Goal: Task Accomplishment & Management: Manage account settings

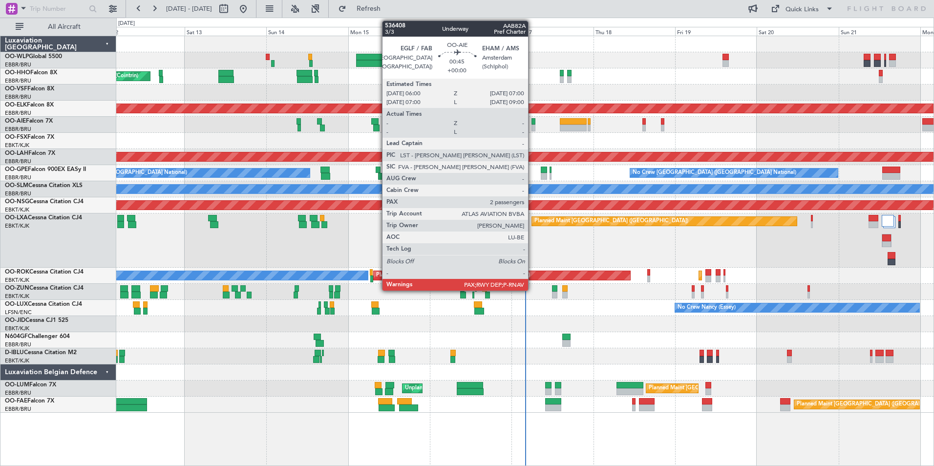
click at [532, 127] on div at bounding box center [532, 128] width 3 height 7
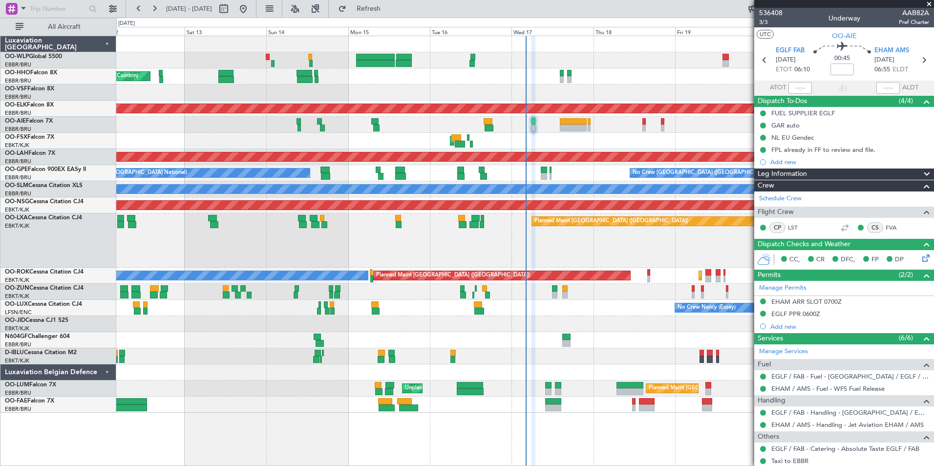
click at [155, 18] on div "0 0 Fri 12 Sat 13 Sun 14 Mon 15 Tue 16 Wed 17 Thu 18 Sep 2025 Fri 19 Sat 20 Sun…" at bounding box center [525, 27] width 817 height 18
click at [153, 11] on button at bounding box center [155, 9] width 16 height 16
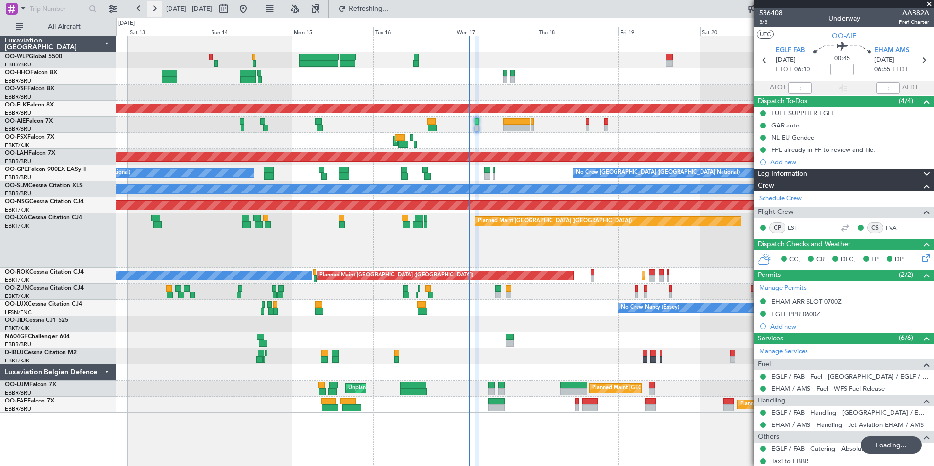
click at [153, 11] on button at bounding box center [155, 9] width 16 height 16
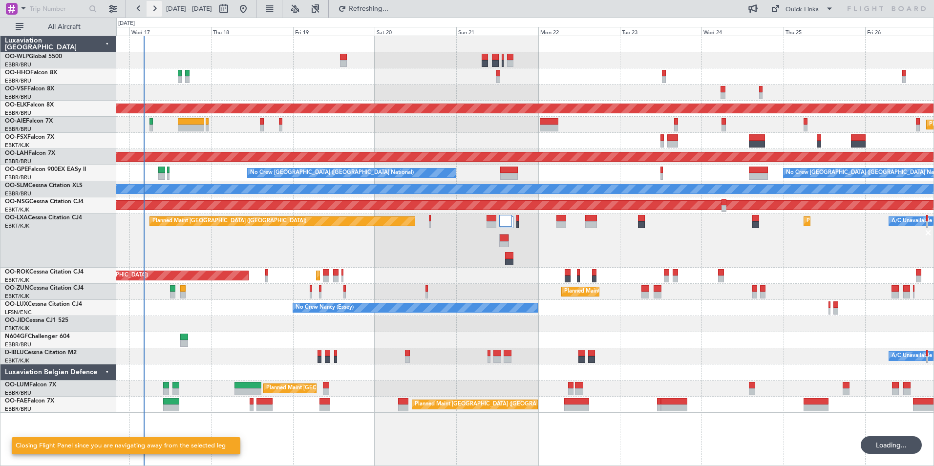
click at [153, 11] on button at bounding box center [155, 9] width 16 height 16
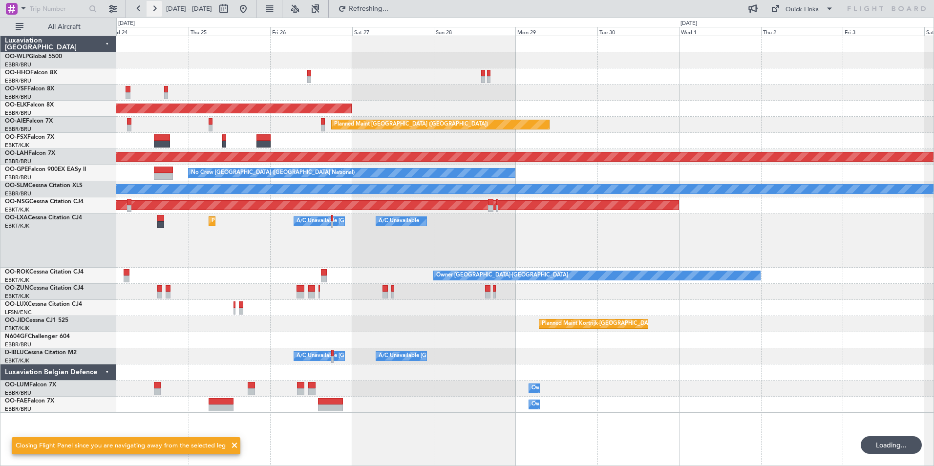
click at [153, 11] on button at bounding box center [155, 9] width 16 height 16
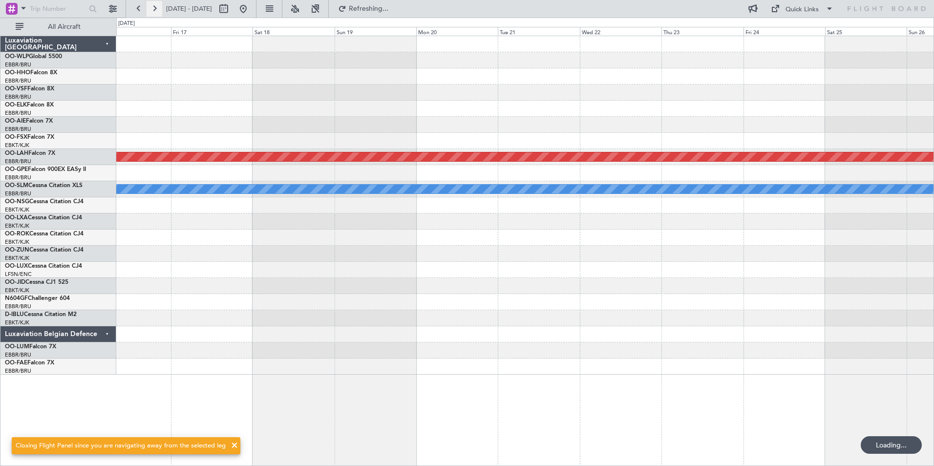
click at [153, 11] on button at bounding box center [155, 9] width 16 height 16
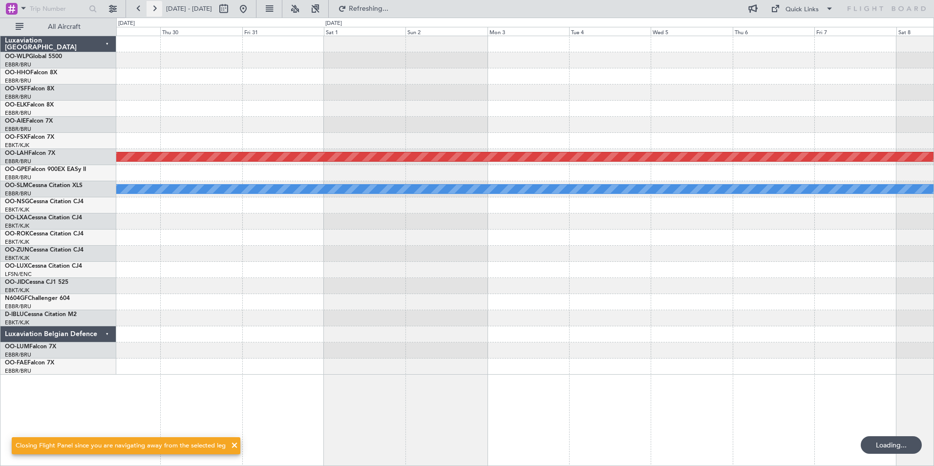
click at [153, 11] on button at bounding box center [155, 9] width 16 height 16
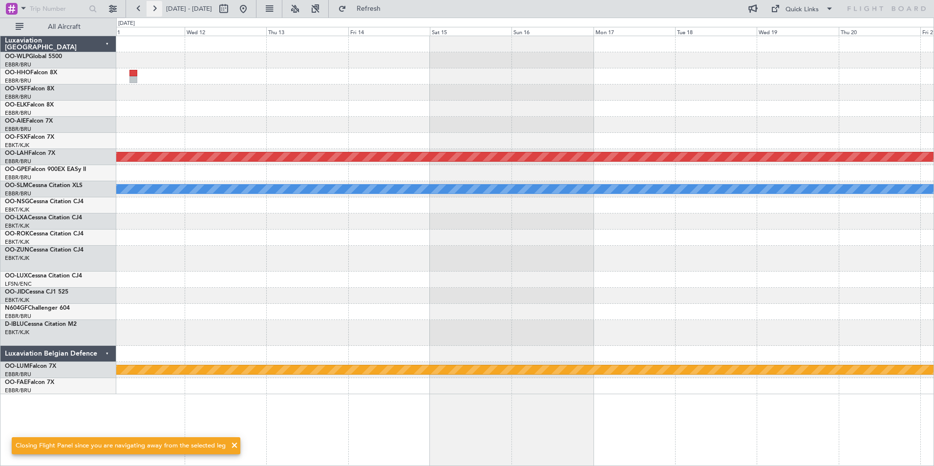
click at [154, 11] on button at bounding box center [155, 9] width 16 height 16
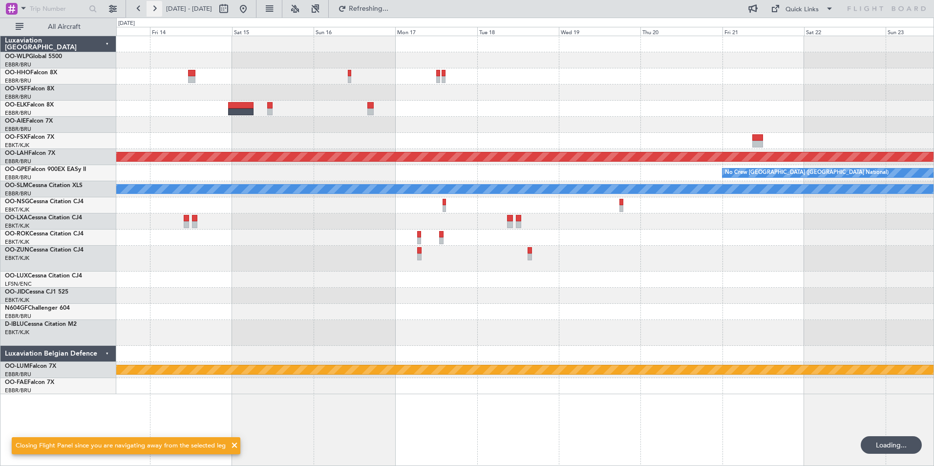
click at [154, 11] on button at bounding box center [155, 9] width 16 height 16
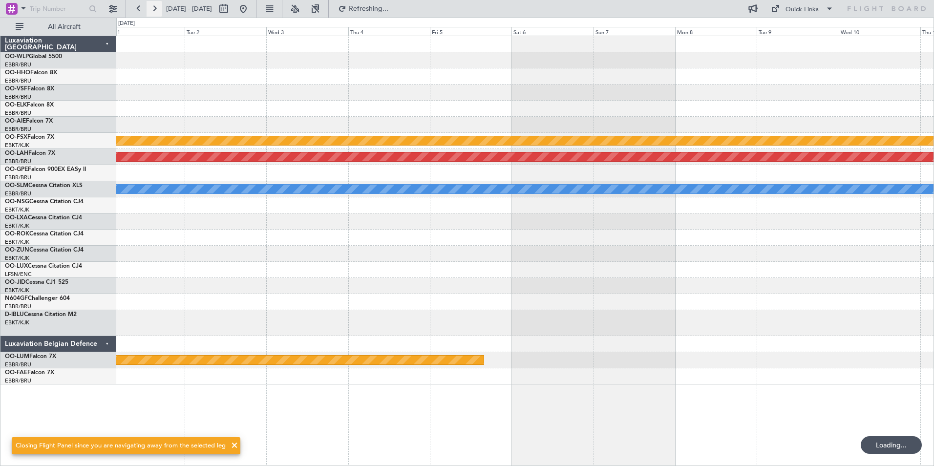
click at [154, 11] on button at bounding box center [155, 9] width 16 height 16
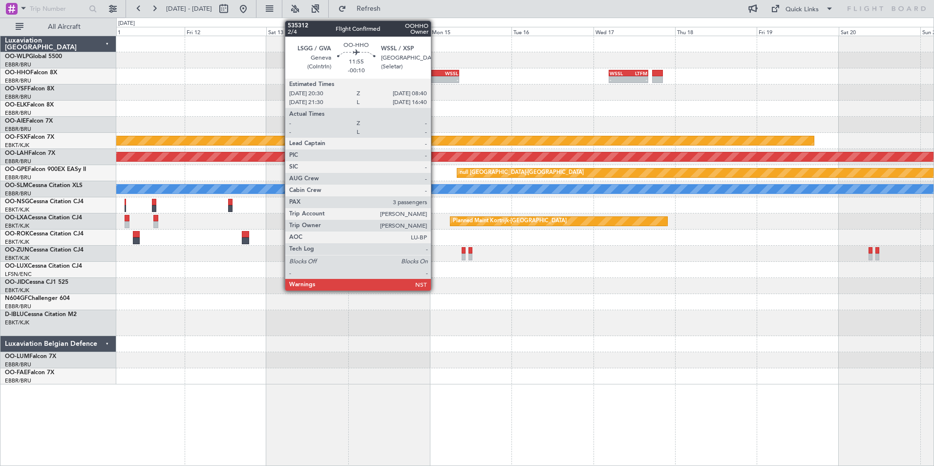
click at [435, 79] on div "-" at bounding box center [428, 80] width 20 height 6
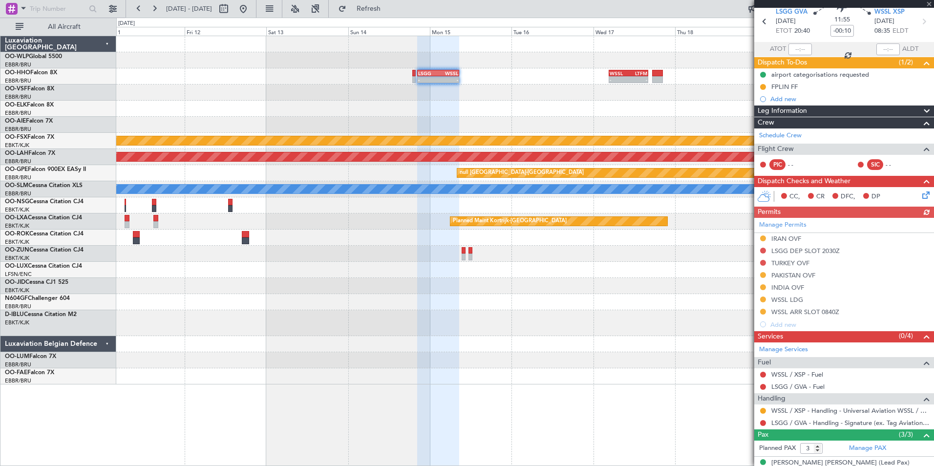
scroll to position [49, 0]
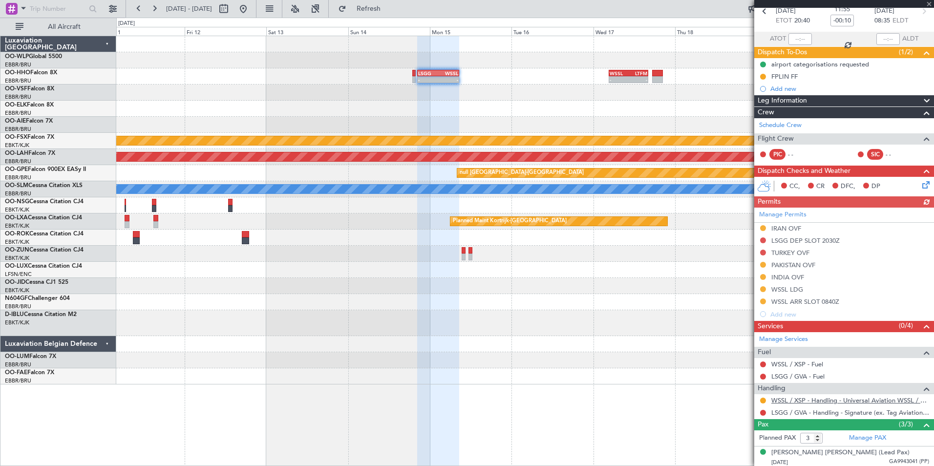
click at [801, 400] on link "WSSL / XSP - Handling - Universal Aviation WSSL / XSP" at bounding box center [850, 400] width 158 height 8
click at [251, 5] on button at bounding box center [243, 9] width 16 height 16
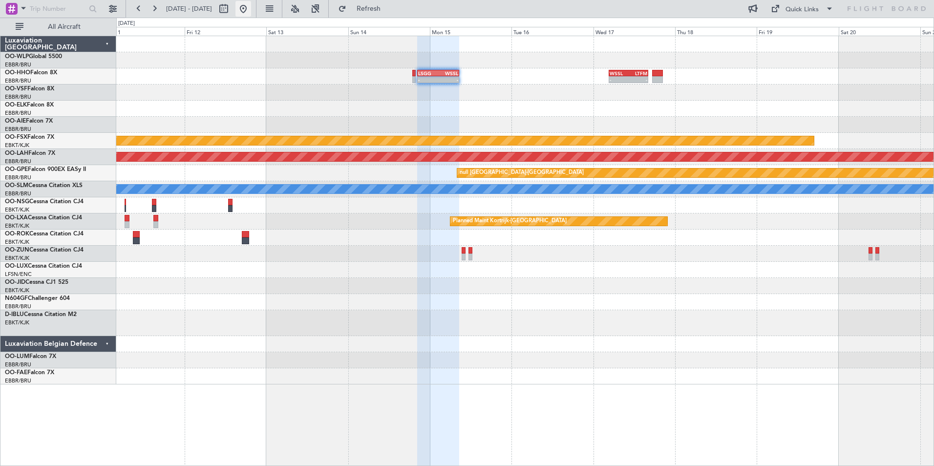
scroll to position [0, 0]
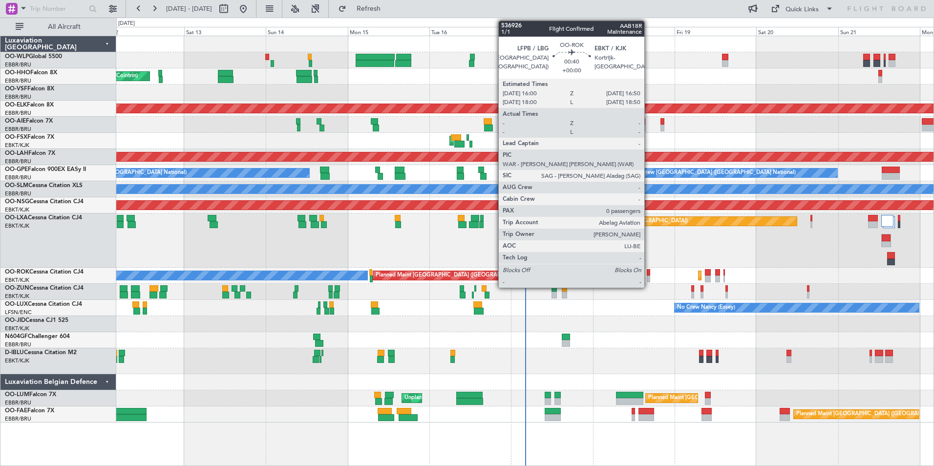
click at [649, 272] on div at bounding box center [648, 272] width 3 height 7
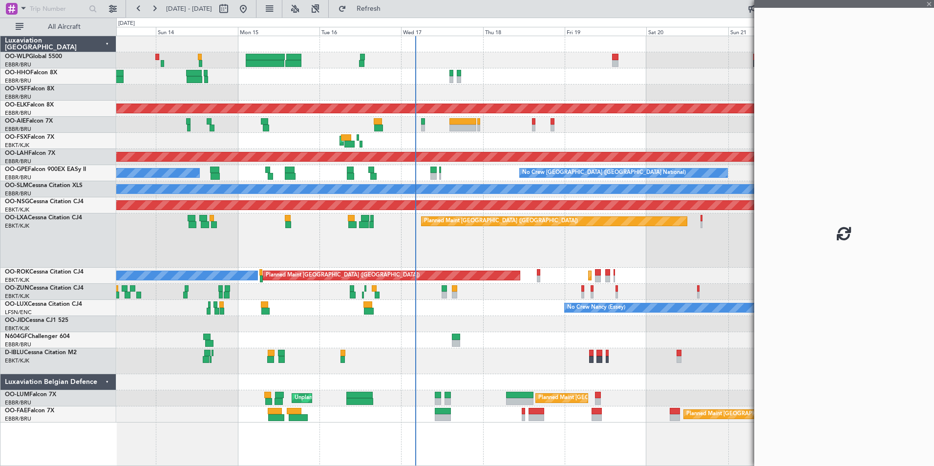
click at [539, 298] on div "Planned Maint Kortrijk-[GEOGRAPHIC_DATA]" at bounding box center [524, 292] width 817 height 16
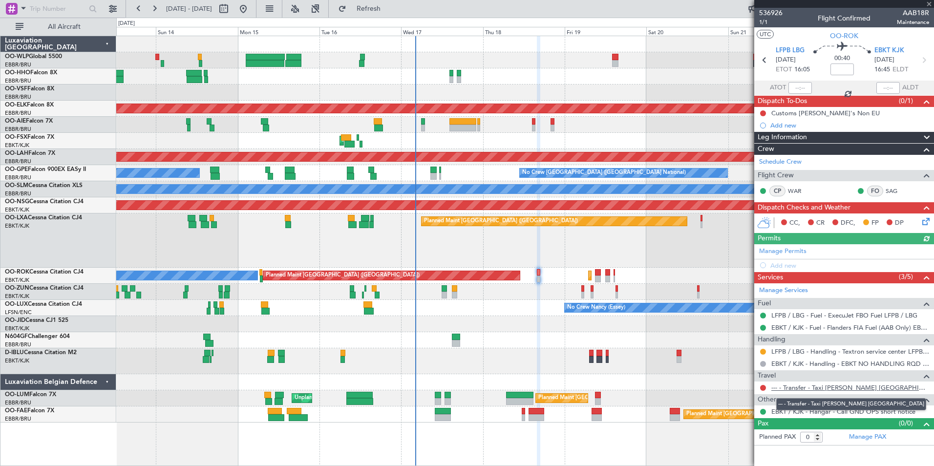
click at [798, 388] on link "--- - Transfer - Taxi [PERSON_NAME] [GEOGRAPHIC_DATA]" at bounding box center [850, 387] width 158 height 8
click at [766, 25] on span "1/1" at bounding box center [770, 22] width 23 height 8
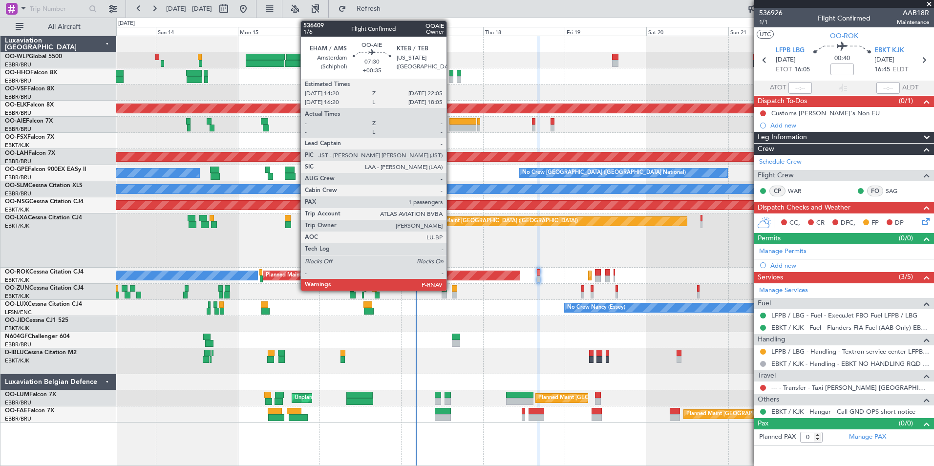
click at [451, 119] on div at bounding box center [462, 121] width 27 height 7
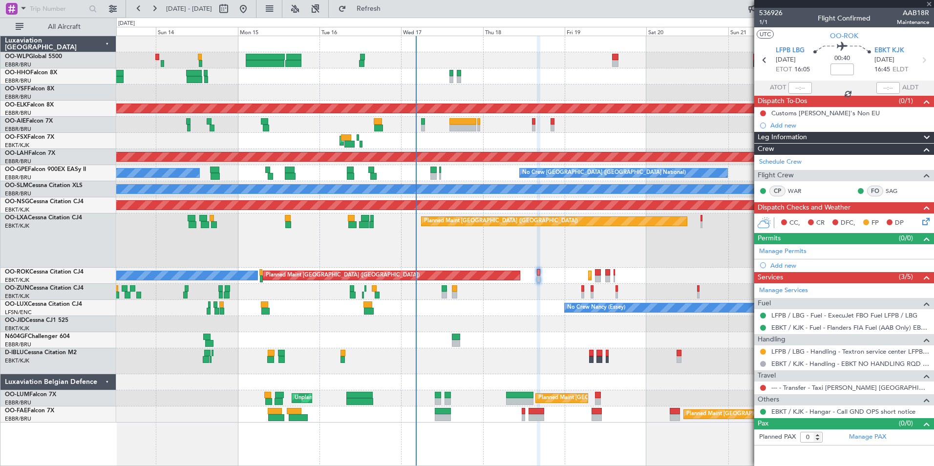
type input "+00:35"
type input "1"
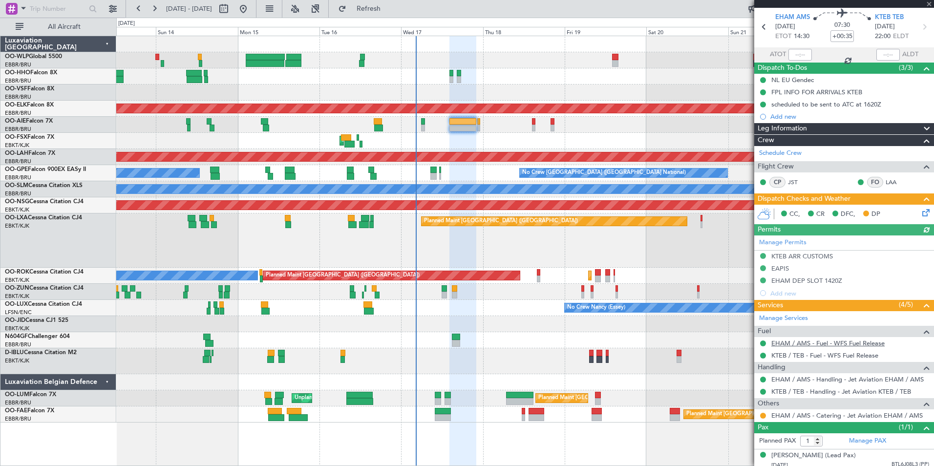
scroll to position [48, 0]
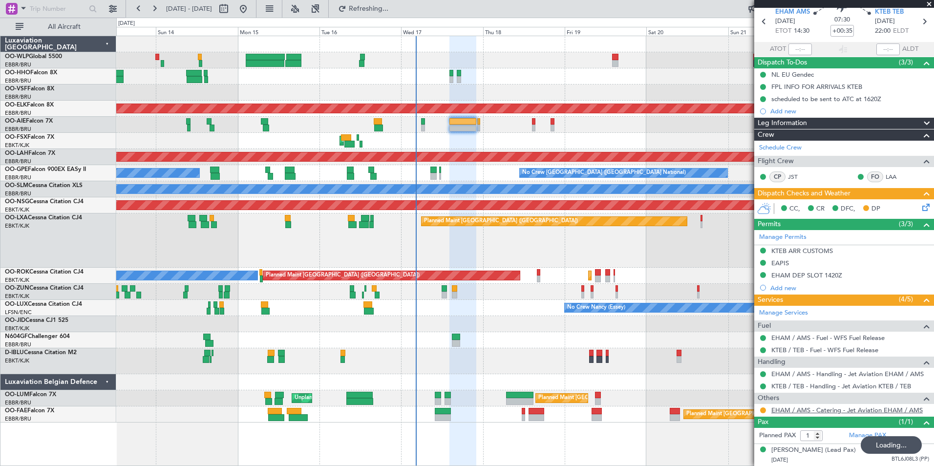
click at [809, 406] on link "EHAM / AMS - Catering - Jet Aviation EHAM / AMS" at bounding box center [846, 410] width 151 height 8
click at [761, 407] on button at bounding box center [763, 410] width 6 height 6
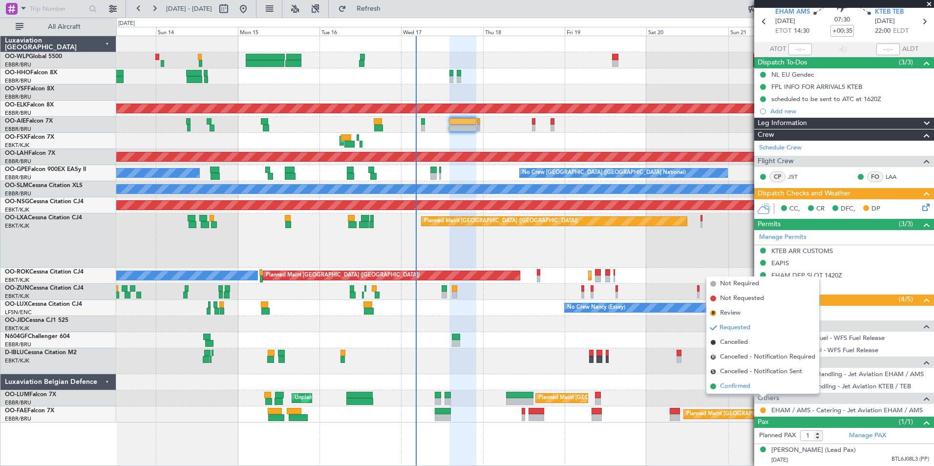
click at [743, 387] on span "Confirmed" at bounding box center [735, 386] width 30 height 10
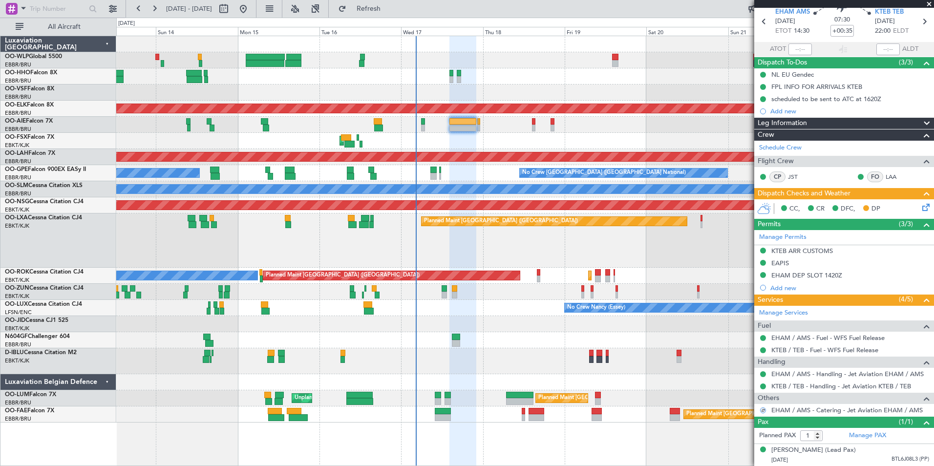
click at [920, 202] on icon at bounding box center [924, 206] width 8 height 8
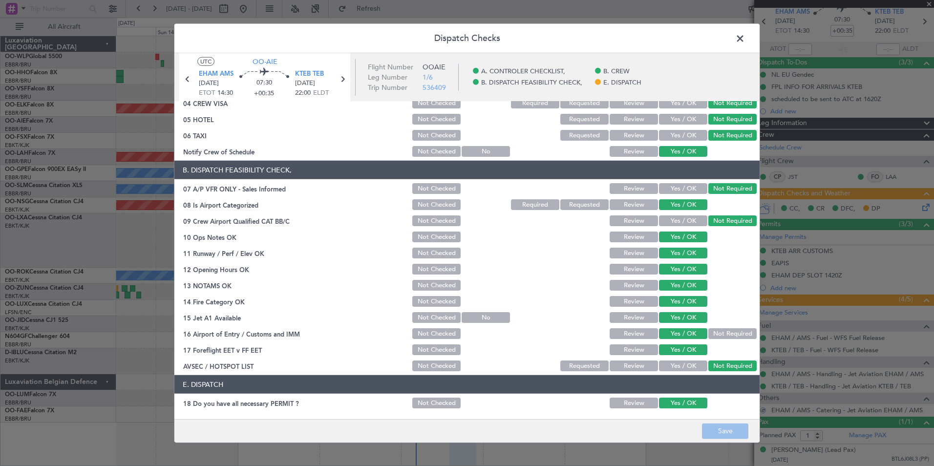
scroll to position [144, 0]
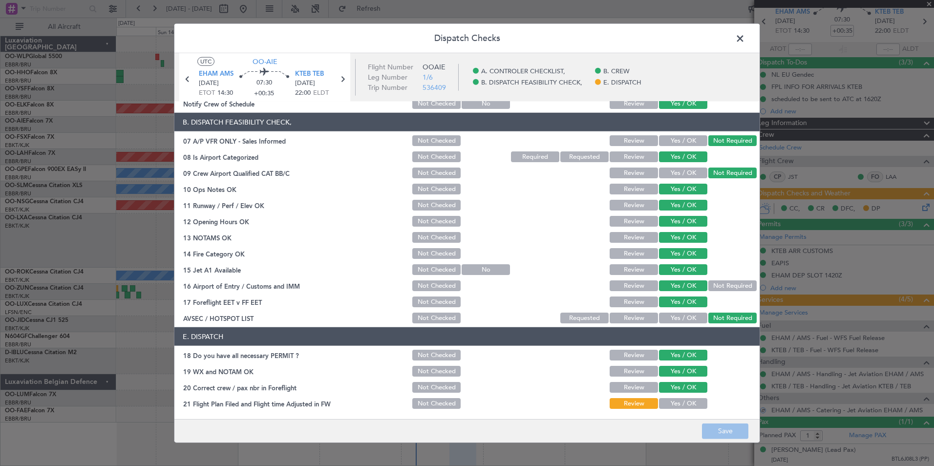
click at [670, 406] on button "Yes / OK" at bounding box center [683, 403] width 48 height 11
click at [706, 426] on button "Save" at bounding box center [725, 431] width 46 height 16
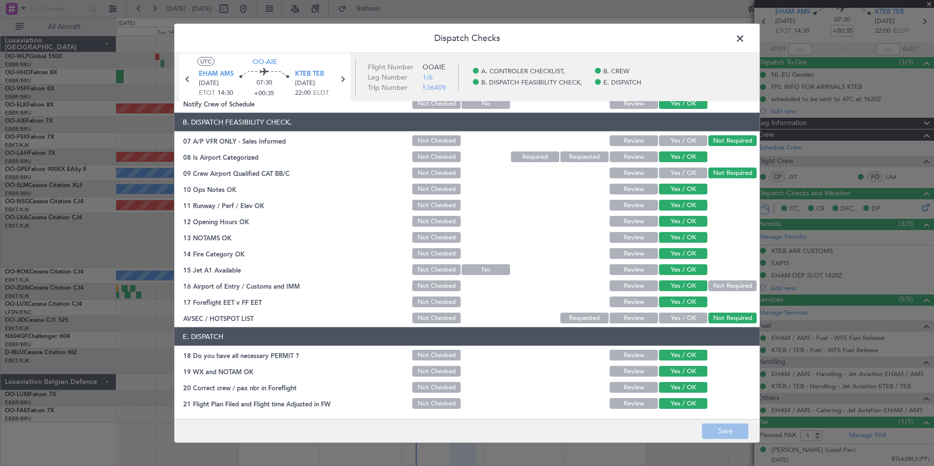
click at [745, 36] on span at bounding box center [745, 41] width 0 height 20
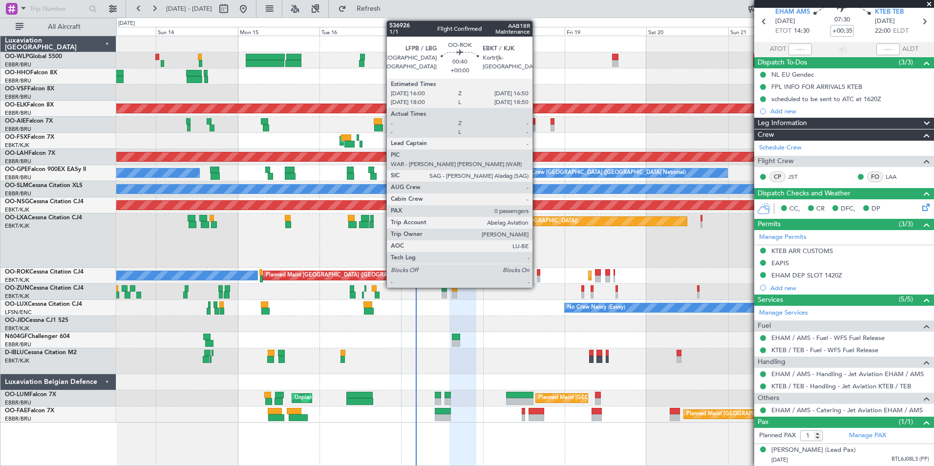
click at [537, 270] on div at bounding box center [538, 272] width 3 height 7
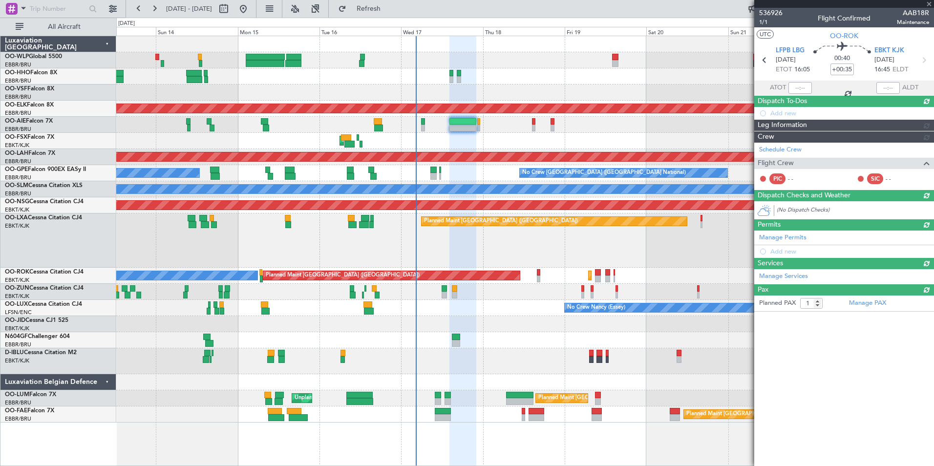
type input "0"
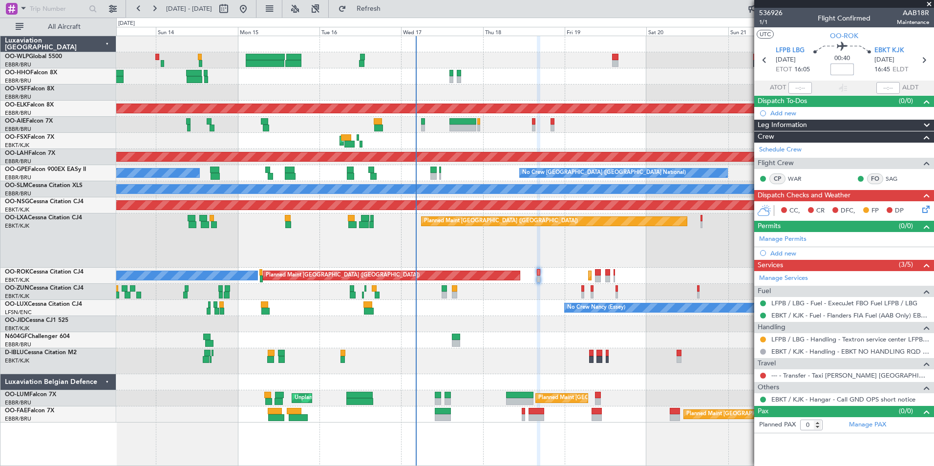
click at [845, 70] on input at bounding box center [841, 69] width 23 height 12
type input "-00:15"
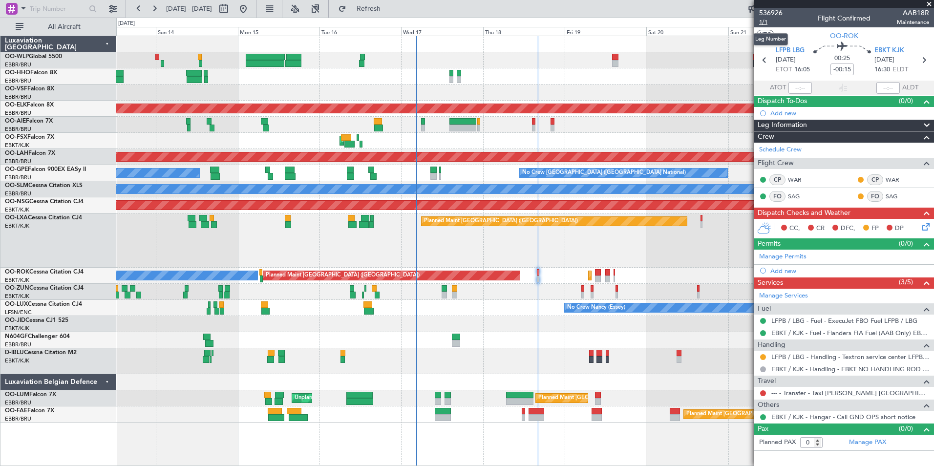
click at [766, 19] on span "1/1" at bounding box center [770, 22] width 23 height 8
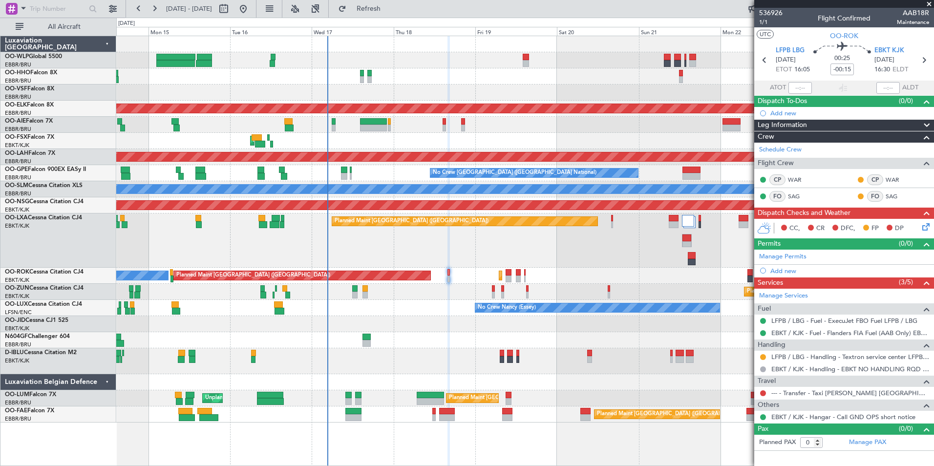
click at [571, 249] on div "Planned Maint [GEOGRAPHIC_DATA] ([GEOGRAPHIC_DATA]) Planned Maint [GEOGRAPHIC_D…" at bounding box center [524, 240] width 817 height 54
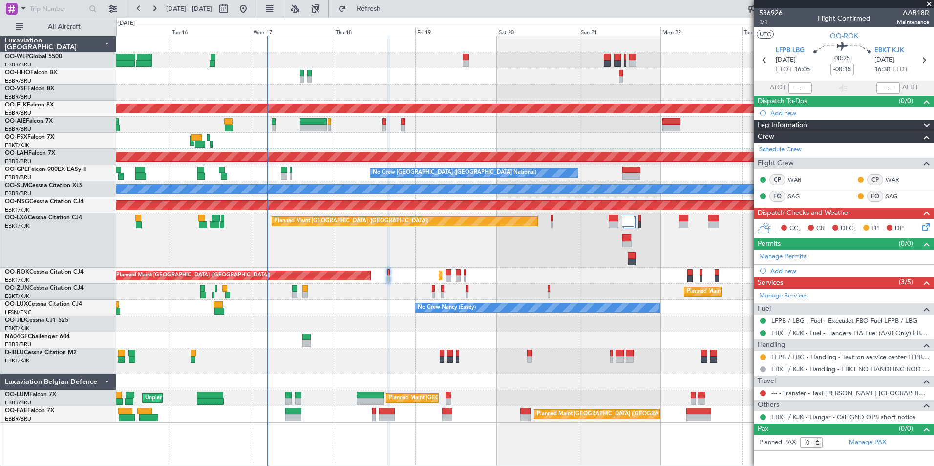
click at [537, 255] on div "Planned Maint [GEOGRAPHIC_DATA] ([GEOGRAPHIC_DATA]) Planned Maint [GEOGRAPHIC_D…" at bounding box center [524, 240] width 817 height 54
click at [920, 228] on icon at bounding box center [924, 225] width 8 height 8
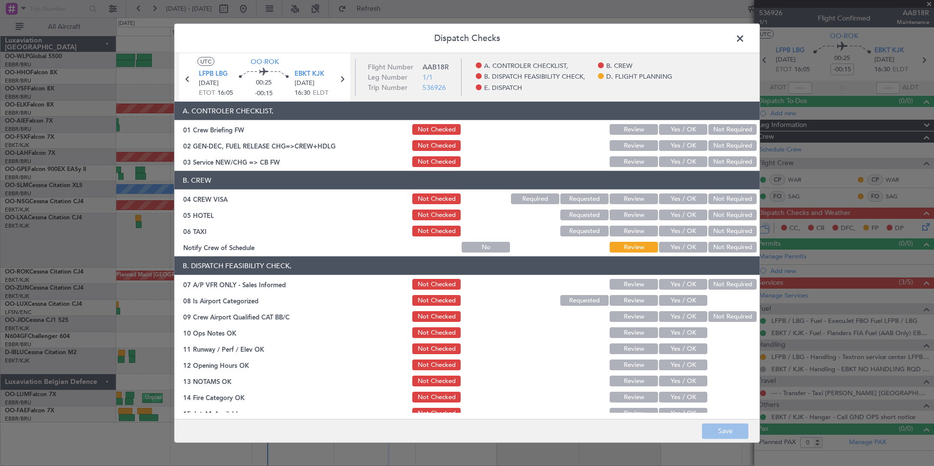
click at [677, 129] on button "Yes / OK" at bounding box center [683, 129] width 48 height 11
click at [676, 149] on button "Yes / OK" at bounding box center [683, 145] width 48 height 11
click at [675, 164] on button "Yes / OK" at bounding box center [683, 161] width 48 height 11
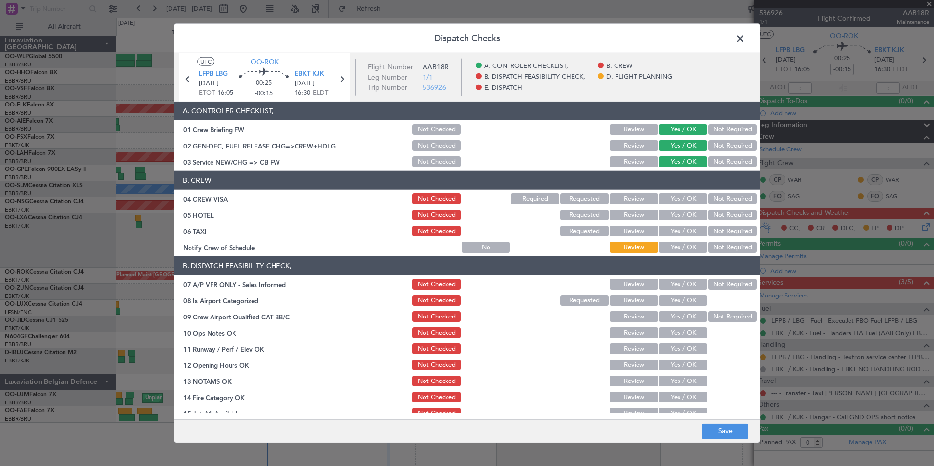
click at [719, 195] on button "Not Required" at bounding box center [732, 198] width 48 height 11
click at [718, 213] on button "Not Required" at bounding box center [732, 215] width 48 height 11
click at [678, 243] on button "Yes / OK" at bounding box center [683, 247] width 48 height 11
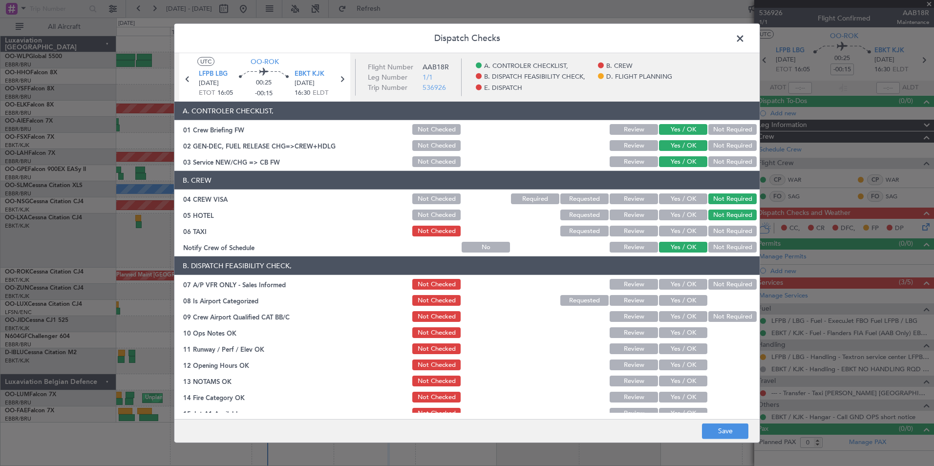
click at [719, 286] on button "Not Required" at bounding box center [732, 284] width 48 height 11
click at [657, 301] on div "Yes / OK" at bounding box center [681, 301] width 49 height 14
click at [682, 306] on div "Yes / OK" at bounding box center [681, 301] width 49 height 14
click at [682, 297] on button "Yes / OK" at bounding box center [683, 300] width 48 height 11
click at [678, 314] on button "Yes / OK" at bounding box center [683, 316] width 48 height 11
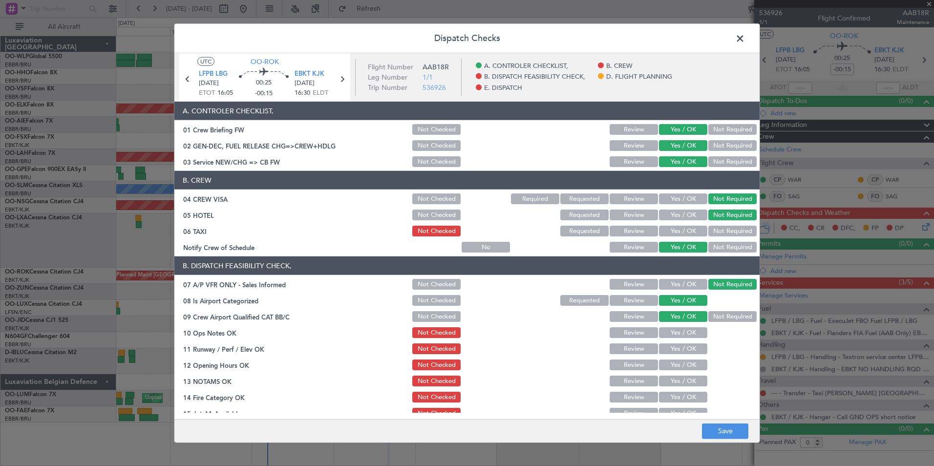
click at [680, 329] on div "Yes / OK" at bounding box center [681, 333] width 49 height 14
click at [681, 331] on button "Yes / OK" at bounding box center [683, 332] width 48 height 11
drag, startPoint x: 682, startPoint y: 345, endPoint x: 686, endPoint y: 361, distance: 16.6
click at [682, 345] on button "Yes / OK" at bounding box center [683, 348] width 48 height 11
click at [686, 366] on button "Yes / OK" at bounding box center [683, 364] width 48 height 11
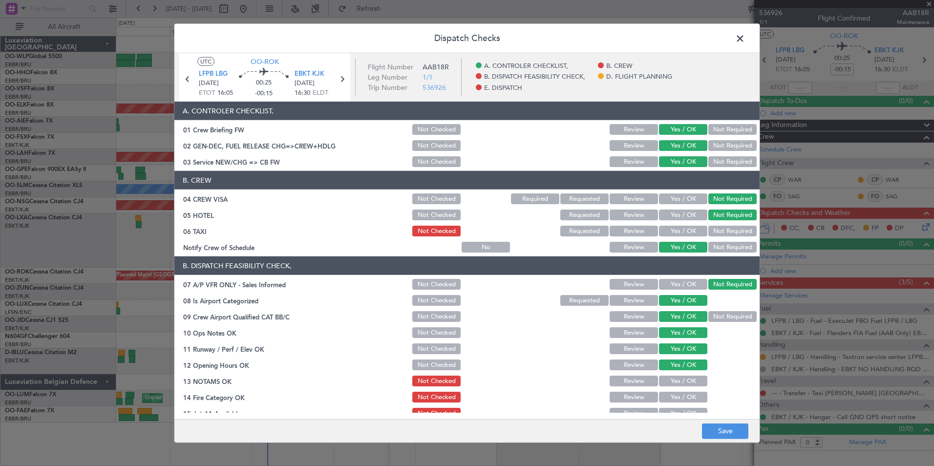
drag, startPoint x: 684, startPoint y: 385, endPoint x: 683, endPoint y: 379, distance: 5.5
click at [683, 385] on button "Yes / OK" at bounding box center [683, 381] width 48 height 11
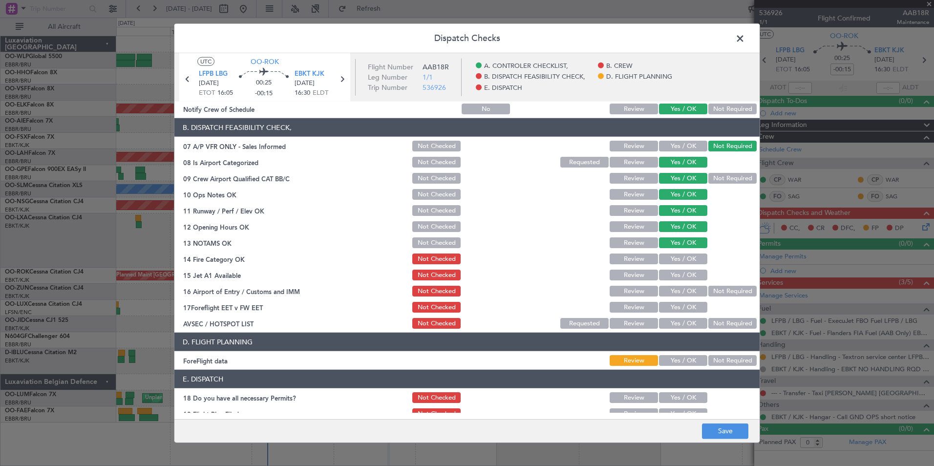
scroll to position [147, 0]
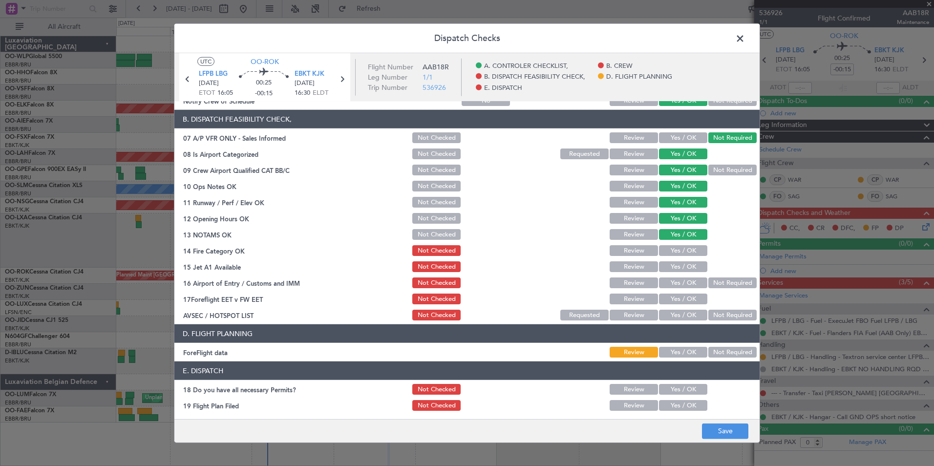
click at [679, 256] on div "Yes / OK" at bounding box center [681, 251] width 49 height 14
click at [679, 249] on button "Yes / OK" at bounding box center [683, 250] width 48 height 11
click at [676, 276] on div "Yes / OK" at bounding box center [681, 283] width 49 height 14
click at [677, 271] on button "Yes / OK" at bounding box center [683, 266] width 48 height 11
click at [733, 280] on button "Not Required" at bounding box center [732, 282] width 48 height 11
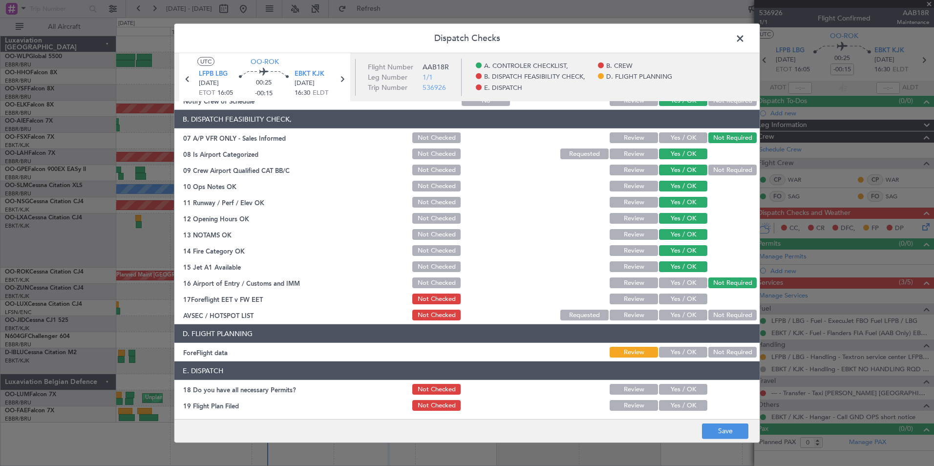
click at [690, 296] on button "Yes / OK" at bounding box center [683, 299] width 48 height 11
click at [726, 312] on button "Not Required" at bounding box center [732, 315] width 48 height 11
click at [673, 352] on button "Yes / OK" at bounding box center [683, 352] width 48 height 11
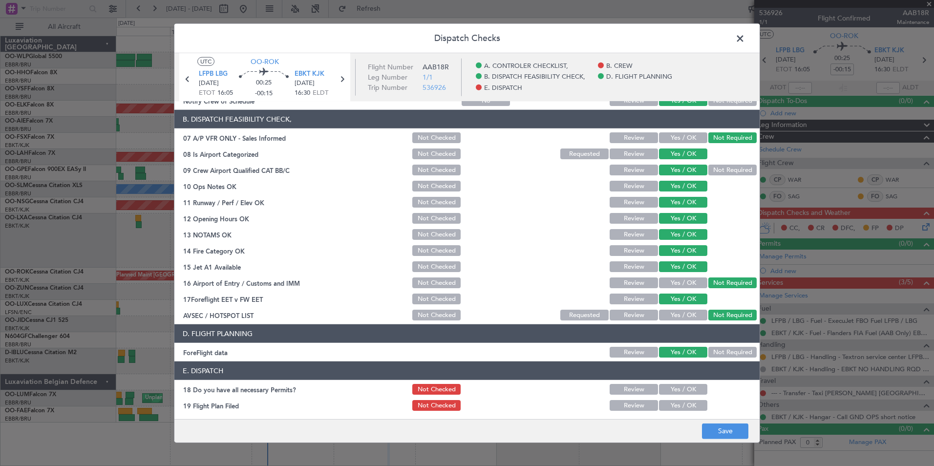
click at [675, 389] on button "Yes / OK" at bounding box center [683, 389] width 48 height 11
click at [677, 410] on button "Yes / OK" at bounding box center [683, 405] width 48 height 11
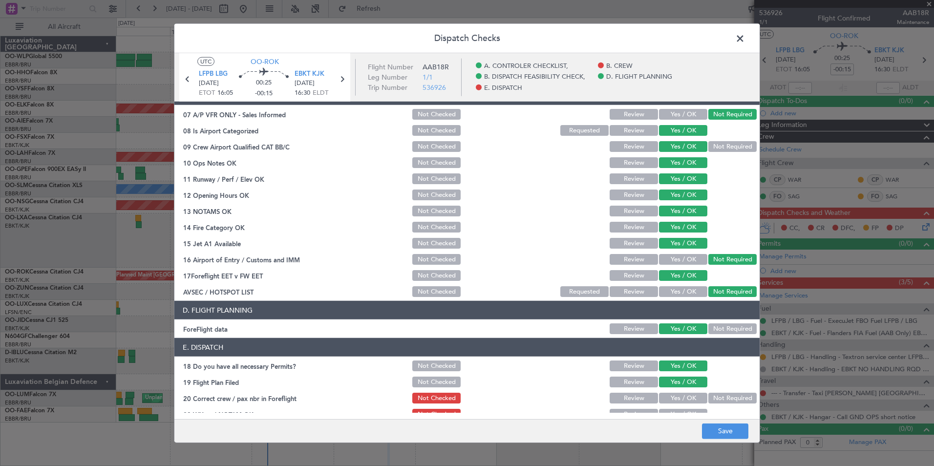
scroll to position [181, 0]
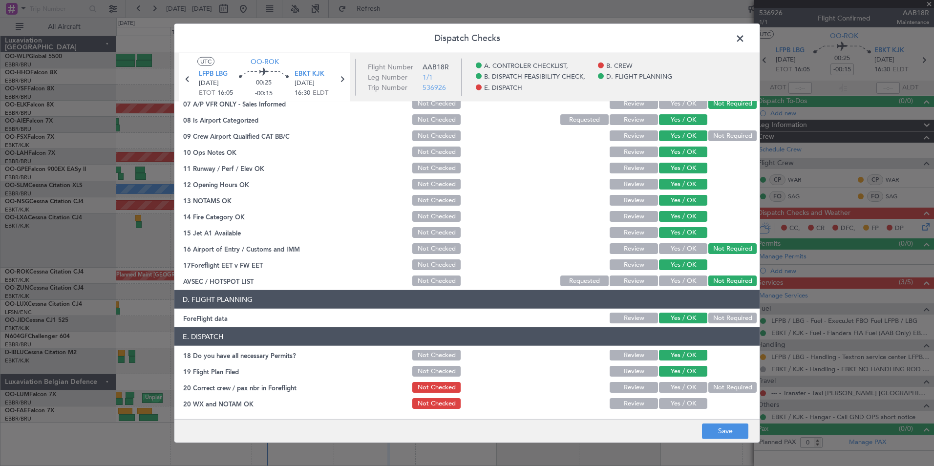
drag, startPoint x: 682, startPoint y: 382, endPoint x: 682, endPoint y: 389, distance: 6.8
click at [682, 384] on button "Yes / OK" at bounding box center [683, 387] width 48 height 11
click at [685, 406] on button "Yes / OK" at bounding box center [683, 403] width 48 height 11
click at [720, 426] on button "Save" at bounding box center [725, 431] width 46 height 16
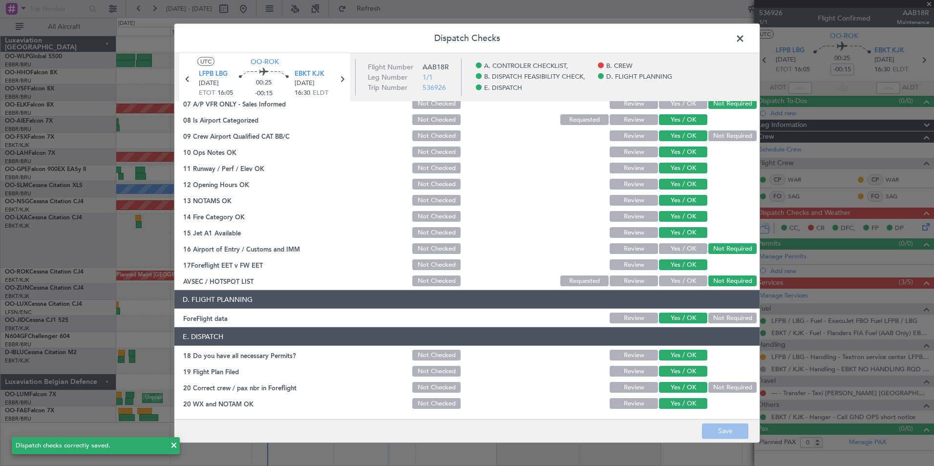
click at [745, 42] on span at bounding box center [745, 41] width 0 height 20
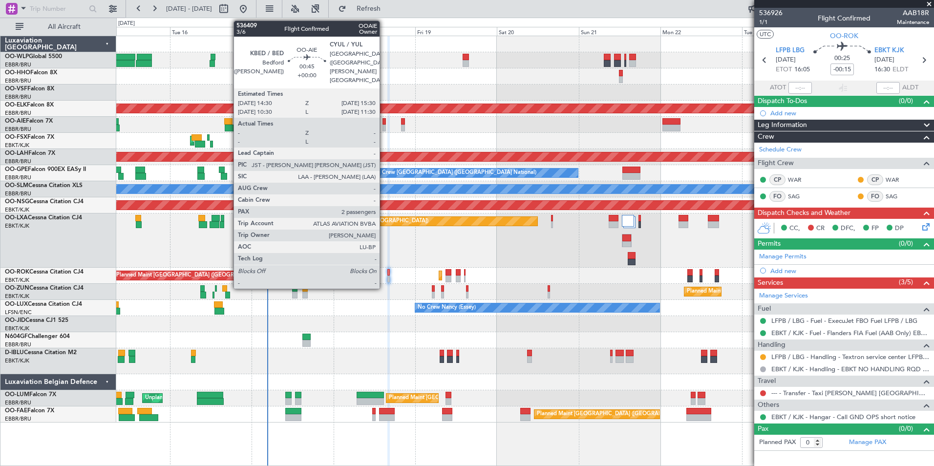
click at [384, 128] on div at bounding box center [383, 128] width 3 height 7
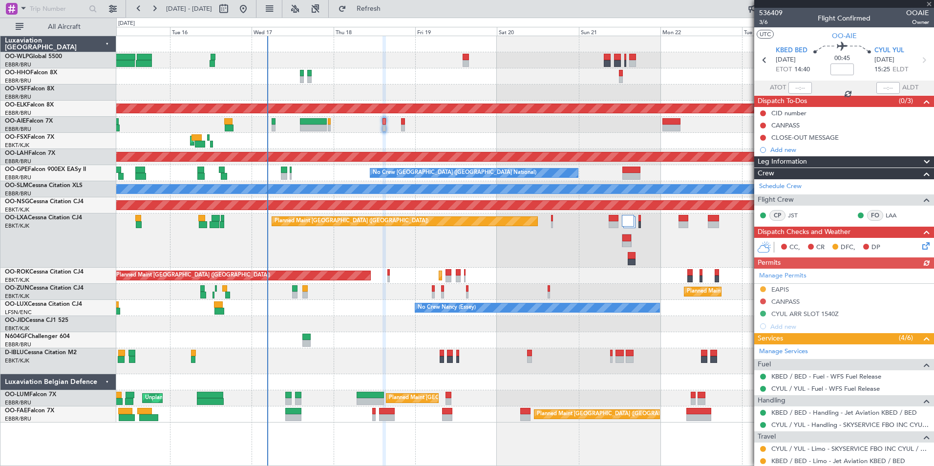
click at [920, 248] on icon at bounding box center [924, 244] width 8 height 8
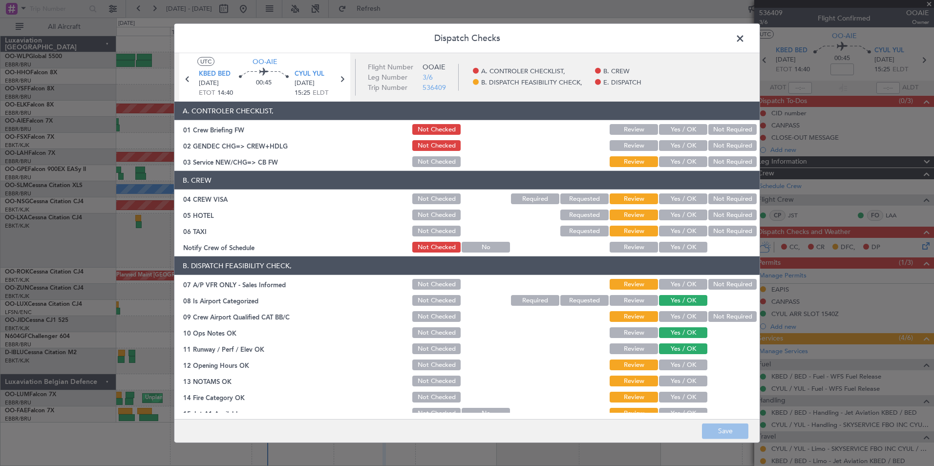
click at [745, 41] on span at bounding box center [745, 41] width 0 height 20
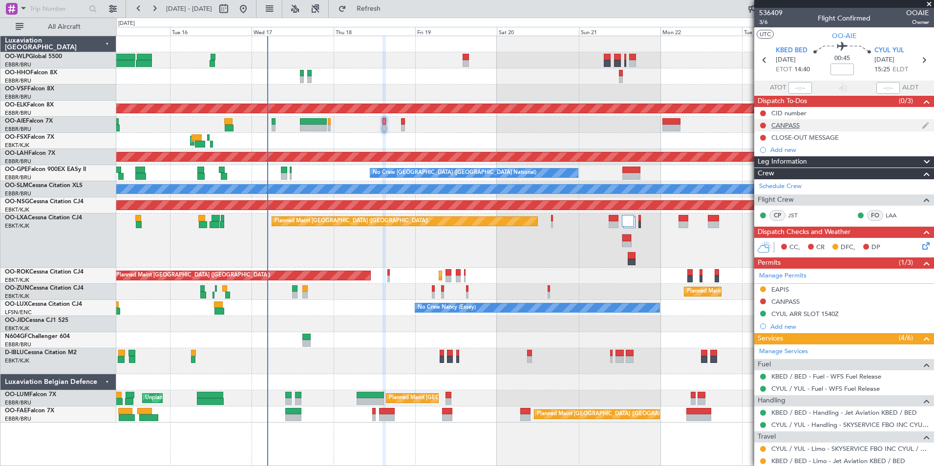
click at [785, 129] on div "CANPASS" at bounding box center [844, 125] width 180 height 12
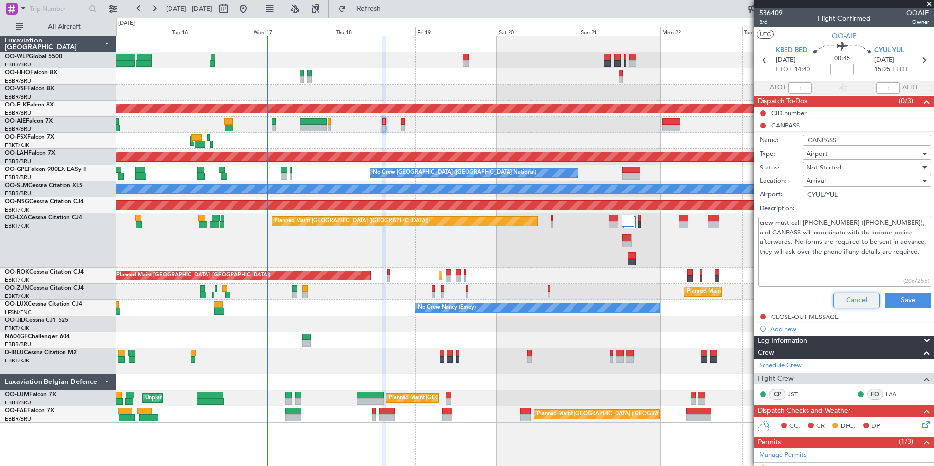
click at [848, 293] on button "Cancel" at bounding box center [856, 301] width 46 height 16
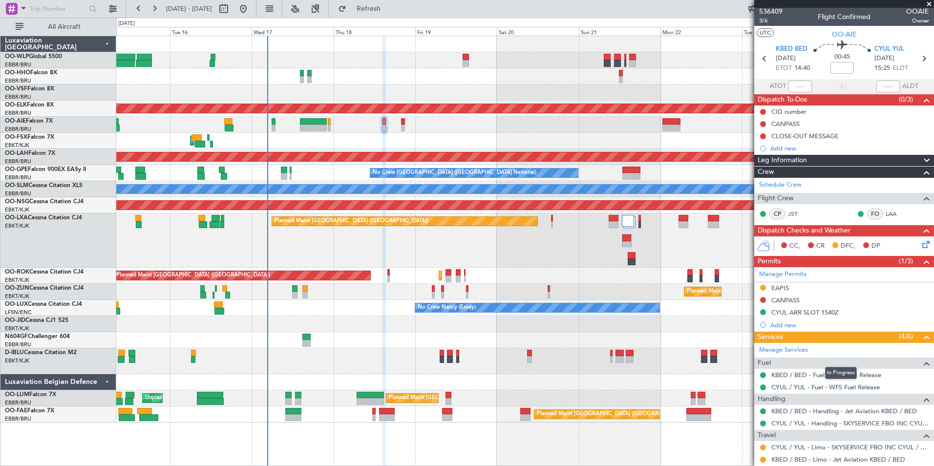
scroll to position [0, 0]
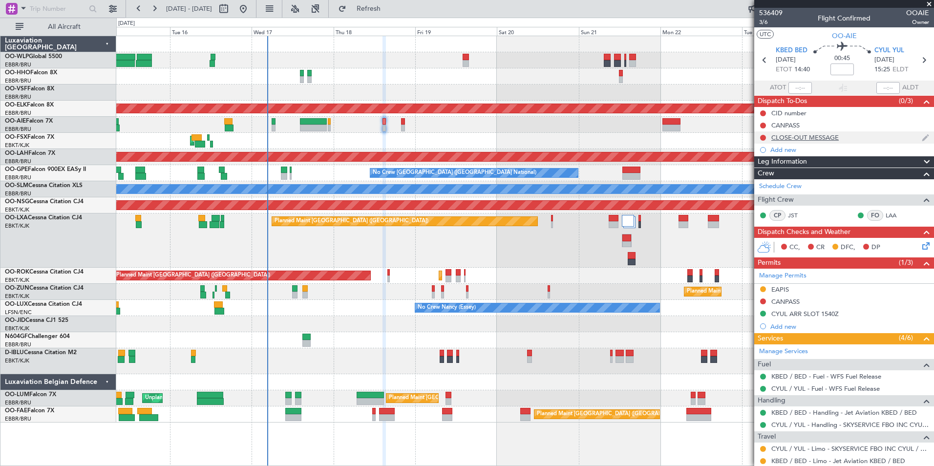
click at [822, 135] on div "CLOSE-OUT MESSAGE" at bounding box center [804, 137] width 67 height 8
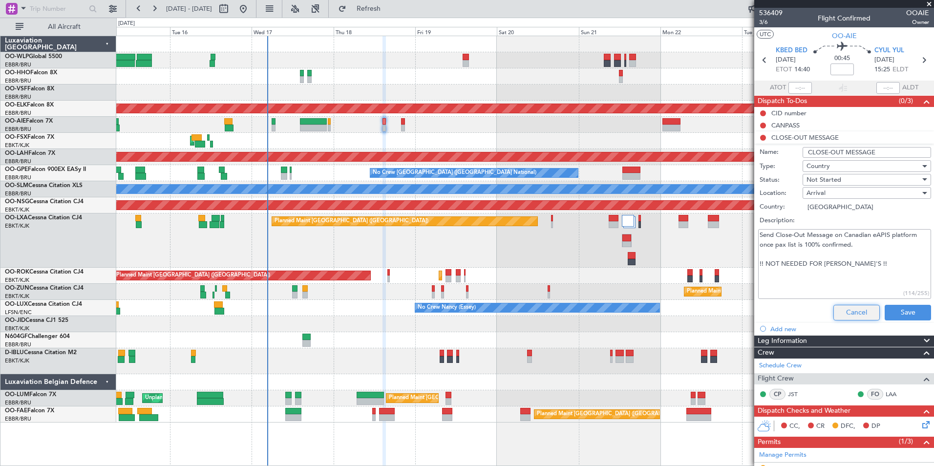
click at [840, 309] on button "Cancel" at bounding box center [856, 313] width 46 height 16
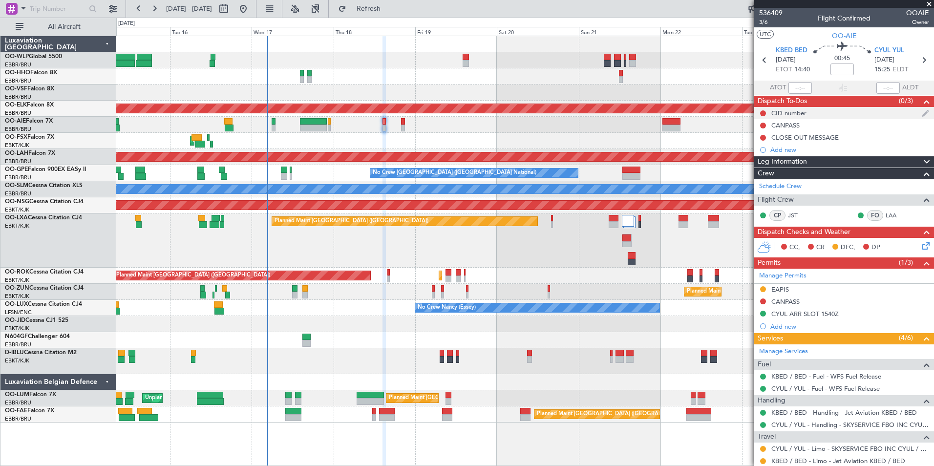
click at [789, 109] on div "CID number" at bounding box center [788, 113] width 35 height 8
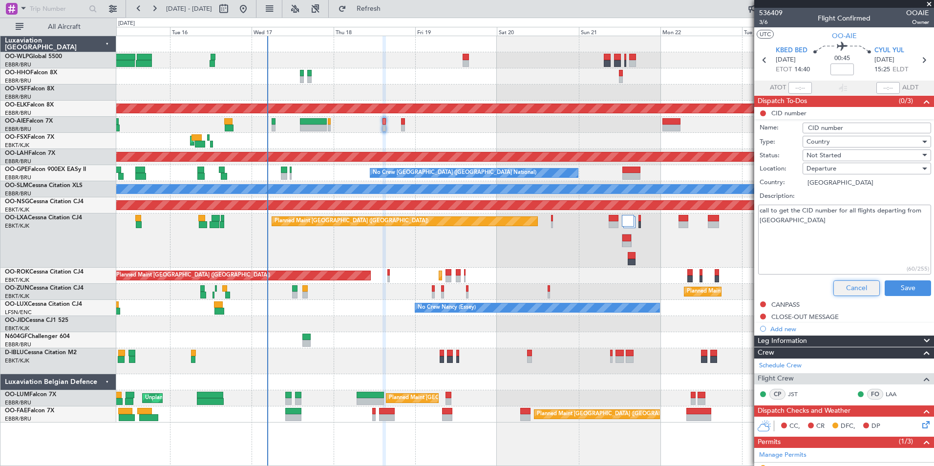
click at [847, 284] on button "Cancel" at bounding box center [856, 288] width 46 height 16
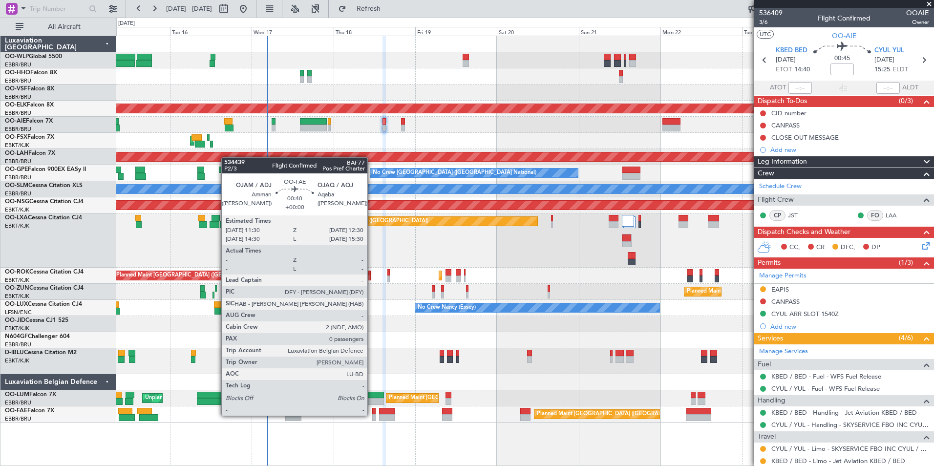
click at [372, 415] on div at bounding box center [373, 417] width 3 height 7
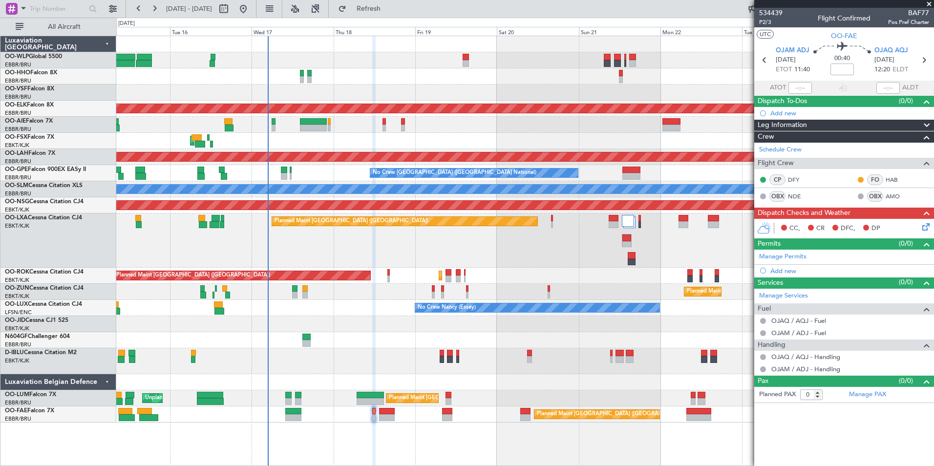
click at [928, 229] on icon at bounding box center [924, 225] width 8 height 8
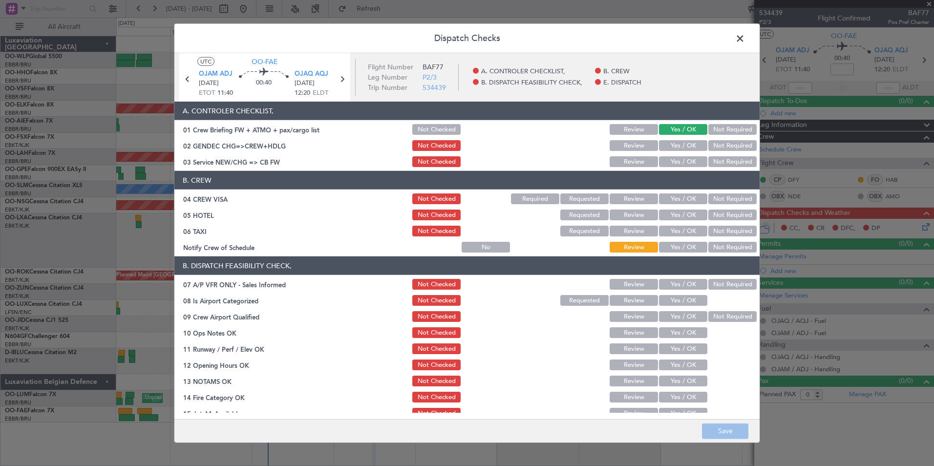
click at [661, 144] on button "Yes / OK" at bounding box center [683, 145] width 48 height 11
click at [669, 159] on button "Yes / OK" at bounding box center [683, 161] width 48 height 11
drag, startPoint x: 715, startPoint y: 192, endPoint x: 717, endPoint y: 197, distance: 5.1
click at [716, 193] on div "Not Required" at bounding box center [731, 199] width 49 height 14
click at [717, 198] on button "Not Required" at bounding box center [732, 198] width 48 height 11
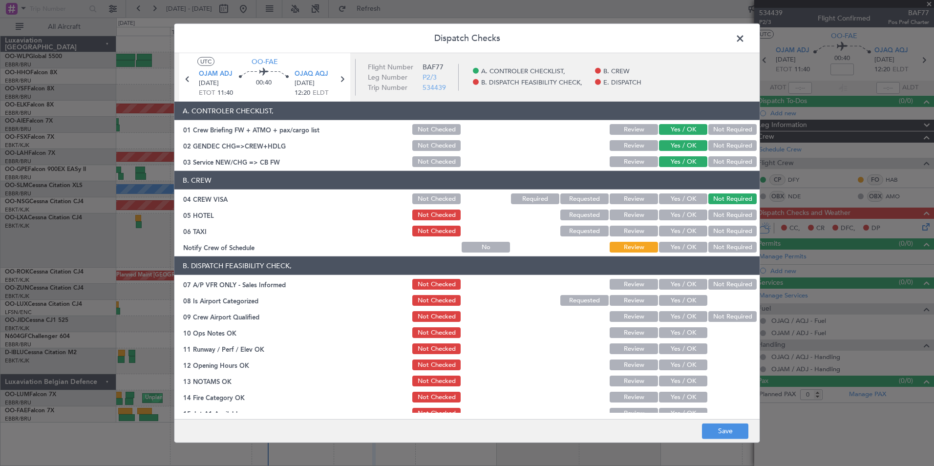
click at [718, 212] on button "Not Required" at bounding box center [732, 215] width 48 height 11
click at [714, 230] on button "Not Required" at bounding box center [732, 231] width 48 height 11
click at [684, 243] on button "Yes / OK" at bounding box center [683, 247] width 48 height 11
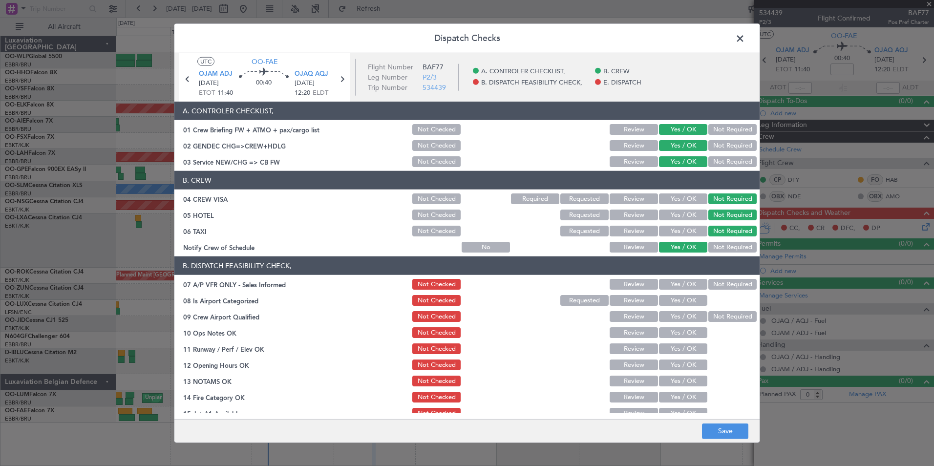
click at [717, 278] on section "B. DISPATCH FEASIBILITY CHECK, 07 A/P VFR ONLY - Sales Informed Not Checked Rev…" at bounding box center [466, 362] width 585 height 212
drag, startPoint x: 714, startPoint y: 289, endPoint x: 702, endPoint y: 290, distance: 11.8
click at [714, 290] on div "Not Required" at bounding box center [731, 284] width 49 height 14
click at [686, 296] on button "Yes / OK" at bounding box center [683, 300] width 48 height 11
click at [720, 282] on button "Not Required" at bounding box center [732, 284] width 48 height 11
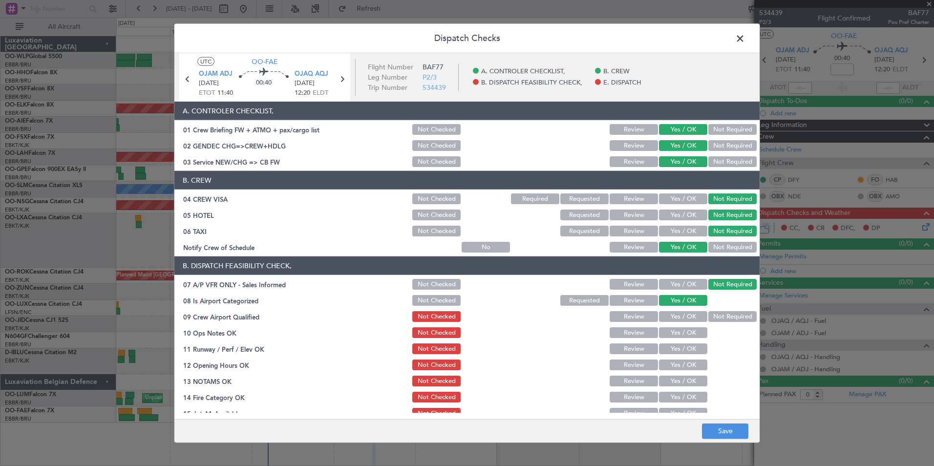
drag, startPoint x: 673, startPoint y: 311, endPoint x: 672, endPoint y: 323, distance: 11.8
click at [672, 312] on button "Yes / OK" at bounding box center [683, 316] width 48 height 11
click at [673, 335] on button "Yes / OK" at bounding box center [683, 332] width 48 height 11
click at [676, 347] on button "Yes / OK" at bounding box center [683, 348] width 48 height 11
drag, startPoint x: 678, startPoint y: 361, endPoint x: 679, endPoint y: 367, distance: 5.9
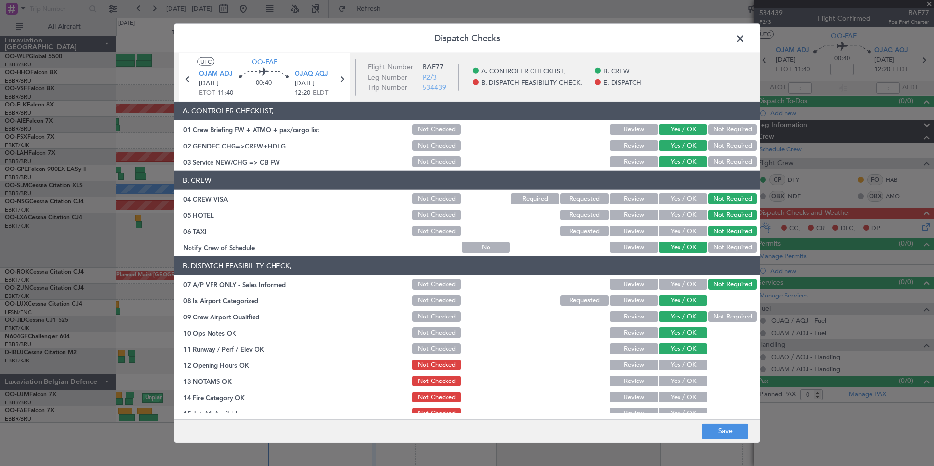
click at [679, 361] on button "Yes / OK" at bounding box center [683, 364] width 48 height 11
click at [680, 381] on button "Yes / OK" at bounding box center [683, 381] width 48 height 11
click at [674, 396] on button "Yes / OK" at bounding box center [683, 397] width 48 height 11
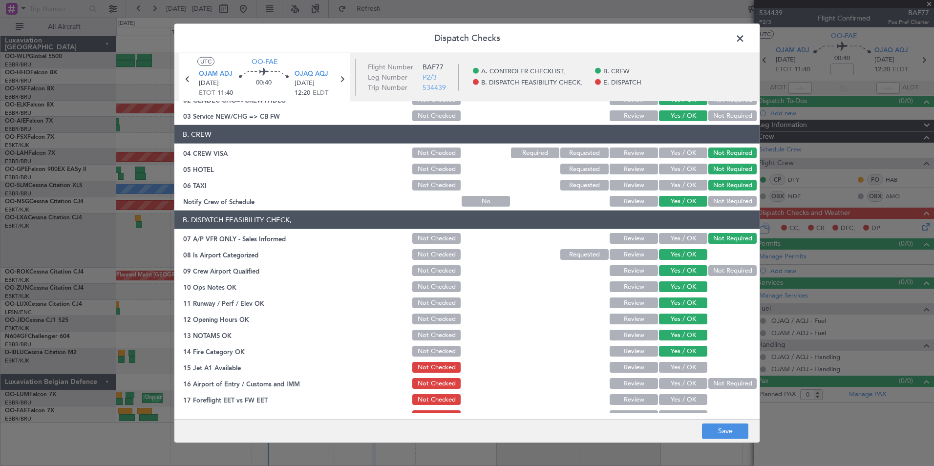
scroll to position [98, 0]
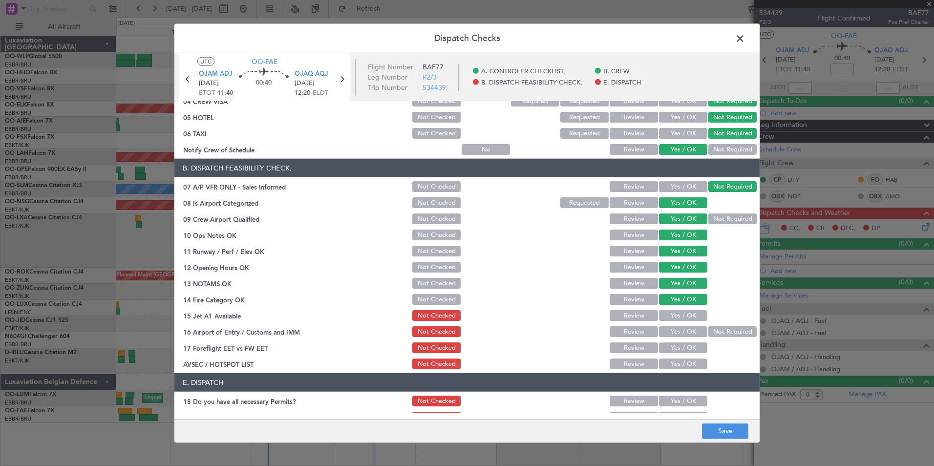
click at [672, 312] on button "Yes / OK" at bounding box center [683, 315] width 48 height 11
click at [717, 330] on button "Not Required" at bounding box center [732, 331] width 48 height 11
click at [670, 352] on button "Yes / OK" at bounding box center [683, 347] width 48 height 11
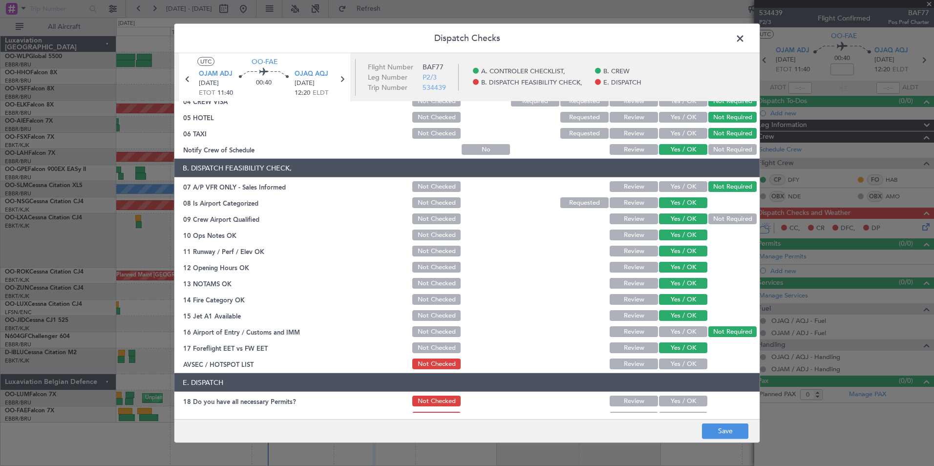
click at [673, 368] on button "Yes / OK" at bounding box center [683, 363] width 48 height 11
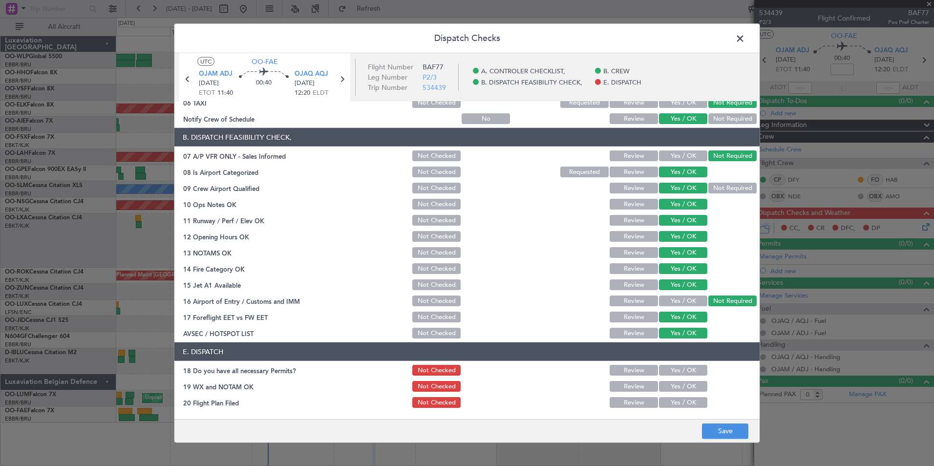
scroll to position [144, 0]
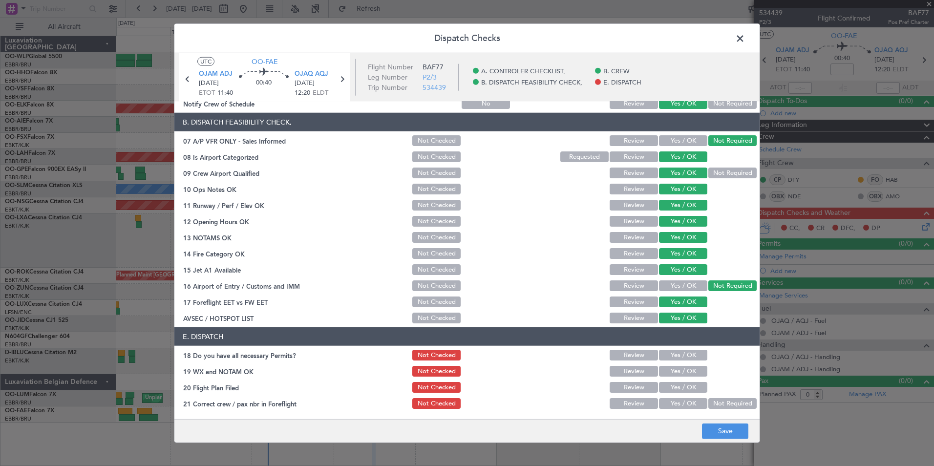
click at [679, 286] on button "Yes / OK" at bounding box center [683, 285] width 48 height 11
click at [680, 357] on button "Yes / OK" at bounding box center [683, 355] width 48 height 11
click at [680, 377] on div "Yes / OK" at bounding box center [681, 371] width 49 height 14
click at [681, 374] on button "Yes / OK" at bounding box center [683, 371] width 48 height 11
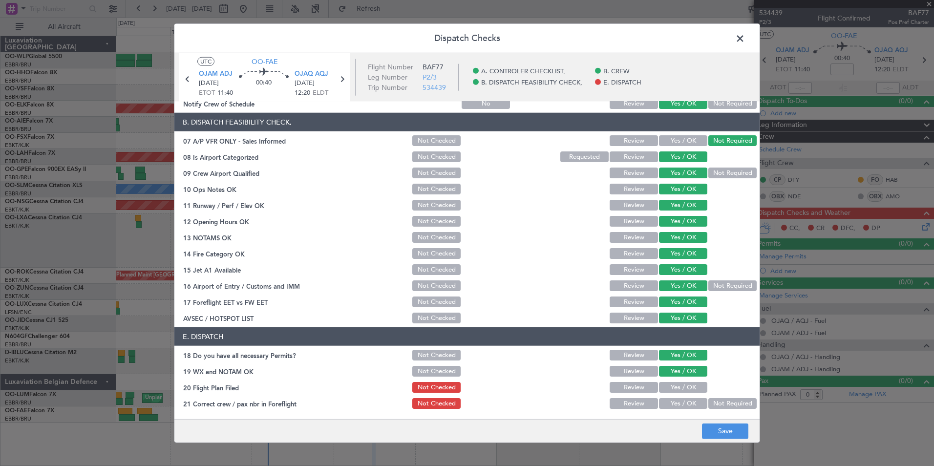
click at [680, 383] on button "Yes / OK" at bounding box center [683, 387] width 48 height 11
click at [681, 394] on div "Yes / OK" at bounding box center [681, 387] width 49 height 14
click at [680, 406] on button "Yes / OK" at bounding box center [683, 403] width 48 height 11
click at [714, 427] on button "Save" at bounding box center [725, 431] width 46 height 16
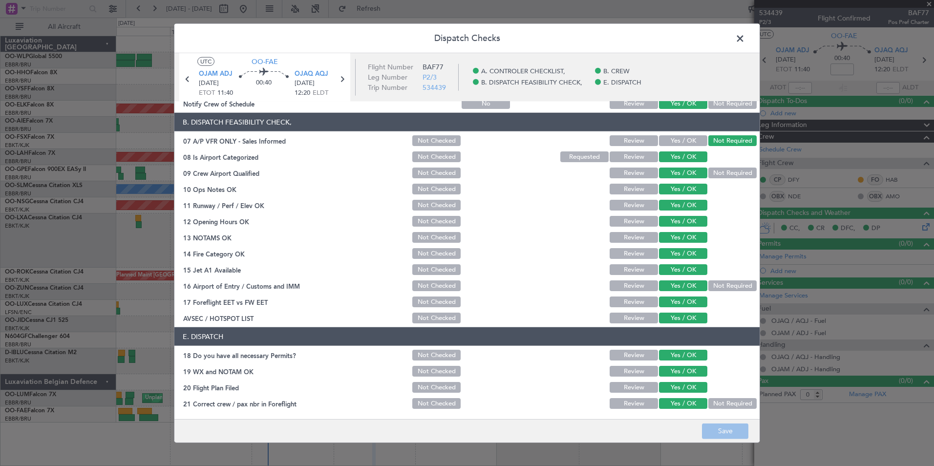
click at [745, 38] on span at bounding box center [745, 41] width 0 height 20
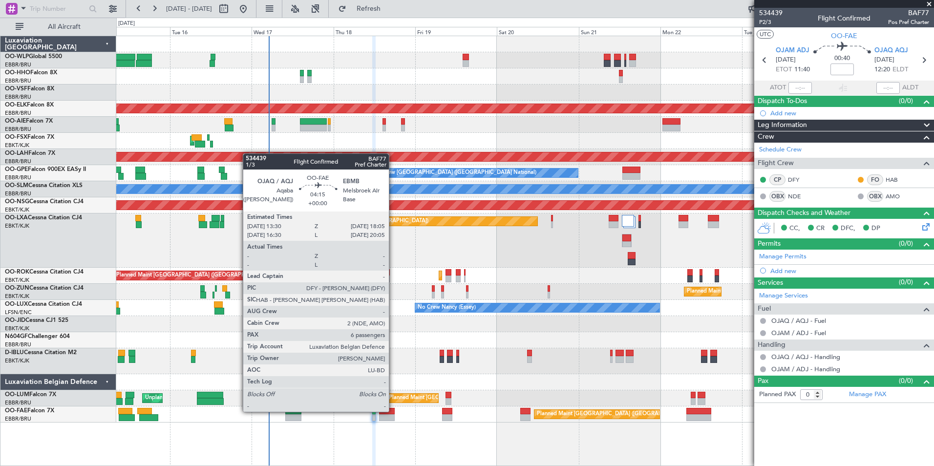
click at [393, 411] on div at bounding box center [387, 411] width 16 height 7
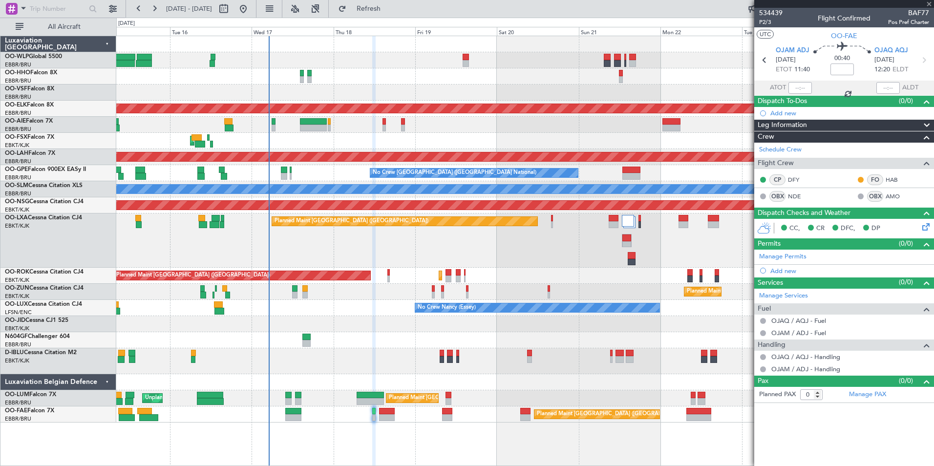
type input "6"
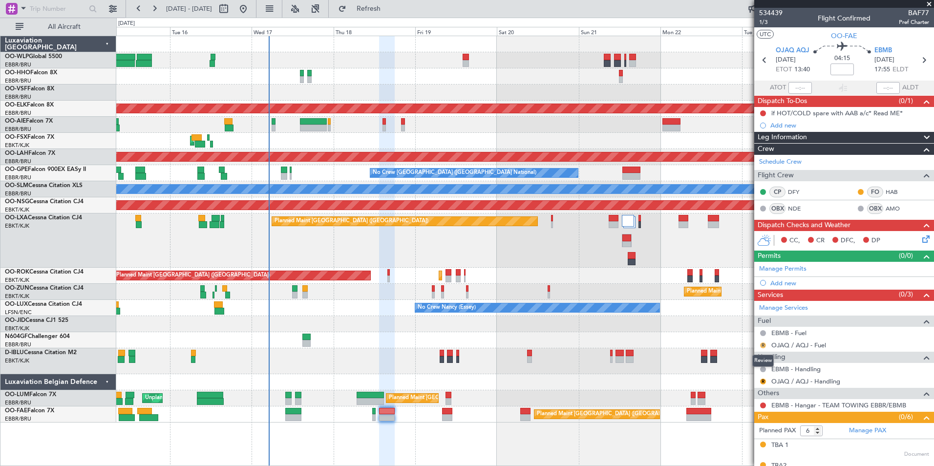
click at [763, 344] on button "R" at bounding box center [763, 345] width 6 height 6
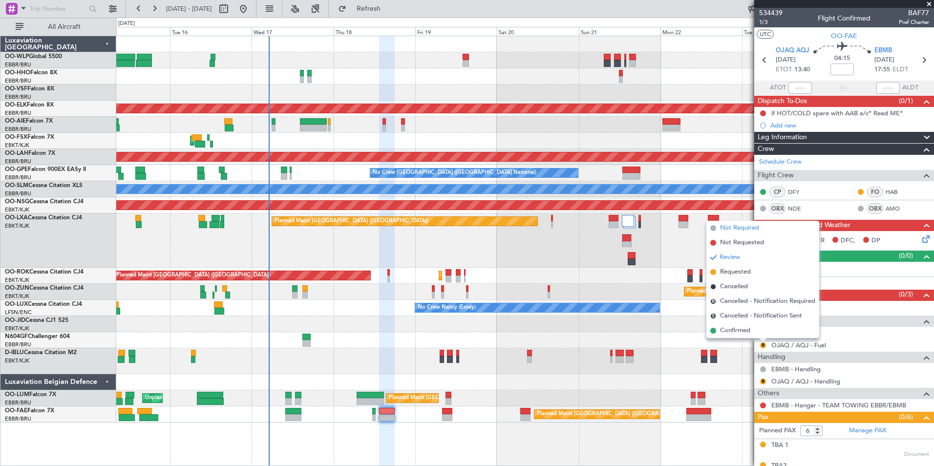
click at [739, 230] on span "Not Required" at bounding box center [739, 228] width 39 height 10
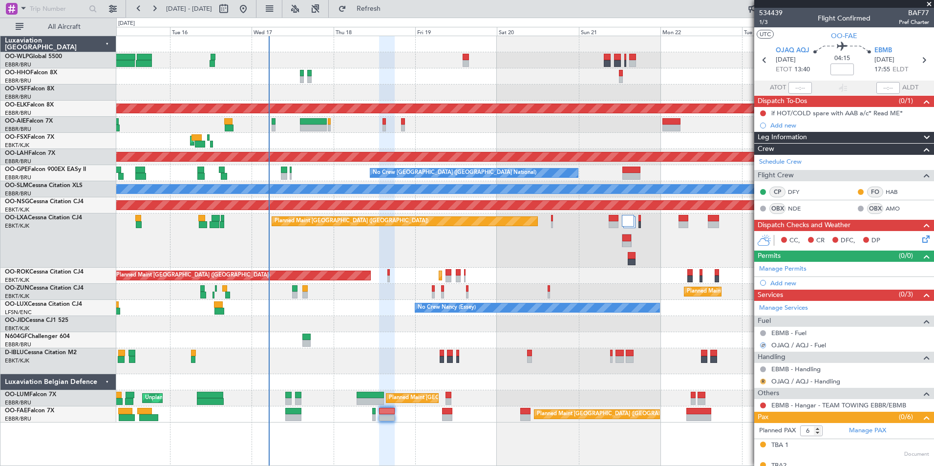
click at [762, 381] on button "R" at bounding box center [763, 382] width 6 height 6
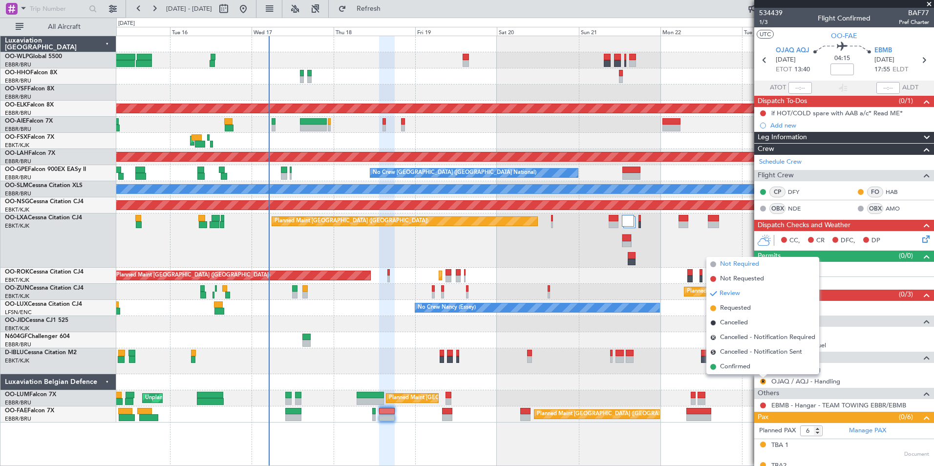
click at [730, 263] on span "Not Required" at bounding box center [739, 264] width 39 height 10
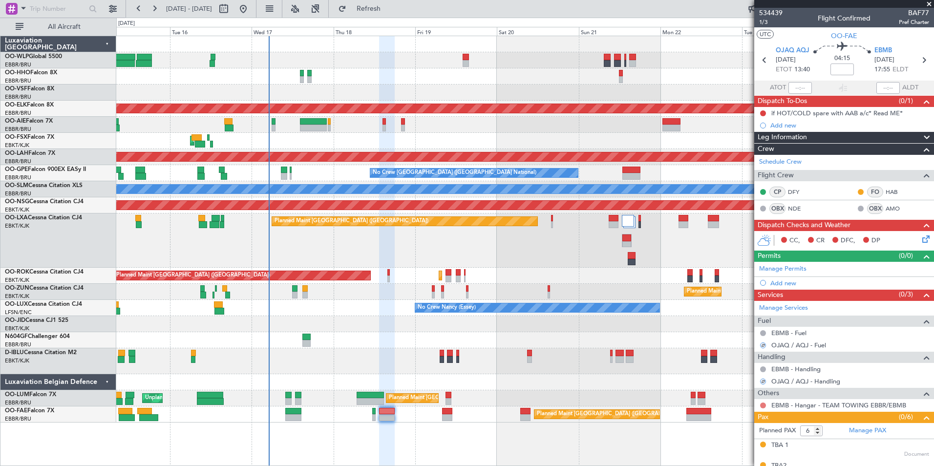
click at [762, 406] on button at bounding box center [763, 405] width 6 height 6
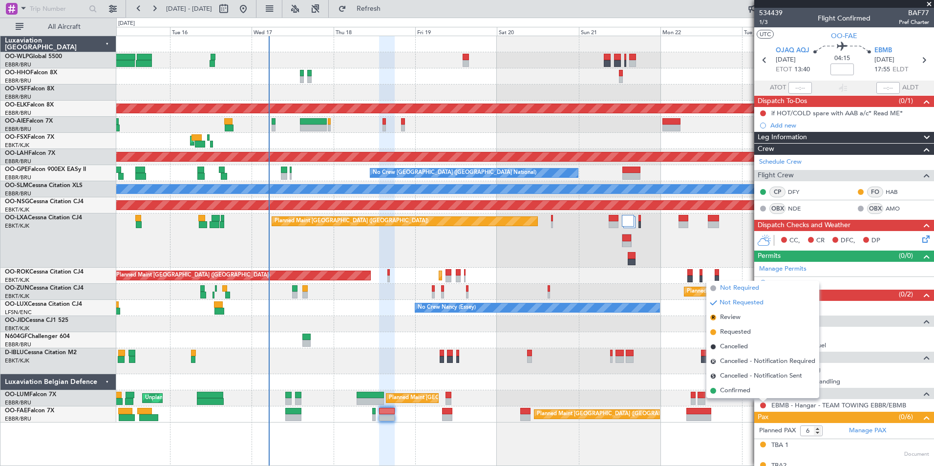
click at [739, 283] on li "Not Required" at bounding box center [762, 288] width 113 height 15
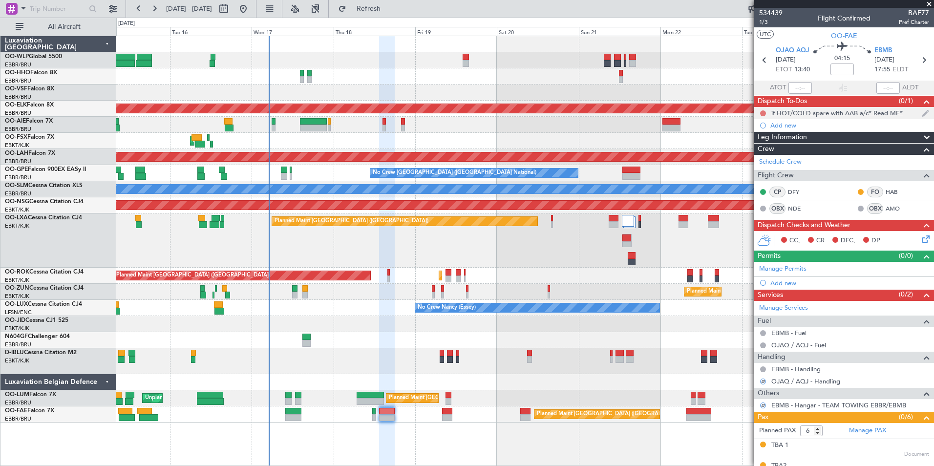
click at [760, 112] on button at bounding box center [763, 113] width 6 height 6
click at [778, 160] on span "Completed" at bounding box center [767, 156] width 32 height 10
click at [920, 240] on icon at bounding box center [924, 237] width 8 height 8
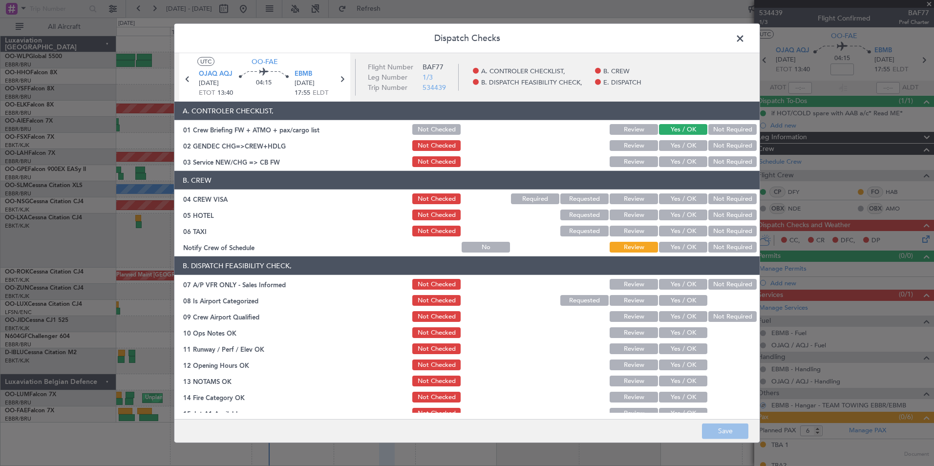
click at [692, 146] on button "Yes / OK" at bounding box center [683, 145] width 48 height 11
click at [690, 162] on button "Yes / OK" at bounding box center [683, 161] width 48 height 11
click at [721, 202] on button "Not Required" at bounding box center [732, 198] width 48 height 11
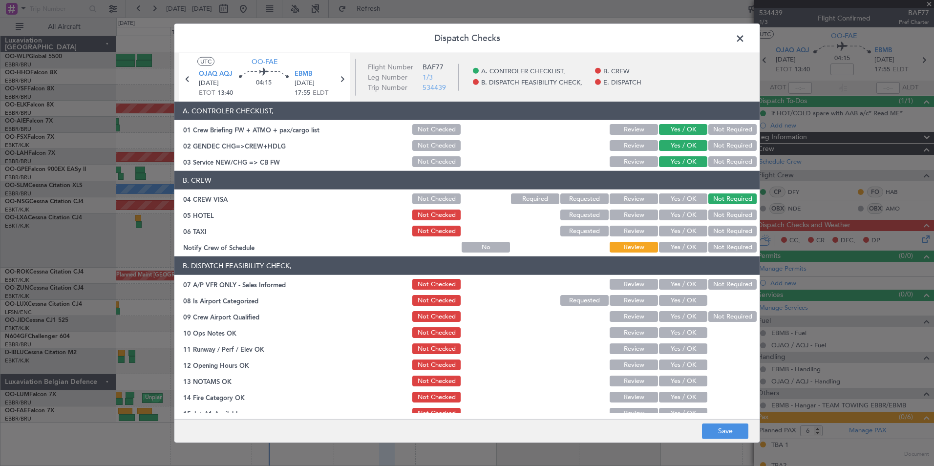
click at [717, 220] on button "Not Required" at bounding box center [732, 215] width 48 height 11
click at [712, 232] on button "Not Required" at bounding box center [732, 231] width 48 height 11
click at [667, 258] on header "B. DISPATCH FEASIBILITY CHECK," at bounding box center [466, 265] width 585 height 19
click at [678, 249] on button "Yes / OK" at bounding box center [683, 247] width 48 height 11
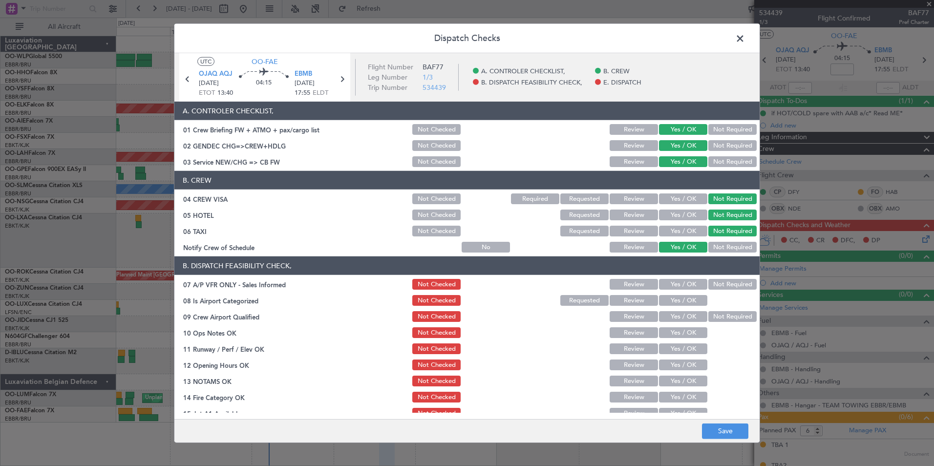
click at [708, 284] on button "Not Required" at bounding box center [732, 284] width 48 height 11
click at [676, 303] on button "Yes / OK" at bounding box center [683, 300] width 48 height 11
click at [675, 319] on button "Yes / OK" at bounding box center [683, 316] width 48 height 11
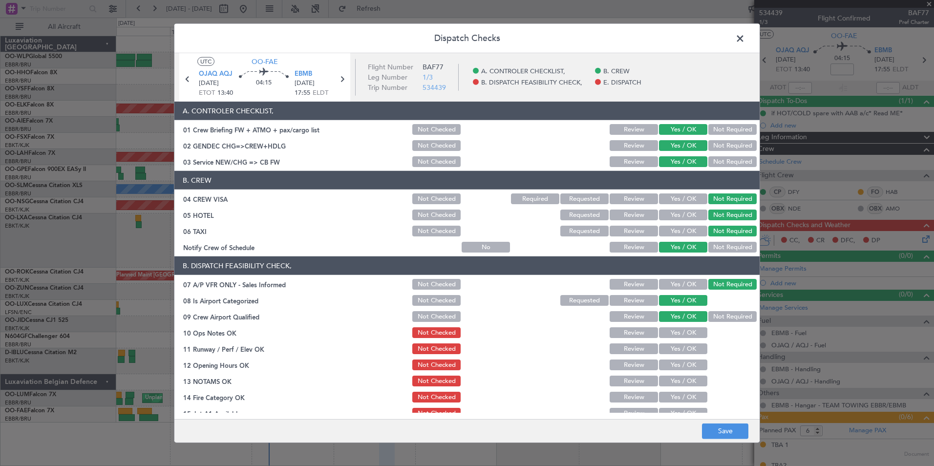
click at [674, 338] on div "Yes / OK" at bounding box center [681, 333] width 49 height 14
click at [674, 336] on button "Yes / OK" at bounding box center [683, 332] width 48 height 11
click at [672, 349] on button "Yes / OK" at bounding box center [683, 348] width 48 height 11
click at [675, 372] on section "B. DISPATCH FEASIBILITY CHECK, 07 A/P VFR ONLY - Sales Informed Not Checked Rev…" at bounding box center [466, 362] width 585 height 212
drag, startPoint x: 675, startPoint y: 372, endPoint x: 674, endPoint y: 366, distance: 5.9
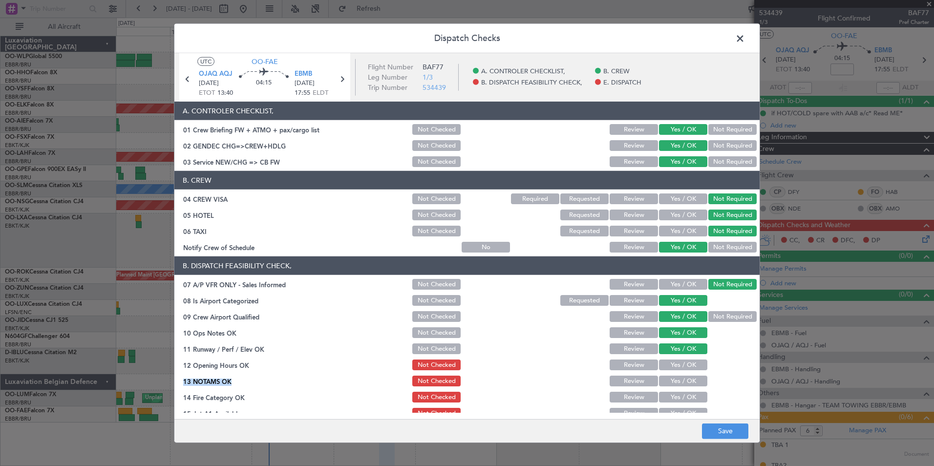
click at [674, 366] on button "Yes / OK" at bounding box center [683, 364] width 48 height 11
click at [673, 381] on button "Yes / OK" at bounding box center [683, 381] width 48 height 11
click at [674, 399] on button "Yes / OK" at bounding box center [683, 397] width 48 height 11
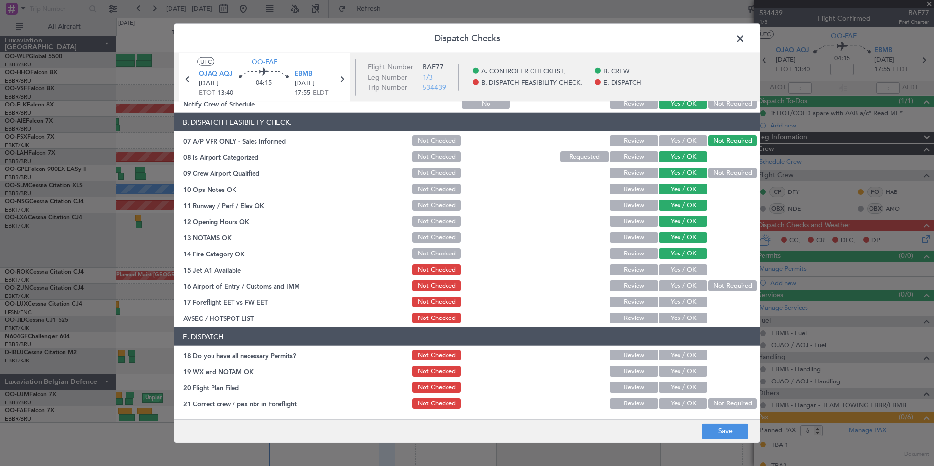
drag, startPoint x: 687, startPoint y: 276, endPoint x: 686, endPoint y: 270, distance: 6.4
click at [687, 274] on div "Yes / OK" at bounding box center [681, 270] width 49 height 14
click at [686, 269] on button "Yes / OK" at bounding box center [683, 269] width 48 height 11
click at [721, 279] on div "Not Required" at bounding box center [731, 286] width 49 height 14
click at [717, 287] on button "Not Required" at bounding box center [732, 285] width 48 height 11
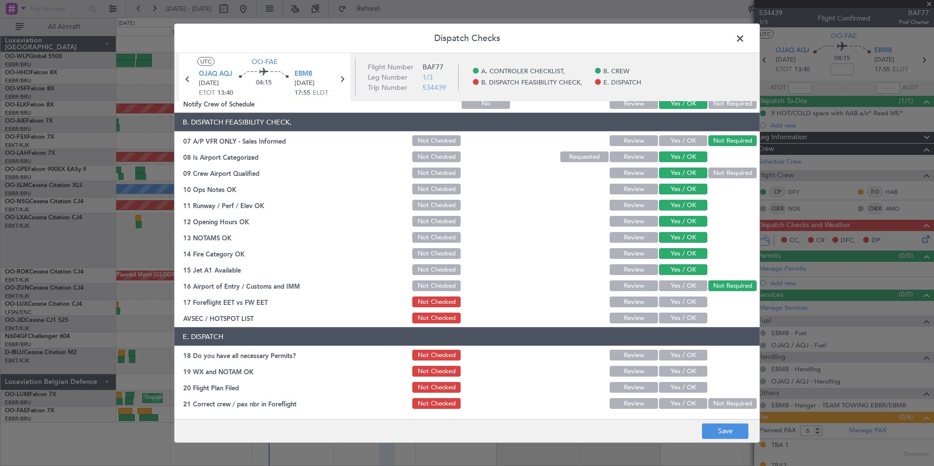
click at [674, 301] on button "Yes / OK" at bounding box center [683, 301] width 48 height 11
click at [679, 314] on button "Yes / OK" at bounding box center [683, 318] width 48 height 11
click at [722, 429] on button "Save" at bounding box center [725, 431] width 46 height 16
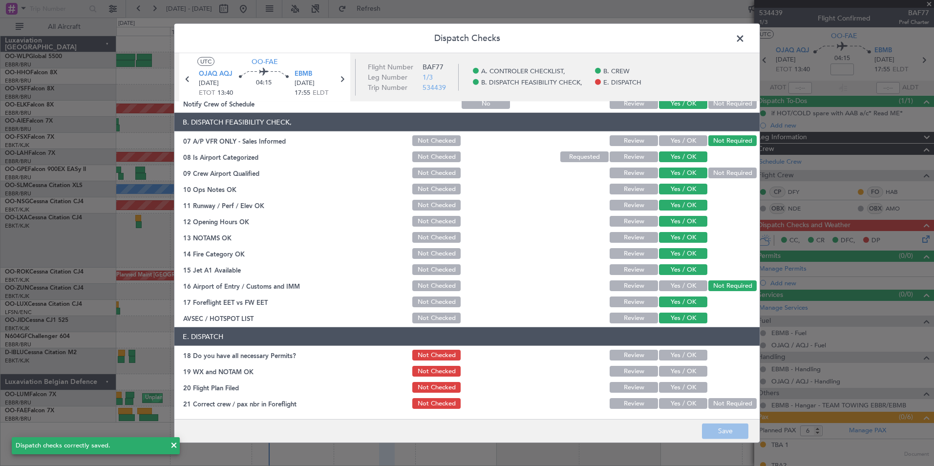
click at [676, 351] on button "Yes / OK" at bounding box center [683, 355] width 48 height 11
click at [678, 369] on button "Yes / OK" at bounding box center [683, 371] width 48 height 11
click at [679, 387] on button "Yes / OK" at bounding box center [683, 387] width 48 height 11
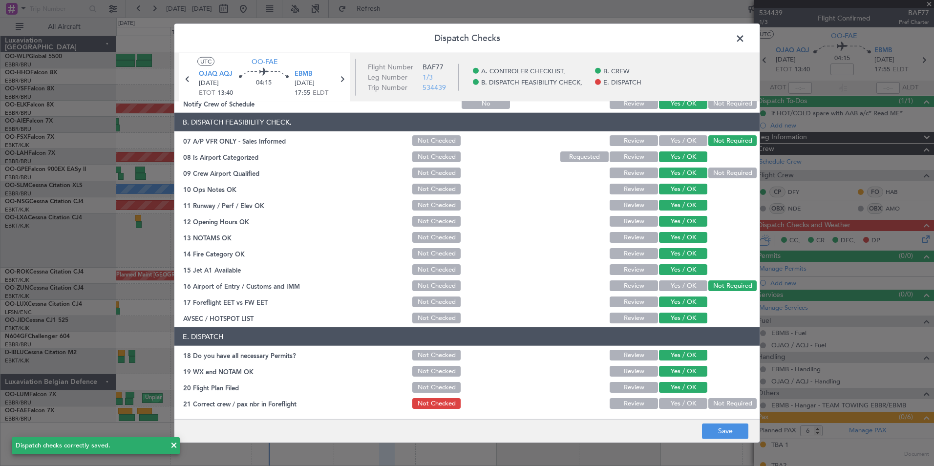
click at [678, 403] on button "Yes / OK" at bounding box center [683, 403] width 48 height 11
click at [719, 427] on button "Save" at bounding box center [725, 431] width 46 height 16
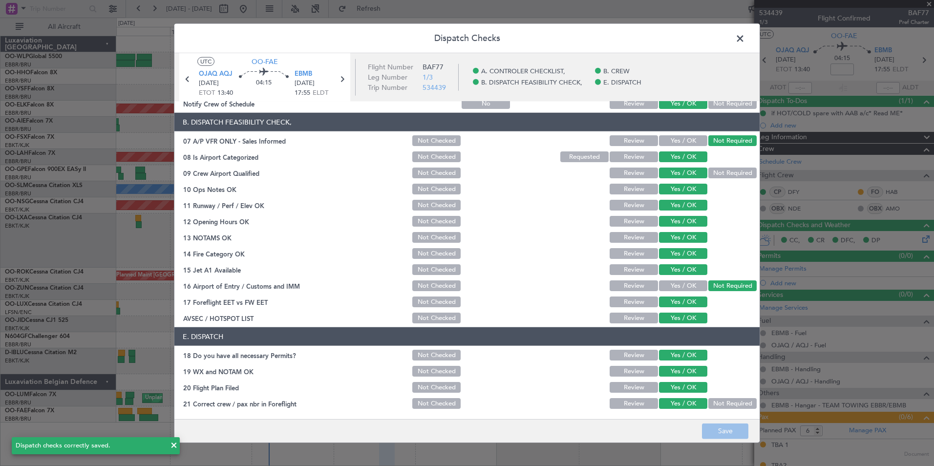
click at [745, 39] on span at bounding box center [745, 41] width 0 height 20
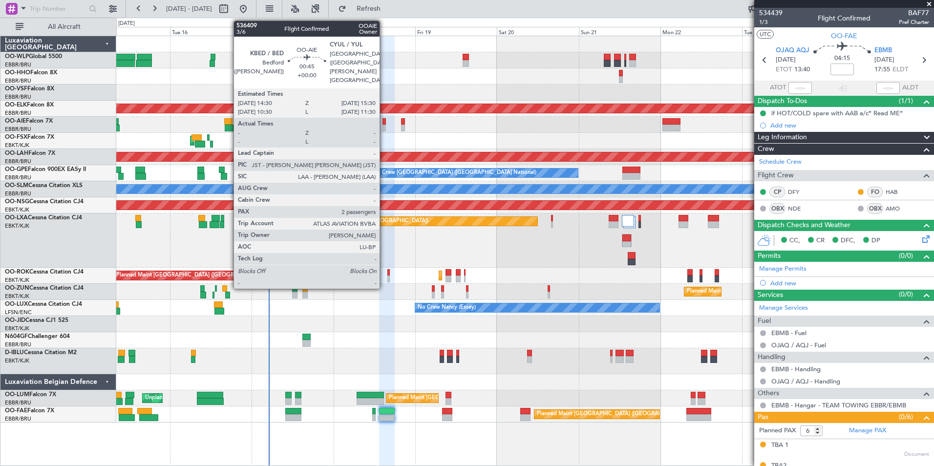
click at [384, 129] on div at bounding box center [383, 128] width 3 height 7
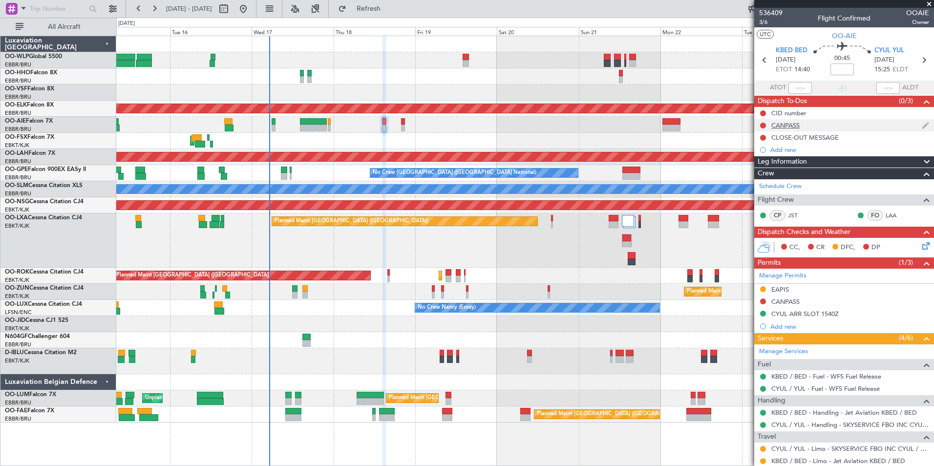
click at [789, 121] on div "CANPASS" at bounding box center [785, 125] width 28 height 8
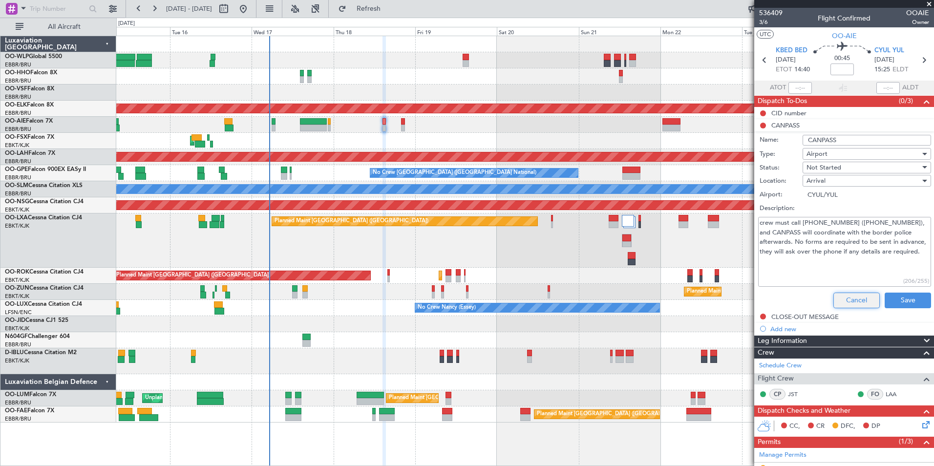
click at [854, 296] on button "Cancel" at bounding box center [856, 301] width 46 height 16
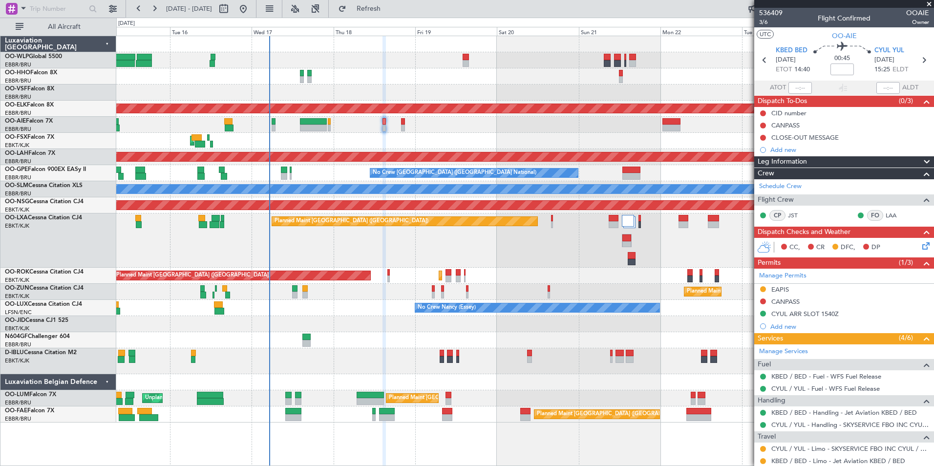
click at [806, 133] on mat-tooltip-component "CANPASS" at bounding box center [786, 142] width 42 height 26
click at [808, 142] on mat-tooltip-component "CLOSE-OUT MESSAGE" at bounding box center [805, 154] width 75 height 26
click at [808, 138] on div "CLOSE-OUT MESSAGE" at bounding box center [804, 137] width 67 height 8
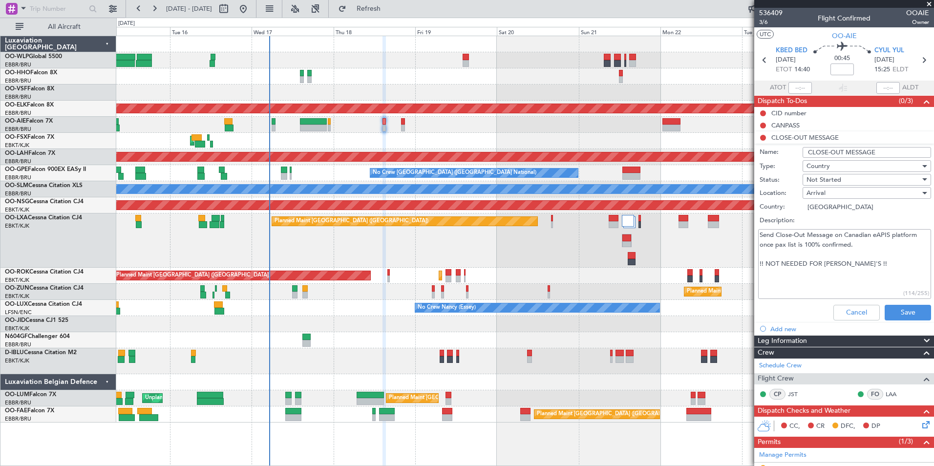
drag, startPoint x: 858, startPoint y: 264, endPoint x: 747, endPoint y: 219, distance: 119.6
click at [747, 219] on fb-app "15 Sep 2025 - 25 Sep 2025 Refresh Quick Links All Aircraft Planned Maint Kortri…" at bounding box center [467, 236] width 934 height 459
click at [855, 221] on label "Description:" at bounding box center [848, 221] width 179 height 10
click at [855, 229] on textarea "Send Close-Out Message on Canadian eAPIS platform once pax list is 100% confirm…" at bounding box center [844, 264] width 173 height 70
click at [855, 221] on label "Description:" at bounding box center [848, 221] width 179 height 10
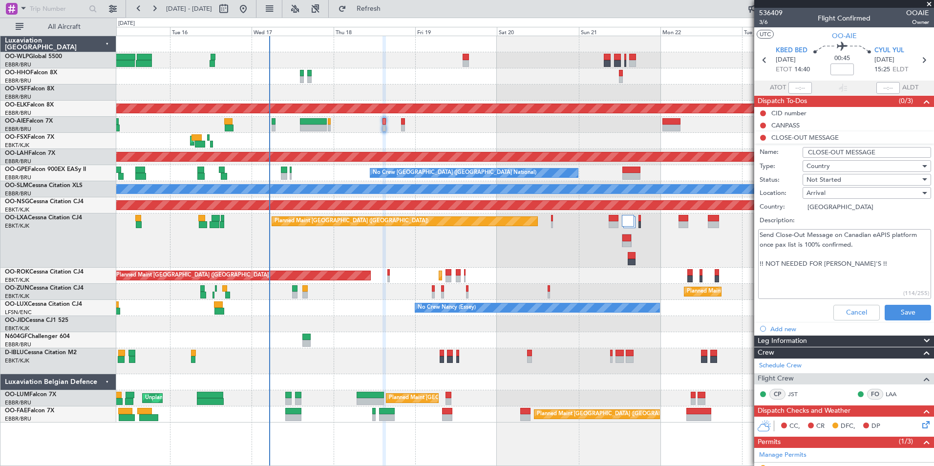
click at [855, 229] on textarea "Send Close-Out Message on Canadian eAPIS platform once pax list is 100% confirm…" at bounding box center [844, 264] width 173 height 70
click at [843, 309] on button "Cancel" at bounding box center [856, 313] width 46 height 16
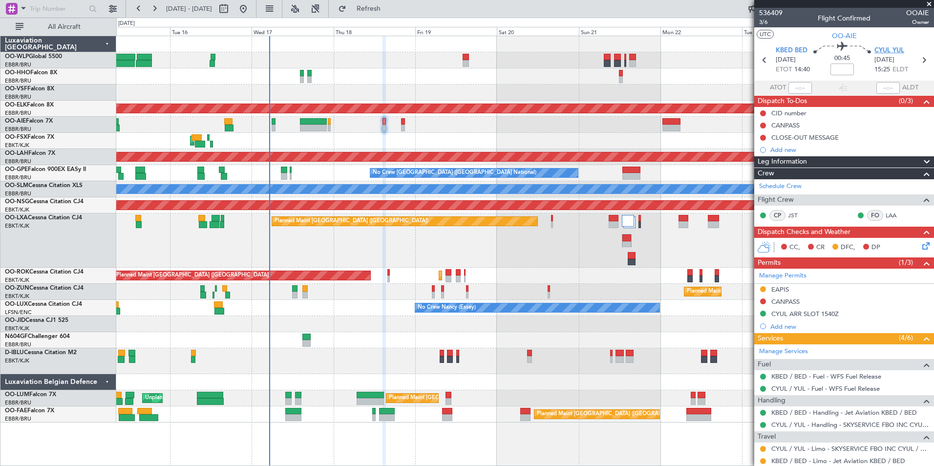
click at [888, 48] on span "CYUL YUL" at bounding box center [889, 51] width 30 height 10
click at [921, 57] on icon at bounding box center [923, 60] width 13 height 13
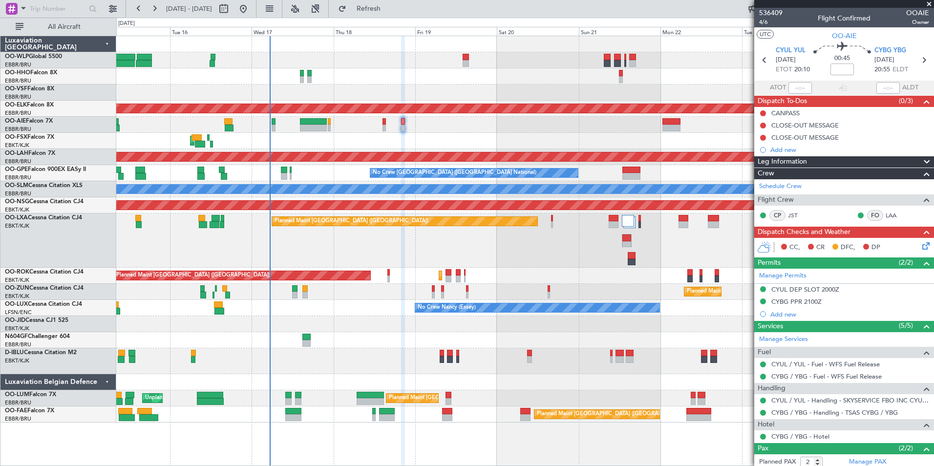
click at [472, 66] on div at bounding box center [524, 60] width 817 height 16
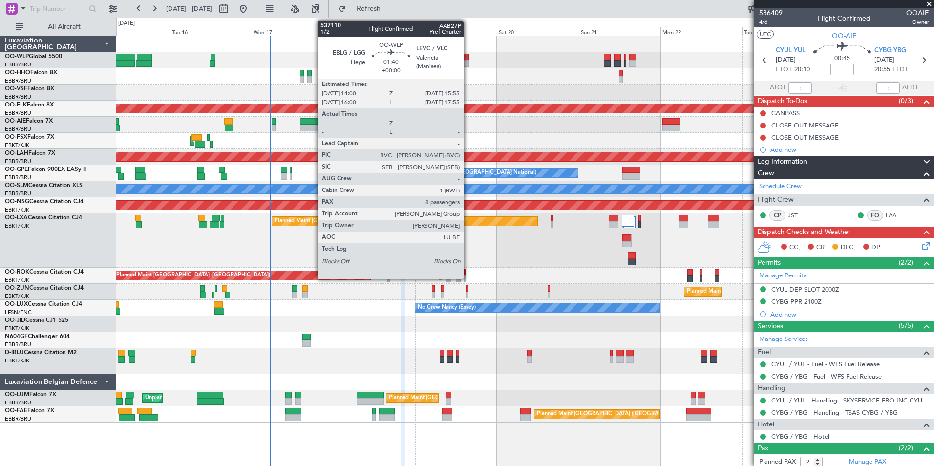
click at [468, 61] on div at bounding box center [466, 63] width 7 height 7
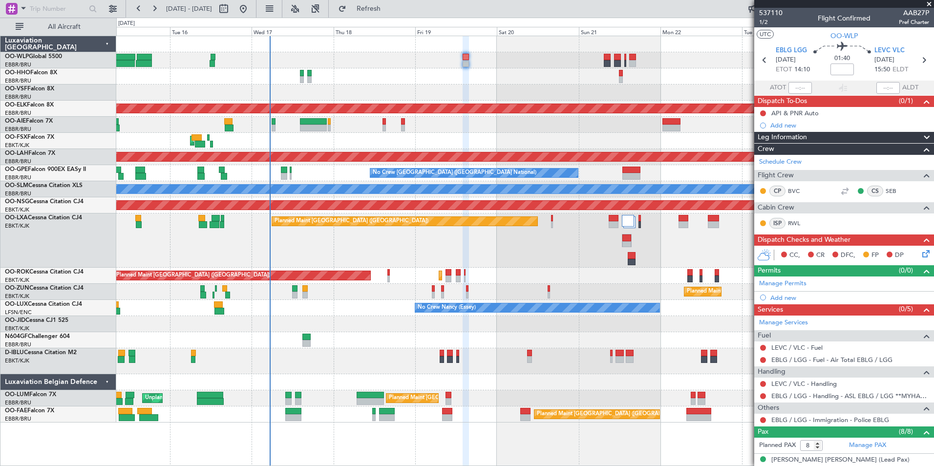
click at [428, 288] on div "Planned Maint Kortrijk-[GEOGRAPHIC_DATA]" at bounding box center [524, 292] width 817 height 16
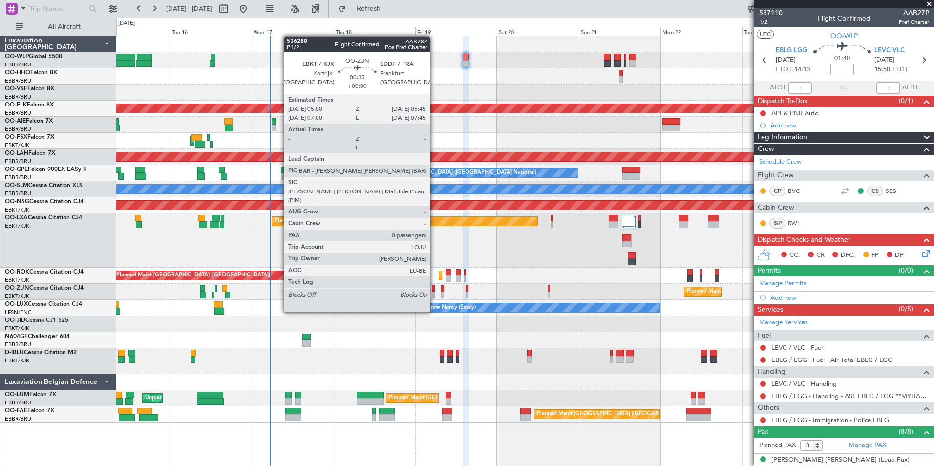
click at [434, 294] on div at bounding box center [433, 295] width 3 height 7
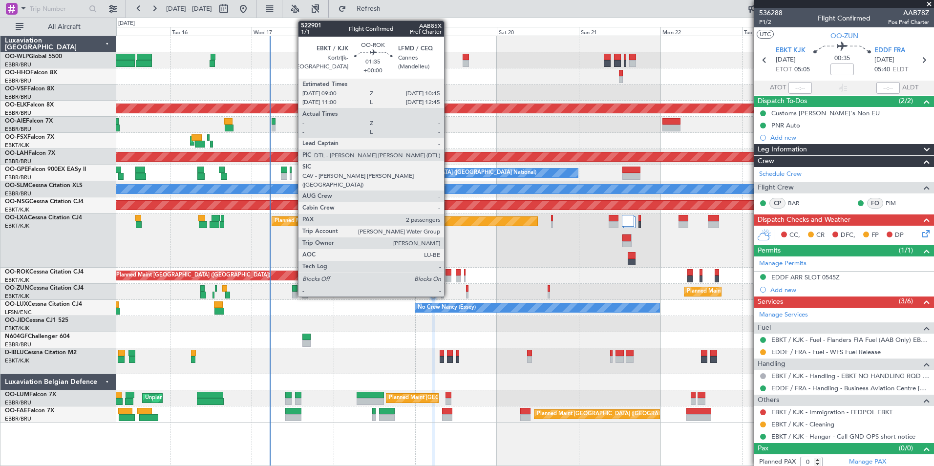
click at [448, 276] on div at bounding box center [448, 278] width 6 height 7
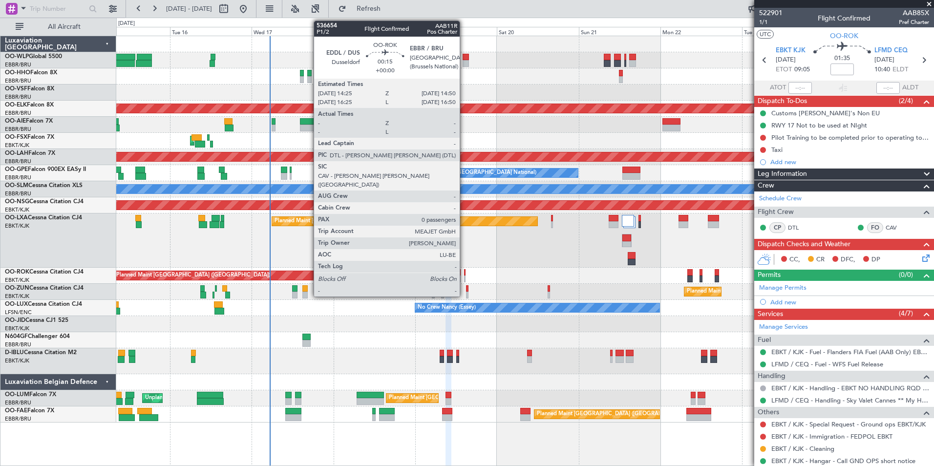
click at [464, 274] on div at bounding box center [464, 272] width 1 height 7
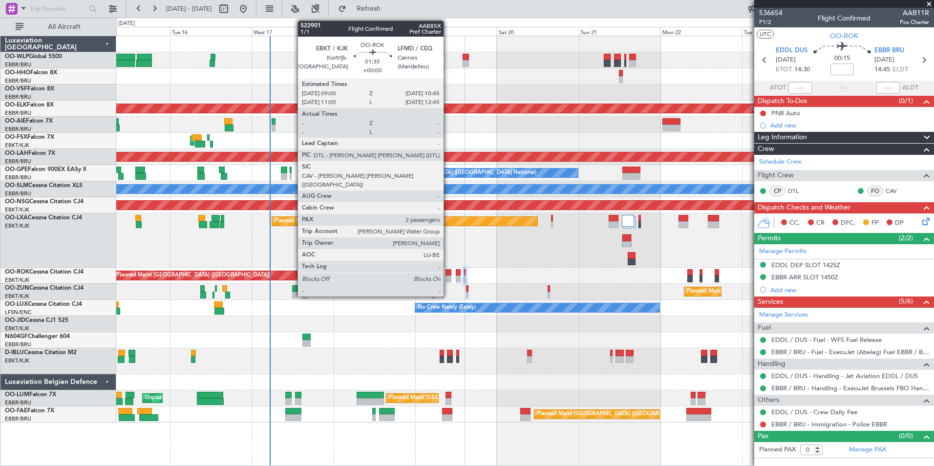
click at [448, 277] on div at bounding box center [448, 278] width 6 height 7
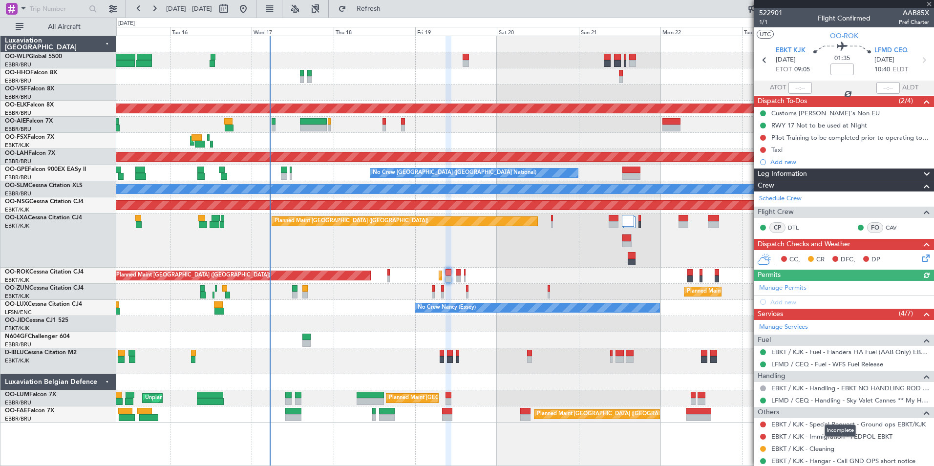
click at [819, 421] on mat-tooltip-component "Incomplete" at bounding box center [840, 431] width 45 height 26
click at [794, 425] on link "EBKT / KJK - Special Request - Ground ops EBKT/KJK" at bounding box center [848, 424] width 154 height 8
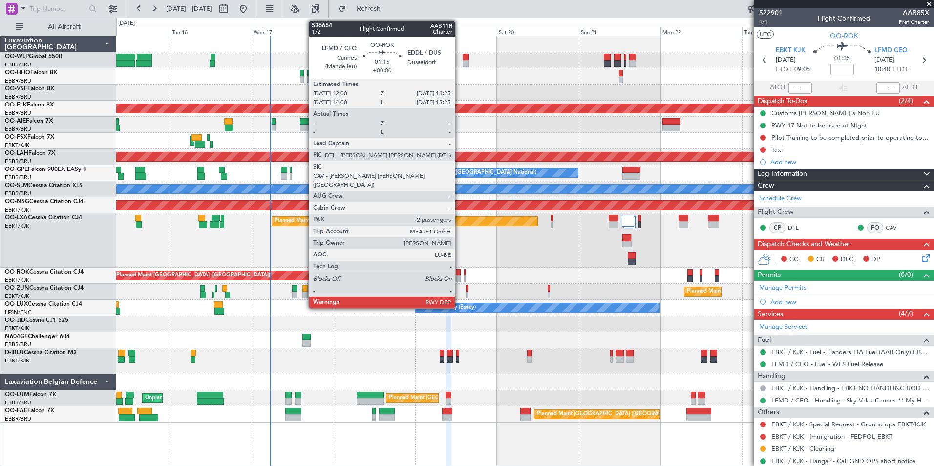
click at [459, 279] on div at bounding box center [458, 278] width 5 height 7
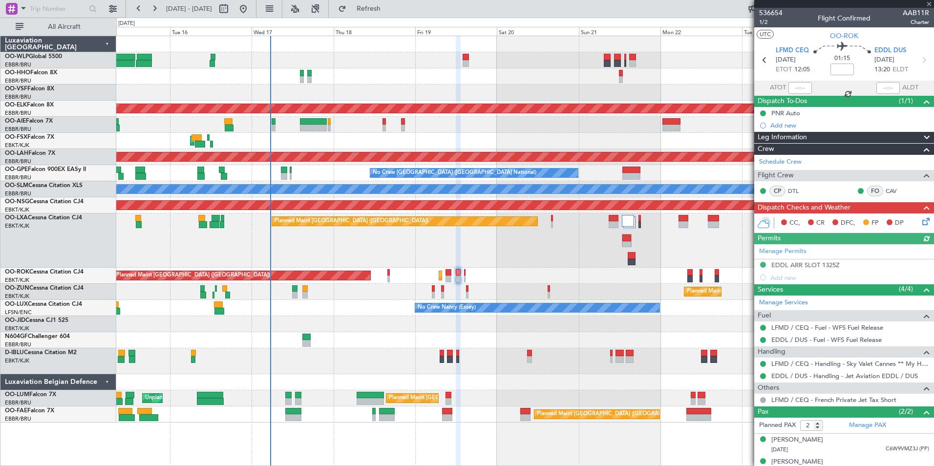
scroll to position [11, 0]
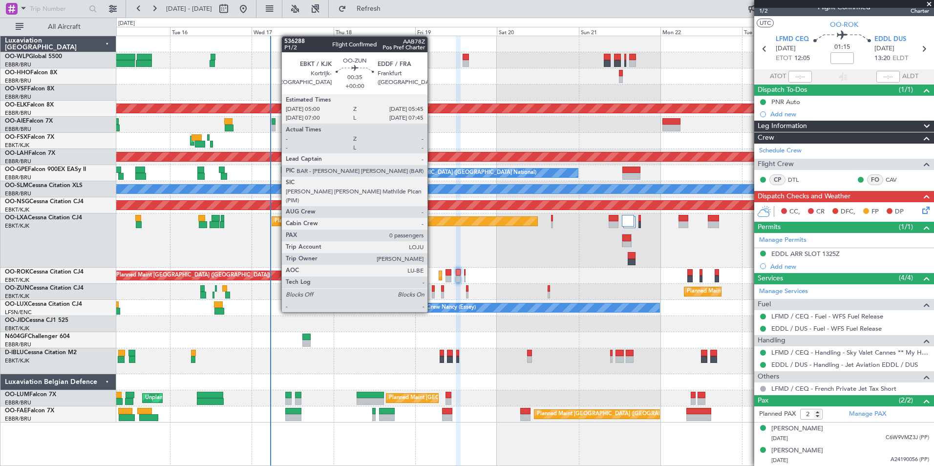
click at [432, 294] on div at bounding box center [433, 295] width 3 height 7
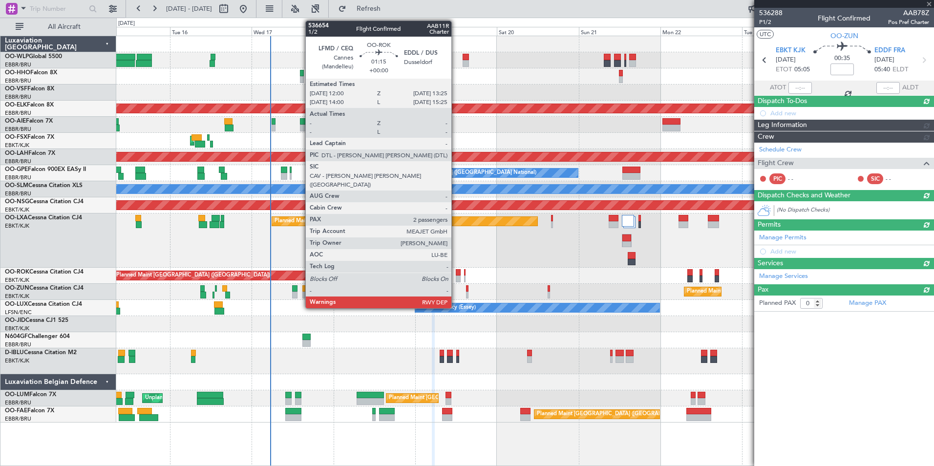
scroll to position [0, 0]
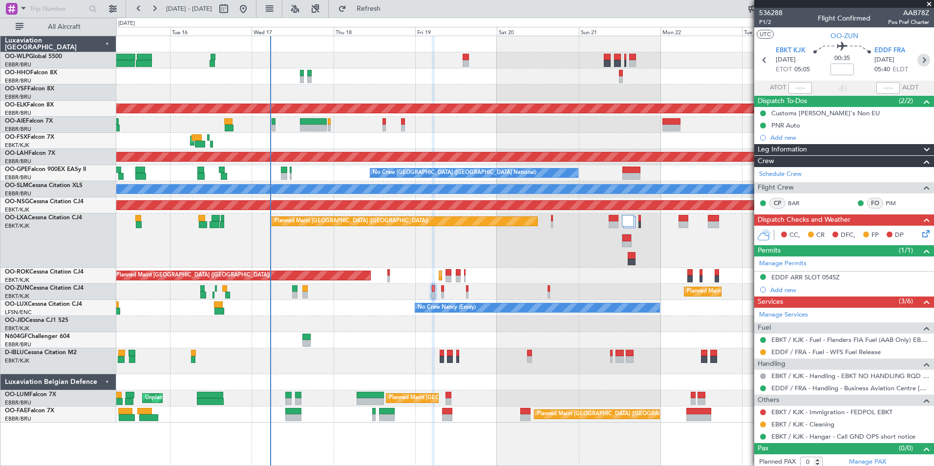
click at [919, 63] on icon at bounding box center [923, 60] width 13 height 13
click at [761, 350] on button at bounding box center [763, 352] width 6 height 6
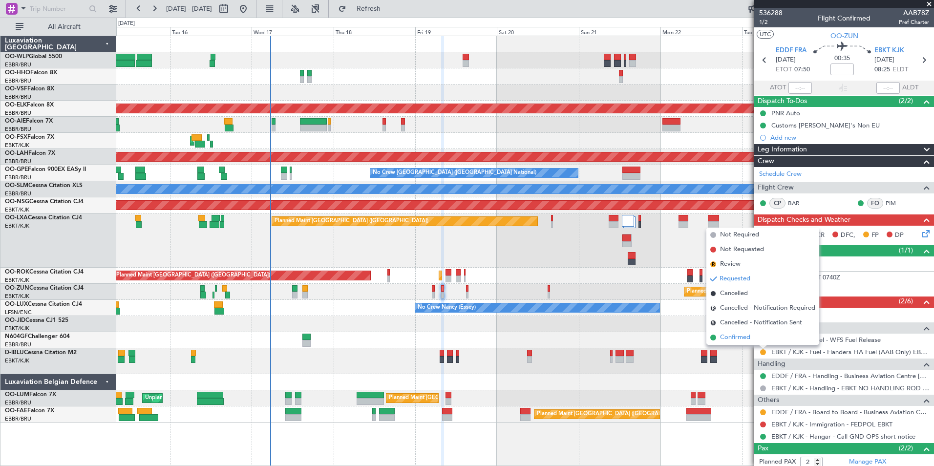
click at [740, 339] on span "Confirmed" at bounding box center [735, 338] width 30 height 10
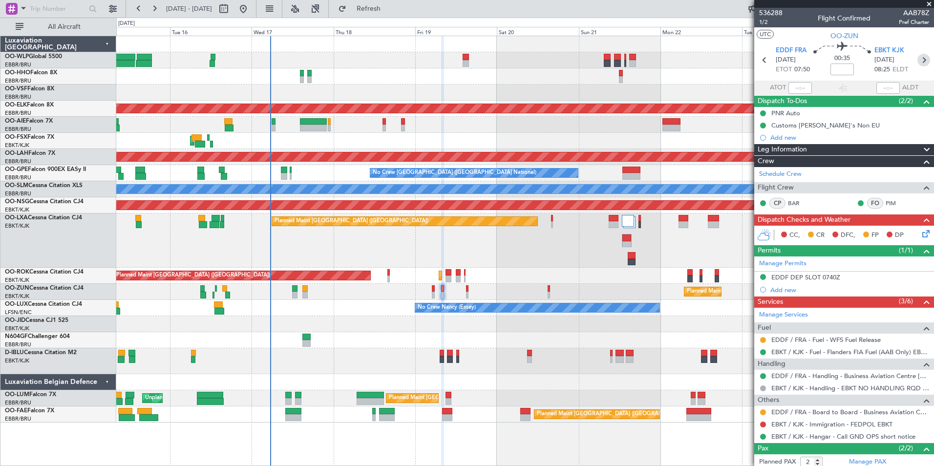
click at [923, 56] on icon at bounding box center [923, 60] width 13 height 13
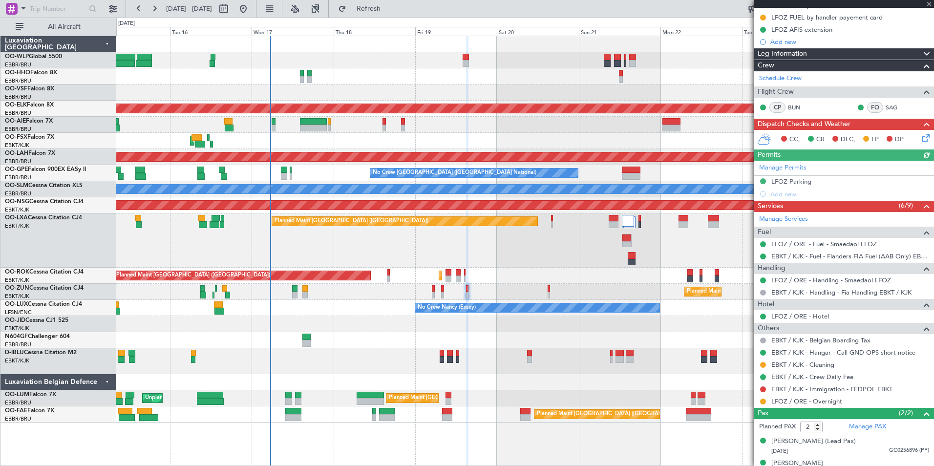
scroll to position [133, 0]
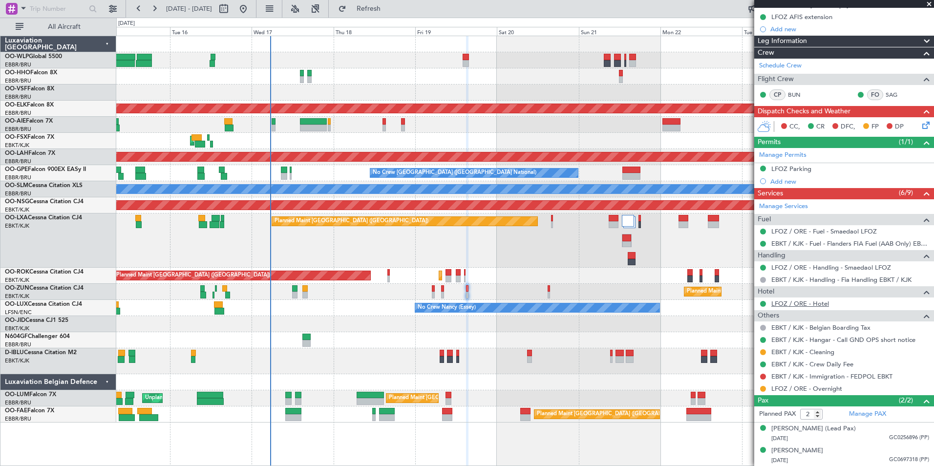
click at [808, 306] on link "LFOZ / ORE - Hotel" at bounding box center [800, 303] width 58 height 8
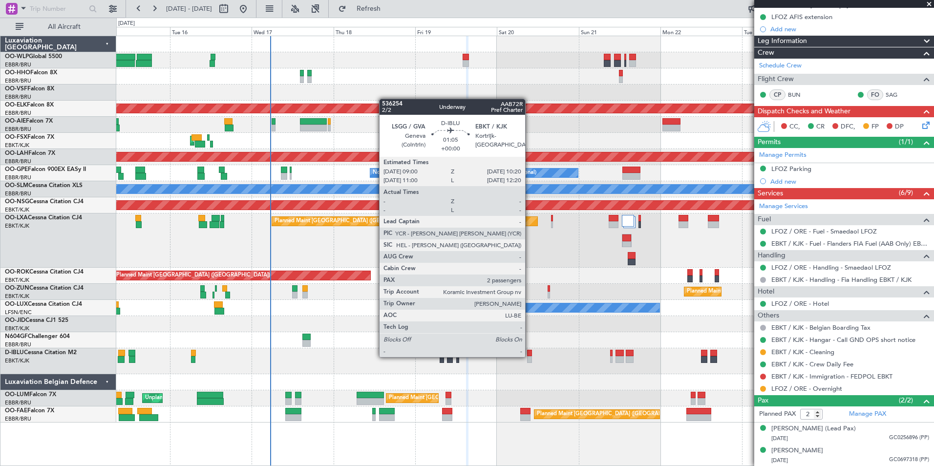
click at [529, 356] on div at bounding box center [529, 359] width 5 height 7
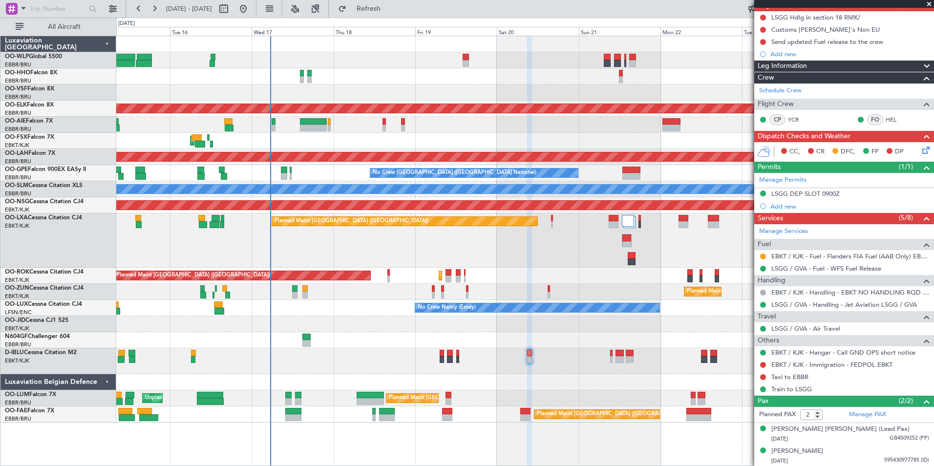
scroll to position [96, 0]
click at [782, 374] on link "Taxi to EBBR" at bounding box center [789, 376] width 37 height 8
click at [784, 374] on link "Taxi to EBBR" at bounding box center [789, 376] width 37 height 8
click at [822, 331] on link "LSGG / GVA - Air Travel" at bounding box center [805, 328] width 69 height 8
click at [761, 253] on button at bounding box center [763, 256] width 6 height 6
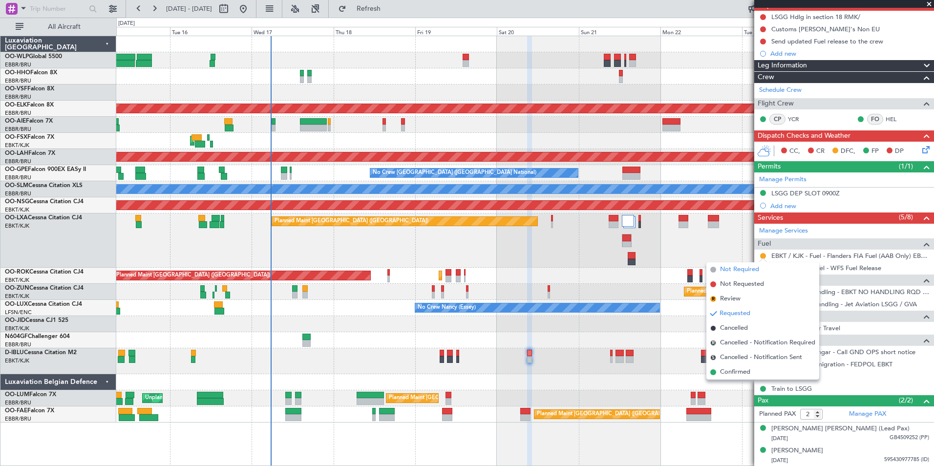
click at [747, 273] on span "Not Required" at bounding box center [739, 270] width 39 height 10
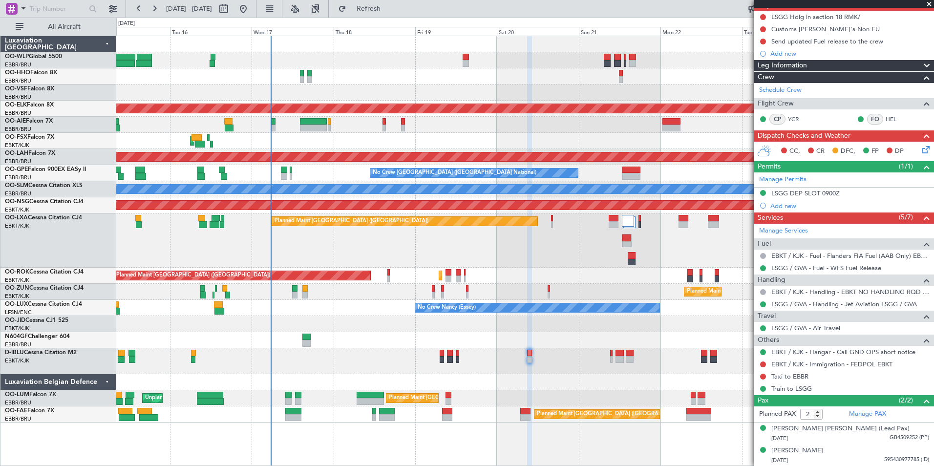
click at [925, 155] on div "CC, CR DFC, FP DP" at bounding box center [844, 152] width 180 height 20
click at [920, 152] on icon at bounding box center [924, 148] width 8 height 8
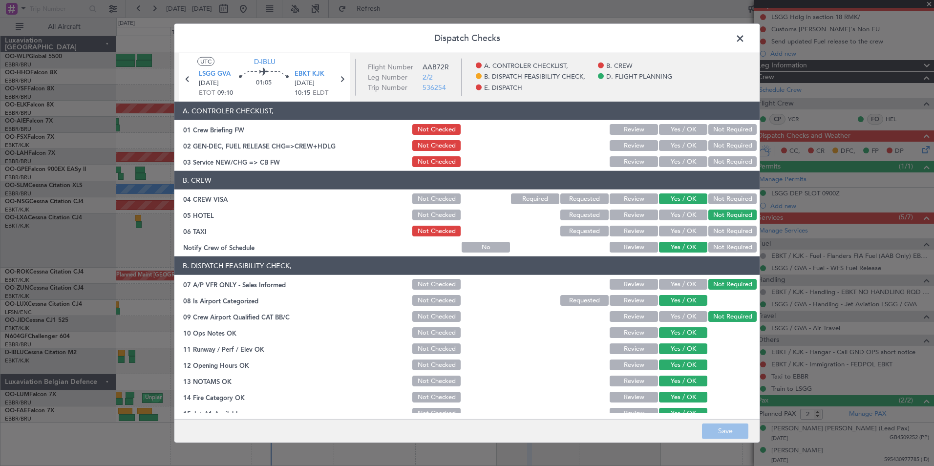
click at [745, 35] on span at bounding box center [745, 41] width 0 height 20
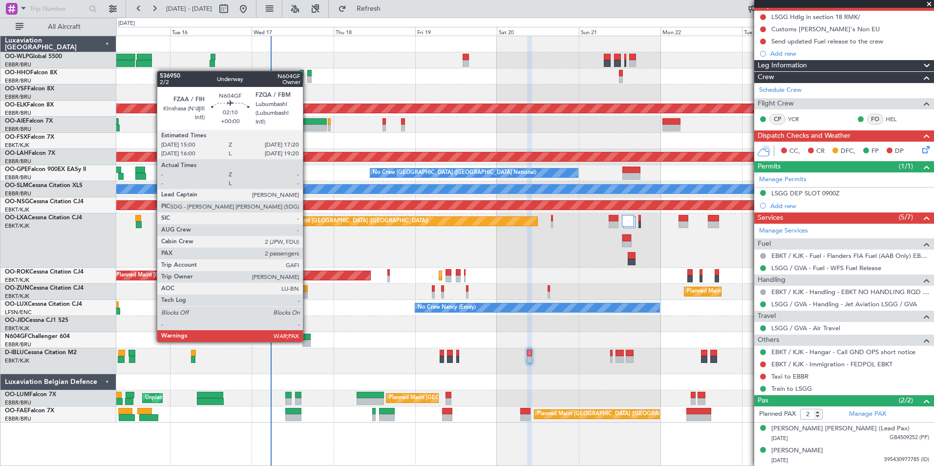
click at [307, 341] on div at bounding box center [306, 343] width 8 height 7
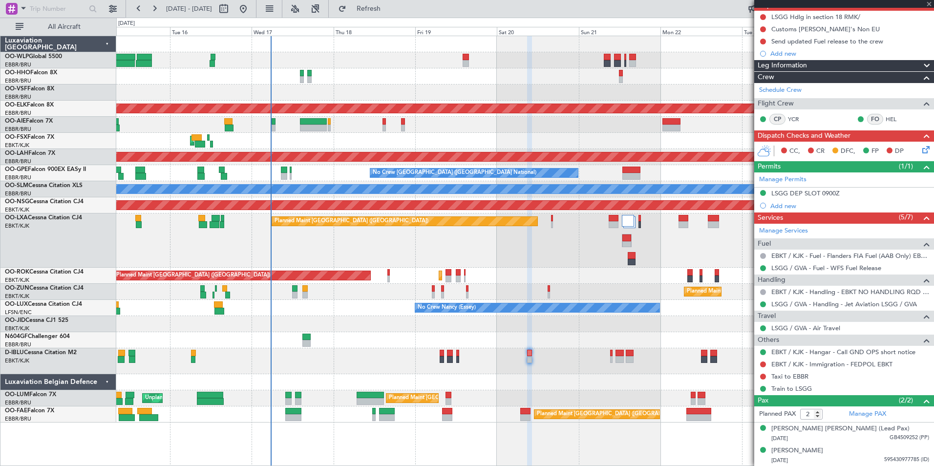
scroll to position [0, 0]
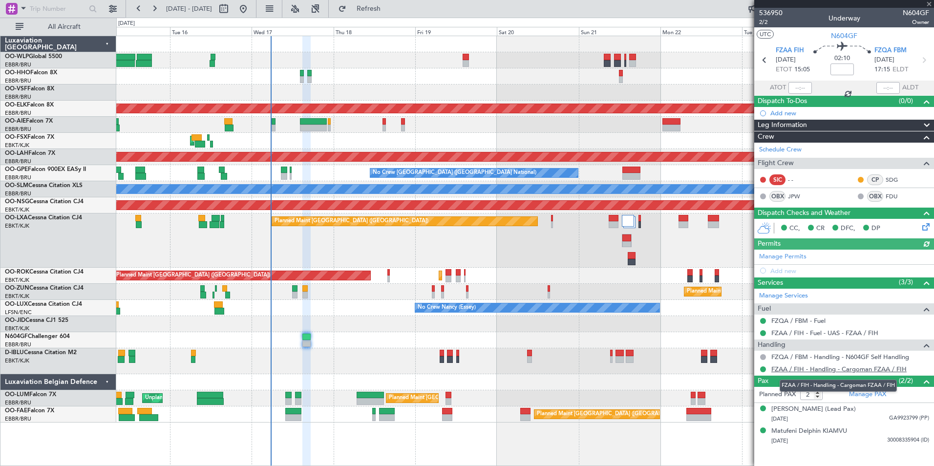
click at [814, 367] on link "FZAA / FIH - Handling - Cargoman FZAA / FIH" at bounding box center [838, 369] width 135 height 8
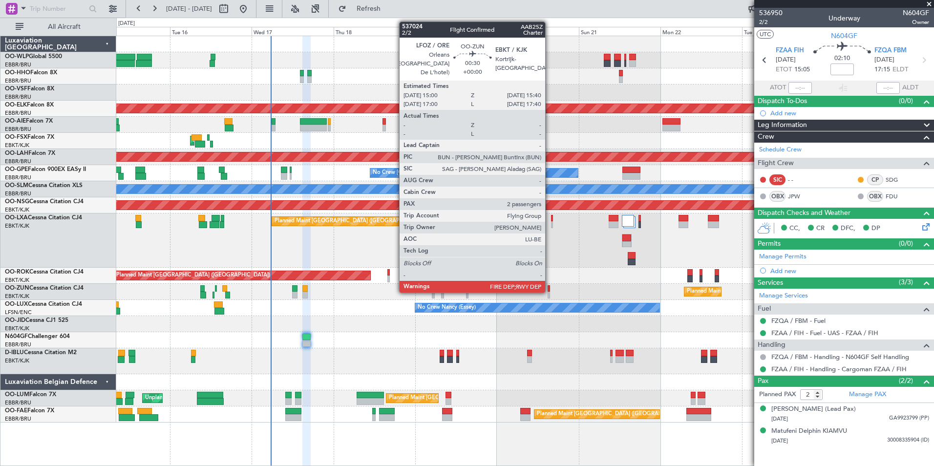
click at [549, 292] on div at bounding box center [549, 295] width 2 height 7
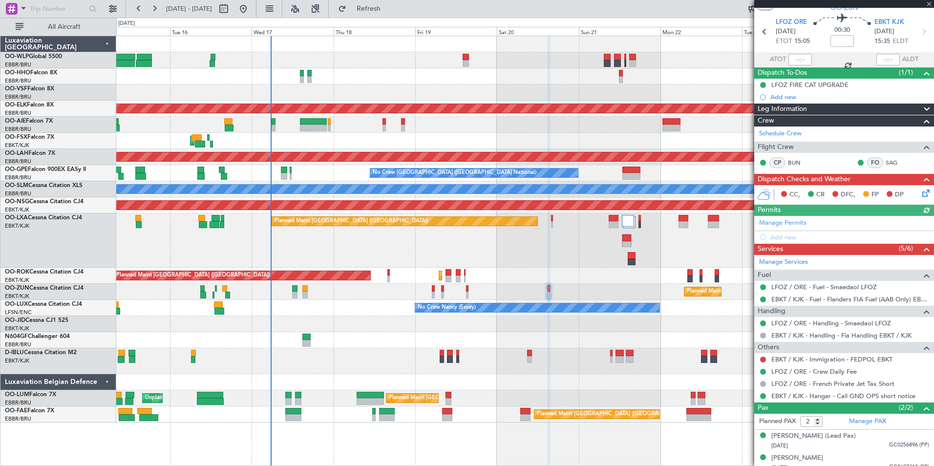
scroll to position [36, 0]
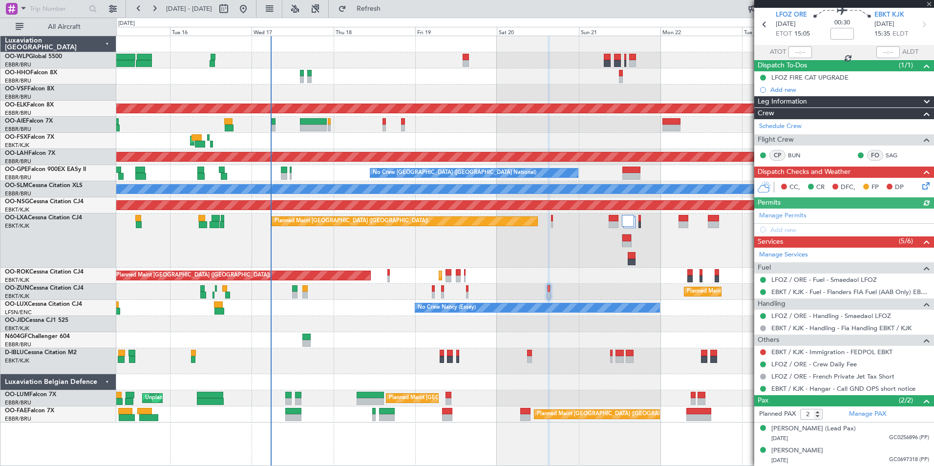
click at [920, 186] on icon at bounding box center [924, 184] width 8 height 8
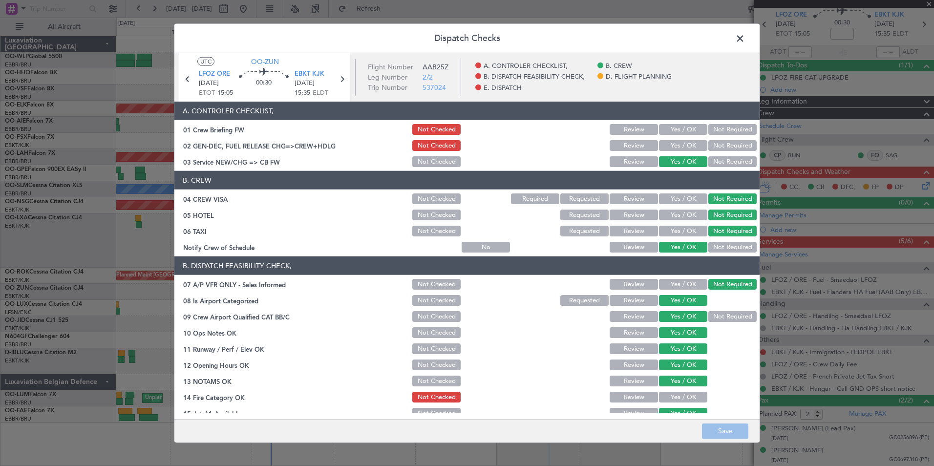
click at [745, 39] on span at bounding box center [745, 41] width 0 height 20
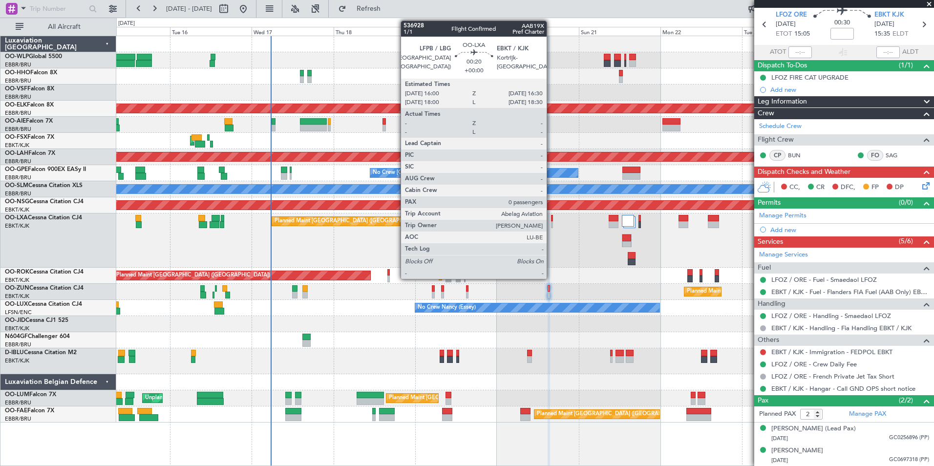
click at [551, 215] on div at bounding box center [552, 218] width 2 height 7
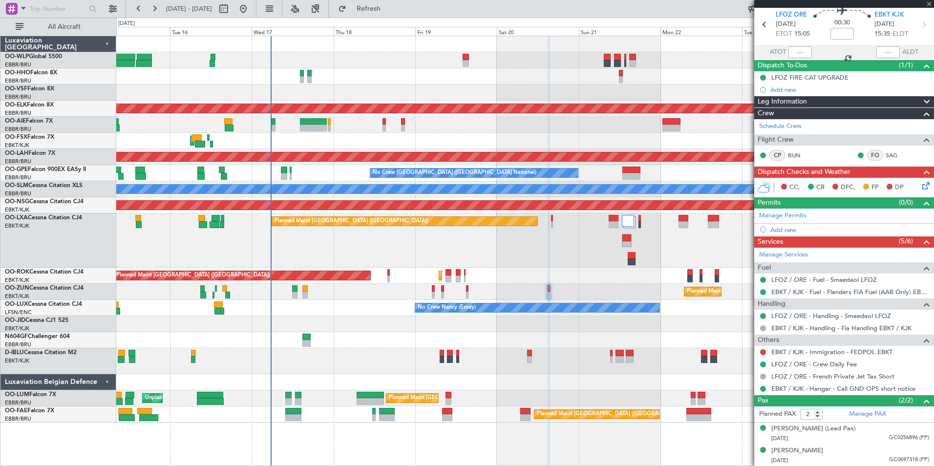
type input "0"
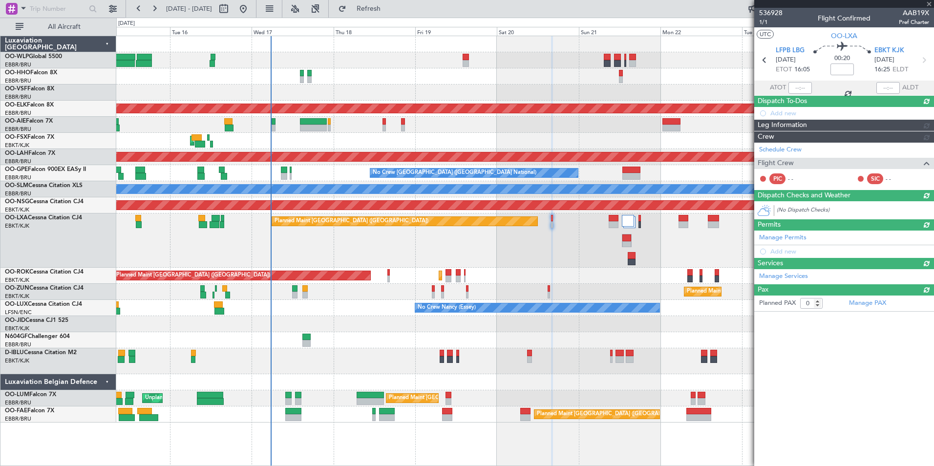
scroll to position [0, 0]
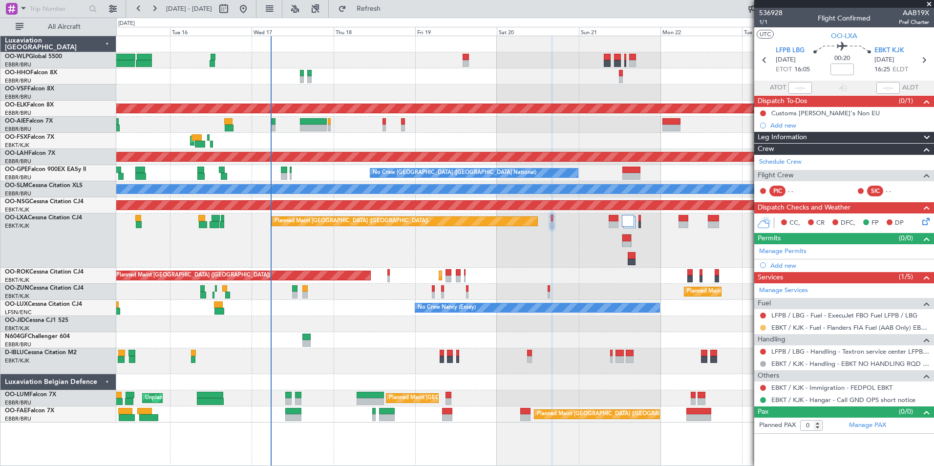
click at [763, 327] on button at bounding box center [763, 328] width 6 height 6
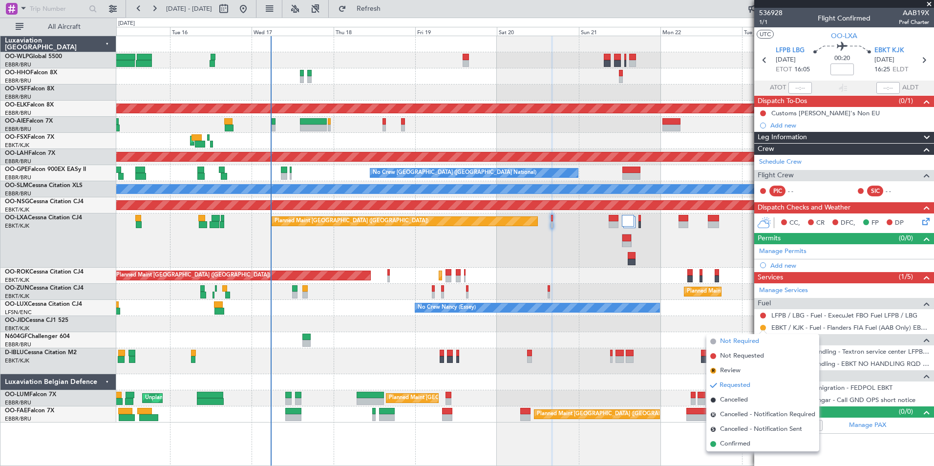
click at [734, 345] on span "Not Required" at bounding box center [739, 342] width 39 height 10
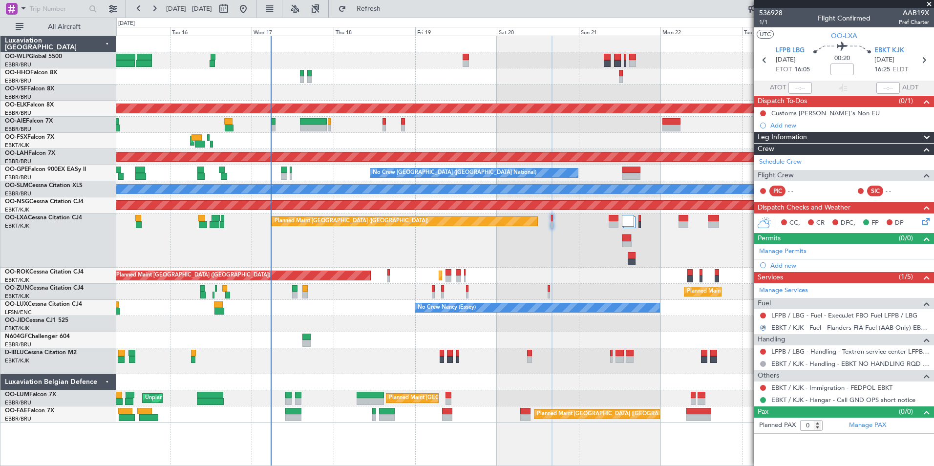
click at [810, 334] on div "Handling LFPB / LBG - Handling - Textron service center LFPB / LBG EBKT / KJK -…" at bounding box center [844, 352] width 180 height 36
click at [812, 329] on link "EBKT / KJK - Fuel - Flanders FIA Fuel (AAB Only) EBKT / KJK" at bounding box center [850, 327] width 158 height 8
click at [800, 314] on link "LFPB / LBG - Fuel - ExecuJet FBO Fuel LFPB / LBG" at bounding box center [844, 315] width 146 height 8
click at [834, 354] on mat-tooltip-component "Incomplete" at bounding box center [844, 358] width 45 height 26
click at [803, 351] on link "LFPB / LBG - Handling - Textron service center LFPB / LBG" at bounding box center [850, 351] width 158 height 8
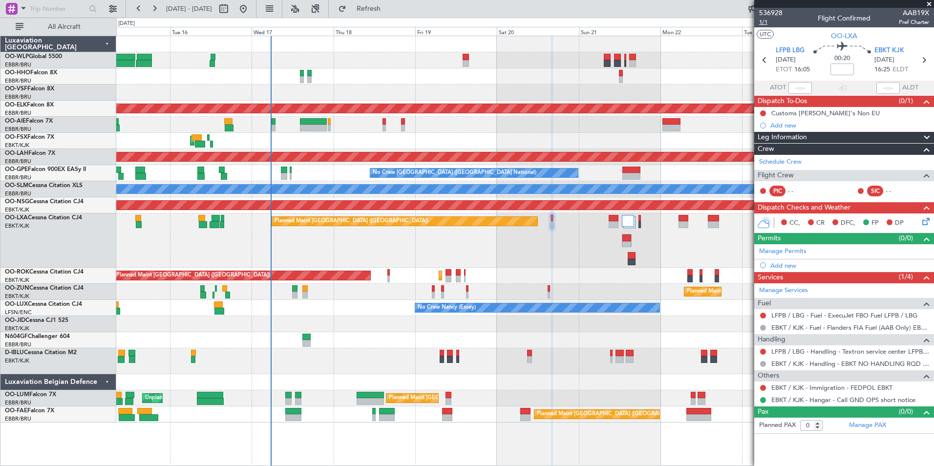
click at [763, 22] on span "1/1" at bounding box center [770, 22] width 23 height 8
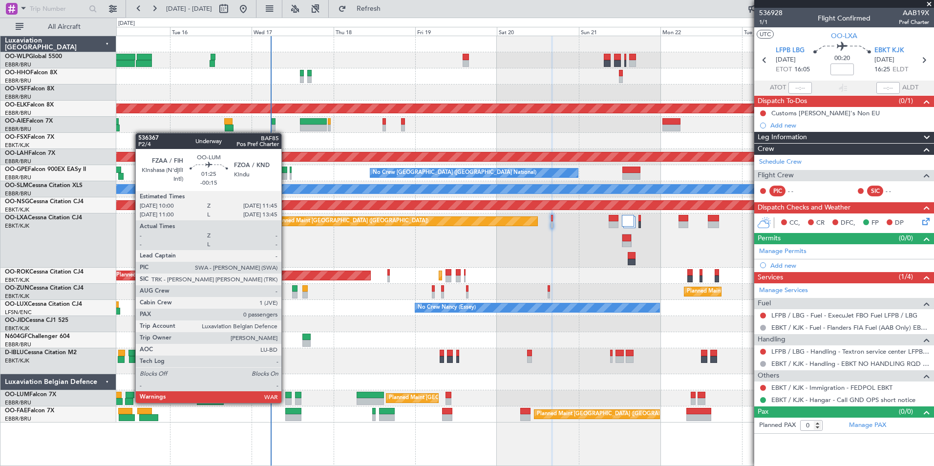
click at [286, 402] on div at bounding box center [288, 401] width 6 height 7
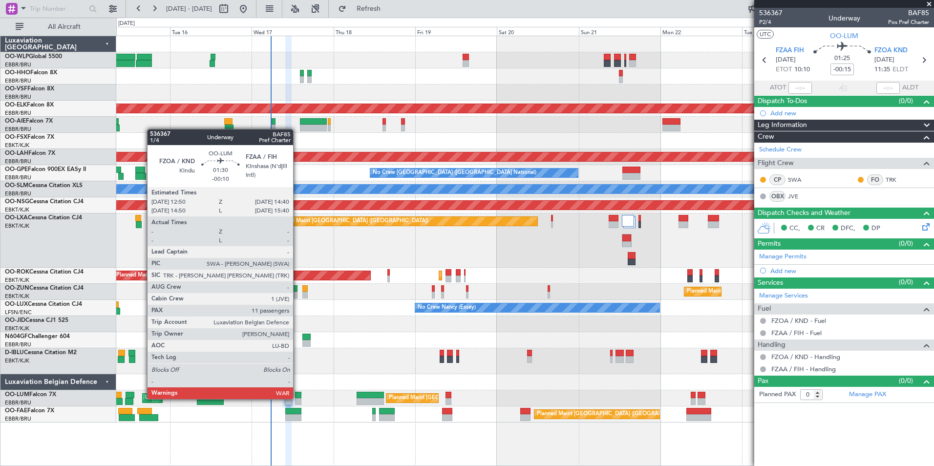
click at [297, 398] on div at bounding box center [298, 401] width 6 height 7
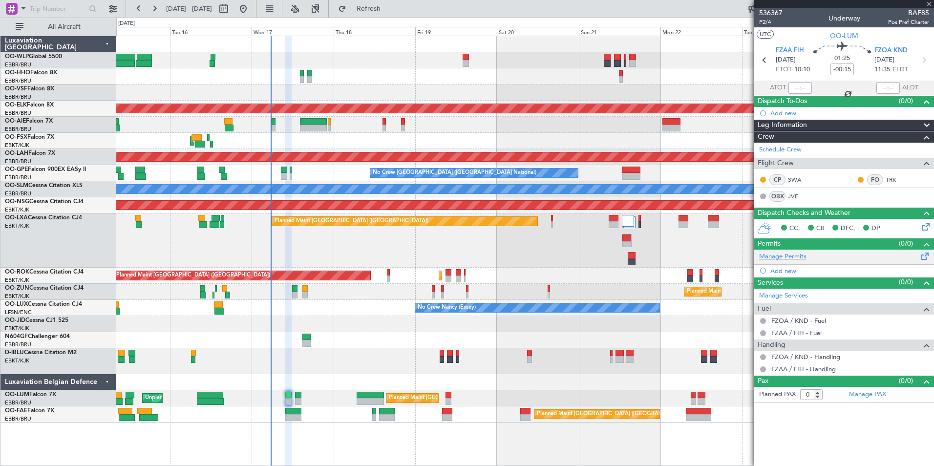
type input "-00:10"
type input "11"
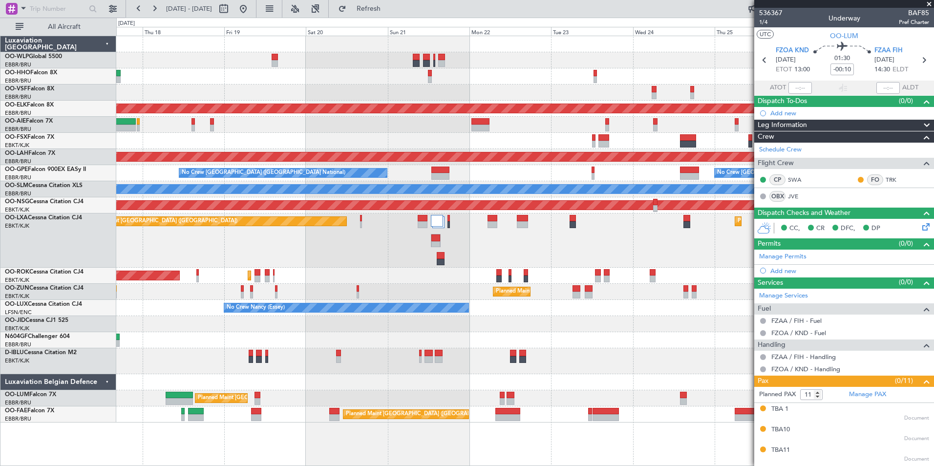
click at [429, 169] on div "Planned Maint Kortrijk-Wevelgem Planned Maint London (Farnborough) AOG Maint Ko…" at bounding box center [524, 229] width 817 height 386
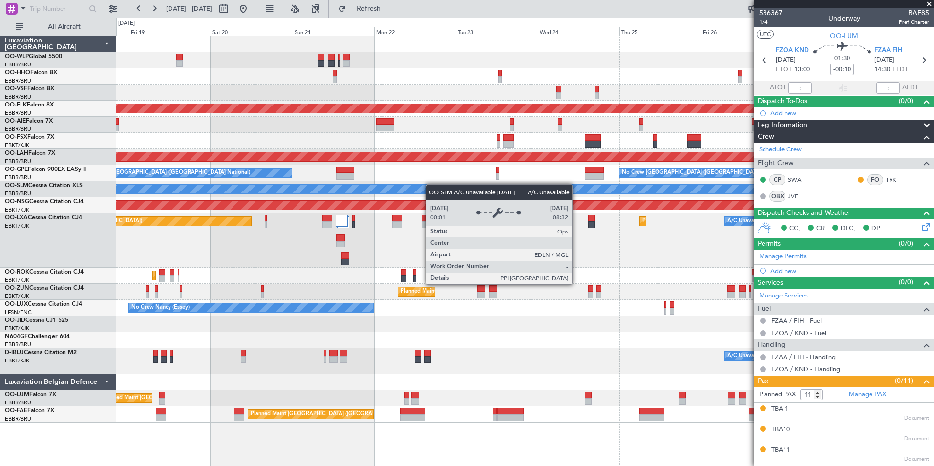
click at [430, 185] on div "Planned Maint Kortrijk-Wevelgem Planned Maint London (Farnborough) Planned Main…" at bounding box center [524, 229] width 817 height 386
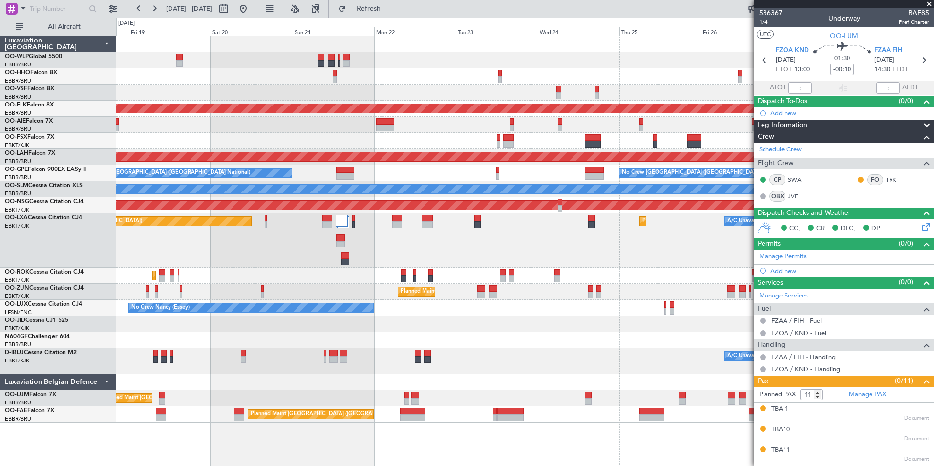
click at [634, 252] on div "Planned Maint Paris (Le Bourget) Planned Maint Kortrijk-Wevelgem A/C Unavailabl…" at bounding box center [524, 240] width 817 height 54
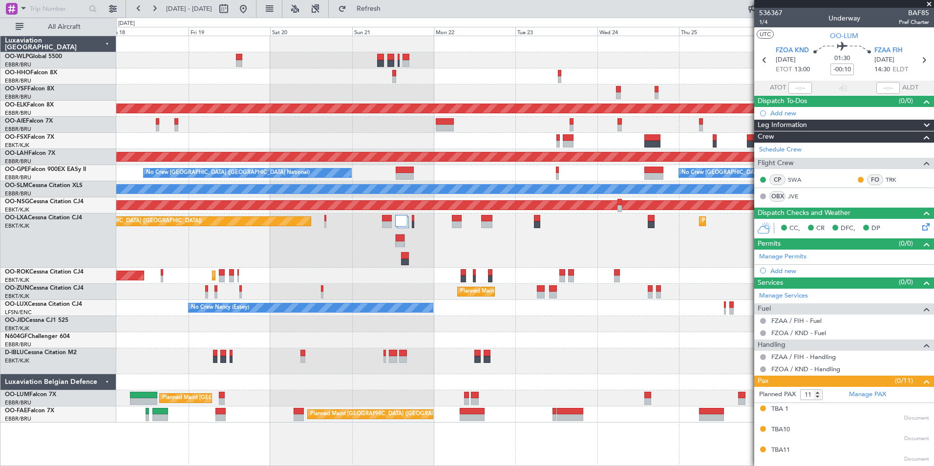
click at [379, 251] on div "Planned Maint Paris (Le Bourget) Planned Maint Kortrijk-Wevelgem A/C Unavailabl…" at bounding box center [524, 240] width 817 height 54
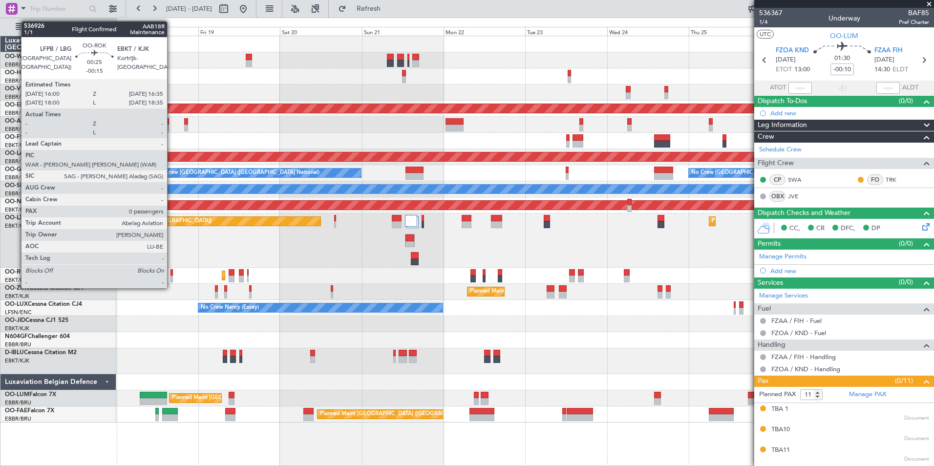
click at [171, 278] on div at bounding box center [171, 278] width 2 height 7
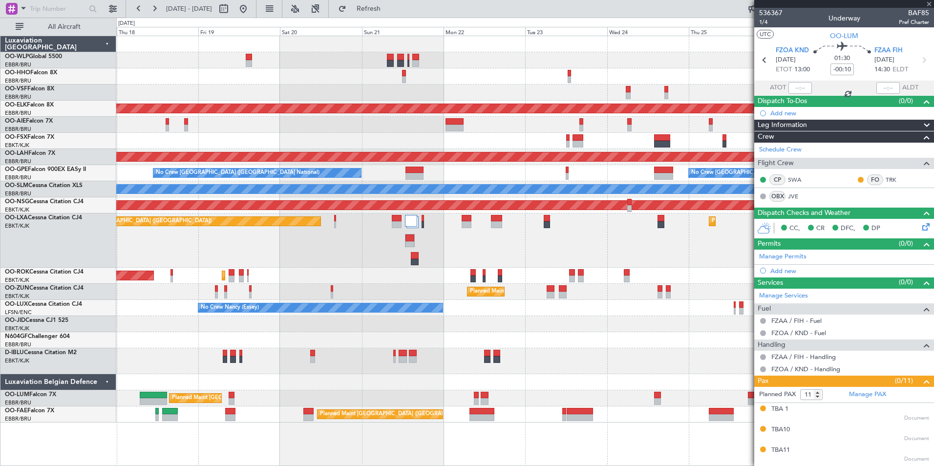
type input "-00:15"
type input "0"
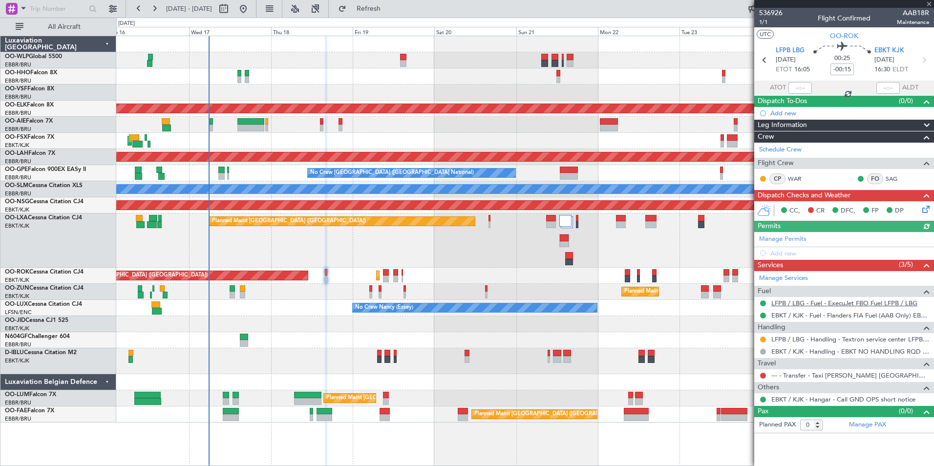
click at [795, 302] on link "LFPB / LBG - Fuel - ExecuJet FBO Fuel LFPB / LBG" at bounding box center [844, 303] width 146 height 8
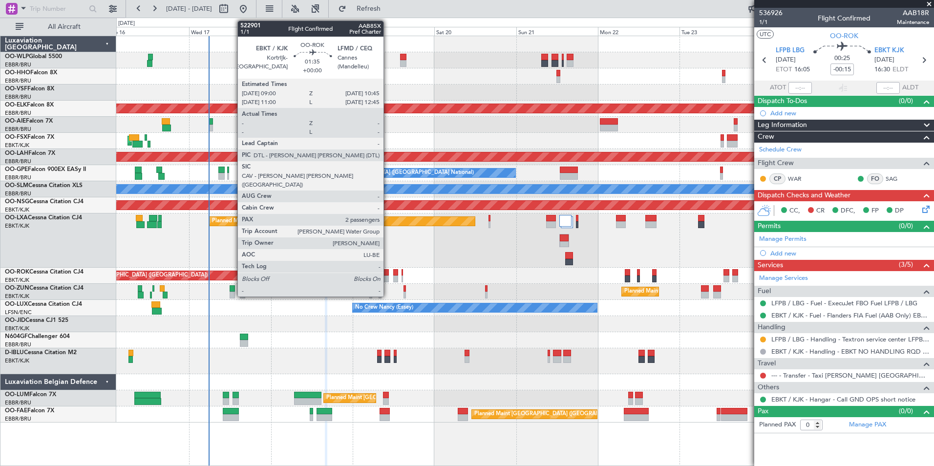
click at [388, 276] on div at bounding box center [386, 278] width 6 height 7
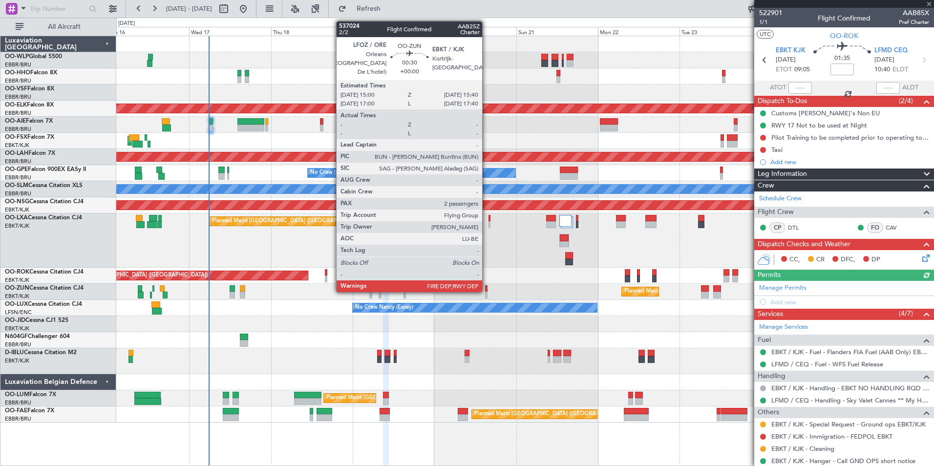
click at [486, 291] on div at bounding box center [486, 288] width 2 height 7
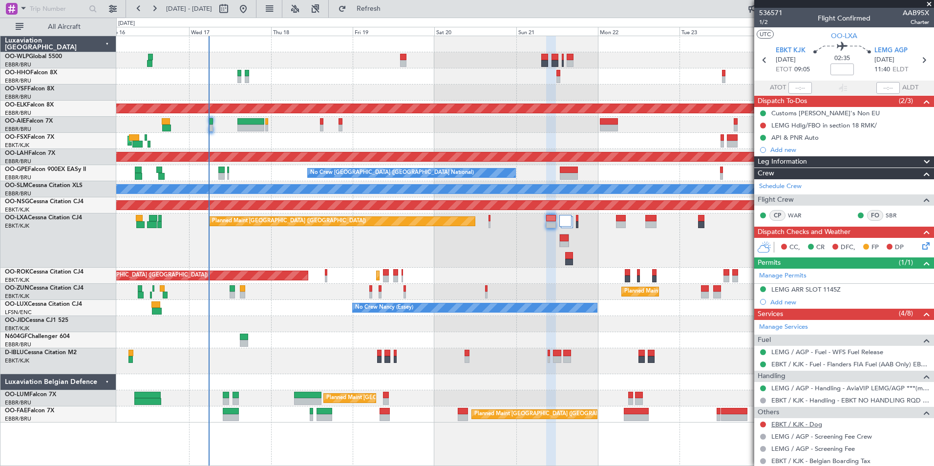
click at [794, 422] on link "EBKT / KJK - Dog" at bounding box center [796, 424] width 51 height 8
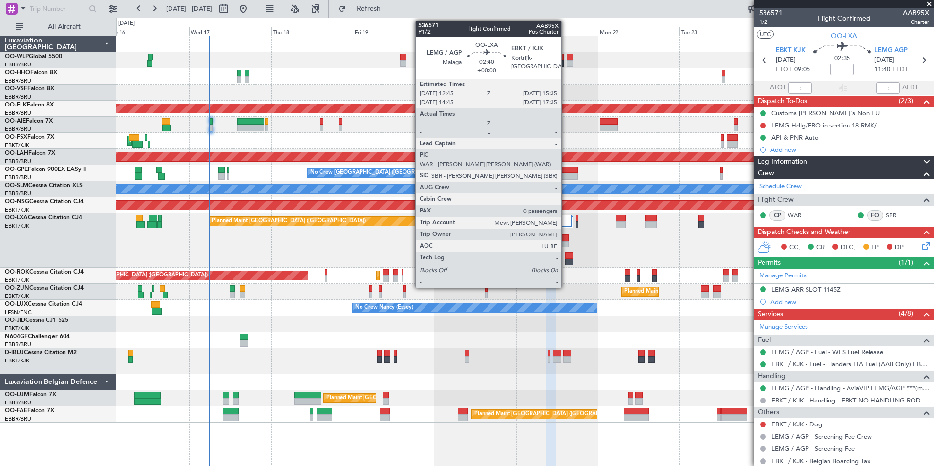
click at [566, 242] on div at bounding box center [564, 244] width 9 height 7
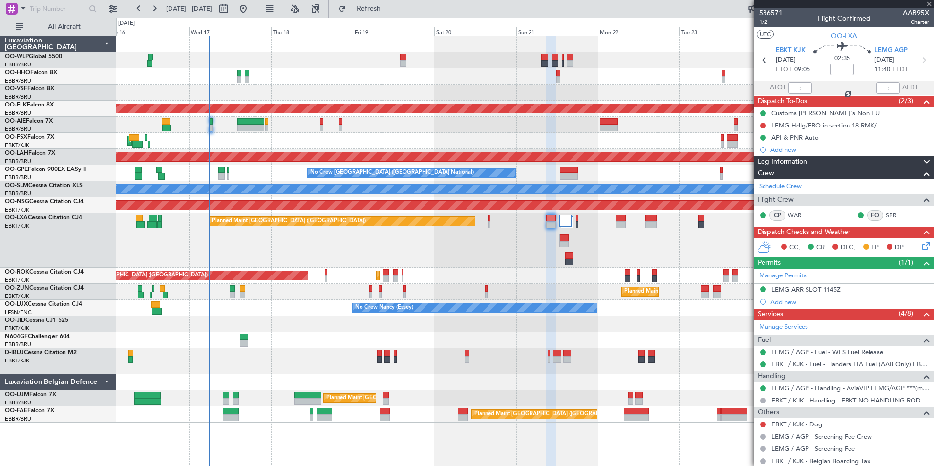
type input "0"
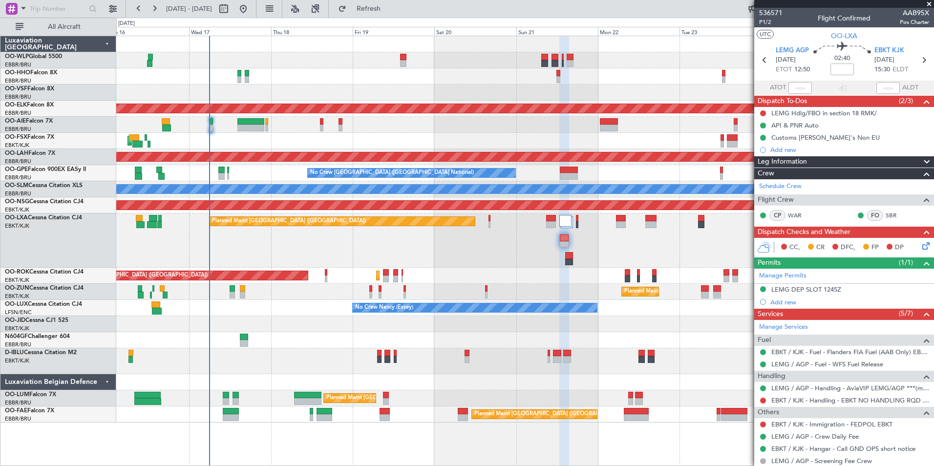
scroll to position [28, 0]
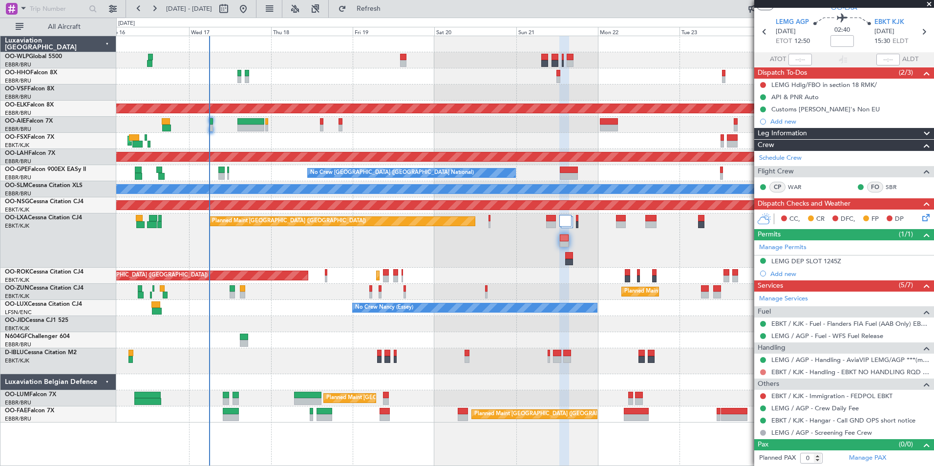
click at [763, 371] on button at bounding box center [763, 372] width 6 height 6
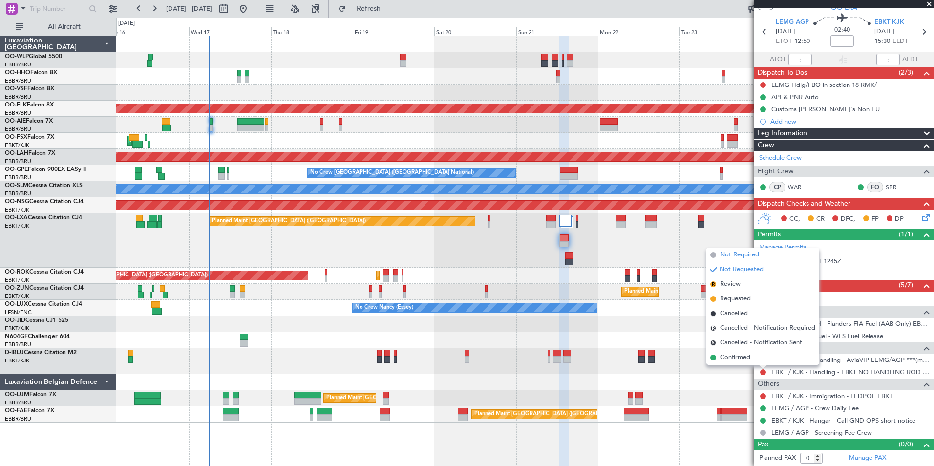
click at [729, 252] on span "Not Required" at bounding box center [739, 255] width 39 height 10
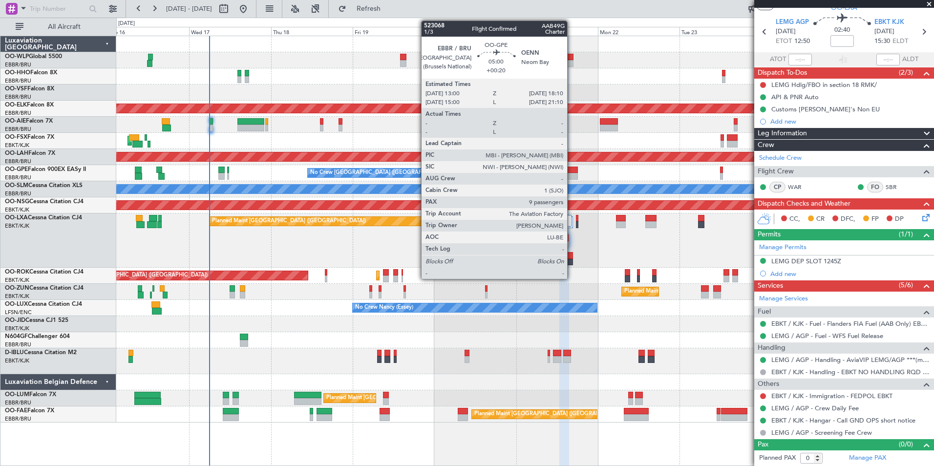
click at [571, 173] on div at bounding box center [569, 176] width 18 height 7
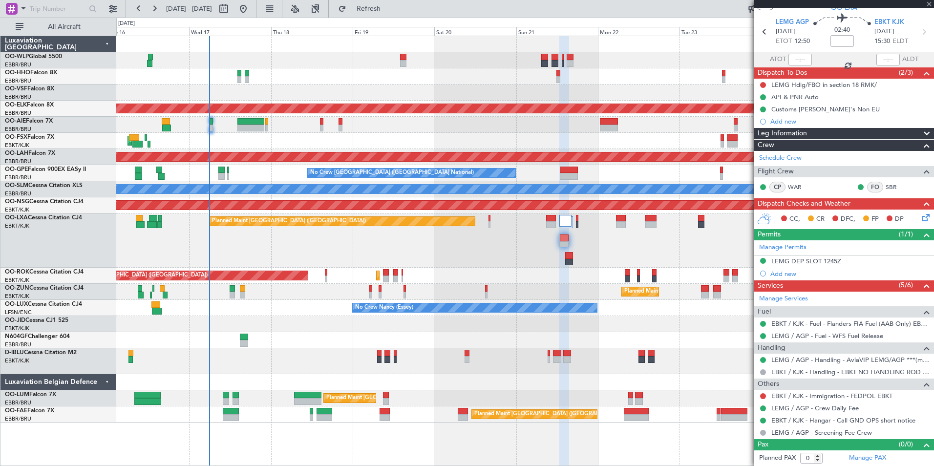
type input "+00:20"
type input "9"
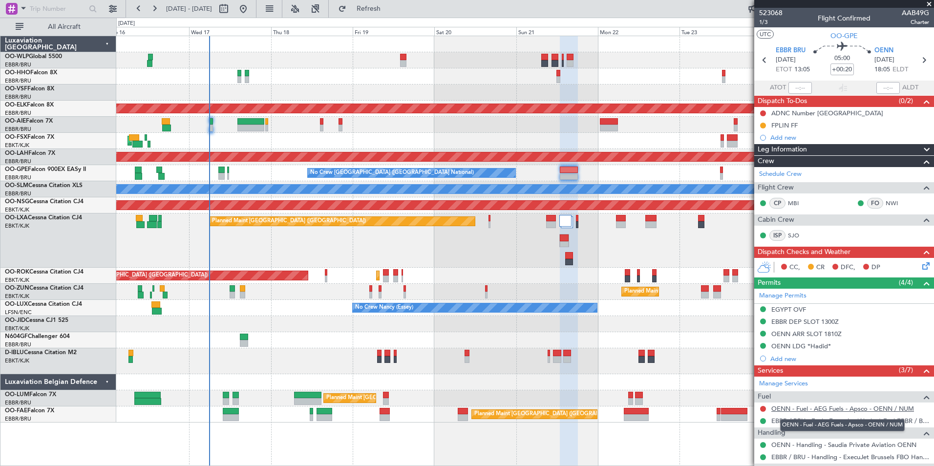
click at [819, 410] on link "OENN - Fuel - AEG Fuels - Apsco - OENN / NUM" at bounding box center [842, 408] width 143 height 8
click at [923, 61] on icon at bounding box center [923, 60] width 13 height 13
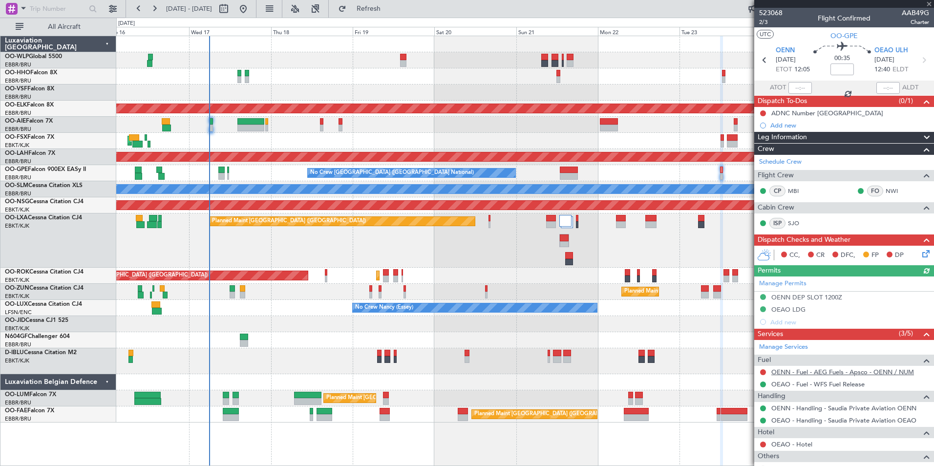
click at [792, 370] on link "OENN - Fuel - AEG Fuels - Apsco - OENN / NUM" at bounding box center [842, 372] width 143 height 8
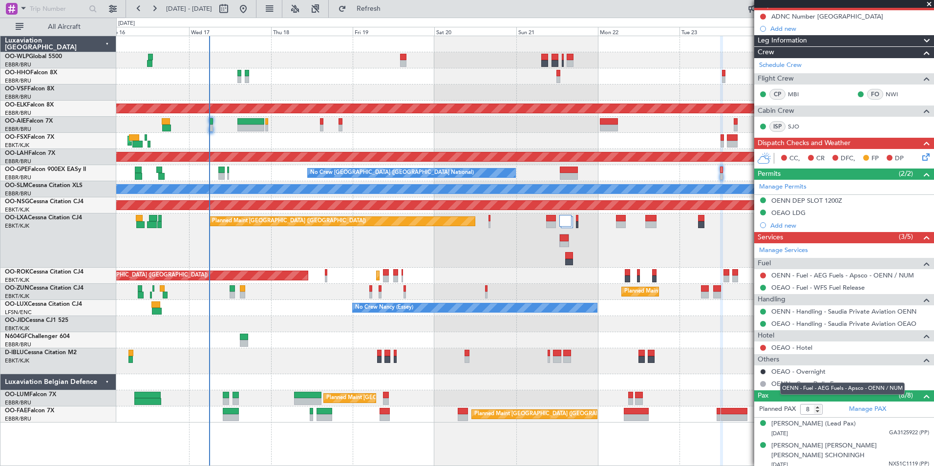
scroll to position [98, 0]
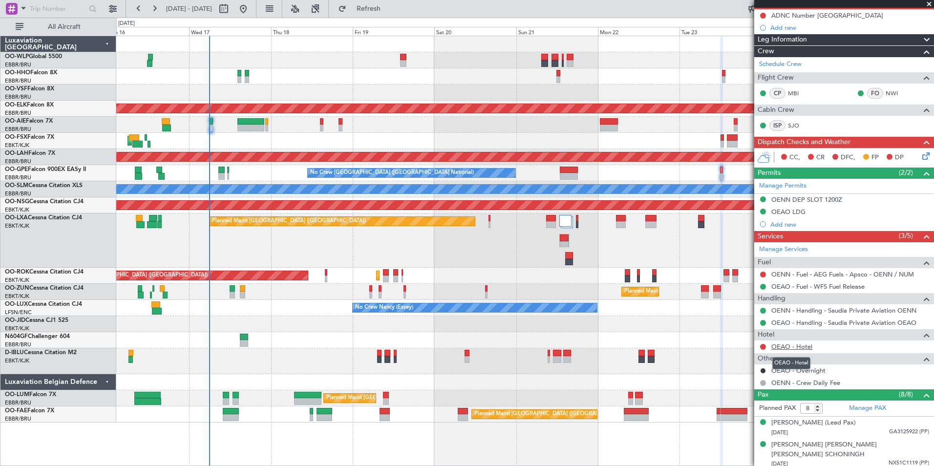
click at [786, 346] on link "OEAO - Hotel" at bounding box center [791, 346] width 41 height 8
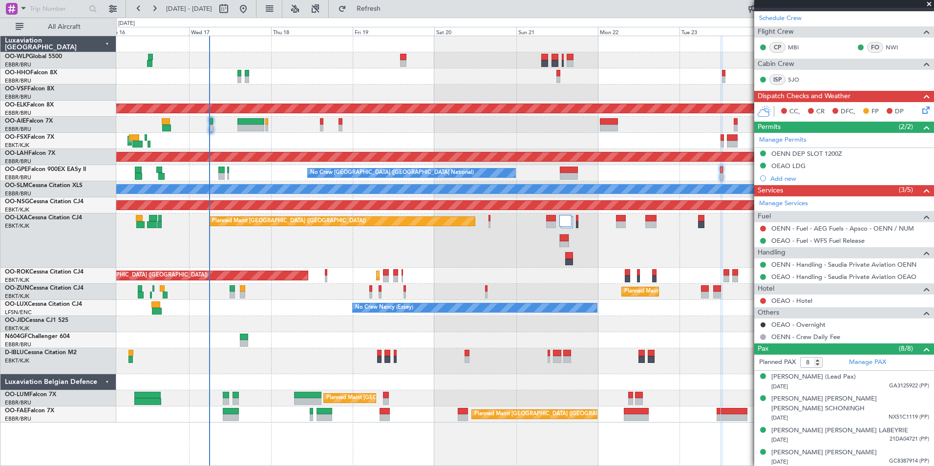
scroll to position [147, 0]
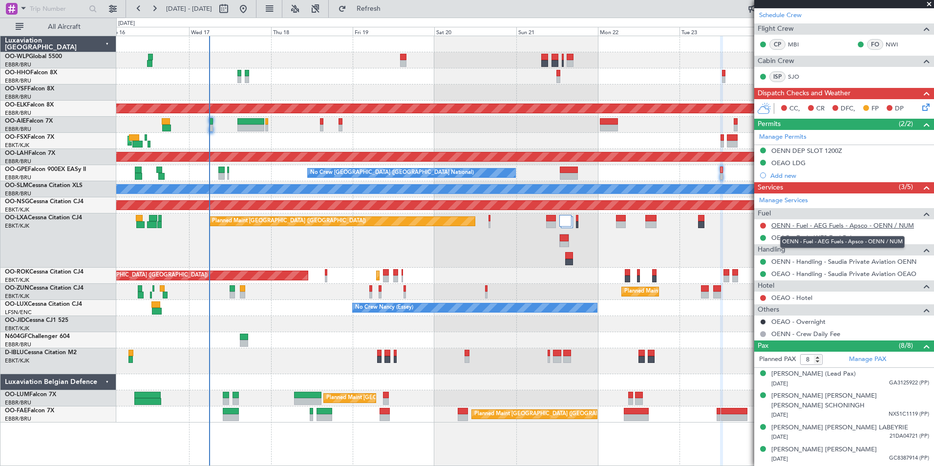
click at [790, 225] on link "OENN - Fuel - AEG Fuels - Apsco - OENN / NUM" at bounding box center [842, 225] width 143 height 8
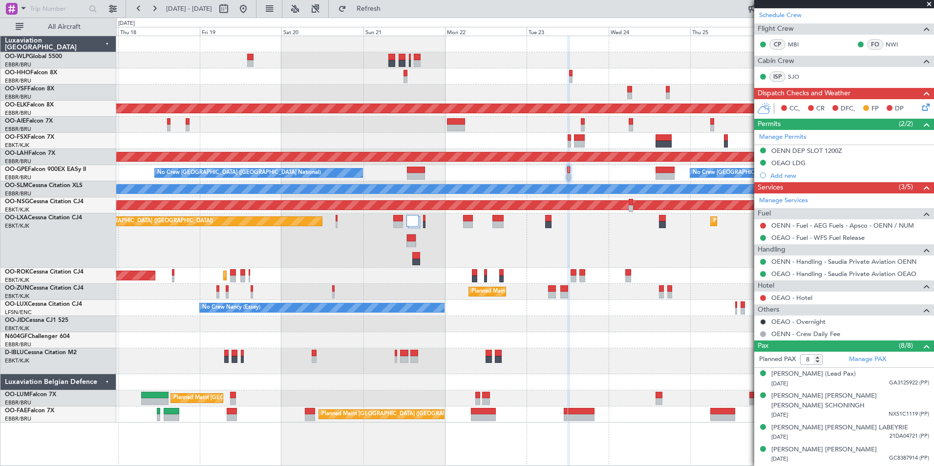
click at [467, 235] on div "Planned Maint Paris (Le Bourget) Planned Maint Kortrijk-Wevelgem A/C Unavailabl…" at bounding box center [524, 240] width 817 height 54
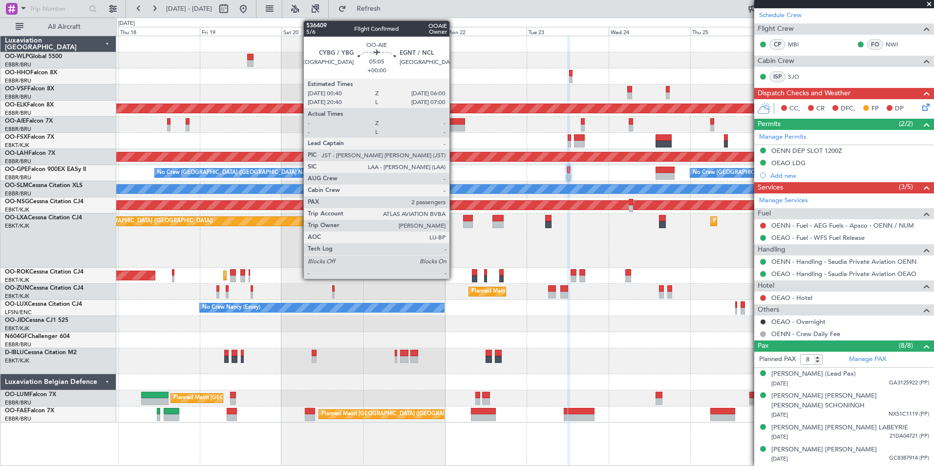
click at [454, 121] on div at bounding box center [456, 121] width 19 height 7
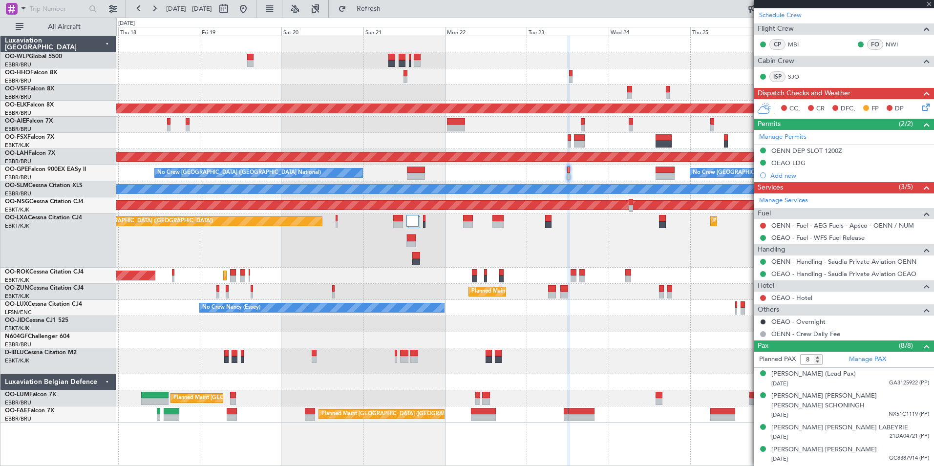
type input "2"
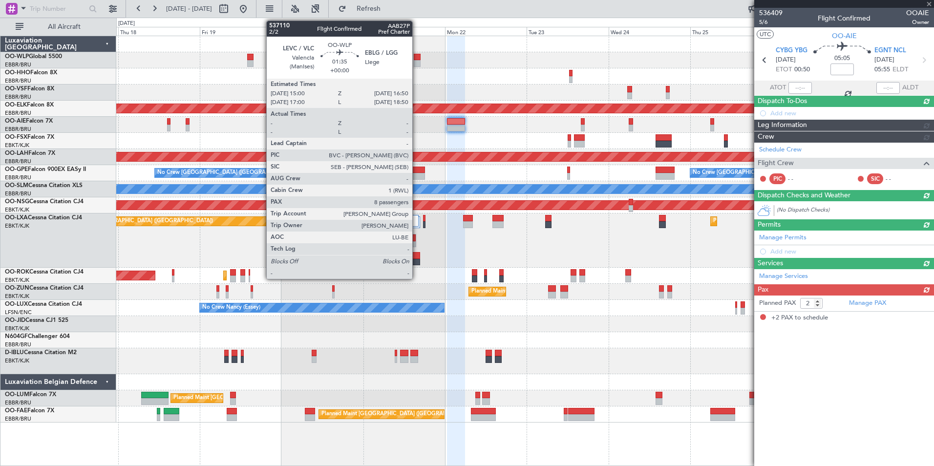
scroll to position [0, 0]
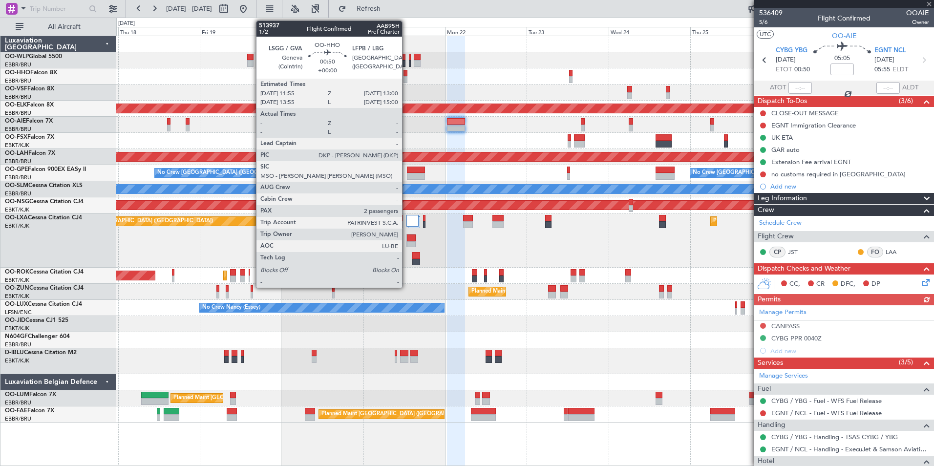
click at [406, 75] on div at bounding box center [405, 73] width 4 height 7
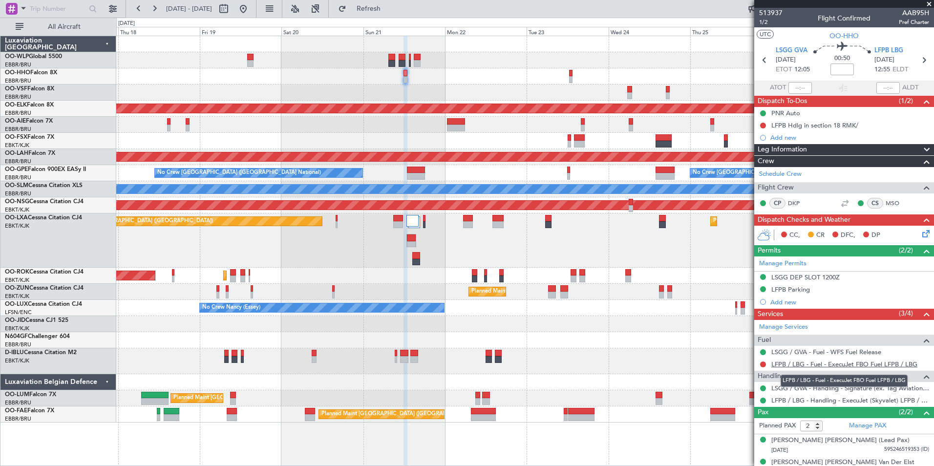
click at [791, 364] on link "LFPB / LBG - Fuel - ExecuJet FBO Fuel LFPB / LBG" at bounding box center [844, 364] width 146 height 8
click at [251, 10] on button at bounding box center [243, 9] width 16 height 16
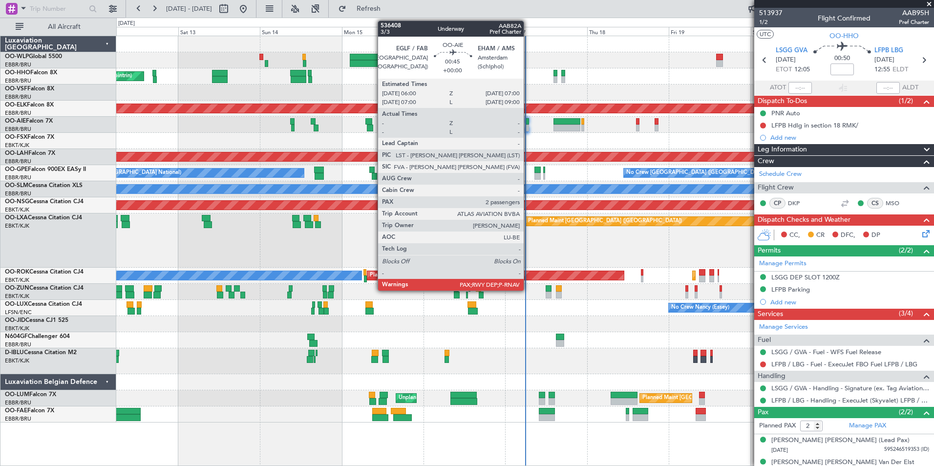
click at [528, 127] on div at bounding box center [526, 128] width 3 height 7
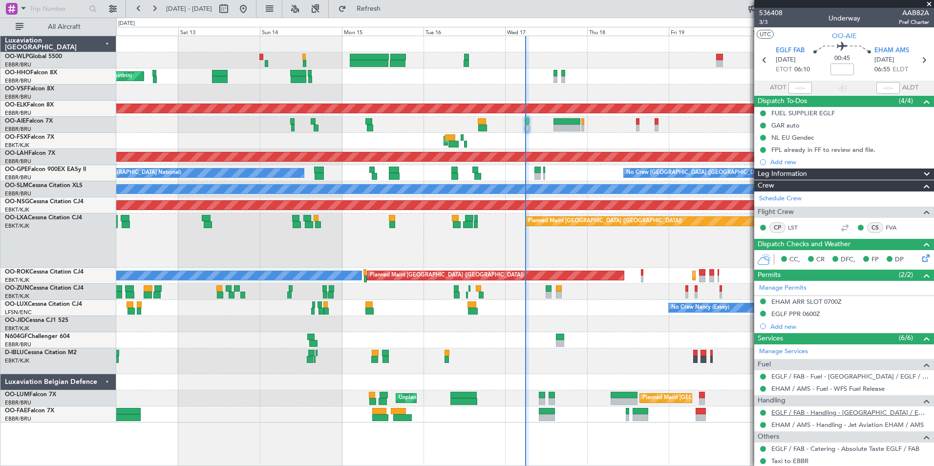
click at [806, 411] on link "EGLF / FAB - Handling - Farnborough Airport / EGLF / FAB" at bounding box center [850, 412] width 158 height 8
click at [827, 399] on div "EHAM / AMS - Fuel - WFS Fuel Release" at bounding box center [827, 399] width 0 height 0
click at [802, 413] on link "EGLF / FAB - Handling - [GEOGRAPHIC_DATA] / EGLF / FAB" at bounding box center [850, 412] width 158 height 8
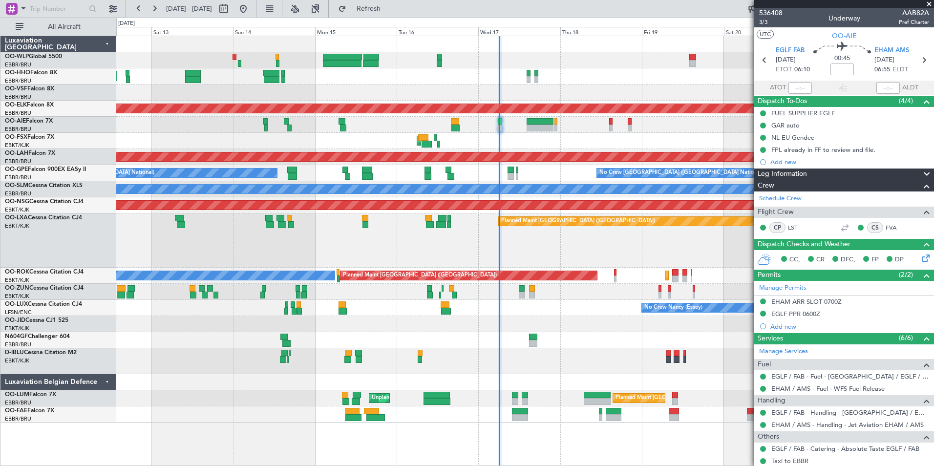
click at [549, 92] on div at bounding box center [524, 92] width 817 height 16
click at [795, 227] on link "LST" at bounding box center [799, 227] width 22 height 9
drag, startPoint x: 771, startPoint y: 70, endPoint x: 905, endPoint y: 70, distance: 134.3
click at [905, 70] on section "EGLF FAB 17/09/2025 ETOT 06:10 00:45 EHAM AMS 17/09/2025 06:55 ELDT" at bounding box center [844, 61] width 180 height 39
click at [693, 75] on div "Planned Maint Geneva (Cointrin) AOG Maint New York (Teterboro)" at bounding box center [524, 76] width 817 height 16
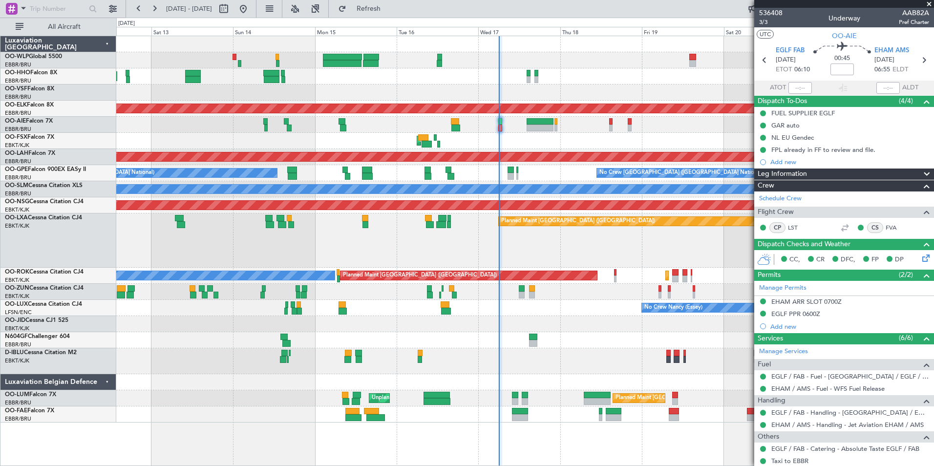
click at [805, 31] on section "UTC OO-AIE" at bounding box center [844, 34] width 180 height 15
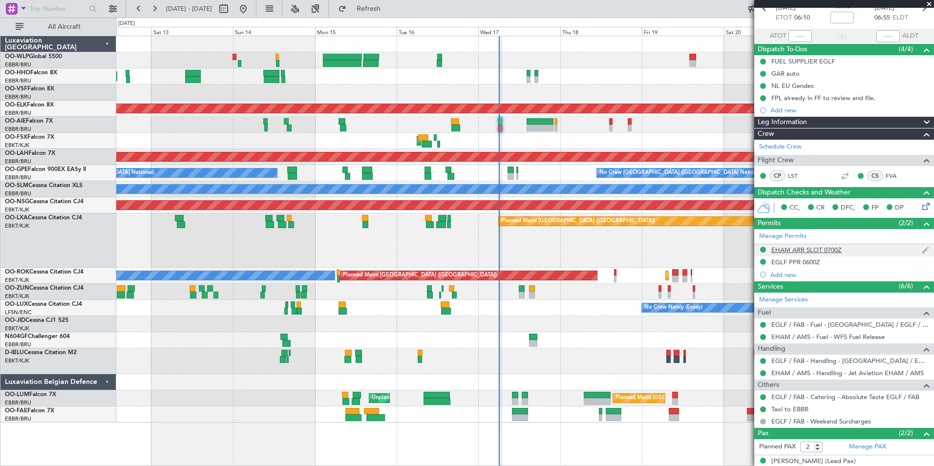
scroll to position [94, 0]
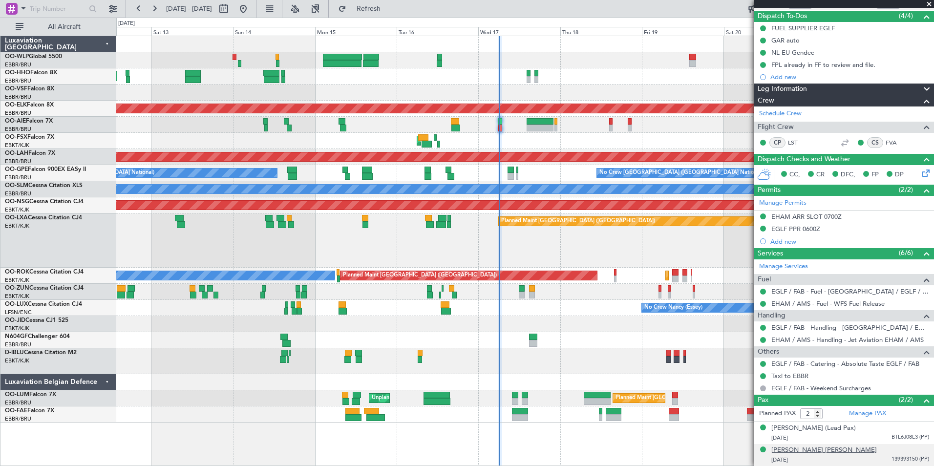
click at [815, 449] on div "[PERSON_NAME] [PERSON_NAME]" at bounding box center [823, 450] width 105 height 10
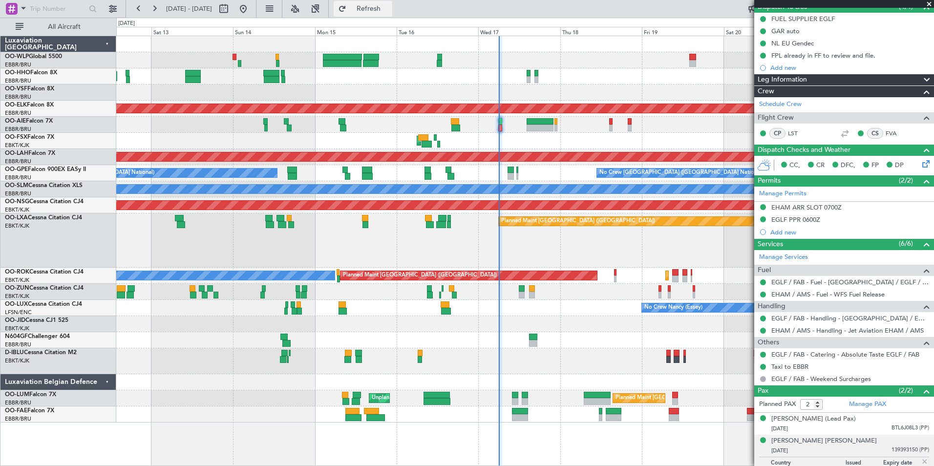
click at [389, 8] on span "Refresh" at bounding box center [368, 8] width 41 height 7
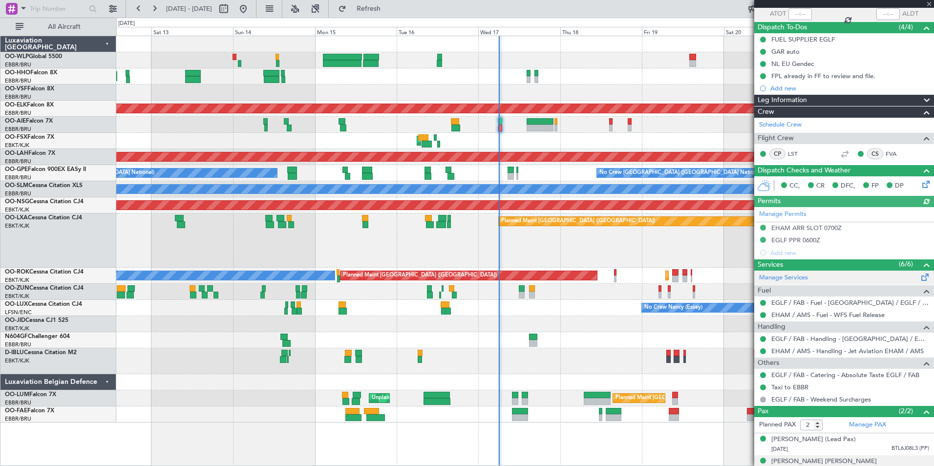
scroll to position [0, 0]
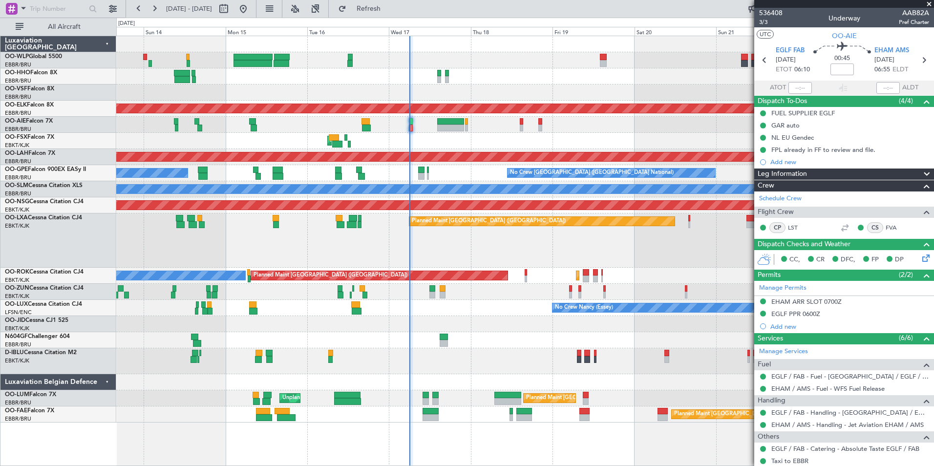
click at [489, 263] on div "Planned Maint [GEOGRAPHIC_DATA] ([GEOGRAPHIC_DATA]) Planned Maint [GEOGRAPHIC_D…" at bounding box center [524, 240] width 817 height 54
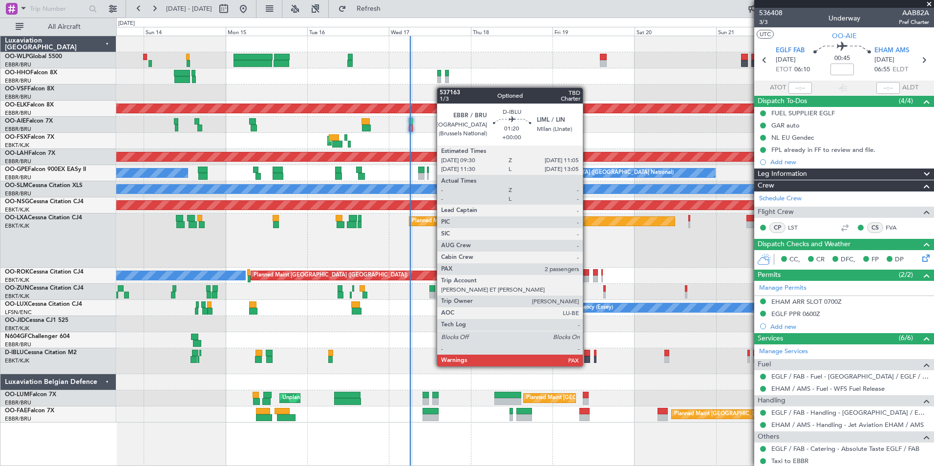
click at [587, 358] on div at bounding box center [587, 359] width 6 height 7
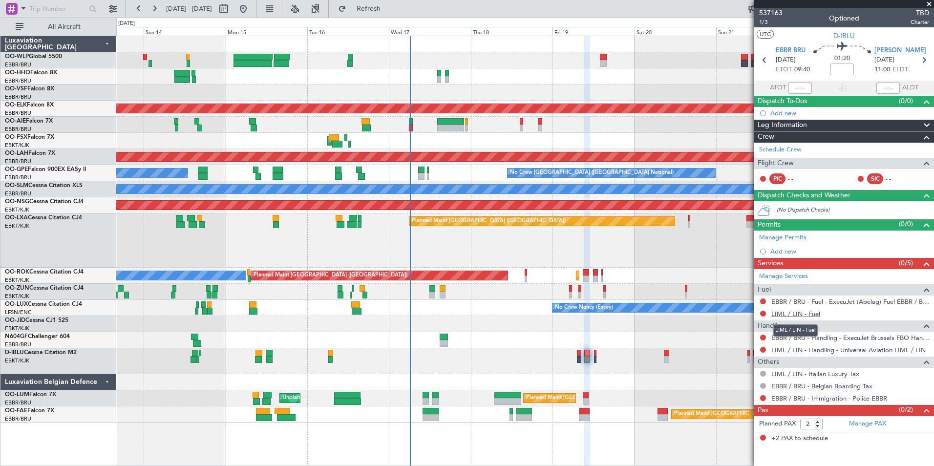
click at [788, 311] on link "LIML / LIN - Fuel" at bounding box center [795, 314] width 49 height 8
click at [927, 64] on icon at bounding box center [923, 60] width 13 height 13
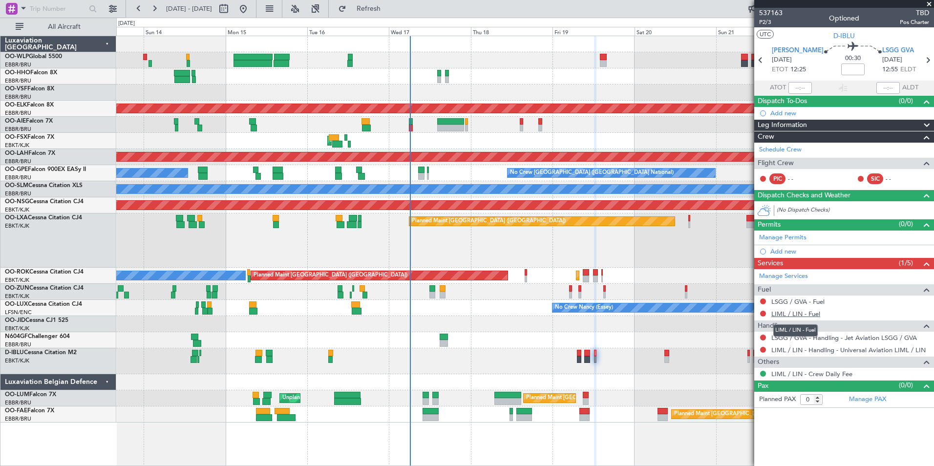
click at [775, 312] on link "LIML / LIN - Fuel" at bounding box center [795, 314] width 49 height 8
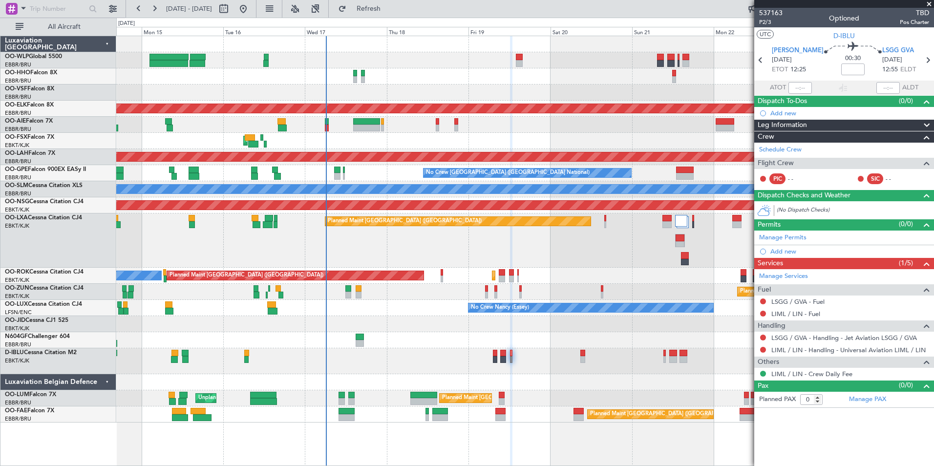
click at [582, 319] on div "Planned Maint Geneva (Cointrin) Planned Maint Kortrijk-Wevelgem Planned Maint L…" at bounding box center [524, 229] width 817 height 386
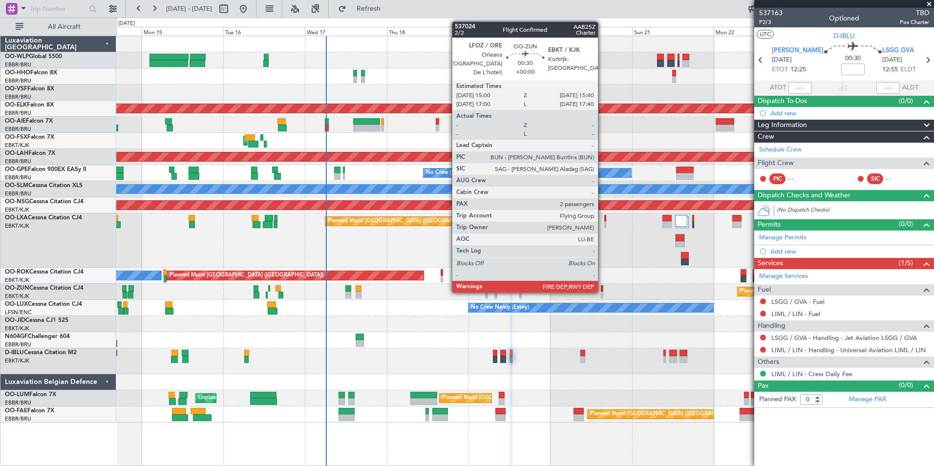
click at [602, 292] on div at bounding box center [602, 295] width 2 height 7
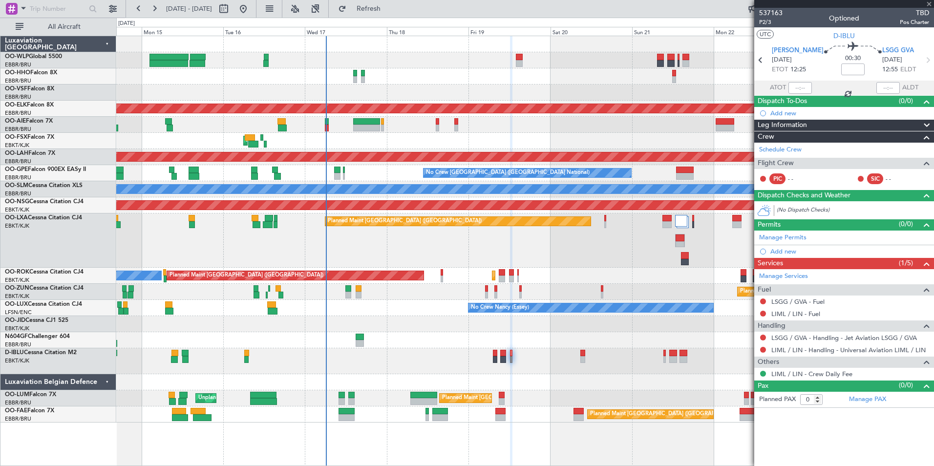
type input "2"
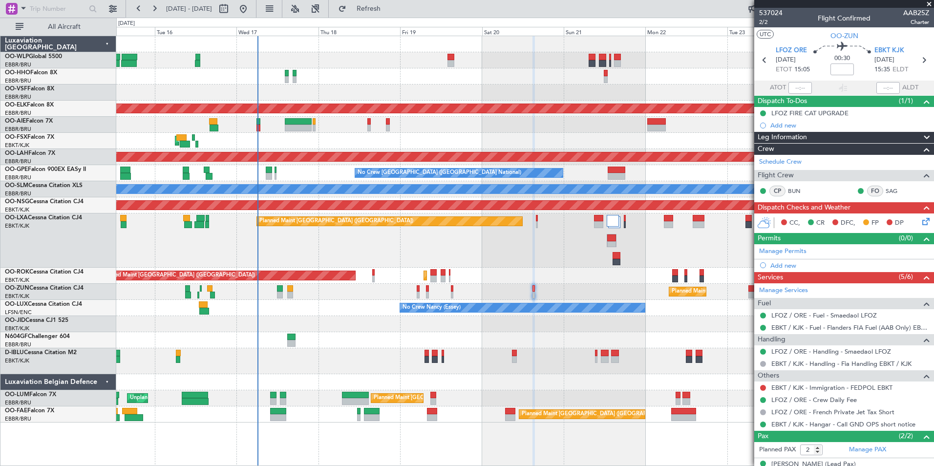
click at [591, 288] on div "Planned Maint Kortrijk-[GEOGRAPHIC_DATA]" at bounding box center [524, 292] width 817 height 16
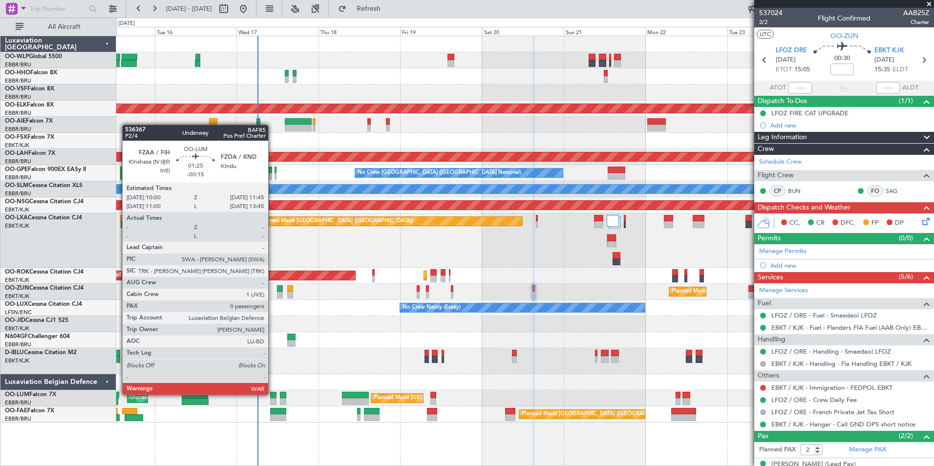
click at [273, 394] on div at bounding box center [273, 395] width 6 height 7
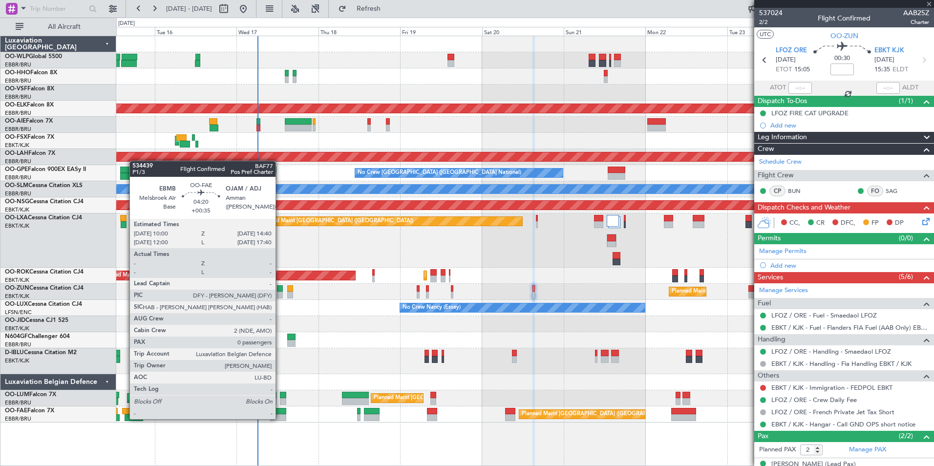
type input "-00:15"
type input "0"
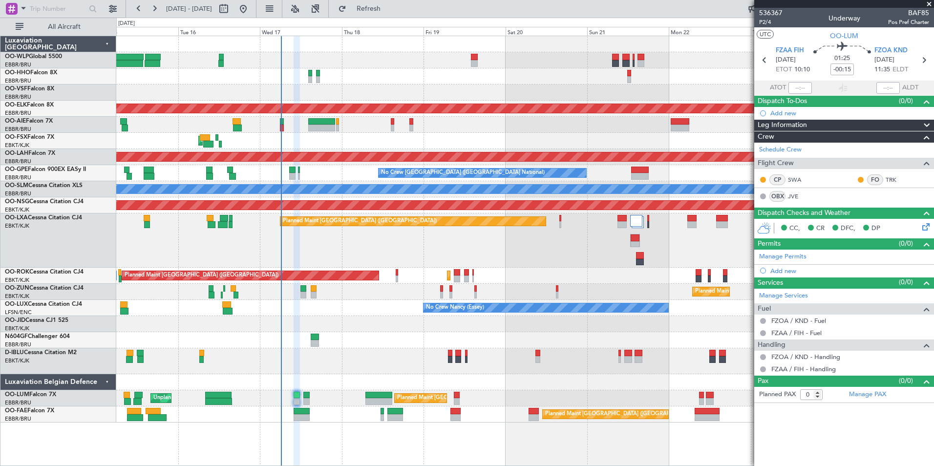
click at [369, 360] on div "A/C Unavailable Brussels (Brussels National) A/C Unavailable Kortrijk-Wevelgem" at bounding box center [524, 361] width 817 height 26
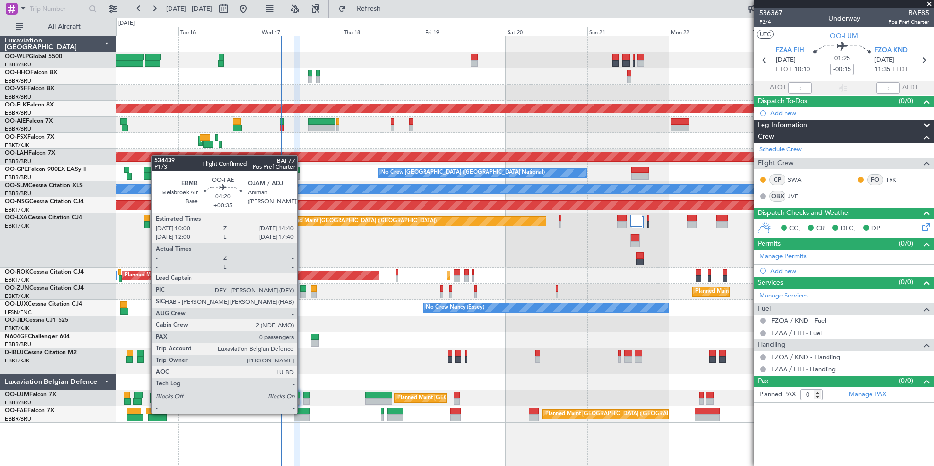
click at [302, 413] on div at bounding box center [302, 411] width 16 height 7
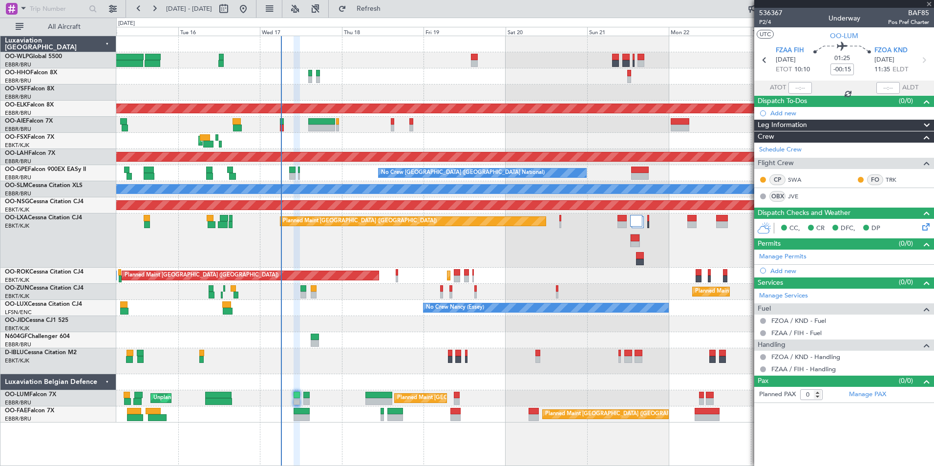
type input "+00:35"
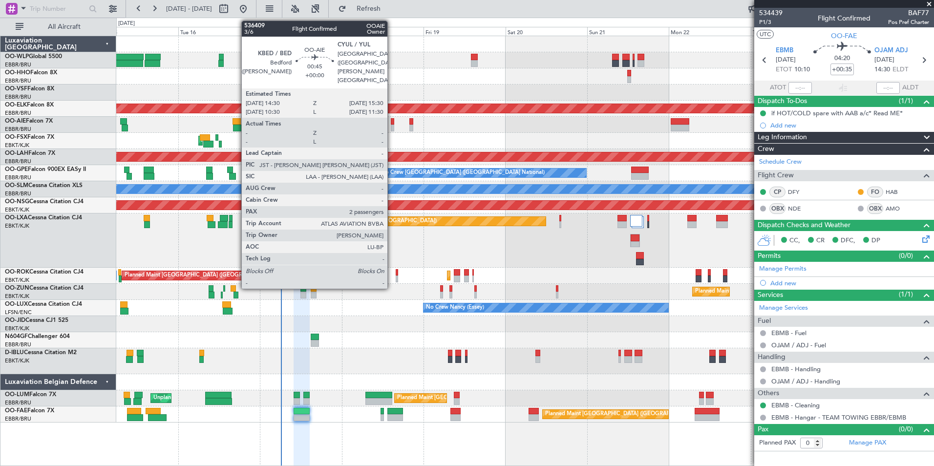
click at [392, 126] on div at bounding box center [392, 128] width 3 height 7
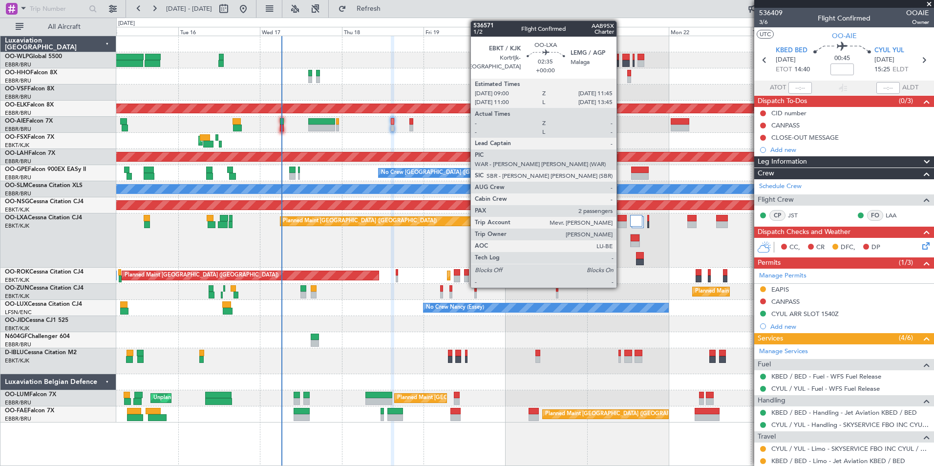
click at [622, 222] on div at bounding box center [622, 224] width 10 height 7
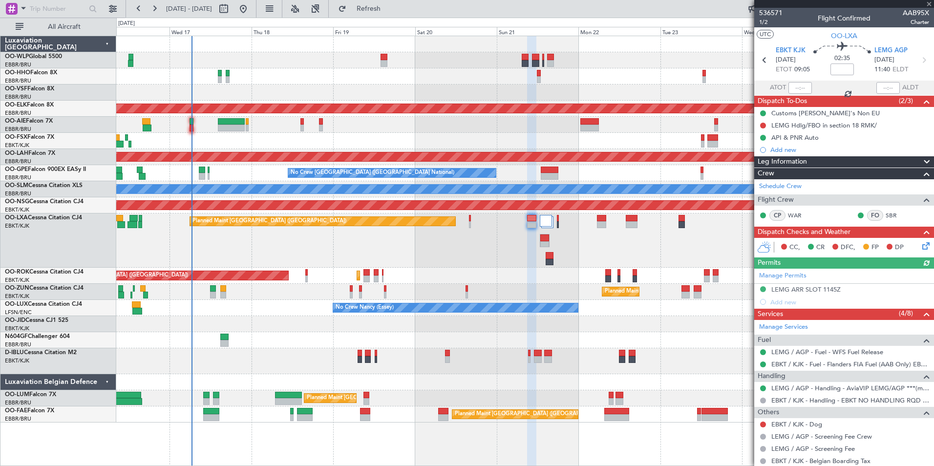
click at [571, 267] on div "Planned Maint [GEOGRAPHIC_DATA] ([GEOGRAPHIC_DATA]) Planned Maint [GEOGRAPHIC_D…" at bounding box center [524, 240] width 817 height 54
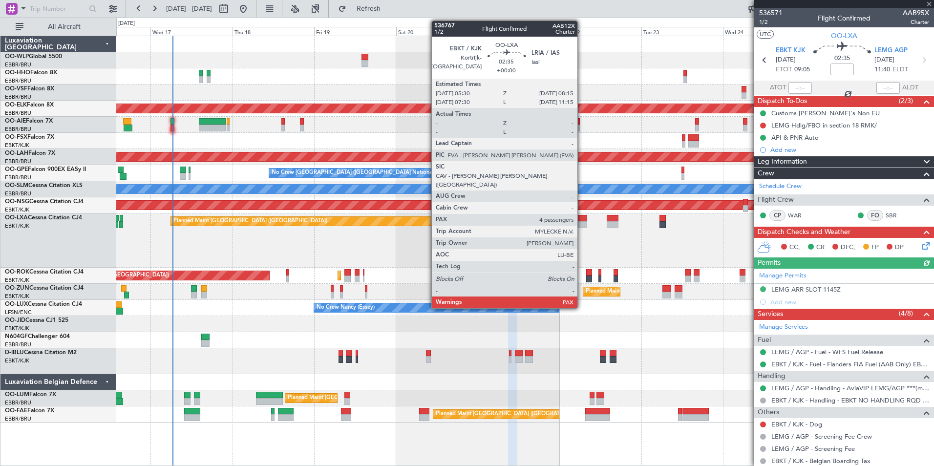
click at [582, 222] on div at bounding box center [583, 224] width 10 height 7
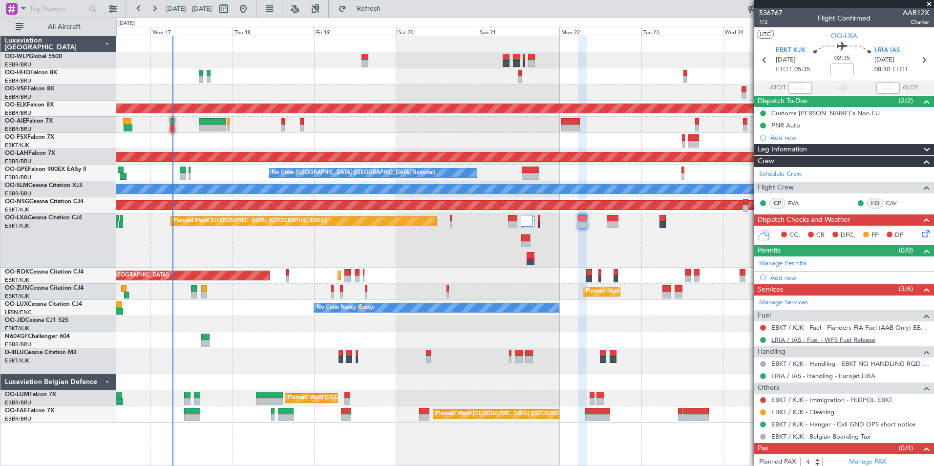
click at [791, 342] on link "LRIA / IAS - Fuel - WFS Fuel Release" at bounding box center [823, 340] width 104 height 8
click at [787, 330] on link "EBKT / KJK - Fuel - Flanders FIA Fuel (AAB Only) EBKT / KJK" at bounding box center [850, 327] width 158 height 8
click at [767, 13] on span "536767" at bounding box center [770, 13] width 23 height 10
click at [374, 5] on button "Refresh" at bounding box center [363, 9] width 59 height 16
click at [381, 13] on button "Refresh" at bounding box center [363, 9] width 59 height 16
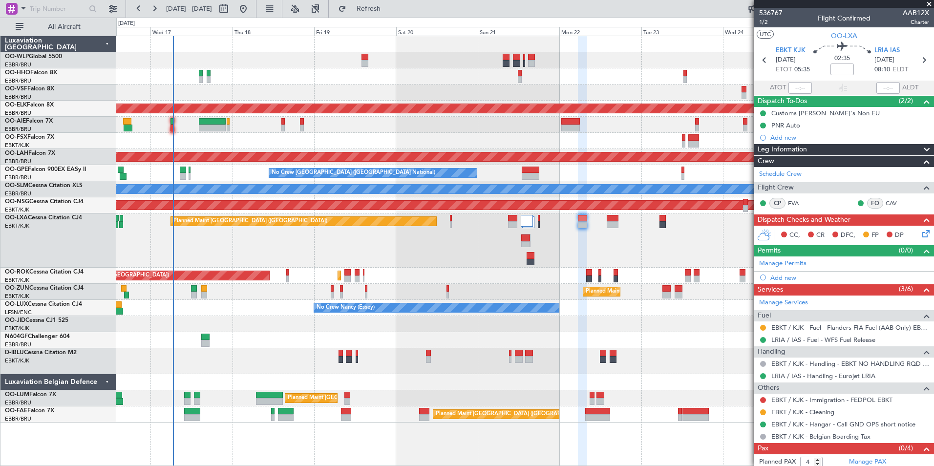
click at [266, 63] on div at bounding box center [524, 60] width 817 height 16
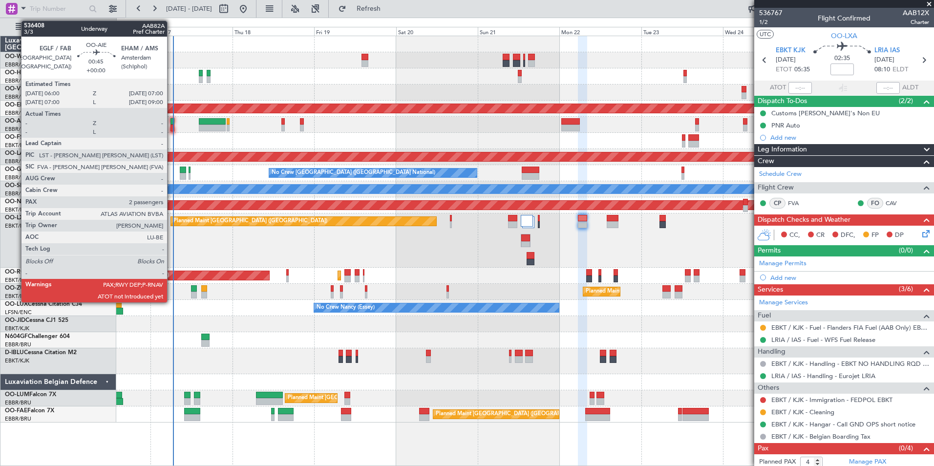
click at [171, 130] on div at bounding box center [171, 128] width 3 height 7
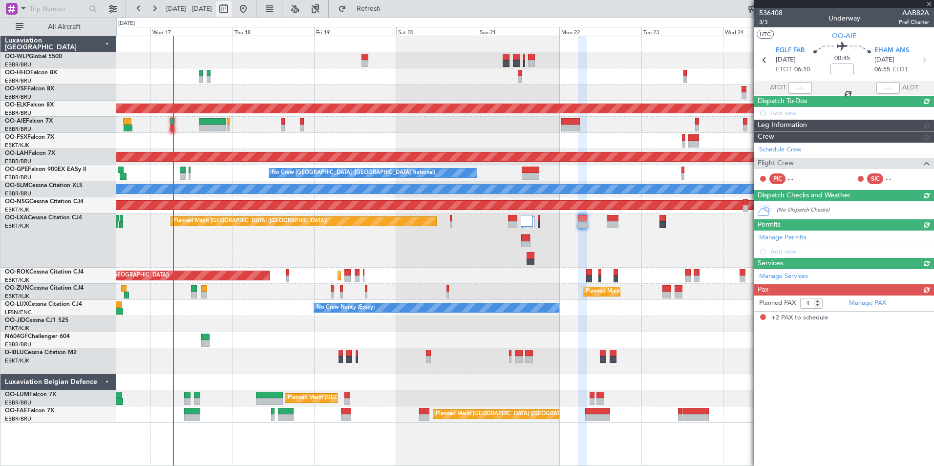
type input "2"
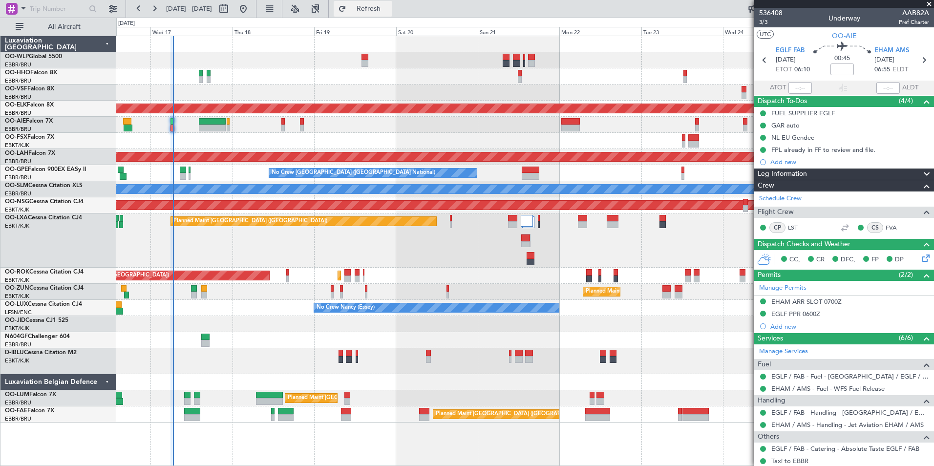
click at [389, 8] on span "Refresh" at bounding box center [368, 8] width 41 height 7
click at [793, 87] on input "text" at bounding box center [799, 88] width 23 height 12
click at [658, 59] on div at bounding box center [524, 60] width 817 height 16
type input "06:34"
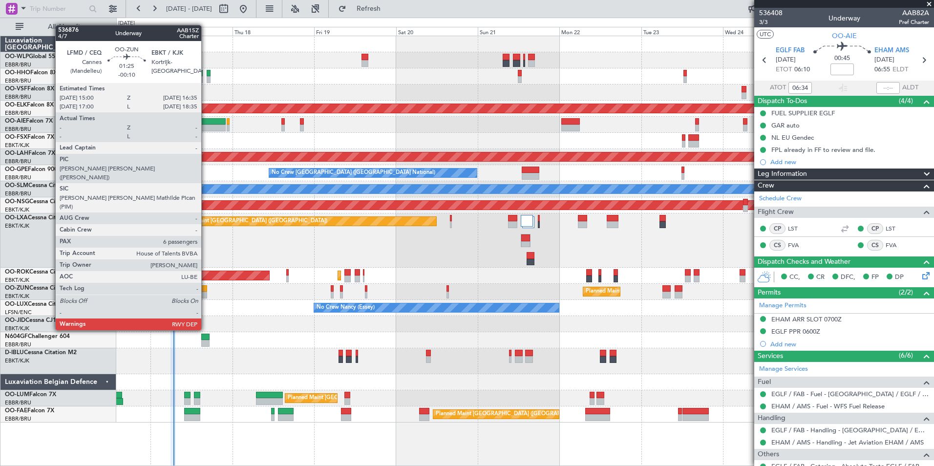
click at [205, 290] on div at bounding box center [204, 288] width 6 height 7
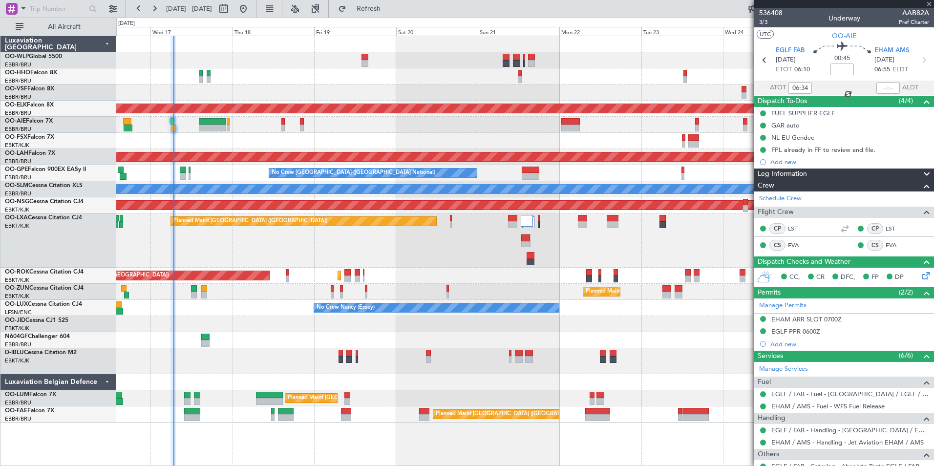
type input "-00:10"
type input "6"
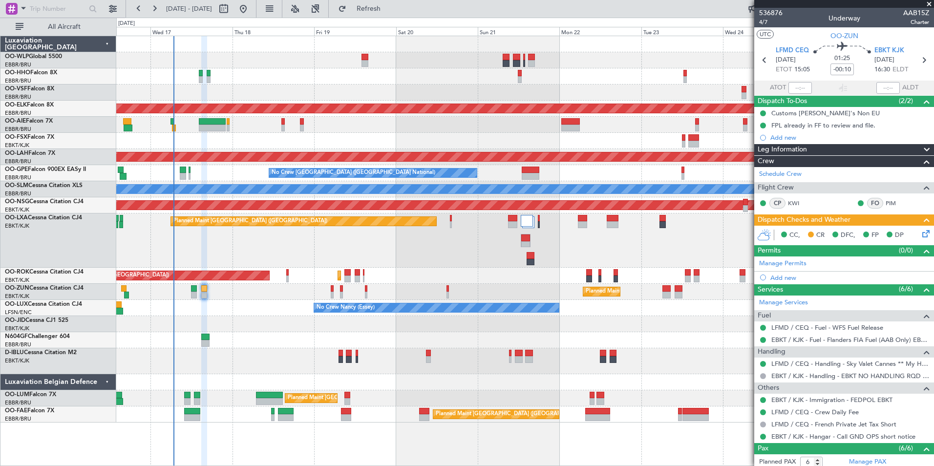
click at [922, 232] on icon at bounding box center [924, 232] width 8 height 8
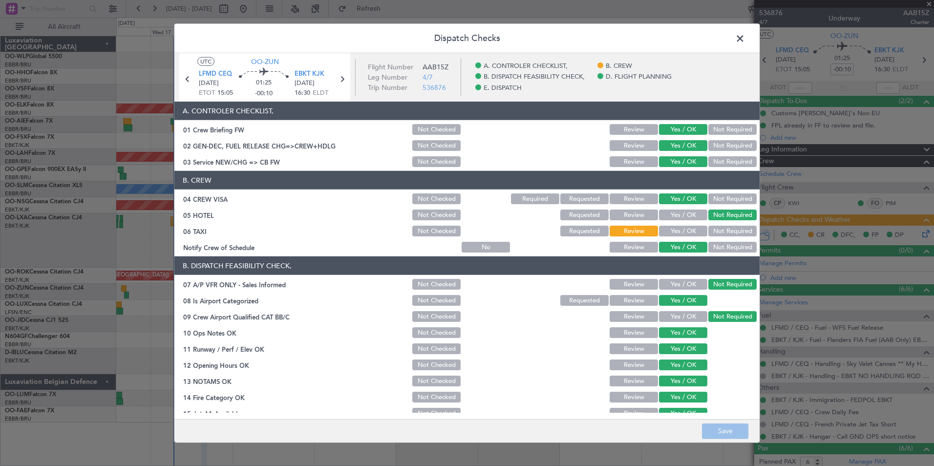
click at [715, 223] on section "B. CREW 04 CREW VISA Not Checked Required Requested Review Yes / OK Not Require…" at bounding box center [466, 212] width 585 height 83
click at [715, 227] on button "Not Required" at bounding box center [732, 231] width 48 height 11
click at [727, 433] on button "Save" at bounding box center [725, 431] width 46 height 16
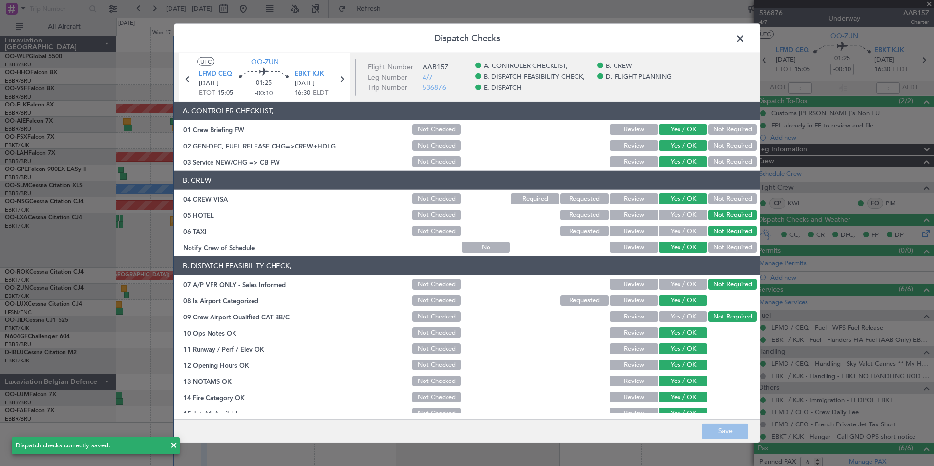
click at [745, 41] on span at bounding box center [745, 41] width 0 height 20
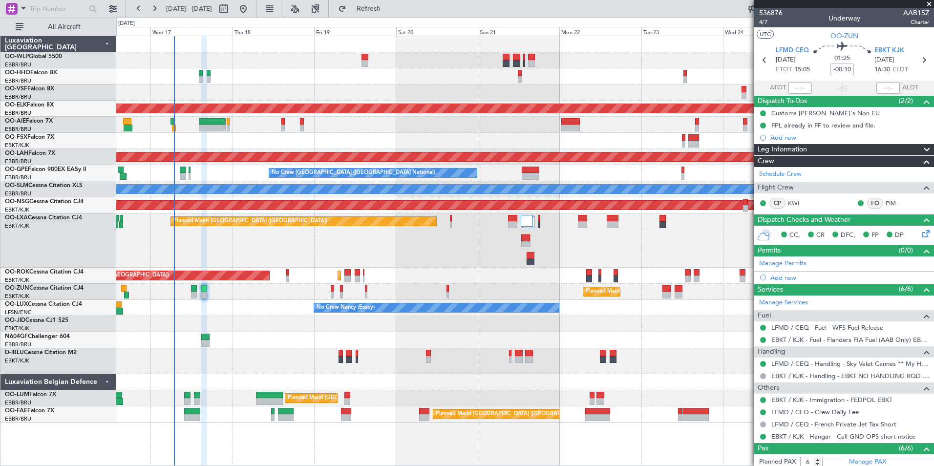
click at [440, 89] on div at bounding box center [524, 92] width 817 height 16
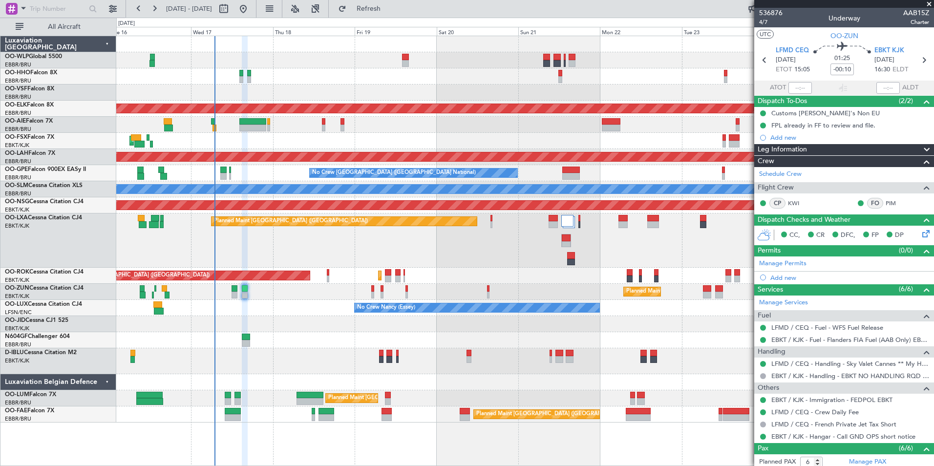
click at [327, 126] on div "Planned Maint [GEOGRAPHIC_DATA] ([GEOGRAPHIC_DATA])" at bounding box center [524, 125] width 817 height 16
click at [324, 126] on div at bounding box center [323, 128] width 3 height 7
type input "2"
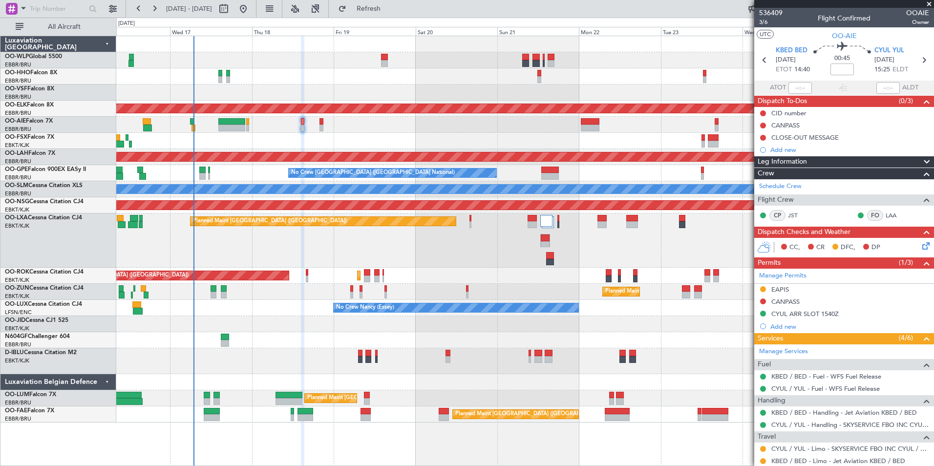
click at [452, 81] on div "Planned Maint Kortrijk-Wevelgem Planned Maint London (Farnborough) AOG Maint Ko…" at bounding box center [524, 229] width 817 height 386
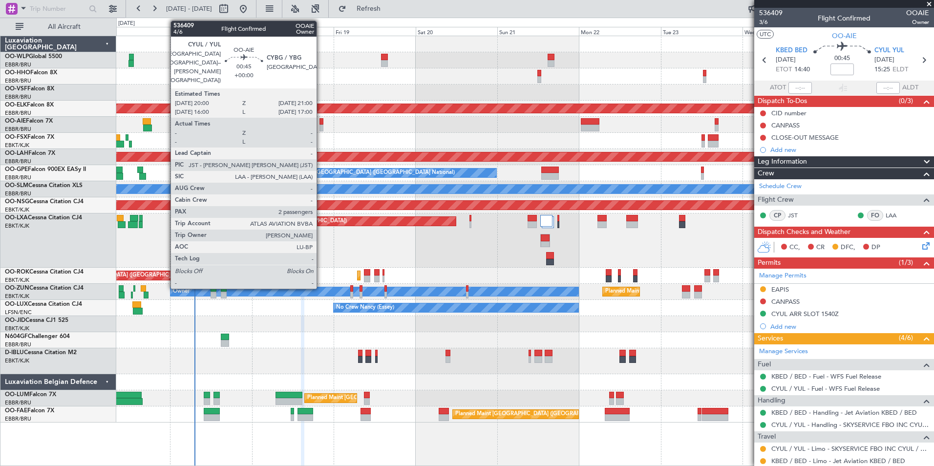
click at [321, 125] on div at bounding box center [320, 128] width 3 height 7
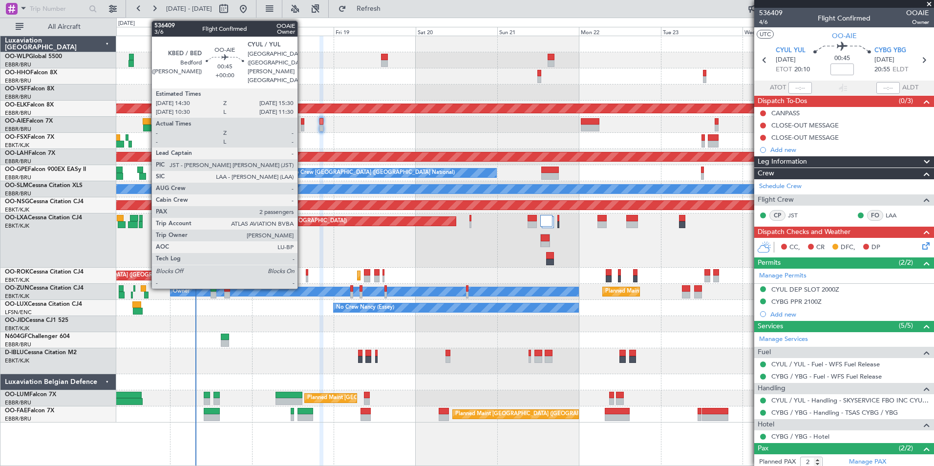
click at [302, 129] on div at bounding box center [302, 128] width 3 height 7
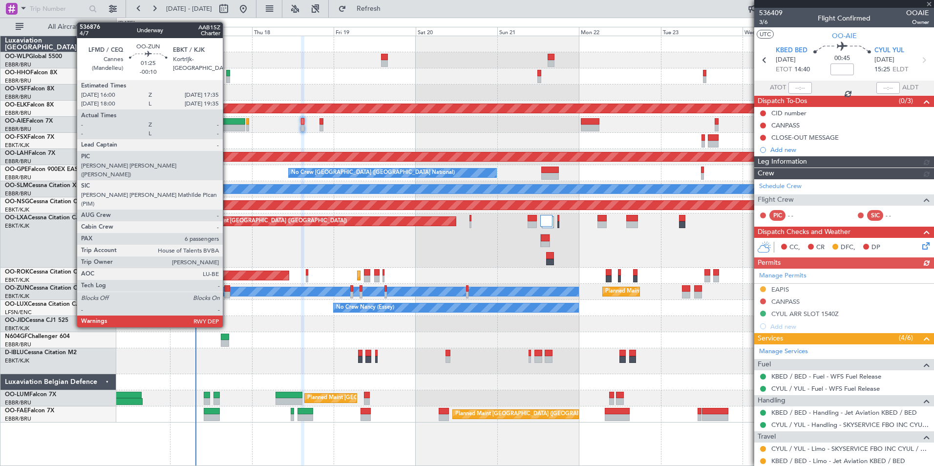
click at [227, 291] on div at bounding box center [227, 288] width 6 height 7
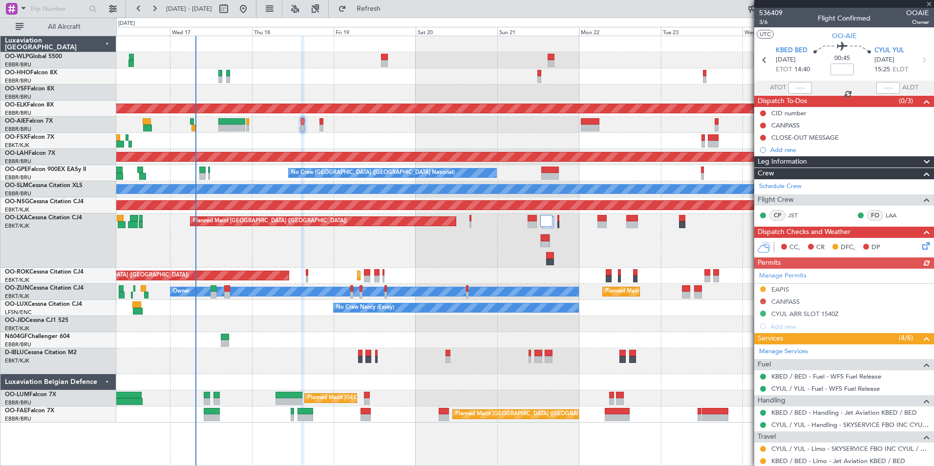
type input "-00:10"
type input "6"
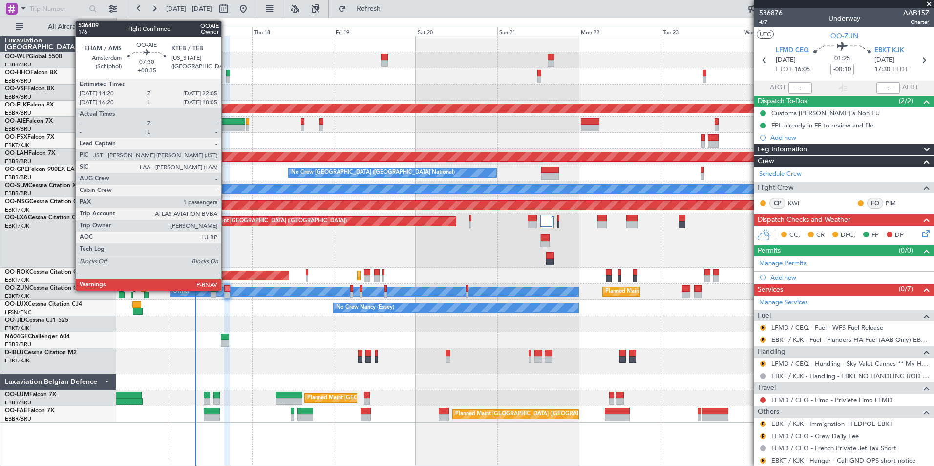
click at [226, 124] on div at bounding box center [231, 121] width 27 height 7
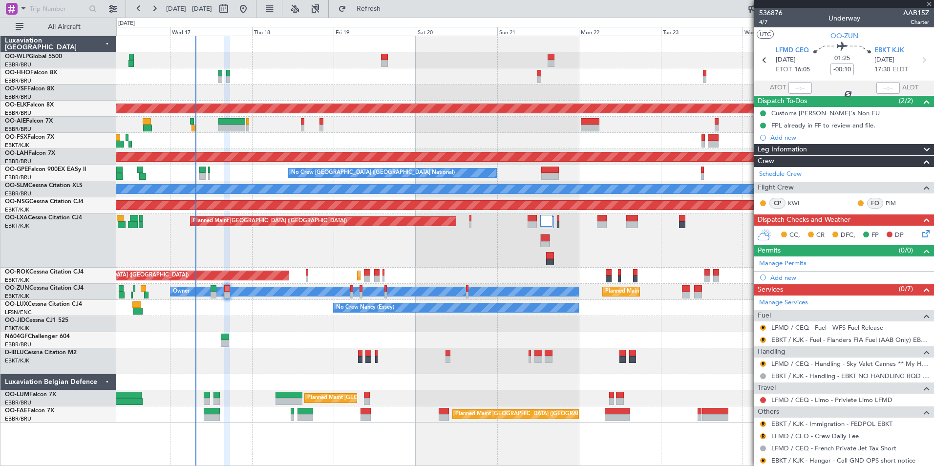
type input "+00:35"
type input "1"
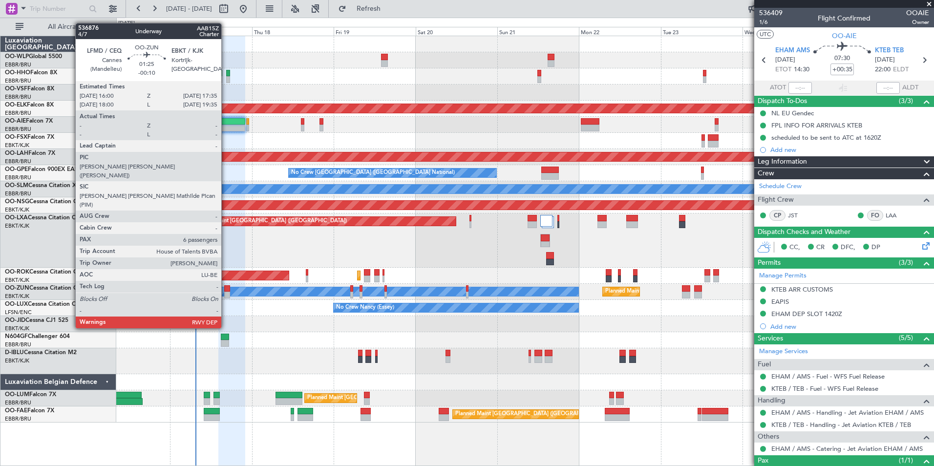
click at [226, 292] on div at bounding box center [227, 295] width 6 height 7
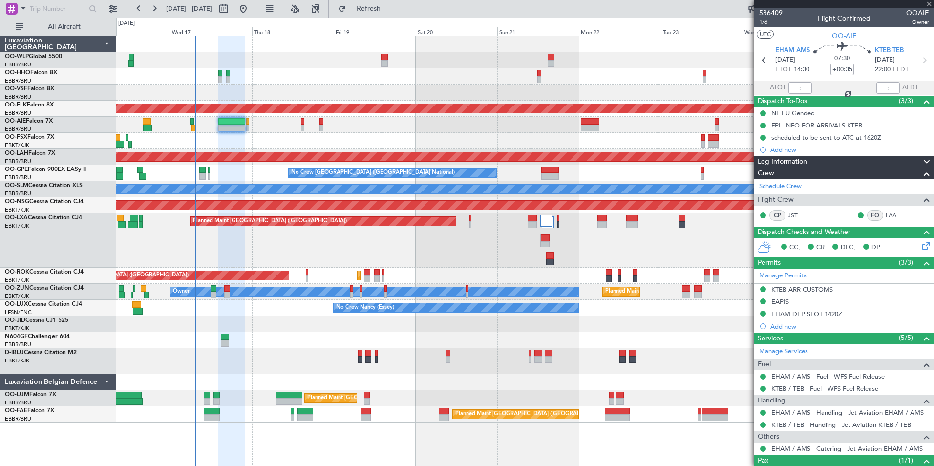
type input "-00:10"
type input "6"
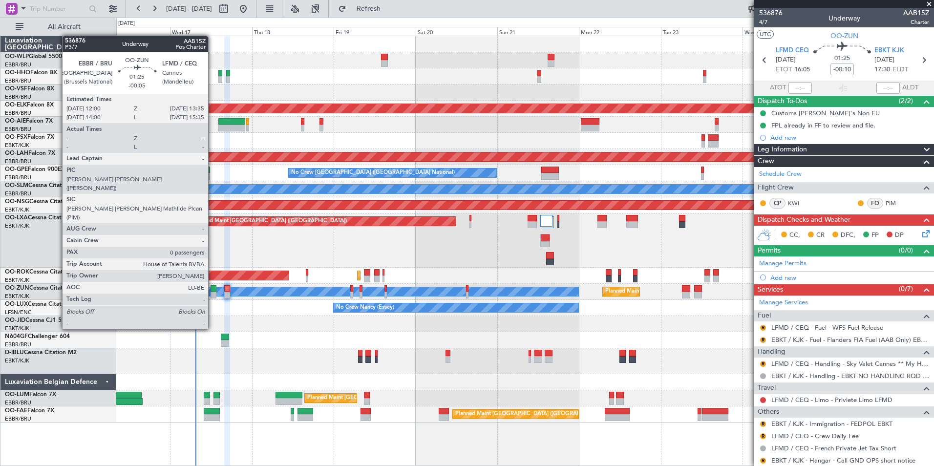
click at [212, 294] on div at bounding box center [214, 295] width 6 height 7
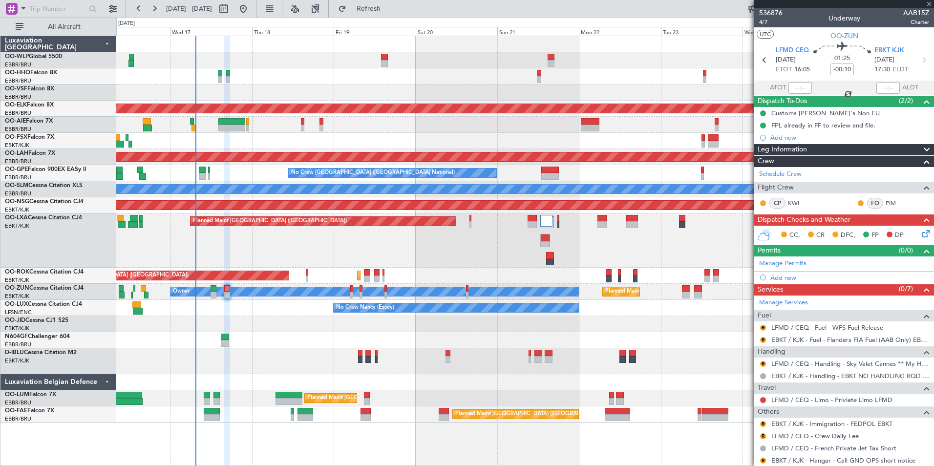
type input "-00:05"
type input "0"
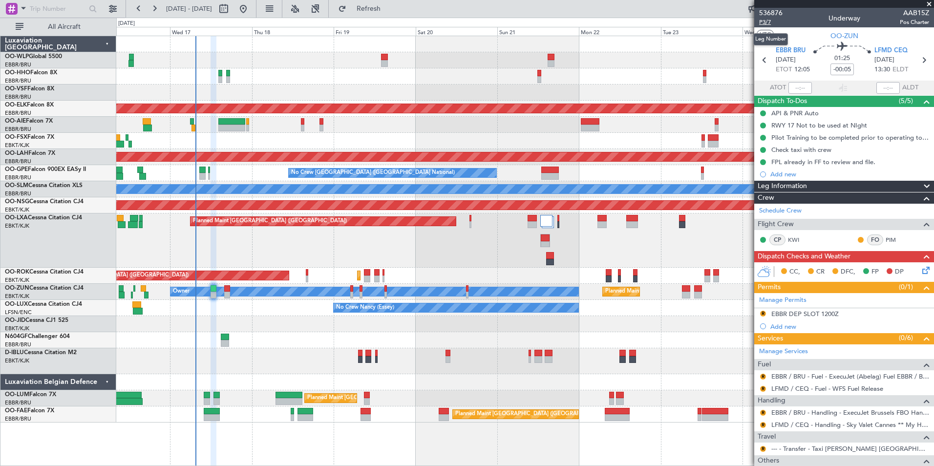
click at [763, 24] on span "P3/7" at bounding box center [770, 22] width 23 height 8
click at [383, 9] on span "Refresh" at bounding box center [368, 8] width 41 height 7
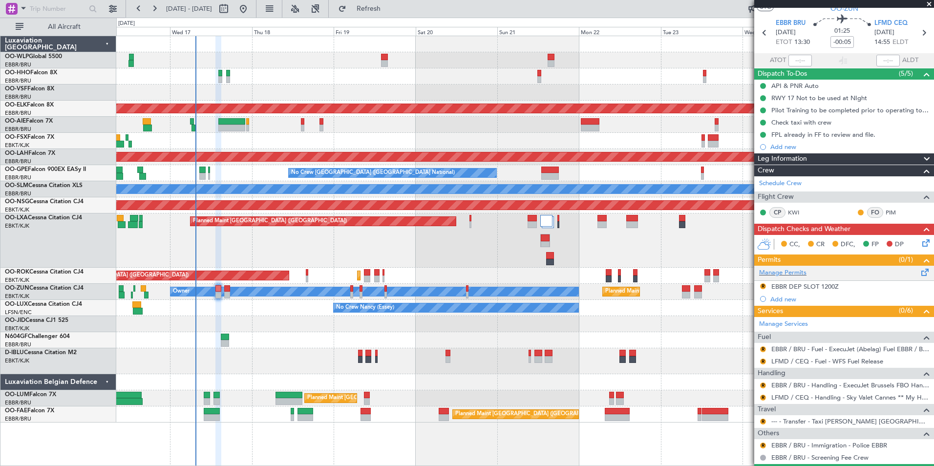
scroll to position [52, 0]
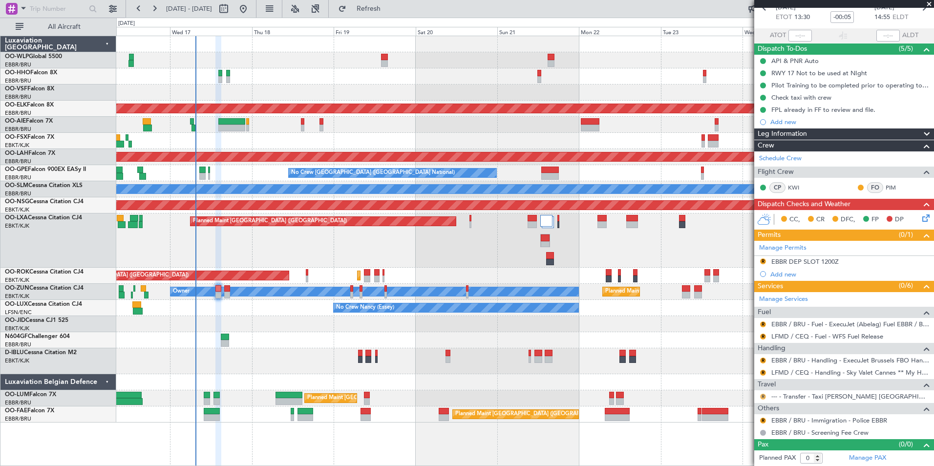
click at [761, 395] on button "R" at bounding box center [763, 397] width 6 height 6
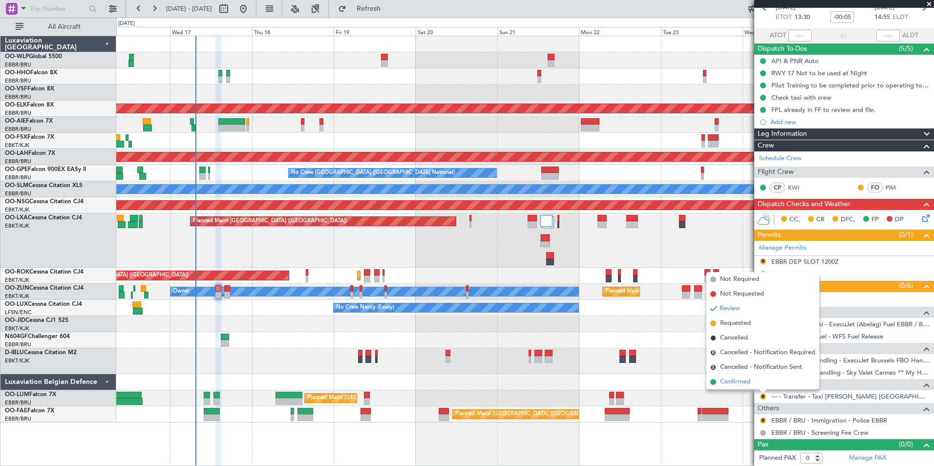
click at [726, 380] on span "Confirmed" at bounding box center [735, 382] width 30 height 10
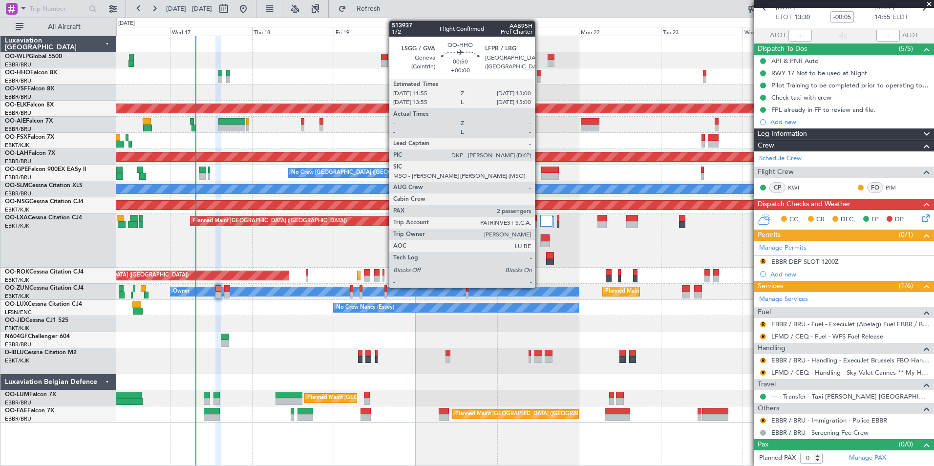
click at [539, 82] on div at bounding box center [539, 79] width 4 height 7
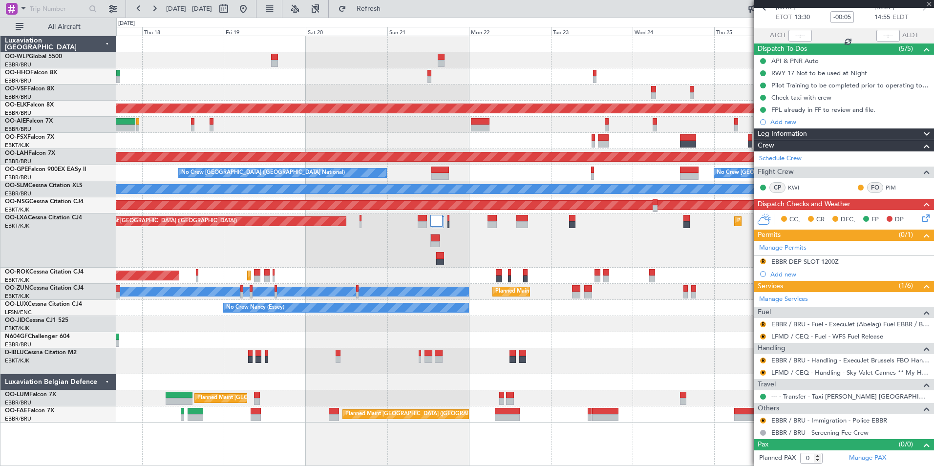
click at [458, 96] on div at bounding box center [524, 92] width 817 height 16
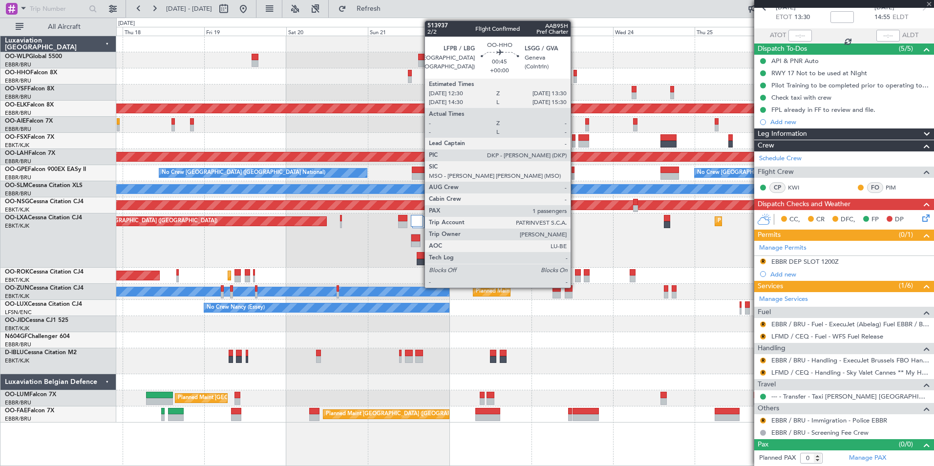
type input "2"
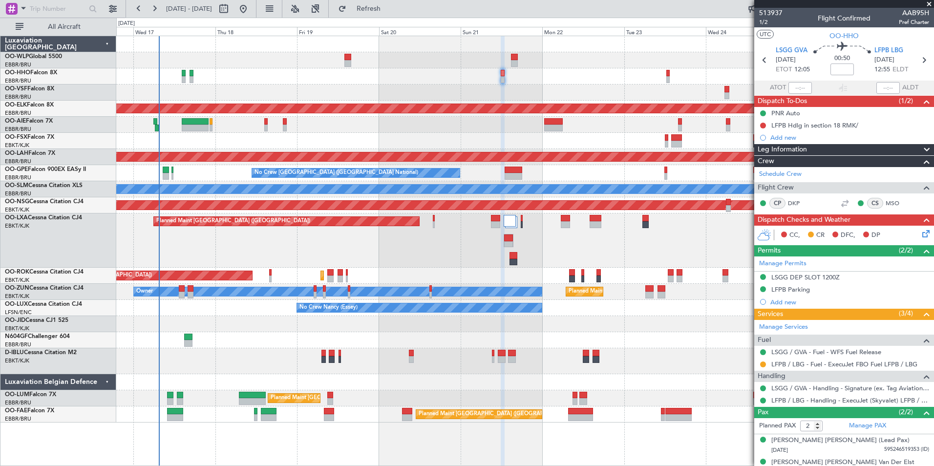
click at [290, 237] on div "Planned Maint [GEOGRAPHIC_DATA] ([GEOGRAPHIC_DATA]) Planned Maint [GEOGRAPHIC_D…" at bounding box center [524, 240] width 817 height 54
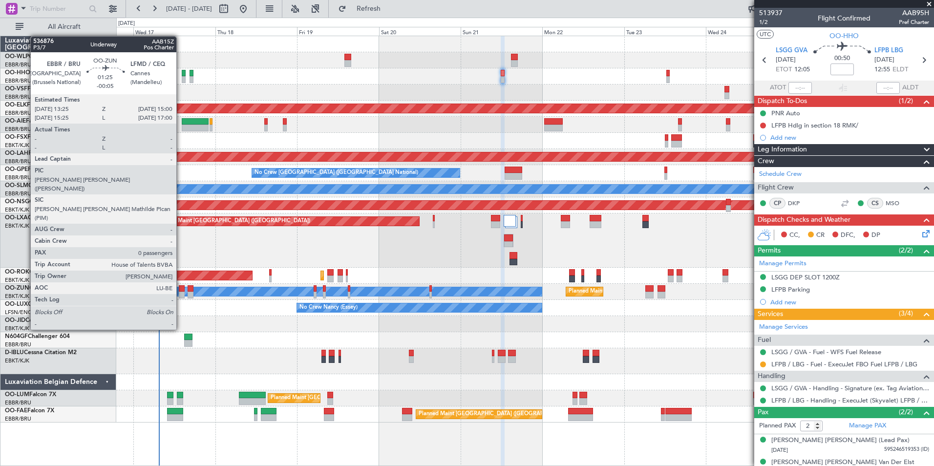
click at [181, 295] on div at bounding box center [182, 295] width 6 height 7
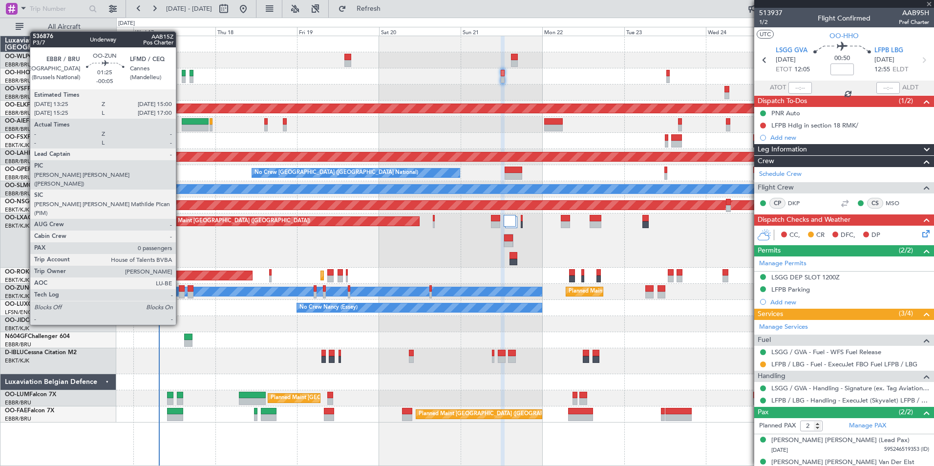
click at [180, 290] on div at bounding box center [182, 288] width 6 height 7
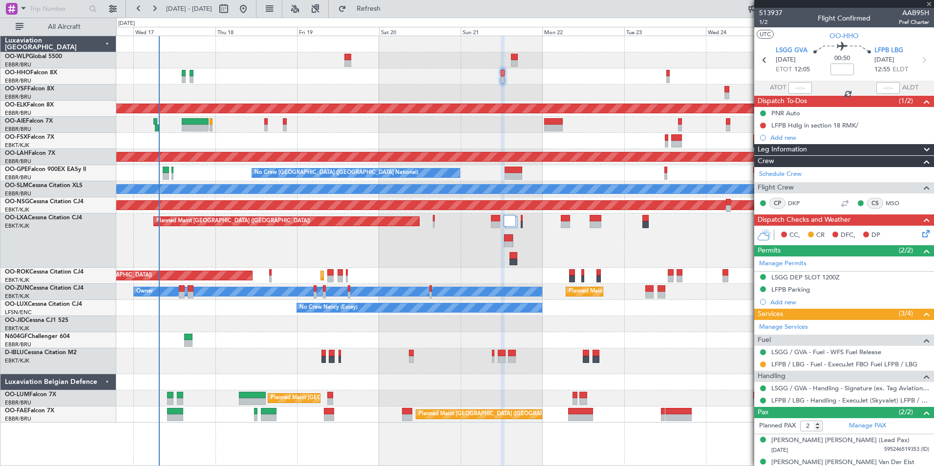
type input "-00:05"
type input "0"
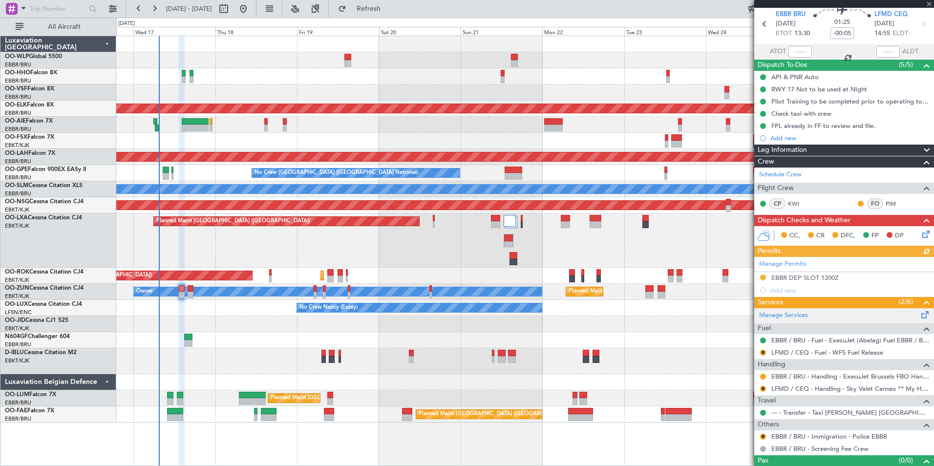
scroll to position [52, 0]
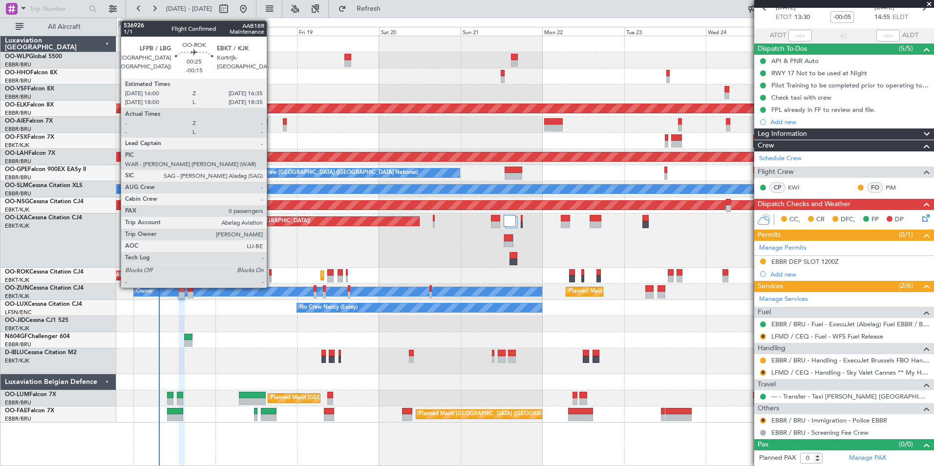
click at [271, 274] on div at bounding box center [270, 272] width 2 height 7
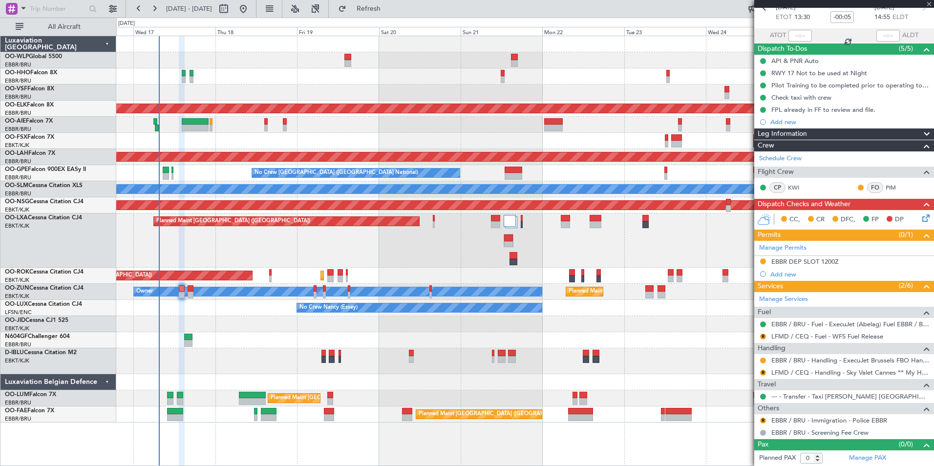
type input "-00:15"
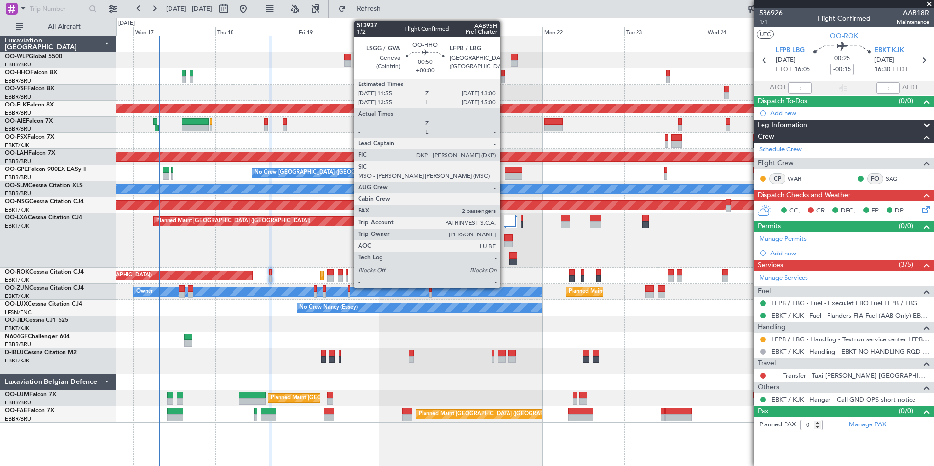
click at [504, 76] on div at bounding box center [503, 73] width 4 height 7
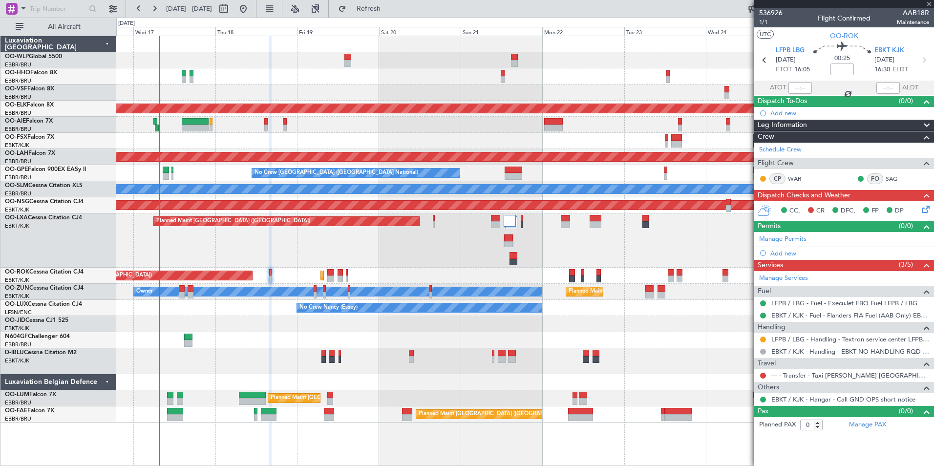
type input "2"
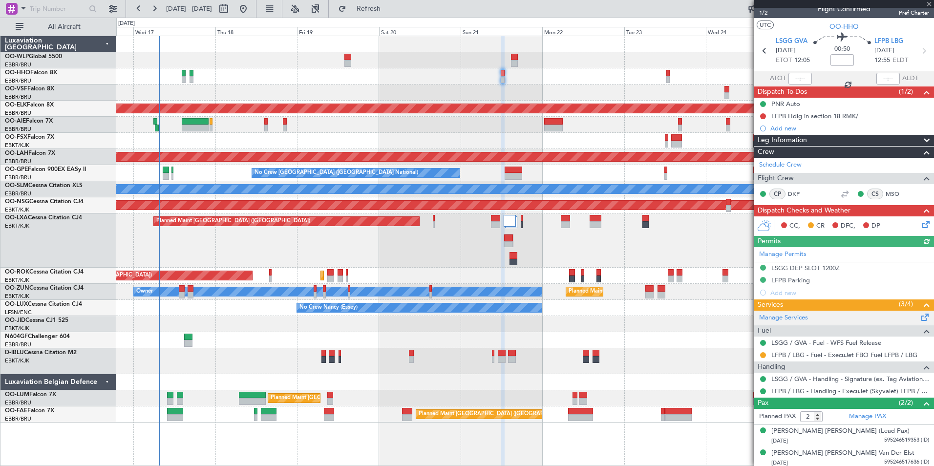
scroll to position [12, 0]
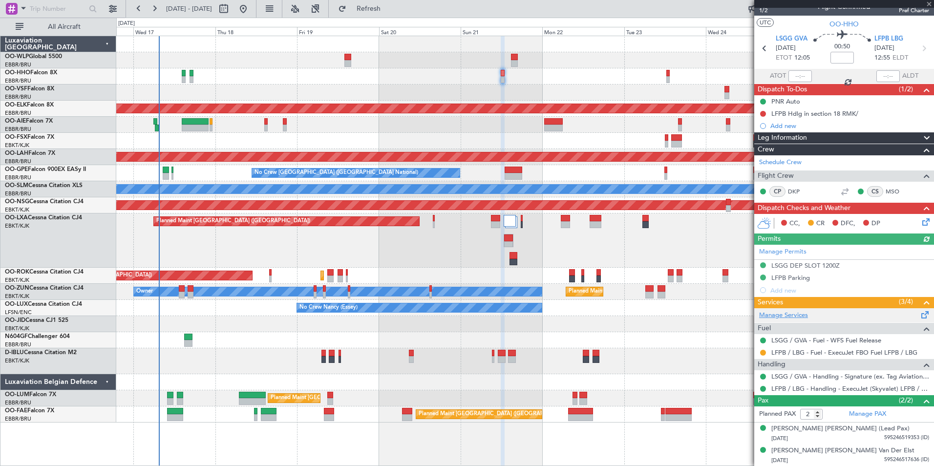
click at [793, 318] on link "Manage Services" at bounding box center [783, 316] width 49 height 10
click at [391, 16] on button "Refresh" at bounding box center [363, 9] width 59 height 16
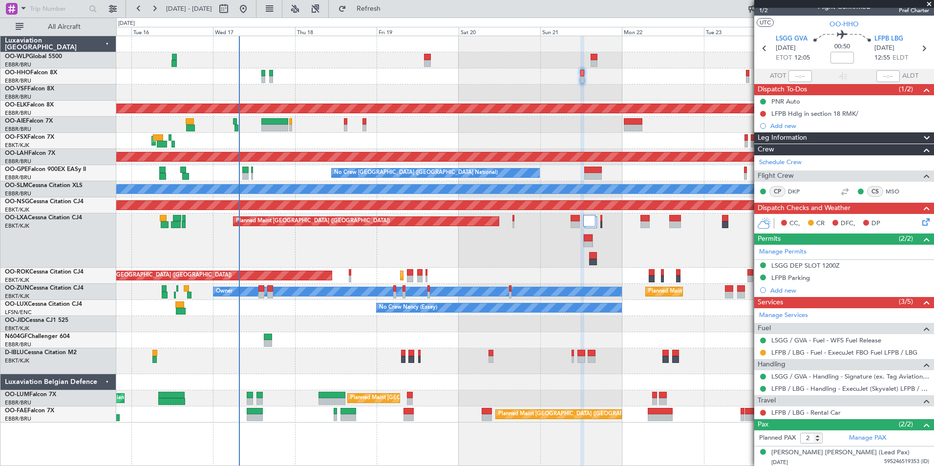
click at [309, 106] on div "Planned Maint Kortrijk-[GEOGRAPHIC_DATA] Planned Maint [GEOGRAPHIC_DATA] ([GEOG…" at bounding box center [524, 229] width 817 height 386
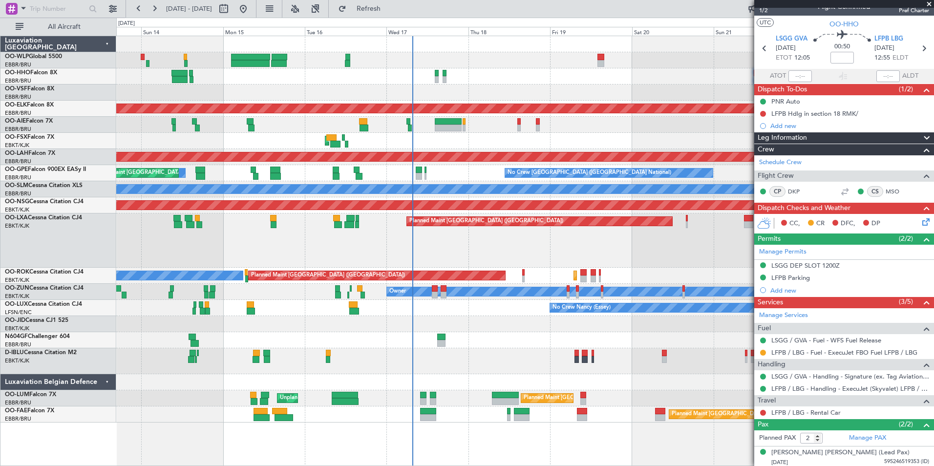
click at [411, 123] on div "Planned Maint [GEOGRAPHIC_DATA] ([GEOGRAPHIC_DATA])" at bounding box center [524, 125] width 817 height 16
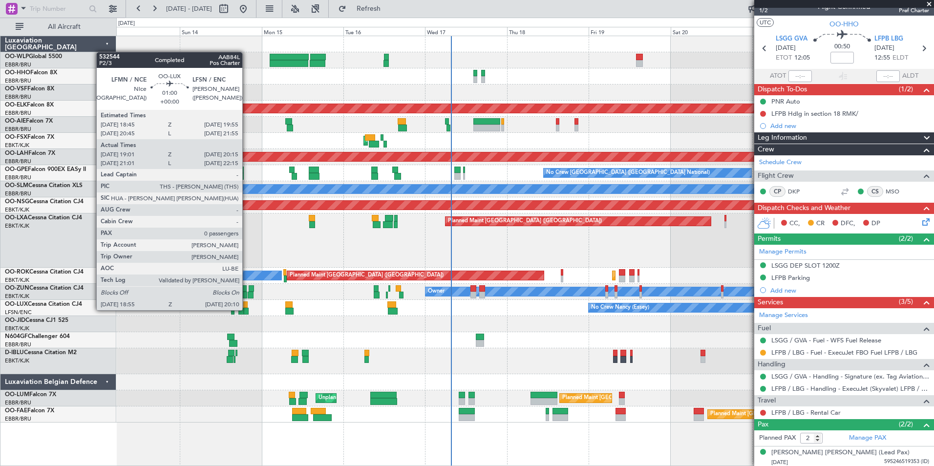
click at [247, 309] on div at bounding box center [246, 311] width 4 height 7
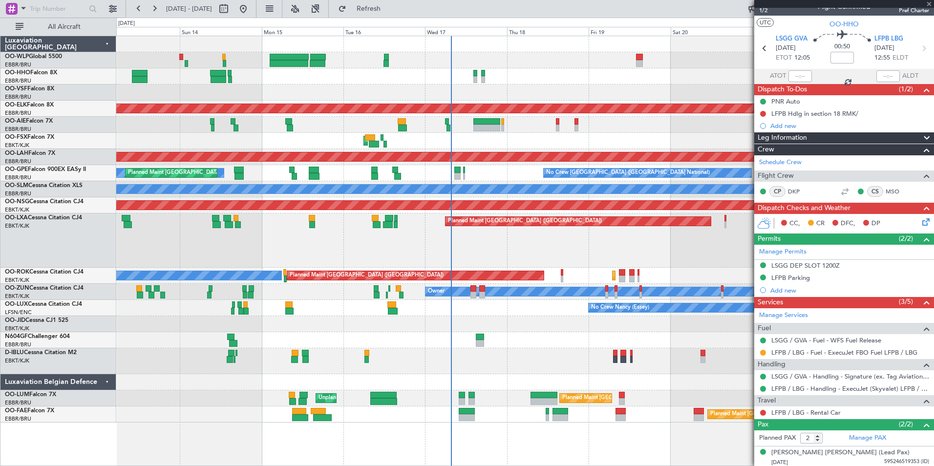
type input "19:06"
type input "20:10"
type input "0"
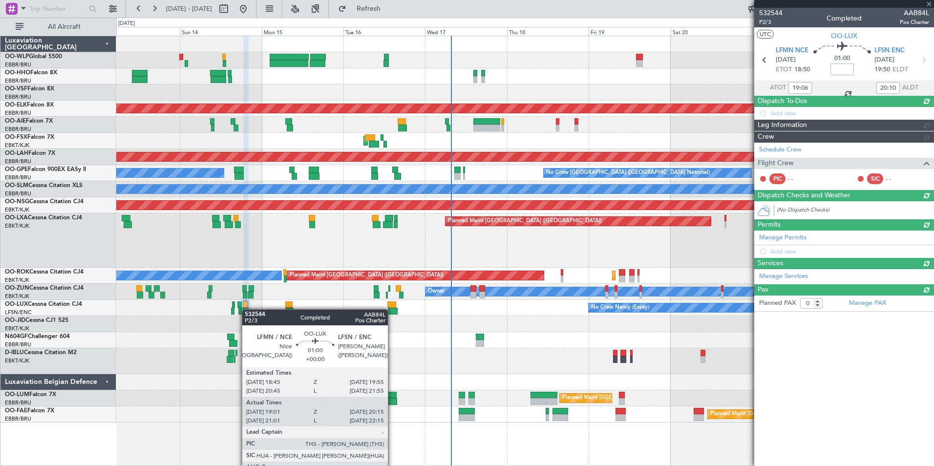
scroll to position [0, 0]
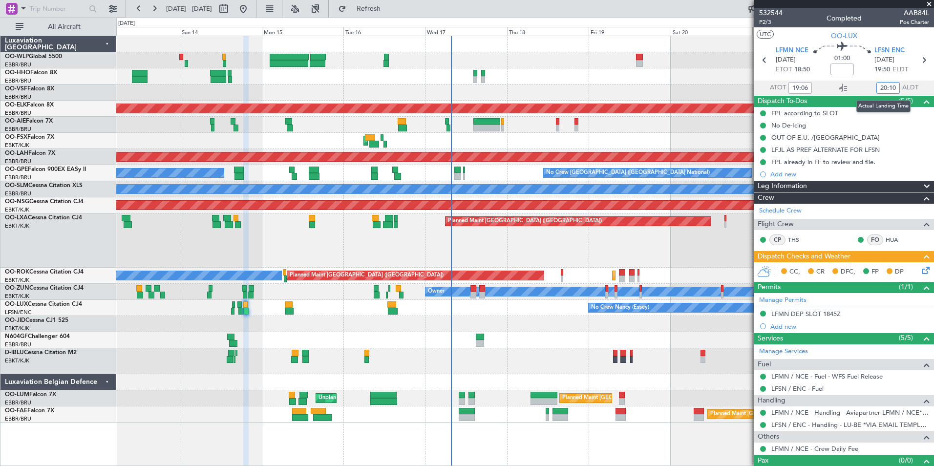
click at [881, 88] on input "20:10" at bounding box center [887, 88] width 23 height 12
click at [692, 80] on div "Planned Maint Geneva (Cointrin)" at bounding box center [524, 76] width 817 height 16
click at [675, 90] on div at bounding box center [524, 92] width 817 height 16
type input "20:05"
click at [389, 7] on span "Refresh" at bounding box center [368, 8] width 41 height 7
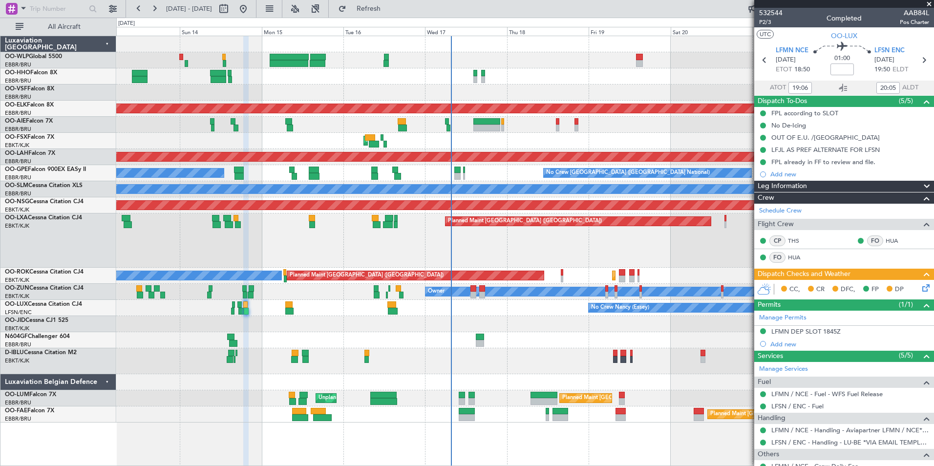
click at [920, 290] on icon at bounding box center [924, 286] width 8 height 8
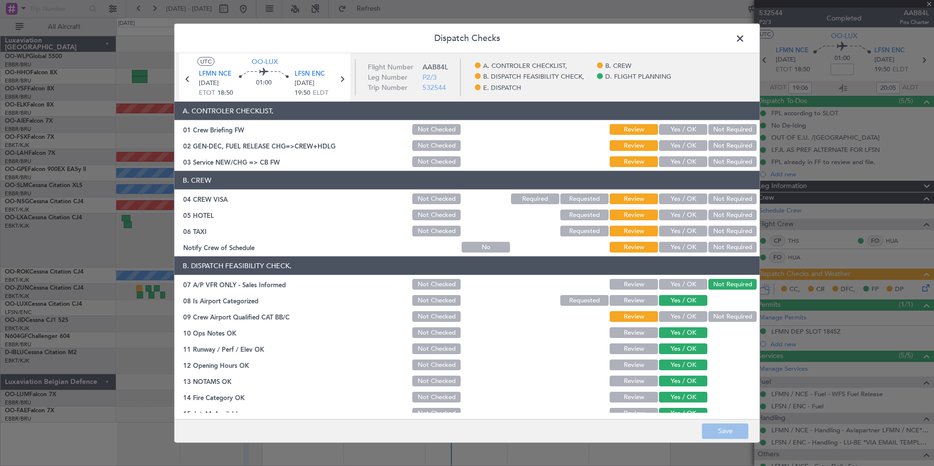
click at [680, 133] on button "Yes / OK" at bounding box center [683, 129] width 48 height 11
click at [677, 148] on button "Yes / OK" at bounding box center [683, 145] width 48 height 11
click at [677, 155] on div "Yes / OK" at bounding box center [681, 162] width 49 height 14
click at [682, 163] on button "Yes / OK" at bounding box center [683, 161] width 48 height 11
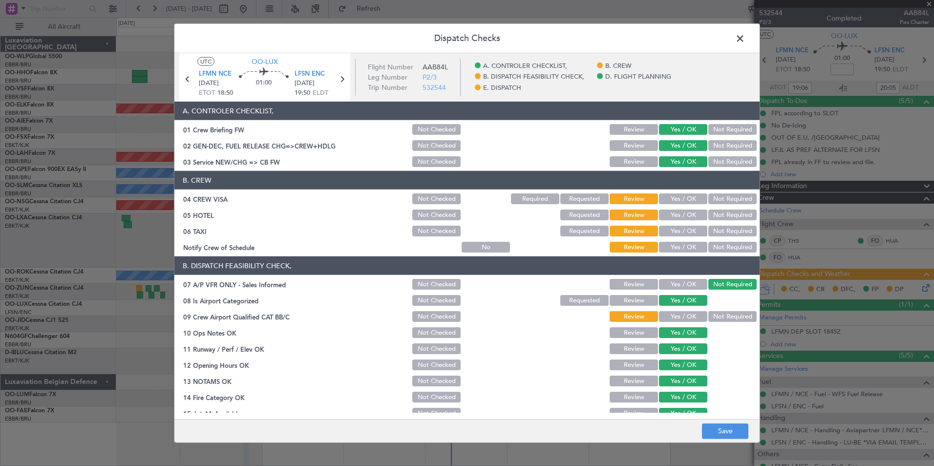
click at [725, 204] on button "Not Required" at bounding box center [732, 198] width 48 height 11
click at [725, 218] on button "Not Required" at bounding box center [732, 215] width 48 height 11
click at [723, 229] on button "Not Required" at bounding box center [732, 231] width 48 height 11
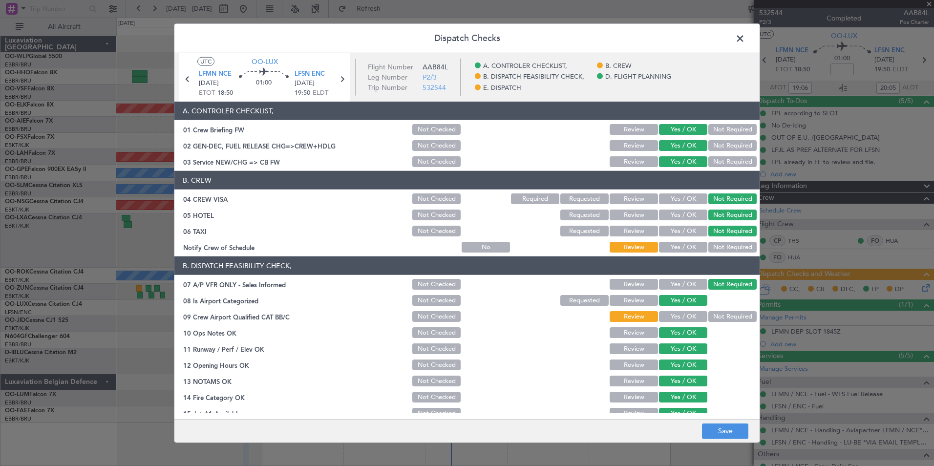
click at [664, 251] on button "Yes / OK" at bounding box center [683, 247] width 48 height 11
click at [679, 312] on button "Yes / OK" at bounding box center [683, 316] width 48 height 11
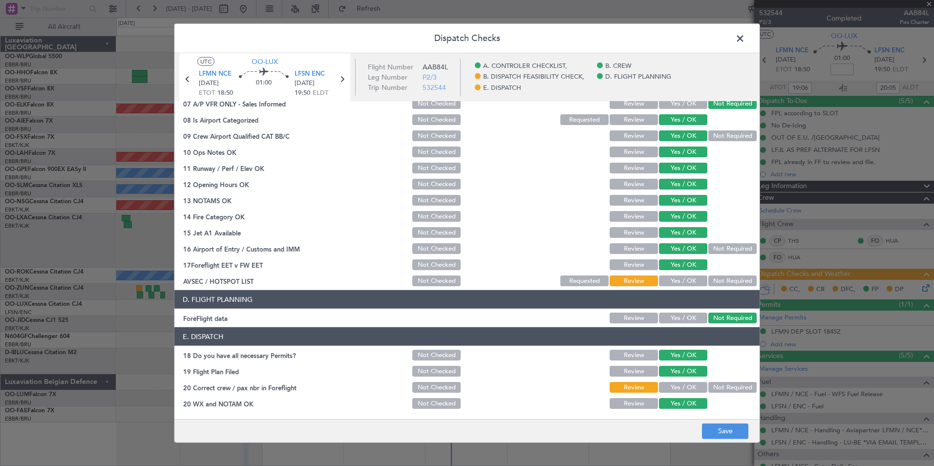
click at [694, 273] on section "B. DISPATCH FEASIBILITY CHECK, 07 A/P VFR ONLY - Sales Informed Not Checked Rev…" at bounding box center [466, 182] width 585 height 212
click at [691, 280] on button "Yes / OK" at bounding box center [683, 280] width 48 height 11
click at [679, 389] on button "Yes / OK" at bounding box center [683, 387] width 48 height 11
drag, startPoint x: 734, startPoint y: 427, endPoint x: 726, endPoint y: 424, distance: 7.9
click at [733, 427] on button "Save" at bounding box center [725, 431] width 46 height 16
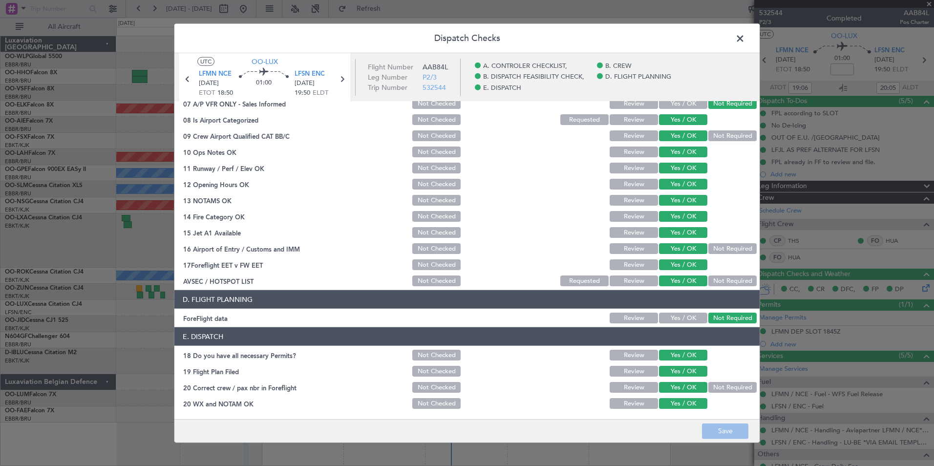
click at [745, 40] on span at bounding box center [745, 41] width 0 height 20
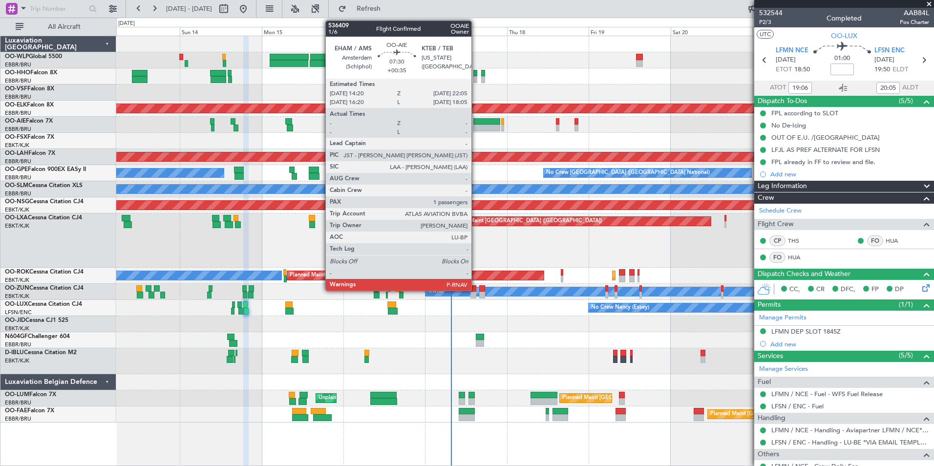
click at [476, 126] on div at bounding box center [486, 128] width 27 height 7
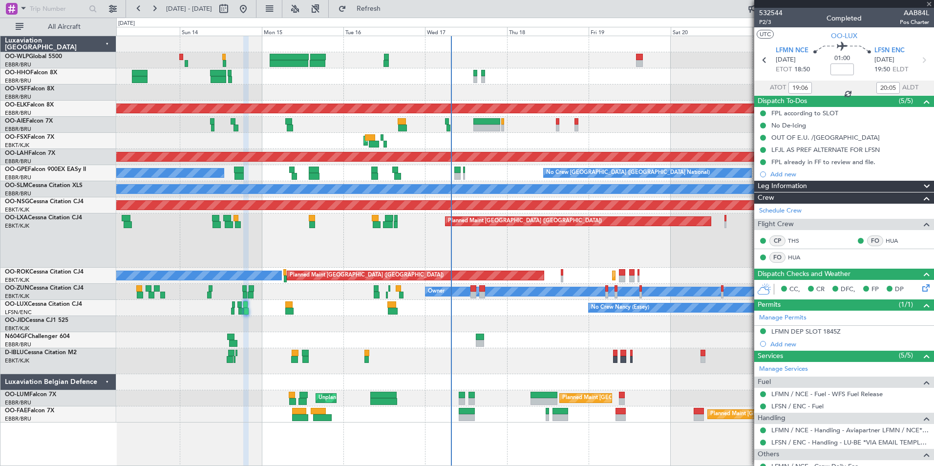
type input "+00:35"
type input "1"
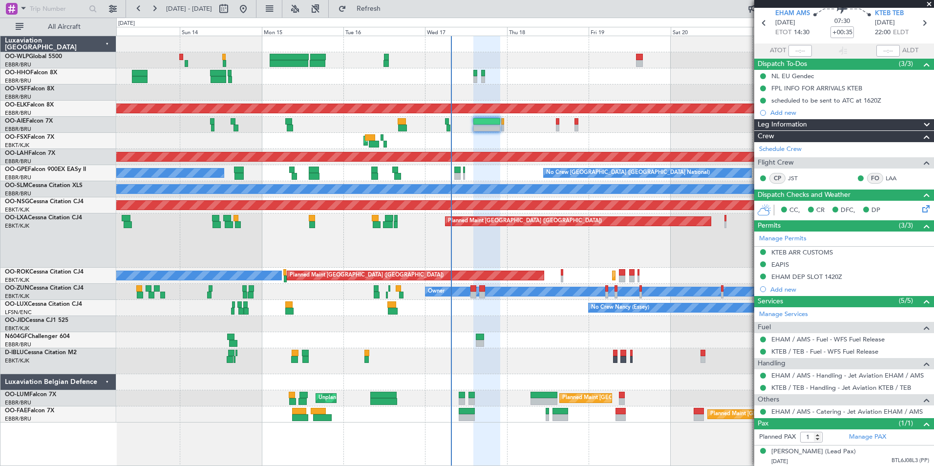
scroll to position [48, 0]
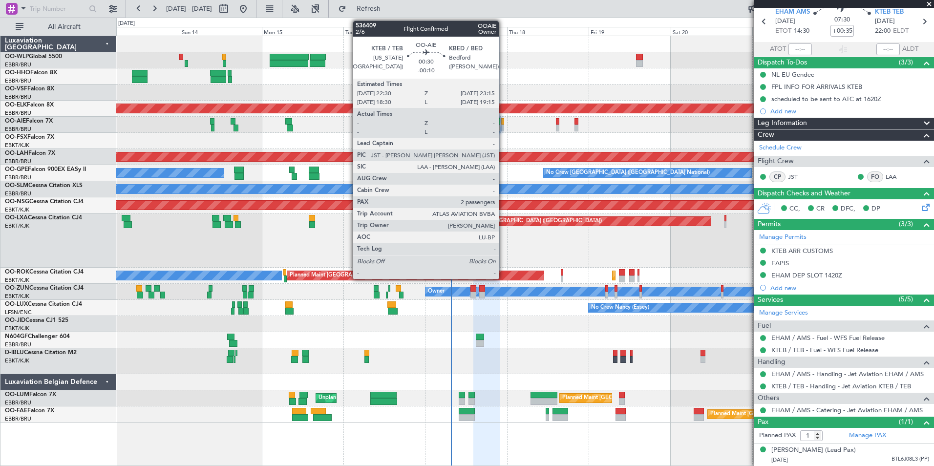
click at [503, 125] on div at bounding box center [502, 128] width 3 height 7
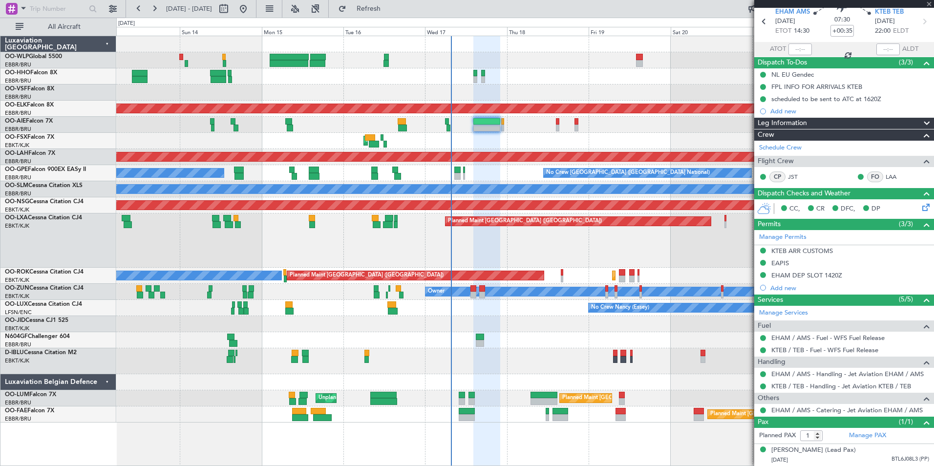
type input "-00:10"
type input "2"
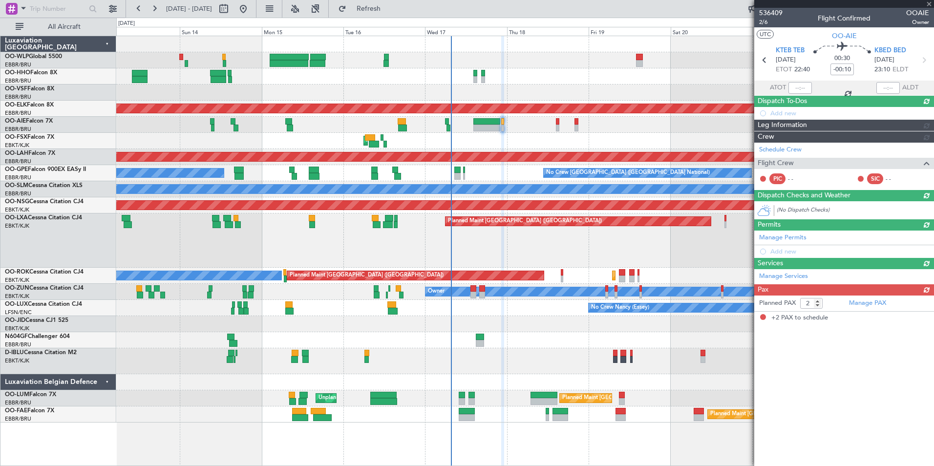
scroll to position [0, 0]
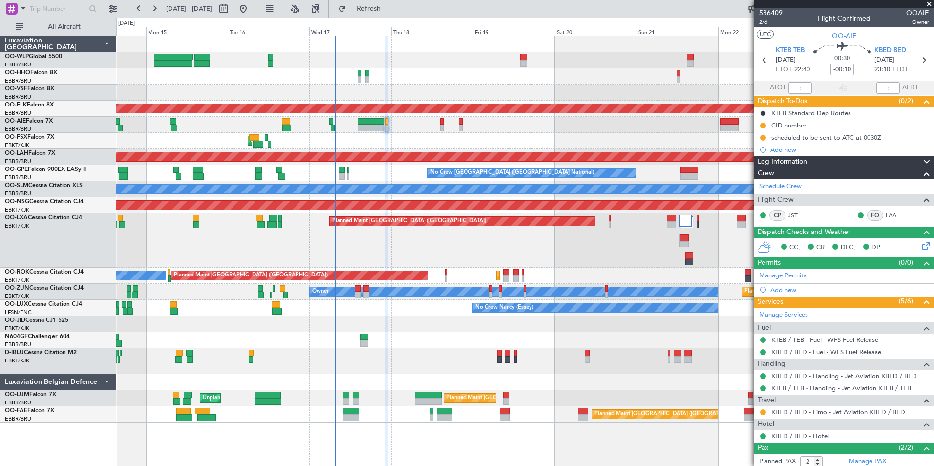
click at [464, 91] on div "Planned Maint Geneva (Cointrin) Planned Maint Kortrijk-Wevelgem Planned Maint L…" at bounding box center [524, 229] width 817 height 386
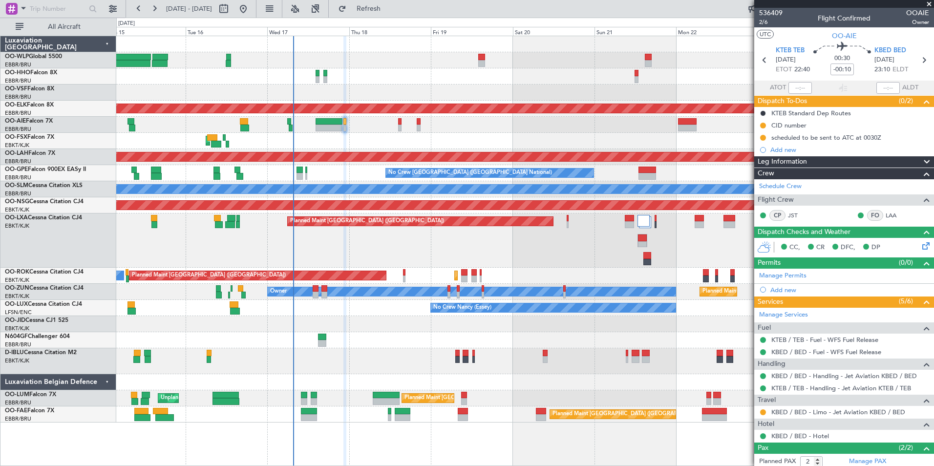
click at [494, 90] on div at bounding box center [524, 92] width 817 height 16
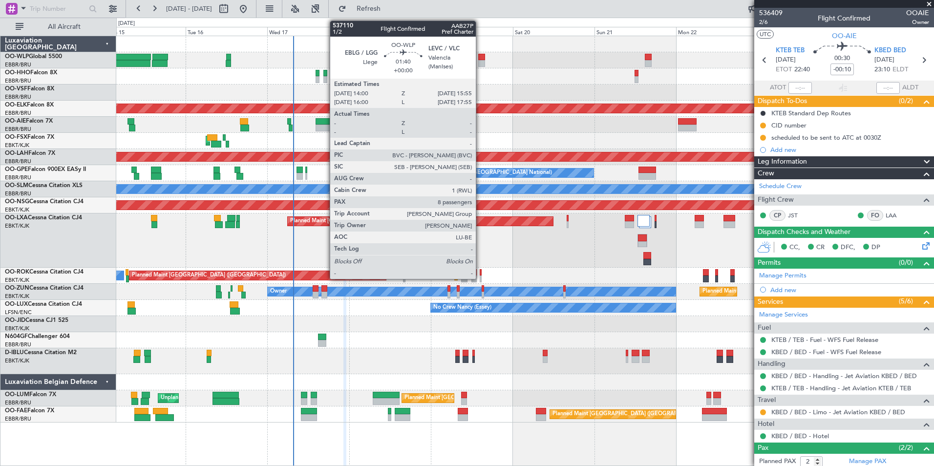
click at [480, 61] on div at bounding box center [481, 63] width 7 height 7
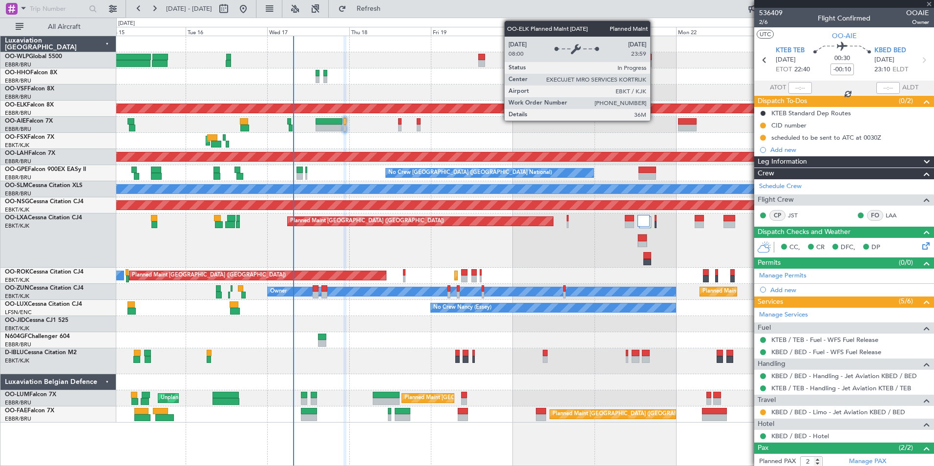
type input "8"
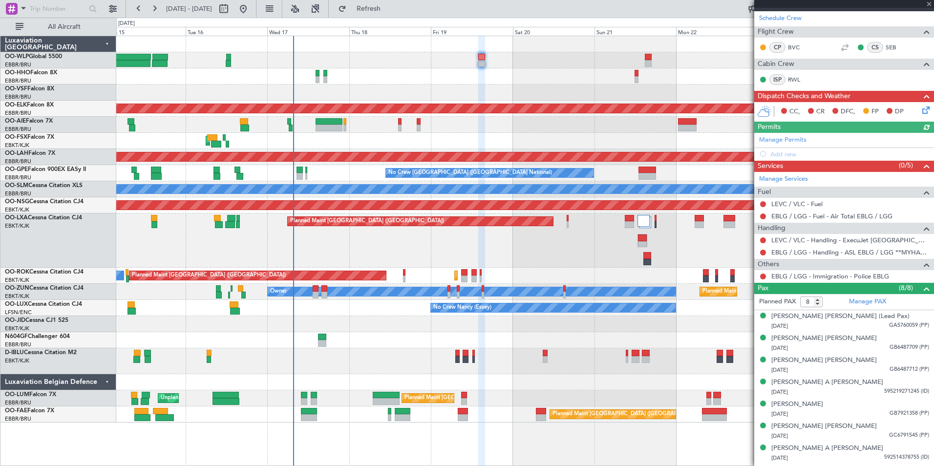
scroll to position [147, 0]
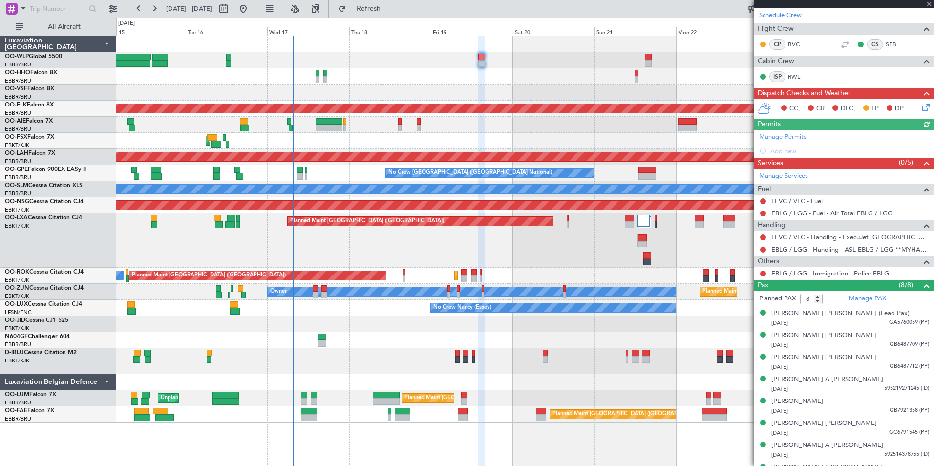
click at [807, 216] on link "EBLG / LGG - Fuel - Air Total EBLG / LGG" at bounding box center [831, 213] width 121 height 8
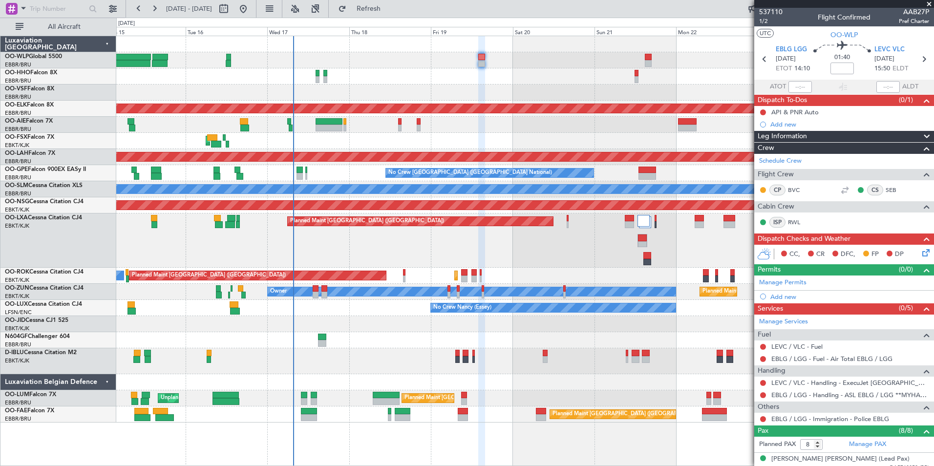
scroll to position [0, 0]
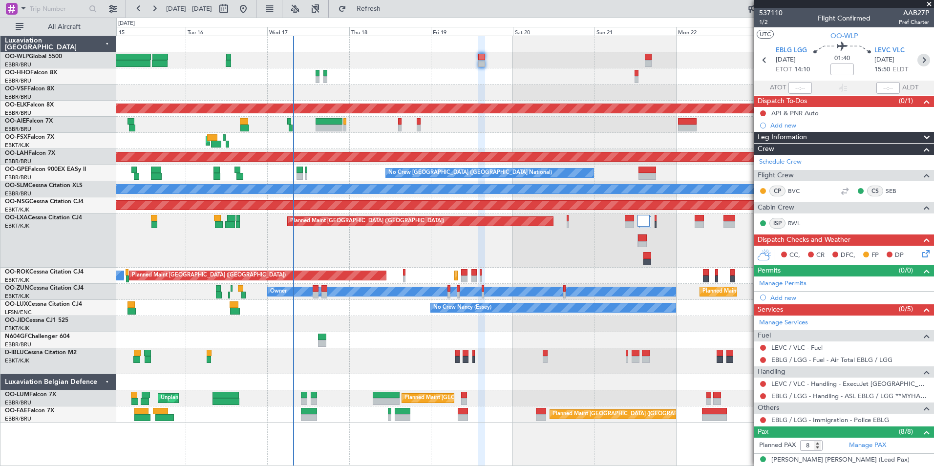
click at [917, 59] on icon at bounding box center [923, 60] width 13 height 13
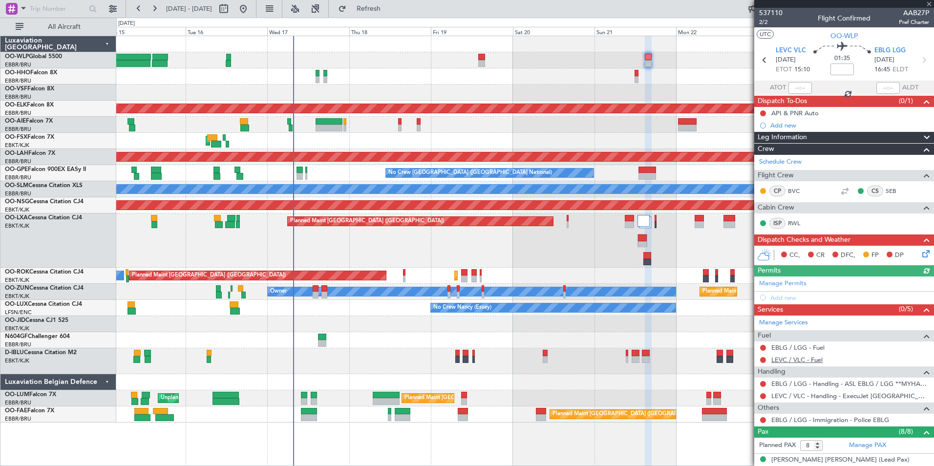
click at [806, 359] on link "LEVC / VLC - Fuel" at bounding box center [796, 360] width 51 height 8
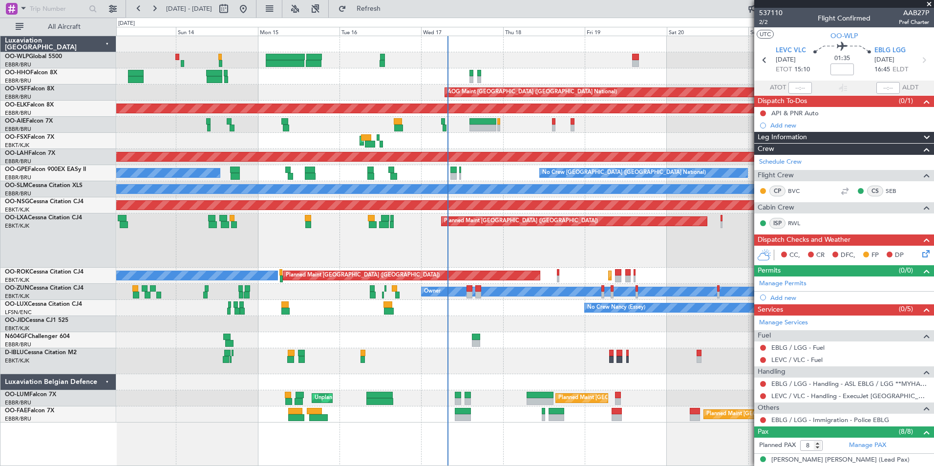
click at [430, 342] on div "Planned Maint Geneva (Cointrin) AOG Maint Brussels (Brussels National) Planned …" at bounding box center [524, 229] width 817 height 386
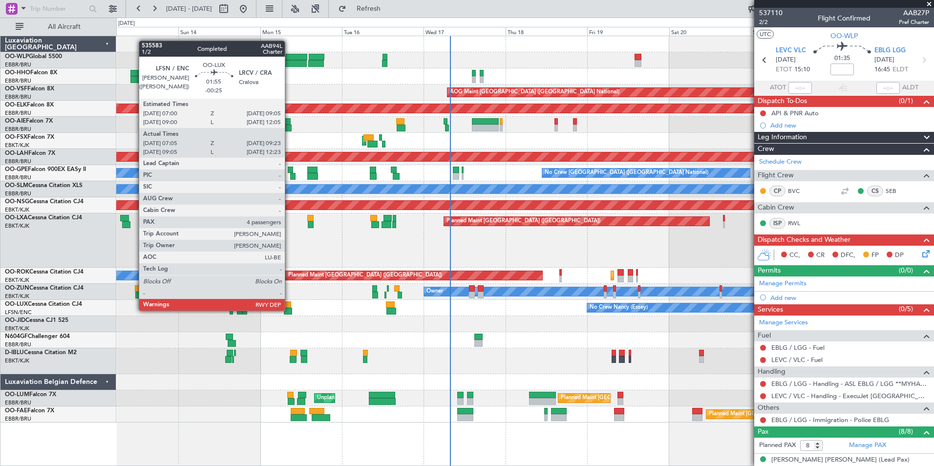
click at [289, 310] on div at bounding box center [288, 311] width 8 height 7
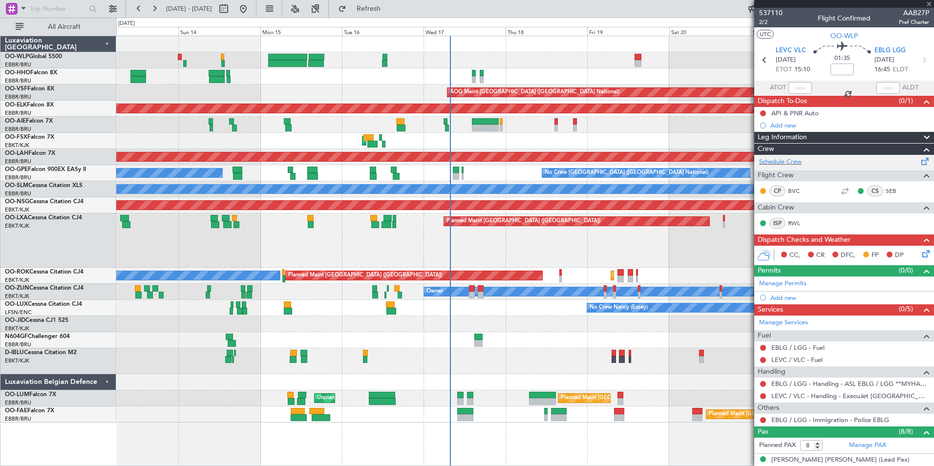
type input "-00:25"
type input "07:10"
type input "09:18"
type input "4"
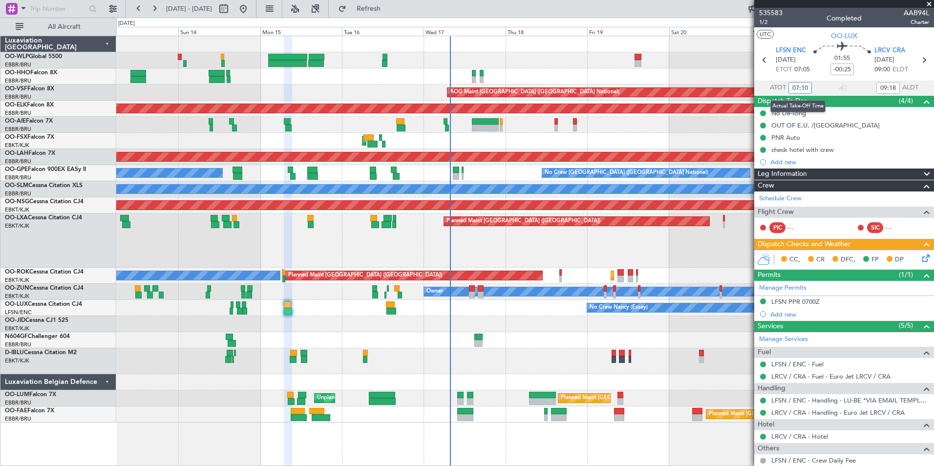
click at [802, 86] on input "07:10" at bounding box center [799, 88] width 23 height 12
click at [800, 87] on input "07:10" at bounding box center [799, 88] width 23 height 12
click at [802, 87] on input "07:10" at bounding box center [799, 88] width 23 height 12
click at [658, 79] on div "Planned Maint Geneva (Cointrin)" at bounding box center [524, 76] width 817 height 16
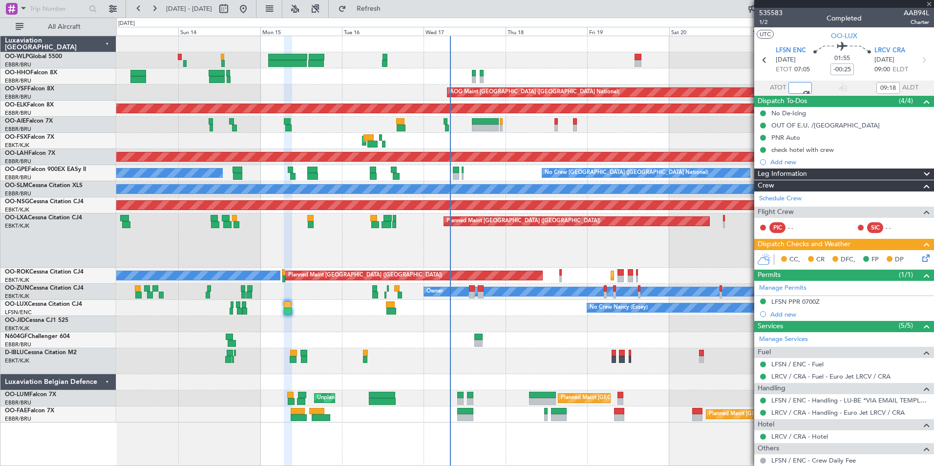
type input "07:15"
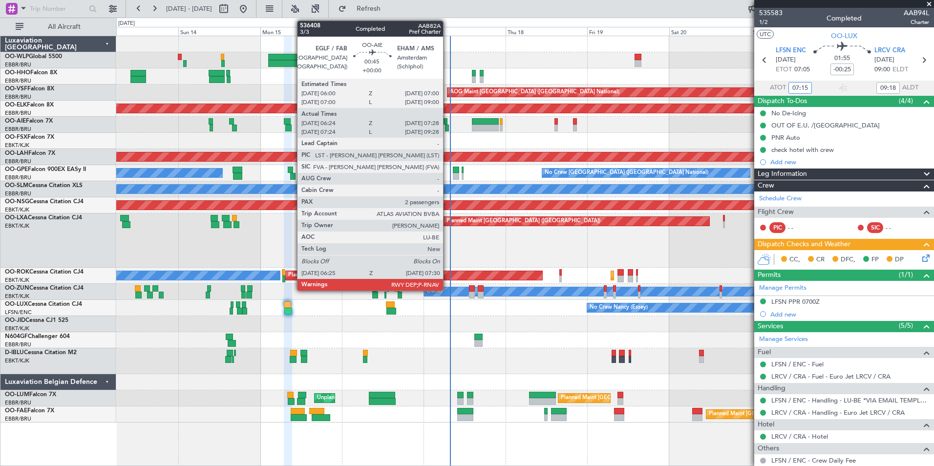
click at [447, 127] on div at bounding box center [447, 128] width 4 height 7
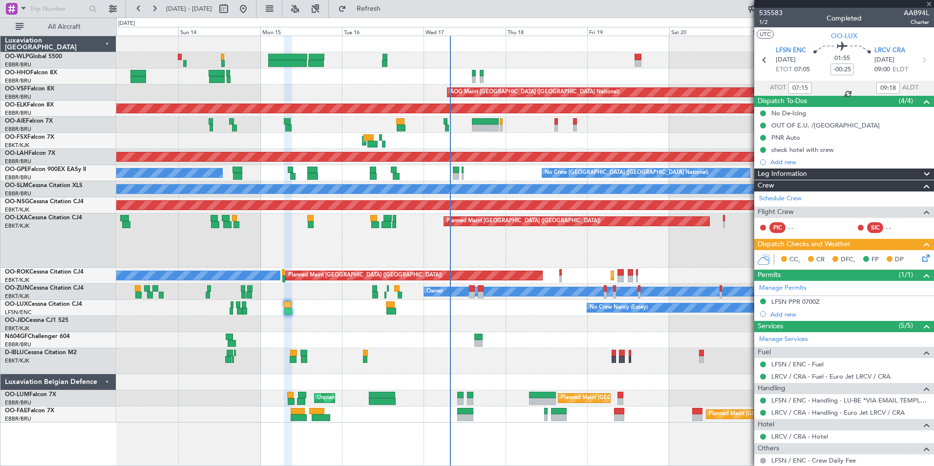
type input "06:34"
type input "07:23"
type input "2"
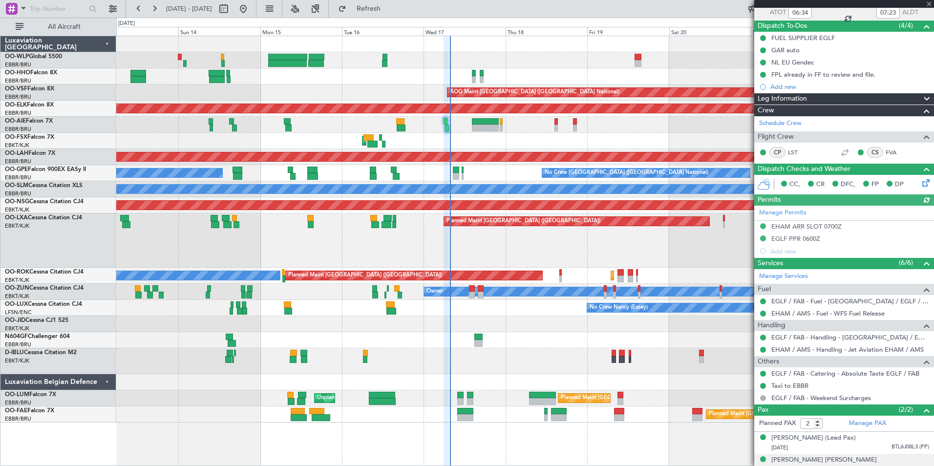
scroll to position [118, 0]
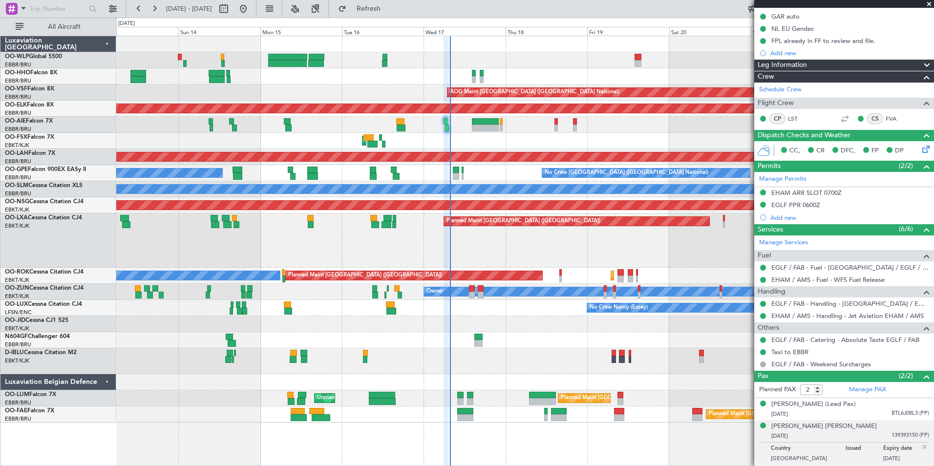
click at [920, 446] on img at bounding box center [924, 447] width 9 height 9
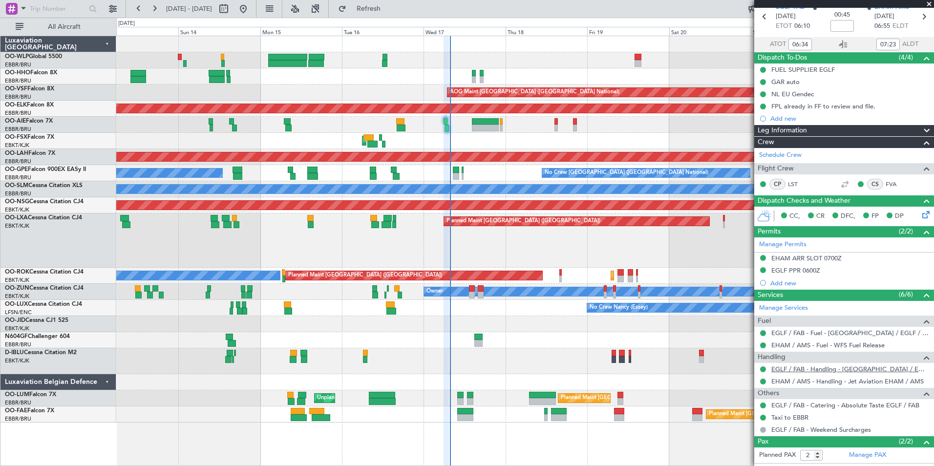
scroll to position [0, 0]
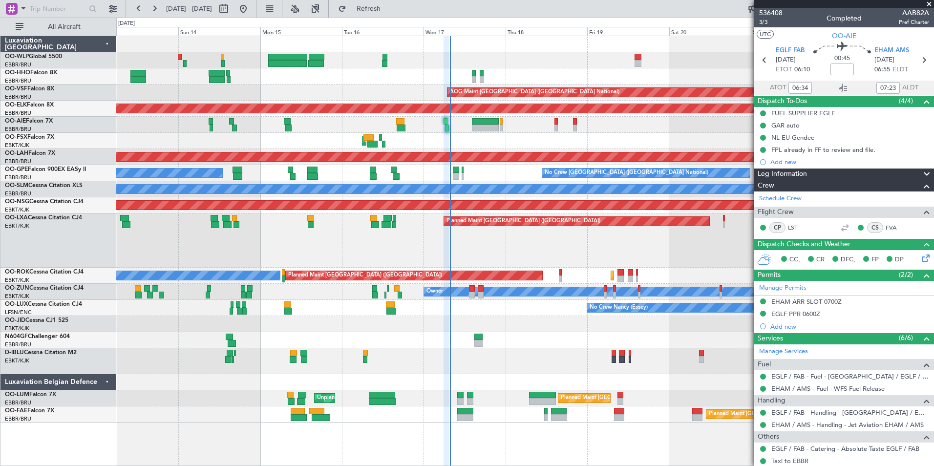
click at [449, 232] on div "Planned Maint Paris (Le Bourget) Planned Maint Kortrijk-Wevelgem" at bounding box center [524, 240] width 817 height 54
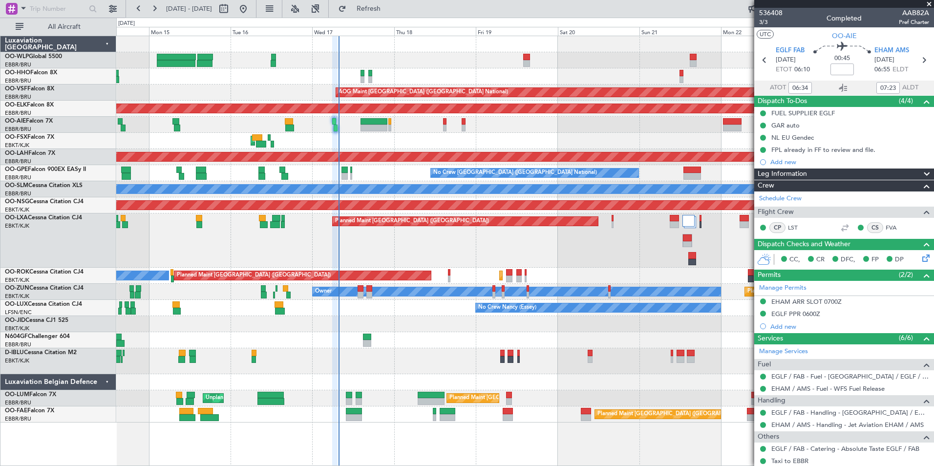
click at [418, 250] on div "Planned Maint Paris (Le Bourget) Planned Maint Kortrijk-Wevelgem A/C Unavailabl…" at bounding box center [524, 240] width 817 height 54
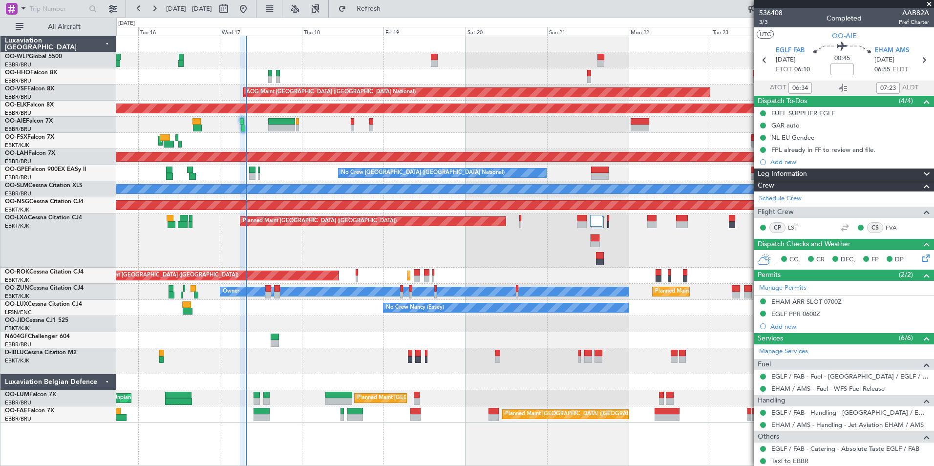
click at [438, 257] on div "Planned Maint Paris (Le Bourget) Planned Maint Kortrijk-Wevelgem A/C Unavailabl…" at bounding box center [524, 240] width 817 height 54
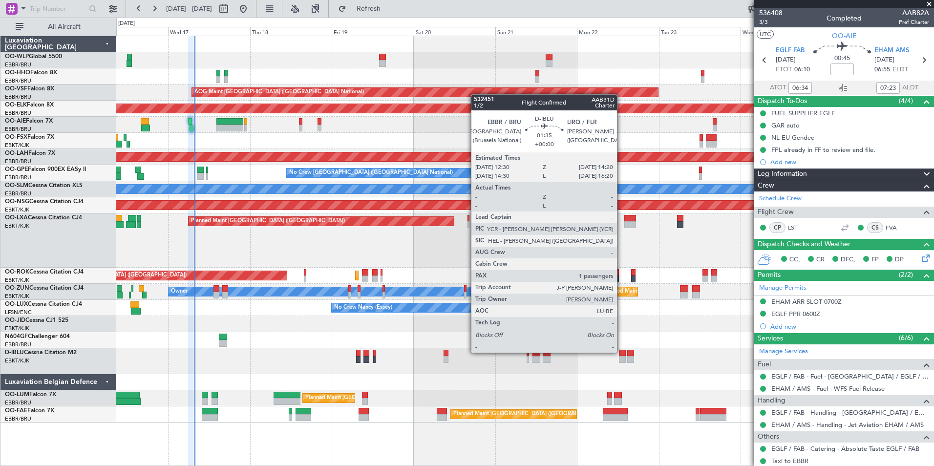
click at [621, 353] on div at bounding box center [622, 353] width 6 height 7
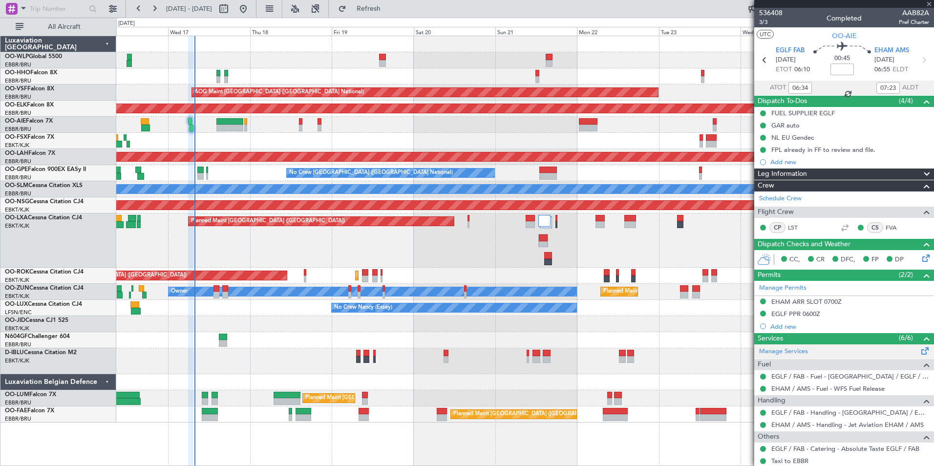
type input "1"
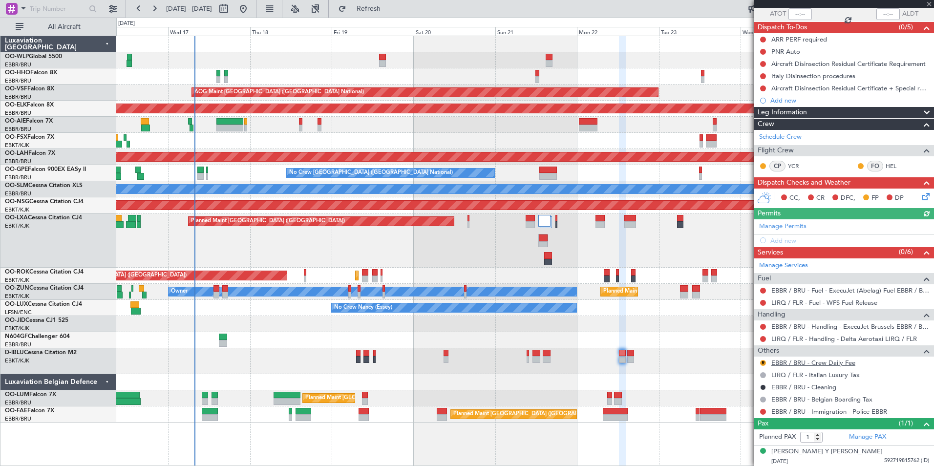
scroll to position [75, 0]
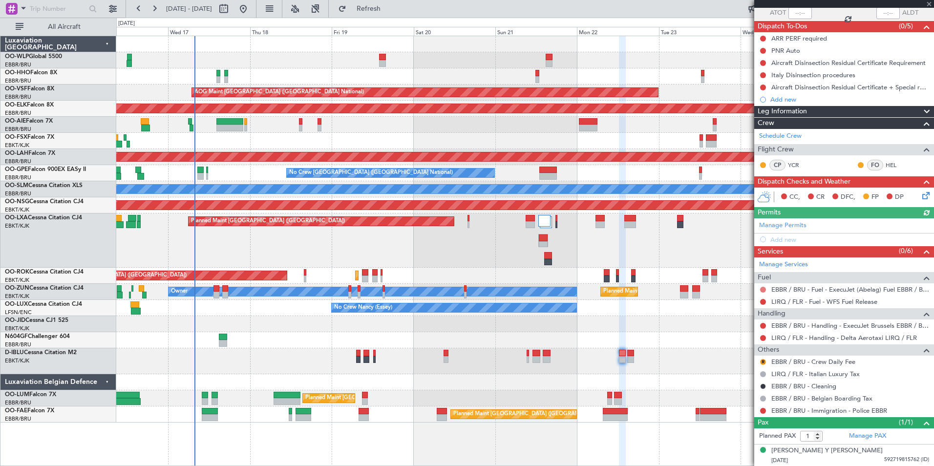
click at [764, 288] on button at bounding box center [763, 290] width 6 height 6
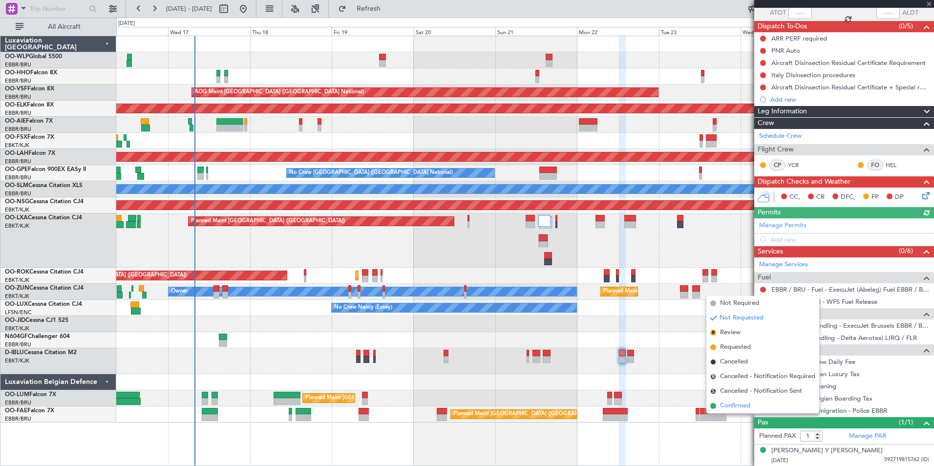
click at [736, 405] on span "Confirmed" at bounding box center [735, 406] width 30 height 10
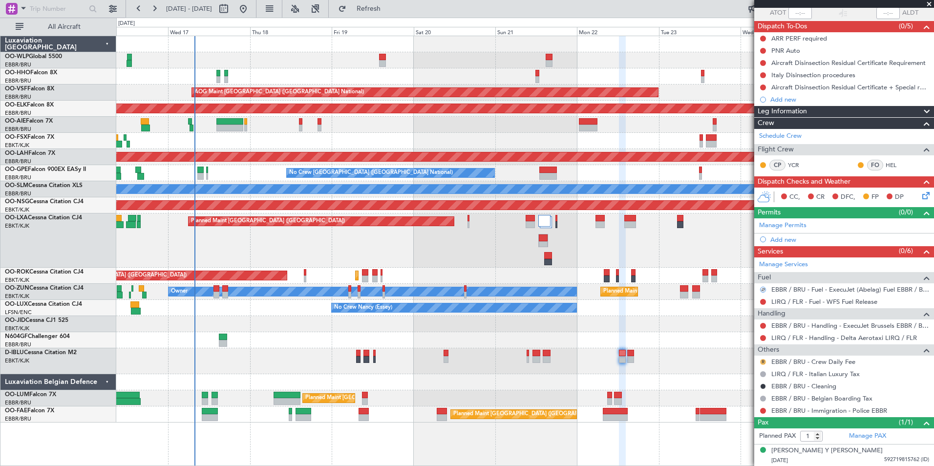
click at [761, 361] on button "R" at bounding box center [763, 362] width 6 height 6
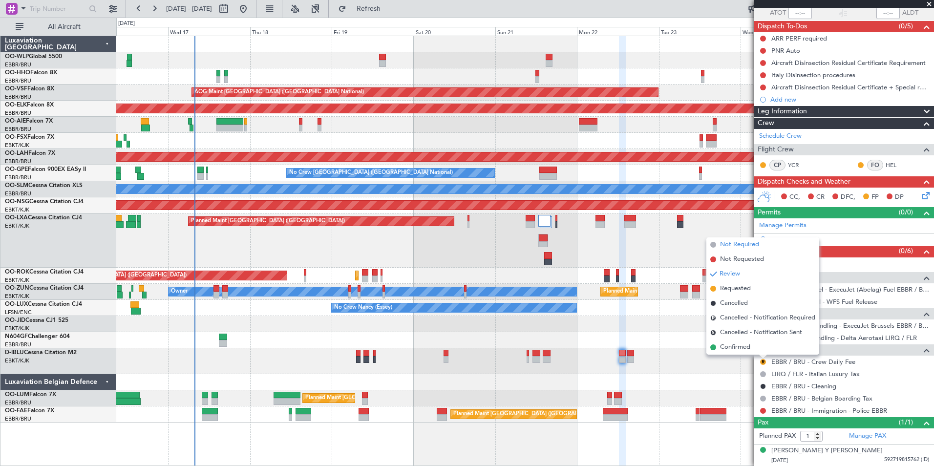
click at [744, 242] on span "Not Required" at bounding box center [739, 245] width 39 height 10
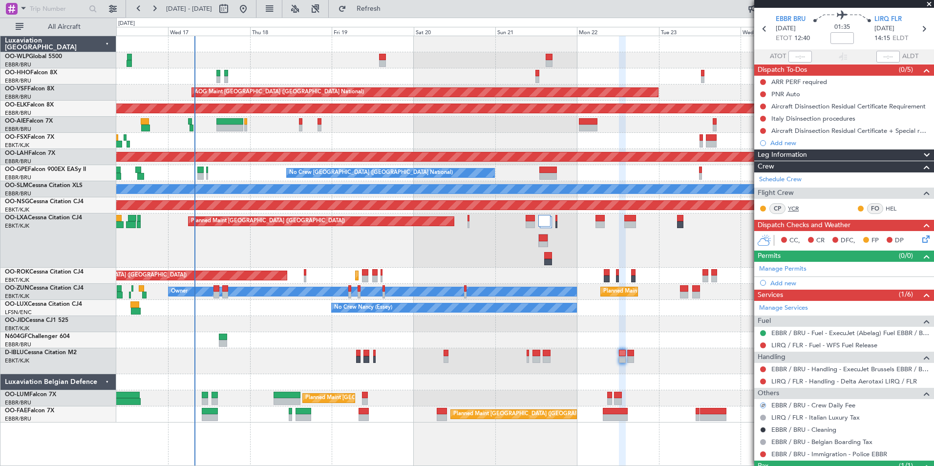
scroll to position [0, 0]
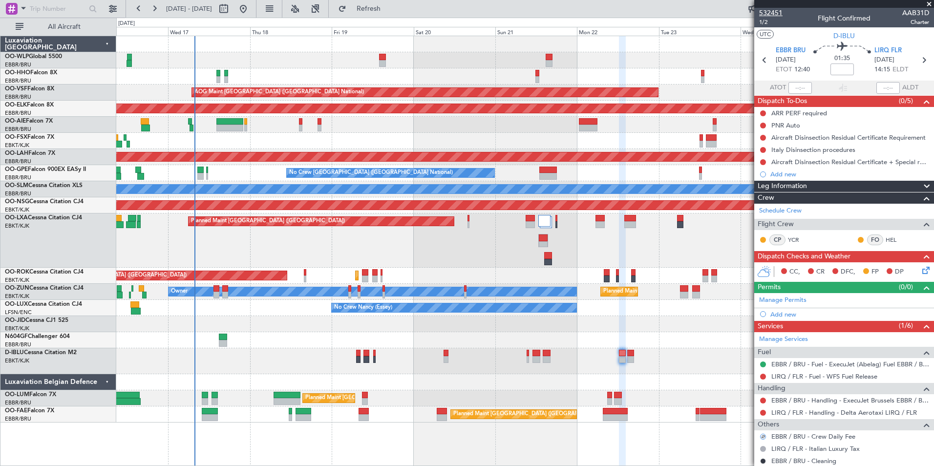
click at [765, 17] on span "532451" at bounding box center [770, 13] width 23 height 10
click at [763, 22] on span "1/2" at bounding box center [770, 22] width 23 height 8
click at [801, 114] on div "ARR PERF required" at bounding box center [799, 113] width 56 height 8
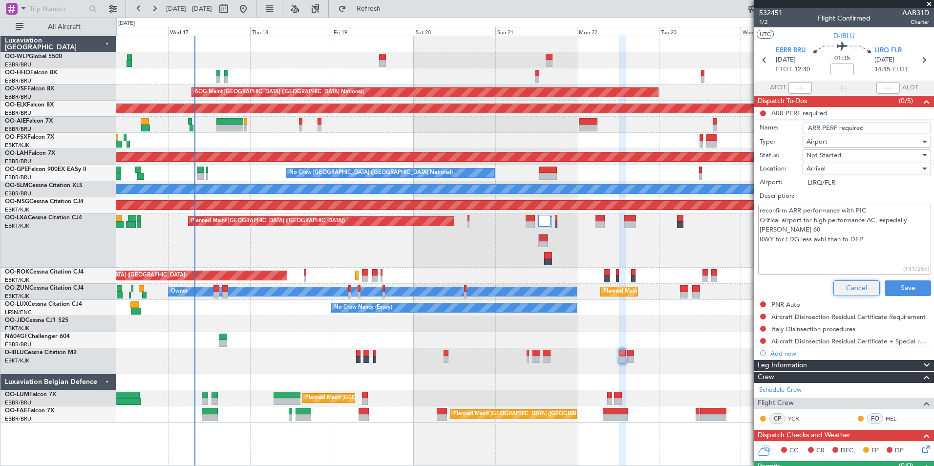
click at [850, 285] on button "Cancel" at bounding box center [856, 288] width 46 height 16
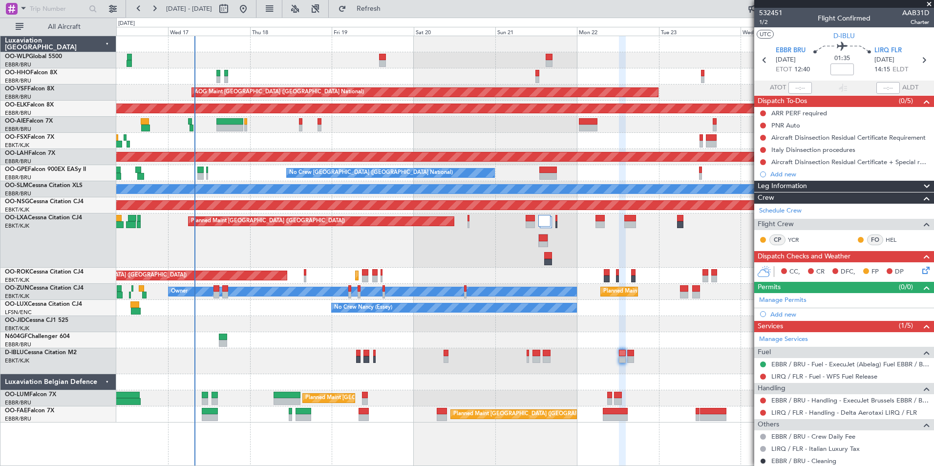
scroll to position [75, 0]
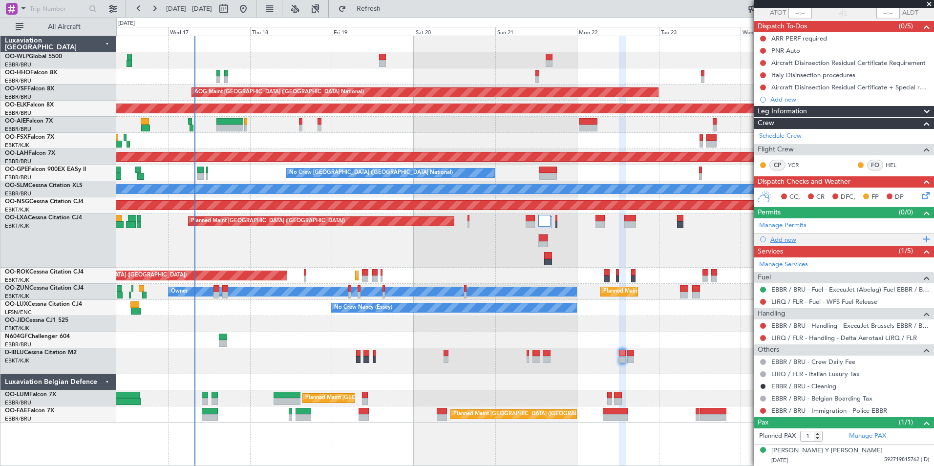
click at [783, 235] on div "Add new" at bounding box center [845, 239] width 150 height 8
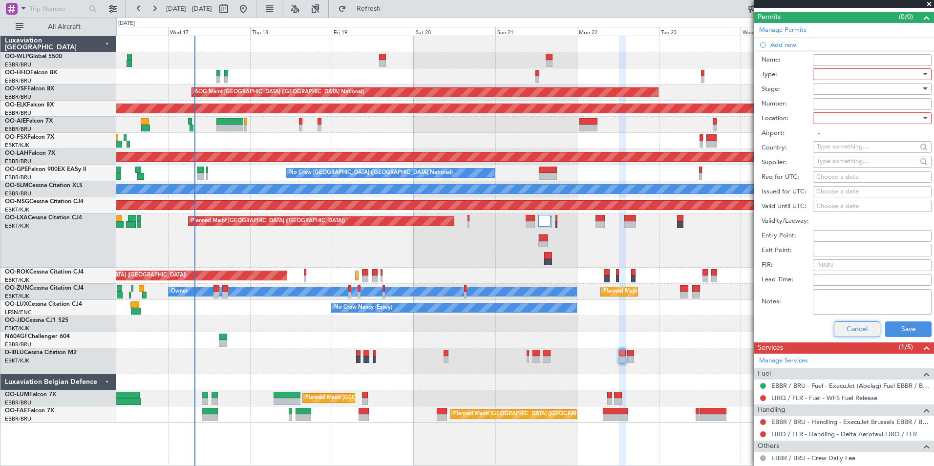
click at [843, 326] on button "Cancel" at bounding box center [857, 329] width 46 height 16
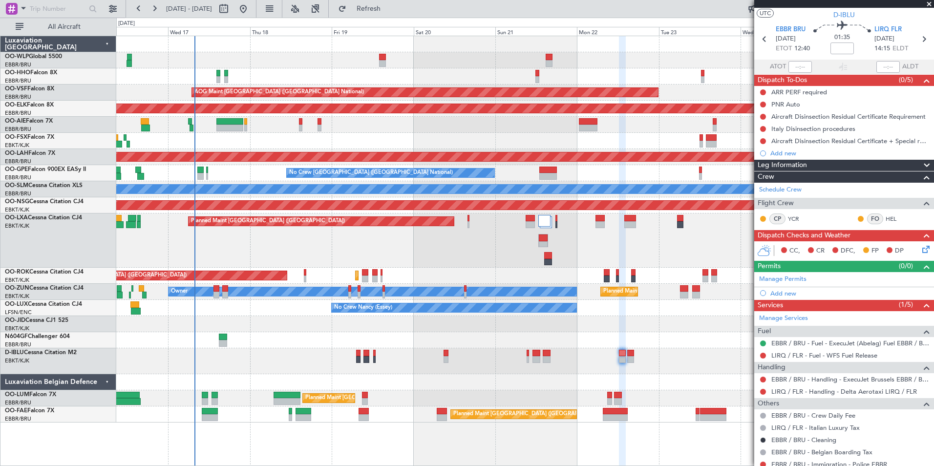
scroll to position [0, 0]
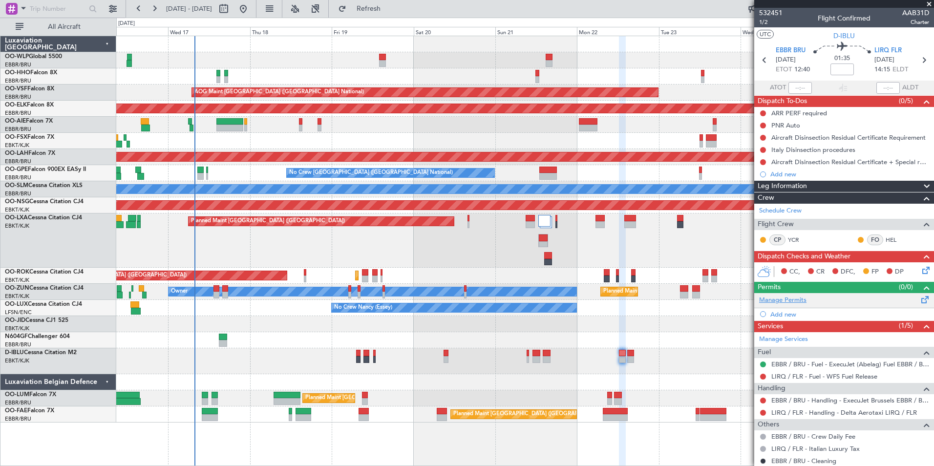
click at [784, 301] on link "Manage Permits" at bounding box center [782, 300] width 47 height 10
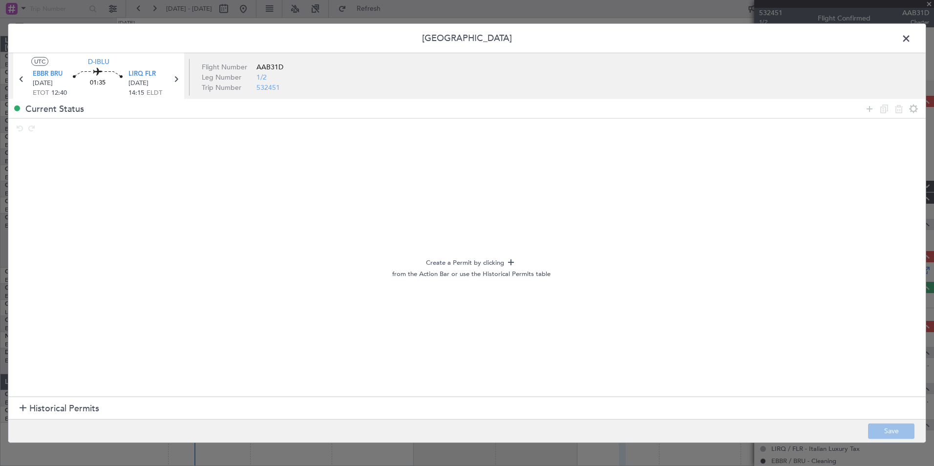
click at [51, 417] on section "Historical Permits" at bounding box center [466, 408] width 917 height 23
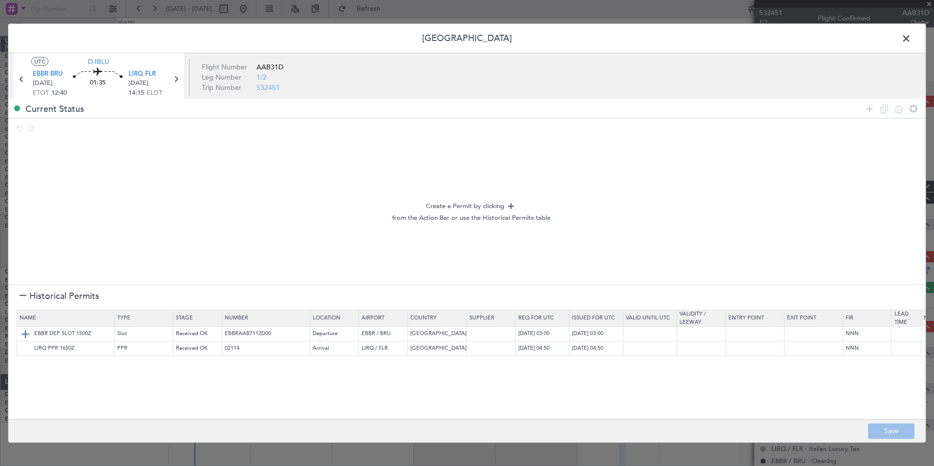
click at [22, 334] on img at bounding box center [26, 334] width 12 height 12
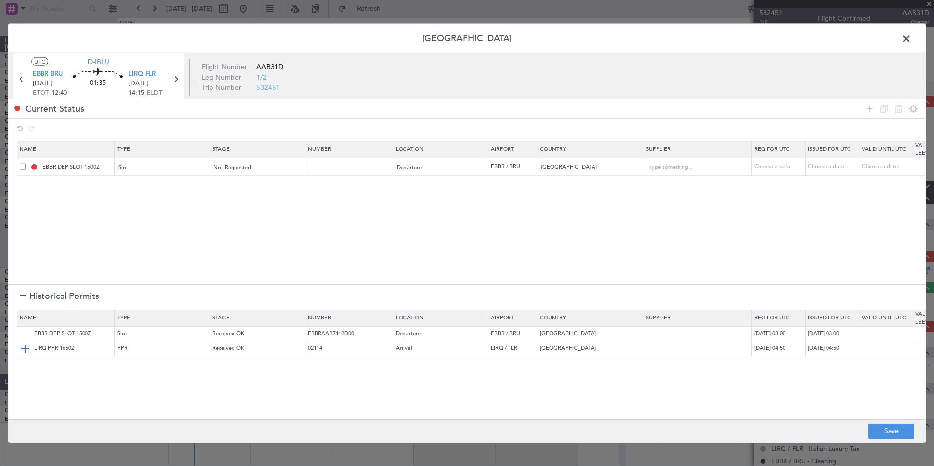
click at [21, 348] on img at bounding box center [26, 348] width 12 height 12
click at [792, 170] on div "Choose a date" at bounding box center [779, 167] width 51 height 8
select select "9"
select select "2025"
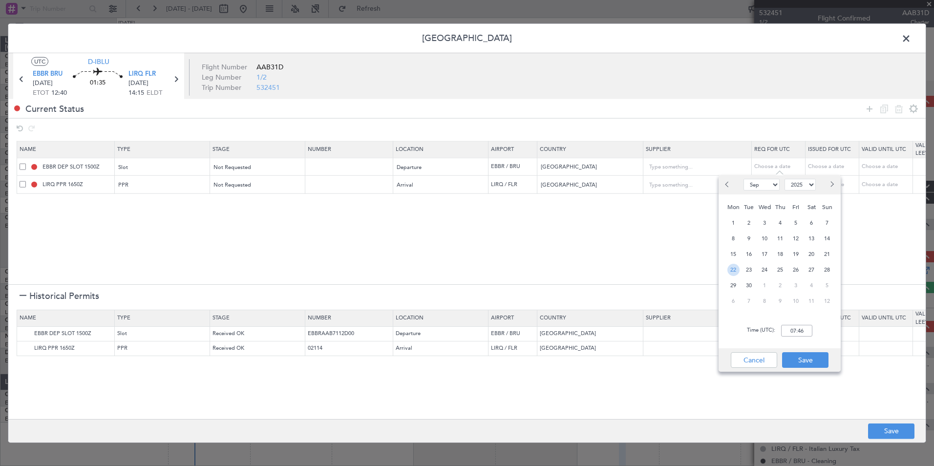
click at [736, 272] on span "22" at bounding box center [733, 270] width 12 height 12
click at [789, 330] on input "00:00" at bounding box center [796, 331] width 31 height 12
type input "12:30"
click at [810, 356] on button "Save" at bounding box center [805, 360] width 46 height 16
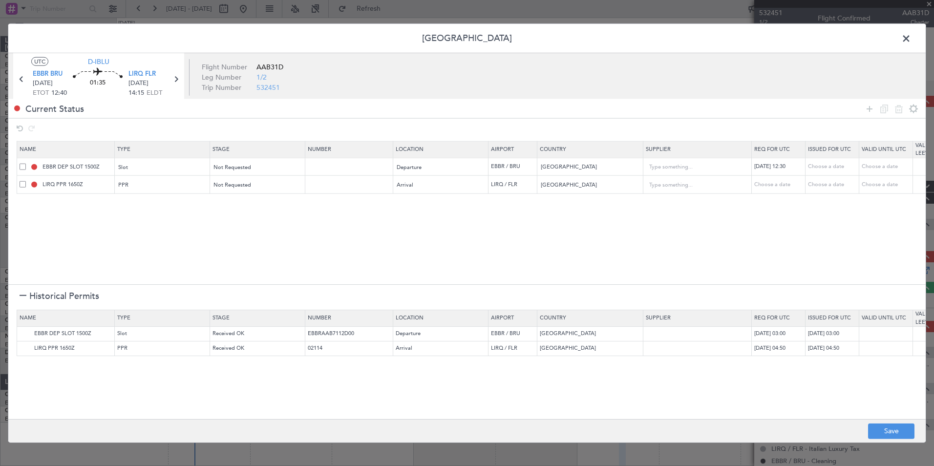
click at [762, 179] on td "Choose a date" at bounding box center [779, 185] width 54 height 18
click at [762, 182] on div "Choose a date" at bounding box center [779, 185] width 51 height 8
select select "9"
select select "2025"
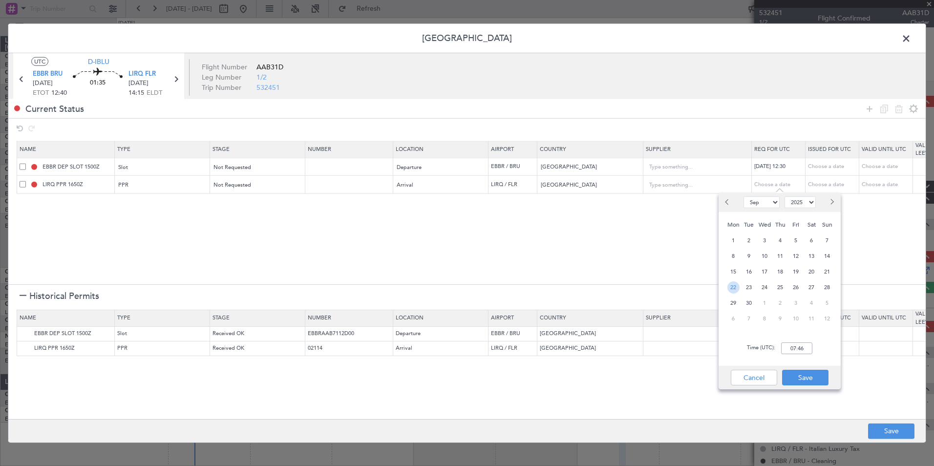
click at [729, 289] on span "22" at bounding box center [733, 287] width 12 height 12
click at [793, 355] on div "Time (UTC): 00:00" at bounding box center [779, 348] width 122 height 35
click at [797, 353] on input "00:00" at bounding box center [796, 348] width 31 height 12
type input "14:20"
click at [801, 376] on button "Save" at bounding box center [805, 378] width 46 height 16
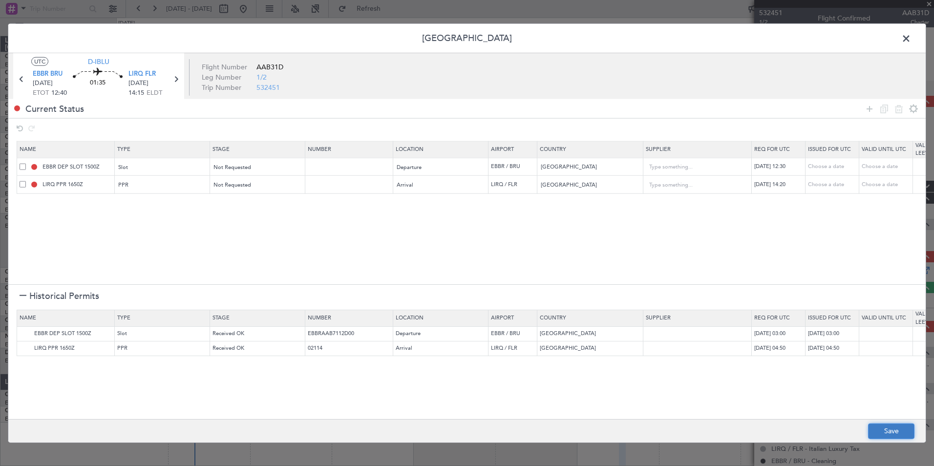
click at [892, 434] on button "Save" at bounding box center [891, 431] width 46 height 16
type input "EBBR DEP SLOT 1230Z"
type input "NNN"
type input "LIRQ PPR 1420Z"
type input "NNN"
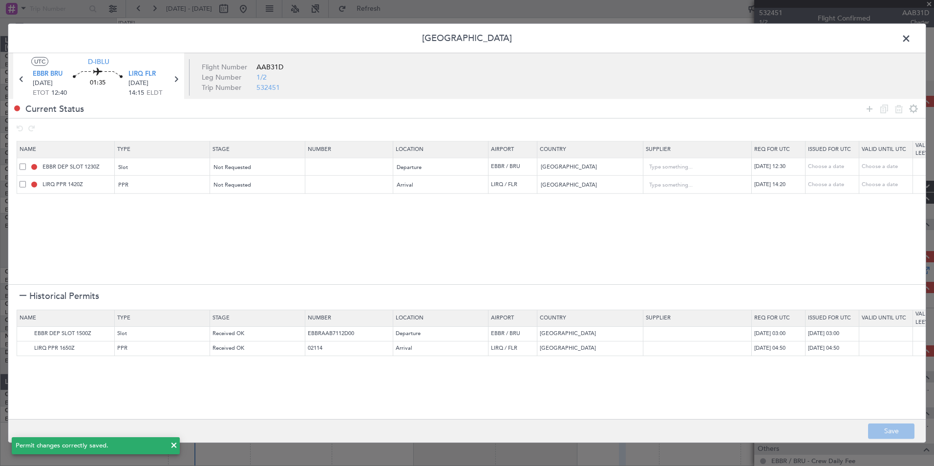
click at [911, 40] on span at bounding box center [911, 41] width 0 height 20
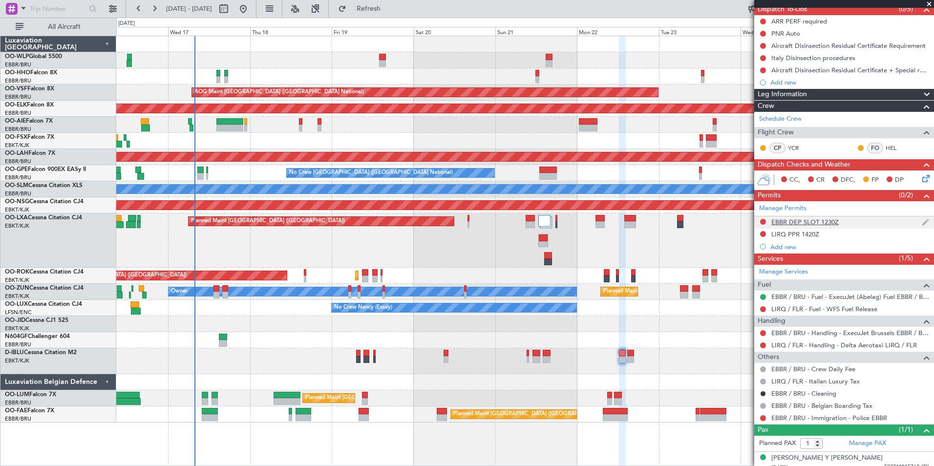
scroll to position [98, 0]
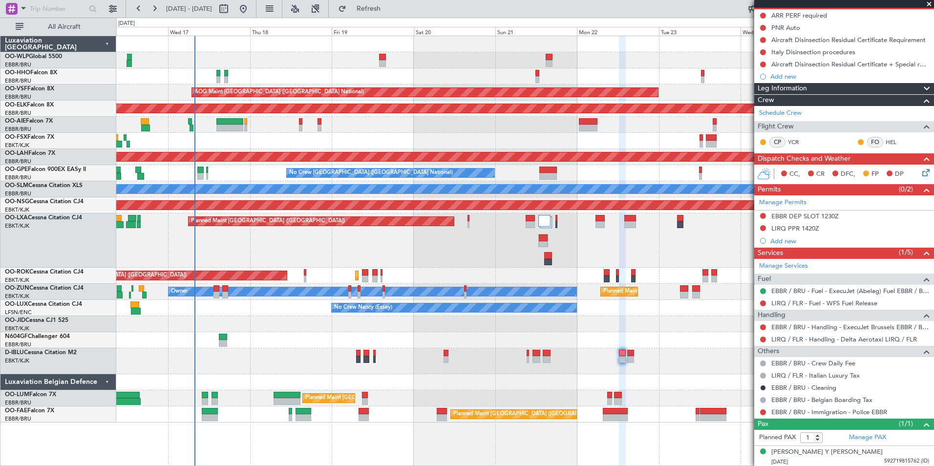
click at [920, 167] on icon at bounding box center [924, 171] width 8 height 8
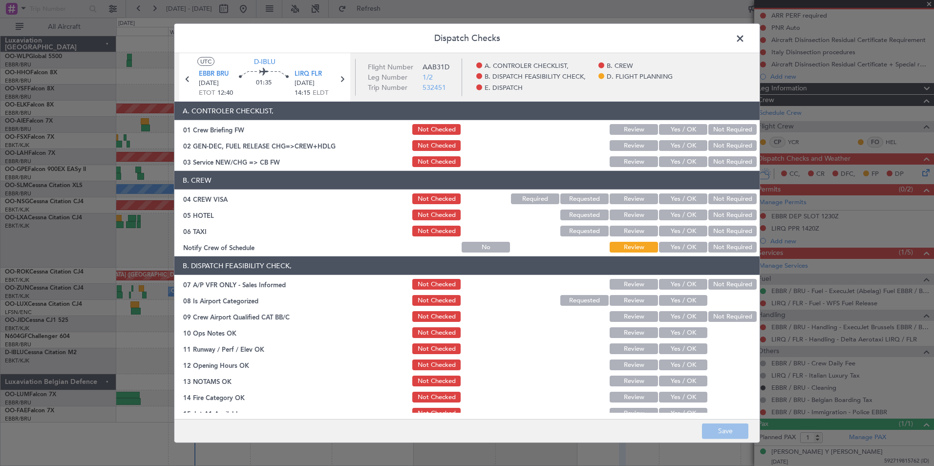
click at [676, 164] on button "Yes / OK" at bounding box center [683, 161] width 48 height 11
click at [708, 201] on button "Not Required" at bounding box center [732, 198] width 48 height 11
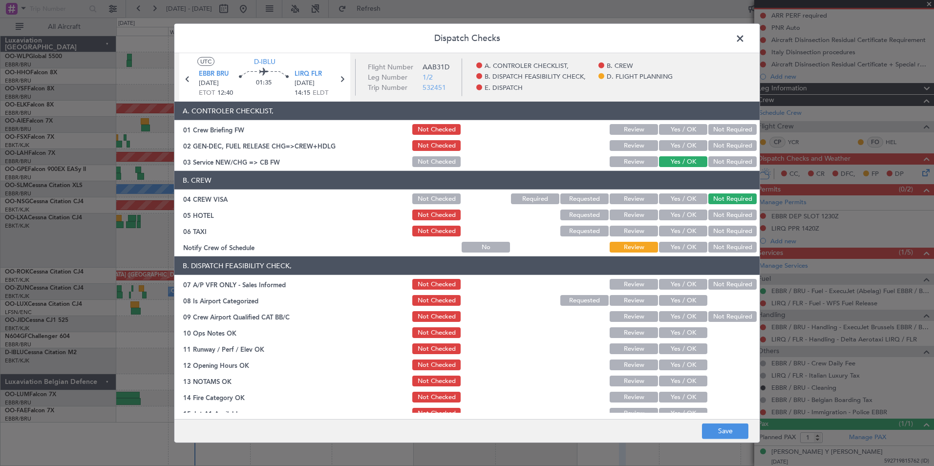
click at [710, 218] on button "Not Required" at bounding box center [732, 215] width 48 height 11
click at [710, 233] on button "Not Required" at bounding box center [732, 231] width 48 height 11
drag, startPoint x: 670, startPoint y: 247, endPoint x: 688, endPoint y: 268, distance: 27.7
click at [670, 247] on button "Yes / OK" at bounding box center [683, 247] width 48 height 11
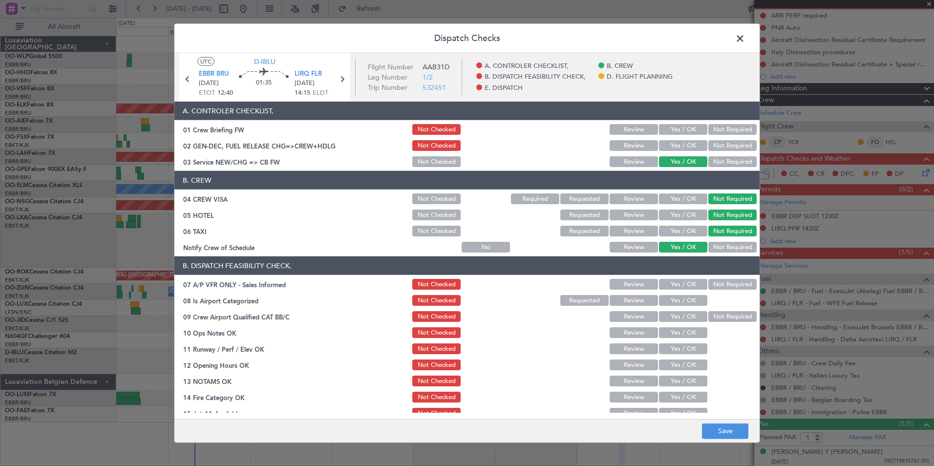
click at [715, 285] on button "Not Required" at bounding box center [732, 284] width 48 height 11
click at [684, 295] on button "Yes / OK" at bounding box center [683, 300] width 48 height 11
click at [683, 308] on section "B. DISPATCH FEASIBILITY CHECK, 07 A/P VFR ONLY - Sales Informed Not Checked Rev…" at bounding box center [466, 362] width 585 height 212
click at [683, 322] on div "Yes / OK" at bounding box center [681, 317] width 49 height 14
click at [681, 318] on button "Yes / OK" at bounding box center [683, 316] width 48 height 11
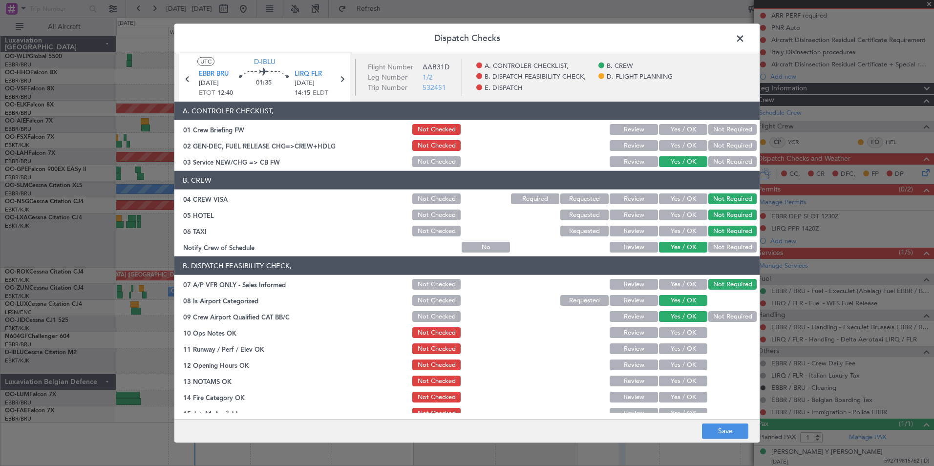
click at [674, 331] on button "Yes / OK" at bounding box center [683, 332] width 48 height 11
click at [674, 352] on button "Yes / OK" at bounding box center [683, 348] width 48 height 11
click at [674, 366] on button "Yes / OK" at bounding box center [683, 364] width 48 height 11
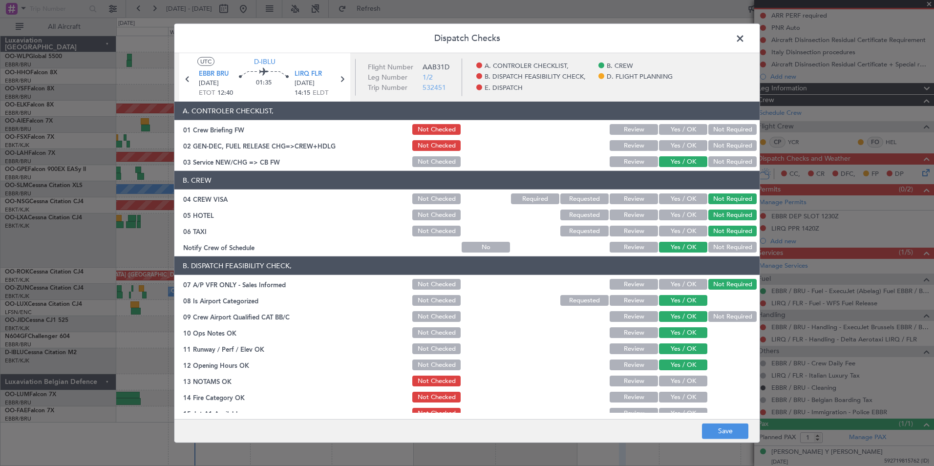
click at [674, 383] on button "Yes / OK" at bounding box center [683, 381] width 48 height 11
click at [643, 379] on button "Review" at bounding box center [634, 381] width 48 height 11
click at [673, 395] on button "Yes / OK" at bounding box center [683, 397] width 48 height 11
drag, startPoint x: 675, startPoint y: 414, endPoint x: 675, endPoint y: 406, distance: 7.3
click at [675, 410] on main "UTC D-IBLU EBBR BRU 22/09/2025 ETOT 12:40 01:35 LIRQ FLR 22/09/2025 14:15 ELDT …" at bounding box center [466, 238] width 585 height 370
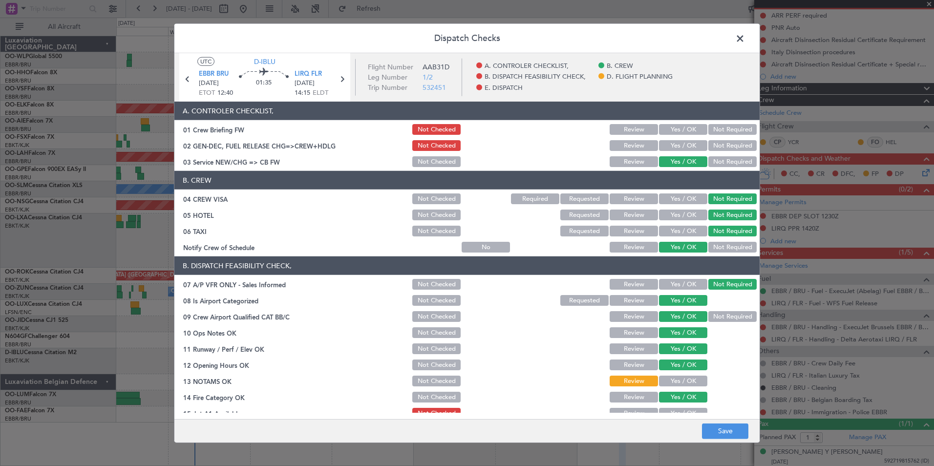
click at [675, 406] on div "Yes / OK" at bounding box center [681, 413] width 49 height 14
click at [675, 409] on button "Yes / OK" at bounding box center [683, 413] width 48 height 11
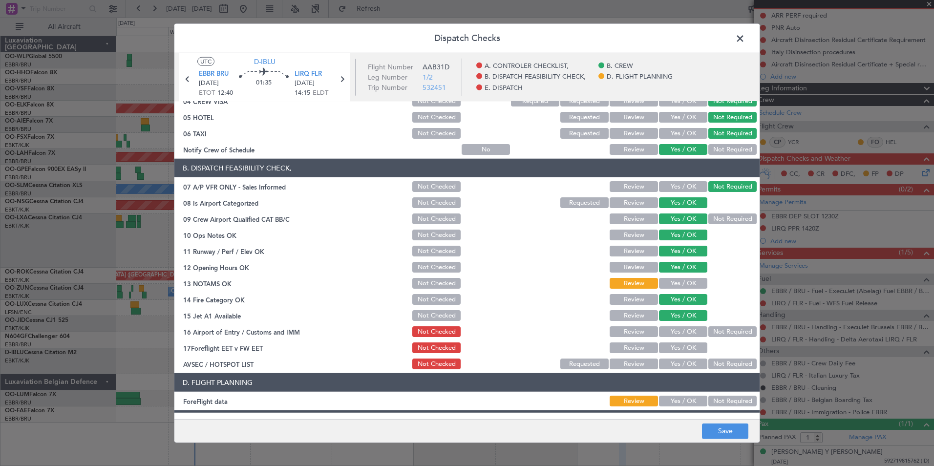
click at [721, 330] on button "Not Required" at bounding box center [732, 331] width 48 height 11
click at [634, 351] on button "Review" at bounding box center [634, 347] width 48 height 11
click at [721, 368] on button "Not Required" at bounding box center [732, 363] width 48 height 11
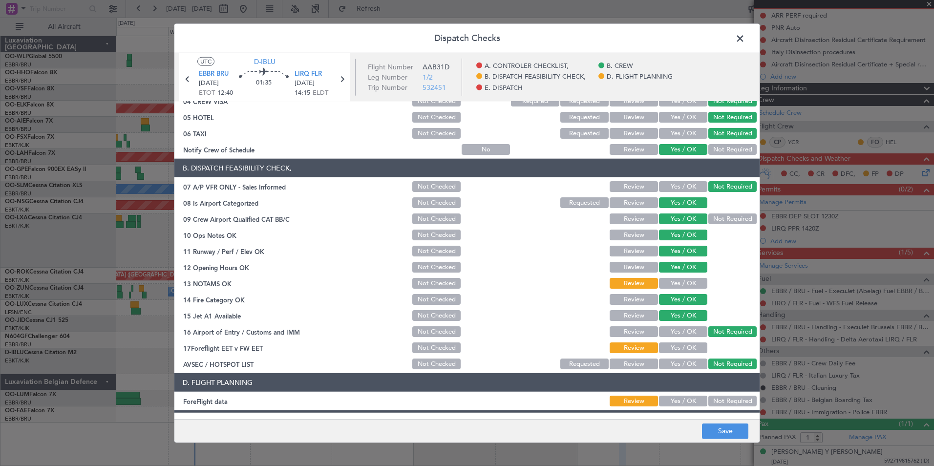
click at [725, 441] on footer "Save" at bounding box center [466, 430] width 585 height 23
click at [725, 439] on button "Save" at bounding box center [725, 431] width 46 height 16
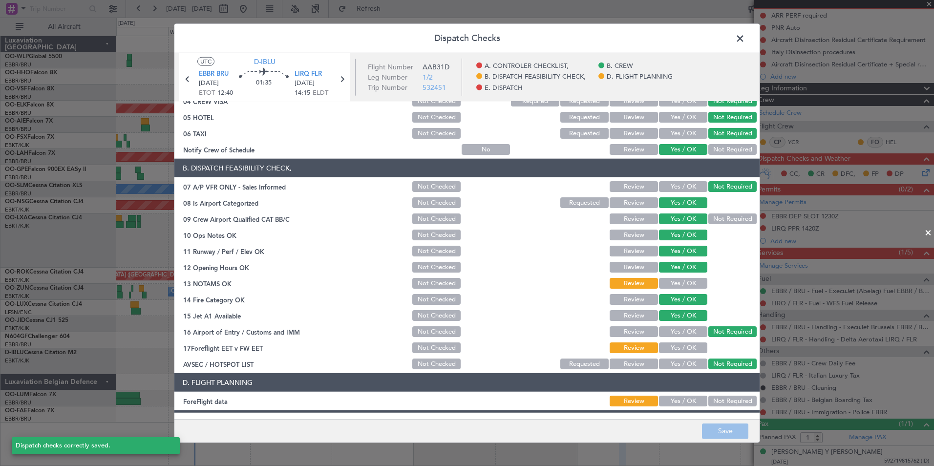
click at [745, 39] on span at bounding box center [745, 41] width 0 height 20
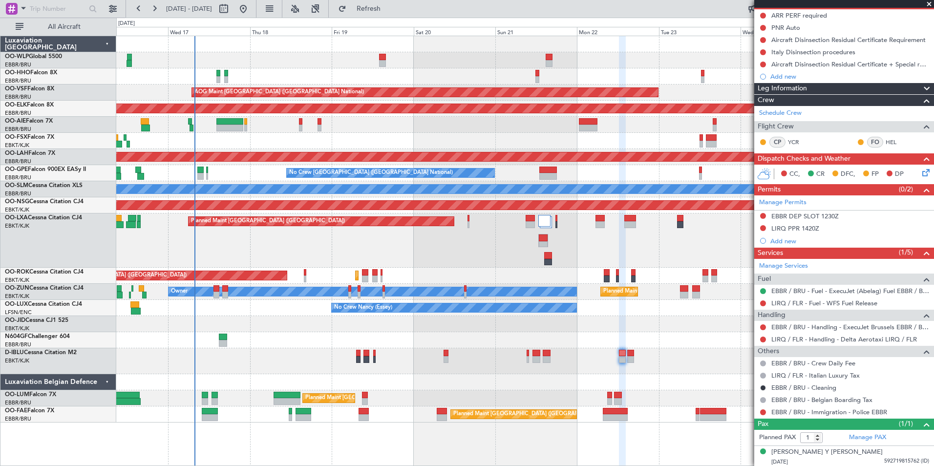
scroll to position [49, 0]
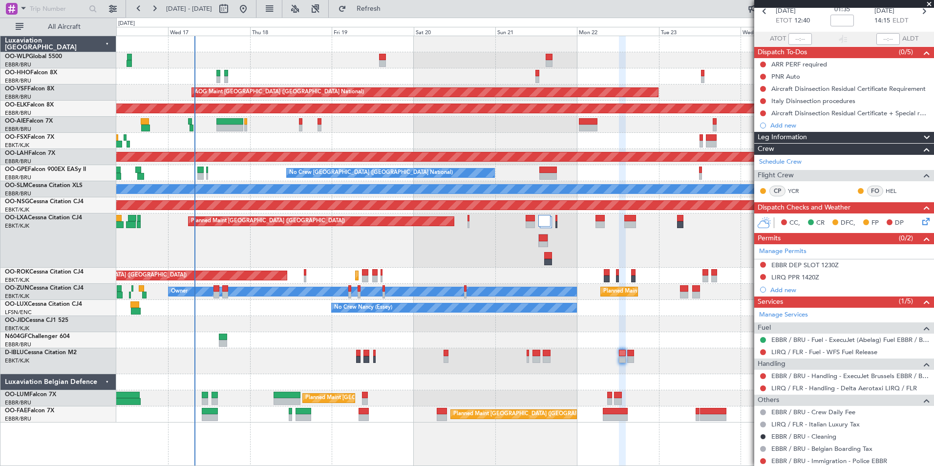
click at [920, 221] on icon at bounding box center [924, 220] width 8 height 8
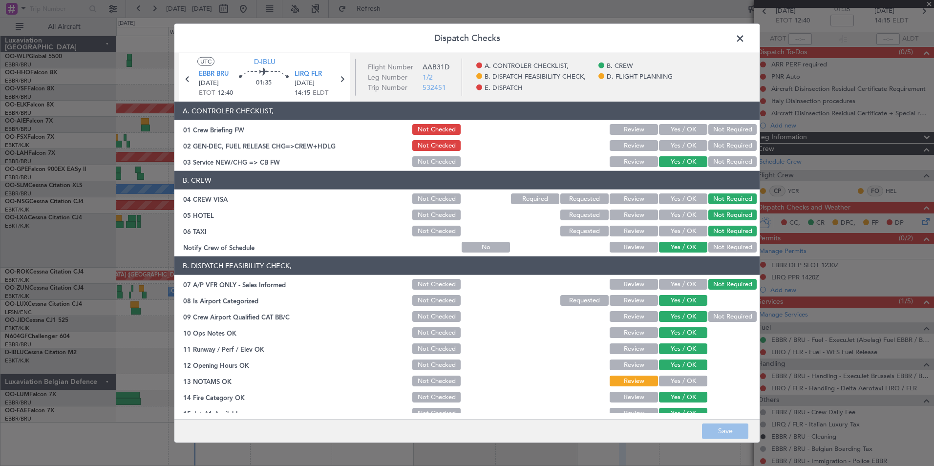
click at [416, 233] on button "Not Checked" at bounding box center [436, 231] width 48 height 11
click at [714, 428] on button "Save" at bounding box center [725, 431] width 46 height 16
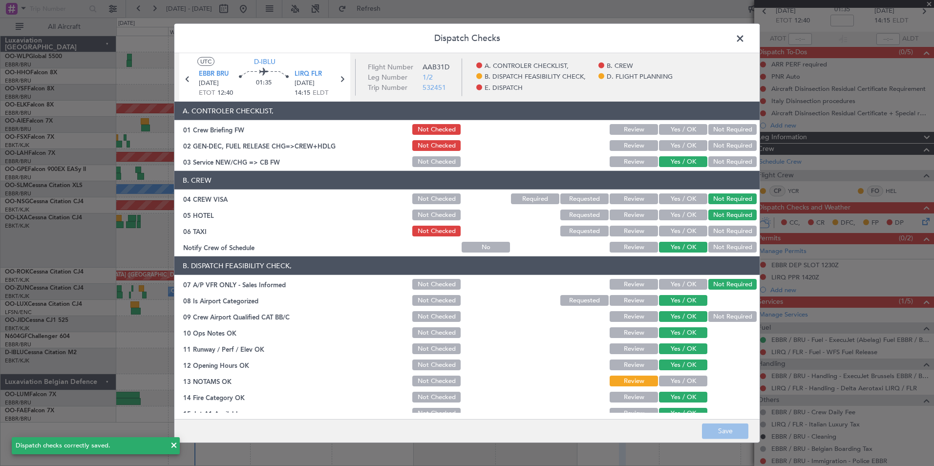
click at [745, 45] on span at bounding box center [745, 41] width 0 height 20
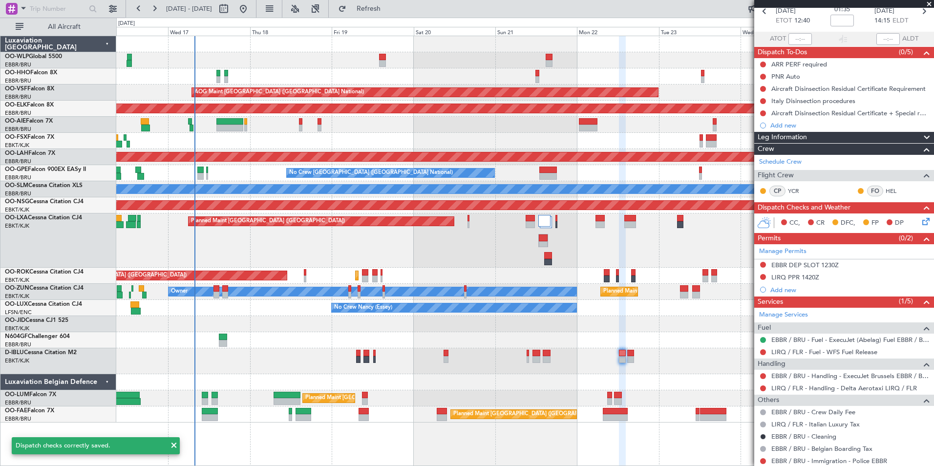
click at [780, 124] on mat-tooltip-component "Aircraft Disinsection Residual Certificate + Special request" at bounding box center [843, 130] width 161 height 26
click at [787, 126] on div "Add new" at bounding box center [845, 125] width 150 height 8
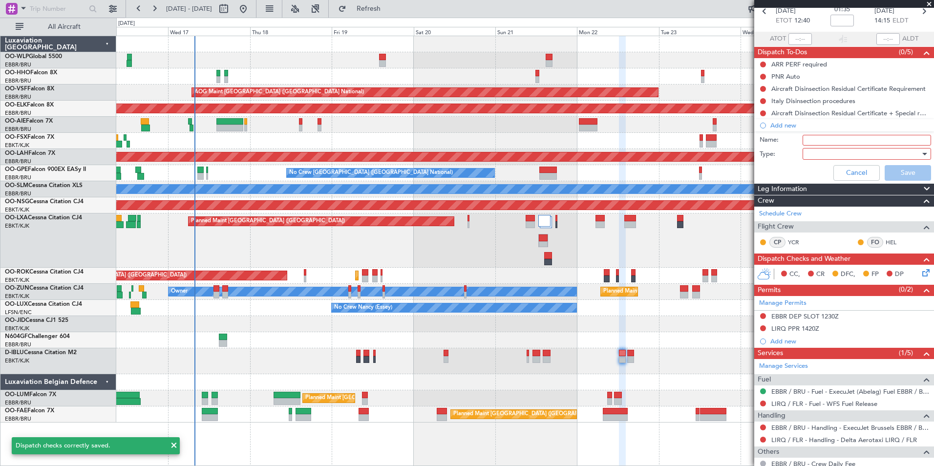
click at [812, 136] on input "Name:" at bounding box center [866, 140] width 128 height 11
type input "Check taxi with crew"
click at [834, 152] on div at bounding box center [863, 154] width 114 height 15
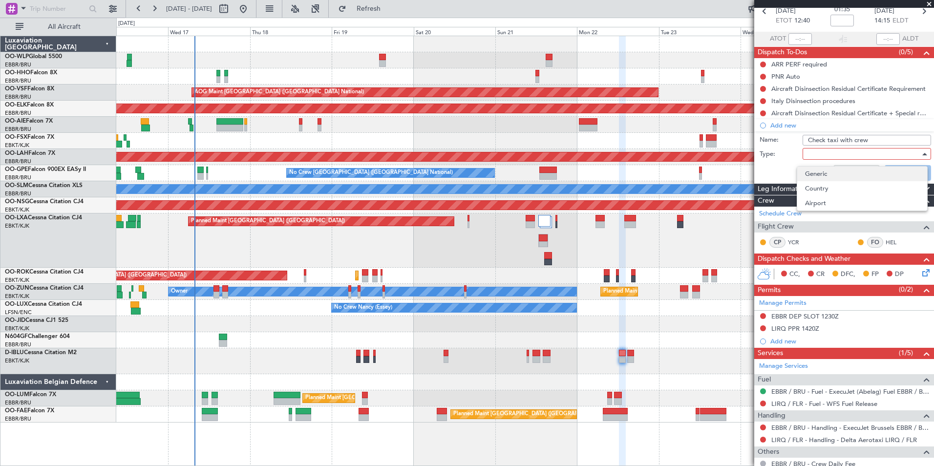
click at [830, 173] on span "Generic" at bounding box center [862, 174] width 114 height 15
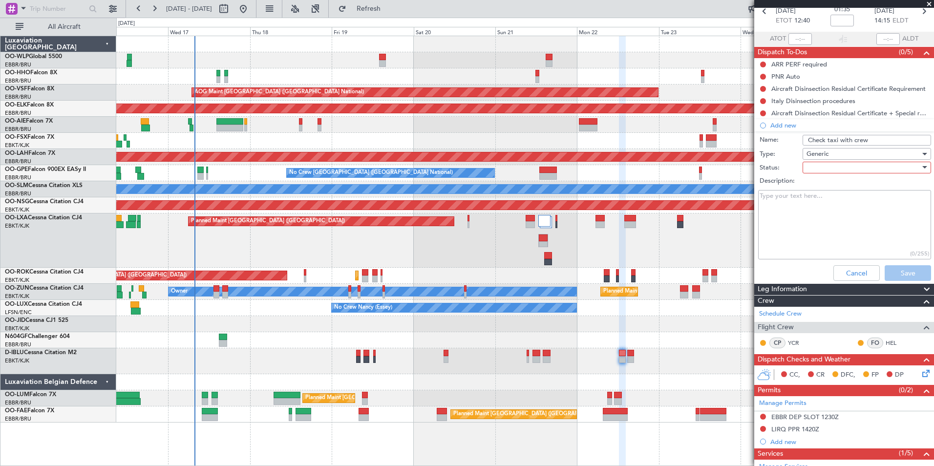
click at [842, 169] on div at bounding box center [863, 167] width 114 height 15
click at [836, 189] on span "Not Started" at bounding box center [862, 187] width 114 height 15
click at [901, 278] on button "Save" at bounding box center [908, 273] width 46 height 16
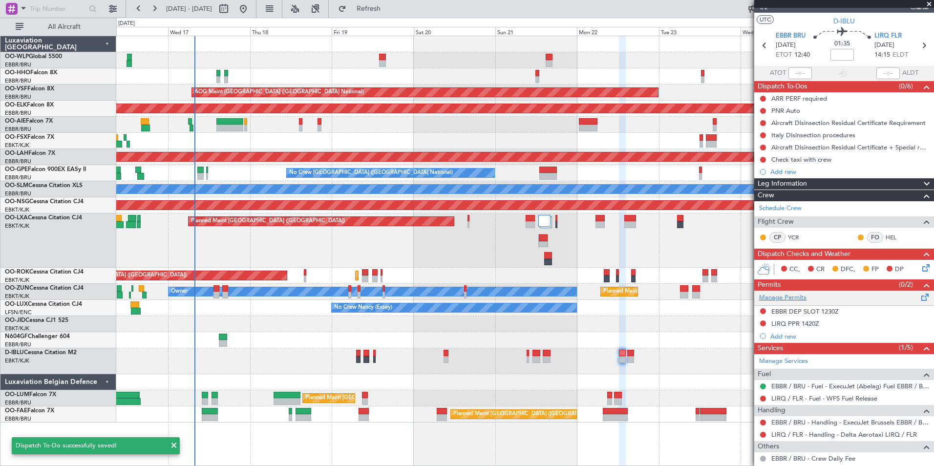
scroll to position [0, 0]
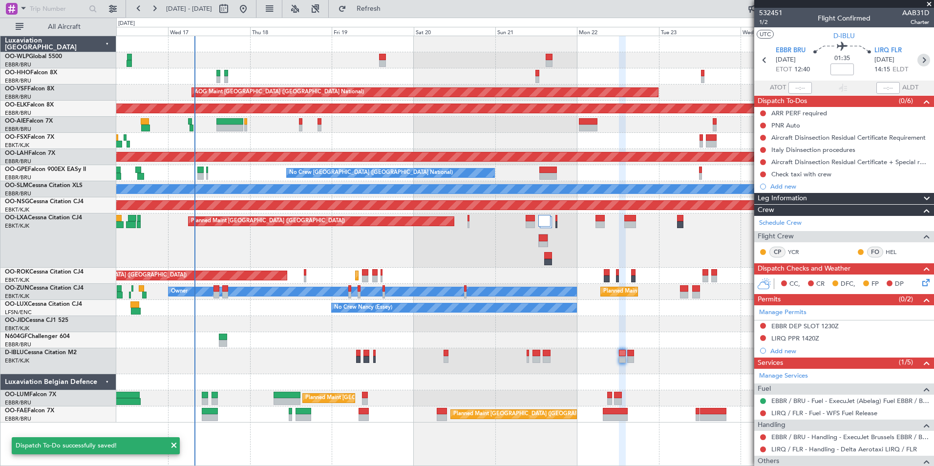
click at [917, 61] on icon at bounding box center [923, 60] width 13 height 13
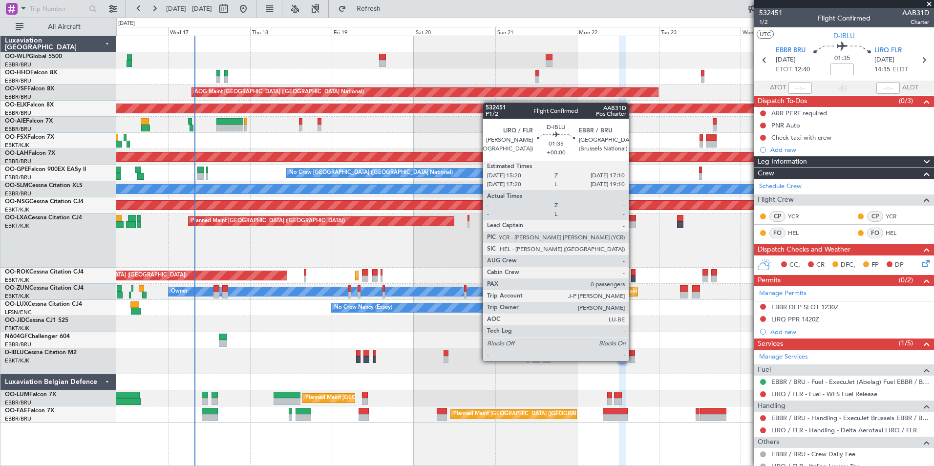
click at [633, 361] on div at bounding box center [632, 359] width 6 height 7
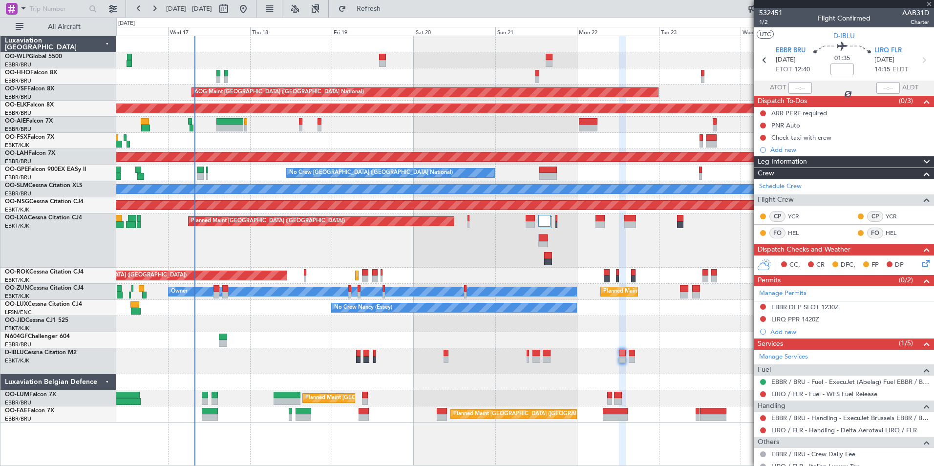
type input "0"
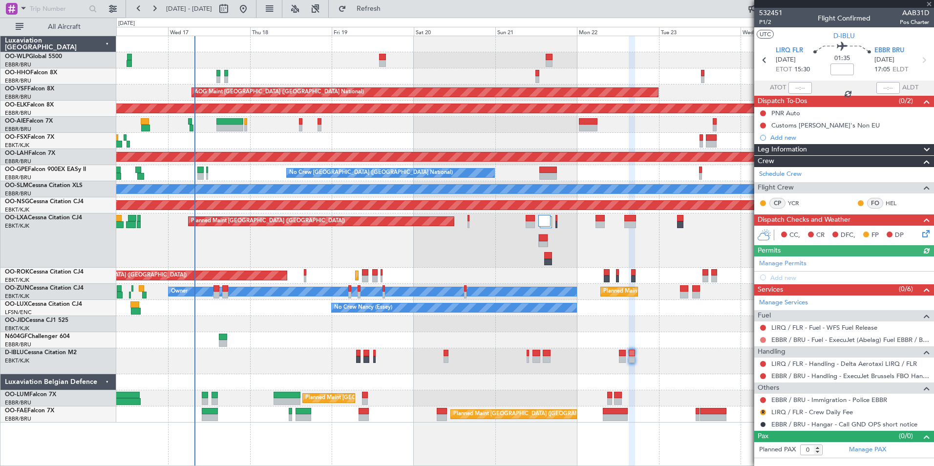
click at [761, 339] on button at bounding box center [763, 340] width 6 height 6
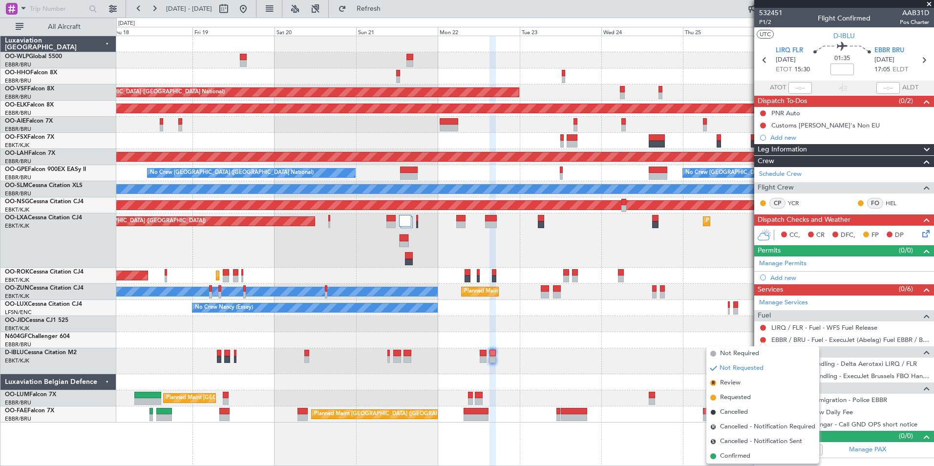
click at [535, 319] on div "Planned Maint Kortrijk-[GEOGRAPHIC_DATA]" at bounding box center [524, 324] width 817 height 16
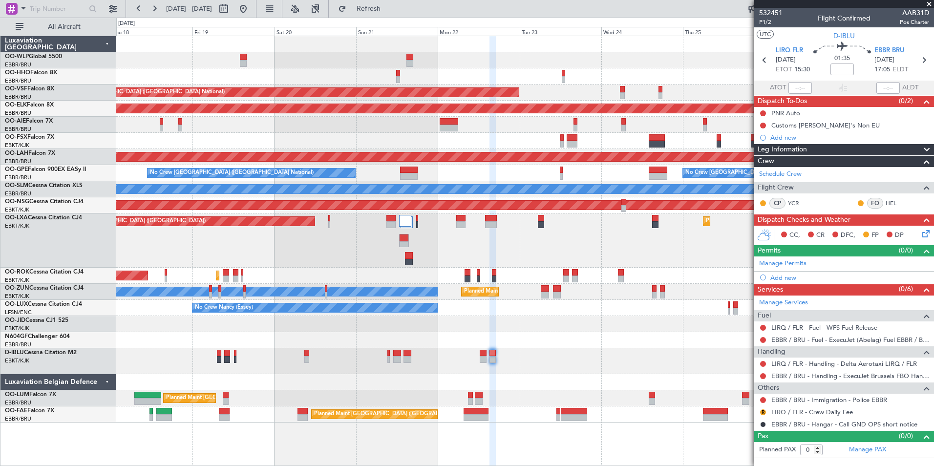
click at [427, 327] on div "Planned Maint Kortrijk-[GEOGRAPHIC_DATA]" at bounding box center [524, 324] width 817 height 16
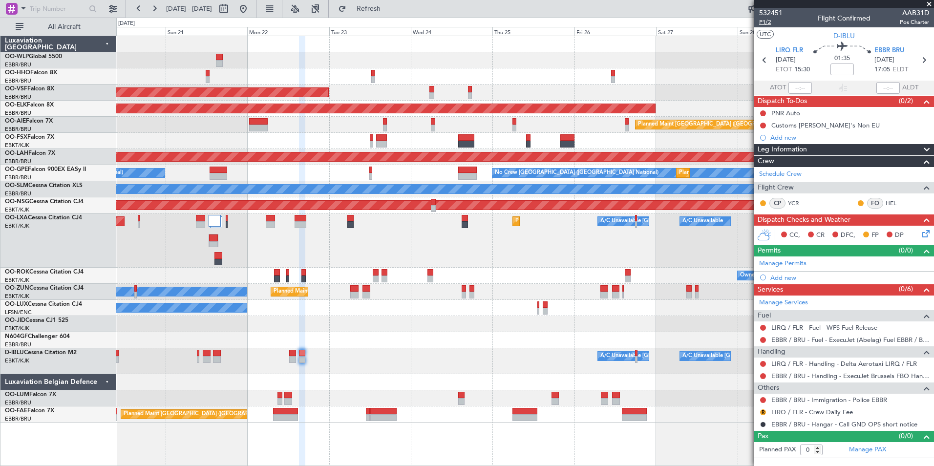
click at [770, 21] on span "P1/2" at bounding box center [770, 22] width 23 height 8
click at [763, 339] on button at bounding box center [763, 340] width 6 height 6
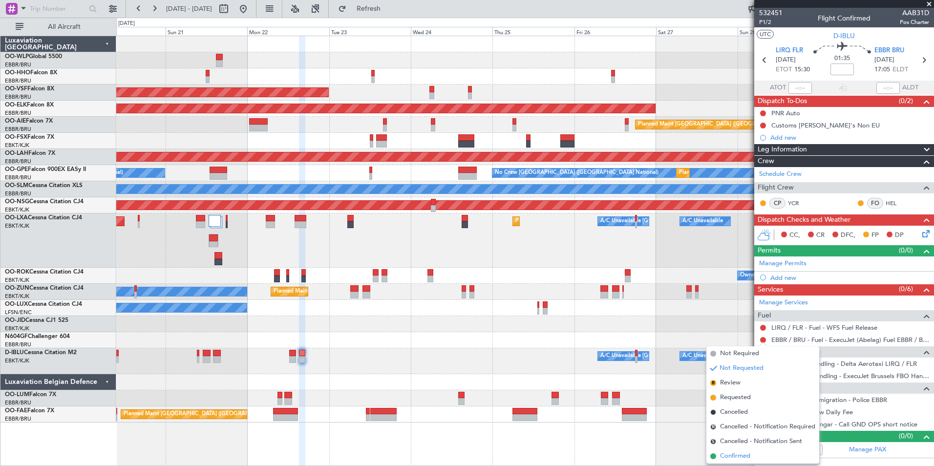
click at [748, 456] on span "Confirmed" at bounding box center [735, 456] width 30 height 10
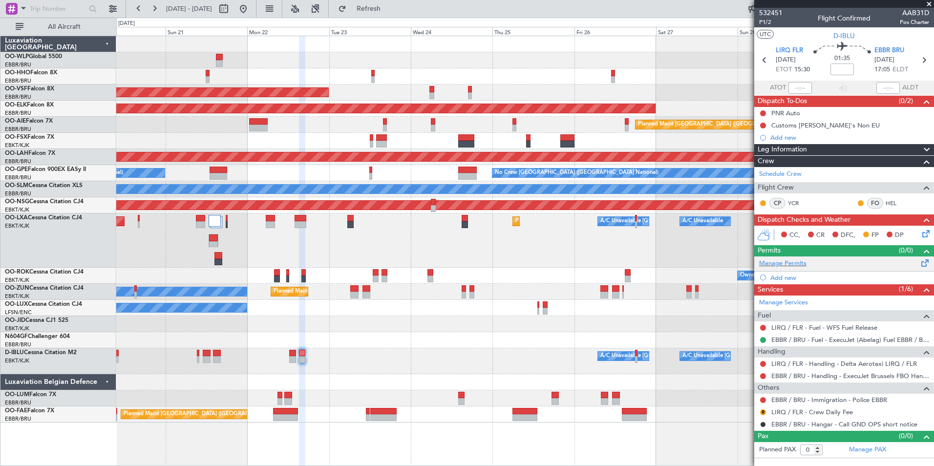
click at [781, 256] on div "Manage Permits" at bounding box center [844, 263] width 180 height 15
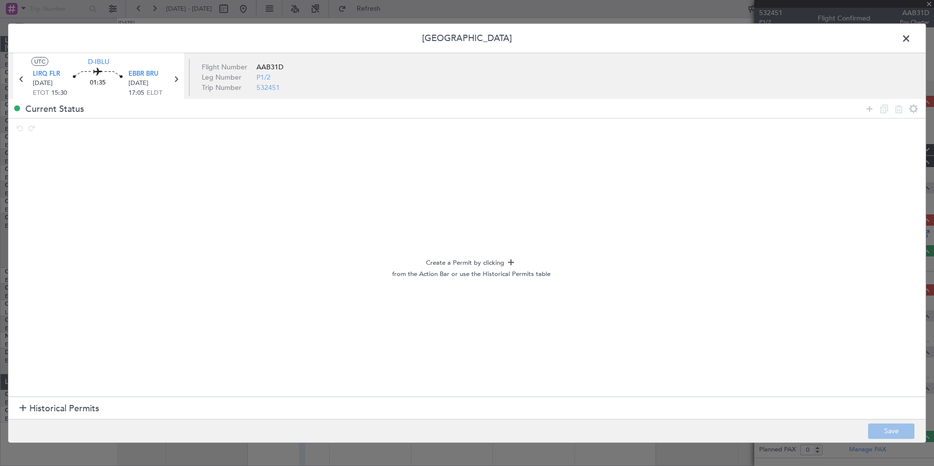
click at [68, 410] on span "Historical Permits" at bounding box center [64, 408] width 70 height 13
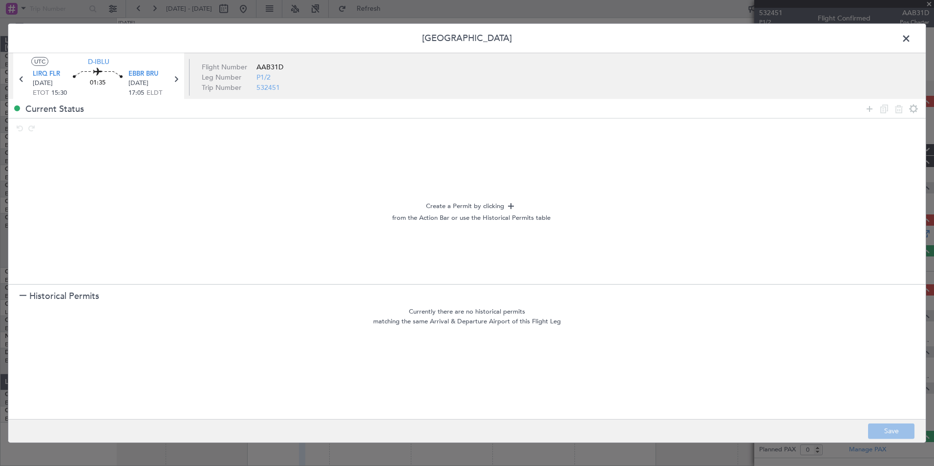
click at [911, 39] on span at bounding box center [911, 41] width 0 height 20
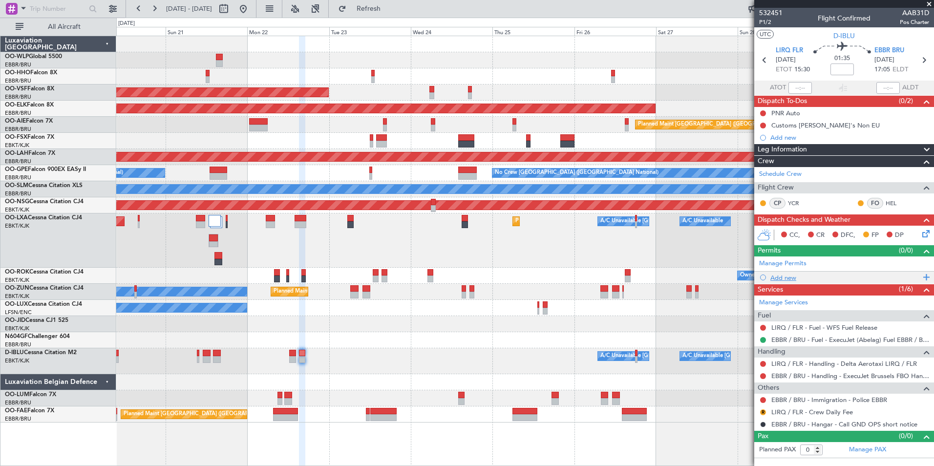
click at [780, 274] on div "Add new" at bounding box center [845, 278] width 150 height 8
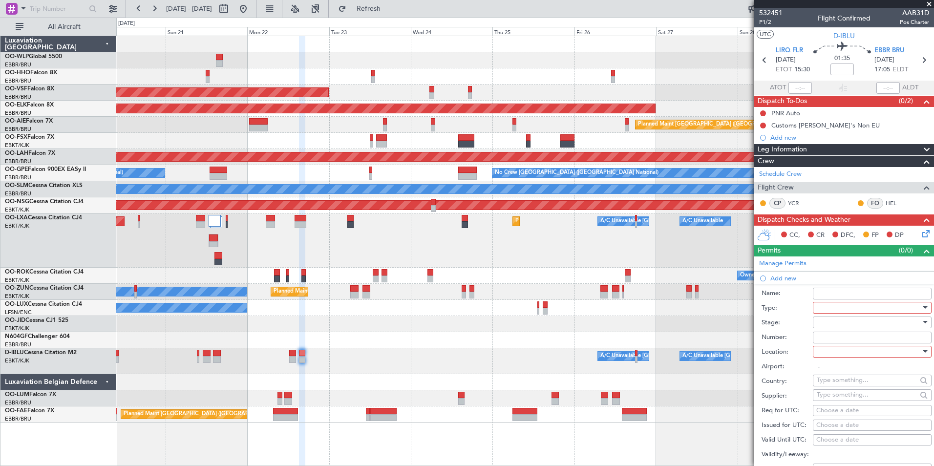
click at [823, 312] on div at bounding box center [869, 307] width 104 height 15
click at [824, 360] on span "PPR" at bounding box center [868, 355] width 103 height 15
click at [833, 318] on div at bounding box center [869, 322] width 104 height 15
click at [835, 386] on span "Requested" at bounding box center [868, 386] width 103 height 15
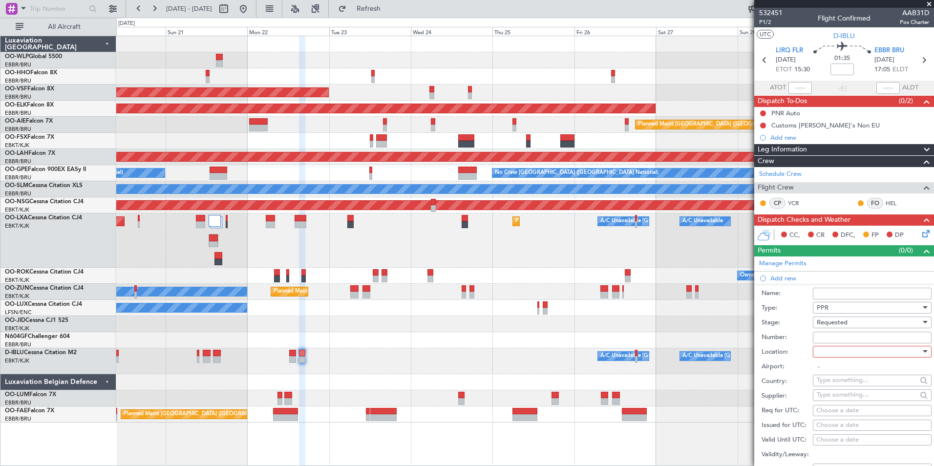
click at [835, 350] on div at bounding box center [869, 351] width 104 height 15
click at [834, 372] on span "Departure" at bounding box center [868, 371] width 103 height 15
type input "LIRQ / FLR"
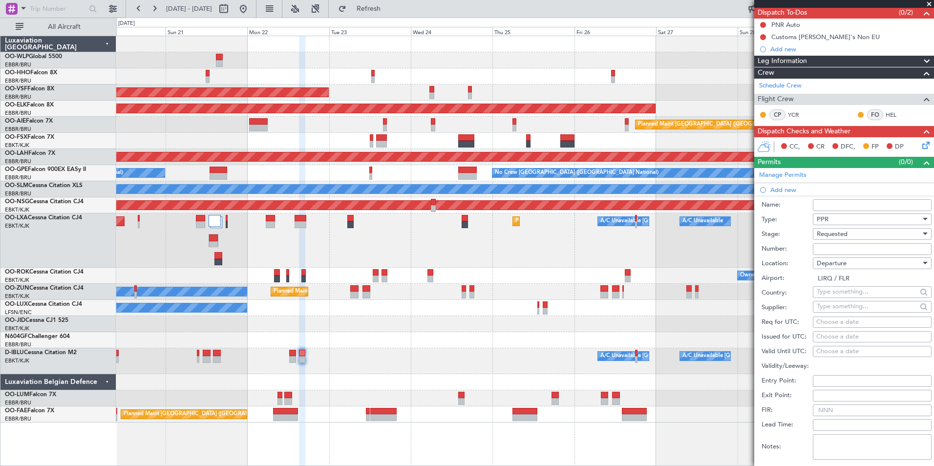
scroll to position [98, 0]
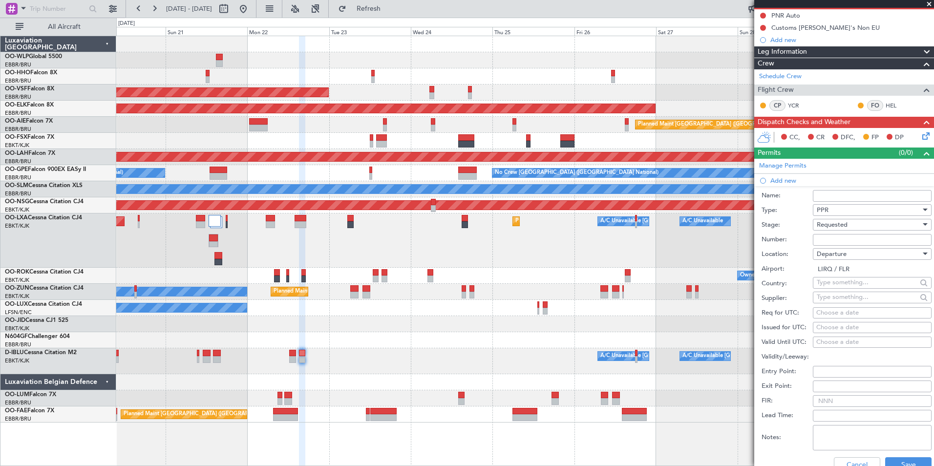
click at [849, 309] on div "Choose a date" at bounding box center [872, 313] width 112 height 10
select select "9"
select select "2025"
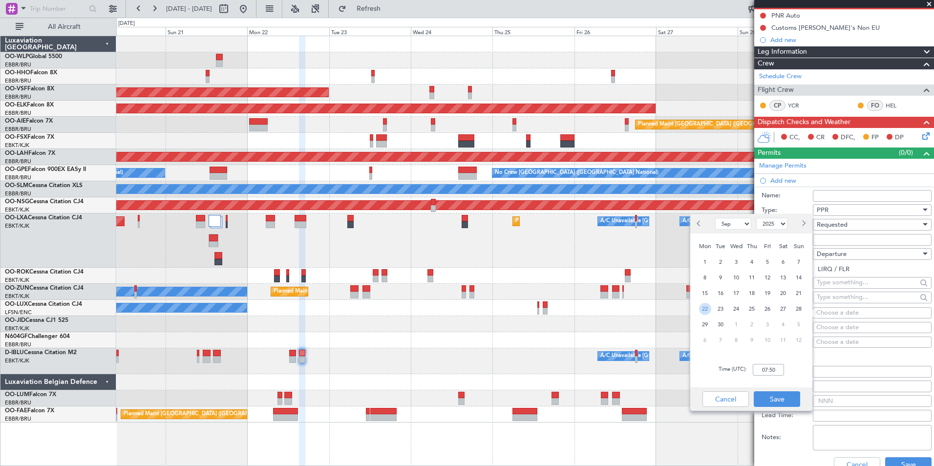
click at [709, 308] on span "22" at bounding box center [705, 309] width 12 height 12
click at [764, 367] on input "00:00" at bounding box center [768, 370] width 31 height 12
type input "15:20"
click at [778, 401] on button "Save" at bounding box center [777, 399] width 46 height 16
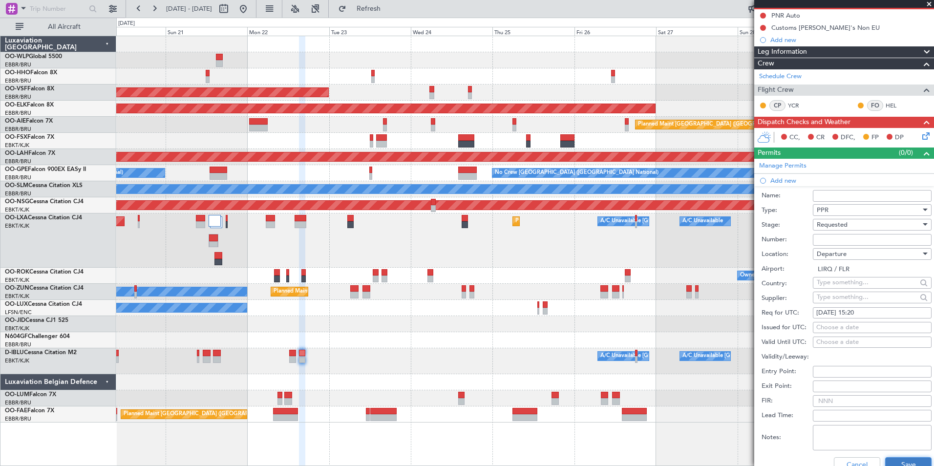
click at [900, 460] on button "Save" at bounding box center [908, 465] width 46 height 16
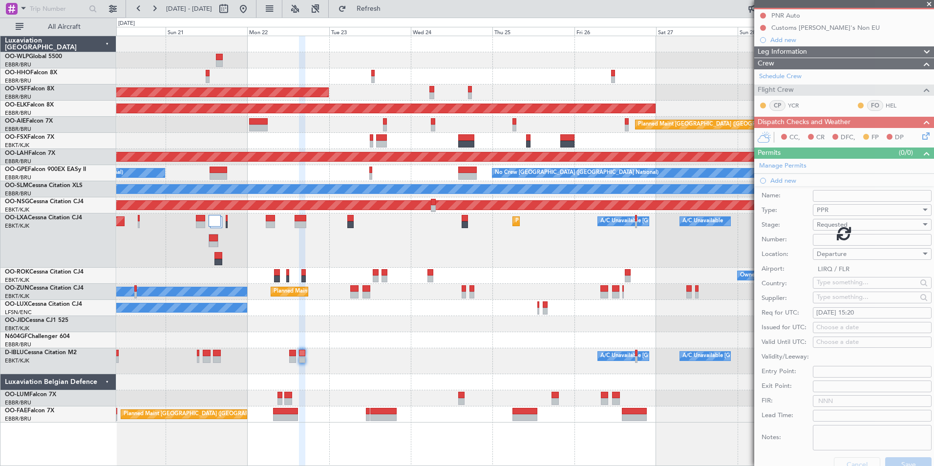
scroll to position [4, 0]
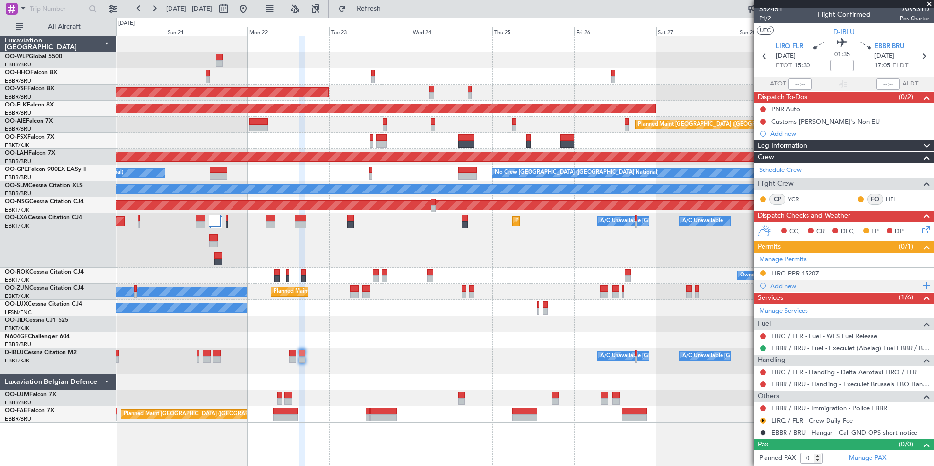
click at [787, 285] on div "Add new" at bounding box center [845, 286] width 150 height 8
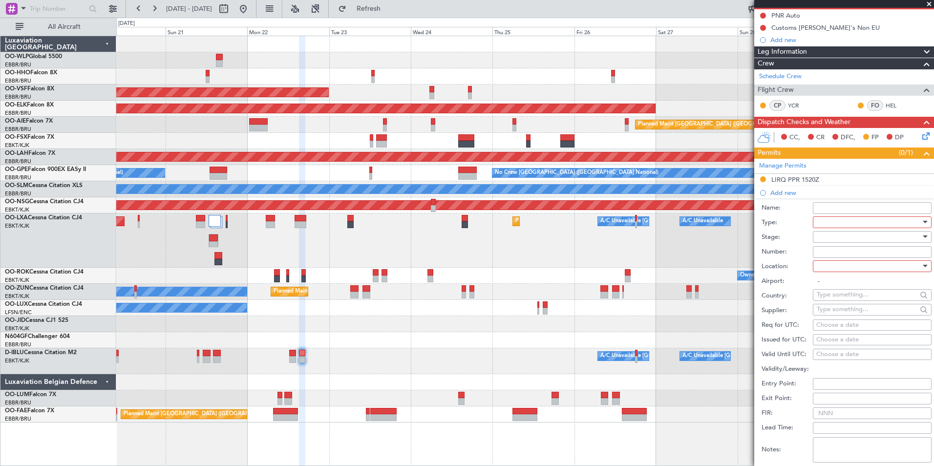
click at [848, 220] on div at bounding box center [869, 222] width 104 height 15
click at [833, 316] on span "Slot" at bounding box center [868, 314] width 103 height 15
click at [844, 237] on div at bounding box center [869, 237] width 104 height 15
click at [842, 267] on span "Not Requested" at bounding box center [868, 271] width 103 height 15
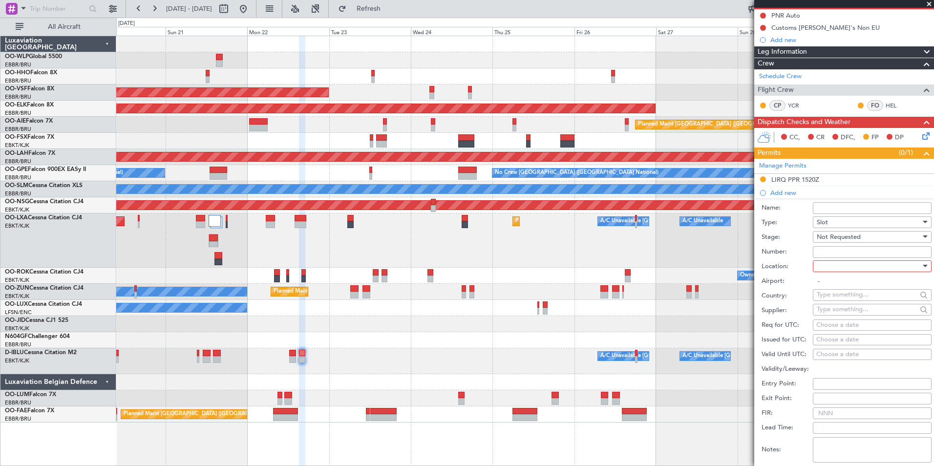
click at [842, 267] on div at bounding box center [869, 266] width 104 height 15
click at [835, 317] on span "Arrival" at bounding box center [868, 315] width 103 height 15
type input "EBBR / BRU"
click at [841, 321] on div "Choose a date" at bounding box center [872, 325] width 112 height 10
select select "9"
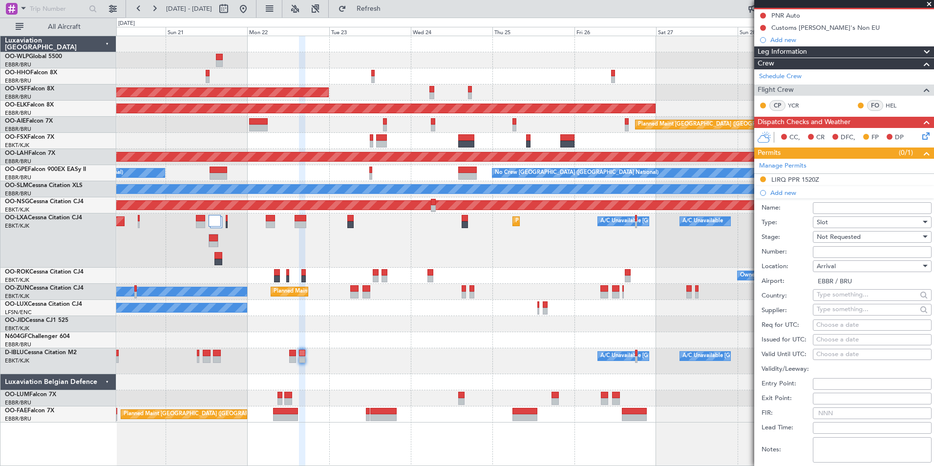
select select "2025"
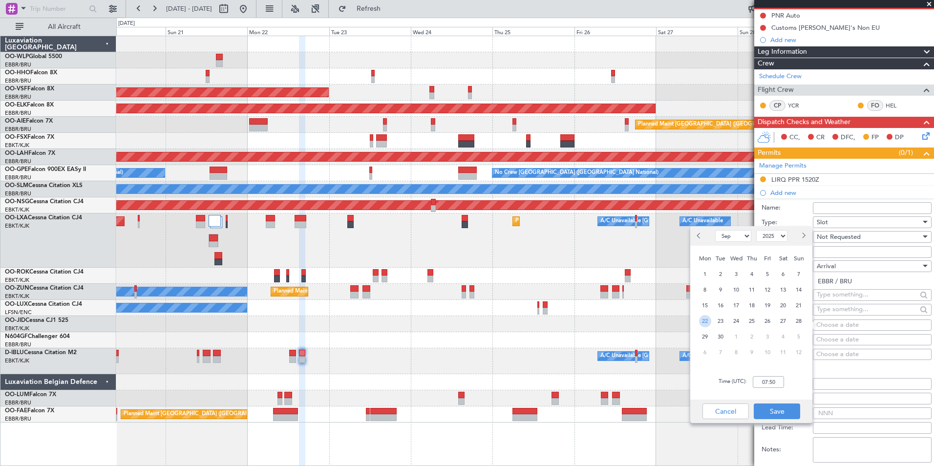
click at [706, 319] on span "22" at bounding box center [705, 321] width 12 height 12
click at [764, 379] on input "00:00" at bounding box center [768, 382] width 31 height 12
type input "17:10"
click at [769, 407] on button "Save" at bounding box center [777, 411] width 46 height 16
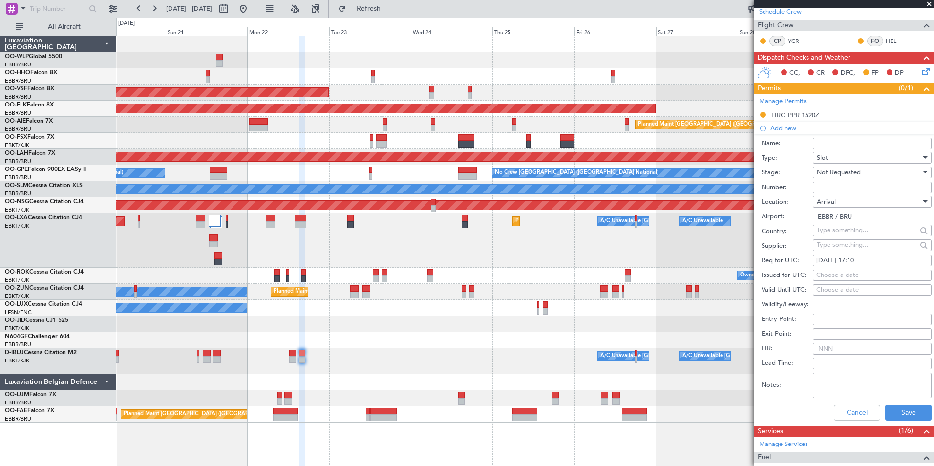
scroll to position [244, 0]
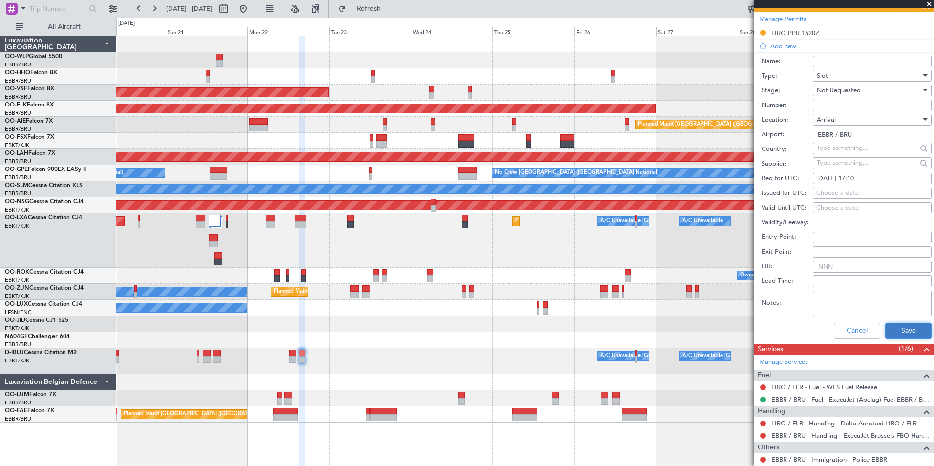
click at [898, 334] on button "Save" at bounding box center [908, 331] width 46 height 16
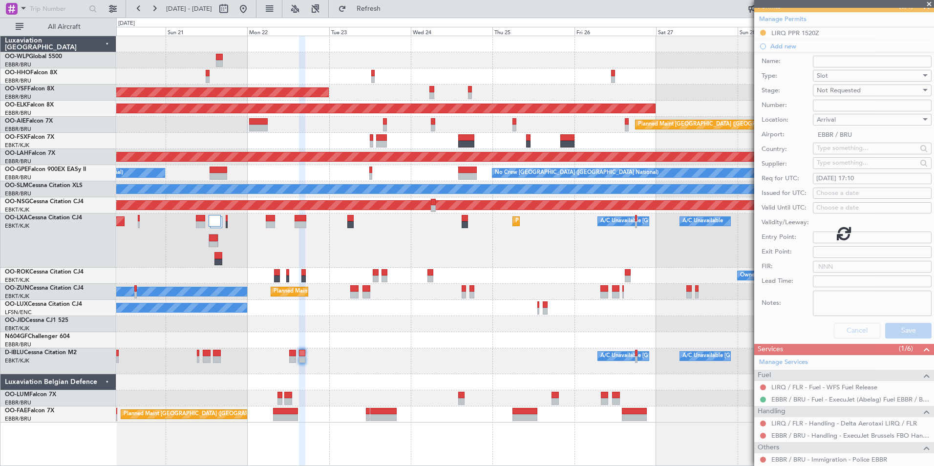
scroll to position [16, 0]
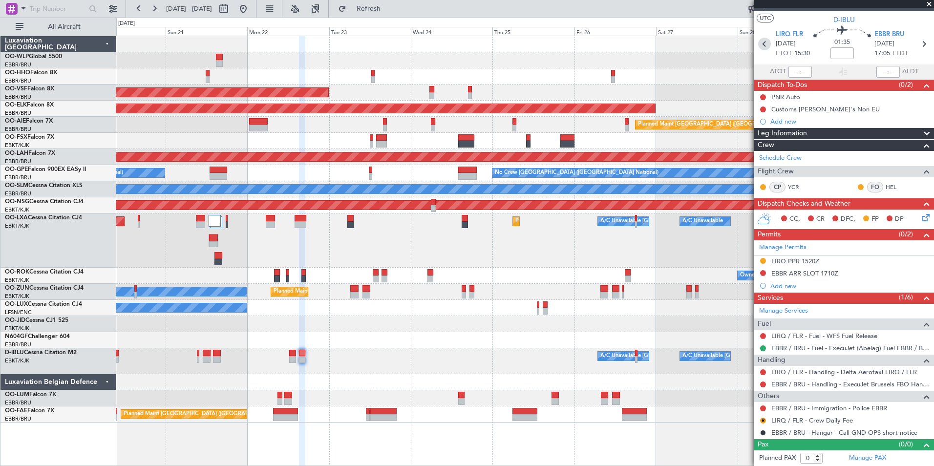
click at [760, 47] on icon at bounding box center [764, 44] width 13 height 13
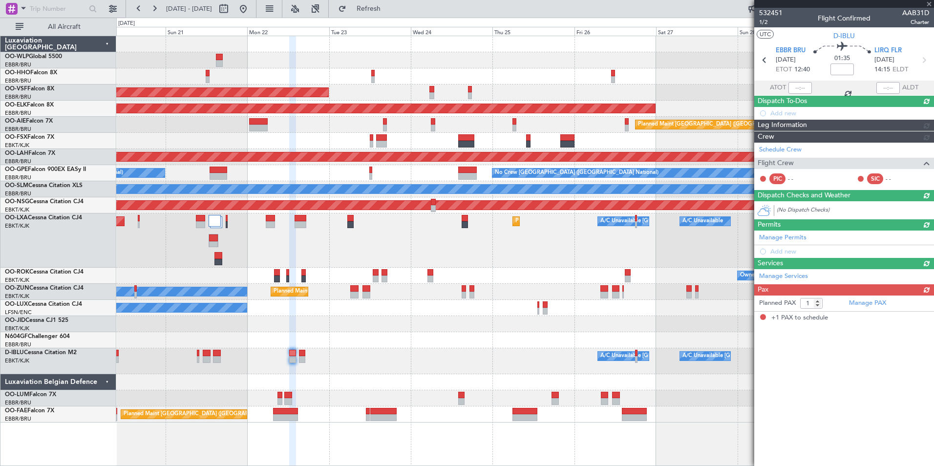
scroll to position [0, 0]
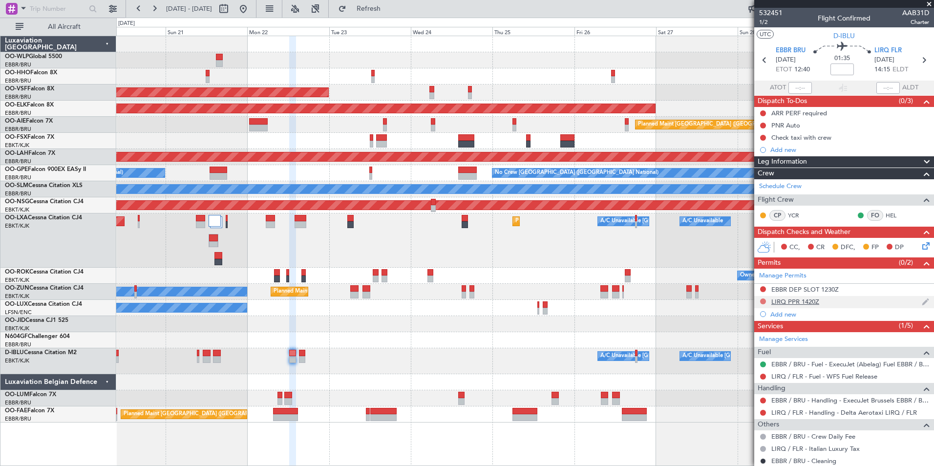
click at [761, 300] on button at bounding box center [763, 301] width 6 height 6
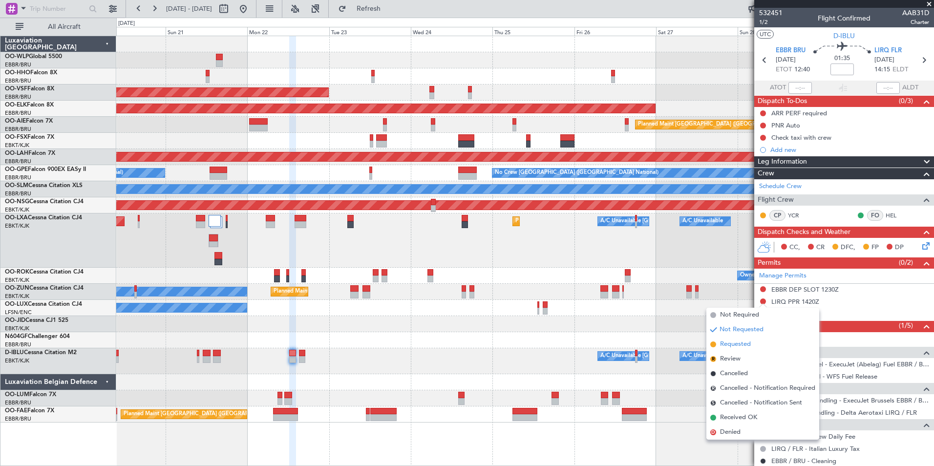
click at [734, 344] on span "Requested" at bounding box center [735, 344] width 31 height 10
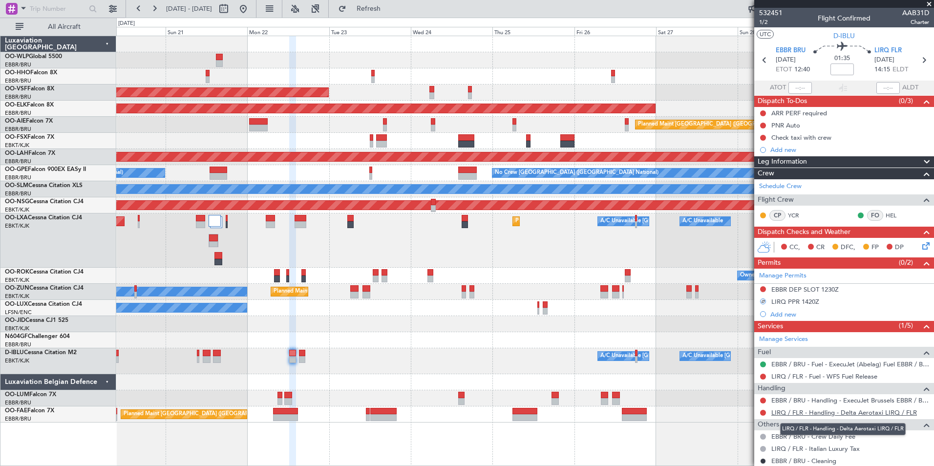
click at [782, 412] on link "LIRQ / FLR - Handling - Delta Aerotaxi LIRQ / FLR" at bounding box center [844, 412] width 146 height 8
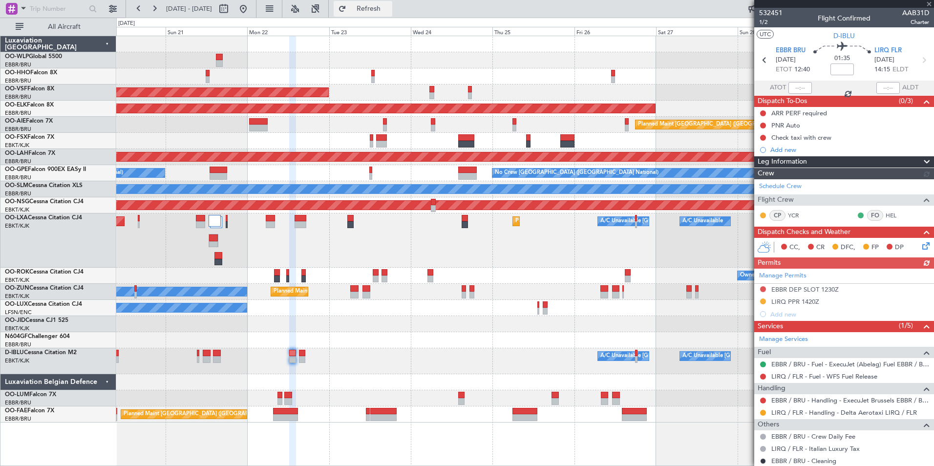
click at [390, 15] on button "Refresh" at bounding box center [363, 9] width 59 height 16
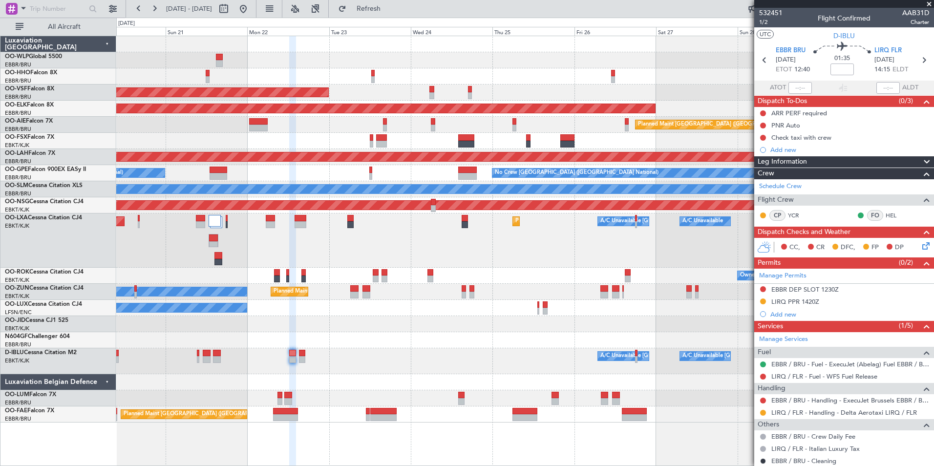
click at [427, 63] on div at bounding box center [524, 60] width 817 height 16
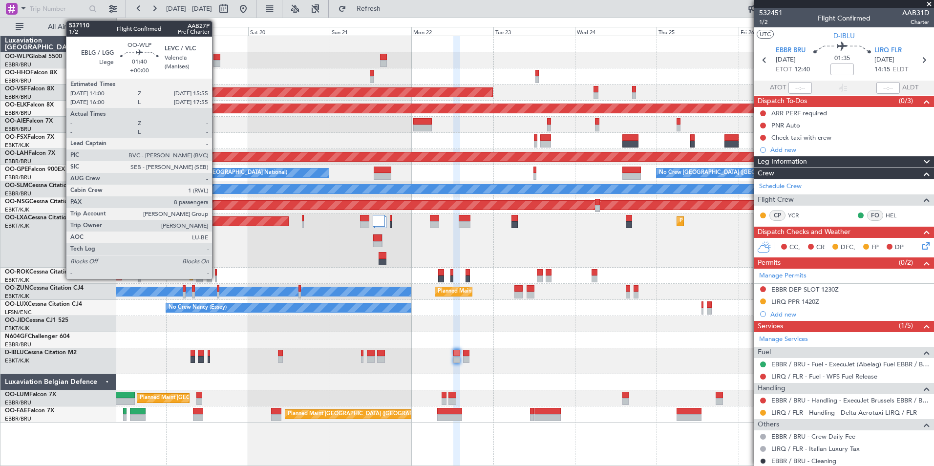
click at [216, 62] on div at bounding box center [216, 63] width 7 height 7
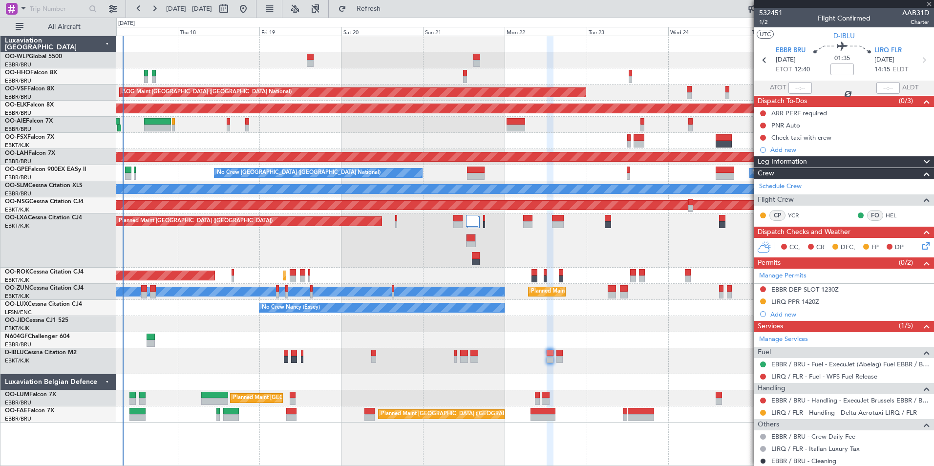
click at [305, 77] on div at bounding box center [524, 76] width 817 height 16
type input "8"
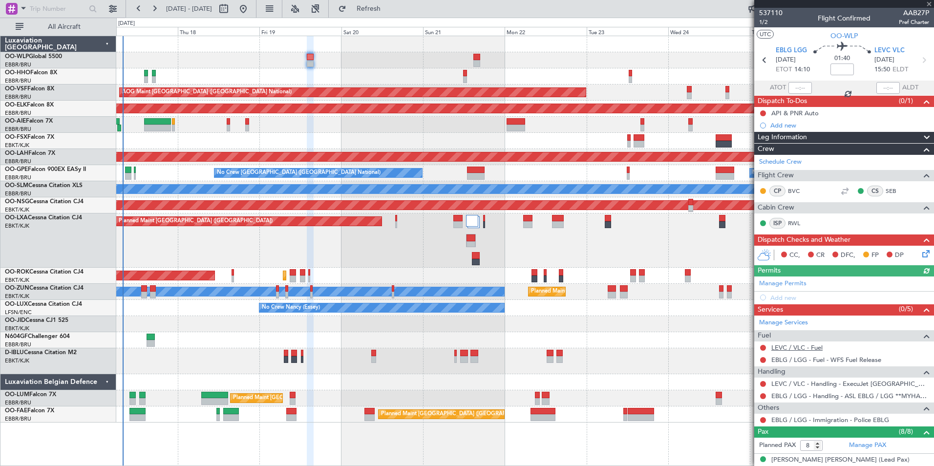
click at [796, 350] on link "LEVC / VLC - Fuel" at bounding box center [796, 347] width 51 height 8
click at [892, 51] on span "LEVC VLC" at bounding box center [889, 51] width 30 height 10
click at [780, 295] on div "Add new" at bounding box center [845, 298] width 150 height 8
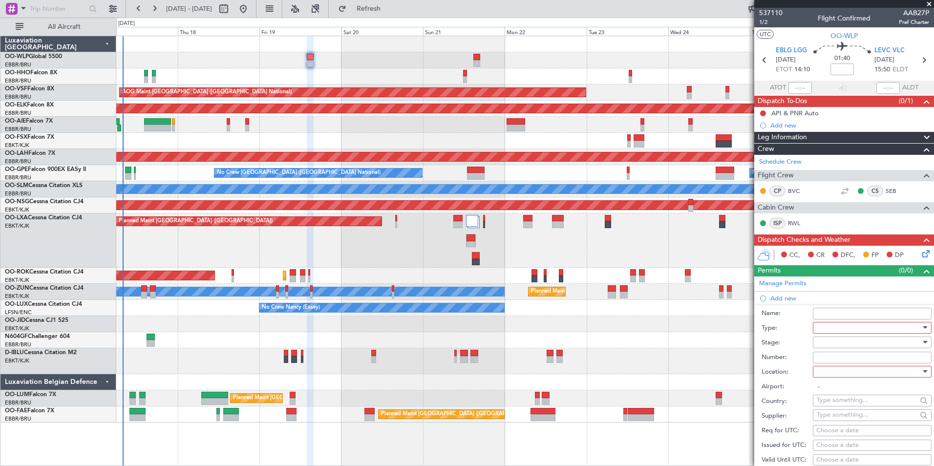
click at [836, 325] on div at bounding box center [869, 327] width 104 height 15
click at [828, 415] on span "Slot" at bounding box center [868, 419] width 103 height 15
click at [828, 337] on div at bounding box center [869, 342] width 104 height 15
click at [837, 378] on span "Not Requested" at bounding box center [868, 376] width 103 height 15
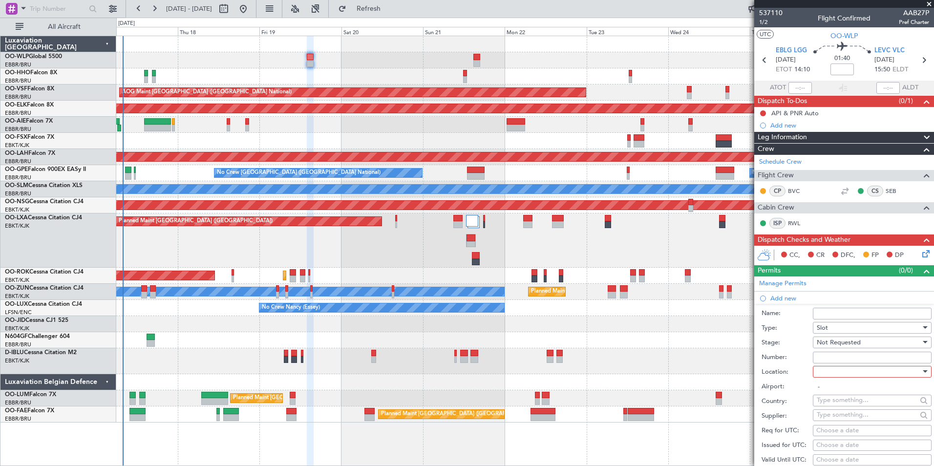
click at [835, 369] on div at bounding box center [869, 371] width 104 height 15
click at [847, 422] on span "Arrival" at bounding box center [868, 420] width 103 height 15
type input "LEVC / VLC"
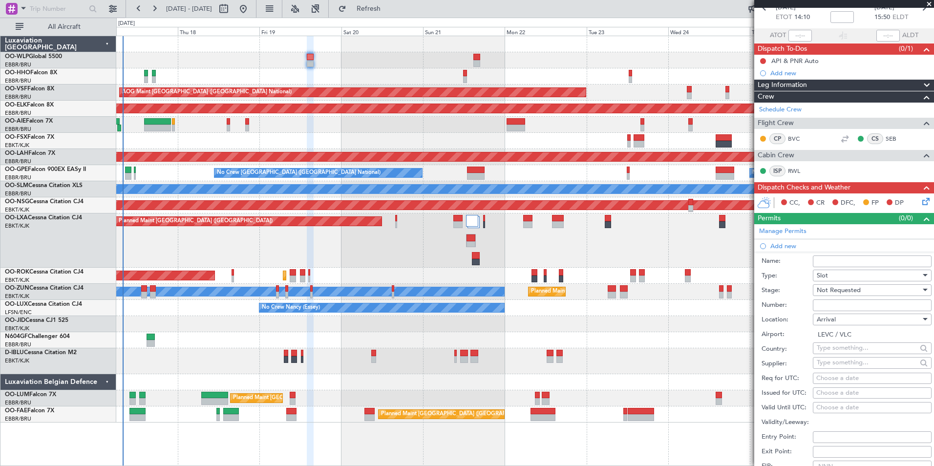
scroll to position [98, 0]
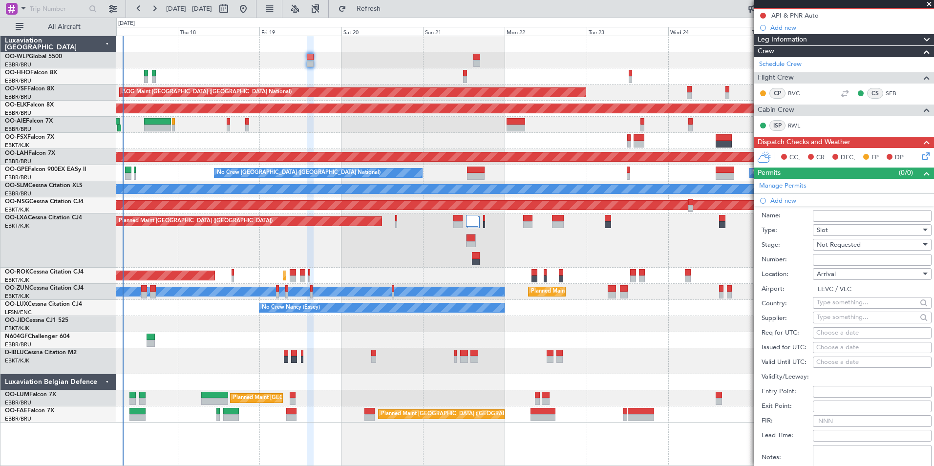
click at [848, 331] on div "Choose a date" at bounding box center [872, 333] width 112 height 10
select select "9"
select select "2025"
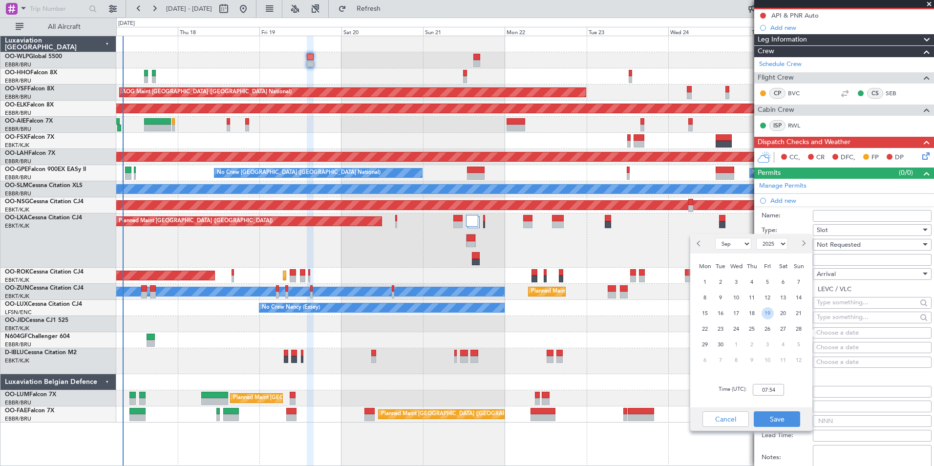
click at [767, 313] on span "19" at bounding box center [767, 313] width 12 height 12
click at [768, 393] on input "00:00" at bounding box center [768, 390] width 31 height 12
type input "15:55"
click at [777, 417] on button "Save" at bounding box center [777, 419] width 46 height 16
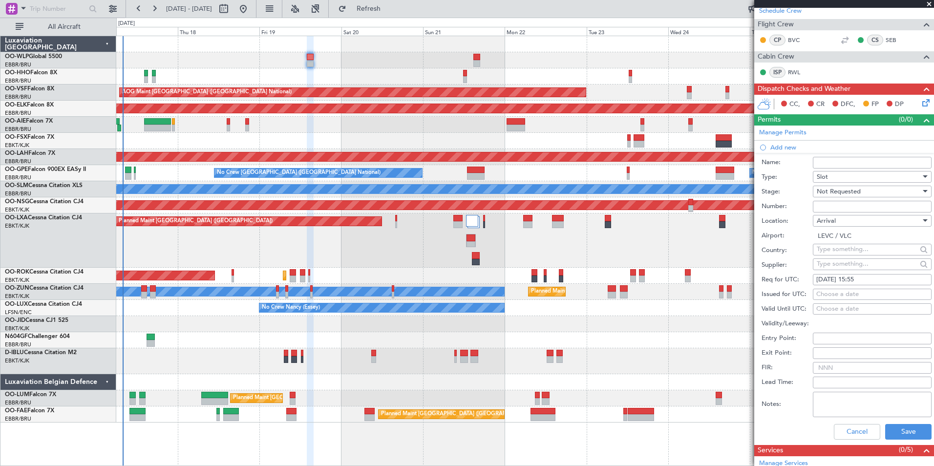
scroll to position [195, 0]
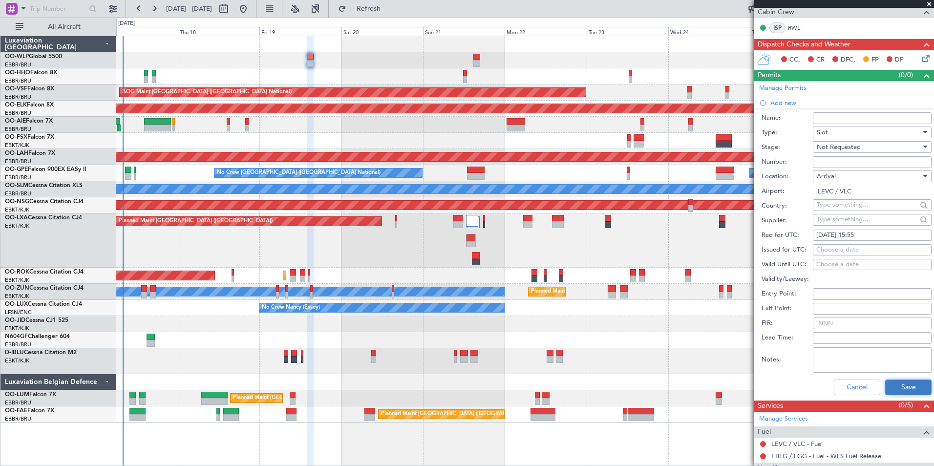
click at [885, 382] on button "Save" at bounding box center [908, 387] width 46 height 16
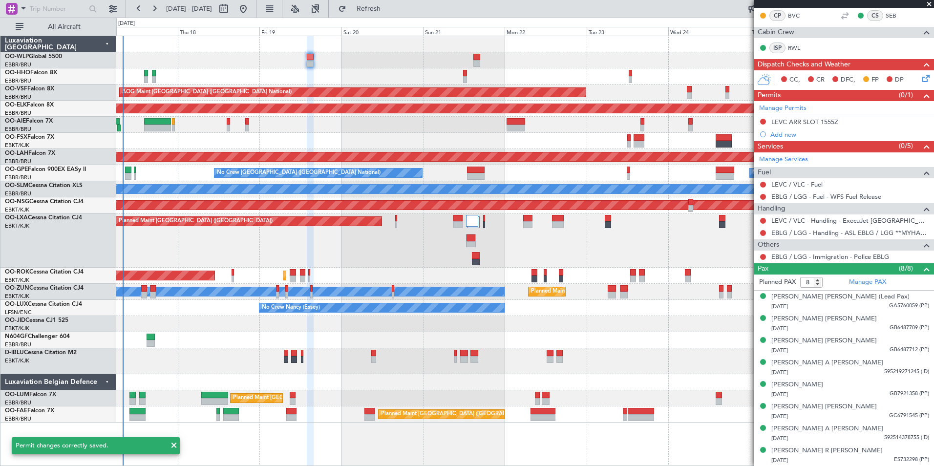
scroll to position [0, 0]
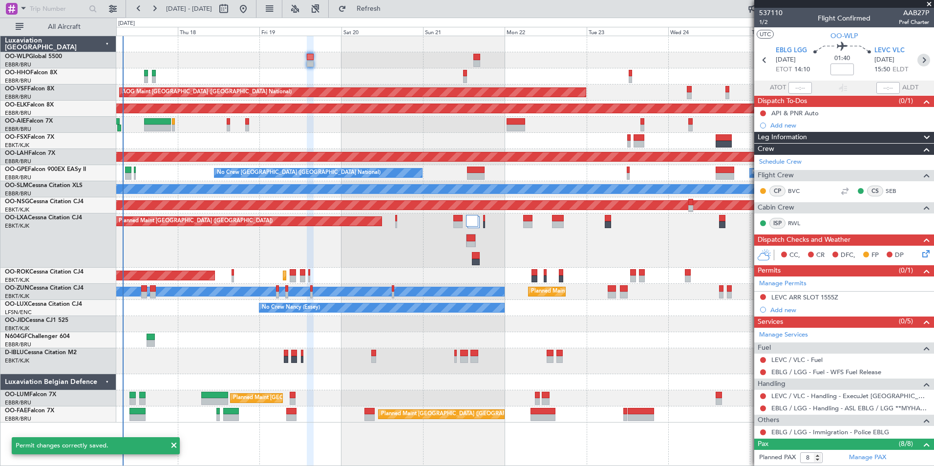
click at [917, 64] on icon at bounding box center [923, 60] width 13 height 13
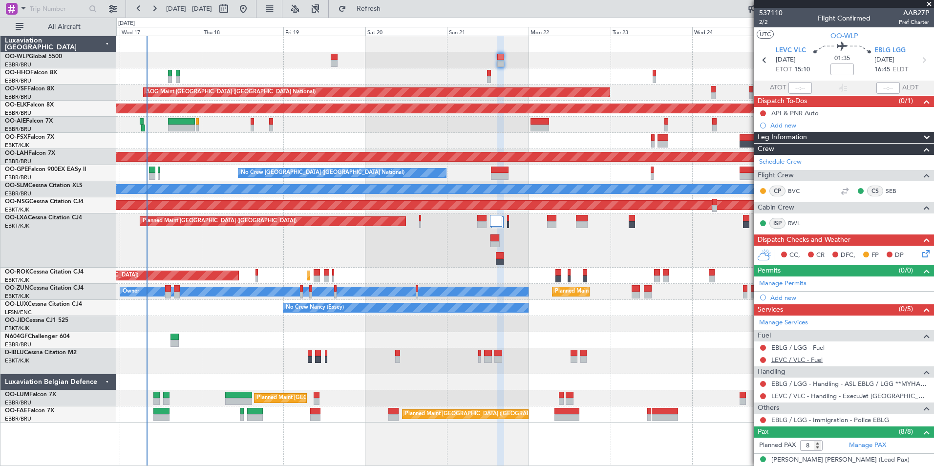
click at [779, 356] on link "LEVC / VLC - Fuel" at bounding box center [796, 360] width 51 height 8
click at [783, 359] on link "LEVC / VLC - Fuel" at bounding box center [796, 360] width 51 height 8
click at [781, 350] on link "EBLG / LGG - Fuel" at bounding box center [797, 347] width 53 height 8
click at [790, 301] on div "Add new" at bounding box center [844, 298] width 180 height 12
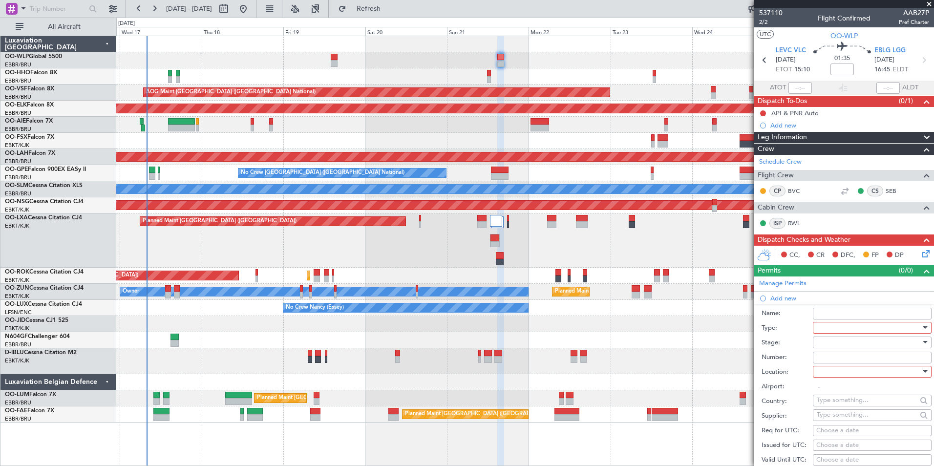
click at [830, 332] on div at bounding box center [869, 327] width 104 height 15
click at [829, 421] on span "Slot" at bounding box center [868, 419] width 103 height 15
click at [838, 340] on div at bounding box center [869, 342] width 104 height 15
click at [841, 379] on span "Not Requested" at bounding box center [868, 376] width 103 height 15
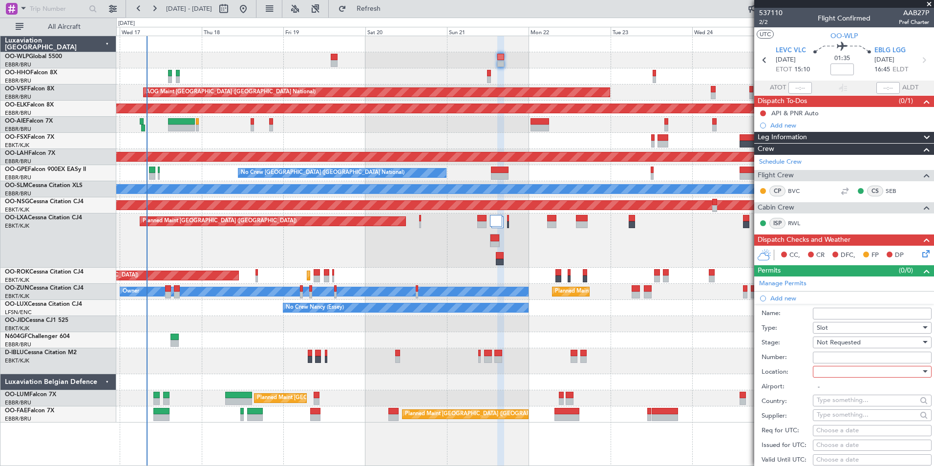
click at [840, 371] on div at bounding box center [869, 371] width 104 height 15
click at [831, 393] on span "Departure" at bounding box center [868, 391] width 103 height 15
type input "LEVC / VLC"
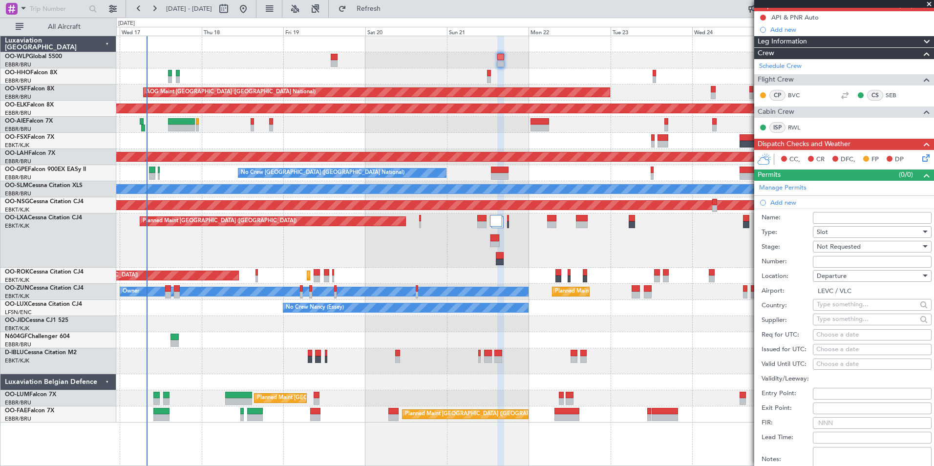
scroll to position [98, 0]
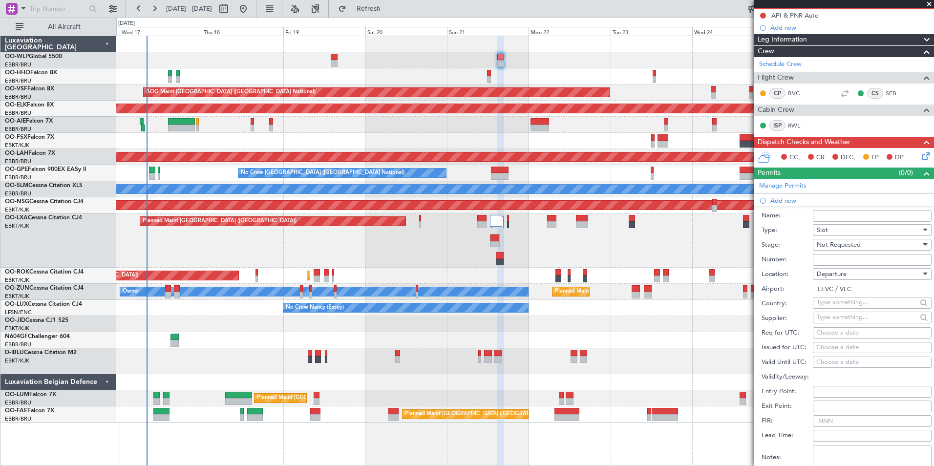
click at [831, 333] on div "Choose a date" at bounding box center [872, 333] width 112 height 10
select select "9"
select select "2025"
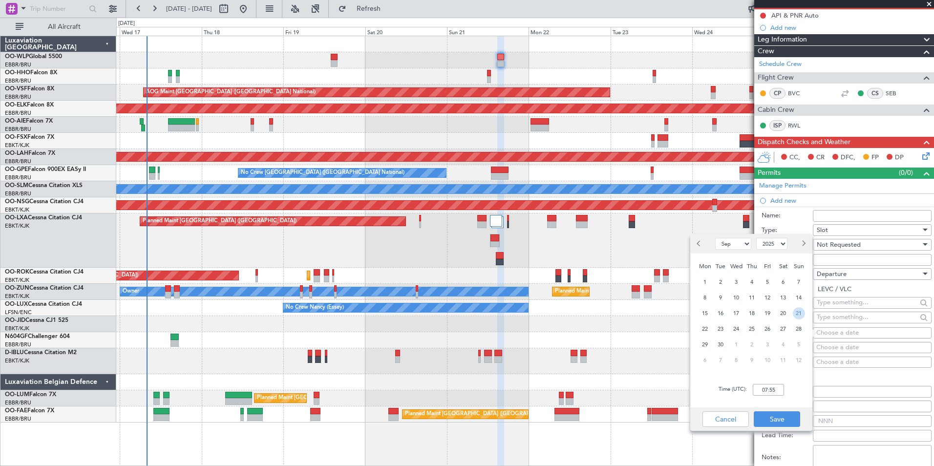
click at [795, 311] on span "21" at bounding box center [799, 313] width 12 height 12
click at [770, 390] on input "00:00" at bounding box center [768, 390] width 31 height 12
type input "15:00"
click at [775, 410] on div "Cancel Save" at bounding box center [751, 418] width 122 height 23
click at [777, 418] on button "Save" at bounding box center [777, 419] width 46 height 16
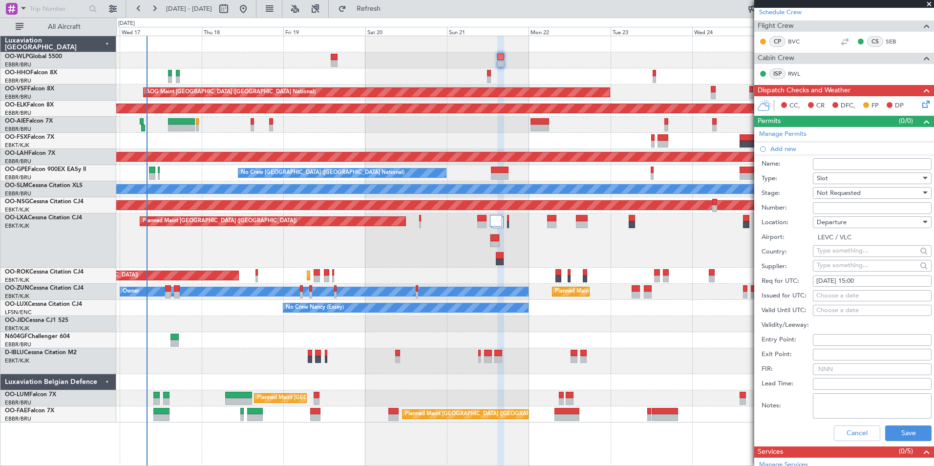
scroll to position [195, 0]
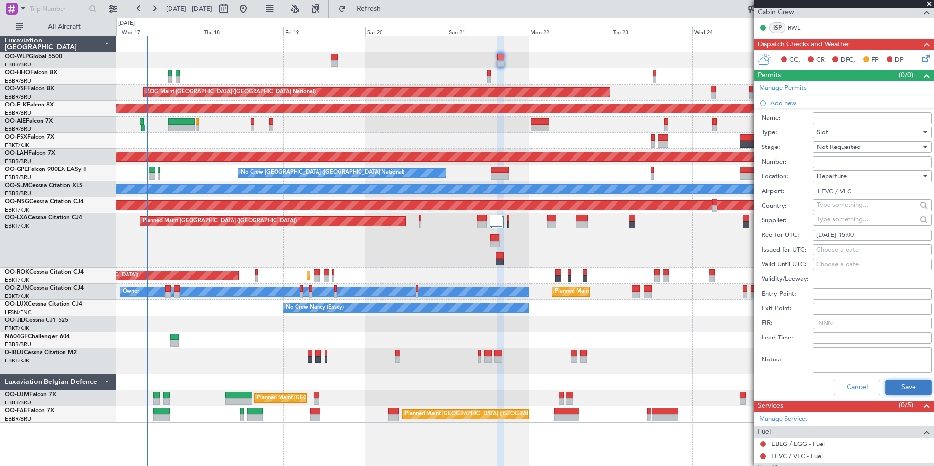
drag, startPoint x: 901, startPoint y: 387, endPoint x: 896, endPoint y: 387, distance: 4.9
click at [896, 387] on button "Save" at bounding box center [908, 387] width 46 height 16
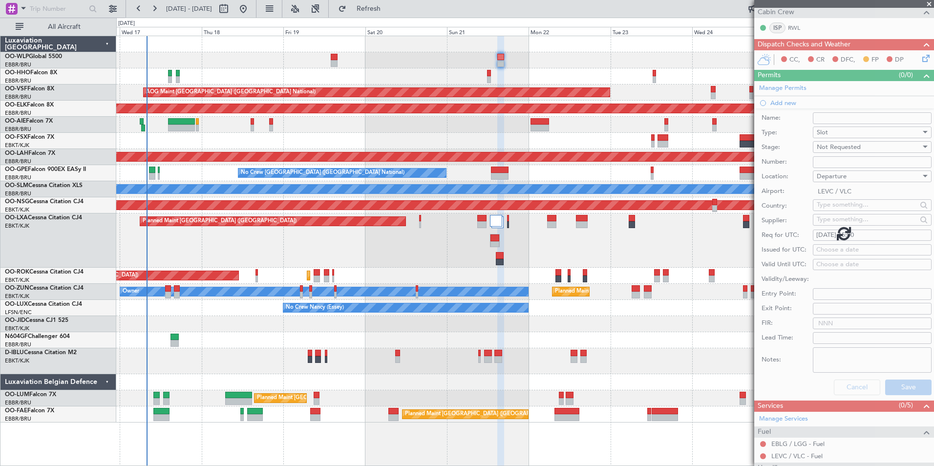
scroll to position [175, 0]
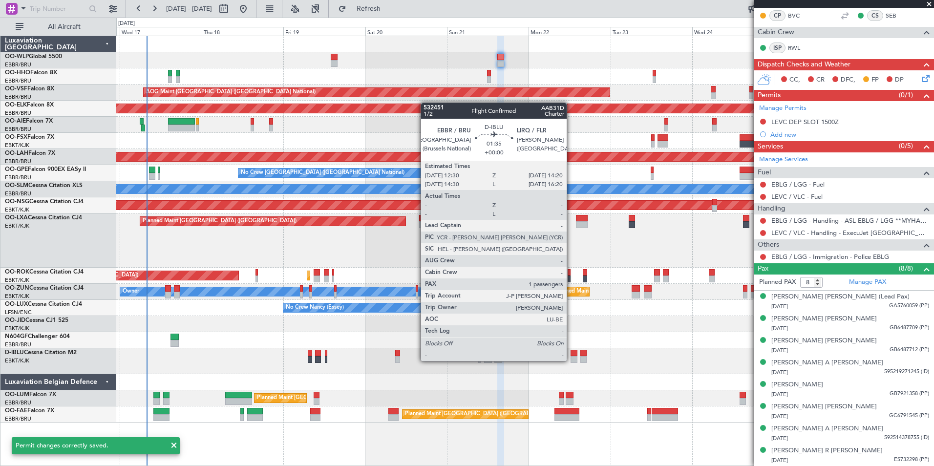
click at [571, 361] on div at bounding box center [573, 359] width 6 height 7
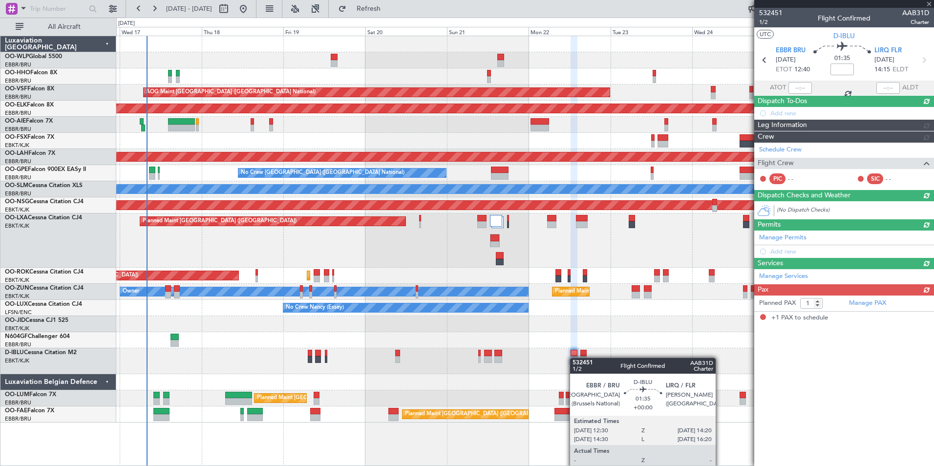
scroll to position [0, 0]
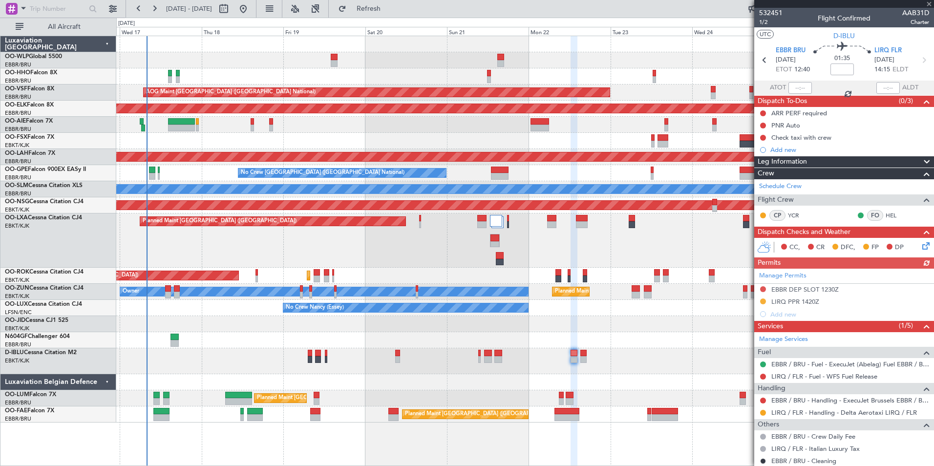
click at [763, 289] on div "Manage Permits EBBR DEP SLOT 1230Z LIRQ PPR 1420Z Add new" at bounding box center [844, 295] width 180 height 52
click at [763, 289] on button at bounding box center [763, 289] width 6 height 6
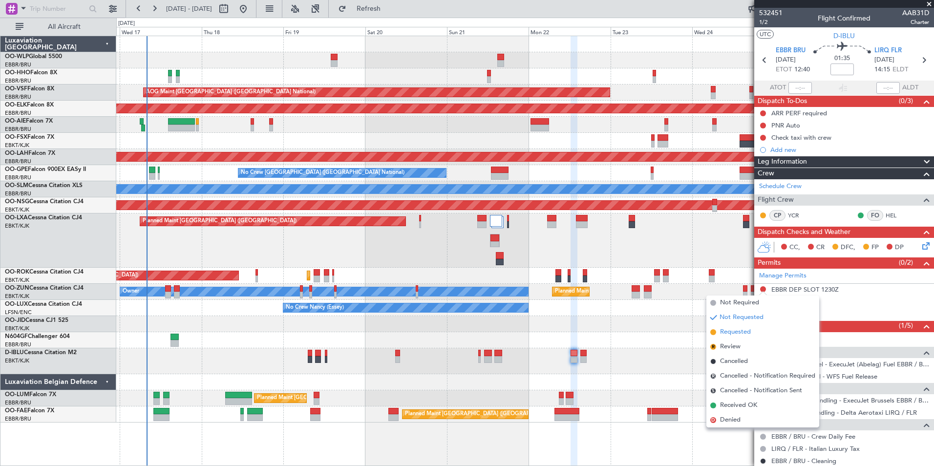
click at [741, 332] on span "Requested" at bounding box center [735, 332] width 31 height 10
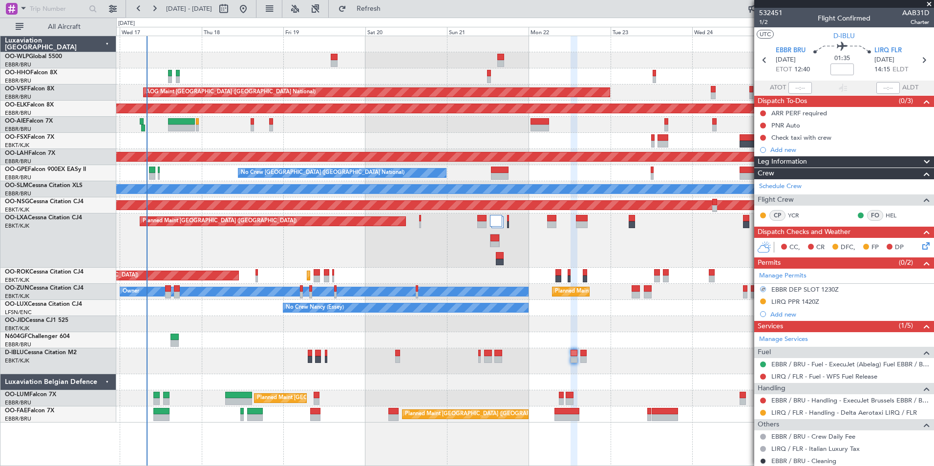
click at [920, 248] on icon at bounding box center [924, 244] width 8 height 8
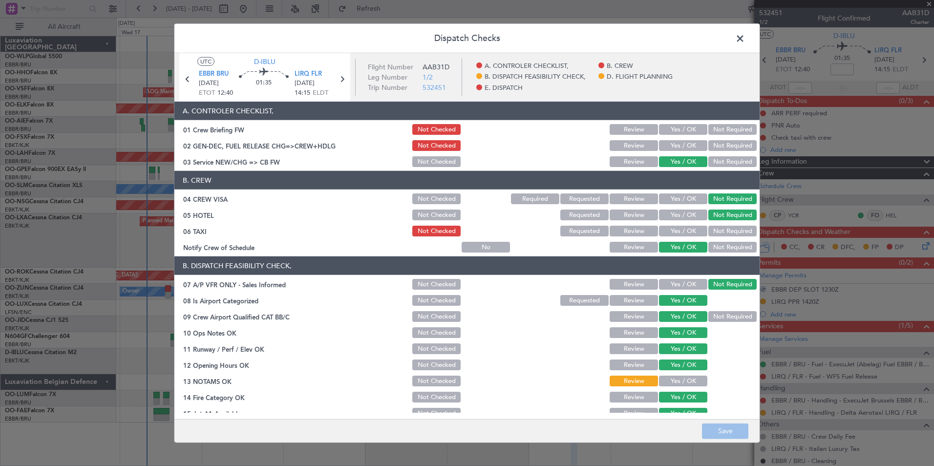
click at [731, 226] on button "Not Required" at bounding box center [732, 231] width 48 height 11
click at [727, 431] on button "Save" at bounding box center [725, 431] width 46 height 16
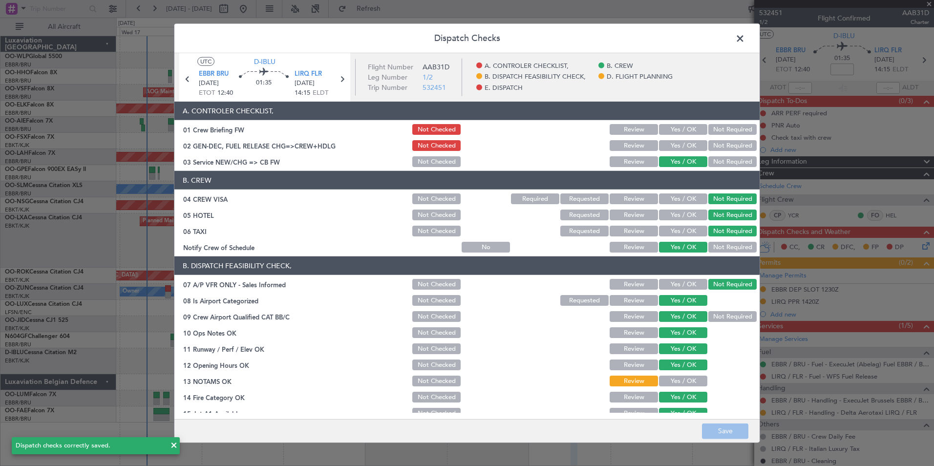
click at [745, 38] on span at bounding box center [745, 41] width 0 height 20
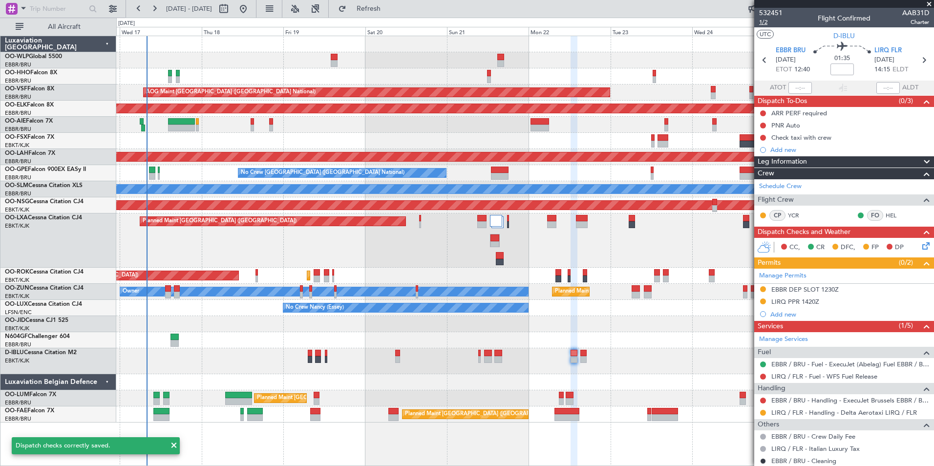
click at [764, 23] on span "1/2" at bounding box center [770, 22] width 23 height 8
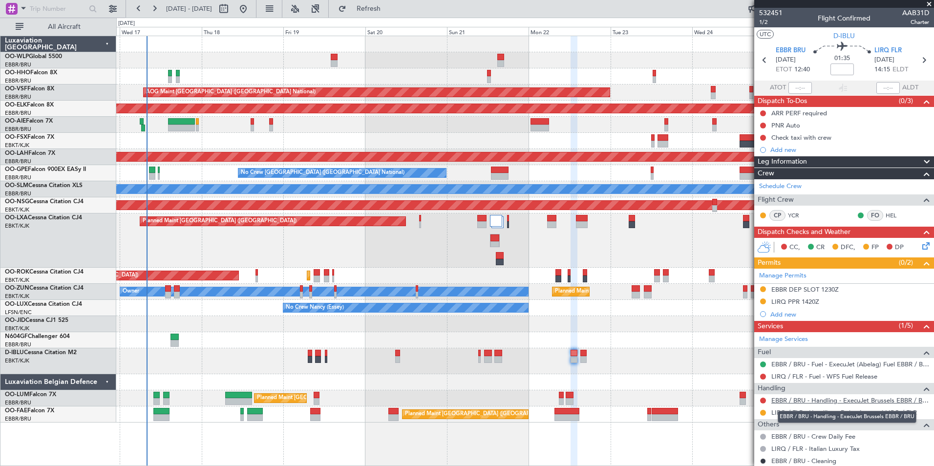
click at [816, 400] on link "EBBR / BRU - Handling - ExecuJet Brussels EBBR / BRU" at bounding box center [850, 400] width 158 height 8
click at [917, 58] on icon at bounding box center [923, 60] width 13 height 13
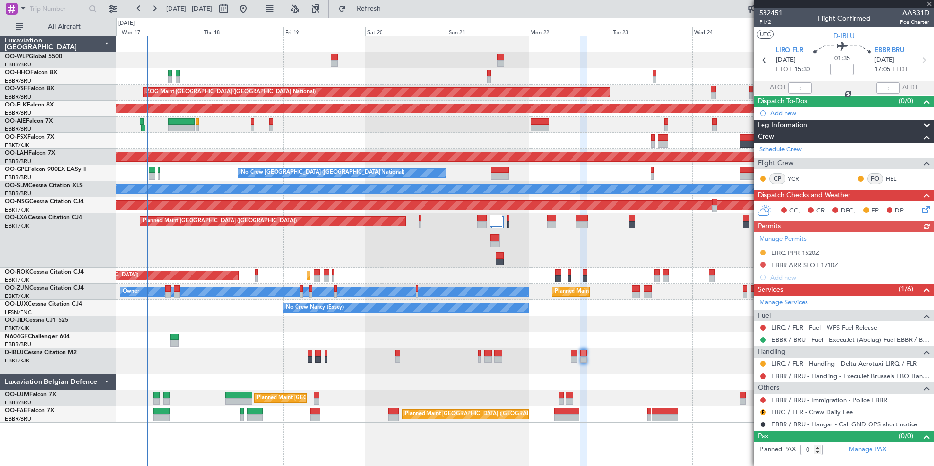
click at [810, 374] on link "EBBR / BRU - Handling - ExecuJet Brussels FBO Handling Abelag" at bounding box center [850, 376] width 158 height 8
click at [376, 7] on button "Refresh" at bounding box center [363, 9] width 59 height 16
click at [764, 264] on button at bounding box center [763, 265] width 6 height 6
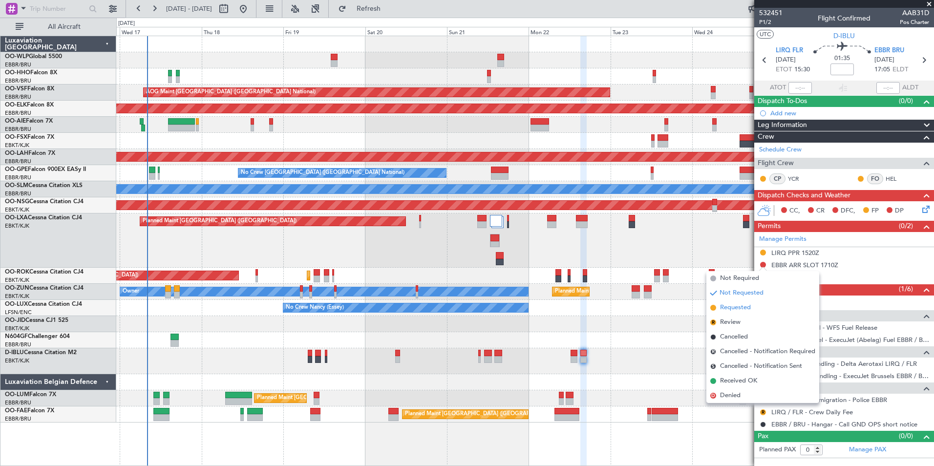
click at [749, 311] on span "Requested" at bounding box center [735, 308] width 31 height 10
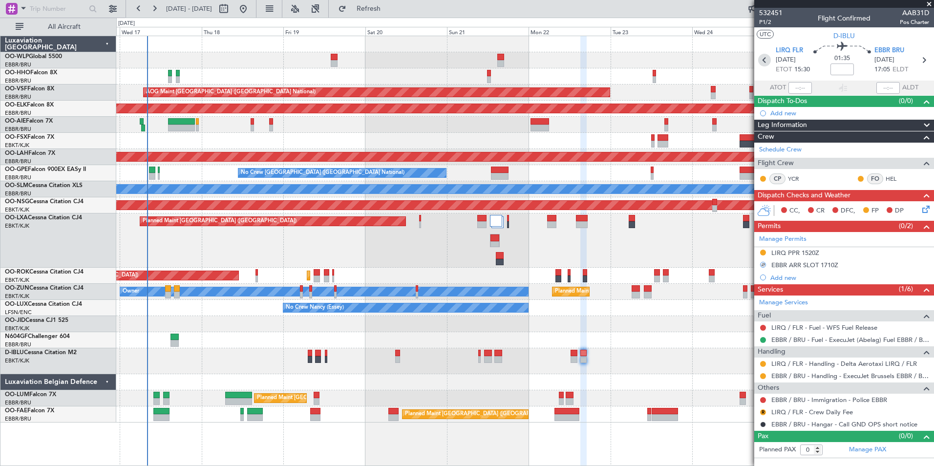
click at [763, 65] on icon at bounding box center [764, 60] width 13 height 13
type input "1"
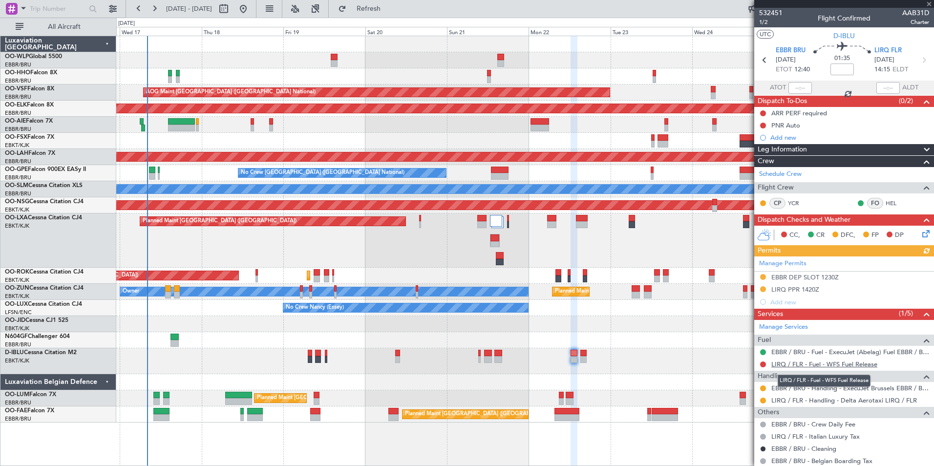
click at [789, 363] on link "LIRQ / FLR - Fuel - WFS Fuel Release" at bounding box center [824, 364] width 106 height 8
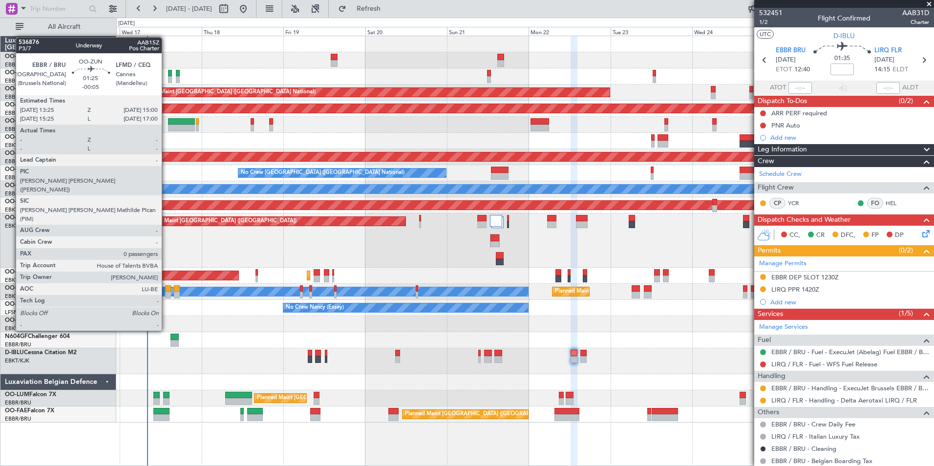
click at [166, 295] on div at bounding box center [168, 295] width 6 height 7
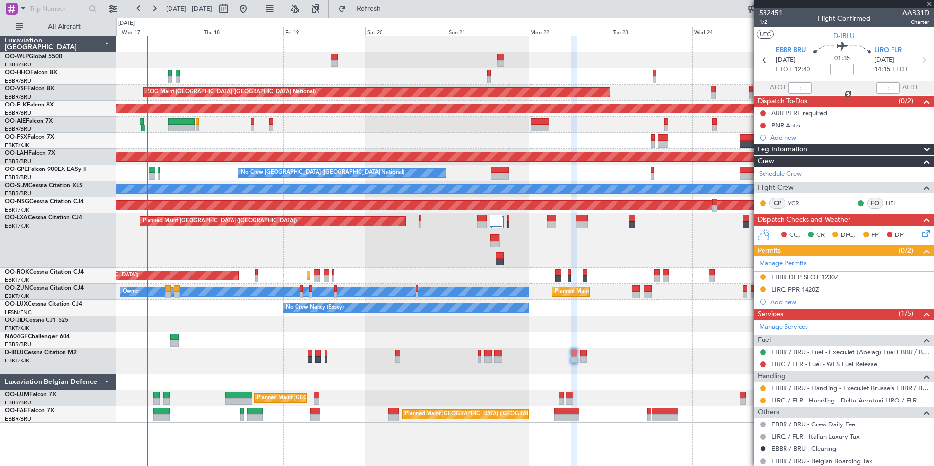
type input "-00:05"
type input "0"
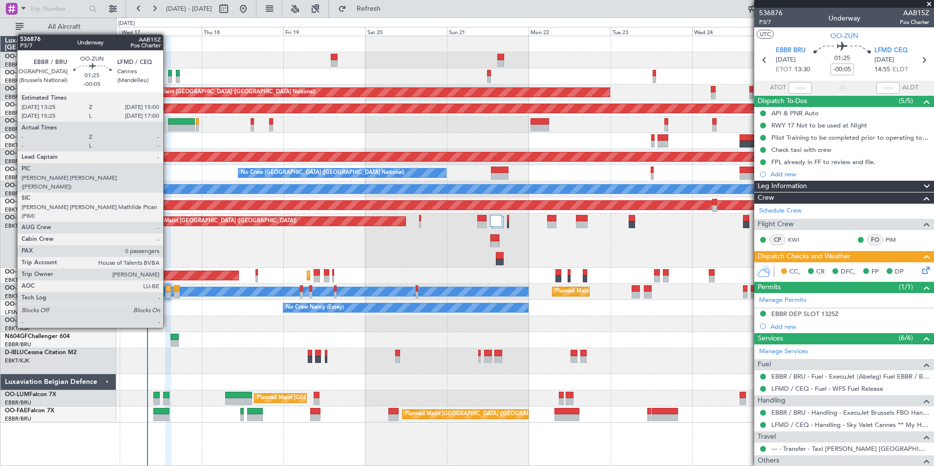
click at [168, 293] on div at bounding box center [168, 295] width 6 height 7
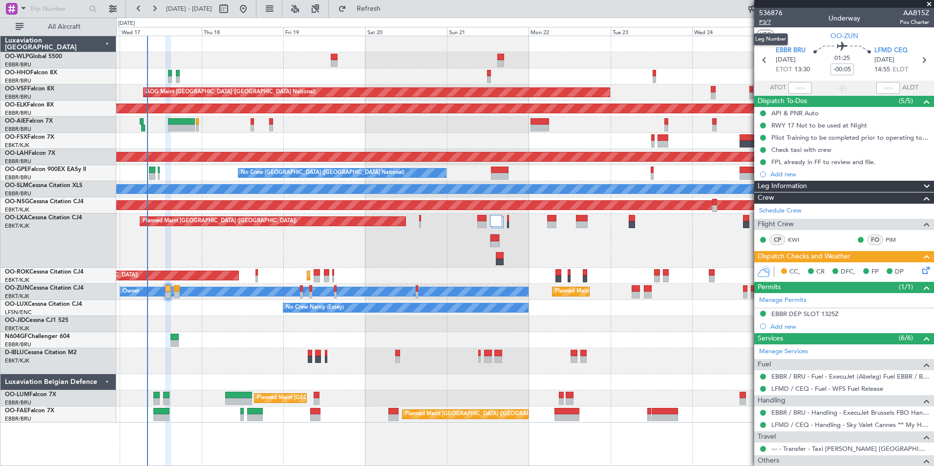
click at [767, 23] on span "P3/7" at bounding box center [770, 22] width 23 height 8
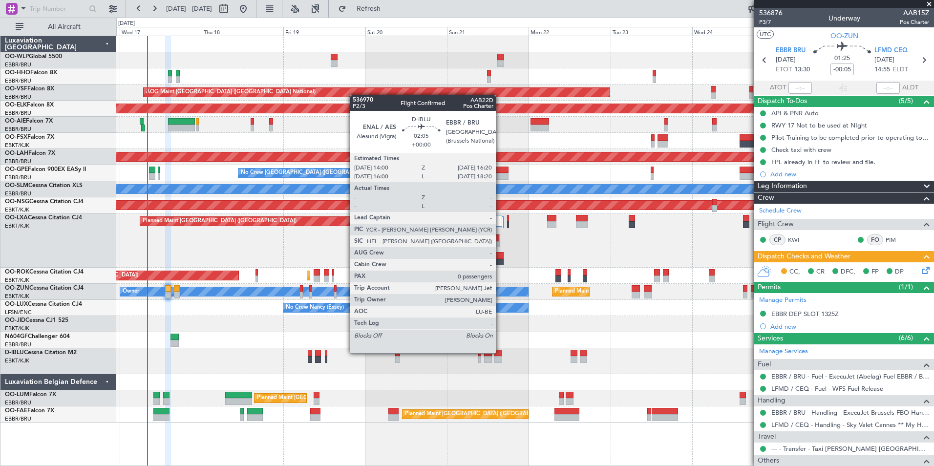
click at [500, 353] on div at bounding box center [498, 353] width 8 height 7
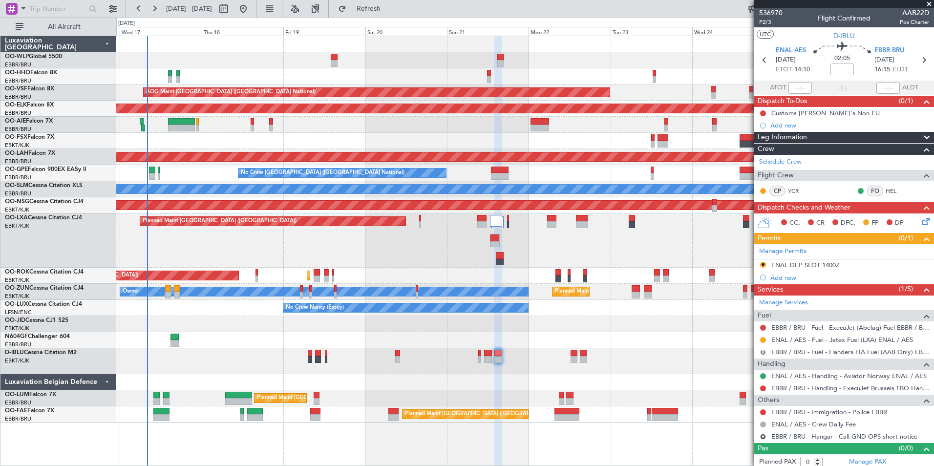
click at [761, 354] on button "R" at bounding box center [763, 352] width 6 height 6
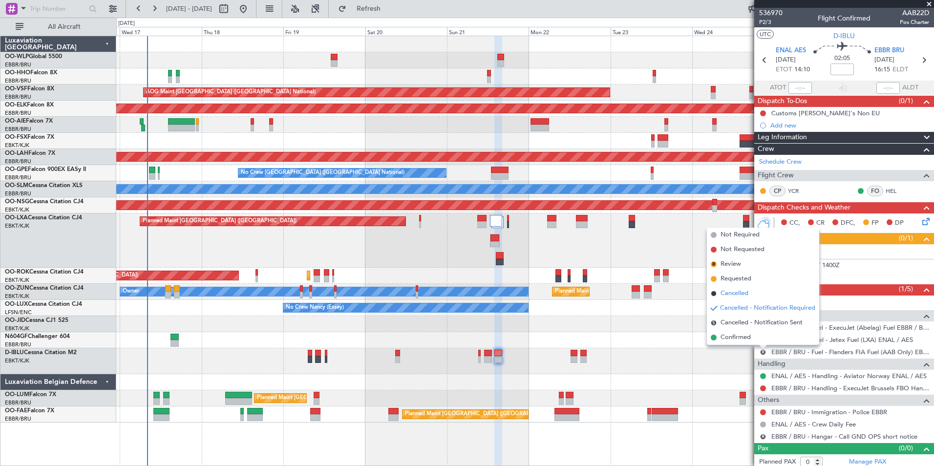
click at [737, 295] on span "Cancelled" at bounding box center [734, 294] width 28 height 10
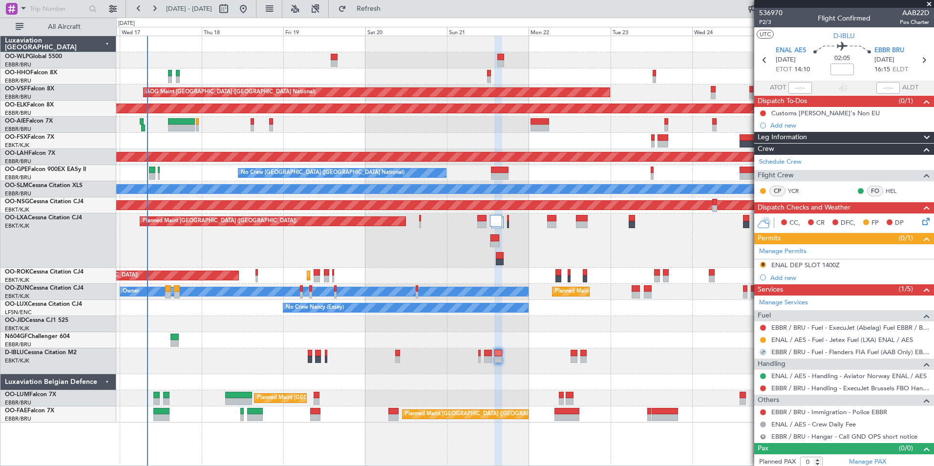
click at [762, 436] on button "R" at bounding box center [763, 437] width 6 height 6
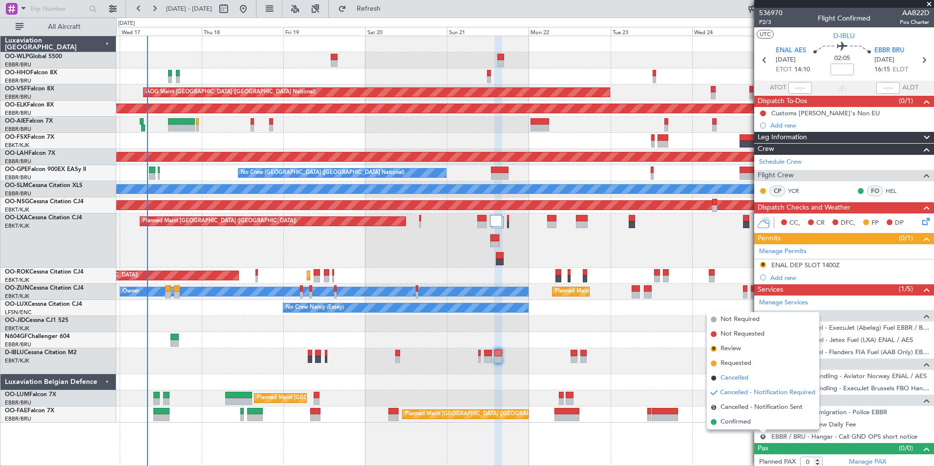
click at [733, 378] on span "Cancelled" at bounding box center [734, 378] width 28 height 10
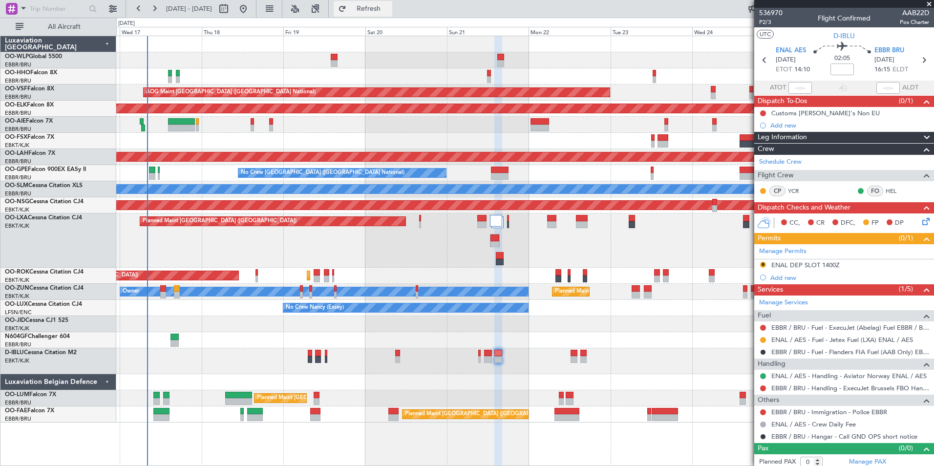
click at [366, 8] on button "Refresh" at bounding box center [363, 9] width 59 height 16
click at [788, 277] on div "Add new" at bounding box center [845, 278] width 150 height 8
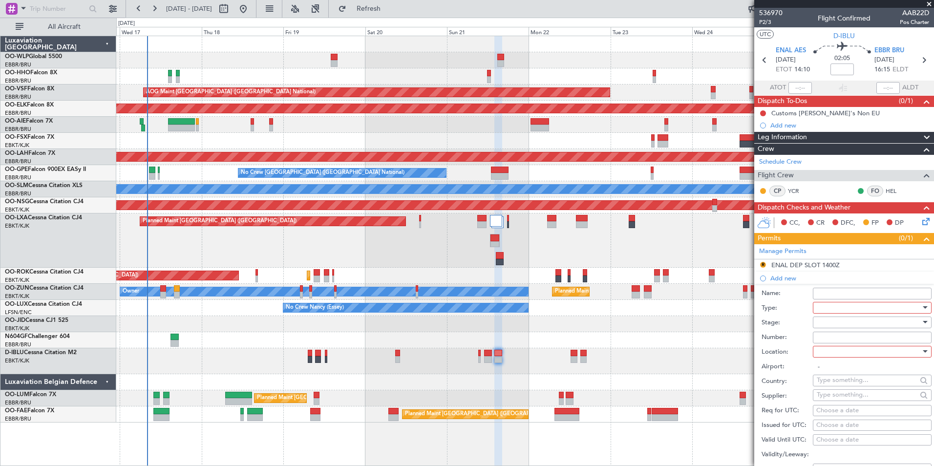
click at [819, 304] on div at bounding box center [869, 307] width 104 height 15
click at [836, 394] on span "Slot" at bounding box center [868, 399] width 103 height 15
click at [837, 313] on div "Slot" at bounding box center [869, 307] width 104 height 15
click at [784, 331] on div at bounding box center [467, 233] width 934 height 466
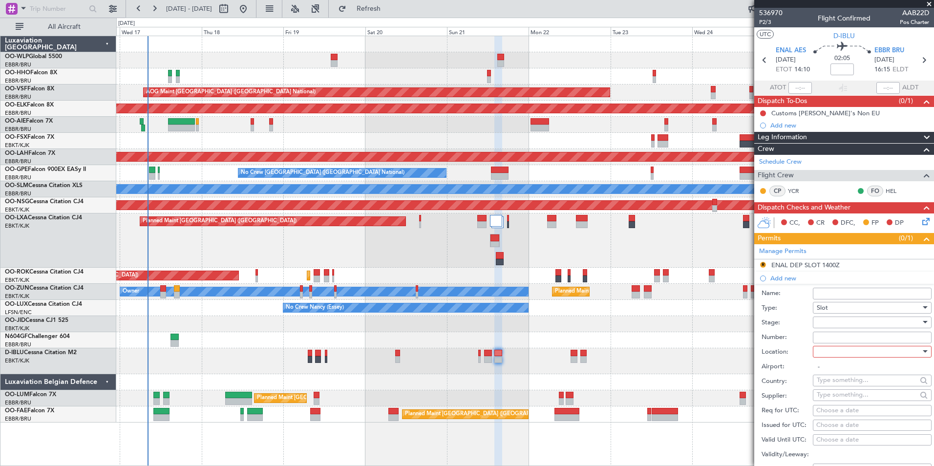
click at [833, 320] on div at bounding box center [869, 322] width 104 height 15
click at [830, 357] on span "Not Requested" at bounding box center [868, 356] width 103 height 15
click at [833, 345] on div at bounding box center [869, 351] width 104 height 15
click at [837, 399] on span "Arrival" at bounding box center [868, 400] width 103 height 15
type input "EBBR / BRU"
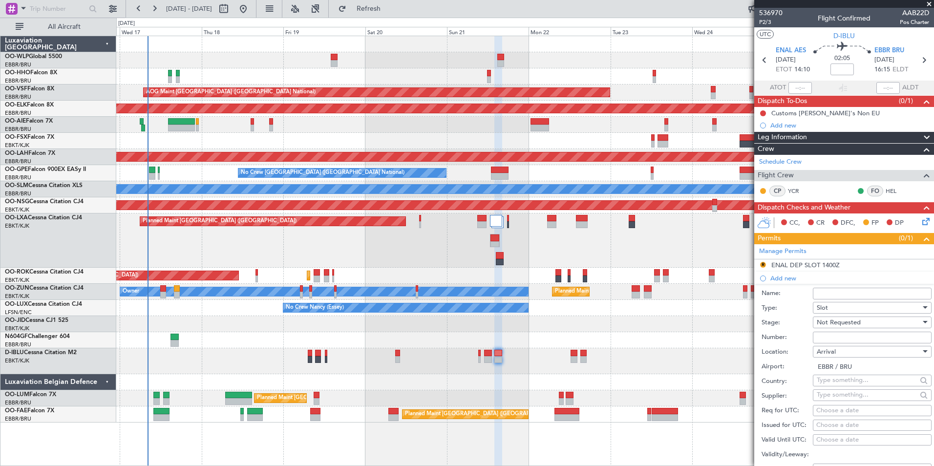
click at [841, 411] on div "Choose a date" at bounding box center [872, 411] width 112 height 10
select select "9"
select select "2025"
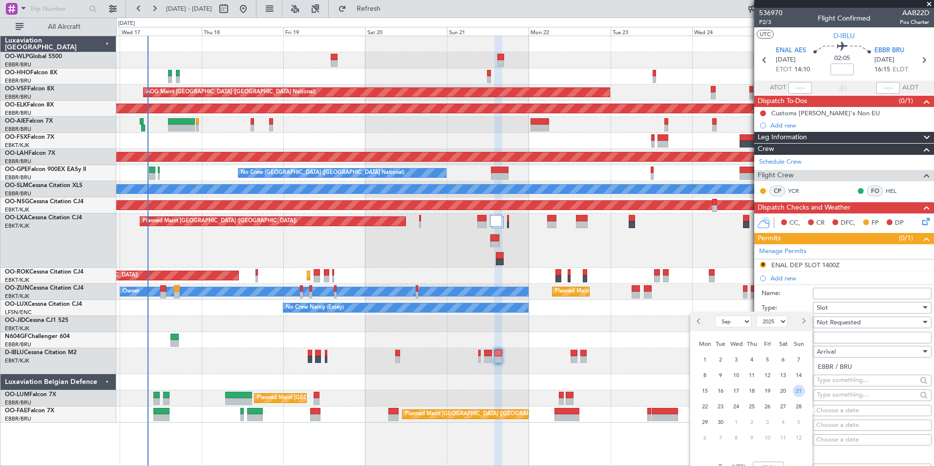
click at [797, 393] on span "21" at bounding box center [799, 391] width 12 height 12
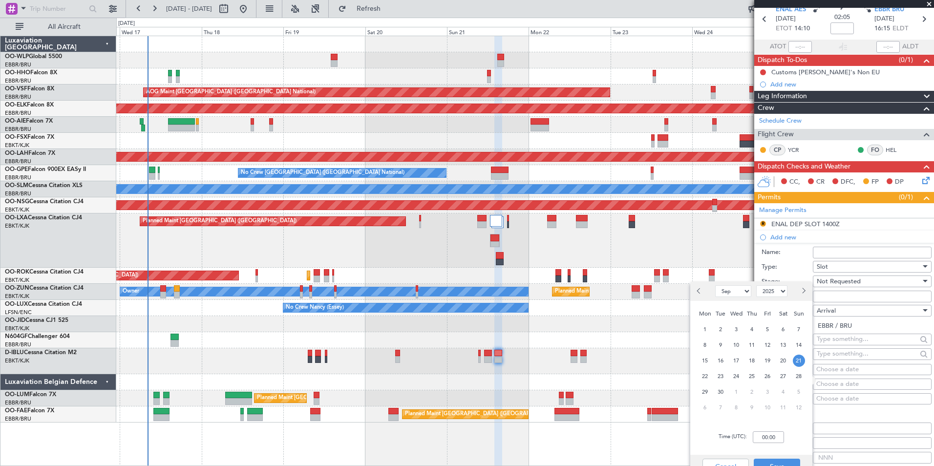
scroll to position [98, 0]
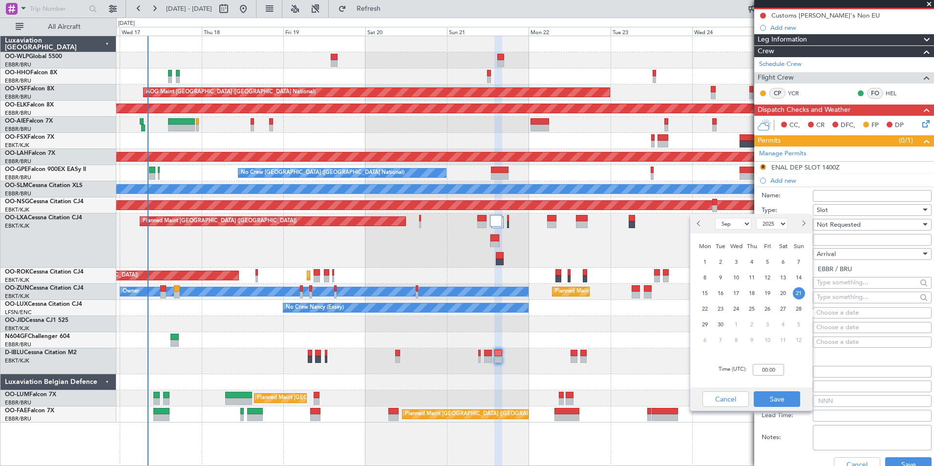
click at [762, 377] on div "Time (UTC): 00:00" at bounding box center [751, 369] width 122 height 35
click at [763, 374] on input "00:00" at bounding box center [768, 370] width 31 height 12
type input "16:20"
click at [777, 408] on div "Cancel Save" at bounding box center [751, 398] width 122 height 23
click at [786, 394] on button "Save" at bounding box center [777, 399] width 46 height 16
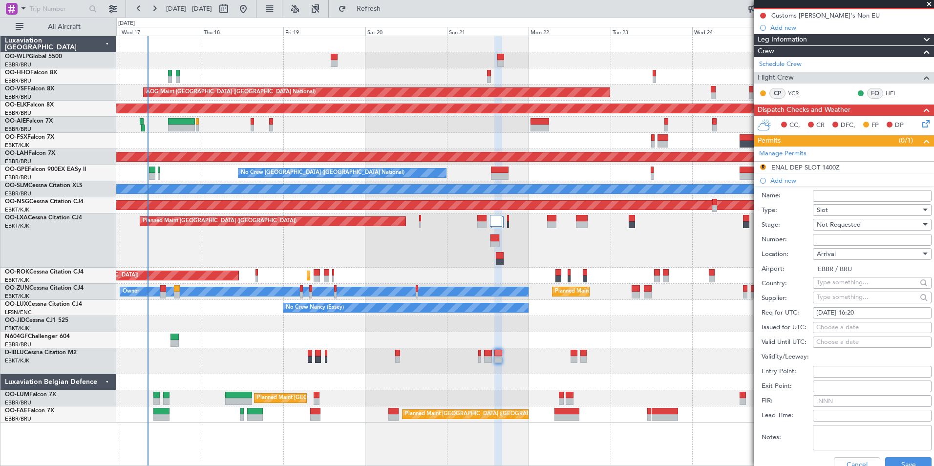
scroll to position [293, 0]
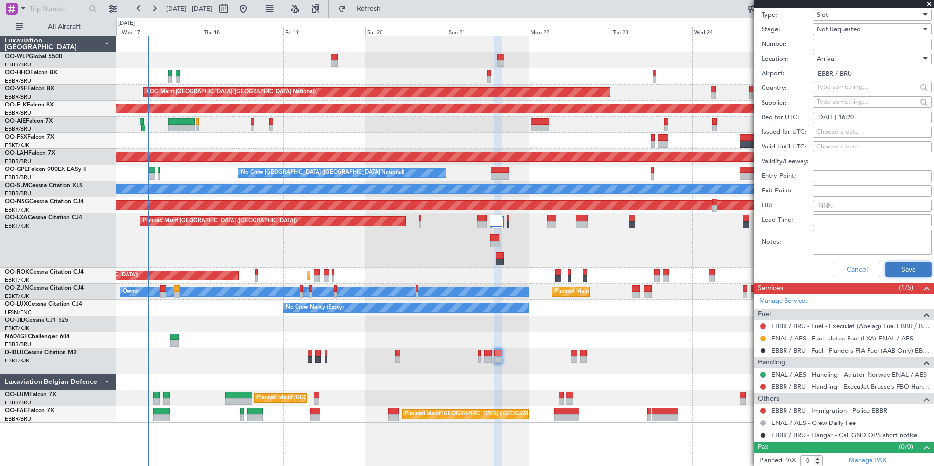
click at [902, 264] on button "Save" at bounding box center [908, 270] width 46 height 16
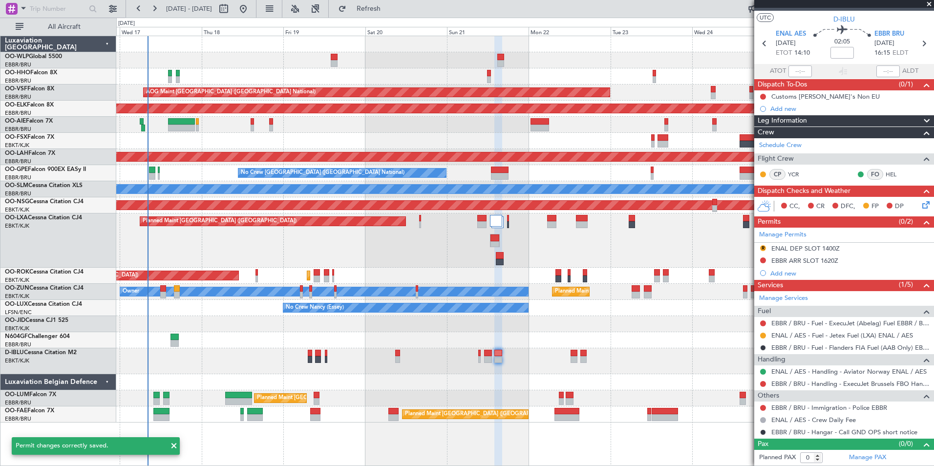
scroll to position [16, 0]
click at [781, 382] on link "EBBR / BRU - Handling - ExecuJet Brussels FBO Handling Abelag" at bounding box center [850, 384] width 158 height 8
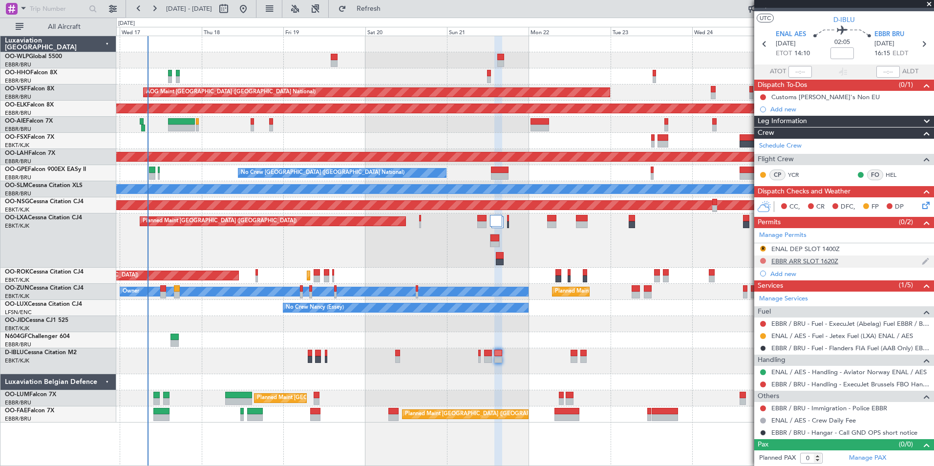
click at [761, 262] on button at bounding box center [763, 261] width 6 height 6
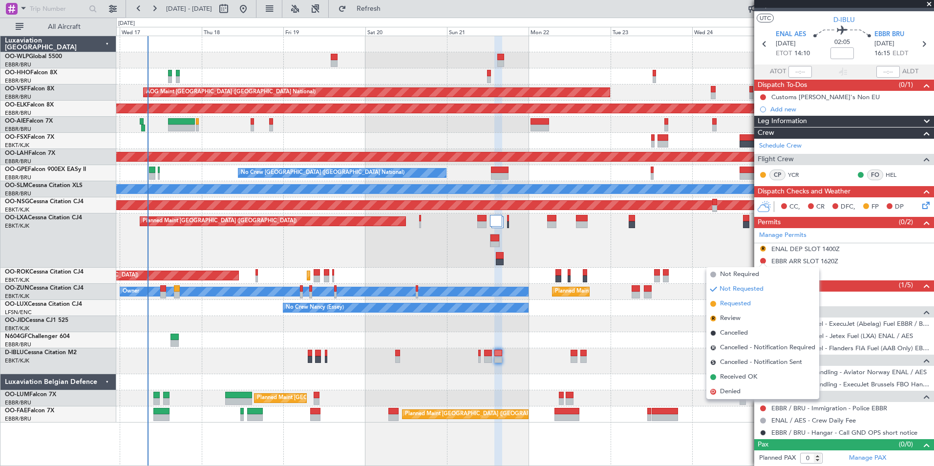
click at [734, 305] on span "Requested" at bounding box center [735, 304] width 31 height 10
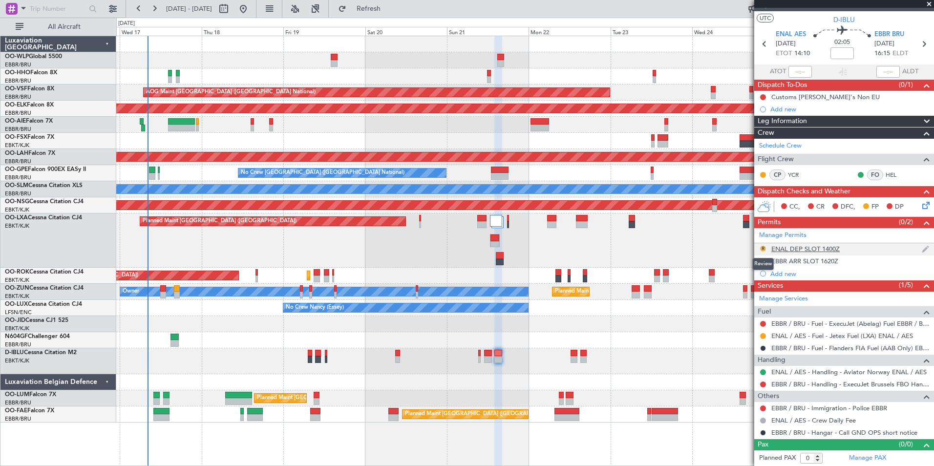
click at [761, 248] on button "R" at bounding box center [763, 249] width 6 height 6
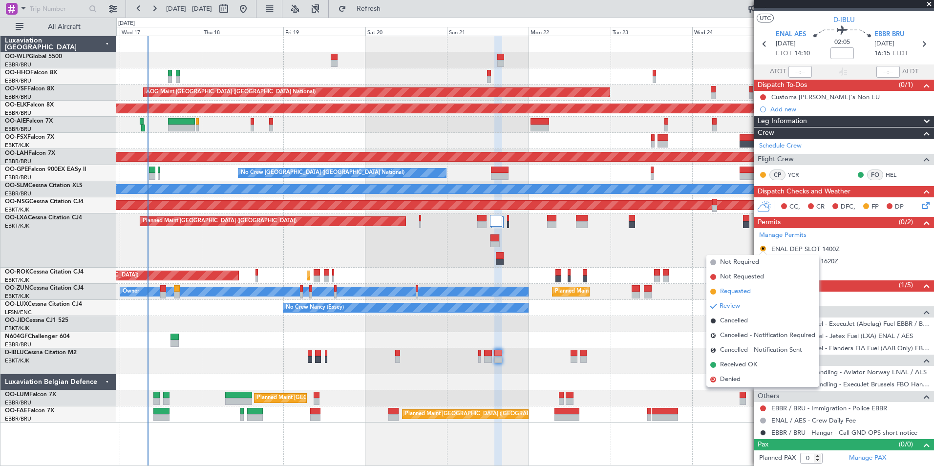
click at [753, 292] on li "Requested" at bounding box center [762, 291] width 113 height 15
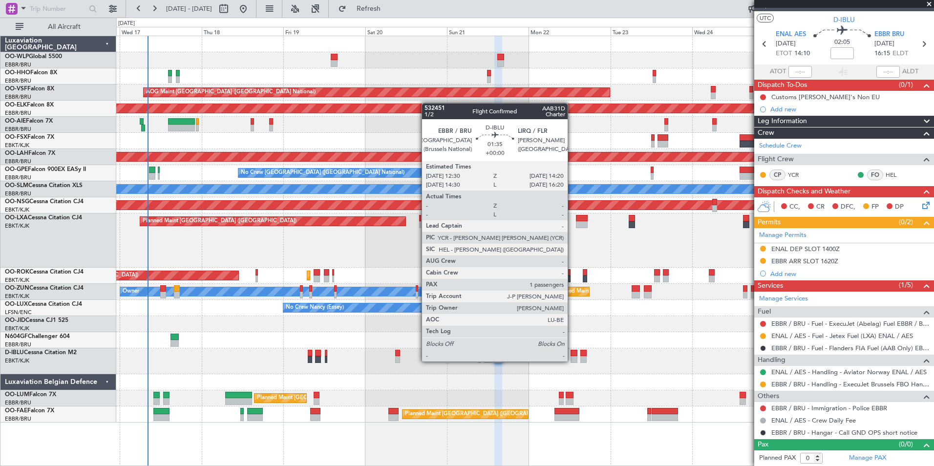
click at [574, 360] on div at bounding box center [573, 359] width 6 height 7
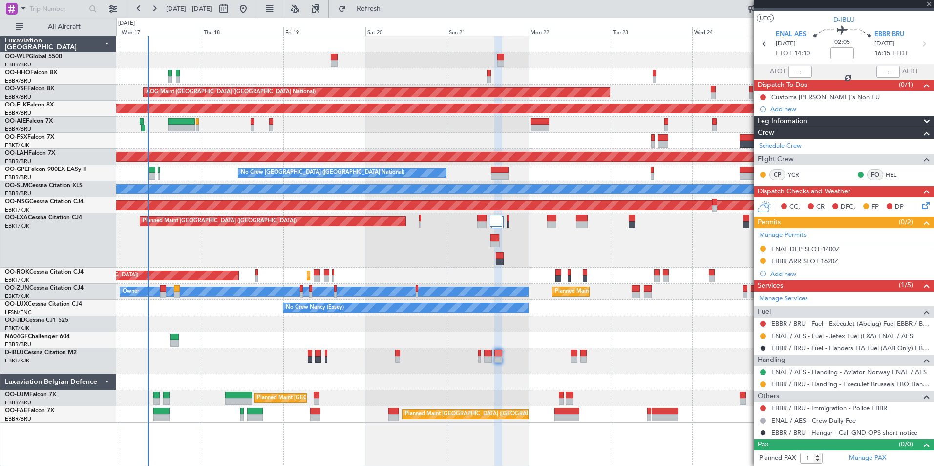
scroll to position [0, 0]
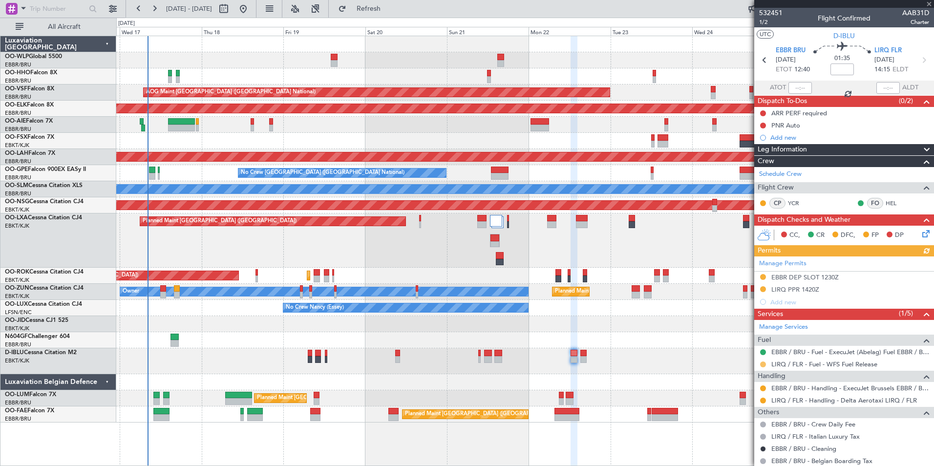
click at [765, 365] on button at bounding box center [763, 364] width 6 height 6
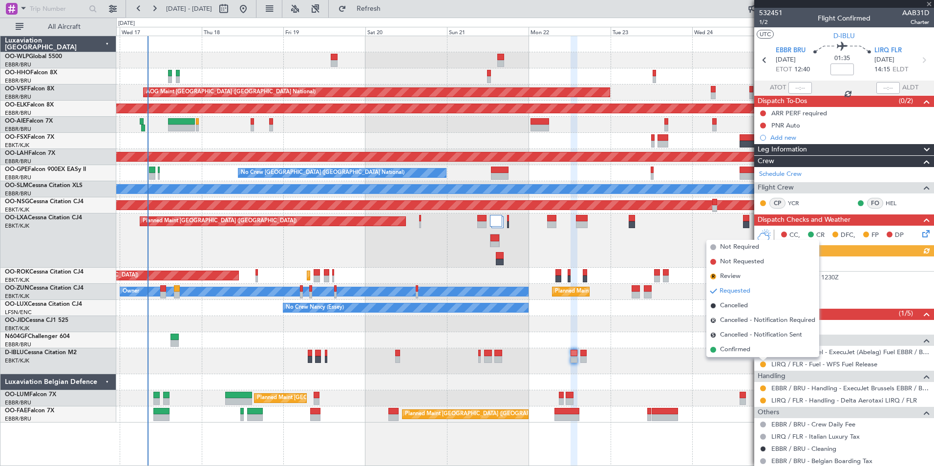
click at [735, 351] on span "Confirmed" at bounding box center [735, 350] width 30 height 10
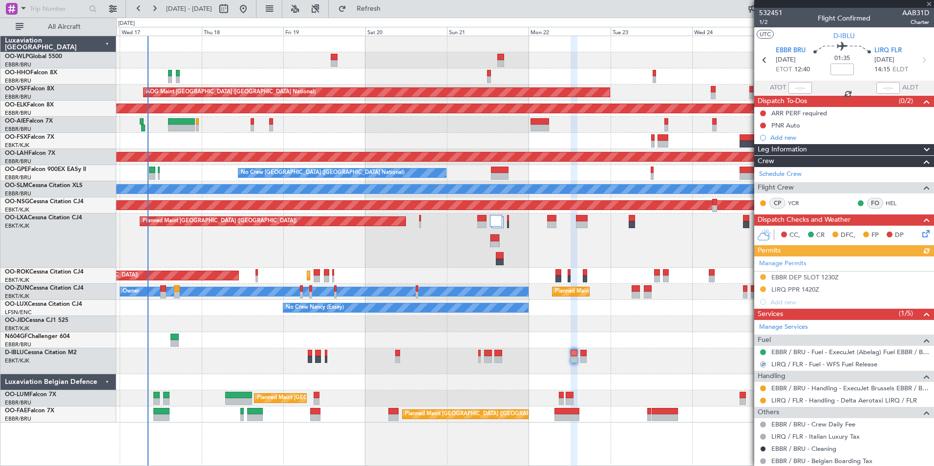
click at [922, 59] on icon at bounding box center [923, 60] width 13 height 13
click at [917, 62] on icon at bounding box center [923, 60] width 13 height 13
type input "0"
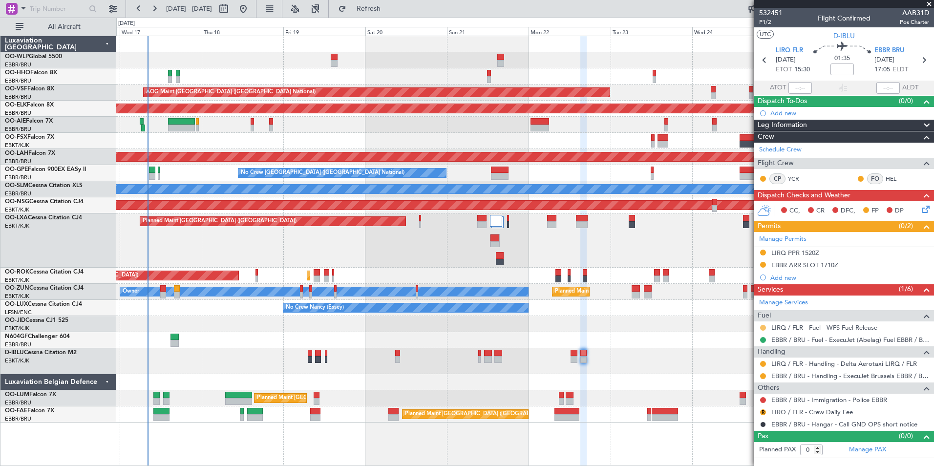
click at [764, 328] on button at bounding box center [763, 328] width 6 height 6
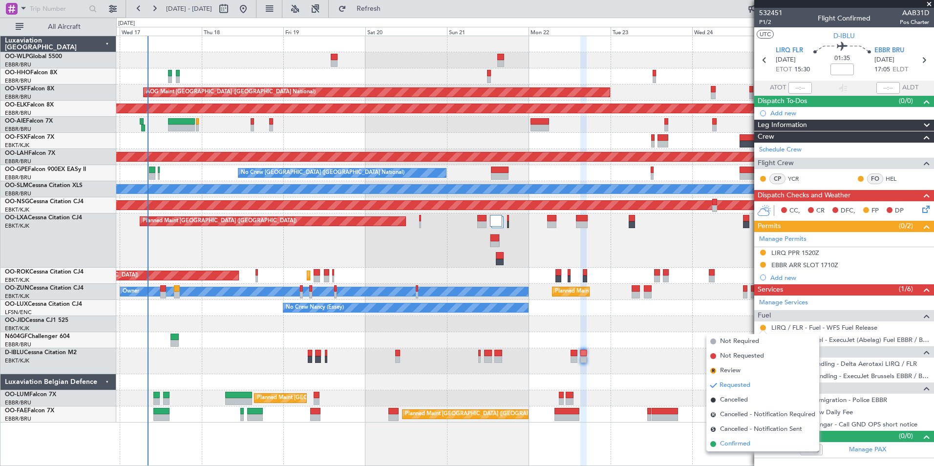
click at [736, 445] on span "Confirmed" at bounding box center [735, 444] width 30 height 10
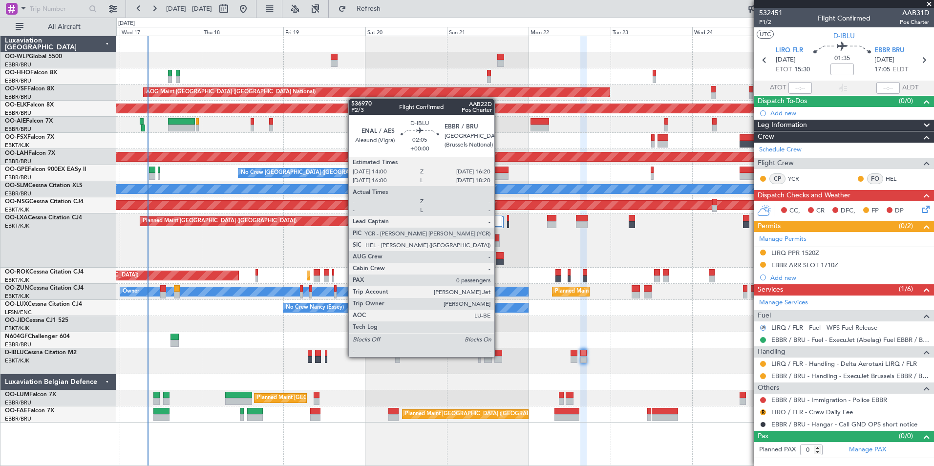
click at [499, 357] on div at bounding box center [498, 359] width 8 height 7
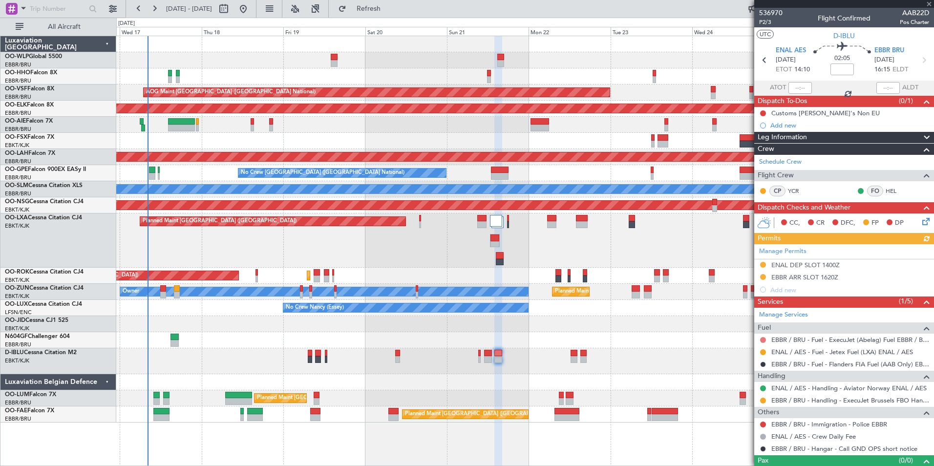
click at [764, 341] on button at bounding box center [763, 340] width 6 height 6
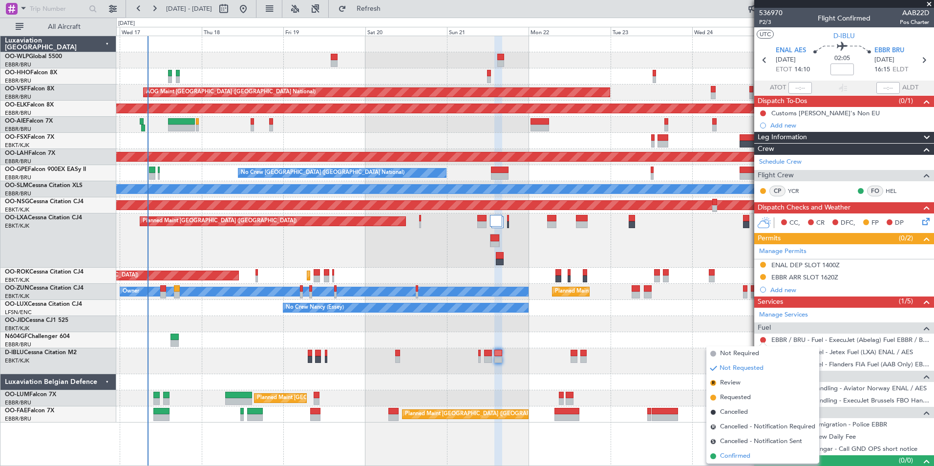
click at [747, 456] on span "Confirmed" at bounding box center [735, 456] width 30 height 10
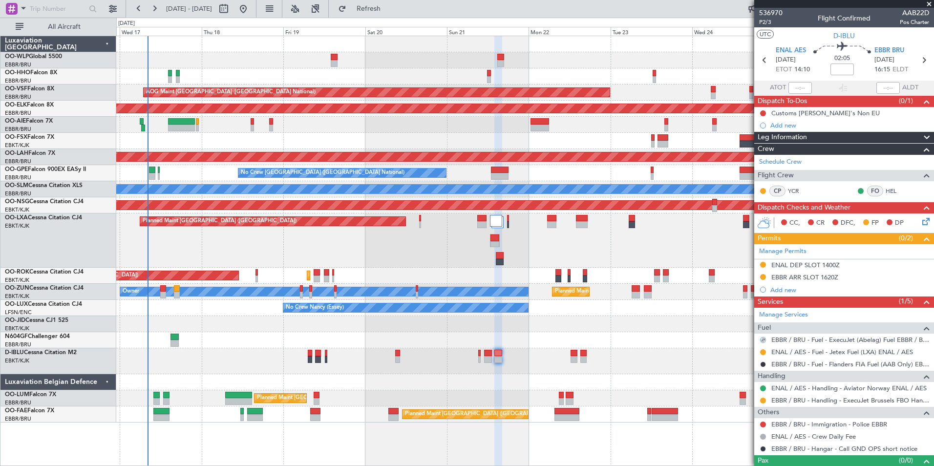
click at [762, 23] on mat-tooltip-component "Trip Number" at bounding box center [770, 31] width 48 height 26
click at [765, 23] on mat-tooltip-component "Trip Number" at bounding box center [770, 31] width 48 height 26
click at [766, 21] on span "P2/3" at bounding box center [770, 22] width 23 height 8
click at [389, 8] on span "Refresh" at bounding box center [368, 8] width 41 height 7
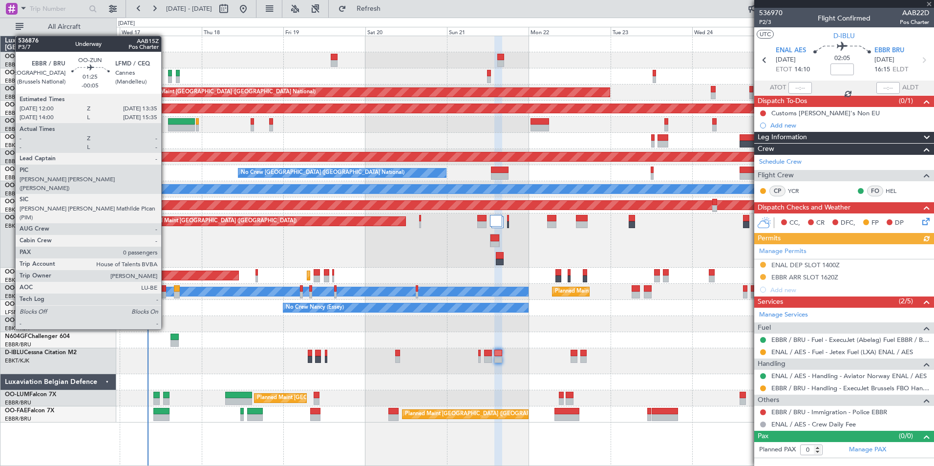
click at [166, 294] on div at bounding box center [163, 295] width 6 height 7
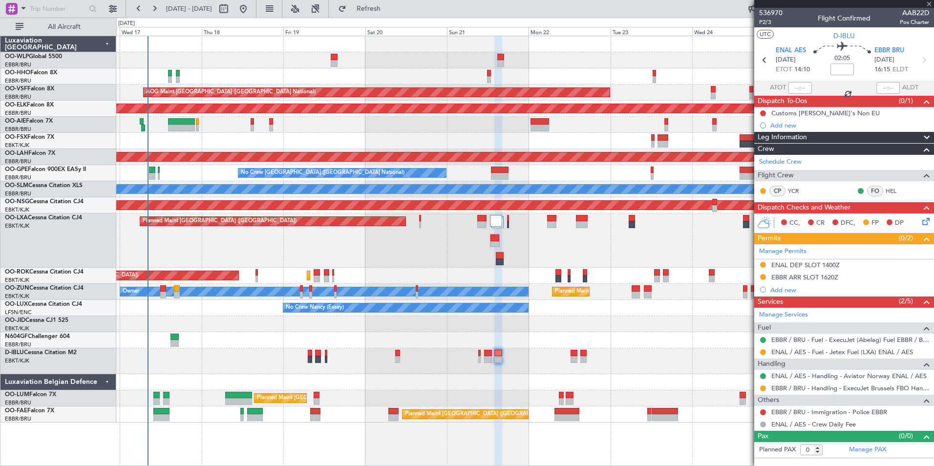
type input "-00:05"
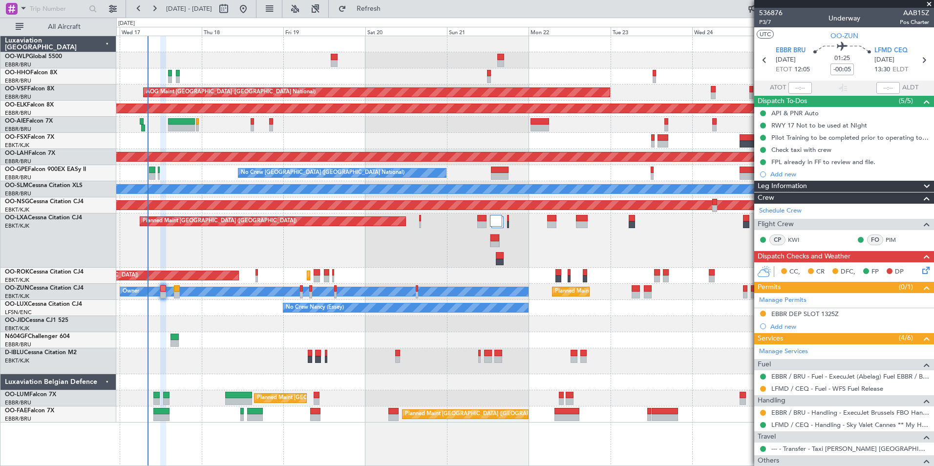
click at [605, 124] on div "AOG Maint Brussels (Brussels National) Planned Maint Kortrijk-Wevelgem Planned …" at bounding box center [524, 229] width 817 height 386
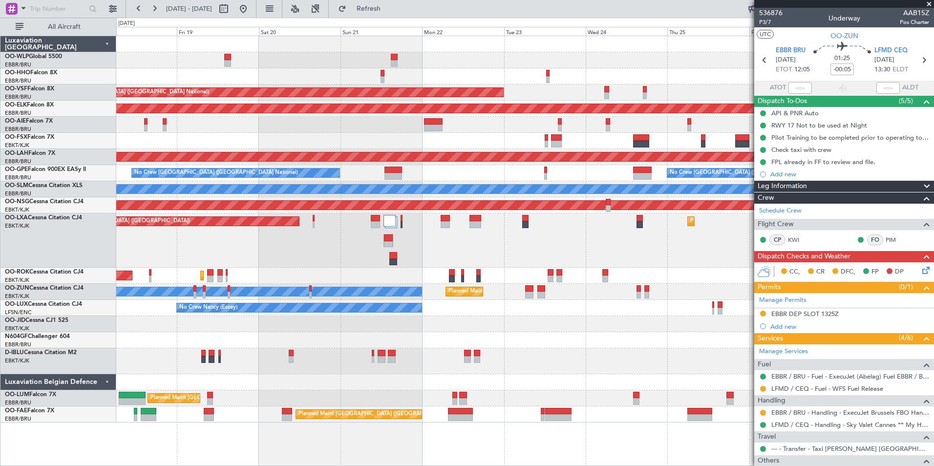
click at [498, 118] on div "Planned Maint [GEOGRAPHIC_DATA] ([GEOGRAPHIC_DATA])" at bounding box center [524, 125] width 817 height 16
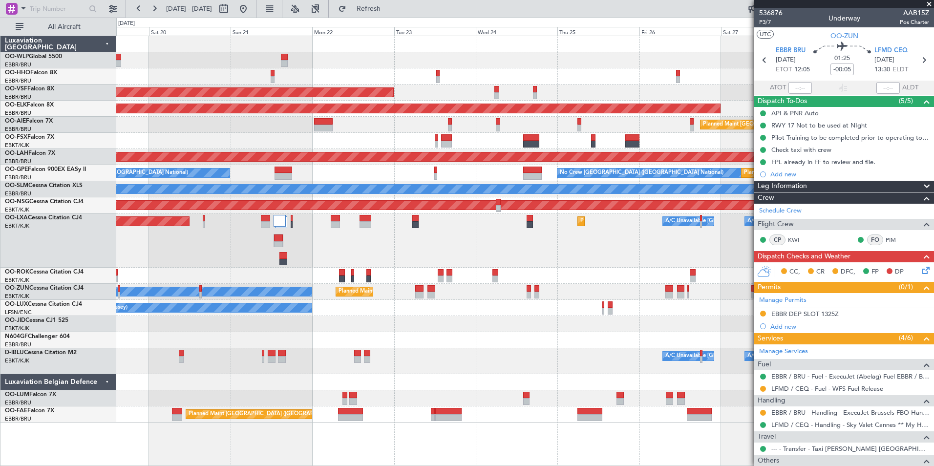
click at [558, 96] on div "AOG Maint [GEOGRAPHIC_DATA] ([GEOGRAPHIC_DATA] National)" at bounding box center [524, 92] width 817 height 16
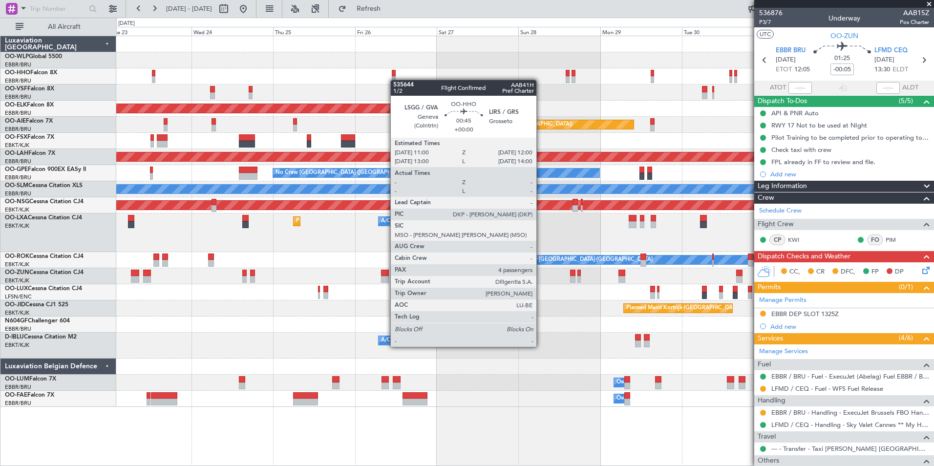
click at [395, 80] on div "AOG Maint Brussels (Brussels National) Planned Maint Kortrijk-Wevelgem Planned …" at bounding box center [524, 221] width 817 height 371
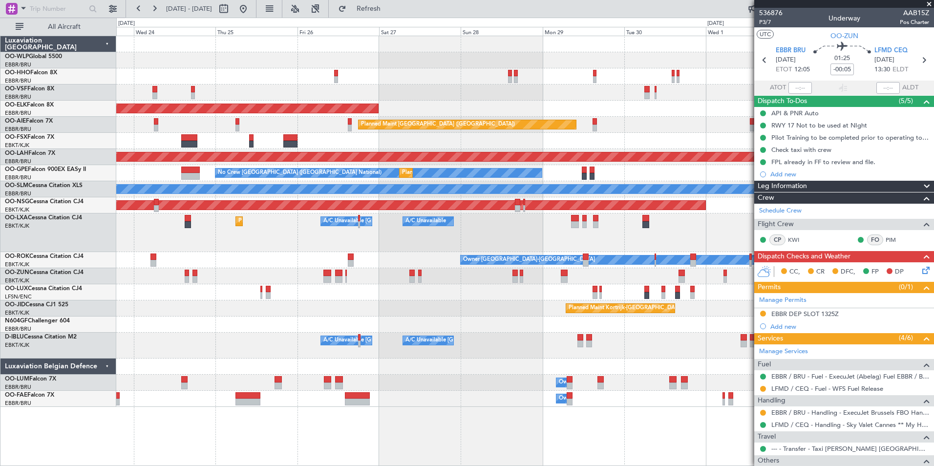
click at [511, 102] on div "AOG Maint Brussels (Brussels National) Planned Maint Kortrijk-Wevelgem Planned …" at bounding box center [524, 221] width 817 height 371
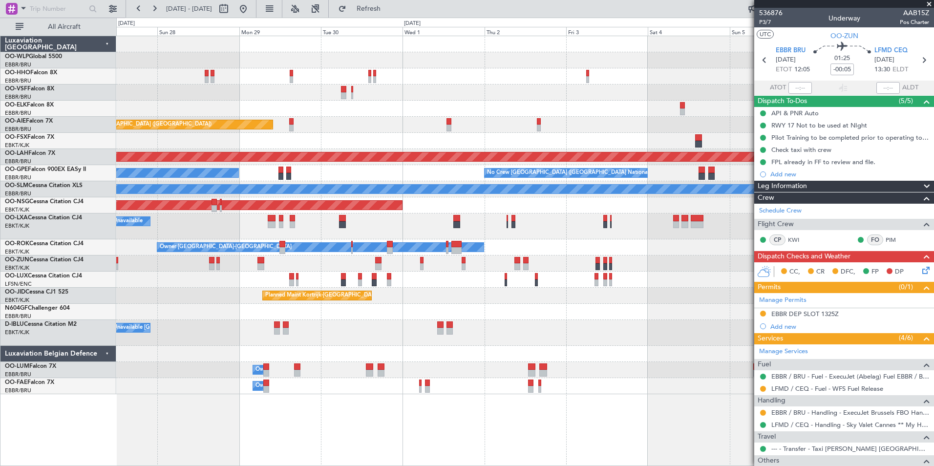
click at [382, 130] on div "Planned Maint Kortrijk-Wevelgem Planned Maint London (Farnborough) Planned Main…" at bounding box center [524, 215] width 817 height 358
click at [471, 135] on div "Planned Maint Kortrijk-Wevelgem Planned Maint London (Farnborough) Planned Main…" at bounding box center [524, 215] width 817 height 358
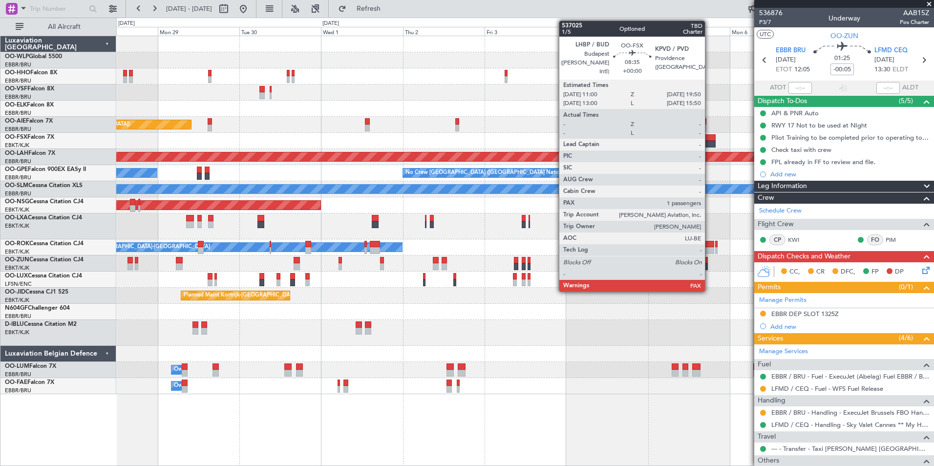
click at [709, 138] on div at bounding box center [700, 137] width 30 height 7
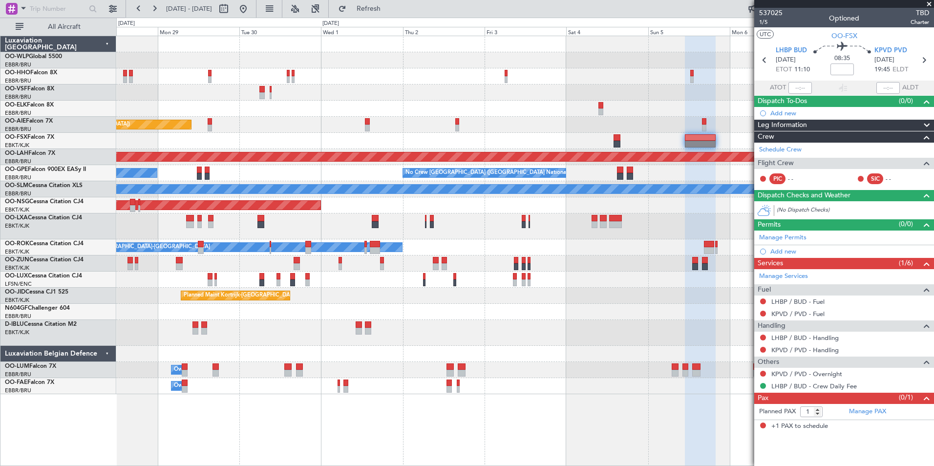
click at [548, 346] on div "Planned Maint Kortrijk-Wevelgem Planned Maint London (Farnborough) Planned Main…" at bounding box center [524, 215] width 817 height 358
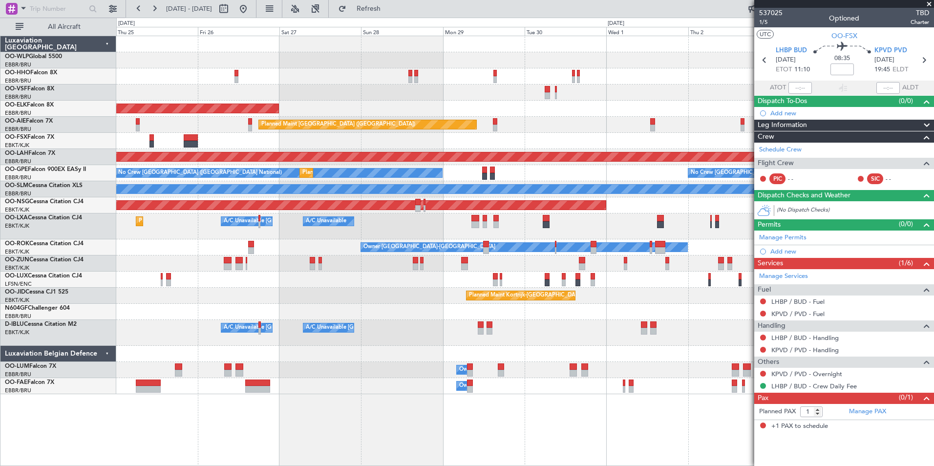
click at [418, 295] on div "AOG Maint Brussels (Brussels National) Planned Maint Kortrijk-Wevelgem Planned …" at bounding box center [524, 215] width 817 height 358
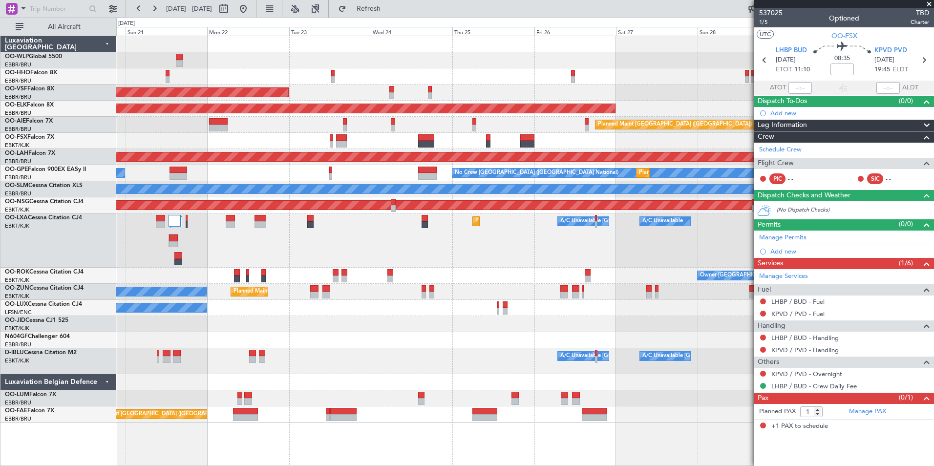
click at [383, 292] on div "AOG Maint Brussels (Brussels National) Planned Maint Kortrijk-Wevelgem Planned …" at bounding box center [524, 229] width 817 height 386
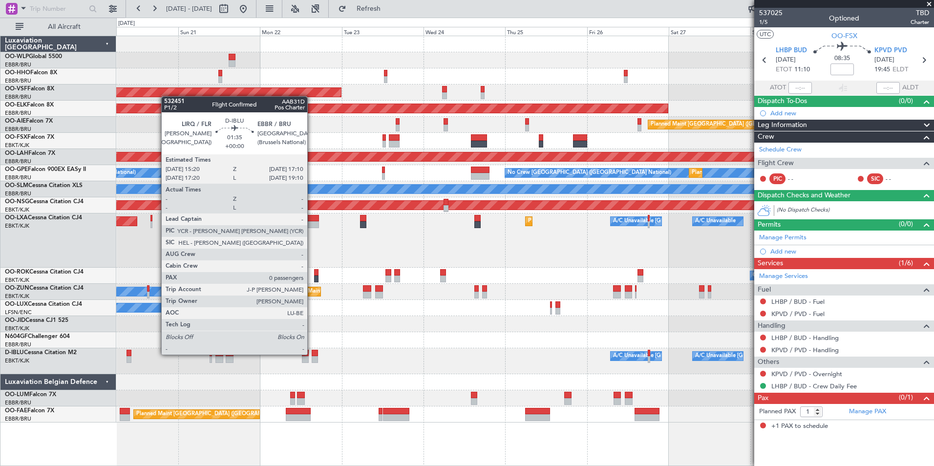
click at [312, 355] on div at bounding box center [315, 353] width 6 height 7
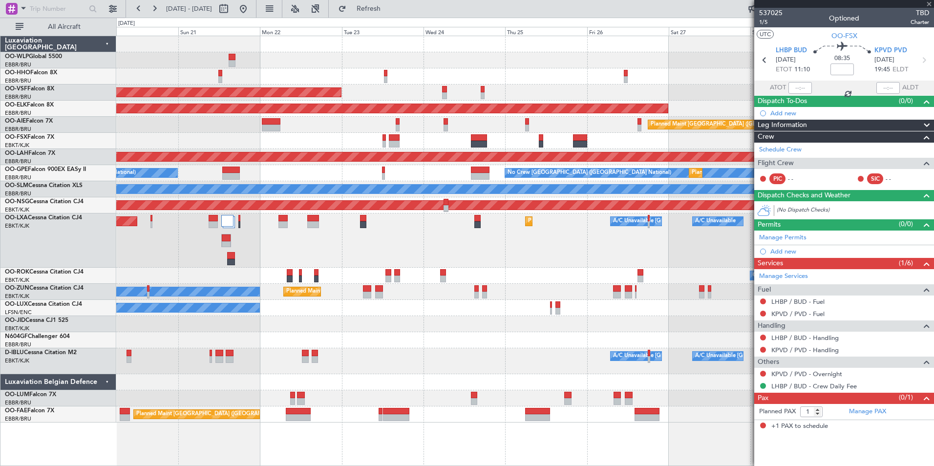
type input "0"
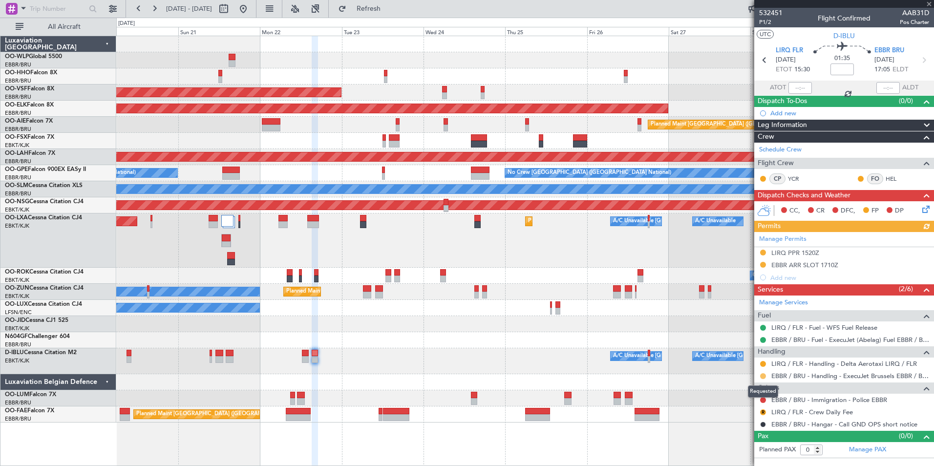
click at [764, 377] on button at bounding box center [763, 376] width 6 height 6
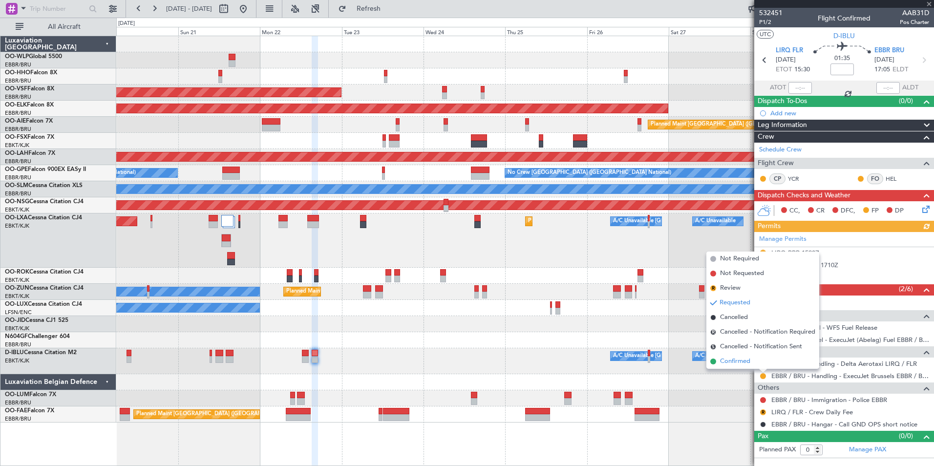
click at [725, 362] on span "Confirmed" at bounding box center [735, 362] width 30 height 10
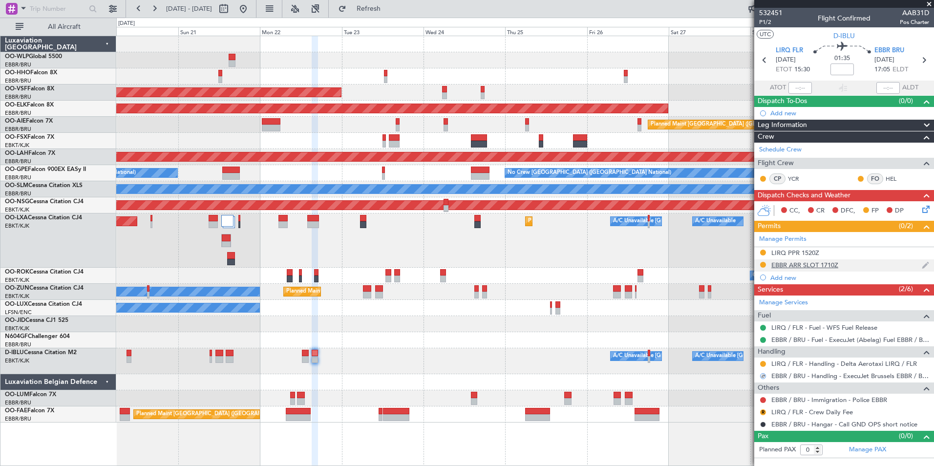
click at [785, 265] on div "EBBR ARR SLOT 1710Z" at bounding box center [804, 265] width 67 height 8
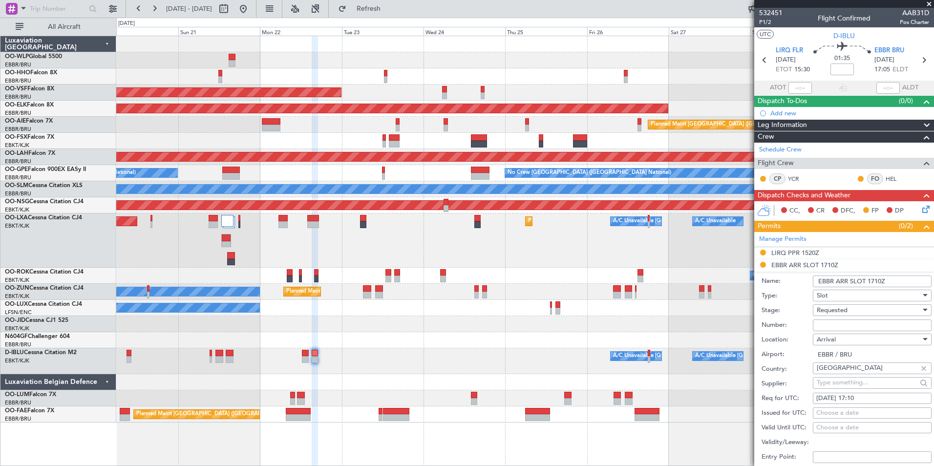
click at [838, 319] on input "Number:" at bounding box center [872, 325] width 119 height 12
click at [839, 320] on input "Number:" at bounding box center [872, 325] width 119 height 12
click at [858, 322] on input "Number:" at bounding box center [872, 325] width 119 height 12
paste input "EBBRAAB7212A"
type input "EBBRAAB7212A00"
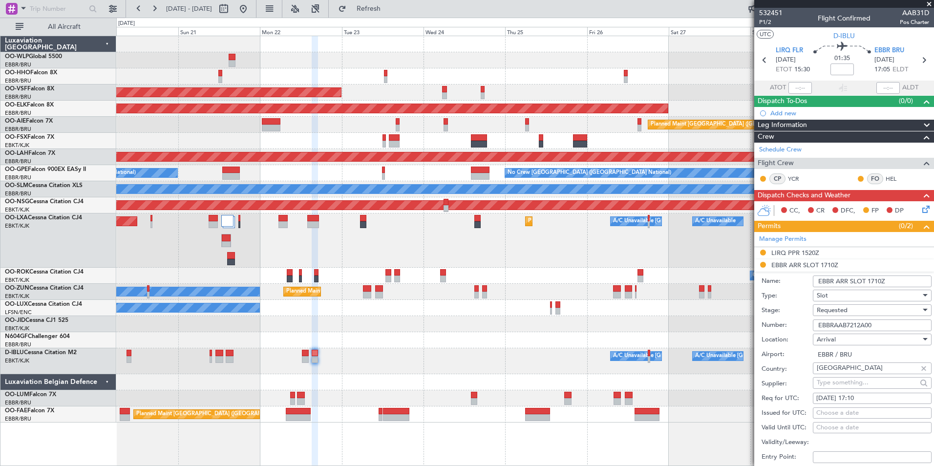
click at [868, 310] on div "Requested" at bounding box center [869, 310] width 104 height 15
click at [843, 385] on span "Received OK" at bounding box center [868, 384] width 103 height 15
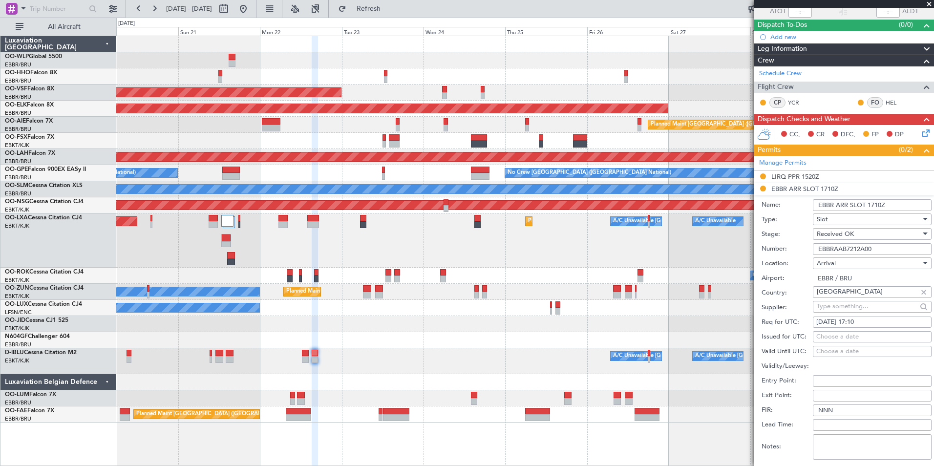
scroll to position [195, 0]
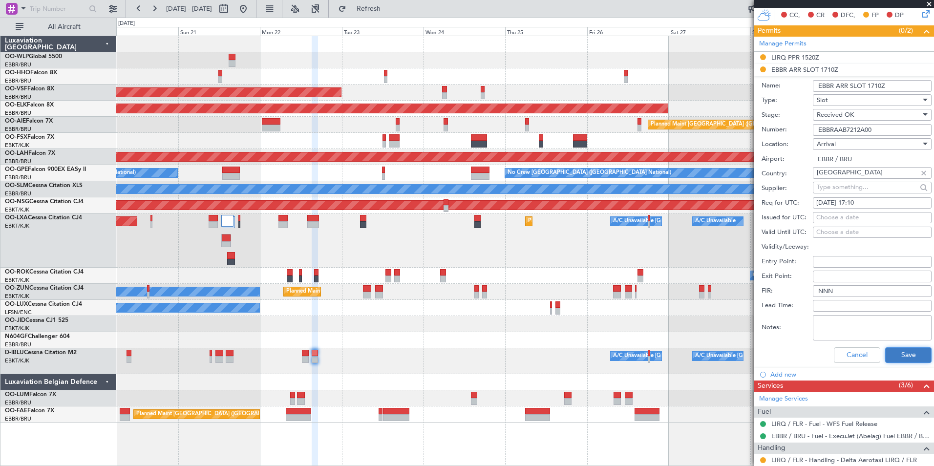
click at [895, 358] on button "Save" at bounding box center [908, 355] width 46 height 16
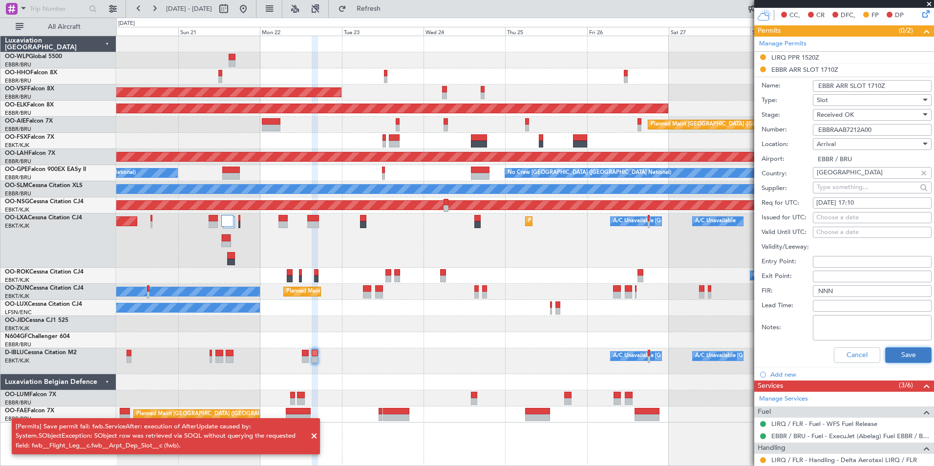
click at [899, 353] on button "Save" at bounding box center [908, 355] width 46 height 16
click at [886, 353] on button "Save" at bounding box center [908, 355] width 46 height 16
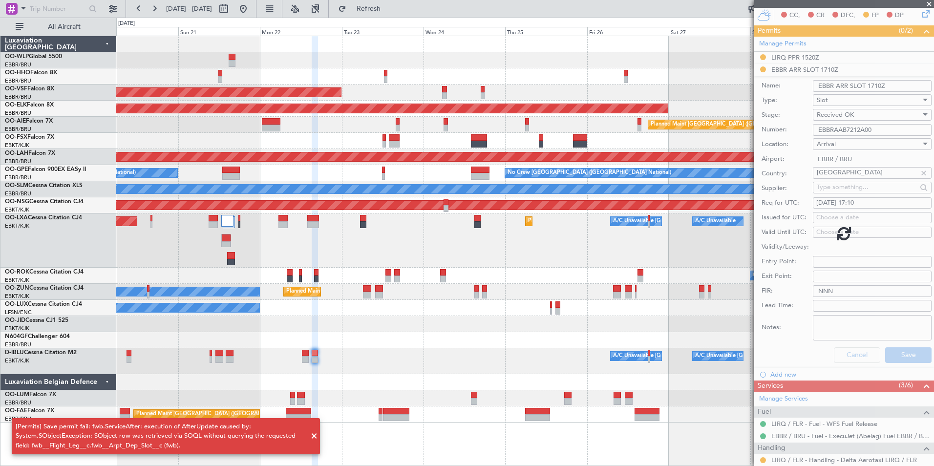
click at [316, 437] on span at bounding box center [314, 436] width 12 height 12
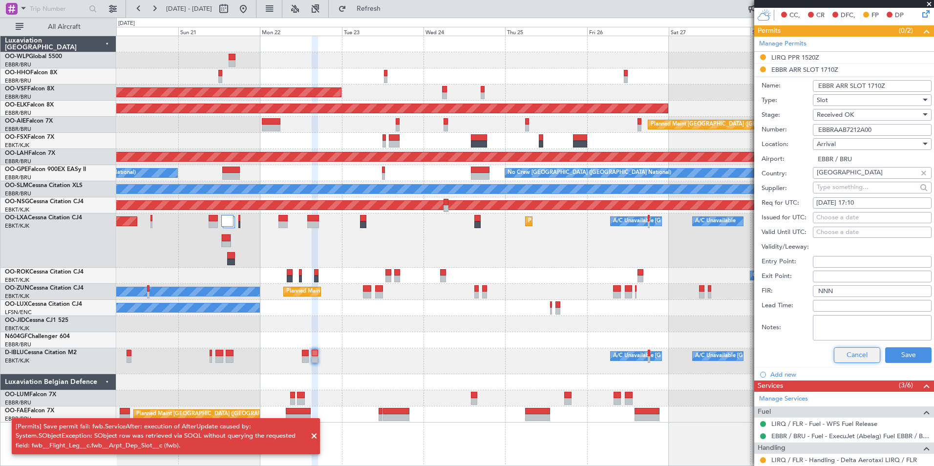
click at [851, 355] on button "Cancel" at bounding box center [857, 355] width 46 height 16
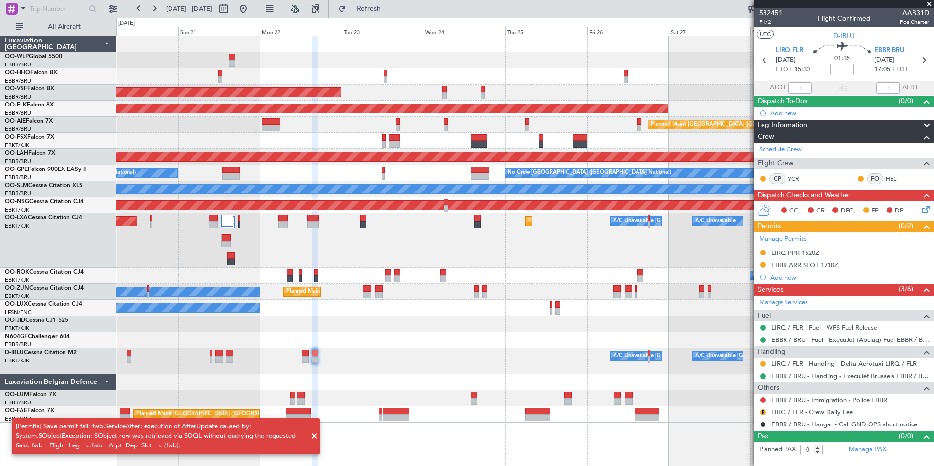
scroll to position [0, 0]
click at [808, 266] on div "EBBR ARR SLOT 1710Z" at bounding box center [804, 265] width 67 height 8
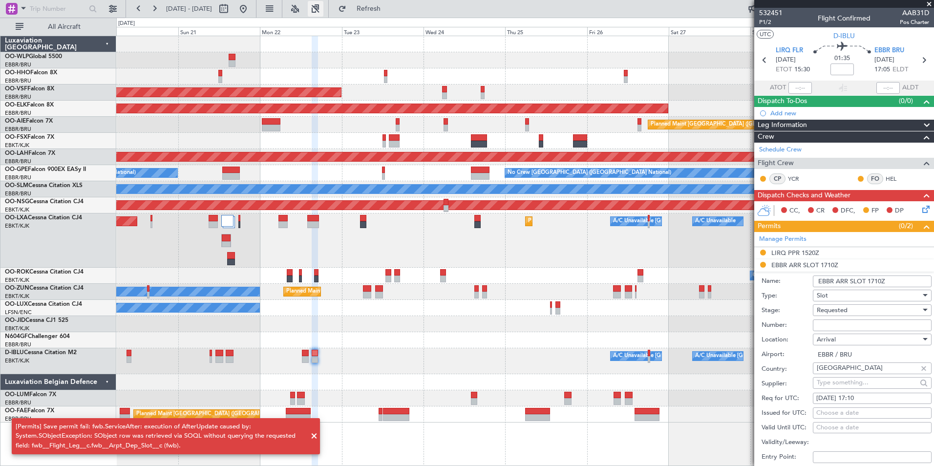
click at [323, 1] on button at bounding box center [316, 9] width 16 height 16
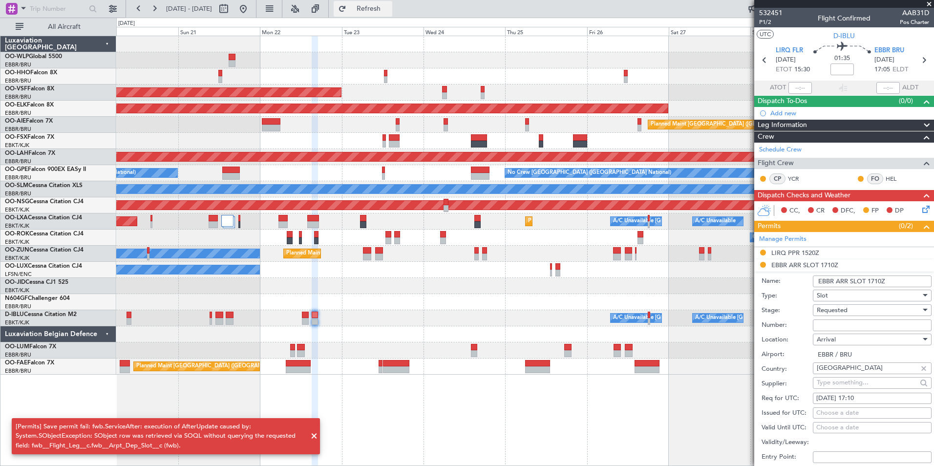
click at [381, 8] on span "Refresh" at bounding box center [368, 8] width 41 height 7
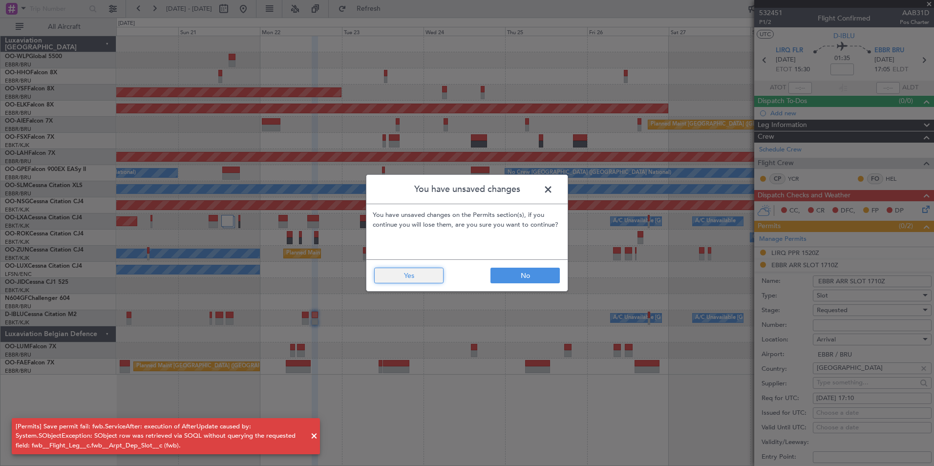
click at [428, 272] on button "Yes" at bounding box center [408, 276] width 69 height 16
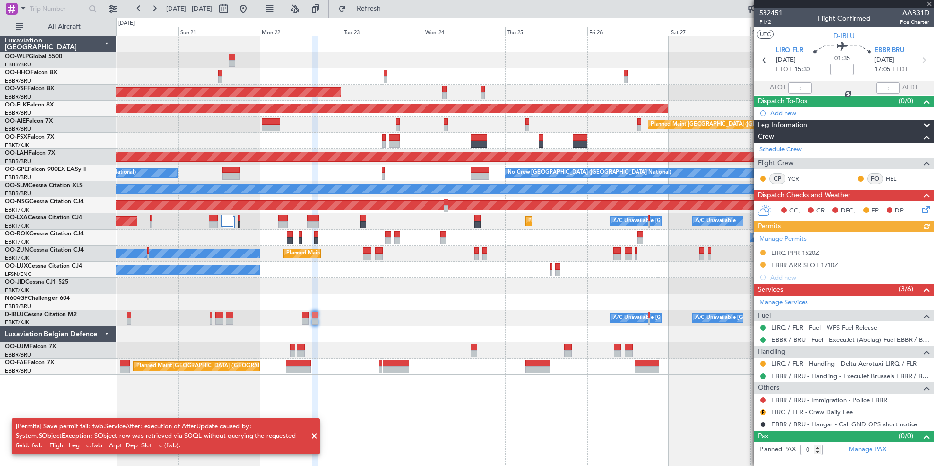
click at [817, 264] on div "Manage Permits LIRQ PPR 1520Z EBBR ARR SLOT 1710Z Add new" at bounding box center [844, 258] width 180 height 52
click at [814, 265] on div "EBBR ARR SLOT 1710Z" at bounding box center [804, 265] width 67 height 8
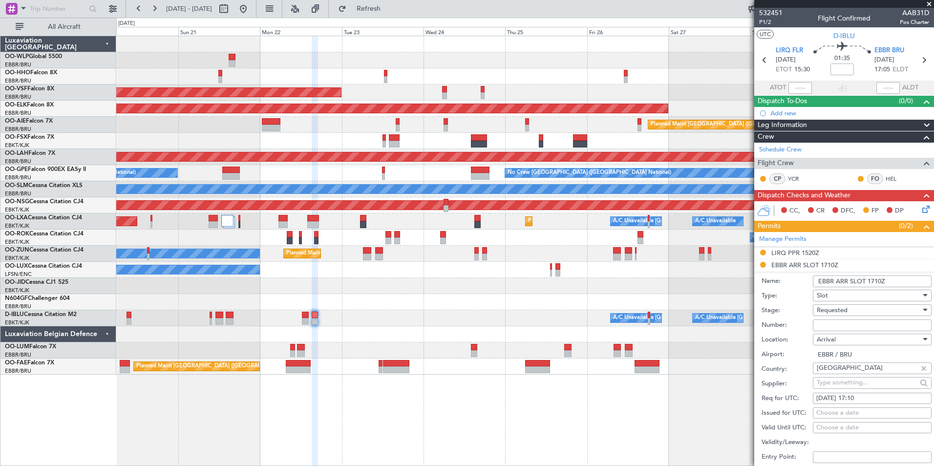
click at [834, 324] on input "Number:" at bounding box center [872, 325] width 119 height 12
paste input "EBBRAAB7212A"
type input "EBBRAAB7212A00"
click at [837, 306] on span "Requested" at bounding box center [832, 310] width 31 height 9
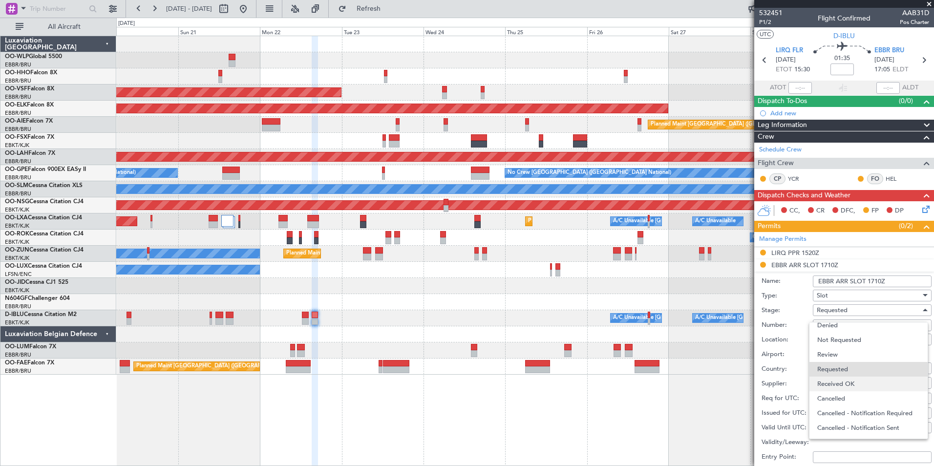
click at [831, 388] on span "Received OK" at bounding box center [868, 384] width 103 height 15
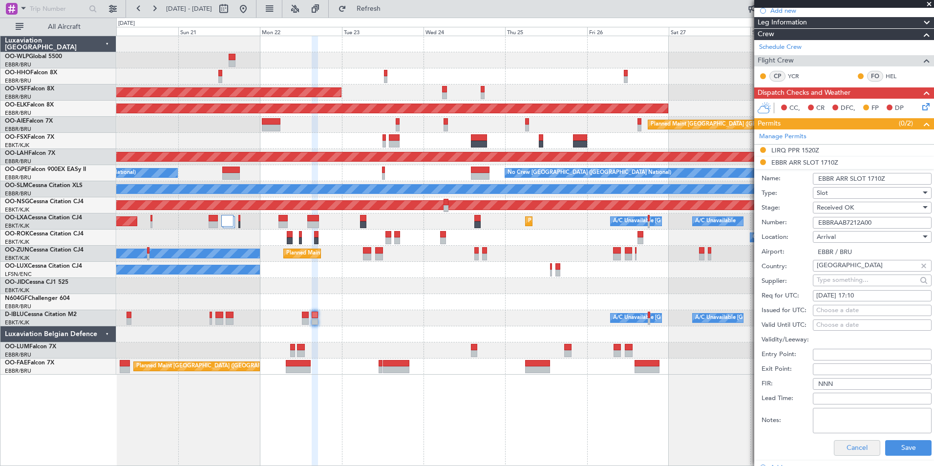
scroll to position [195, 0]
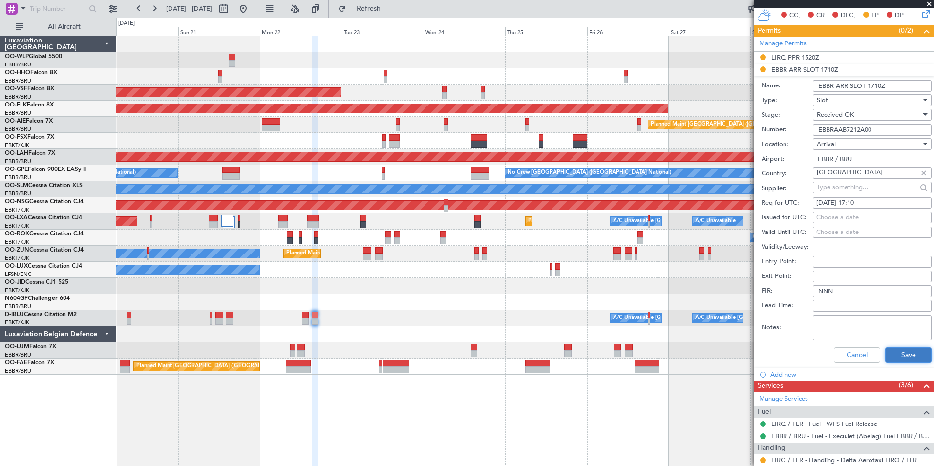
click at [895, 354] on button "Save" at bounding box center [908, 355] width 46 height 16
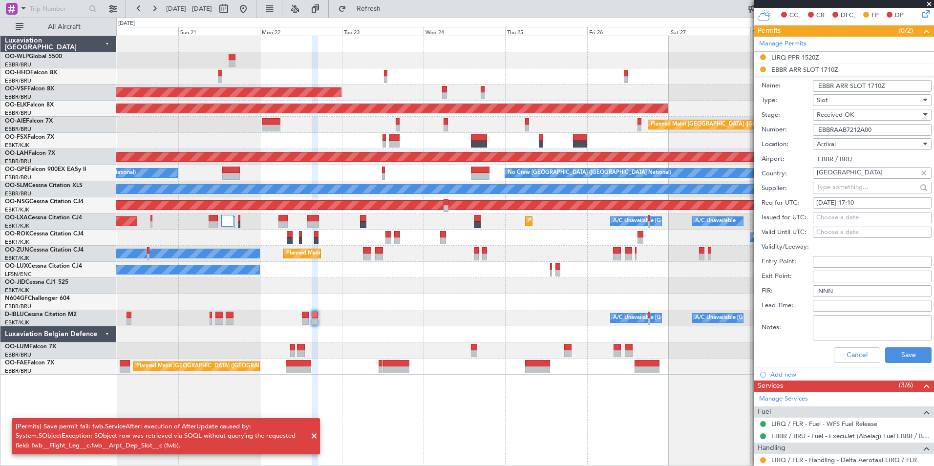
drag, startPoint x: 143, startPoint y: 440, endPoint x: 257, endPoint y: 450, distance: 114.2
click at [257, 450] on div "[Permits] Save permit fail: fwb.ServiceAfter: execution of AfterUpdate caused b…" at bounding box center [161, 436] width 290 height 29
drag, startPoint x: 257, startPoint y: 450, endPoint x: 192, endPoint y: 449, distance: 64.5
click at [192, 449] on div "[Permits] Save permit fail: fwb.ServiceAfter: execution of AfterUpdate caused b…" at bounding box center [161, 436] width 290 height 29
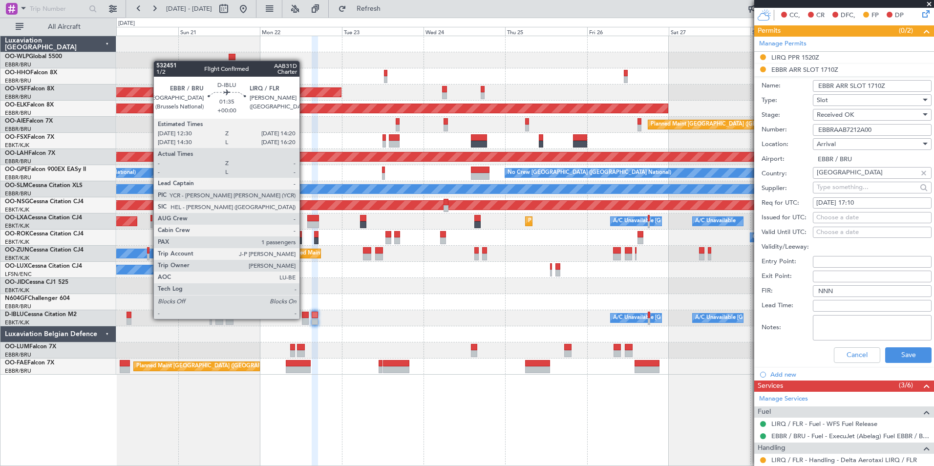
click at [304, 319] on div at bounding box center [305, 321] width 6 height 7
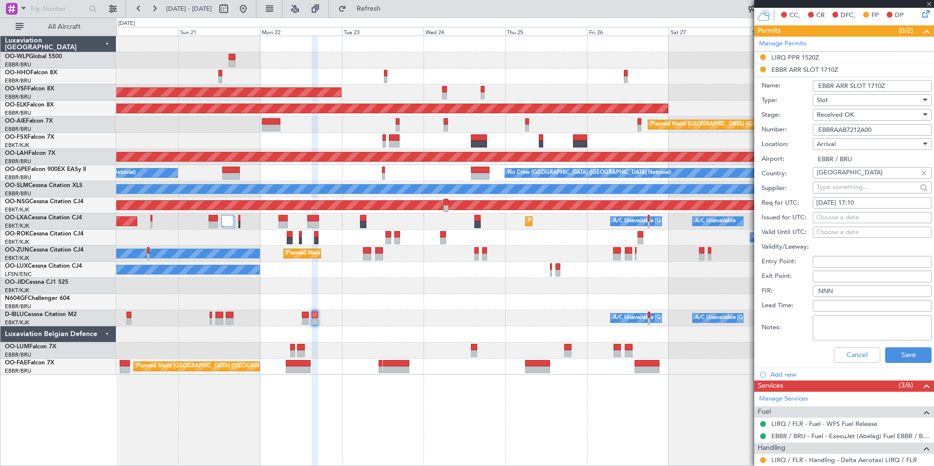
type input "1"
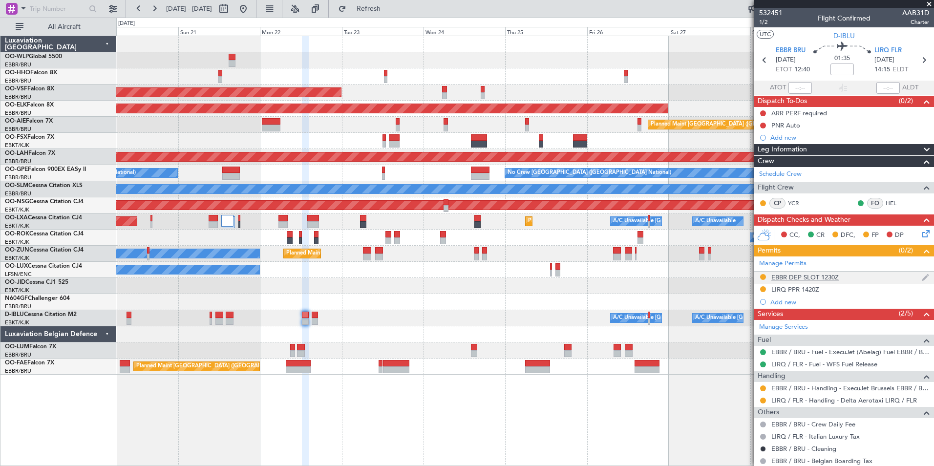
click at [803, 275] on div "EBBR DEP SLOT 1230Z" at bounding box center [804, 277] width 67 height 8
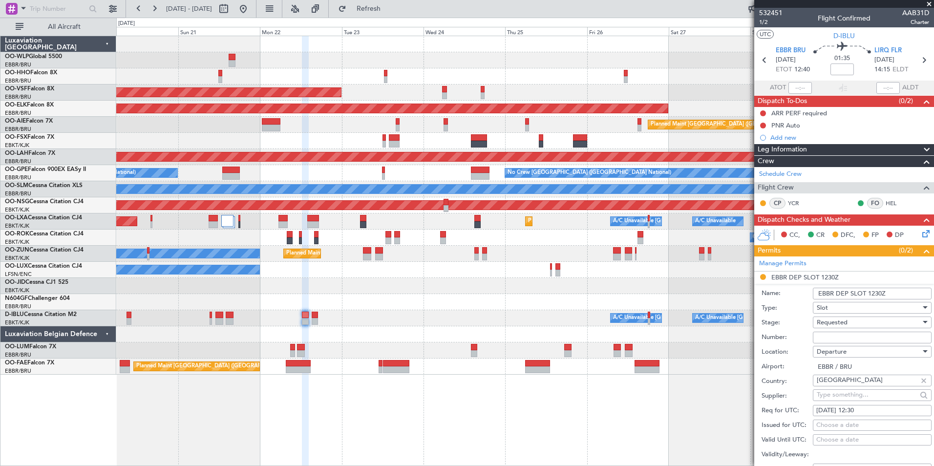
click at [834, 336] on input "Number:" at bounding box center [872, 338] width 119 height 12
paste input "EBBRAAB7211D"
type input "EBBRAAB7211D00"
click at [866, 324] on div "Requested" at bounding box center [869, 322] width 104 height 15
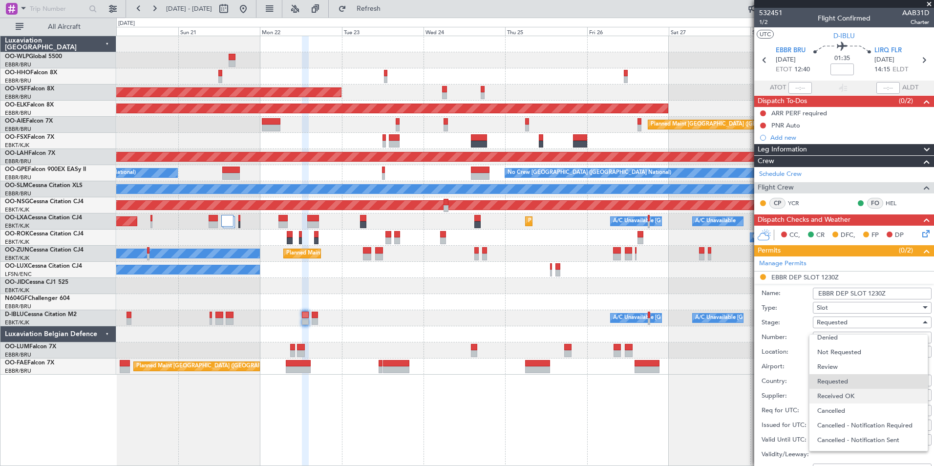
click at [853, 396] on span "Received OK" at bounding box center [868, 396] width 103 height 15
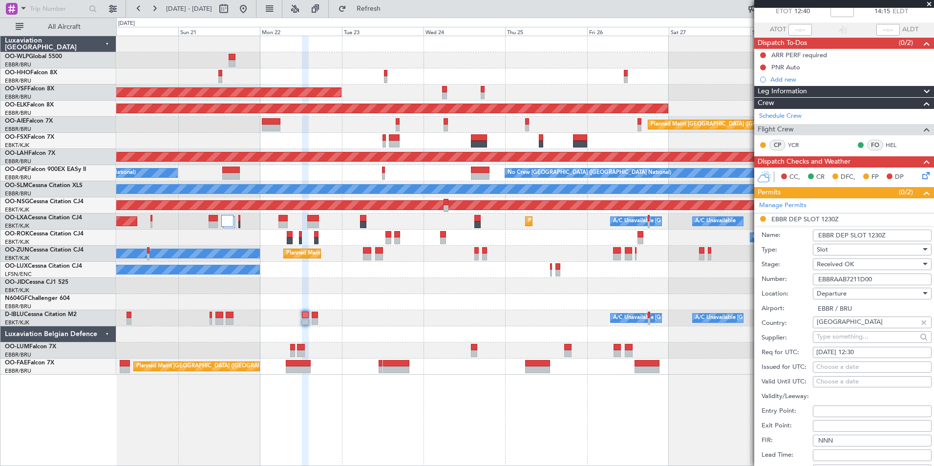
scroll to position [147, 0]
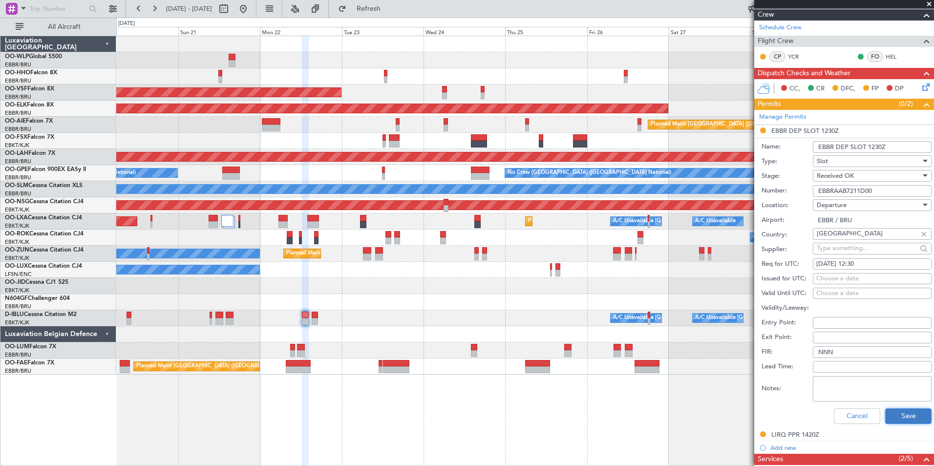
click at [891, 408] on button "Save" at bounding box center [908, 416] width 46 height 16
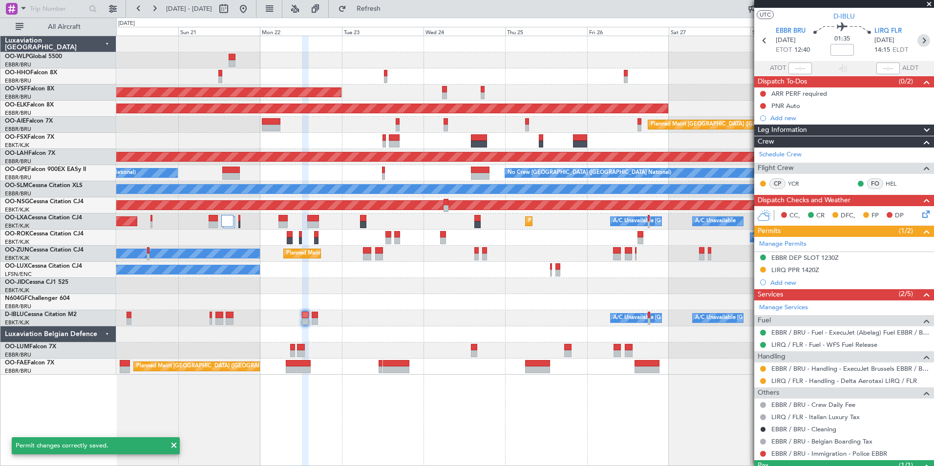
scroll to position [0, 0]
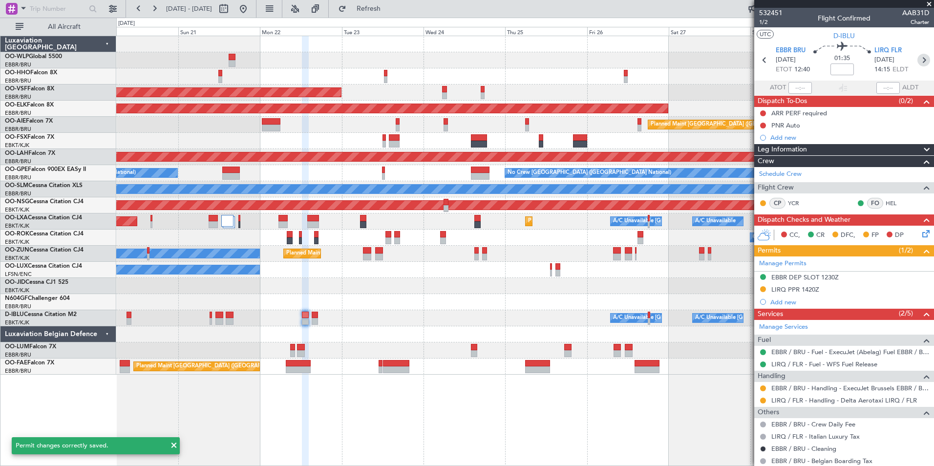
click at [922, 62] on icon at bounding box center [923, 60] width 13 height 13
type input "0"
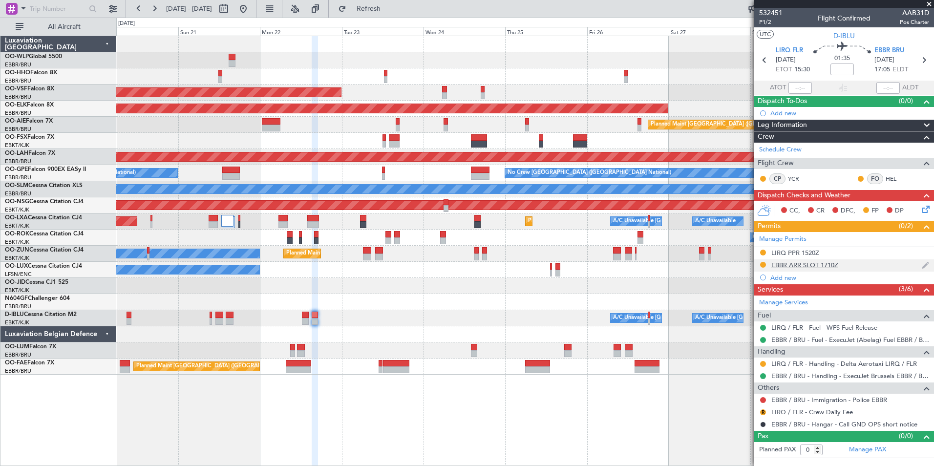
click at [787, 262] on div "EBBR ARR SLOT 1710Z" at bounding box center [804, 265] width 67 height 8
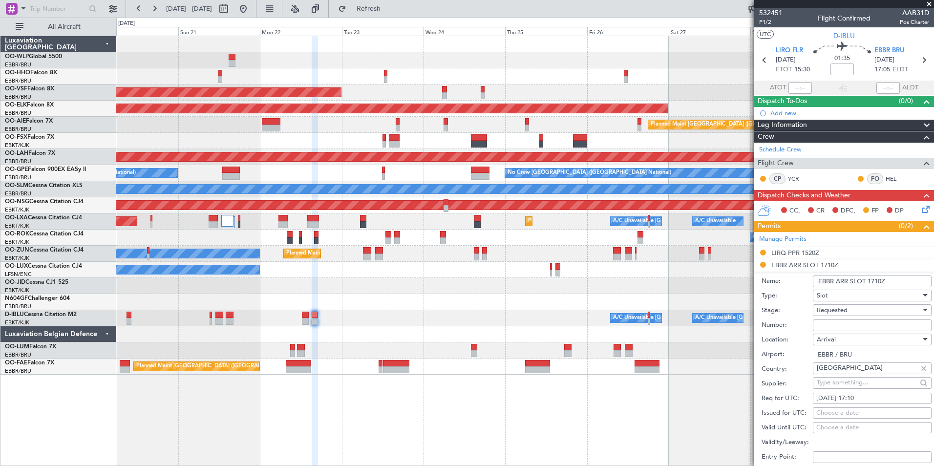
click at [841, 332] on div "Arrival" at bounding box center [869, 339] width 104 height 15
click at [840, 324] on div at bounding box center [467, 233] width 934 height 466
click at [840, 324] on input "Number:" at bounding box center [872, 325] width 119 height 12
paste input "EBBRAAB7212A"
type input "EBBRAAB7212A00"
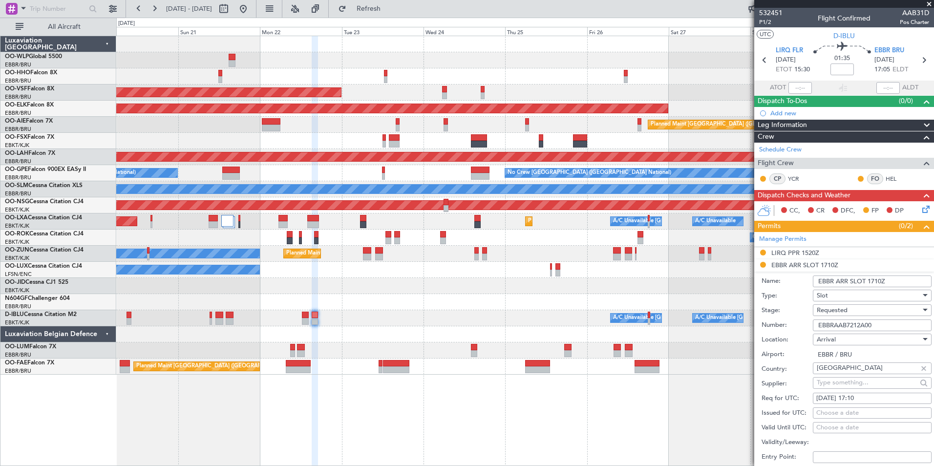
click at [852, 303] on div "Requested" at bounding box center [869, 310] width 104 height 15
click at [847, 382] on span "Received OK" at bounding box center [868, 384] width 103 height 15
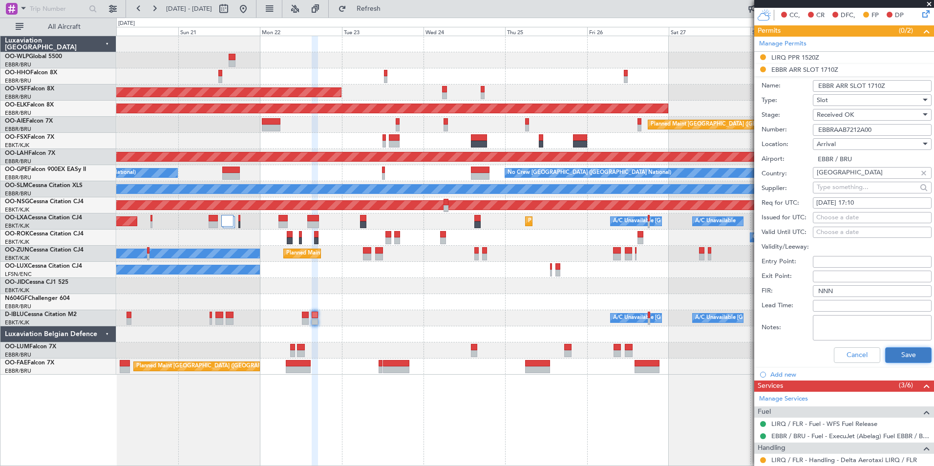
click at [900, 359] on button "Save" at bounding box center [908, 355] width 46 height 16
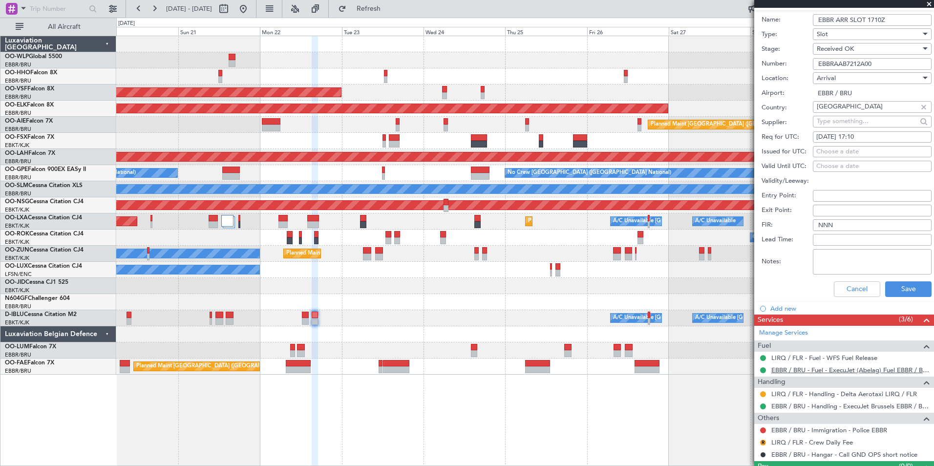
scroll to position [283, 0]
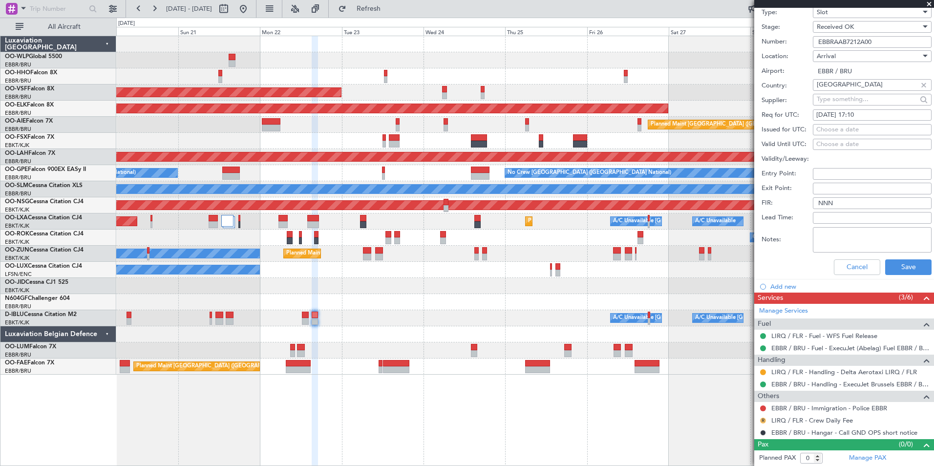
click at [762, 418] on button "R" at bounding box center [763, 421] width 6 height 6
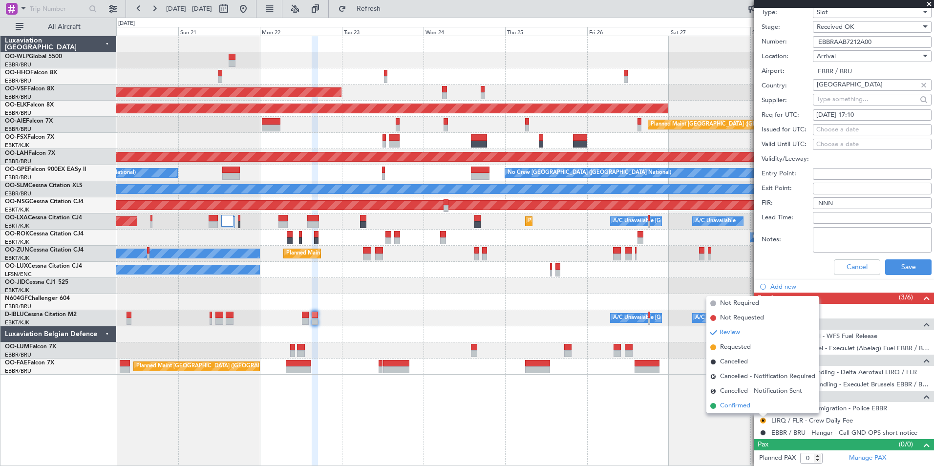
click at [732, 403] on span "Confirmed" at bounding box center [735, 406] width 30 height 10
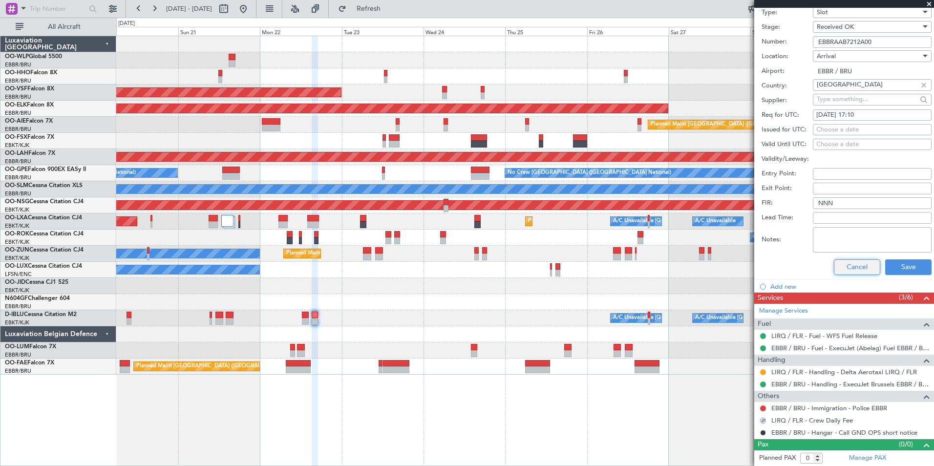
click at [848, 263] on button "Cancel" at bounding box center [857, 267] width 46 height 16
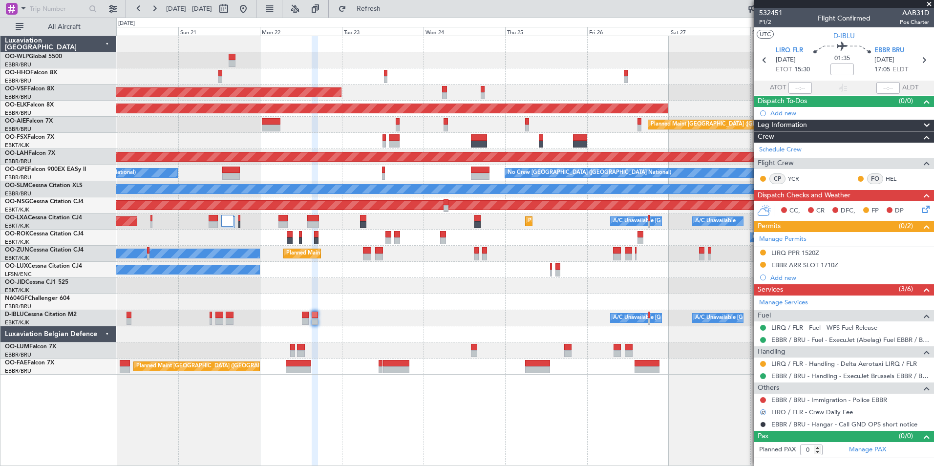
scroll to position [0, 0]
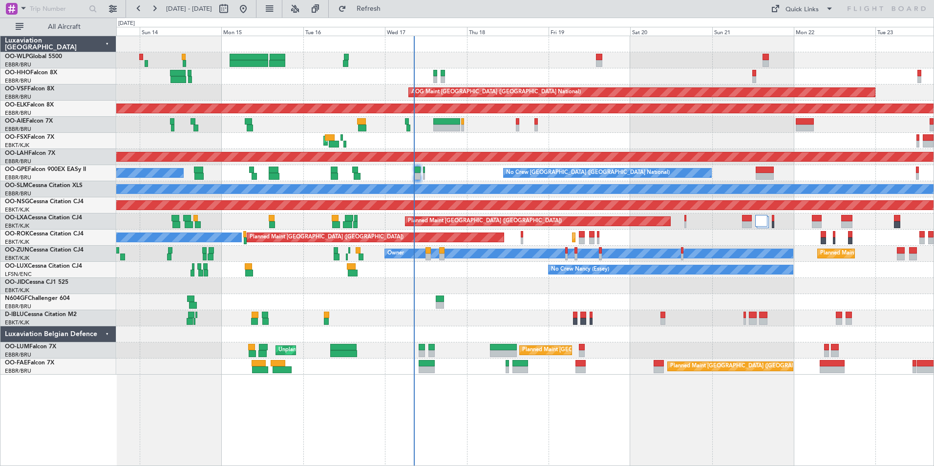
click at [659, 277] on div "Planned Maint Geneva (Cointrin) AOG Maint [GEOGRAPHIC_DATA] ([GEOGRAPHIC_DATA])…" at bounding box center [524, 205] width 817 height 338
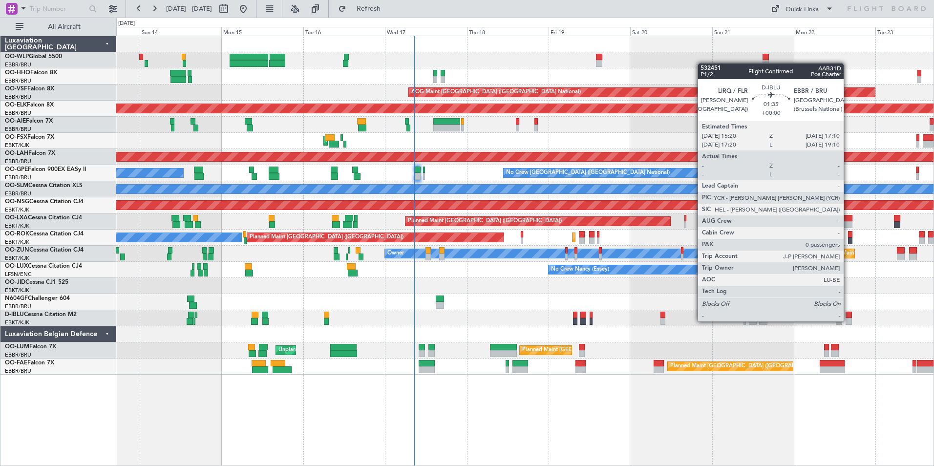
click at [848, 321] on div at bounding box center [848, 321] width 6 height 7
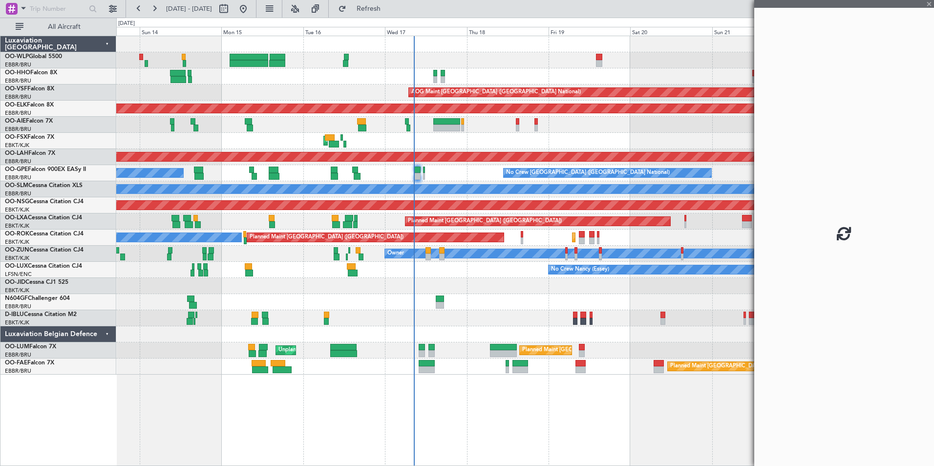
click at [753, 307] on fb-app "[DATE] - [DATE] Refresh Quick Links All Aircraft Planned Maint Geneva ([GEOGRAP…" at bounding box center [467, 236] width 934 height 459
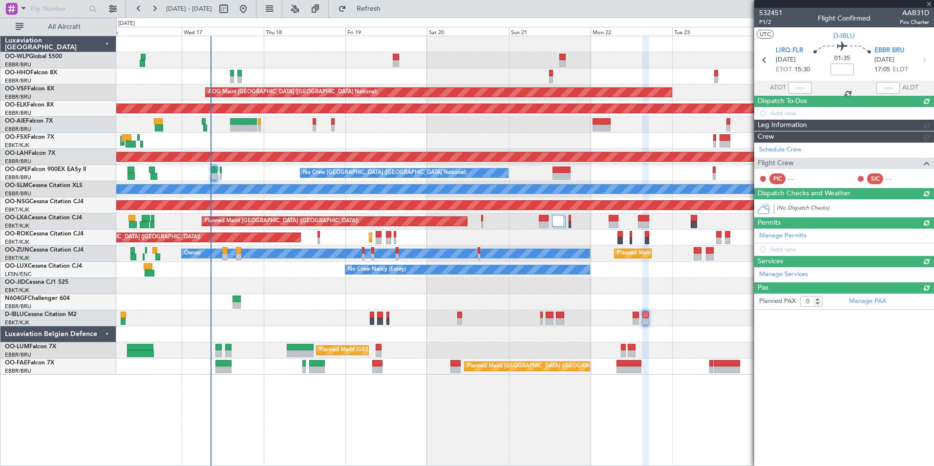
click at [526, 290] on div "AOG Maint [GEOGRAPHIC_DATA] ([GEOGRAPHIC_DATA] National) Planned Maint [GEOGRAP…" at bounding box center [524, 205] width 817 height 338
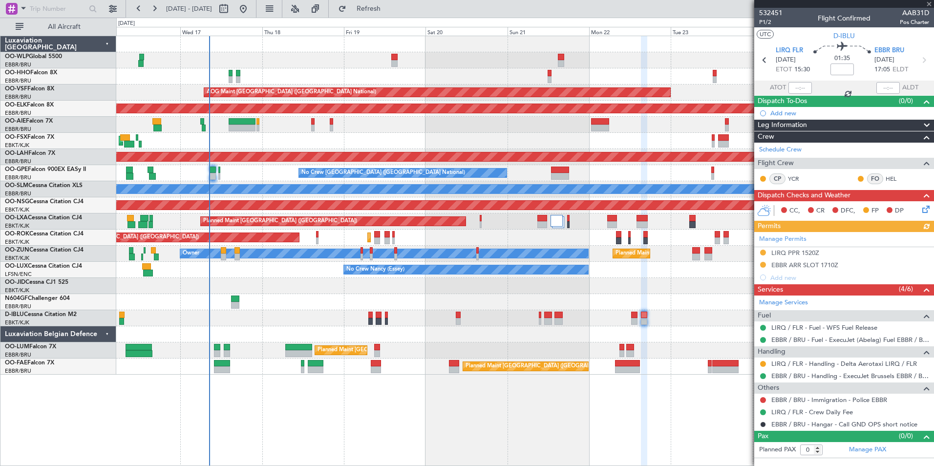
click at [790, 265] on div "Manage Permits LIRQ PPR 1520Z EBBR ARR SLOT 1710Z Add new" at bounding box center [844, 258] width 180 height 52
click at [784, 266] on div "EBBR ARR SLOT 1710Z" at bounding box center [804, 265] width 67 height 8
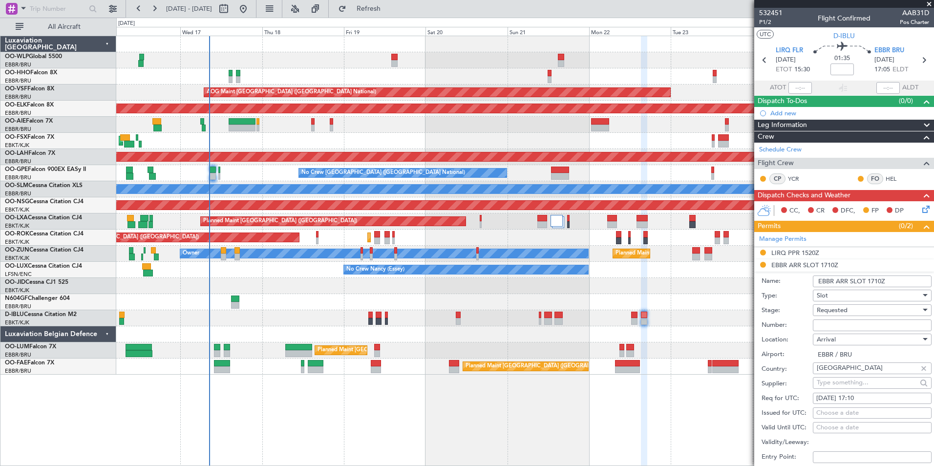
click at [843, 324] on input "Number:" at bounding box center [872, 325] width 119 height 12
paste input "EBBRAAB7212A"
type input "EBBRAAB7212A00"
click at [839, 309] on span "Requested" at bounding box center [832, 310] width 31 height 9
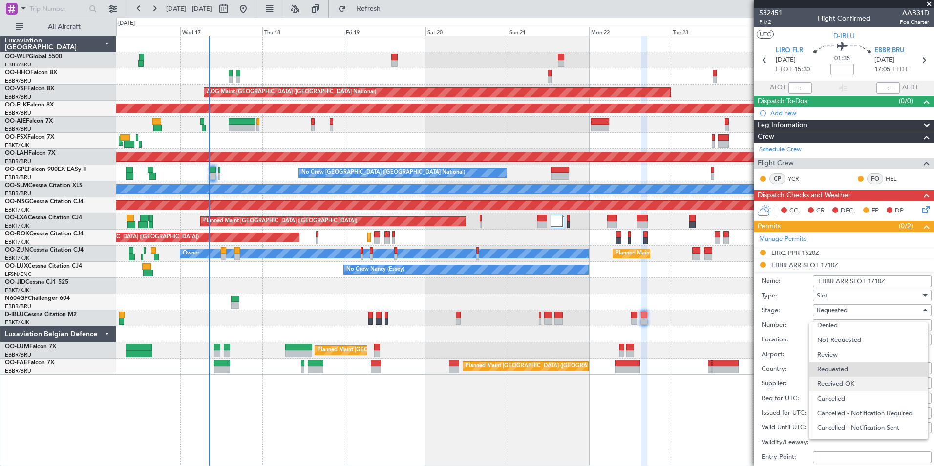
click at [834, 383] on span "Received OK" at bounding box center [868, 384] width 103 height 15
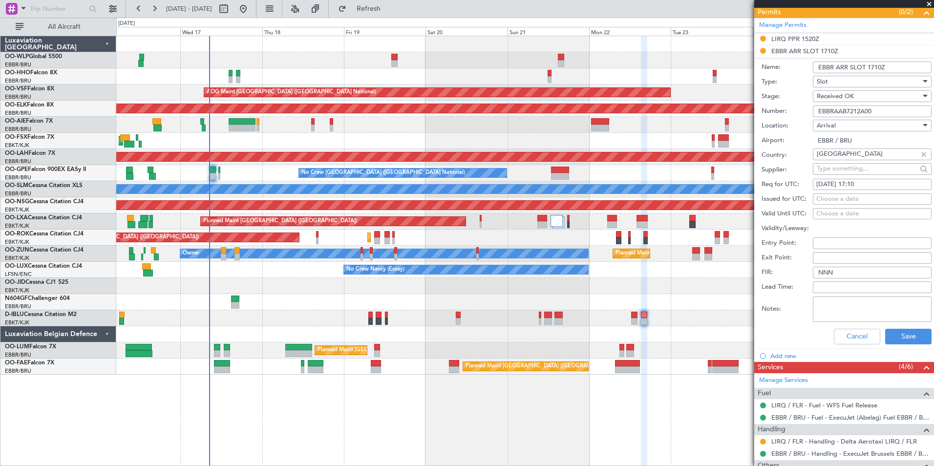
scroll to position [244, 0]
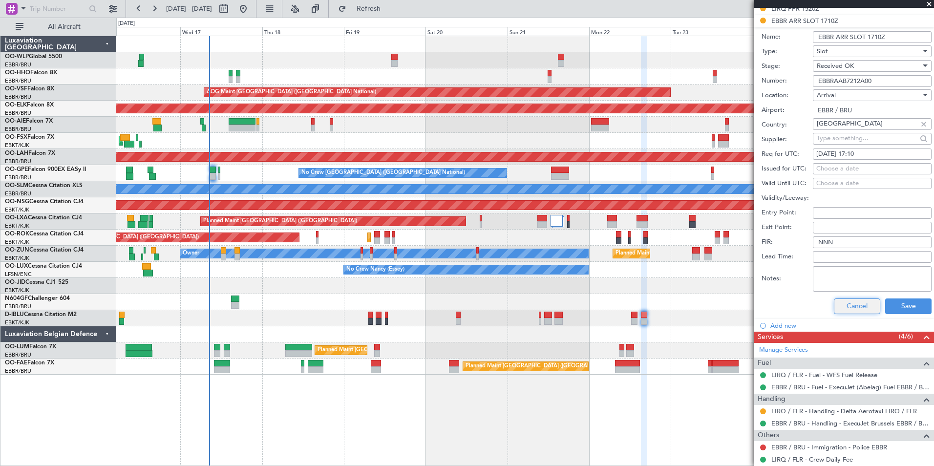
click at [840, 310] on button "Cancel" at bounding box center [857, 306] width 46 height 16
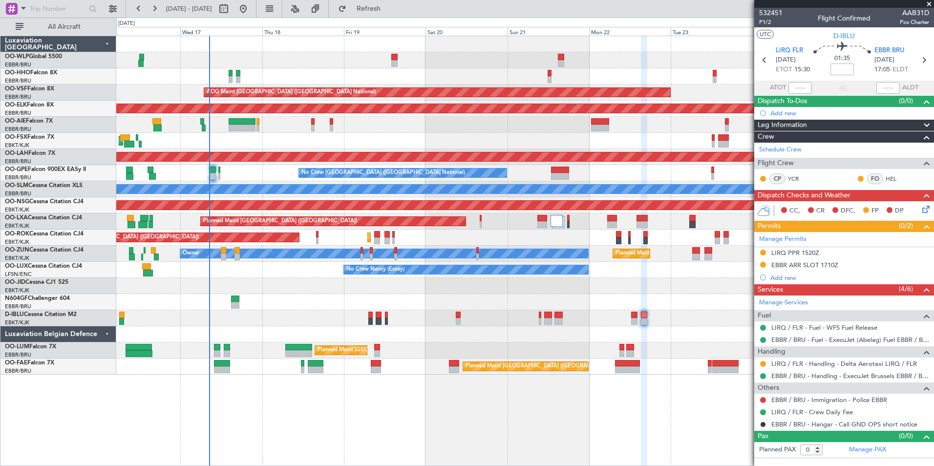
scroll to position [0, 0]
click at [389, 10] on span "Refresh" at bounding box center [368, 8] width 41 height 7
click at [365, 5] on button "Refresh" at bounding box center [363, 9] width 59 height 16
click at [389, 5] on span "Refresh" at bounding box center [368, 8] width 41 height 7
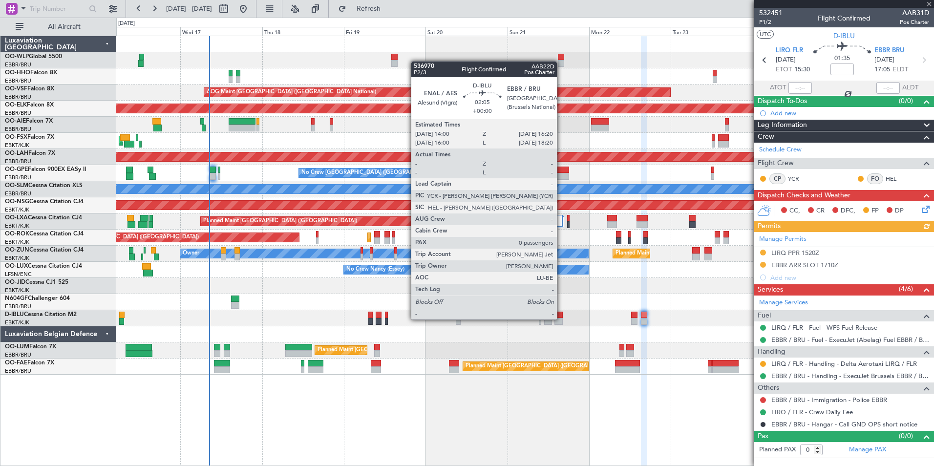
click at [561, 319] on div at bounding box center [558, 321] width 8 height 7
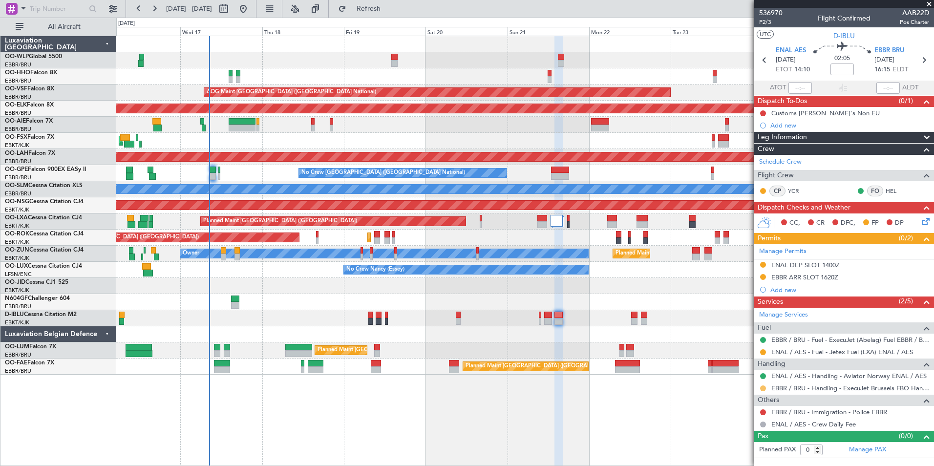
click at [764, 389] on button at bounding box center [763, 388] width 6 height 6
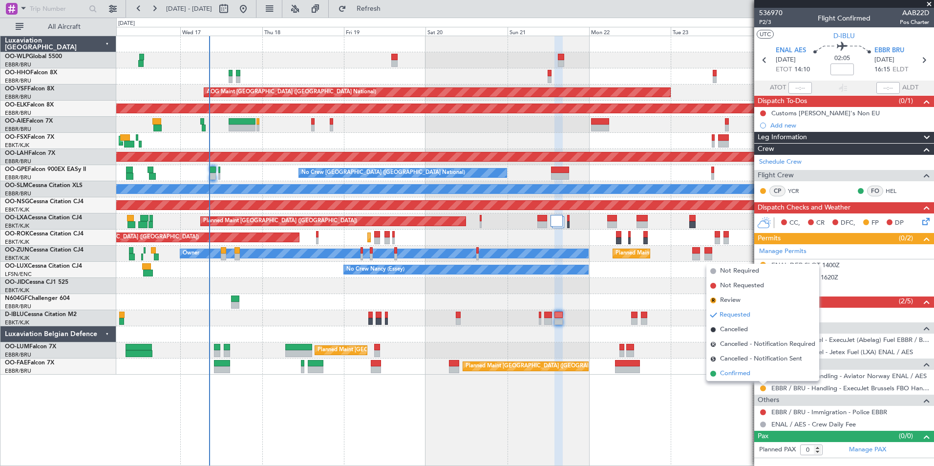
click at [725, 369] on span "Confirmed" at bounding box center [735, 374] width 30 height 10
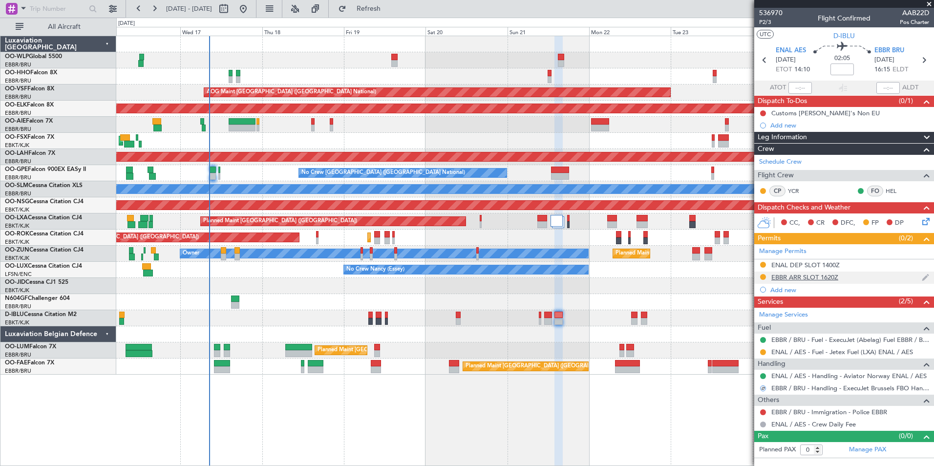
click at [795, 277] on div "EBBR ARR SLOT 1620Z" at bounding box center [804, 277] width 67 height 8
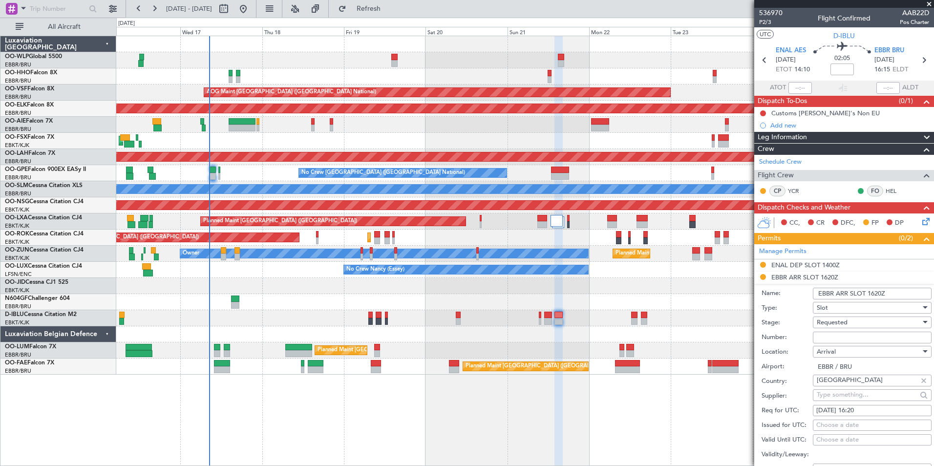
click at [825, 334] on input "Number:" at bounding box center [872, 338] width 119 height 12
paste input "EBBRAAB7112A"
type input "EBBRAAB7112A00"
click at [860, 321] on div "Requested" at bounding box center [869, 322] width 104 height 15
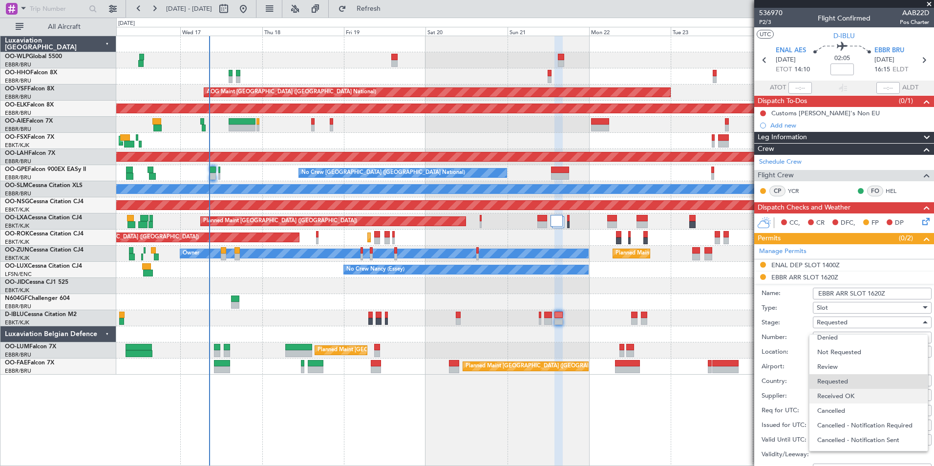
click at [860, 395] on span "Received OK" at bounding box center [868, 396] width 103 height 15
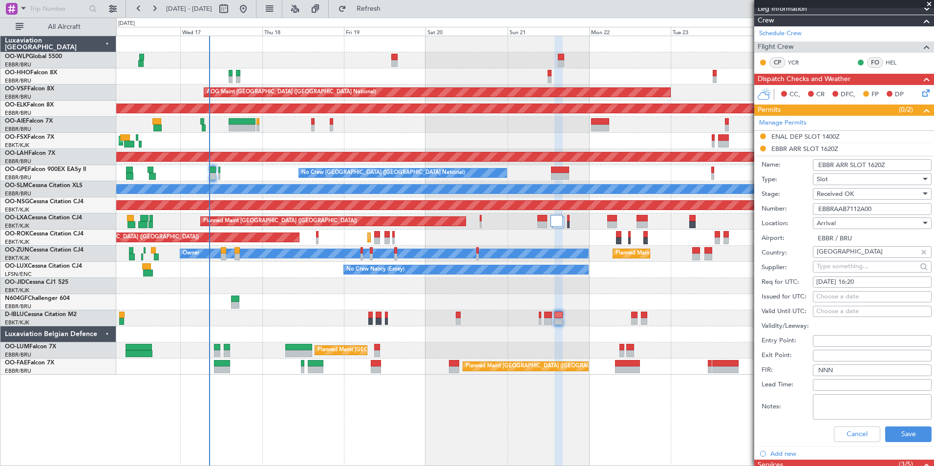
scroll to position [147, 0]
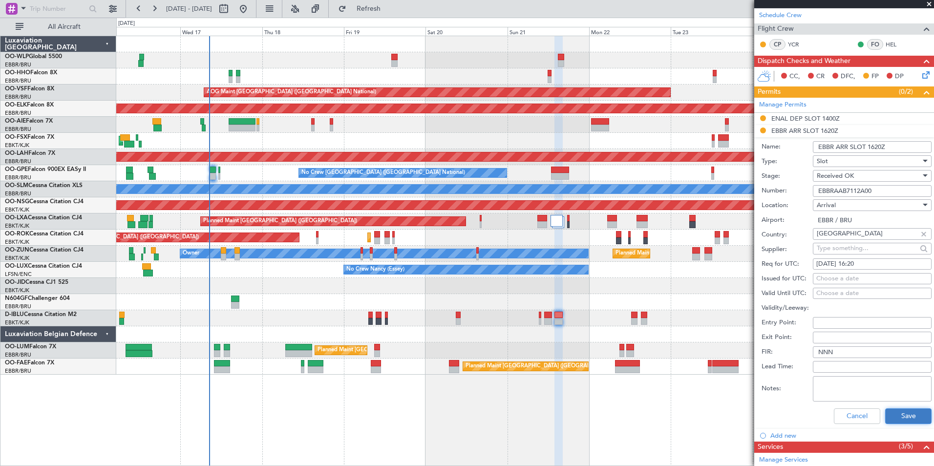
click at [895, 412] on button "Save" at bounding box center [908, 416] width 46 height 16
click at [895, 413] on button "Save" at bounding box center [908, 416] width 46 height 16
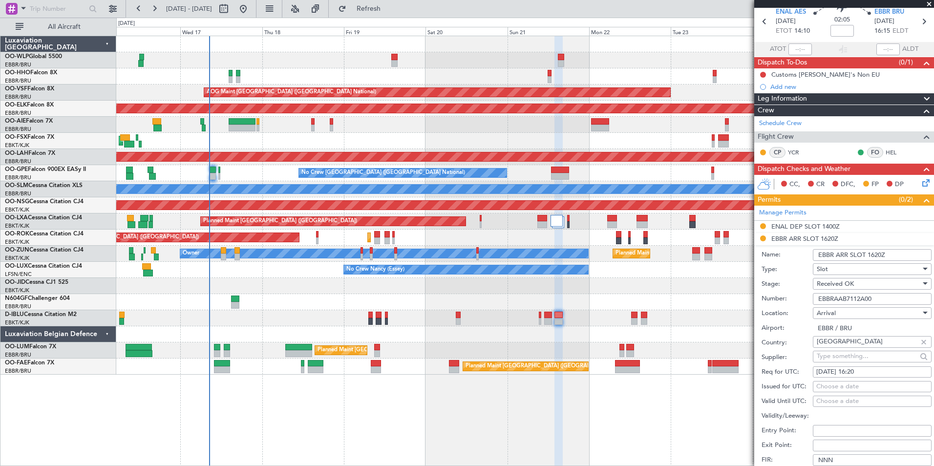
scroll to position [0, 0]
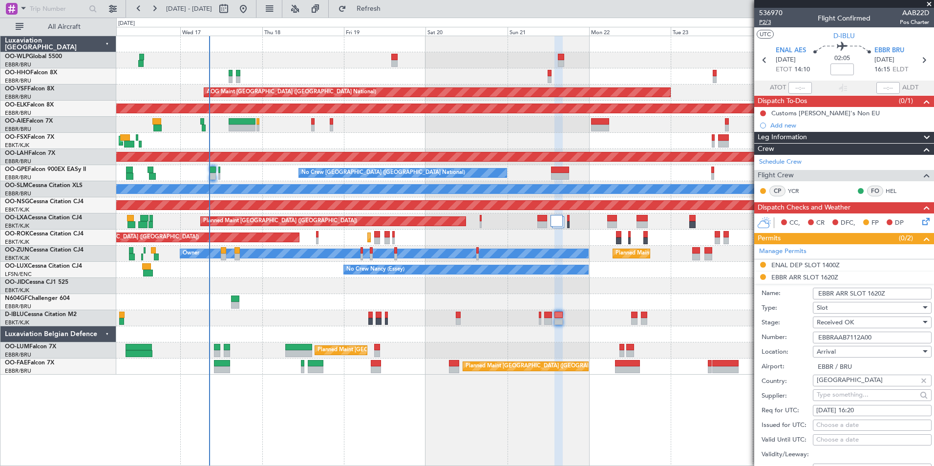
click at [762, 19] on span "P2/3" at bounding box center [770, 22] width 23 height 8
click at [392, 14] on button "Refresh" at bounding box center [363, 9] width 59 height 16
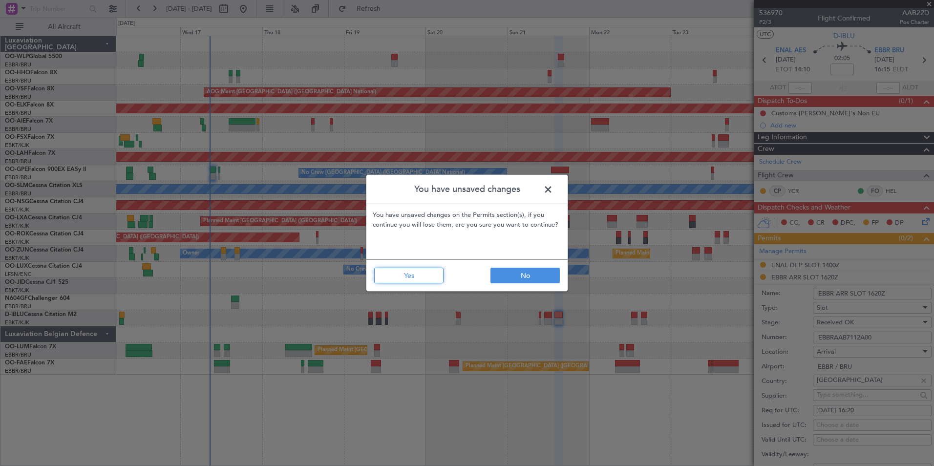
drag, startPoint x: 430, startPoint y: 277, endPoint x: 422, endPoint y: 277, distance: 8.8
click at [430, 277] on button "Yes" at bounding box center [408, 276] width 69 height 16
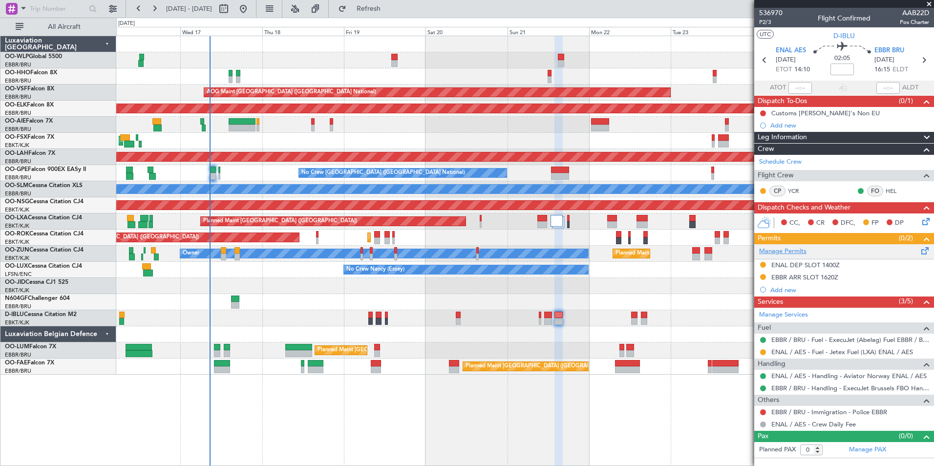
click at [783, 253] on link "Manage Permits" at bounding box center [782, 252] width 47 height 10
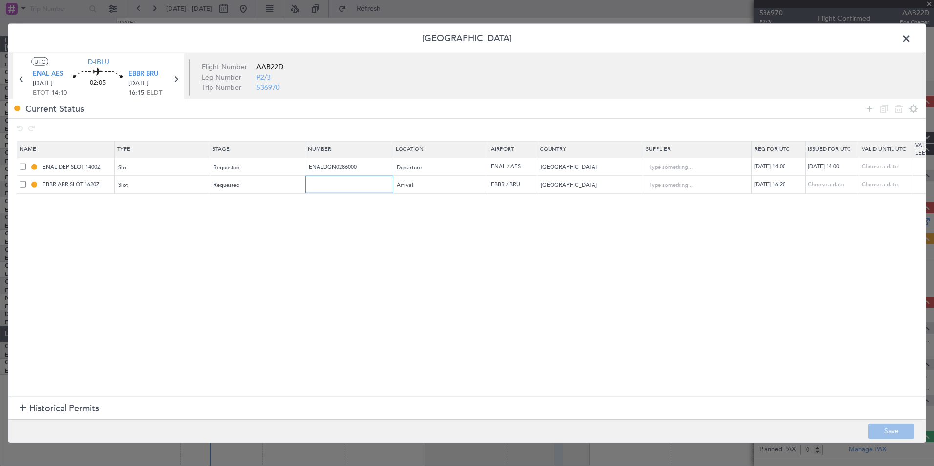
click at [332, 187] on input "text" at bounding box center [350, 184] width 85 height 8
click at [318, 190] on td at bounding box center [349, 185] width 88 height 18
click at [319, 184] on input "text" at bounding box center [350, 184] width 85 height 8
paste input "EBBRAAB7112A"
type input "EBBRAAB7112A00"
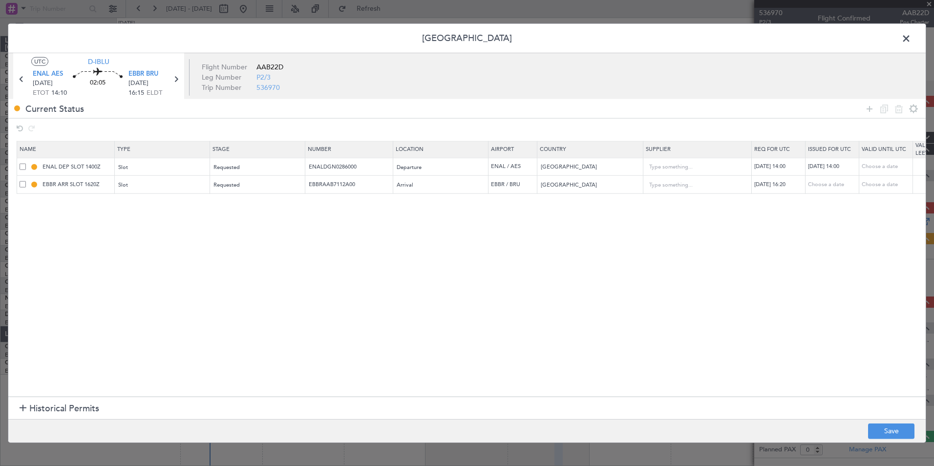
click at [582, 225] on section "Name Type Stage Number Location Airport Country Supplier Req For Utc Issued For…" at bounding box center [466, 268] width 917 height 258
click at [689, 188] on input "text" at bounding box center [694, 185] width 88 height 15
click at [885, 430] on button "Save" at bounding box center [891, 431] width 46 height 16
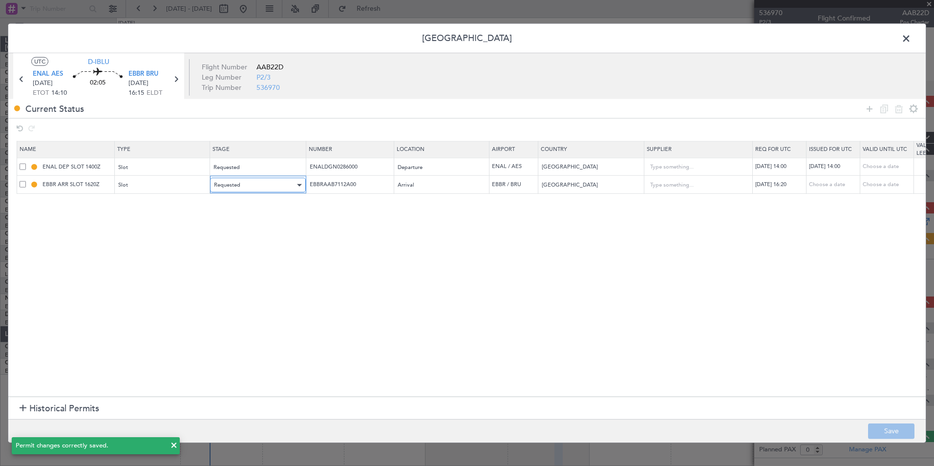
click at [242, 179] on div "Requested" at bounding box center [254, 185] width 81 height 15
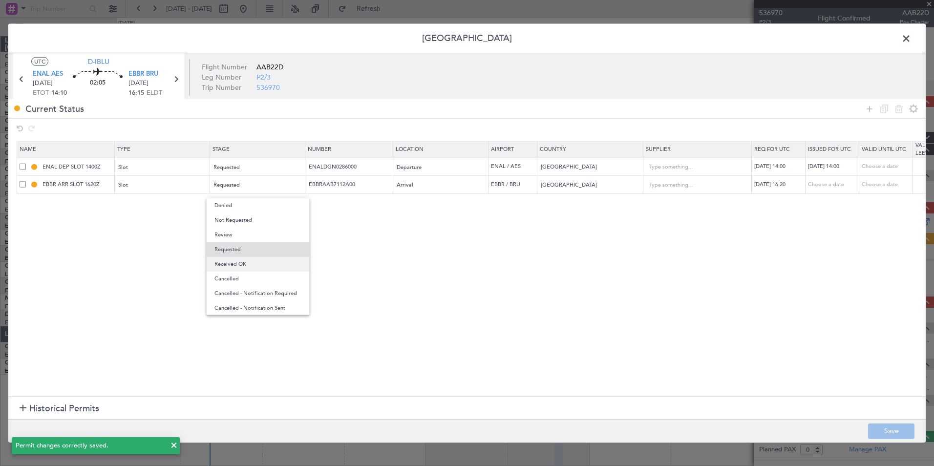
click at [256, 262] on span "Received OK" at bounding box center [257, 264] width 87 height 15
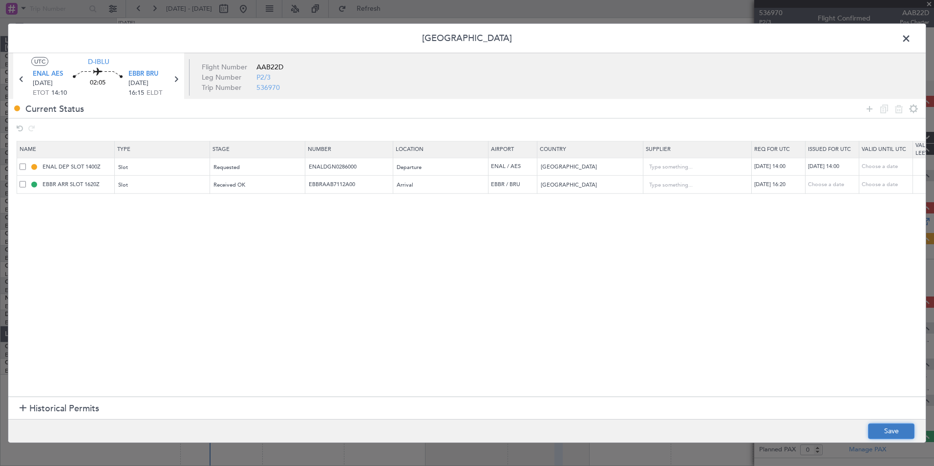
click at [887, 432] on button "Save" at bounding box center [891, 431] width 46 height 16
click at [911, 44] on span at bounding box center [911, 41] width 0 height 20
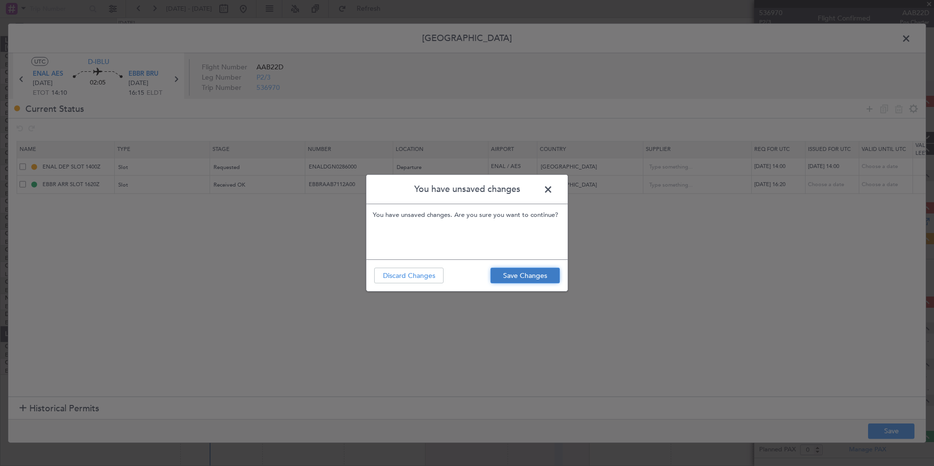
click at [505, 270] on button "Save Changes" at bounding box center [524, 276] width 69 height 16
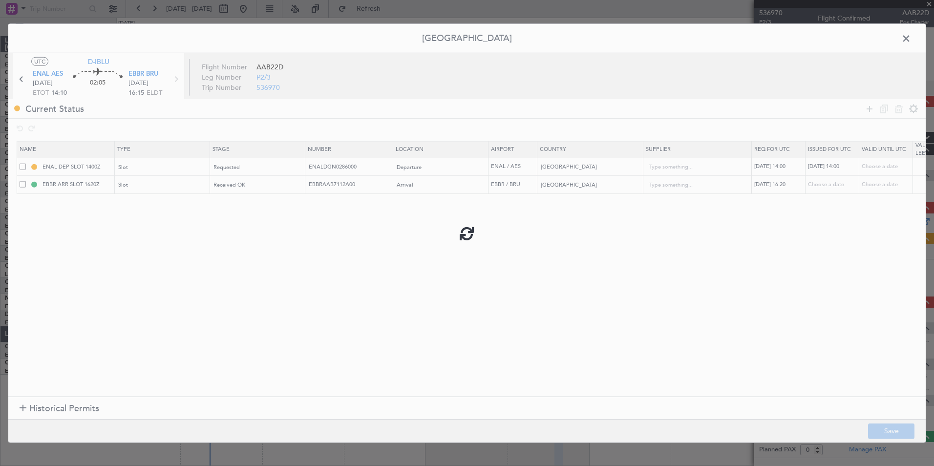
click at [908, 39] on div at bounding box center [466, 233] width 917 height 419
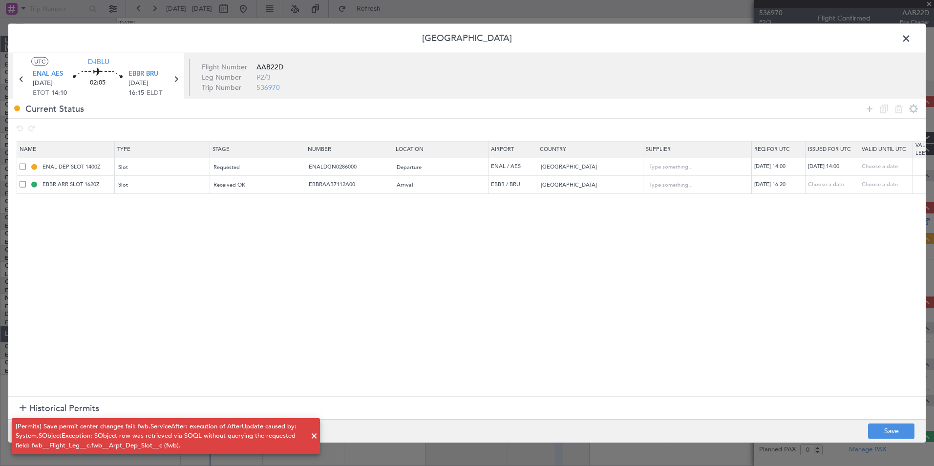
click at [911, 43] on span at bounding box center [911, 41] width 0 height 20
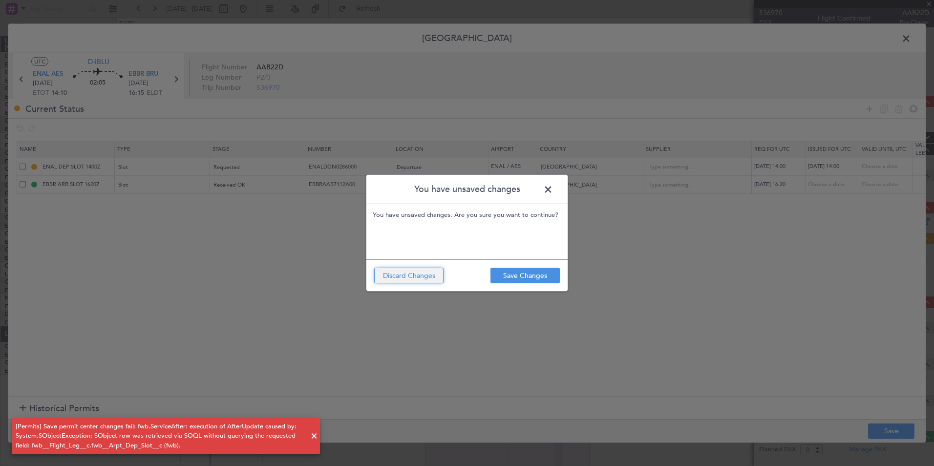
click at [417, 276] on button "Discard Changes" at bounding box center [408, 276] width 69 height 16
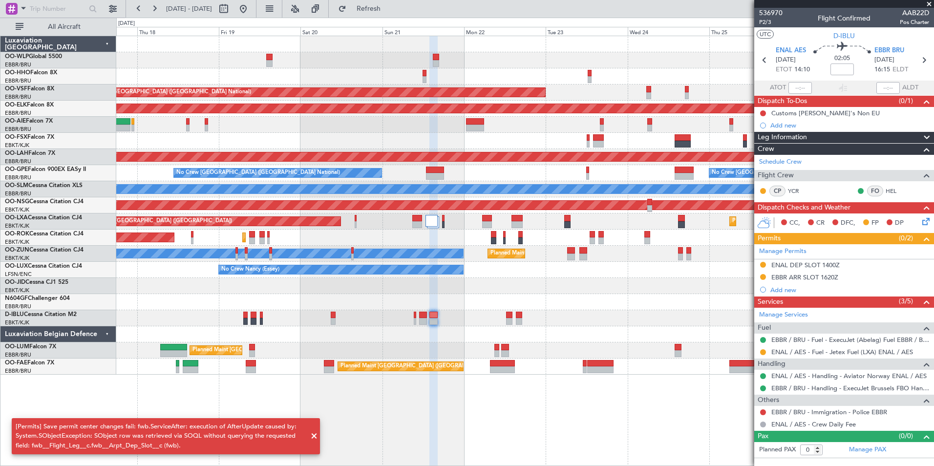
click at [475, 85] on div "AOG Maint Brussels (Brussels National) Planned Maint Kortrijk-Wevelgem Planned …" at bounding box center [524, 205] width 817 height 338
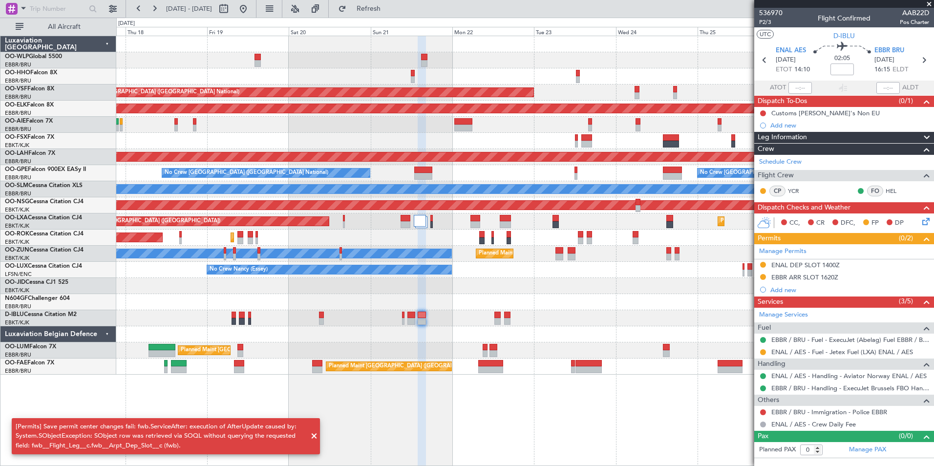
click at [436, 89] on div "AOG Maint Brussels (Brussels National) Planned Maint Kortrijk-Wevelgem Planned …" at bounding box center [524, 205] width 817 height 338
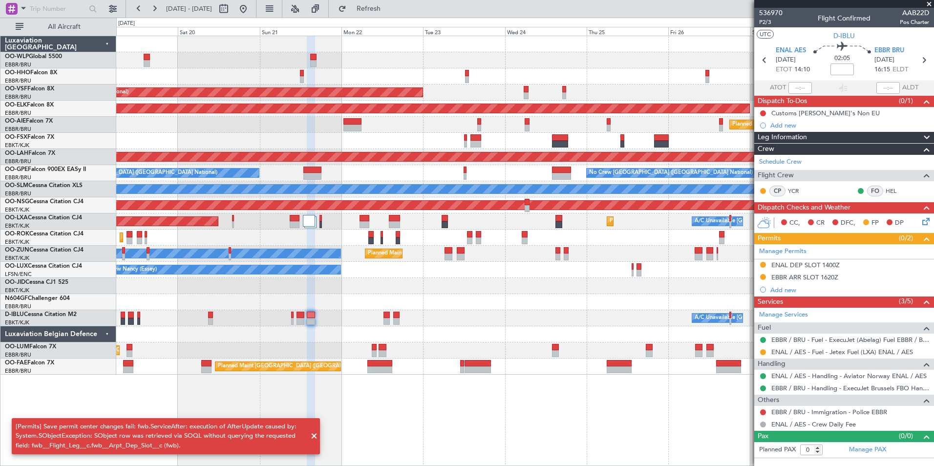
click at [428, 77] on div at bounding box center [524, 76] width 817 height 16
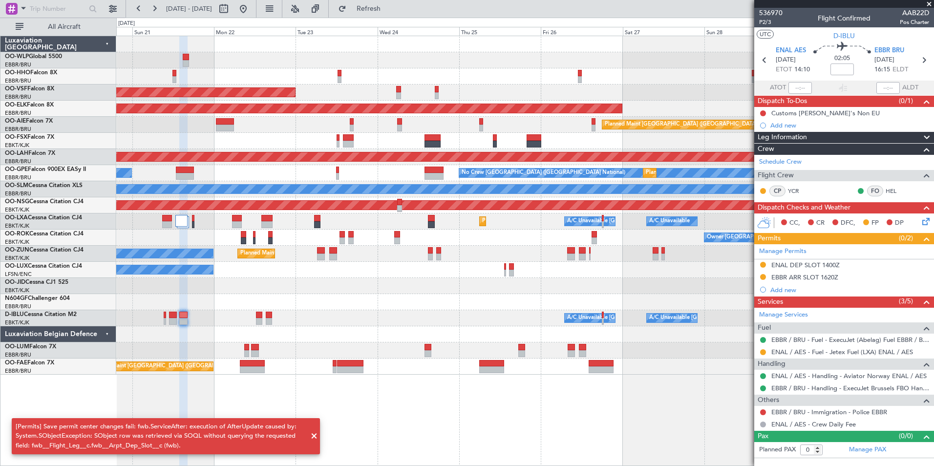
click at [349, 70] on div "AOG Maint Brussels (Brussels National) Planned Maint Kortrijk-Wevelgem Planned …" at bounding box center [524, 205] width 817 height 338
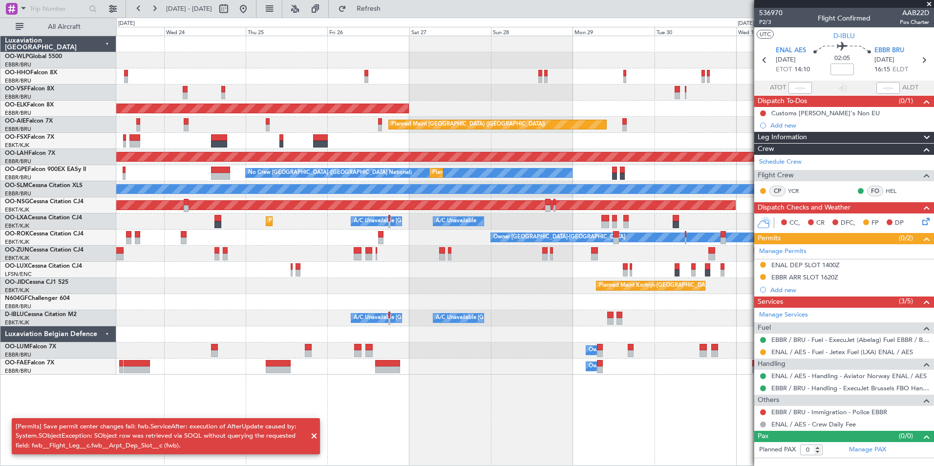
click at [324, 61] on div at bounding box center [524, 60] width 817 height 16
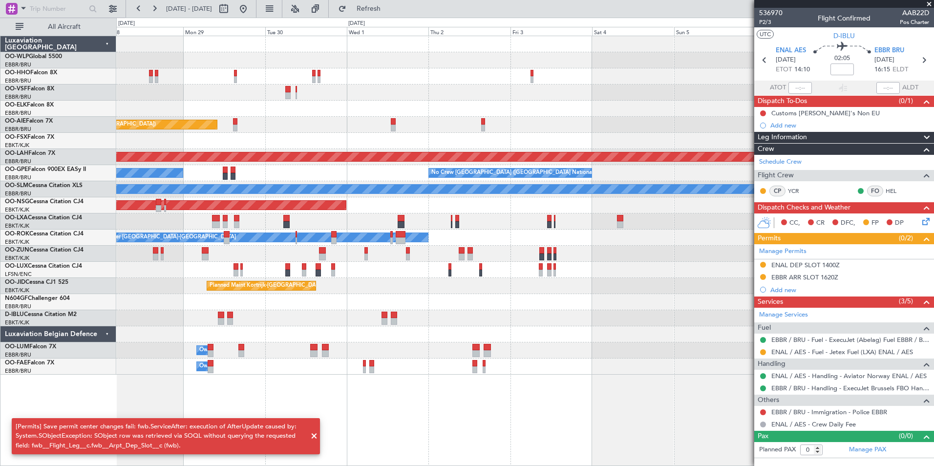
click at [373, 48] on div at bounding box center [524, 44] width 817 height 16
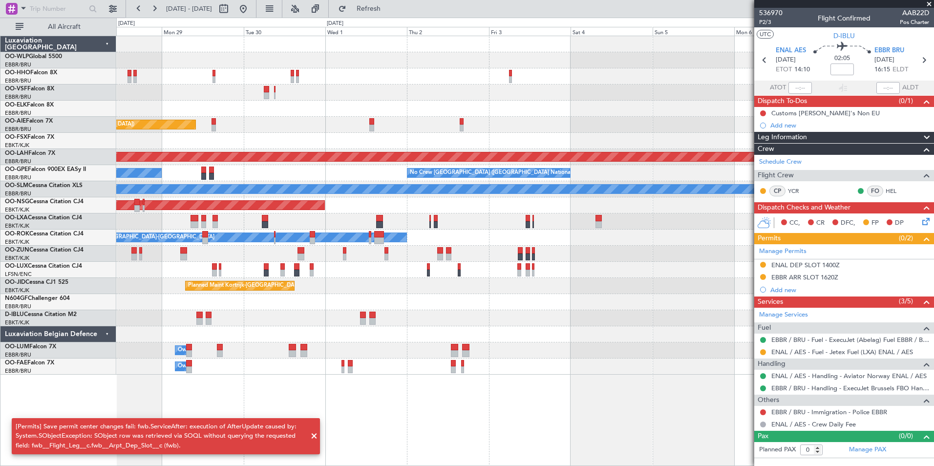
click at [380, 49] on div at bounding box center [524, 44] width 817 height 16
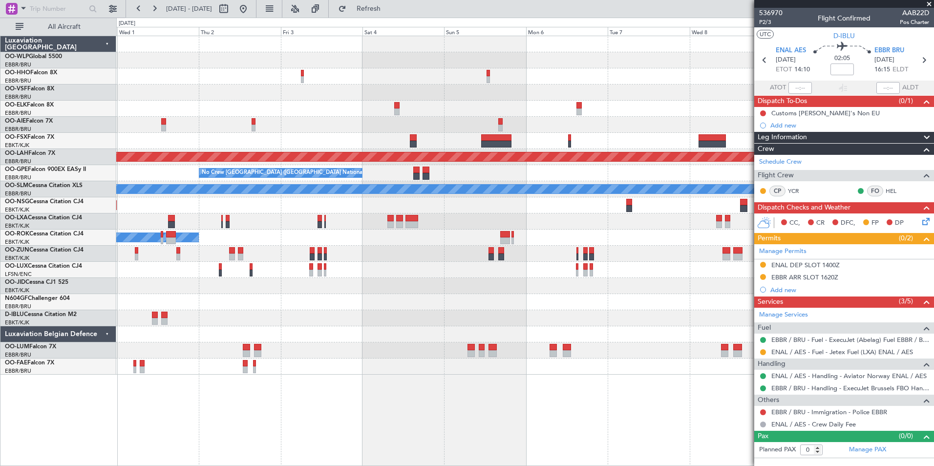
click at [639, 149] on div "Planned Maint London (Farnborough) Planned Maint Alton-st Louis (St Louis Regl)…" at bounding box center [524, 205] width 817 height 338
click at [392, 16] on button "Refresh" at bounding box center [363, 9] width 59 height 16
click at [780, 289] on div "Manage Permits ENAL DEP SLOT 1400Z EBBR ARR SLOT 1620Z Add new" at bounding box center [844, 270] width 180 height 52
click at [780, 289] on div "Add new" at bounding box center [849, 290] width 159 height 8
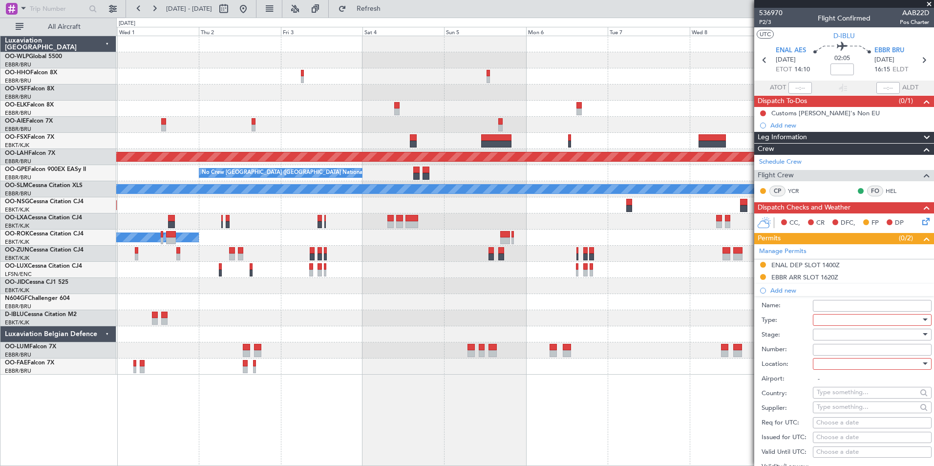
click at [824, 319] on div at bounding box center [869, 320] width 104 height 15
click at [823, 414] on span "Slot" at bounding box center [868, 411] width 103 height 15
click at [832, 334] on div at bounding box center [869, 334] width 104 height 15
click at [845, 405] on span "Requested" at bounding box center [868, 398] width 103 height 15
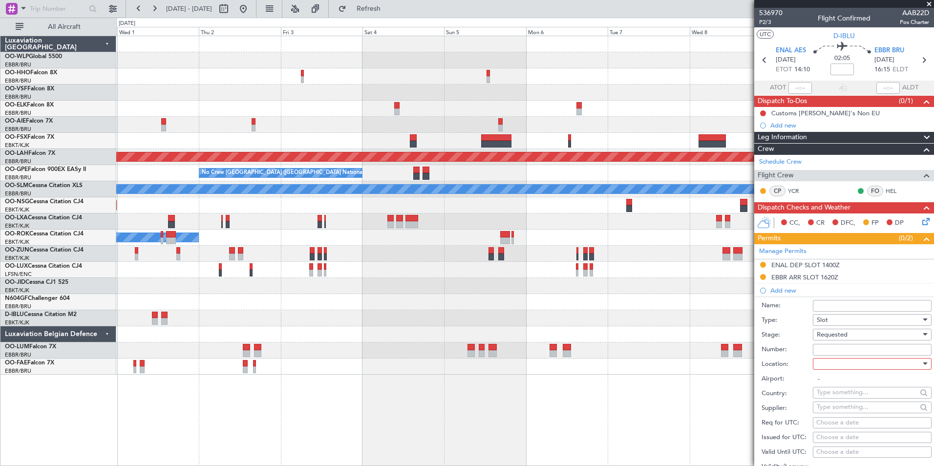
click at [840, 328] on div "Requested" at bounding box center [869, 334] width 104 height 15
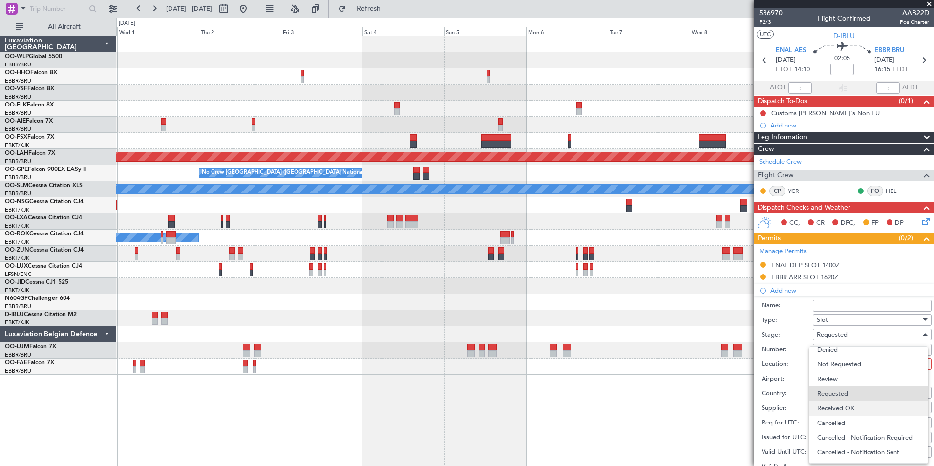
click at [844, 411] on span "Received OK" at bounding box center [868, 408] width 103 height 15
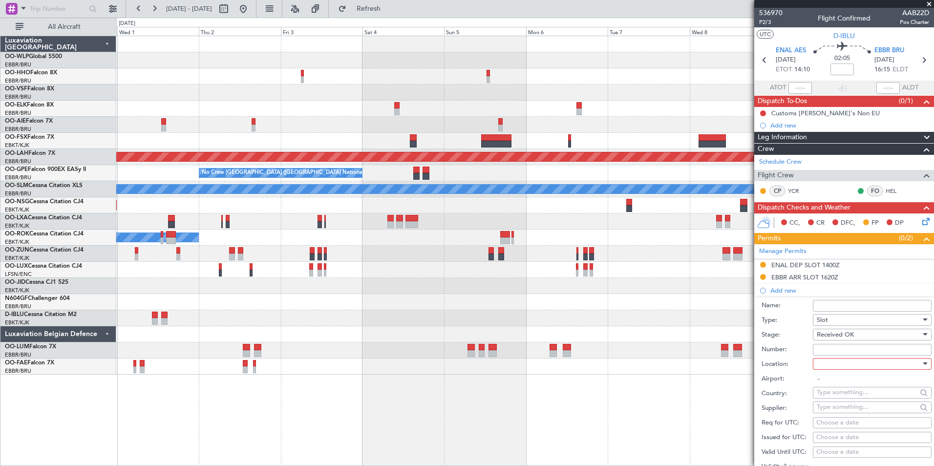
click at [842, 351] on input "Number:" at bounding box center [872, 350] width 119 height 12
paste input "EBBRAAB7112A"
type input "EBBRAAB7112A00"
click at [802, 332] on label "Stage:" at bounding box center [786, 335] width 51 height 10
click at [837, 364] on div at bounding box center [869, 364] width 104 height 15
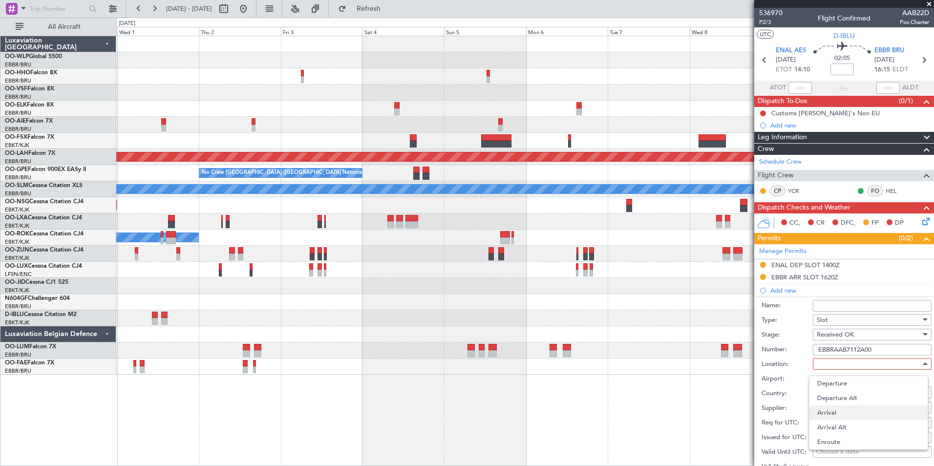
click at [846, 414] on span "Arrival" at bounding box center [868, 412] width 103 height 15
type input "EBBR / BRU"
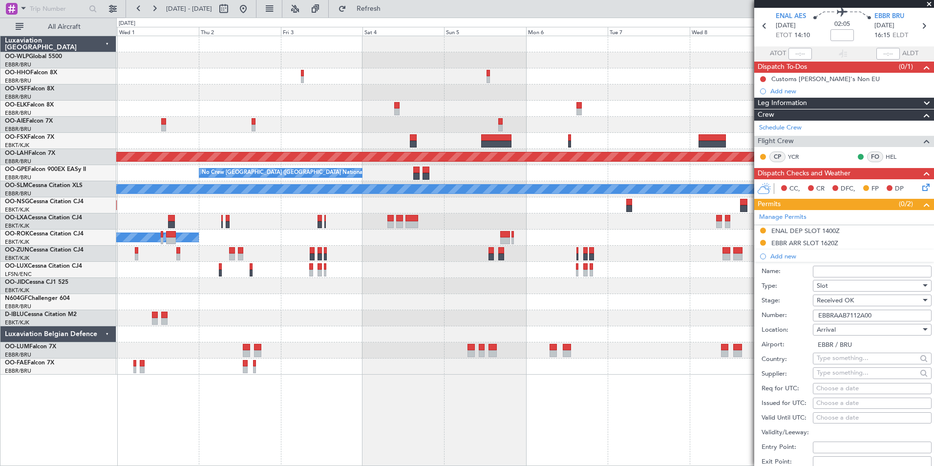
scroll to position [49, 0]
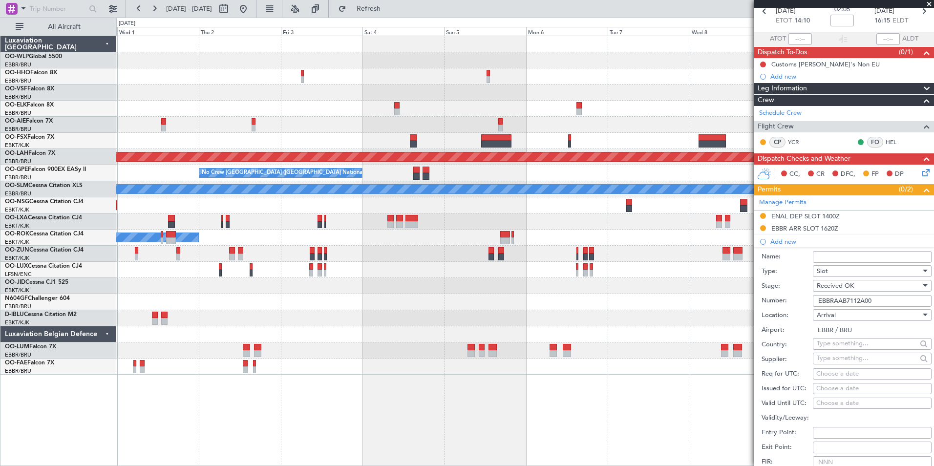
click at [854, 373] on div "Choose a date" at bounding box center [872, 374] width 112 height 10
select select "9"
select select "2025"
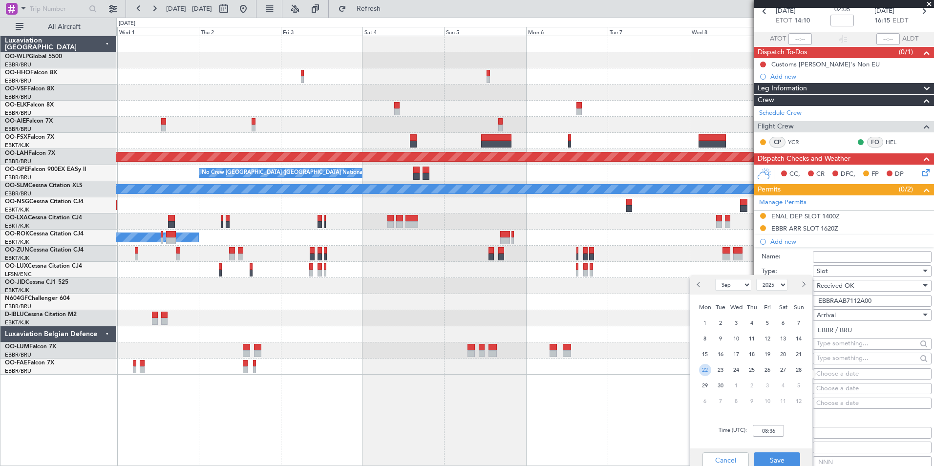
click at [704, 371] on span "22" at bounding box center [705, 370] width 12 height 12
click at [778, 432] on input "00:00" at bounding box center [768, 431] width 31 height 12
type input "16:20"
click at [784, 456] on button "Save" at bounding box center [777, 460] width 46 height 16
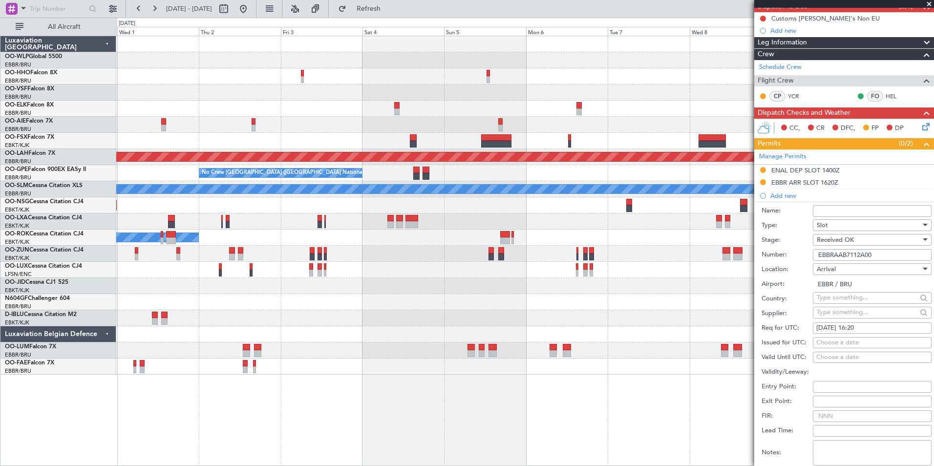
scroll to position [147, 0]
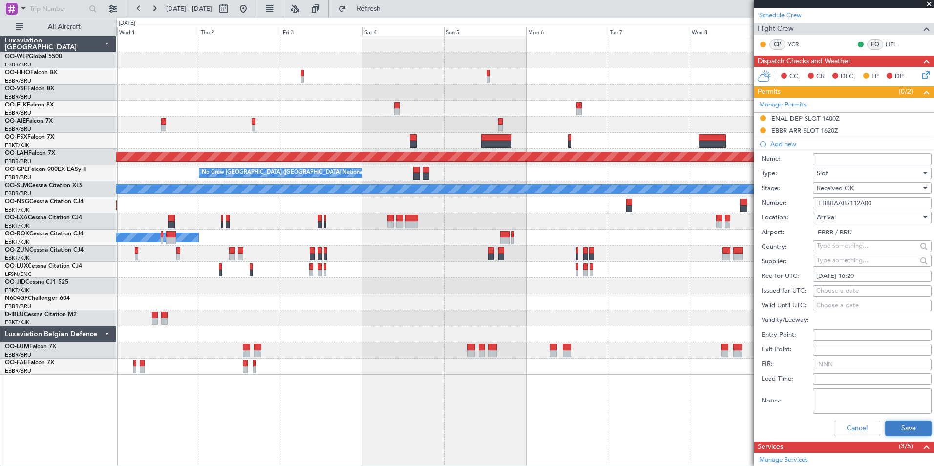
click at [908, 425] on button "Save" at bounding box center [908, 429] width 46 height 16
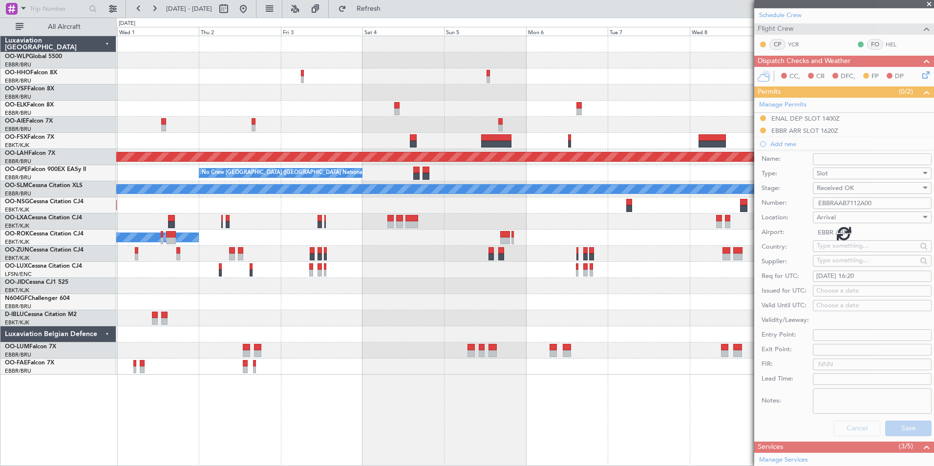
scroll to position [4, 0]
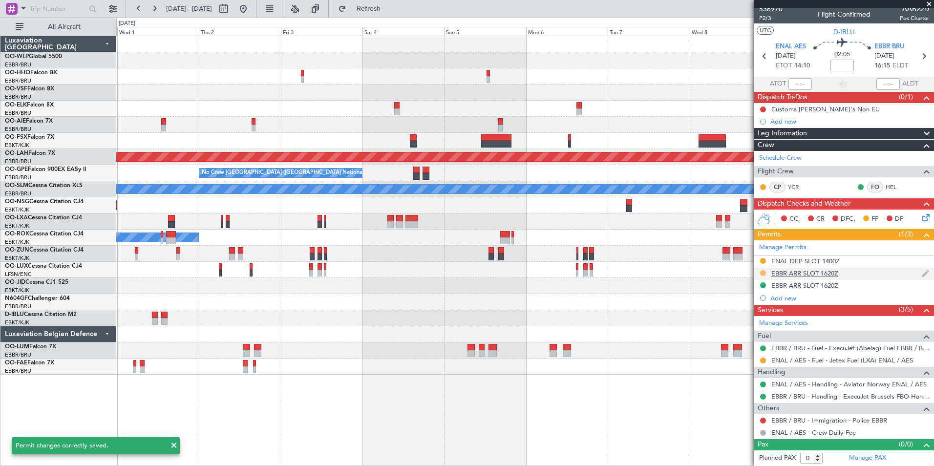
click at [765, 273] on button at bounding box center [763, 273] width 6 height 6
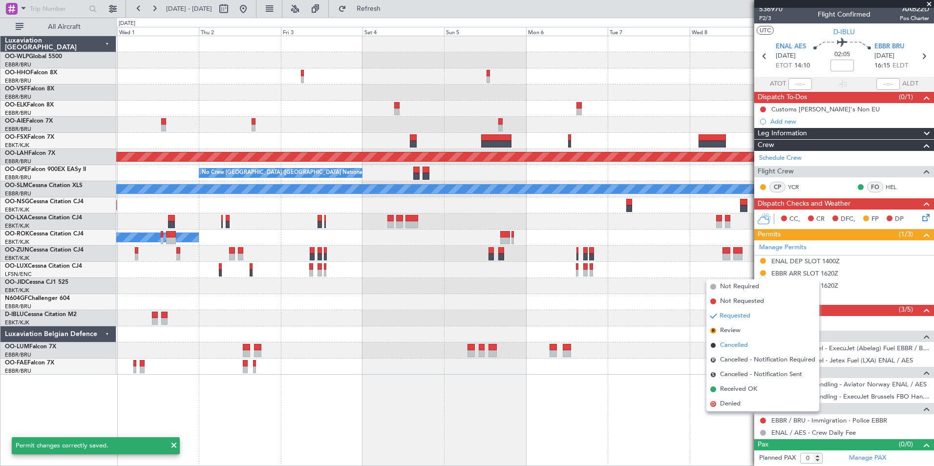
click at [739, 343] on span "Cancelled" at bounding box center [734, 345] width 28 height 10
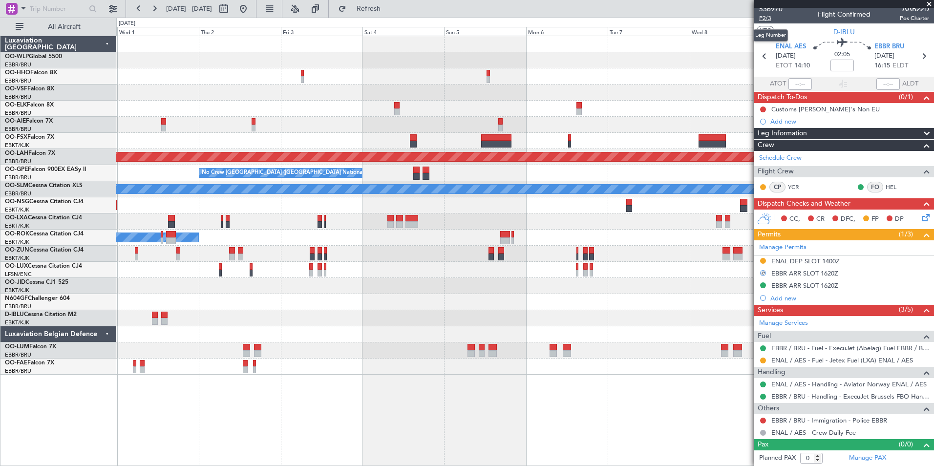
click at [773, 15] on span "P2/3" at bounding box center [770, 18] width 23 height 8
click at [844, 358] on mat-tooltip-component "EBBR / BRU - Fuel - ExecuJet (Abelag) Fuel EBBR / BRU" at bounding box center [846, 365] width 153 height 26
click at [855, 360] on link "ENAL / AES - Fuel - Jetex Fuel (LXA) ENAL / AES" at bounding box center [842, 360] width 142 height 8
click at [251, 11] on button at bounding box center [243, 9] width 16 height 16
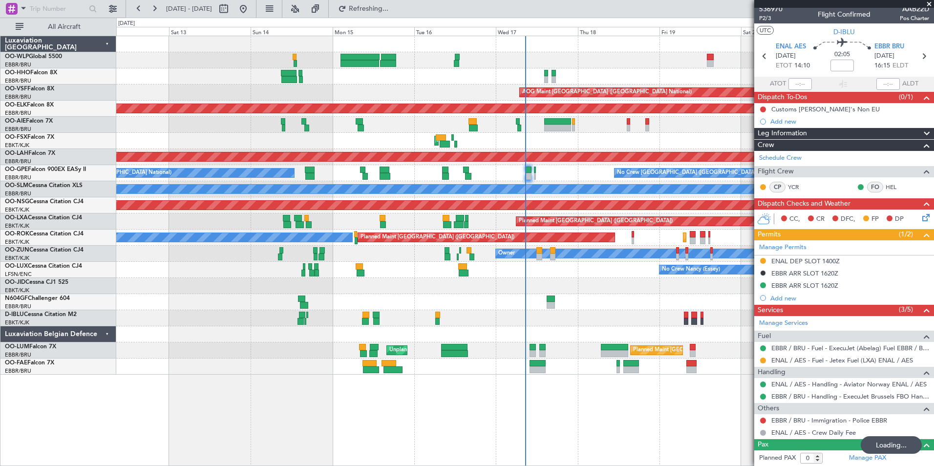
click at [457, 296] on div "AOG Maint Brussels (Brussels National) Planned Maint Kortrijk-Wevelgem AOG Main…" at bounding box center [524, 205] width 817 height 338
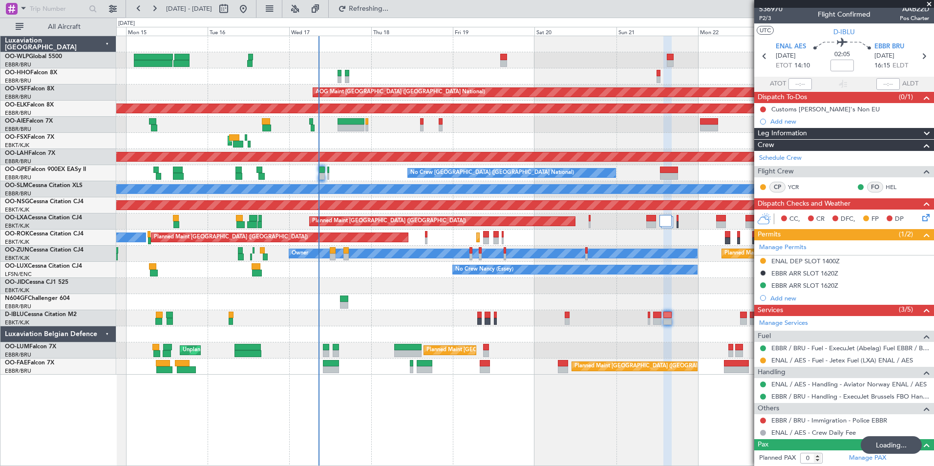
click at [447, 312] on div "AOG Maint Brussels (Brussels National) Planned Maint Kortrijk-Wevelgem Planned …" at bounding box center [524, 205] width 817 height 338
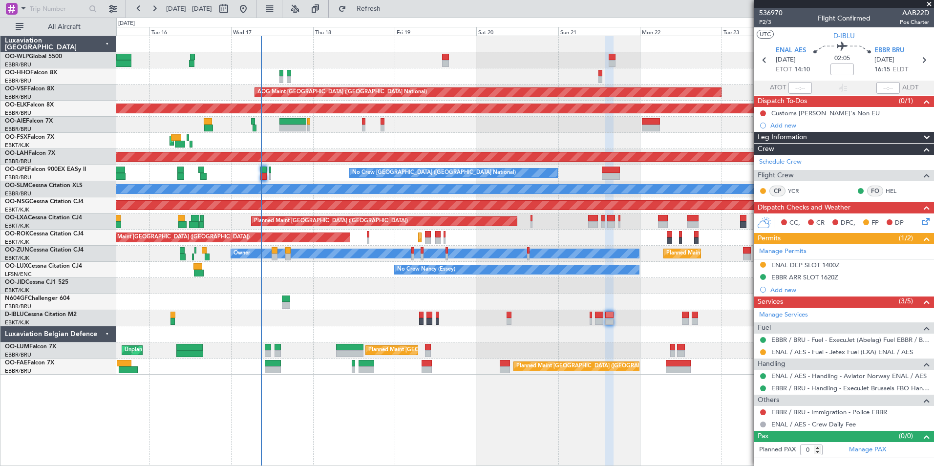
scroll to position [0, 0]
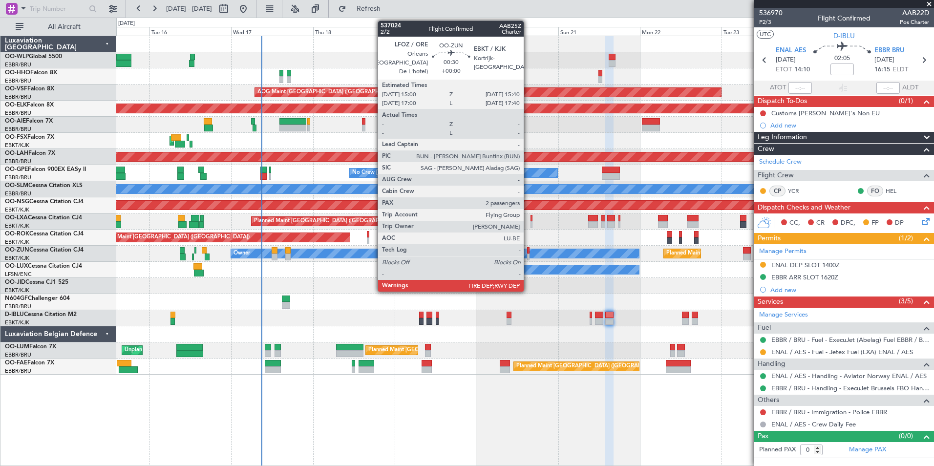
click at [528, 252] on div at bounding box center [528, 250] width 2 height 7
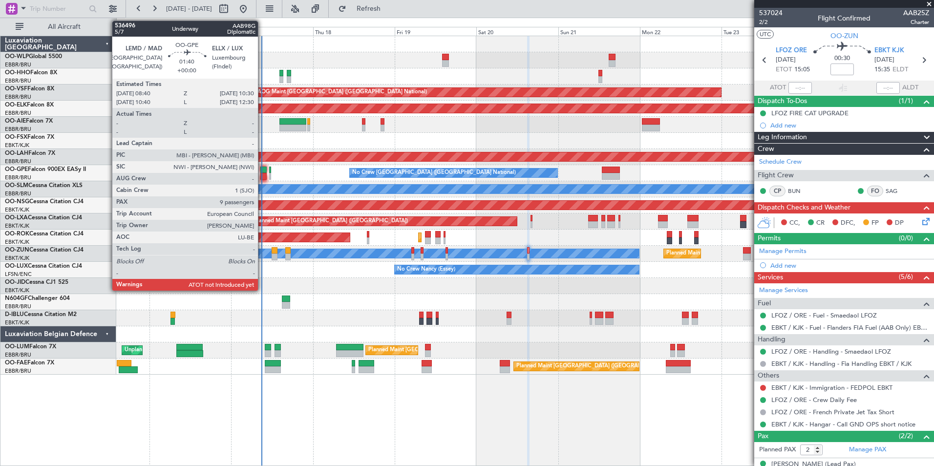
click at [262, 173] on div at bounding box center [263, 176] width 6 height 7
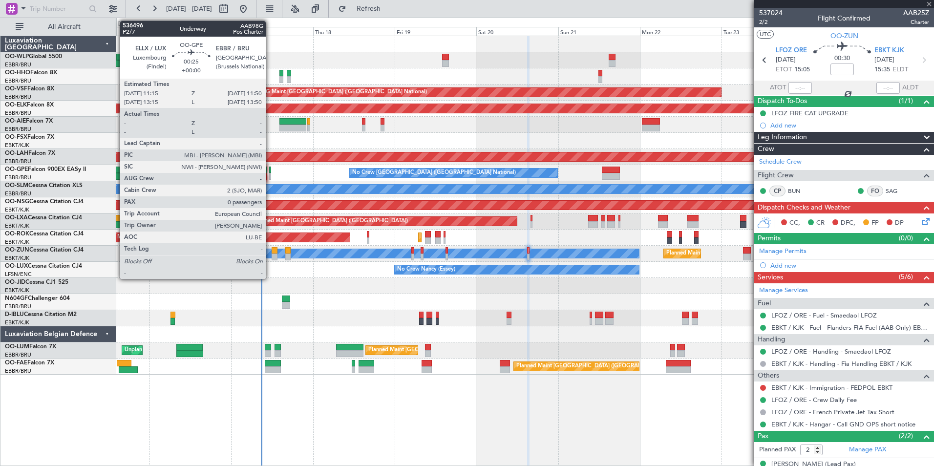
type input "9"
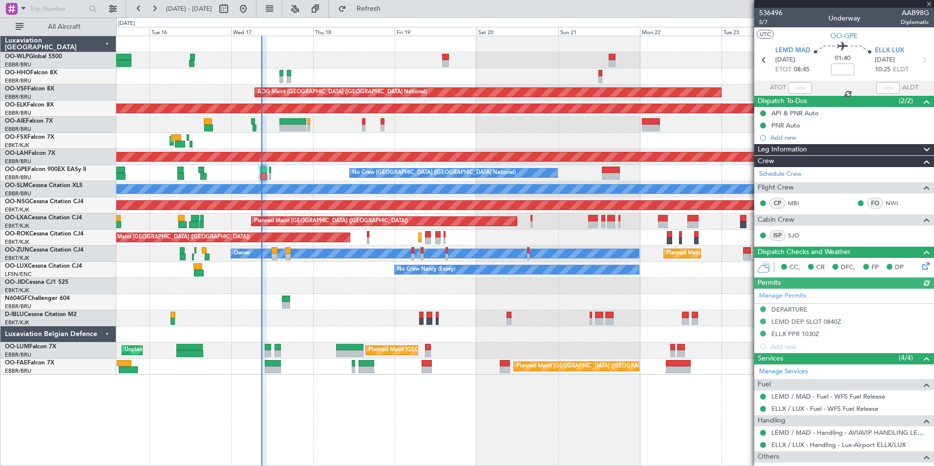
click at [791, 87] on mat-tooltip-component "Estimated Take-Off Time" at bounding box center [800, 87] width 78 height 26
click at [795, 88] on input "text" at bounding box center [799, 88] width 23 height 12
click at [657, 59] on div at bounding box center [524, 60] width 817 height 16
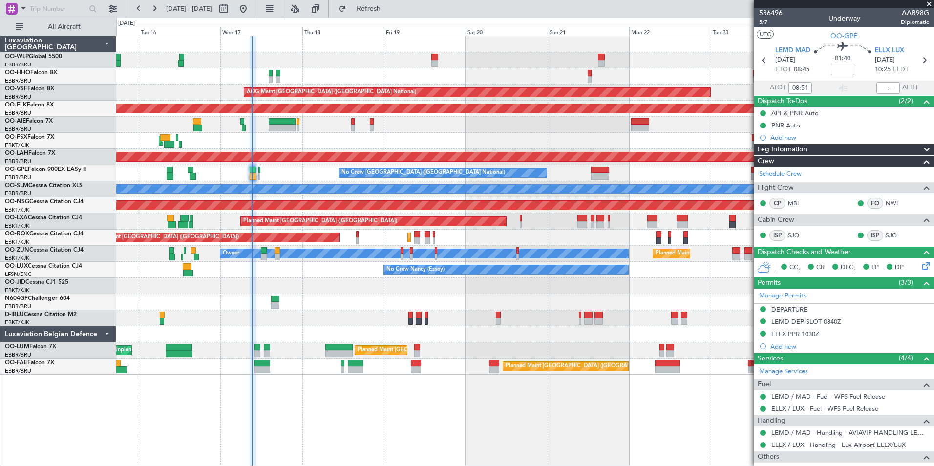
click at [462, 140] on div "AOG Maint Kortrijk-[GEOGRAPHIC_DATA]" at bounding box center [524, 141] width 817 height 16
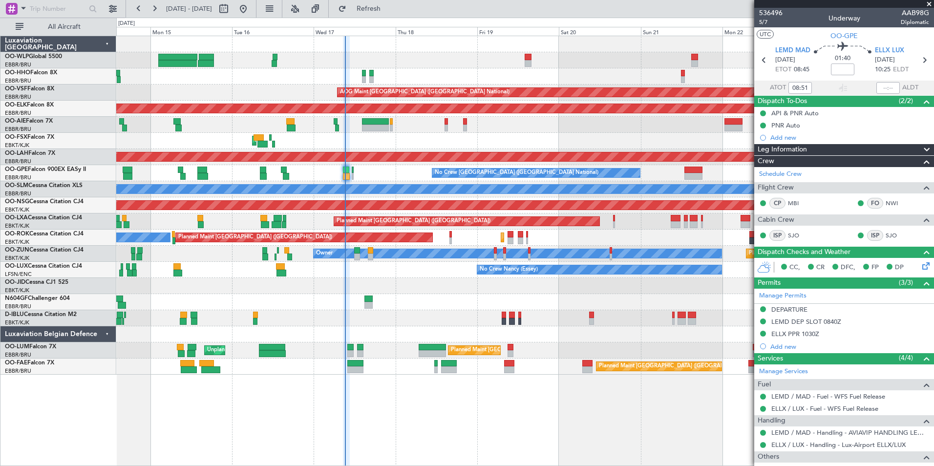
click at [479, 74] on div "Planned Maint Geneva (Cointrin) AOG Maint Brussels (Brussels National) Planned …" at bounding box center [524, 205] width 817 height 338
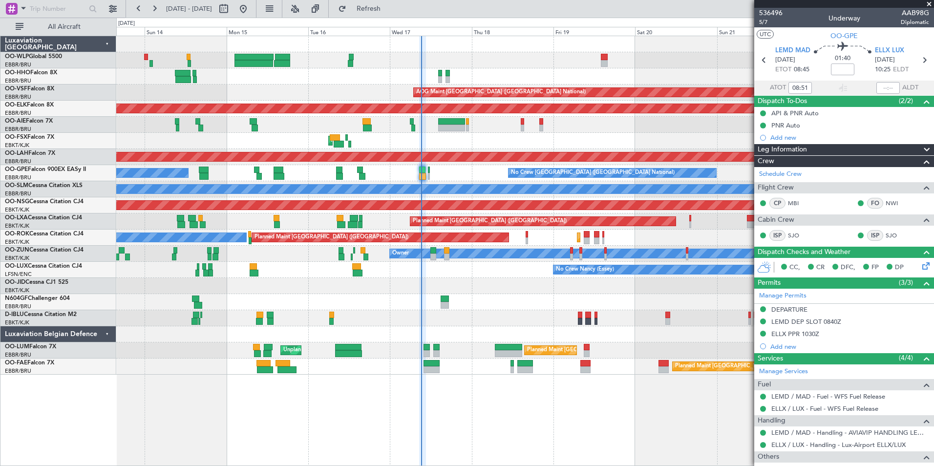
click at [585, 94] on div "Planned Maint Geneva (Cointrin) AOG Maint Brussels (Brussels National) Planned …" at bounding box center [524, 205] width 817 height 338
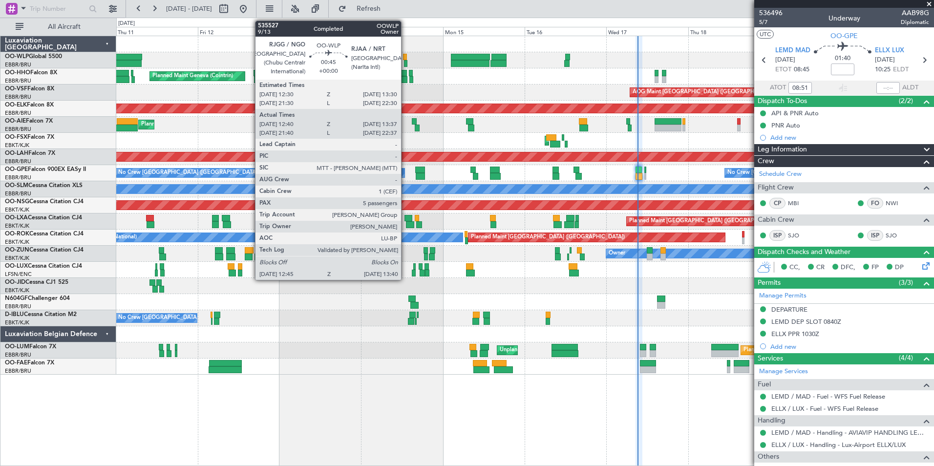
click at [405, 57] on div at bounding box center [404, 57] width 3 height 7
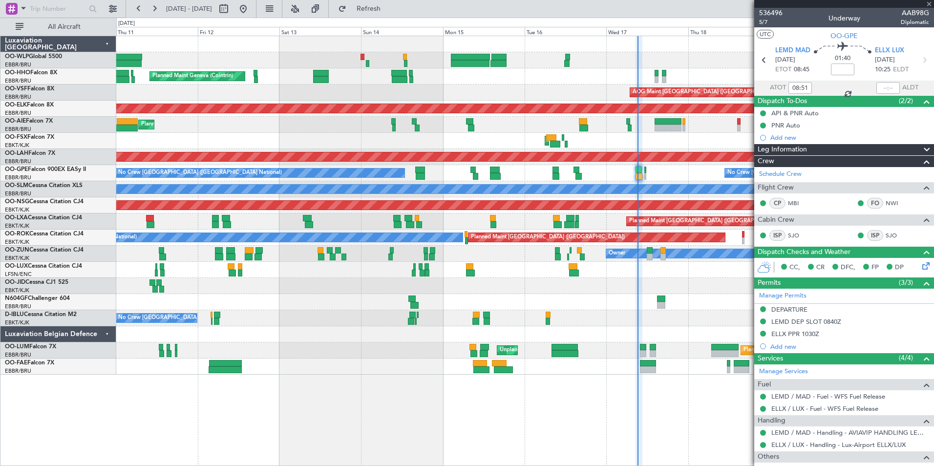
type input "12:50"
type input "13:32"
type input "5"
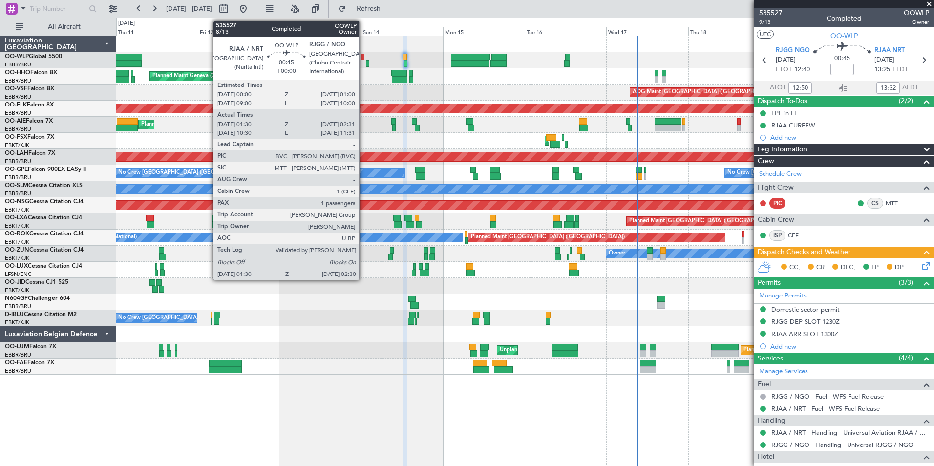
click at [363, 59] on div at bounding box center [361, 57] width 3 height 7
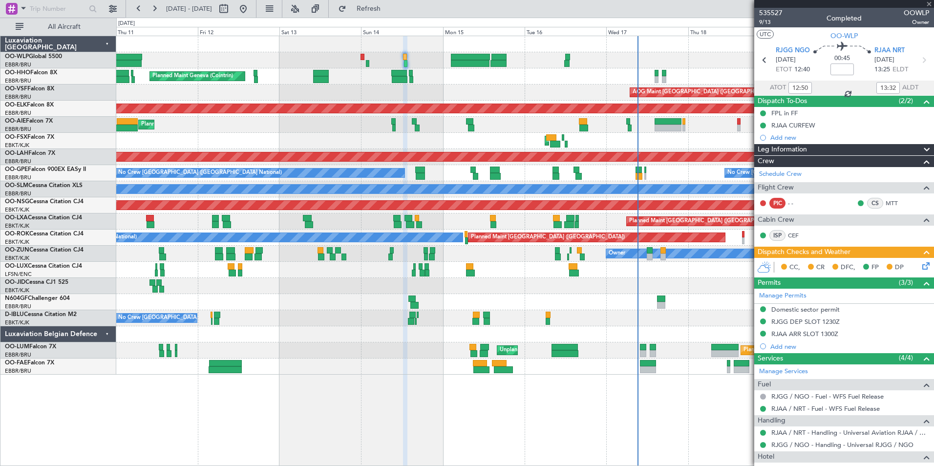
type input "01:40"
type input "02:26"
type input "1"
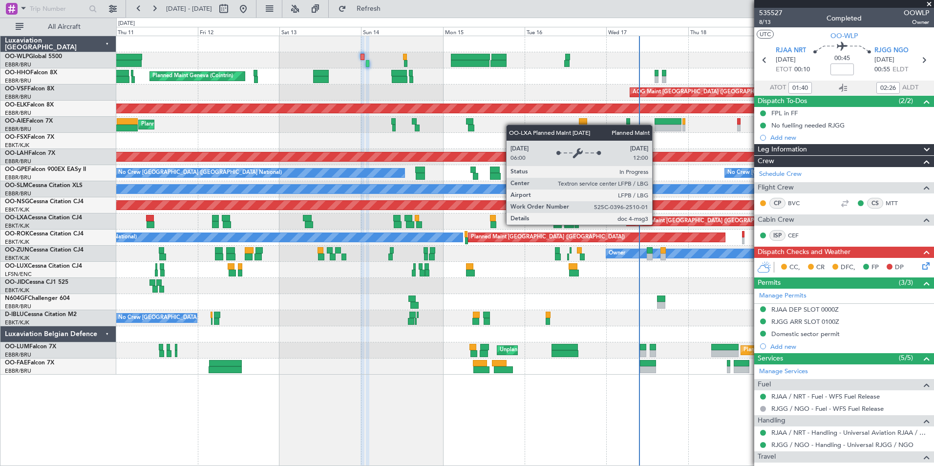
click at [626, 219] on div "Planned Maint [GEOGRAPHIC_DATA] ([GEOGRAPHIC_DATA])" at bounding box center [759, 221] width 266 height 10
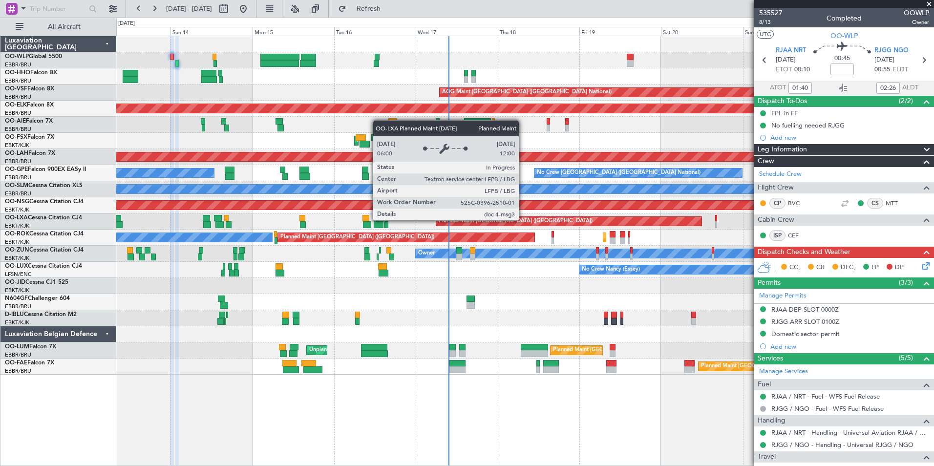
click at [463, 222] on div "Planned Maint [GEOGRAPHIC_DATA] ([GEOGRAPHIC_DATA])" at bounding box center [568, 221] width 265 height 9
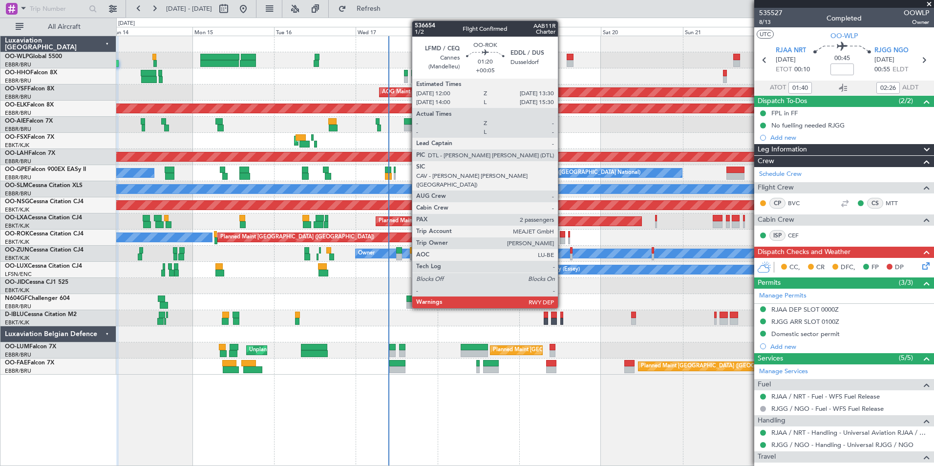
click at [562, 238] on div at bounding box center [562, 240] width 5 height 7
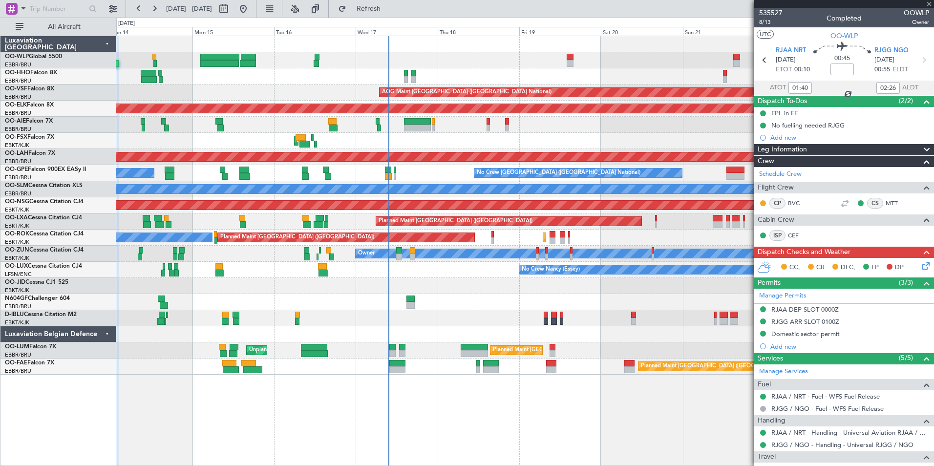
type input "+00:05"
type input "2"
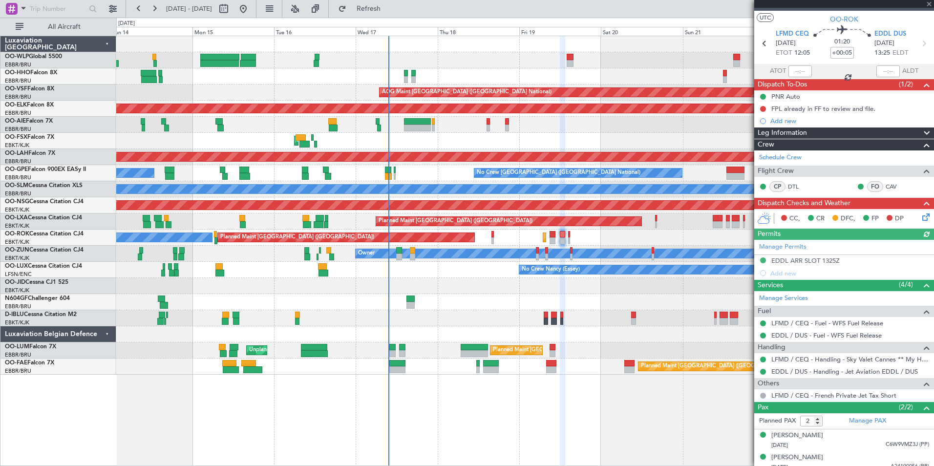
scroll to position [23, 0]
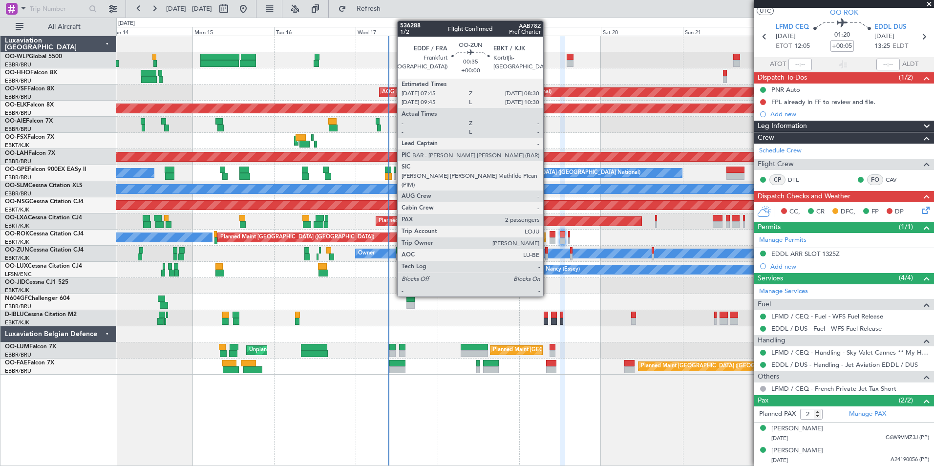
click at [548, 254] on div at bounding box center [546, 256] width 3 height 7
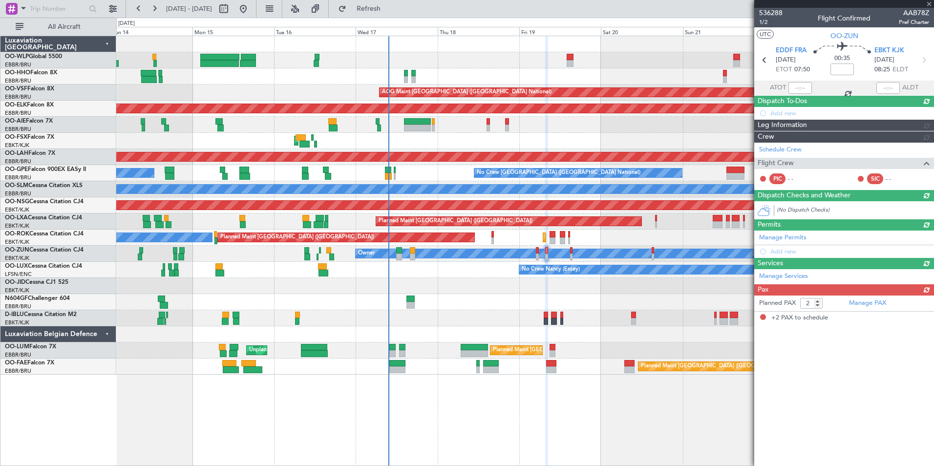
scroll to position [0, 0]
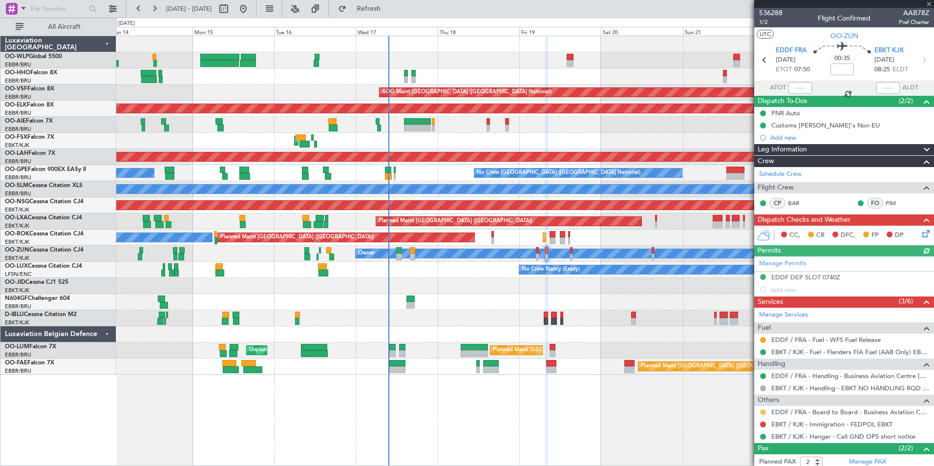
click at [762, 412] on button at bounding box center [763, 412] width 6 height 6
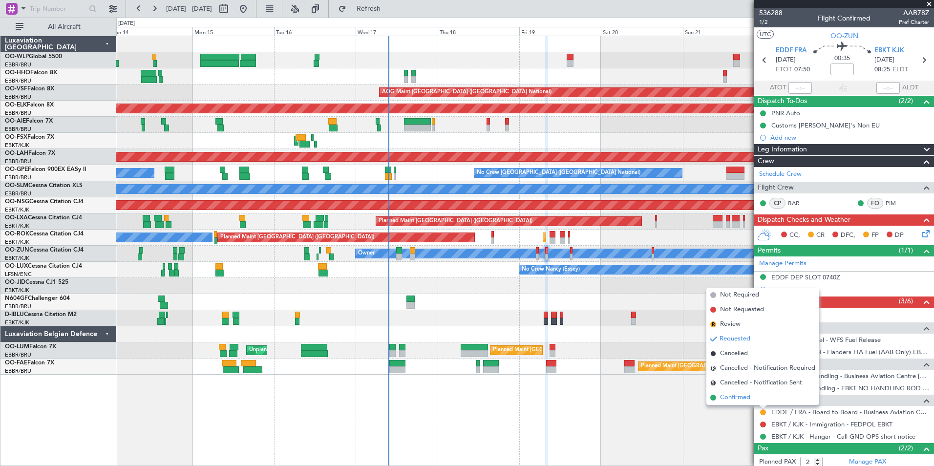
click at [735, 399] on span "Confirmed" at bounding box center [735, 398] width 30 height 10
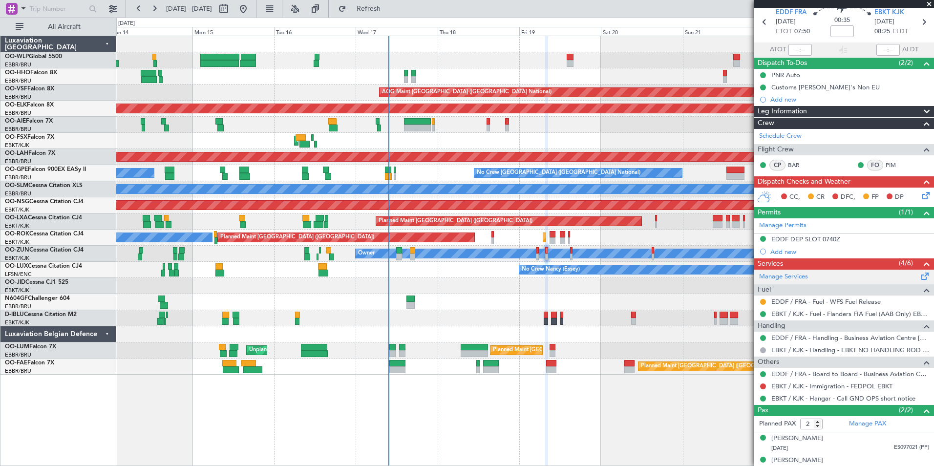
scroll to position [48, 0]
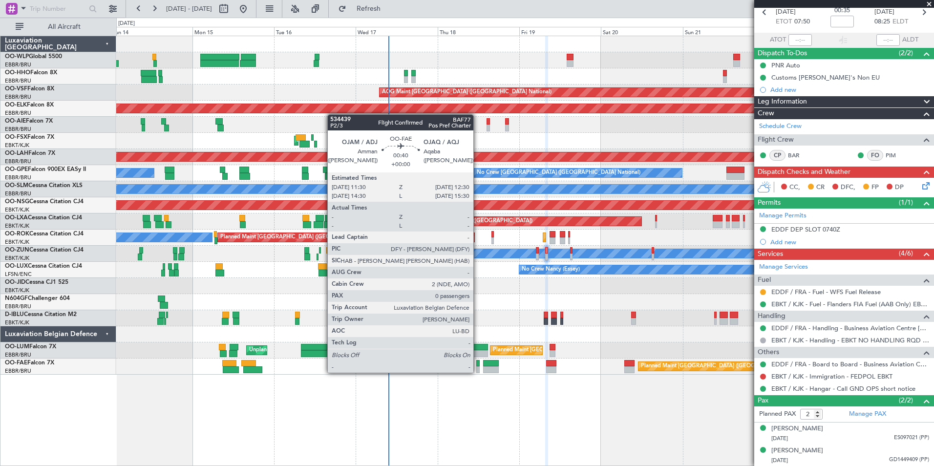
click at [478, 372] on div at bounding box center [477, 369] width 3 height 7
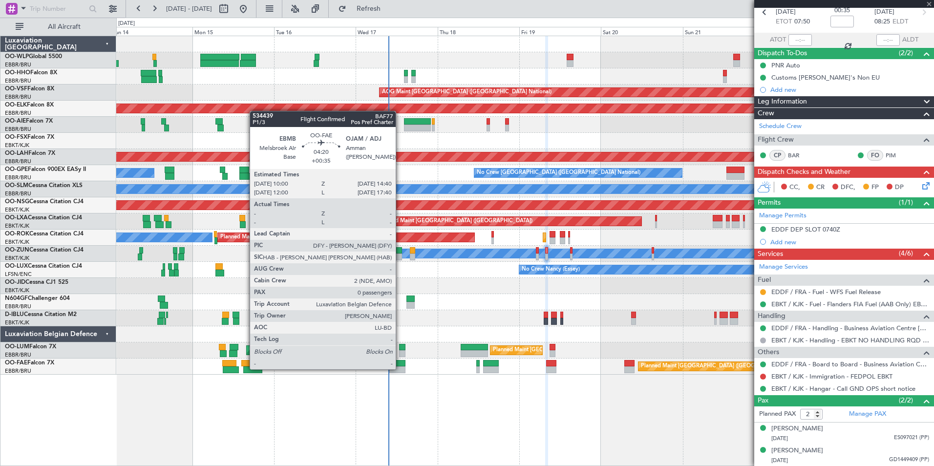
type input "0"
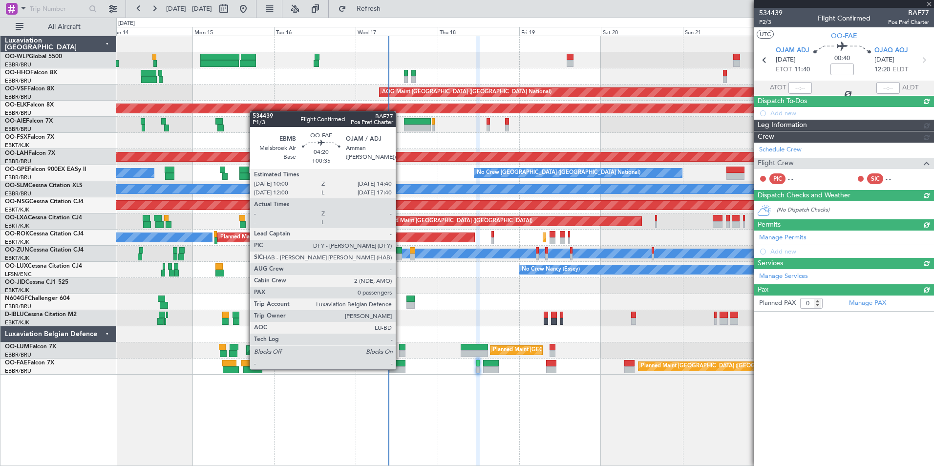
scroll to position [0, 0]
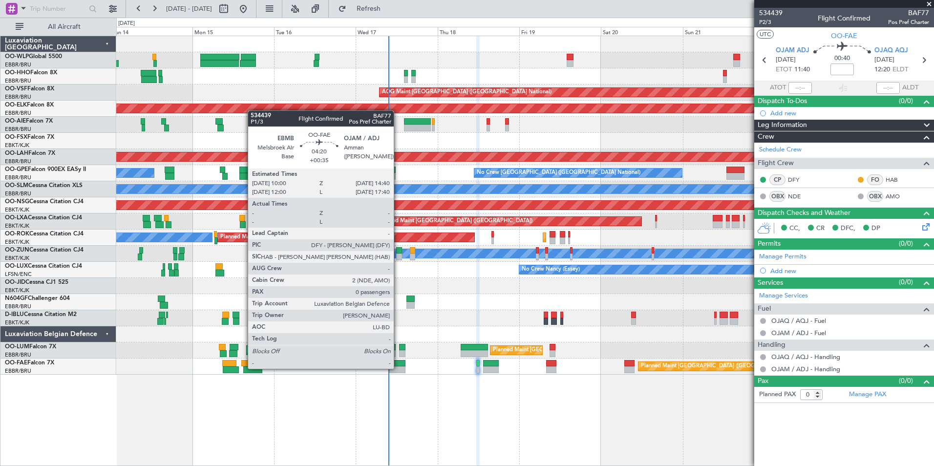
click at [398, 368] on div at bounding box center [397, 369] width 16 height 7
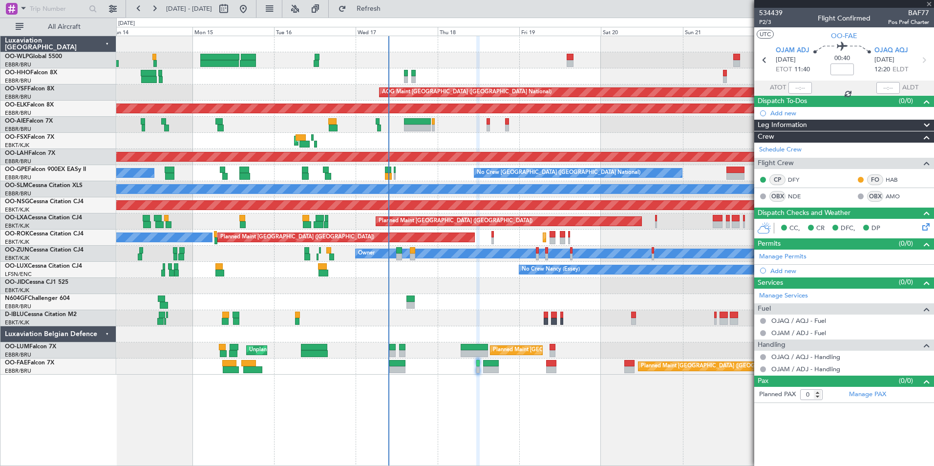
type input "+00:35"
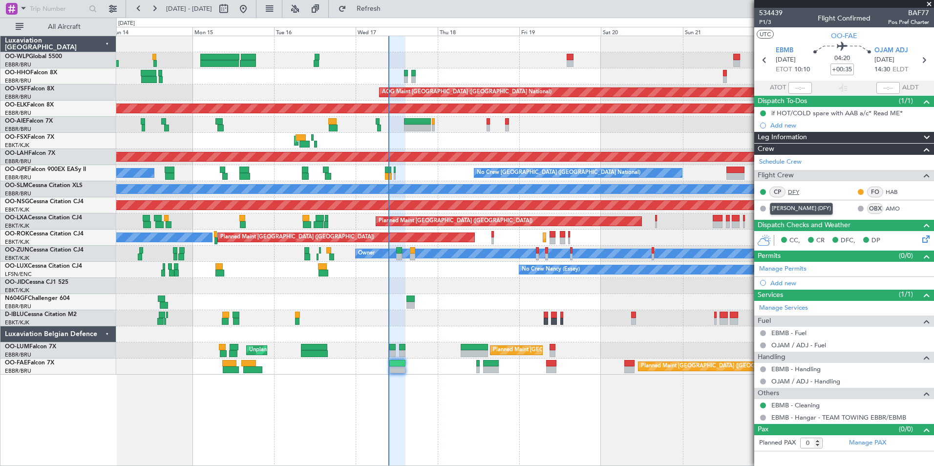
click at [794, 189] on link "DFY" at bounding box center [799, 192] width 22 height 9
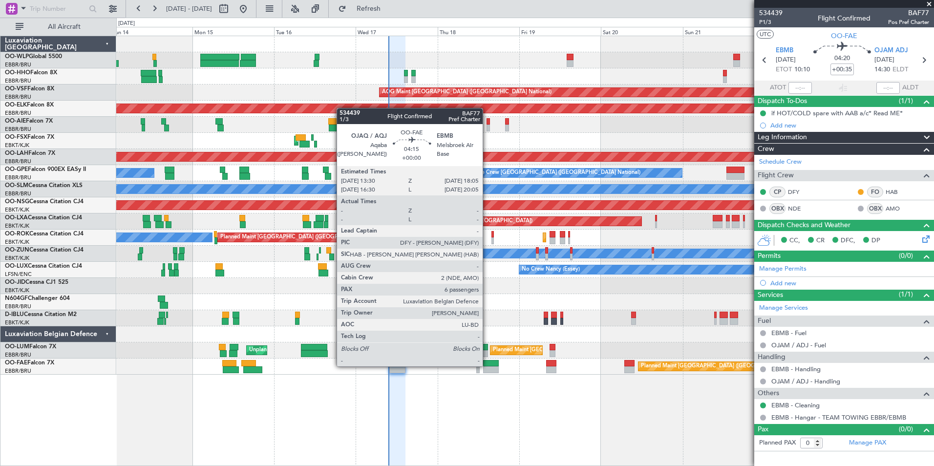
click at [487, 365] on div at bounding box center [491, 363] width 16 height 7
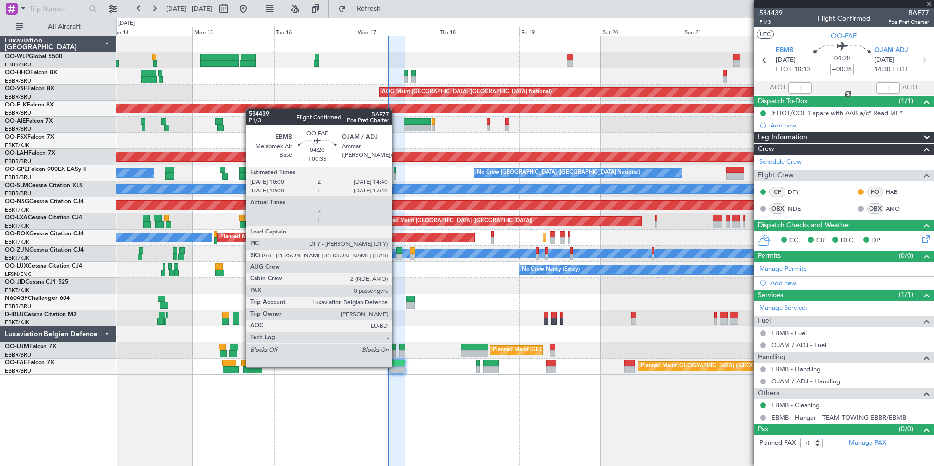
type input "6"
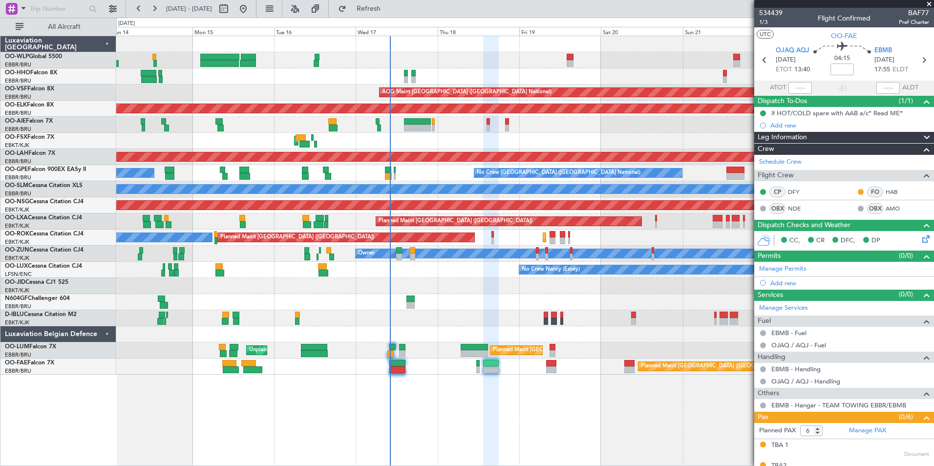
click at [491, 236] on div at bounding box center [492, 234] width 2 height 7
type input "-00:15"
type input "0"
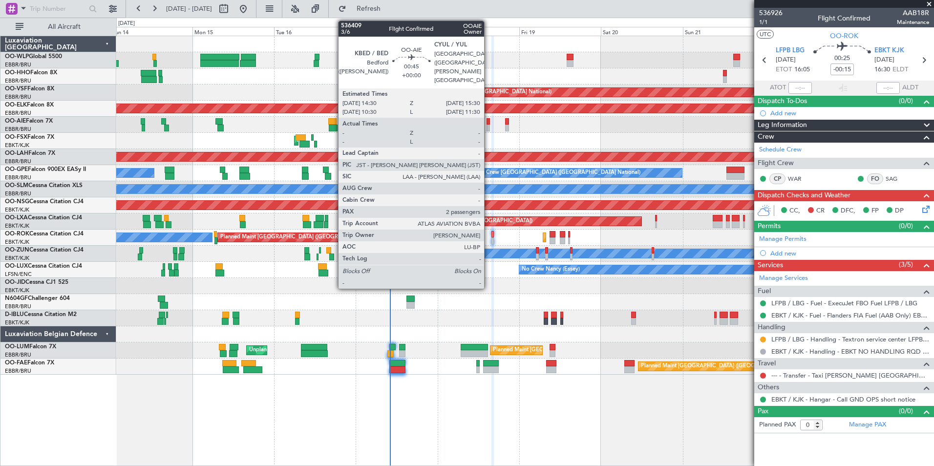
click at [488, 126] on div at bounding box center [487, 128] width 3 height 7
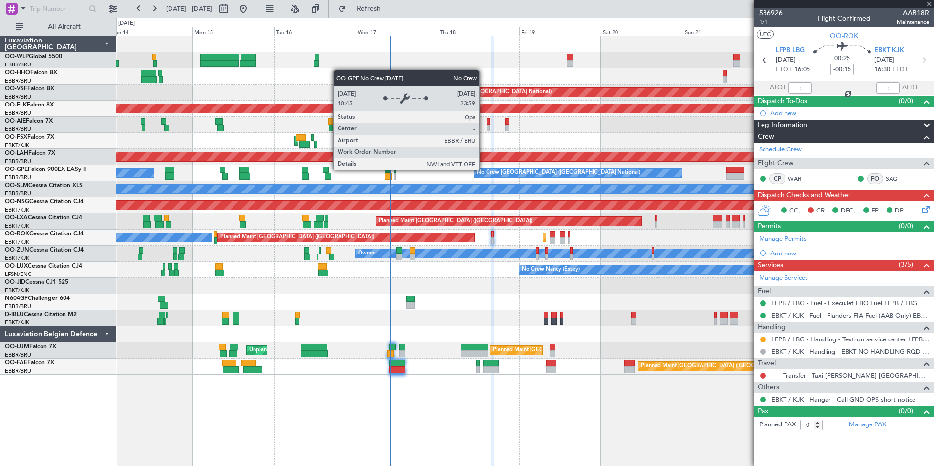
type input "2"
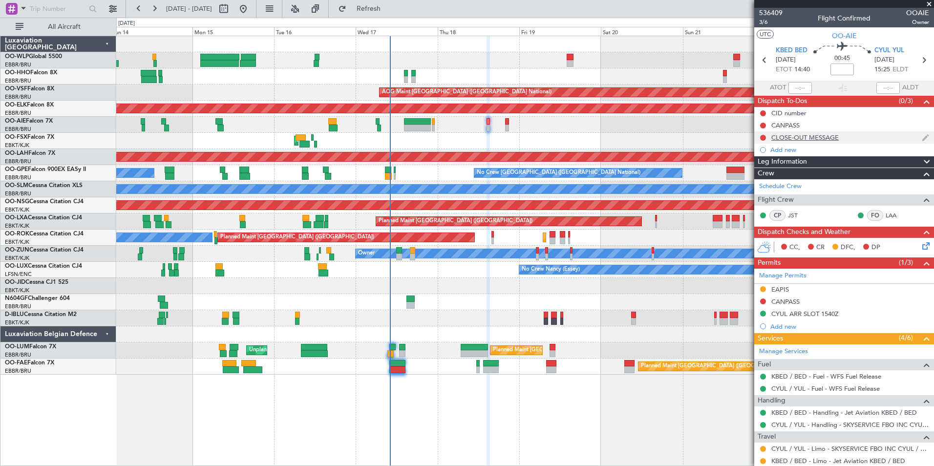
click at [837, 137] on div "CLOSE-OUT MESSAGE" at bounding box center [804, 137] width 67 height 8
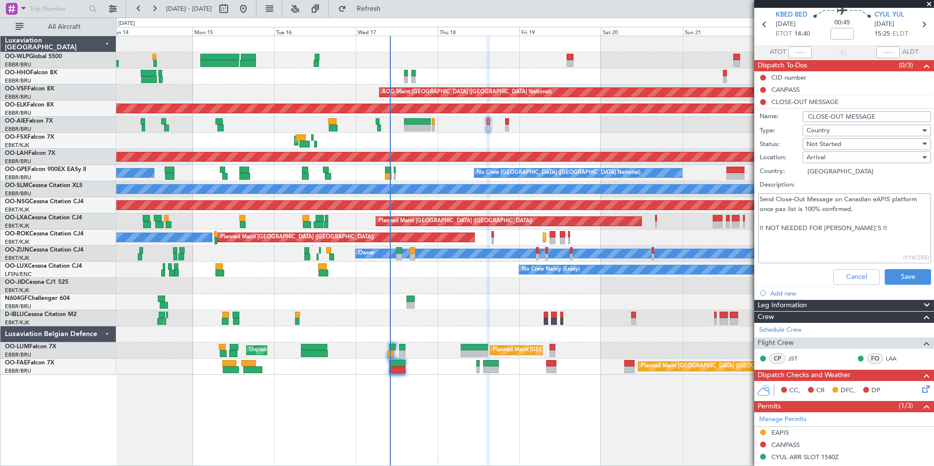
scroll to position [49, 0]
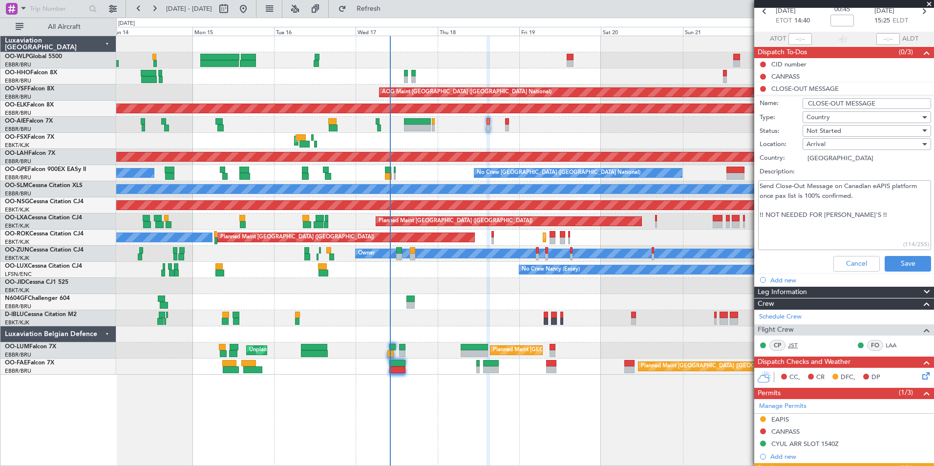
click at [790, 344] on link "JST" at bounding box center [799, 345] width 22 height 9
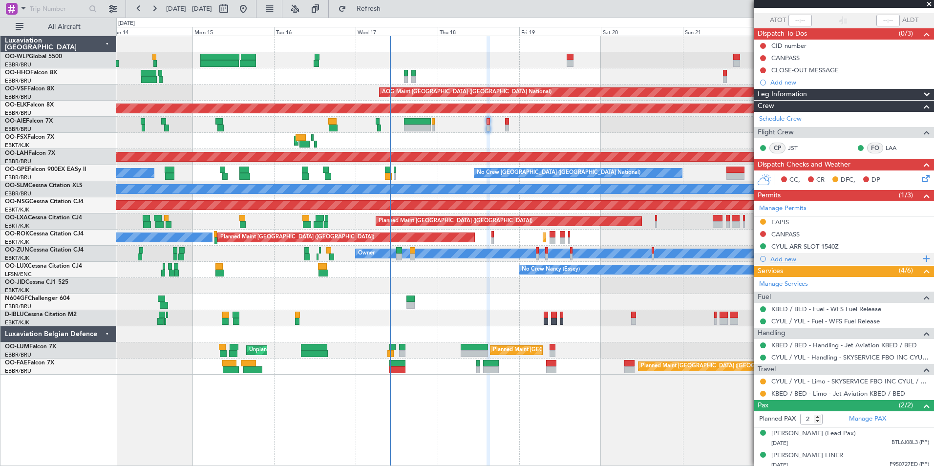
scroll to position [82, 0]
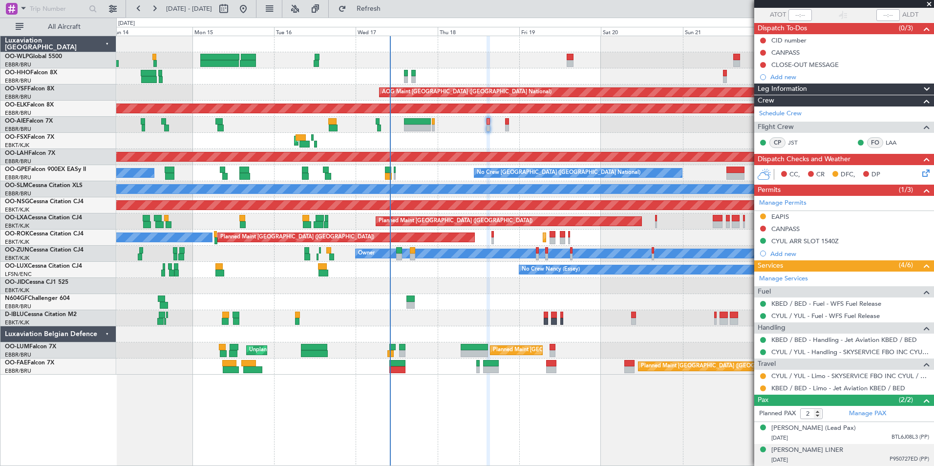
drag, startPoint x: 880, startPoint y: 456, endPoint x: 915, endPoint y: 460, distance: 35.9
click at [915, 460] on div "09/12/1965 P950727ED (PP)" at bounding box center [850, 460] width 158 height 10
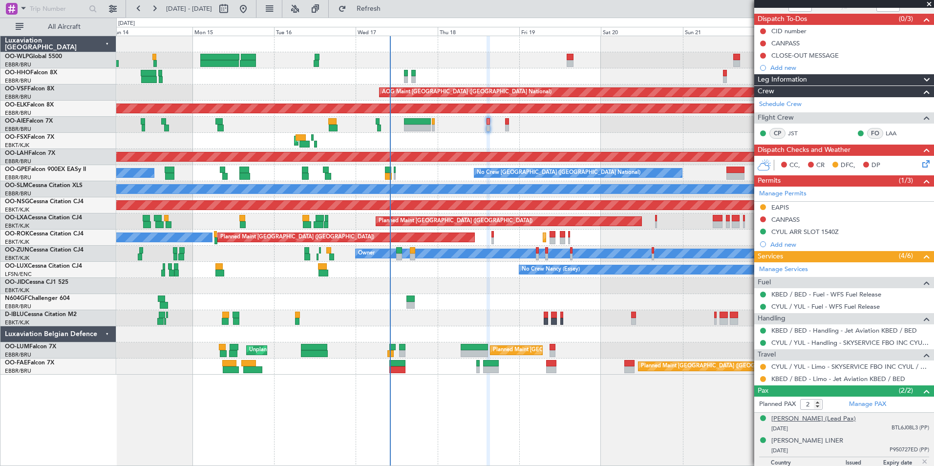
click at [827, 424] on div "[PERSON_NAME] (Lead Pax)" at bounding box center [813, 419] width 84 height 10
click at [885, 133] on link "LAA" at bounding box center [896, 133] width 22 height 9
click at [815, 420] on div "[PERSON_NAME] (Lead Pax)" at bounding box center [813, 419] width 84 height 10
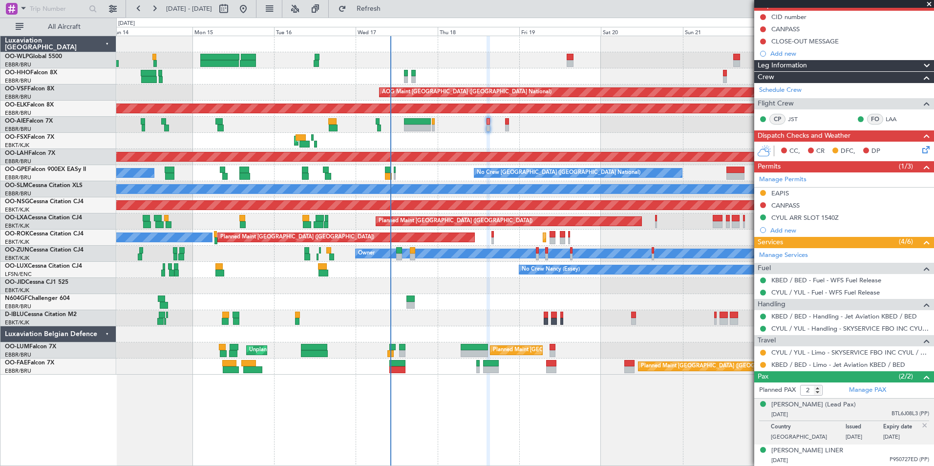
scroll to position [106, 0]
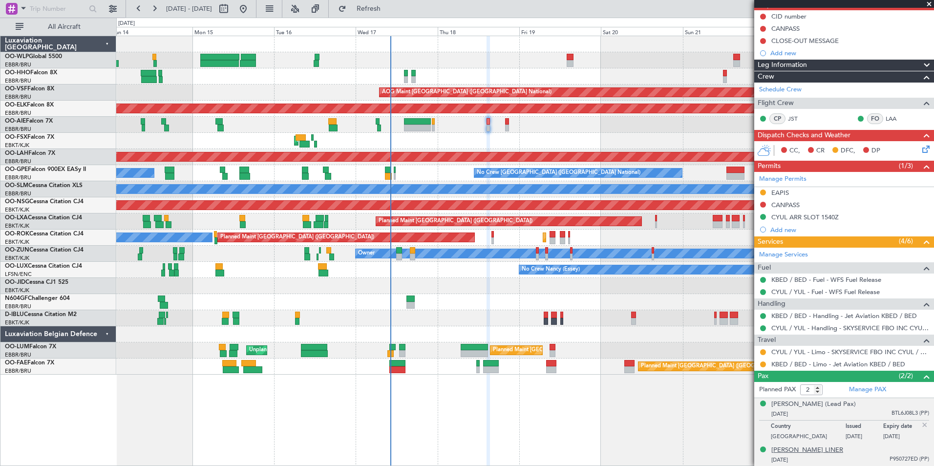
click at [798, 451] on div "[PERSON_NAME] LINER" at bounding box center [807, 450] width 72 height 10
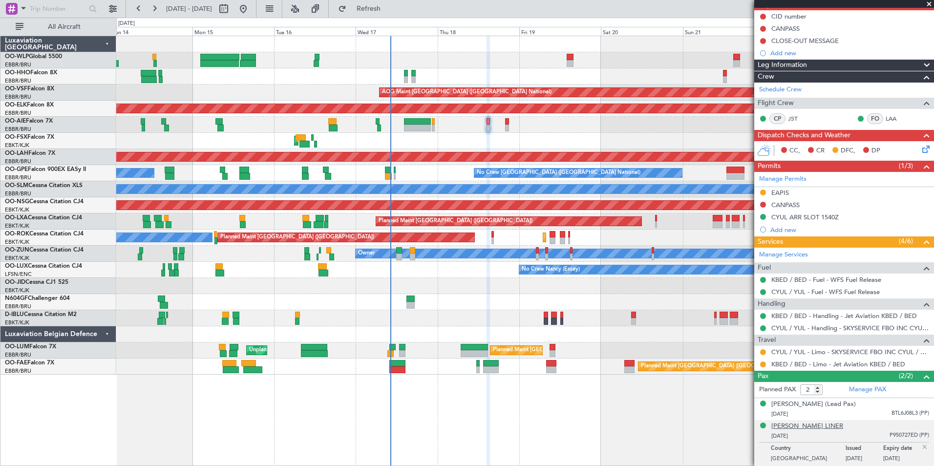
click at [805, 426] on div "[PERSON_NAME] LINER" at bounding box center [807, 427] width 72 height 10
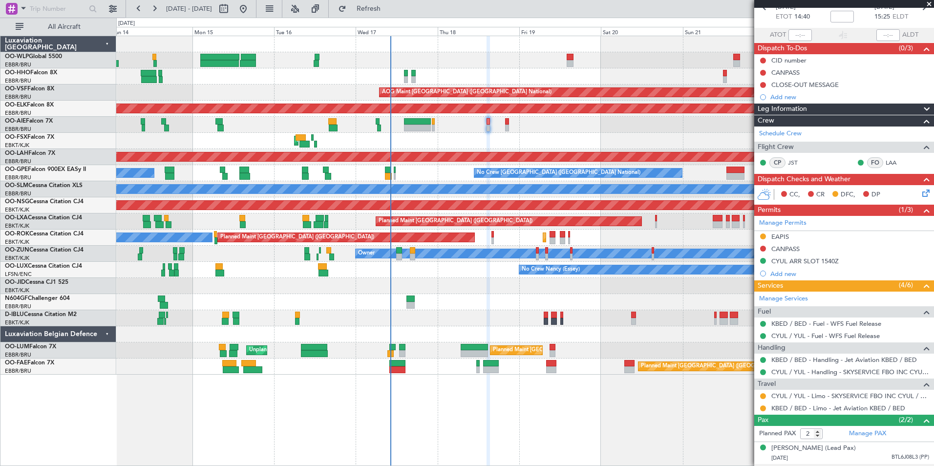
scroll to position [0, 0]
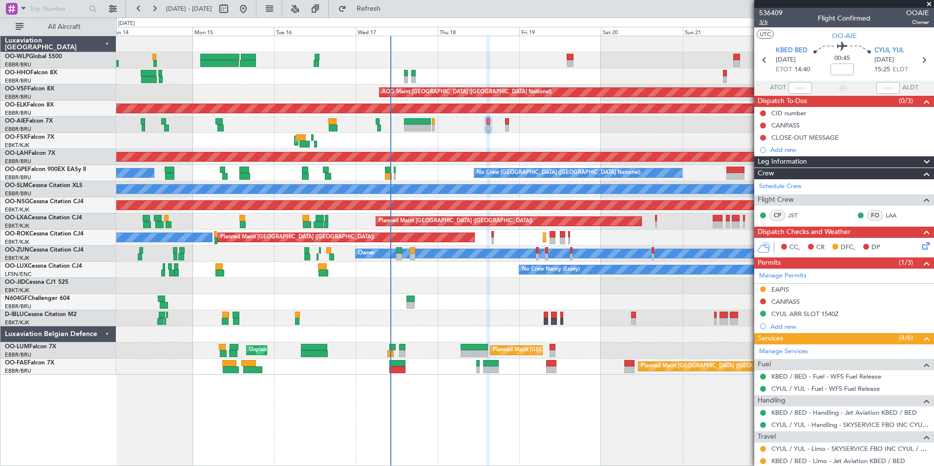
click at [764, 22] on span "3/6" at bounding box center [770, 22] width 23 height 8
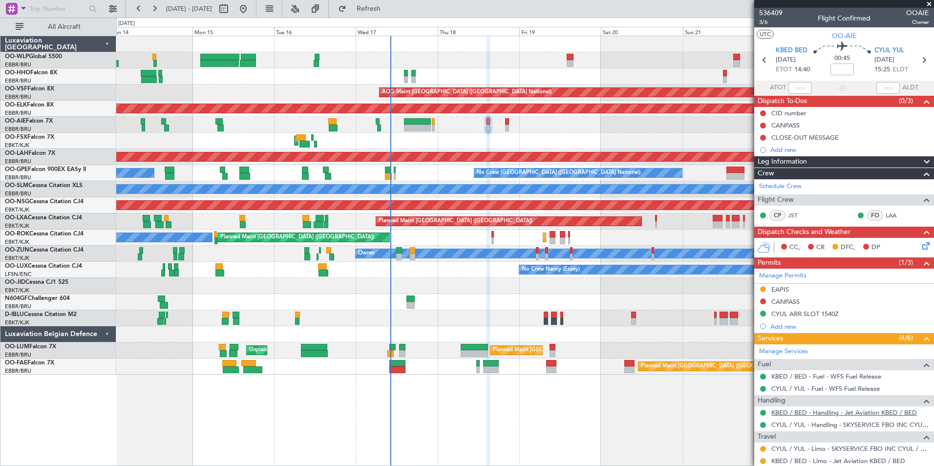
scroll to position [49, 0]
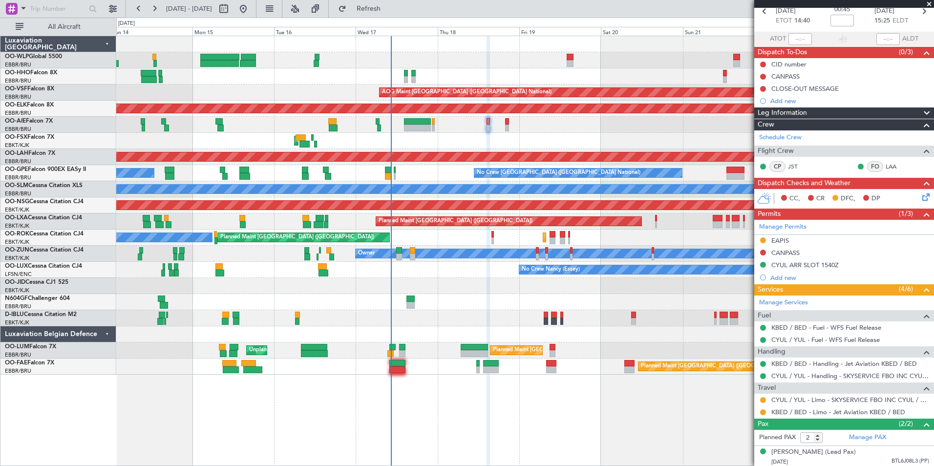
click at [924, 197] on icon at bounding box center [924, 195] width 8 height 8
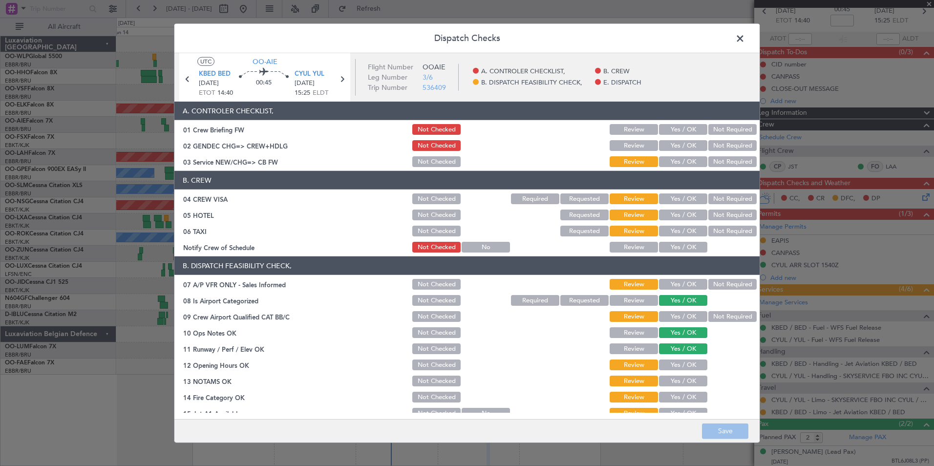
click at [663, 147] on button "Yes / OK" at bounding box center [683, 145] width 48 height 11
click at [665, 163] on button "Yes / OK" at bounding box center [683, 161] width 48 height 11
click at [708, 198] on button "Not Required" at bounding box center [732, 198] width 48 height 11
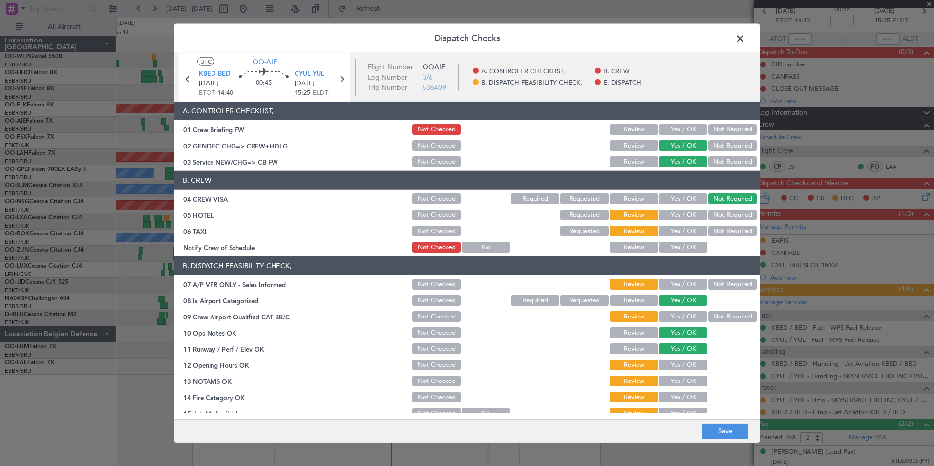
click at [711, 215] on button "Not Required" at bounding box center [732, 215] width 48 height 11
click at [708, 227] on button "Not Required" at bounding box center [732, 231] width 48 height 11
click at [677, 243] on button "Yes / OK" at bounding box center [683, 247] width 48 height 11
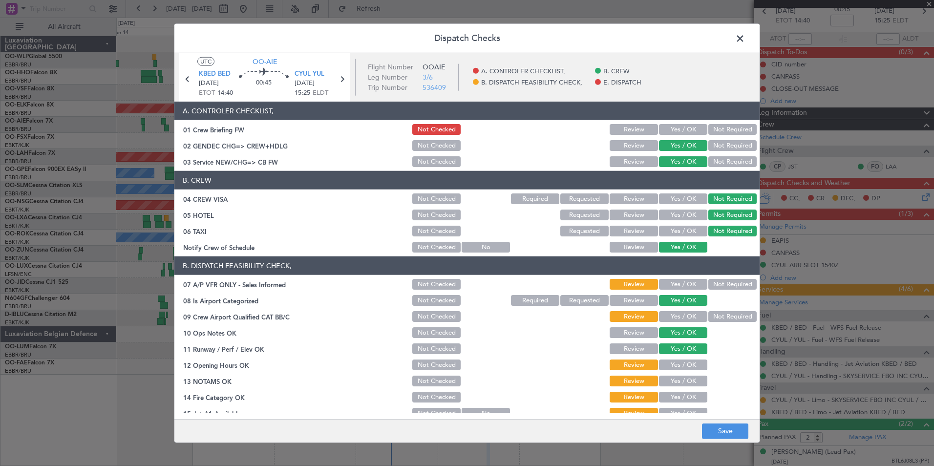
click at [720, 421] on footer "Save" at bounding box center [466, 430] width 585 height 23
click at [720, 425] on button "Save" at bounding box center [725, 431] width 46 height 16
click at [745, 40] on span at bounding box center [745, 41] width 0 height 20
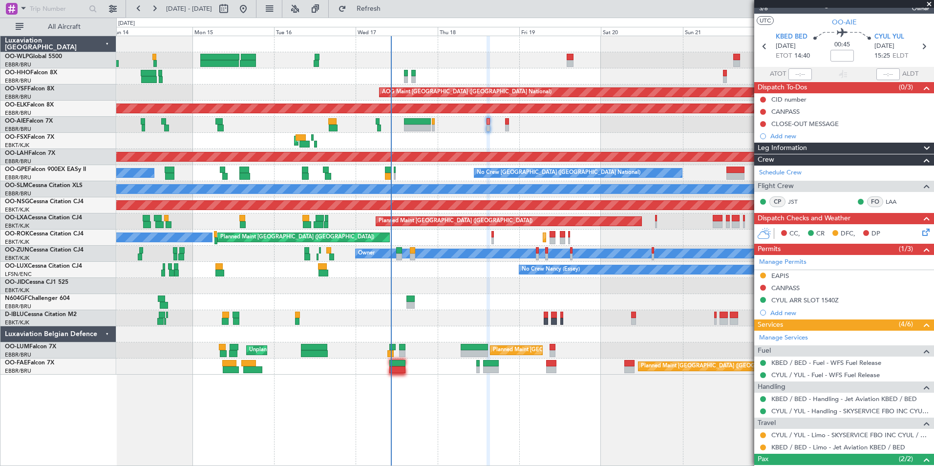
scroll to position [0, 0]
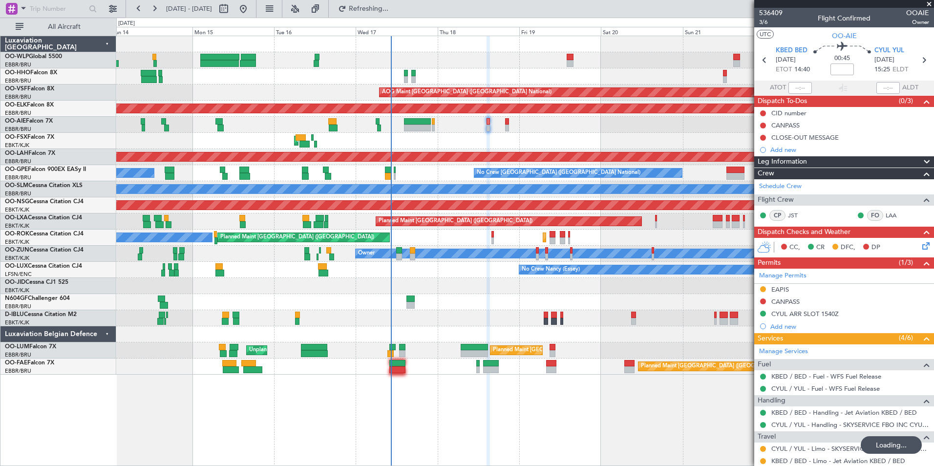
click at [852, 74] on div "00:45" at bounding box center [842, 60] width 64 height 36
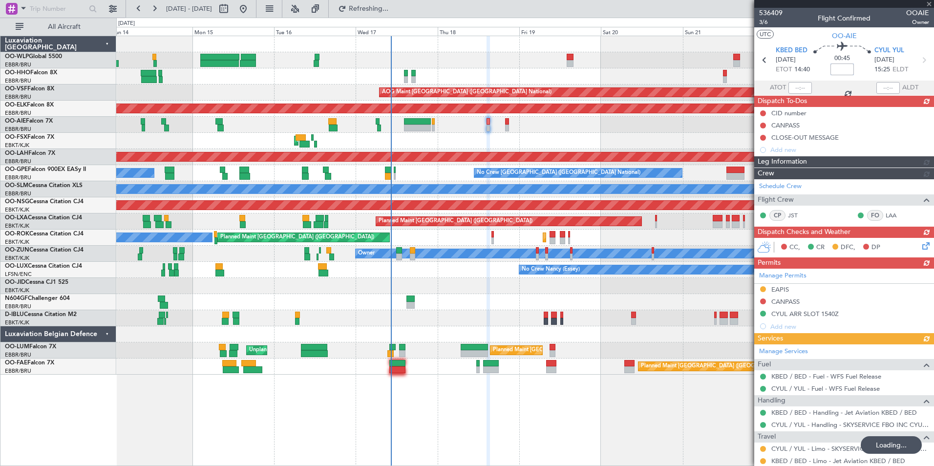
click at [841, 74] on input at bounding box center [841, 69] width 23 height 12
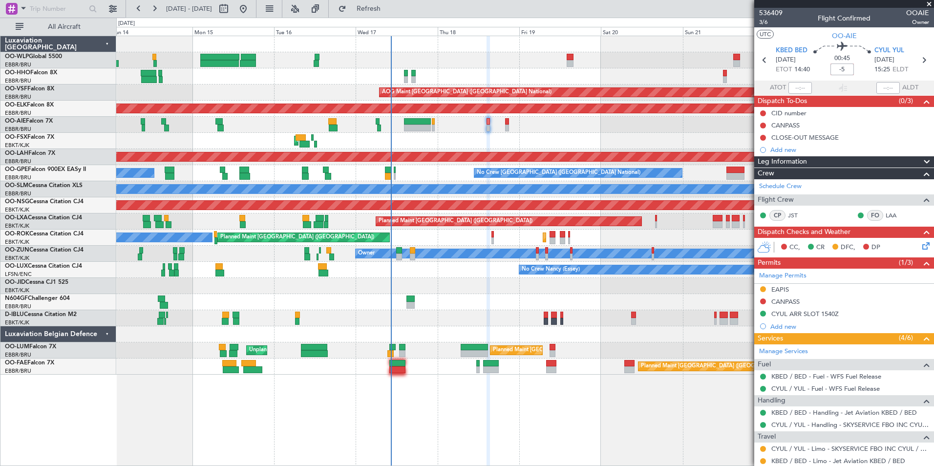
type input "-00:05"
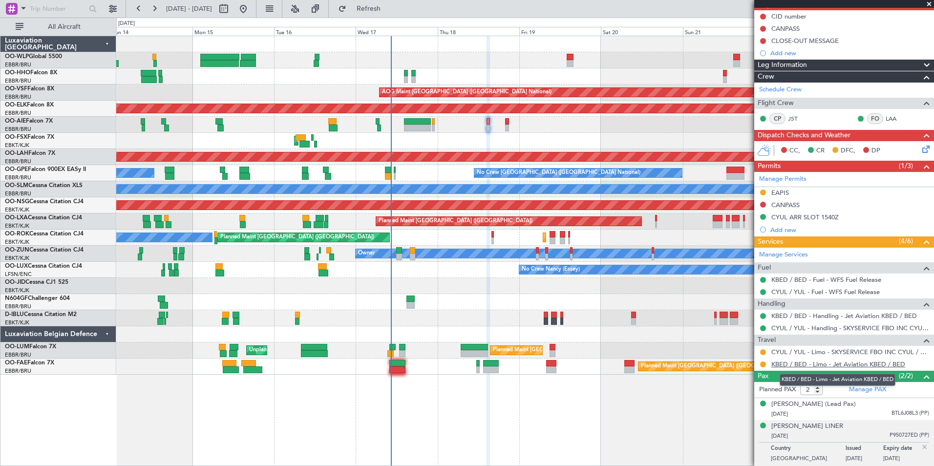
scroll to position [106, 0]
click at [920, 445] on img at bounding box center [924, 447] width 9 height 9
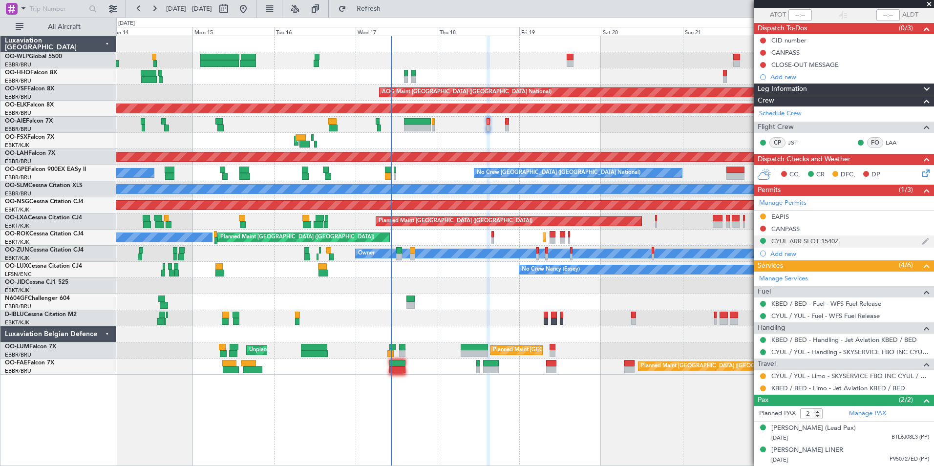
click at [780, 235] on div "CYUL ARR SLOT 1540Z" at bounding box center [844, 241] width 180 height 12
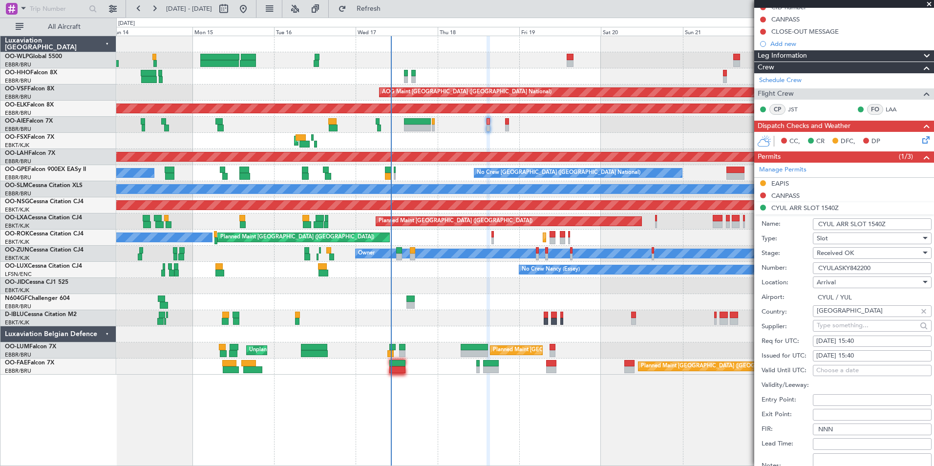
click at [835, 266] on input "CYULASKY842200" at bounding box center [872, 268] width 119 height 12
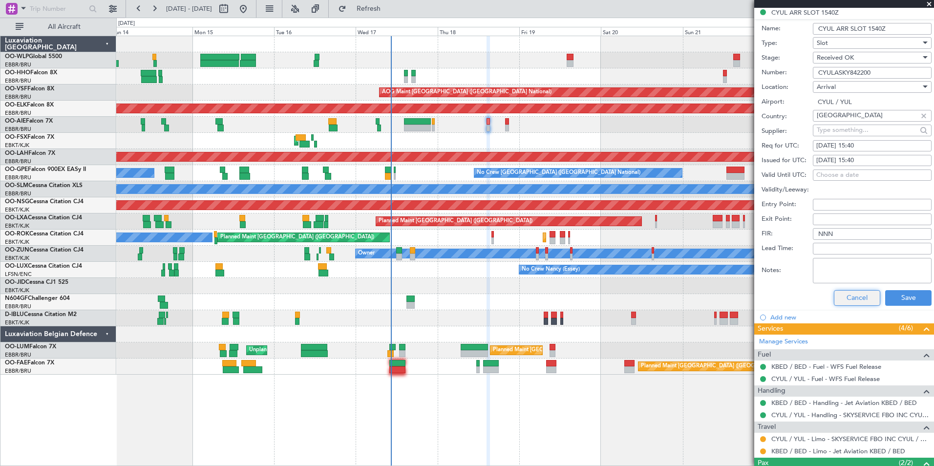
click at [859, 299] on button "Cancel" at bounding box center [857, 298] width 46 height 16
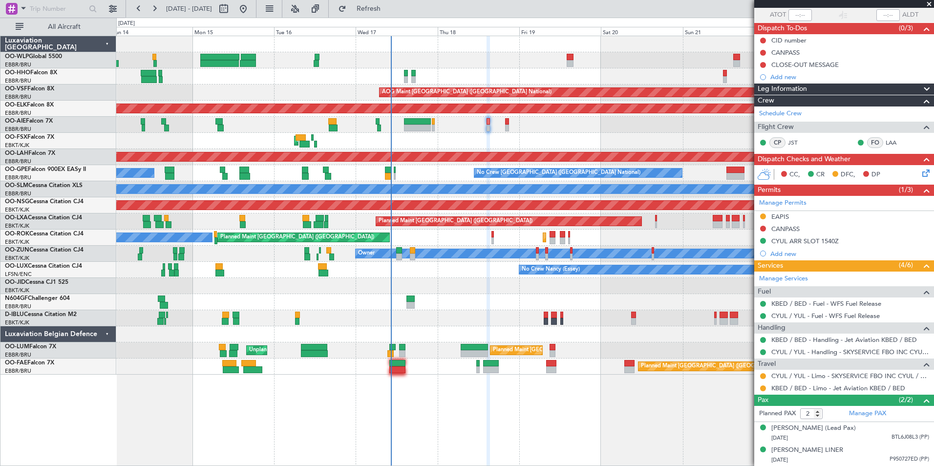
scroll to position [0, 0]
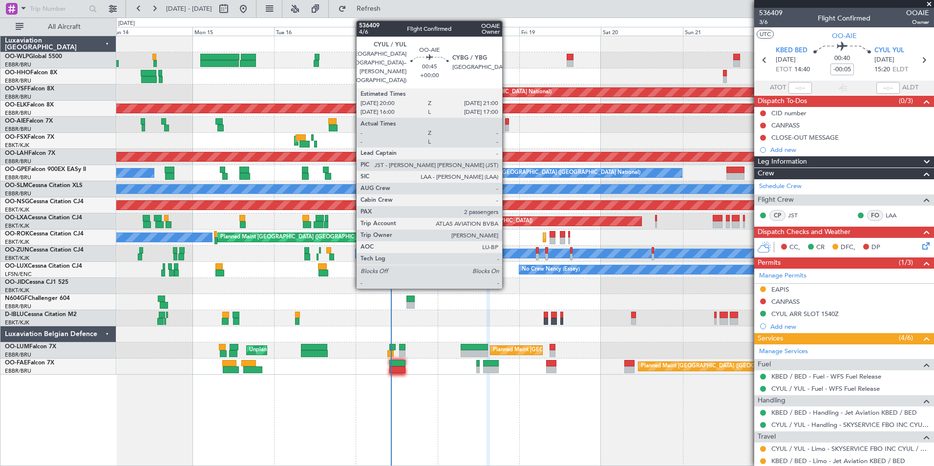
click at [506, 126] on div at bounding box center [506, 128] width 3 height 7
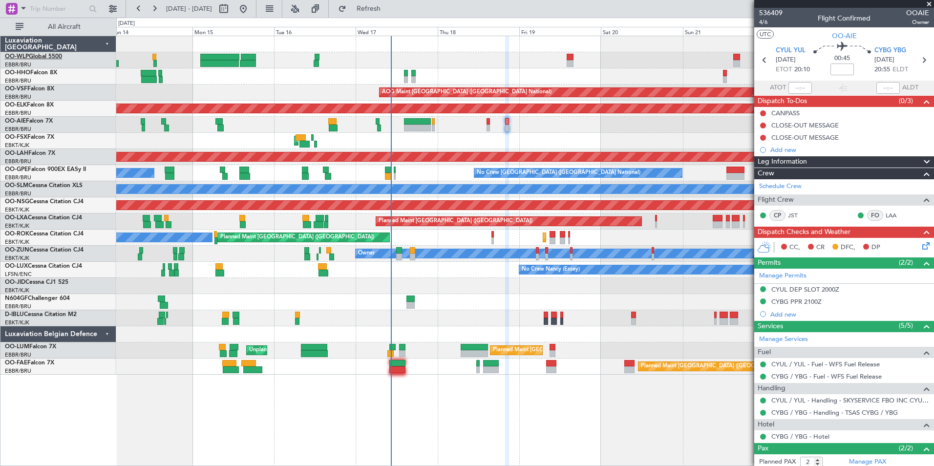
click at [44, 57] on link "OO-WLP Global 5500" at bounding box center [33, 57] width 57 height 6
click at [838, 68] on input at bounding box center [841, 69] width 23 height 12
click at [717, 136] on div "AOG Maint Kortrijk-[GEOGRAPHIC_DATA]" at bounding box center [524, 141] width 817 height 16
click at [785, 130] on div "CLOSE-OUT MESSAGE" at bounding box center [844, 125] width 180 height 12
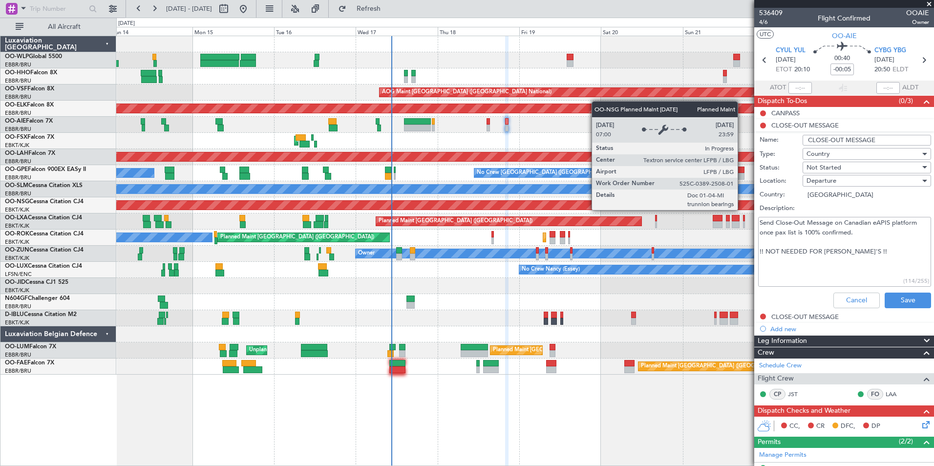
drag, startPoint x: 857, startPoint y: 251, endPoint x: 759, endPoint y: 216, distance: 103.8
click at [742, 210] on fb-app "14 Sep 2025 - 24 Sep 2025 Refresh Quick Links All Aircraft Planned Maint Geneva…" at bounding box center [467, 236] width 934 height 459
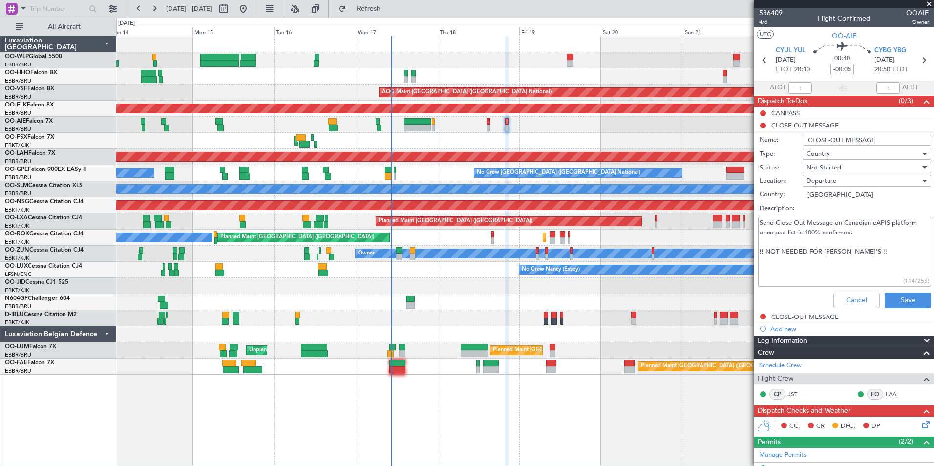
click at [863, 256] on textarea "Send Close-Out Message on Canadian eAPIS platform once pax list is 100% confirm…" at bounding box center [844, 252] width 173 height 70
drag, startPoint x: 863, startPoint y: 256, endPoint x: 761, endPoint y: 221, distance: 108.0
click at [761, 221] on textarea "Send Close-Out Message on Canadian eAPIS platform once pax list is 100% confirm…" at bounding box center [844, 252] width 173 height 70
click at [855, 296] on button "Cancel" at bounding box center [856, 301] width 46 height 16
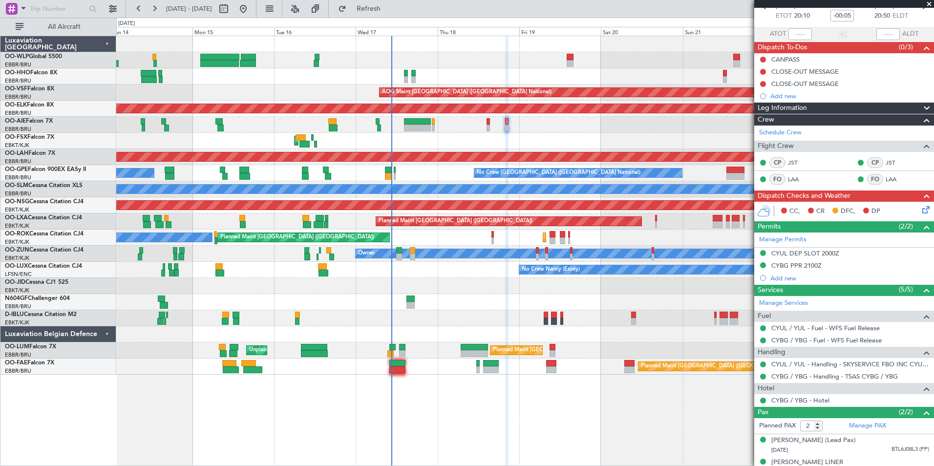
scroll to position [75, 0]
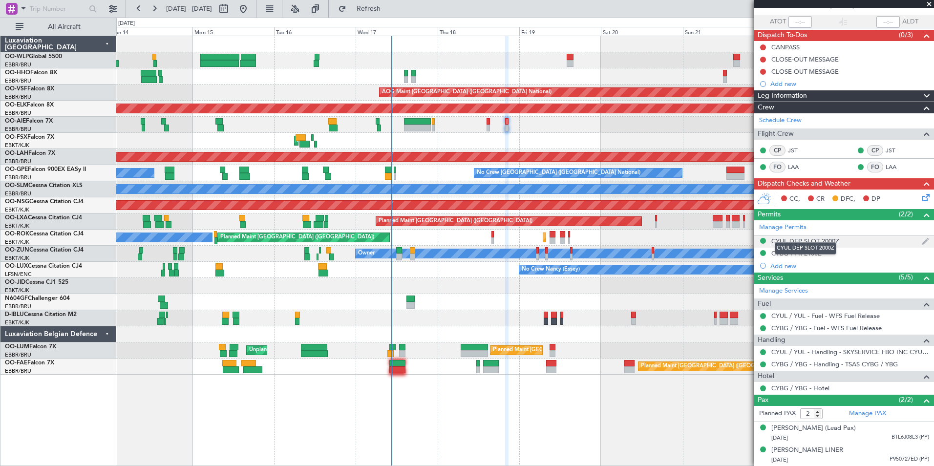
click at [804, 237] on div "CYUL DEP SLOT 2000Z" at bounding box center [805, 241] width 68 height 8
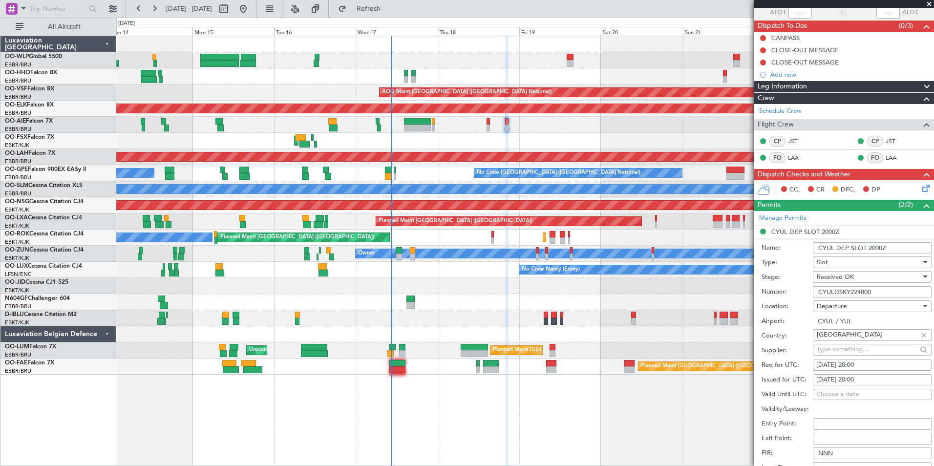
click at [852, 291] on input "CYULDSKY224800" at bounding box center [872, 292] width 119 height 12
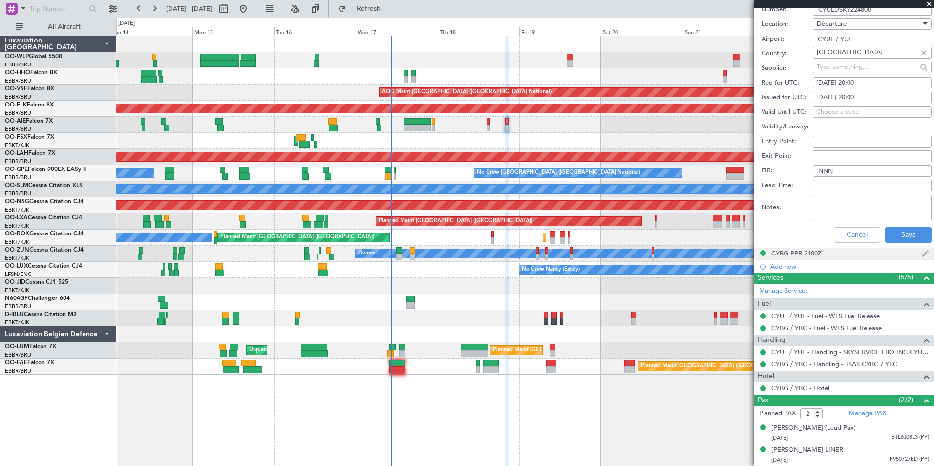
click at [790, 249] on div "CYBG PPR 2100Z" at bounding box center [796, 253] width 50 height 8
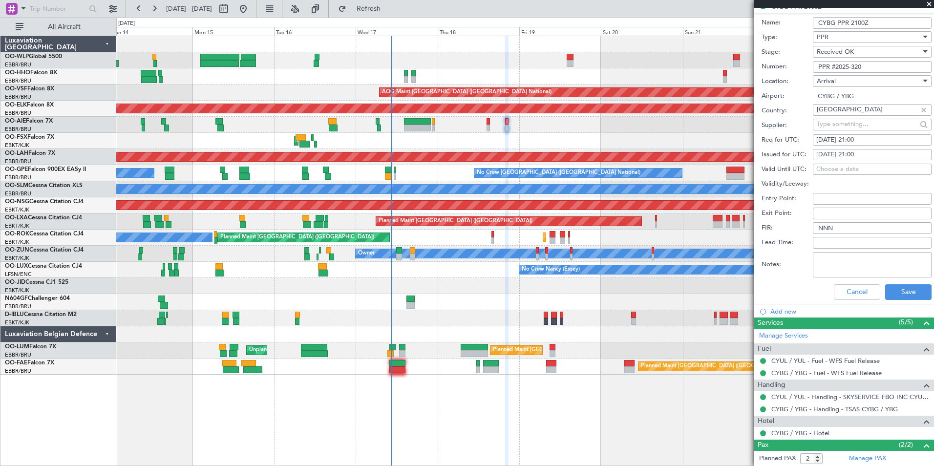
scroll to position [269, 0]
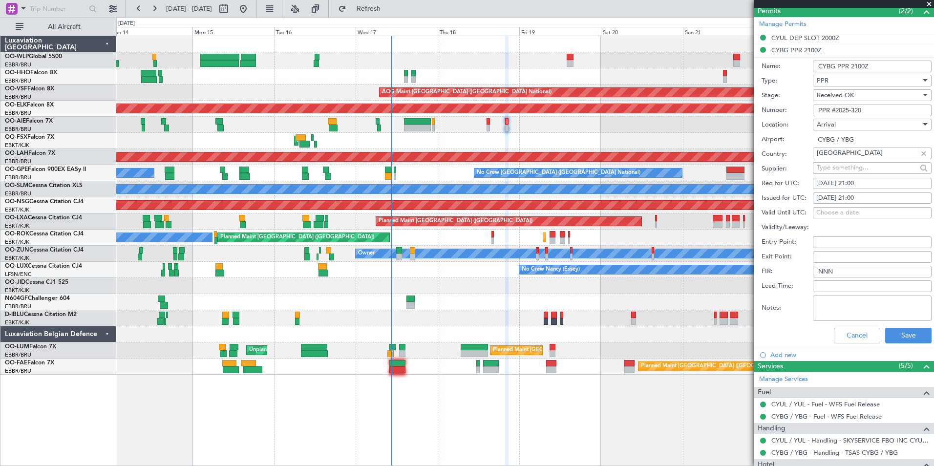
click at [844, 110] on input "PPR #2025-320" at bounding box center [872, 111] width 119 height 12
click at [848, 333] on button "Cancel" at bounding box center [857, 336] width 46 height 16
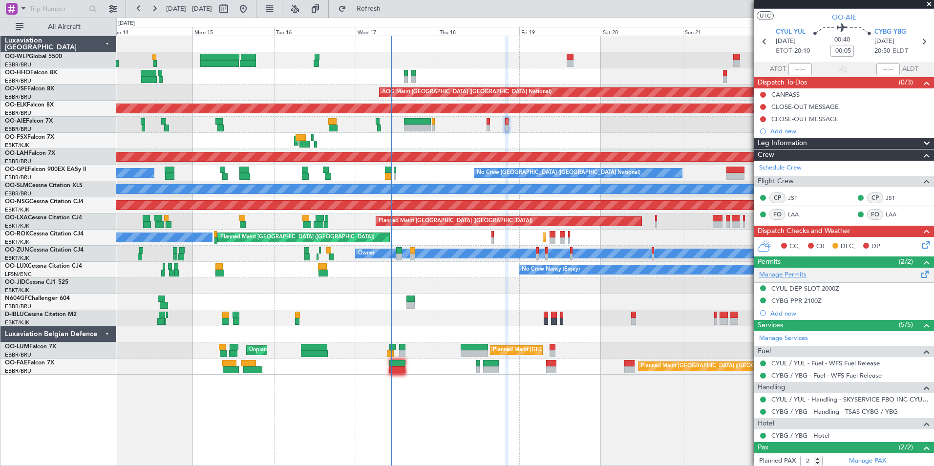
scroll to position [0, 0]
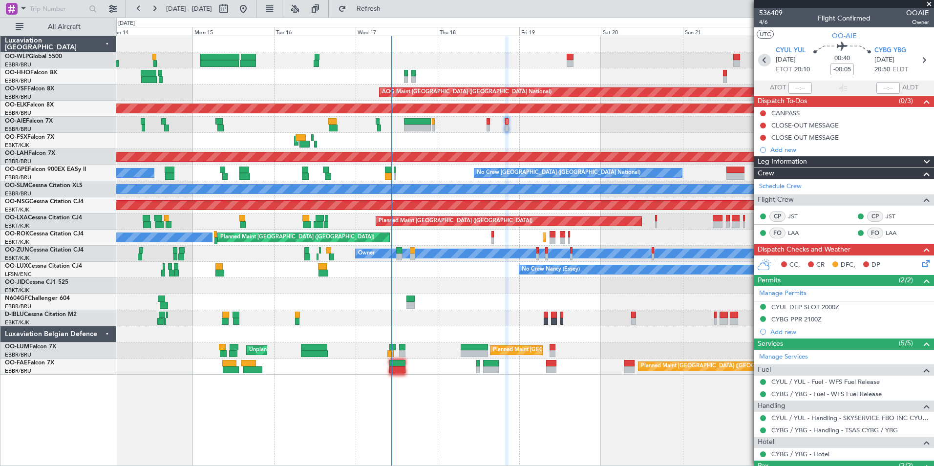
click at [761, 62] on icon at bounding box center [764, 60] width 13 height 13
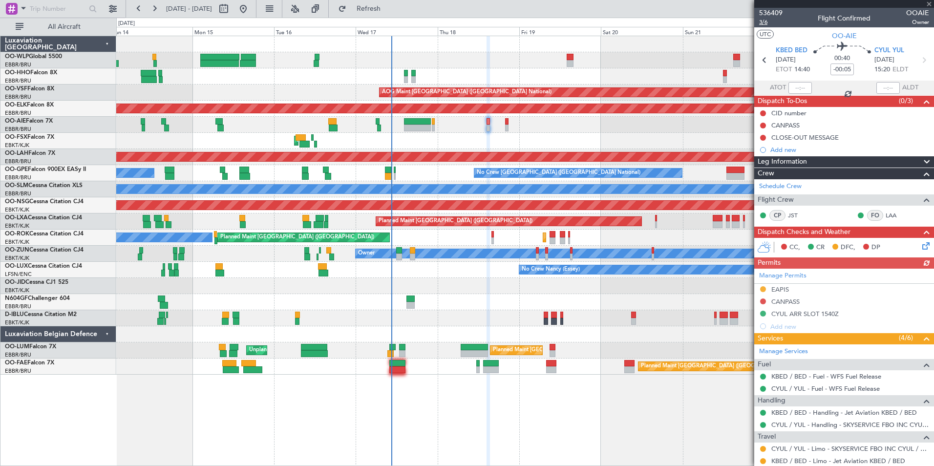
click at [760, 20] on span "3/6" at bounding box center [770, 22] width 23 height 8
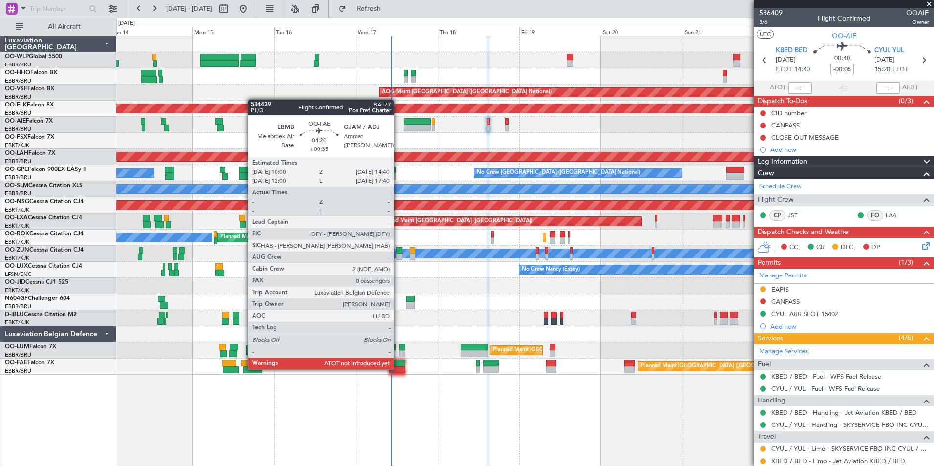
click at [398, 368] on div at bounding box center [397, 369] width 16 height 7
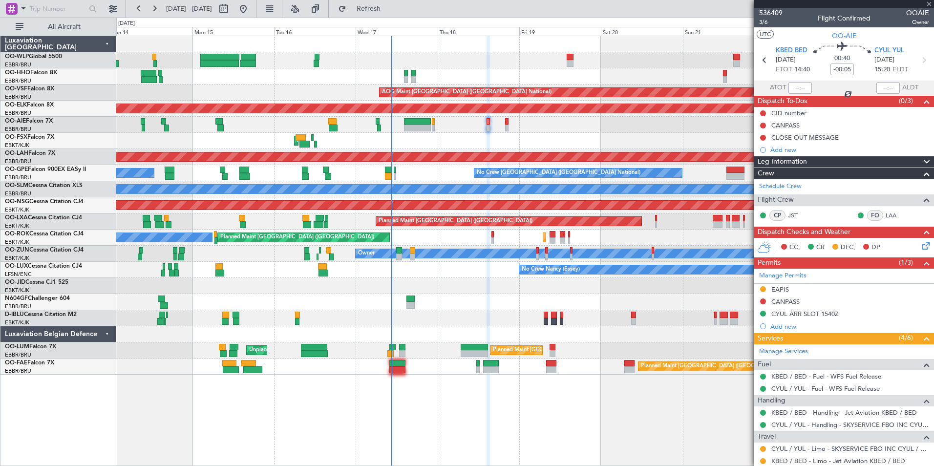
type input "+00:35"
type input "0"
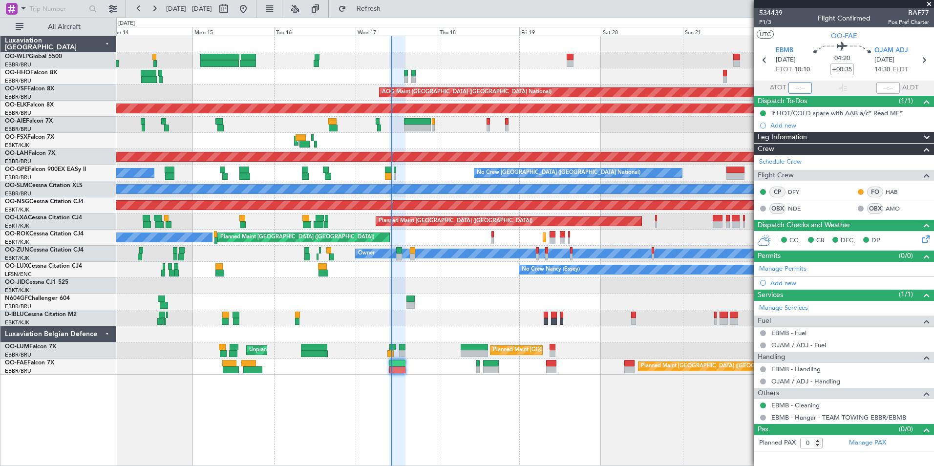
click at [792, 84] on input "text" at bounding box center [799, 88] width 23 height 12
click at [699, 68] on div "Planned Maint Geneva (Cointrin)" at bounding box center [524, 76] width 817 height 16
type input "10:20"
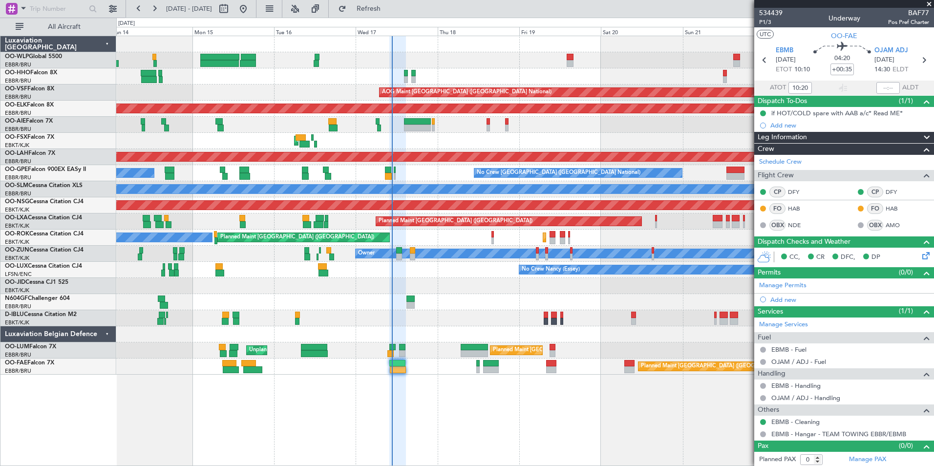
click at [930, 1] on span at bounding box center [929, 4] width 10 height 9
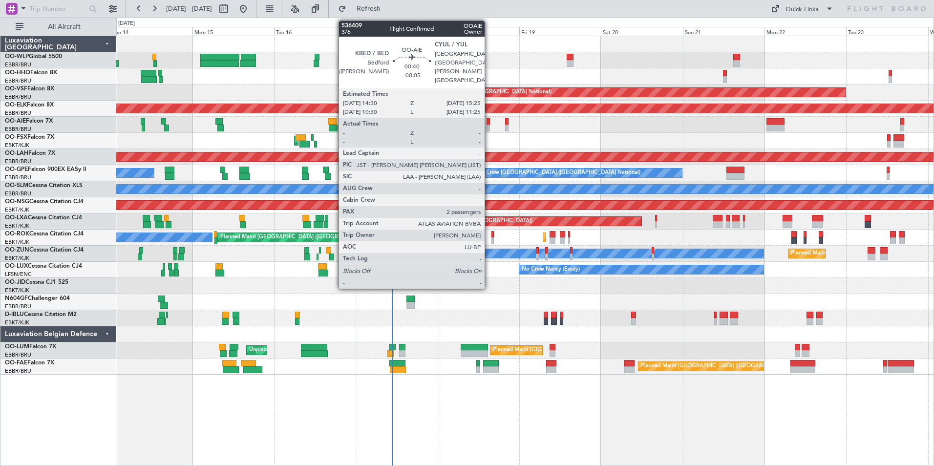
click at [489, 125] on div at bounding box center [487, 128] width 3 height 7
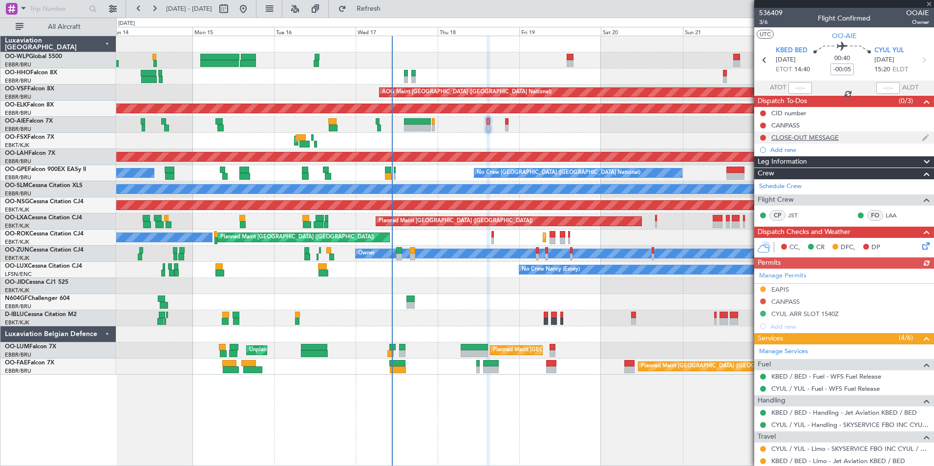
click at [804, 138] on div "CLOSE-OUT MESSAGE" at bounding box center [804, 137] width 67 height 8
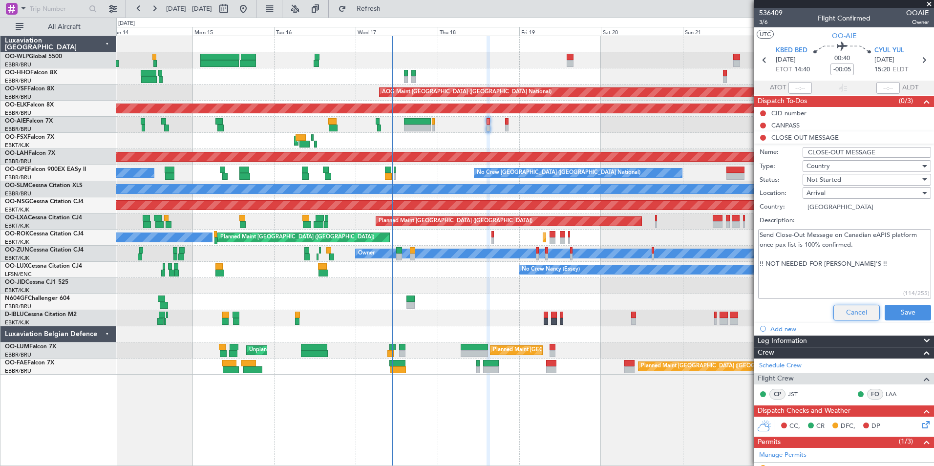
click at [846, 315] on button "Cancel" at bounding box center [856, 313] width 46 height 16
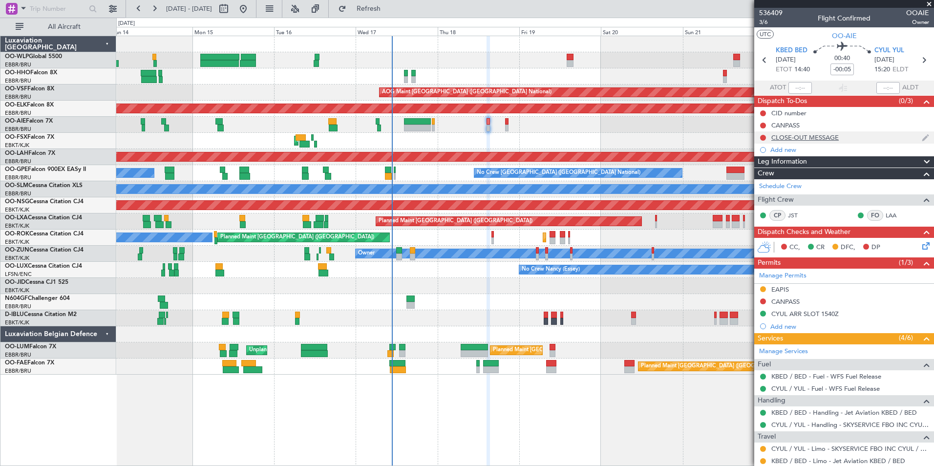
click at [816, 139] on div "CLOSE-OUT MESSAGE" at bounding box center [804, 137] width 67 height 8
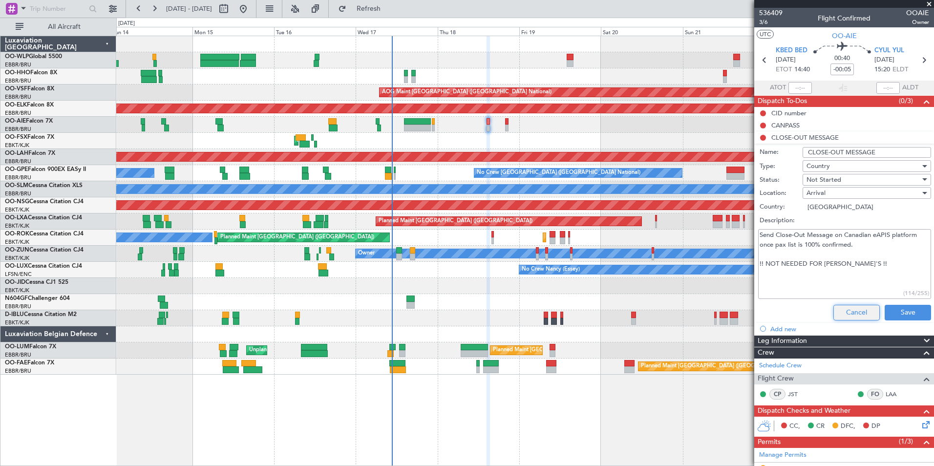
click at [833, 305] on button "Cancel" at bounding box center [856, 313] width 46 height 16
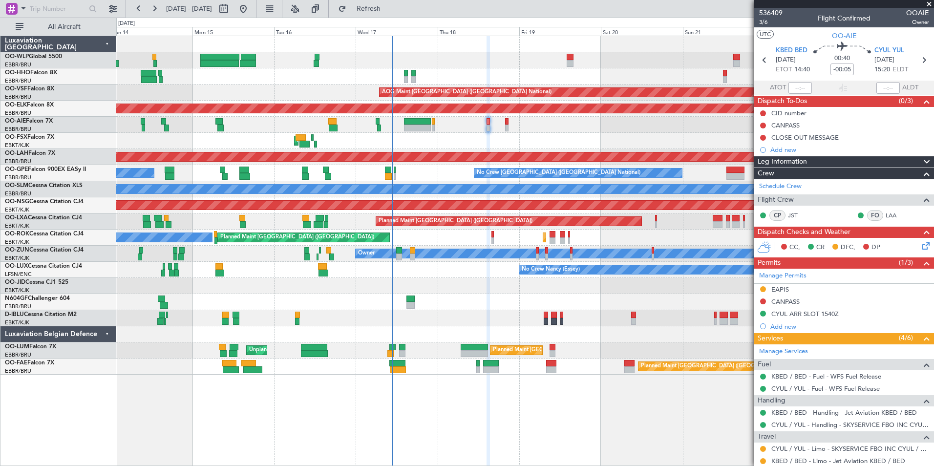
click at [782, 120] on div "CANPASS" at bounding box center [844, 125] width 180 height 12
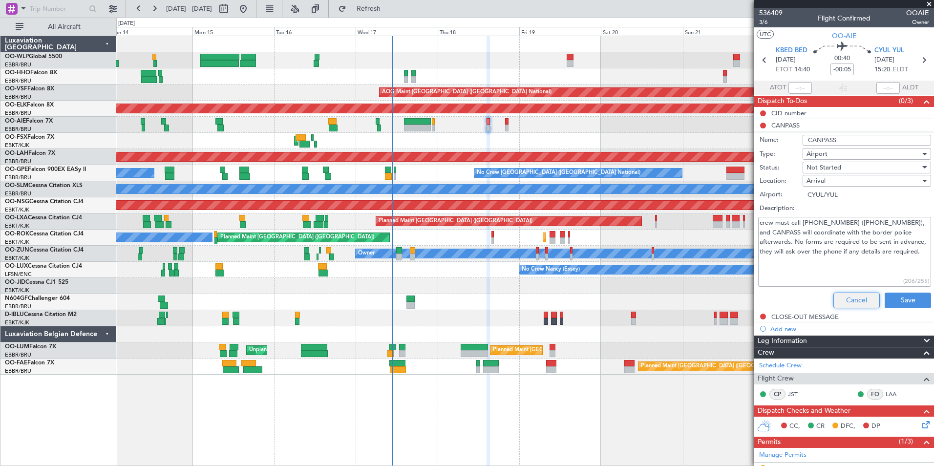
click at [842, 303] on button "Cancel" at bounding box center [856, 301] width 46 height 16
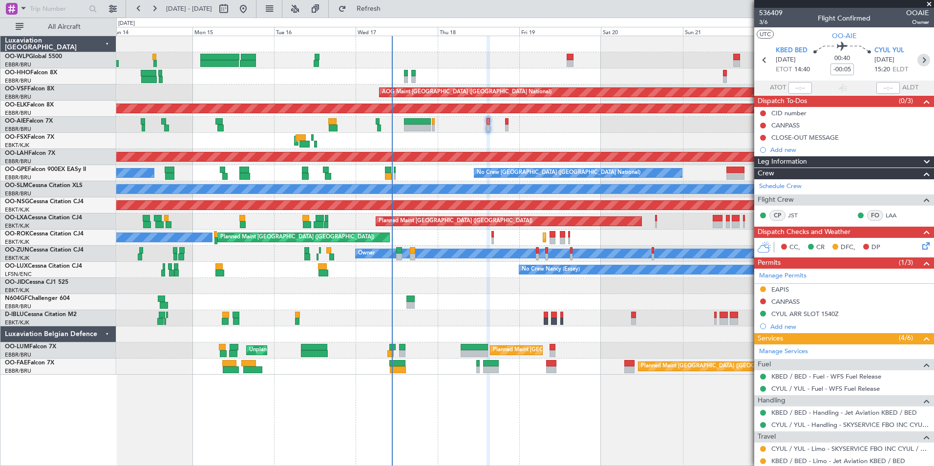
click at [917, 65] on icon at bounding box center [923, 60] width 13 height 13
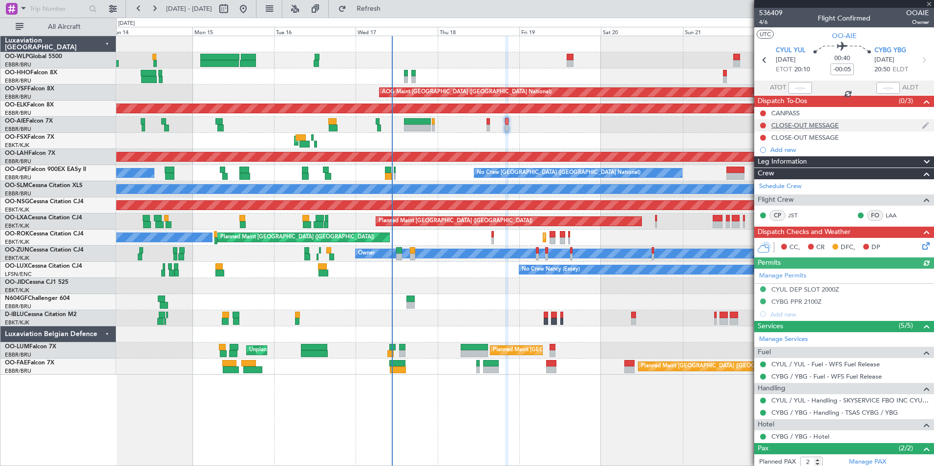
click at [800, 124] on div "CLOSE-OUT MESSAGE" at bounding box center [804, 125] width 67 height 8
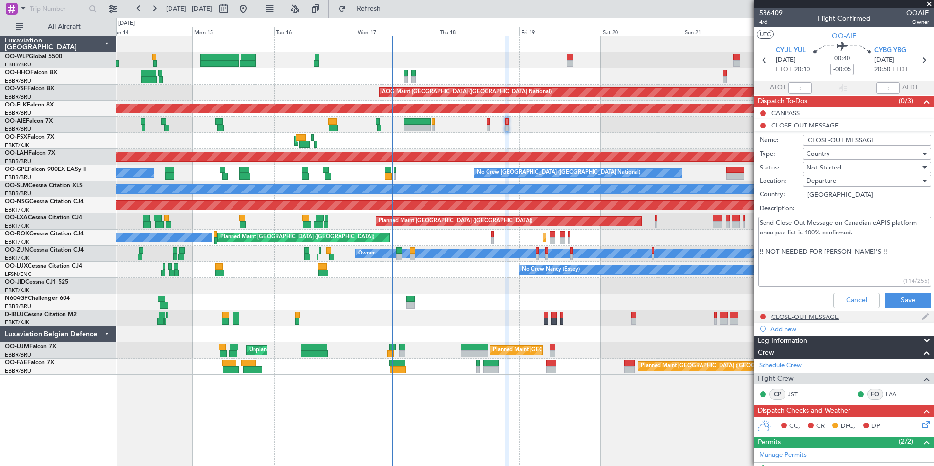
click at [785, 311] on div "CLOSE-OUT MESSAGE" at bounding box center [844, 317] width 180 height 12
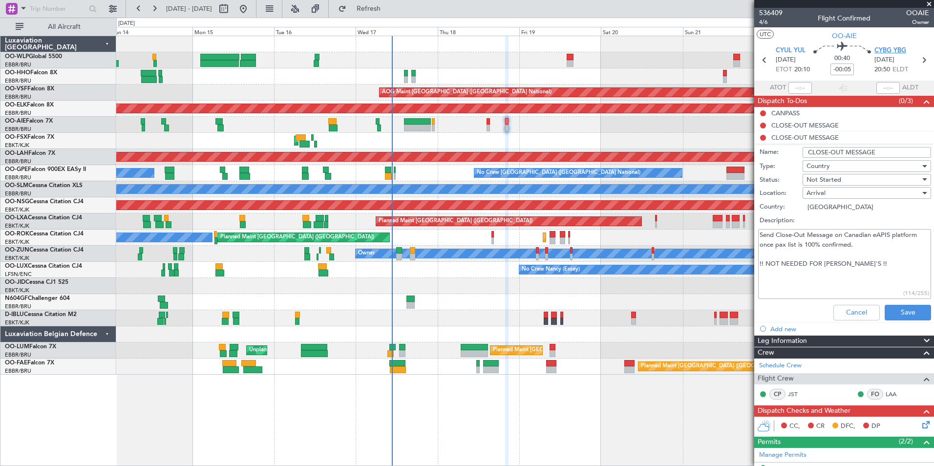
click at [885, 49] on span "CYBG YBG" at bounding box center [890, 51] width 32 height 10
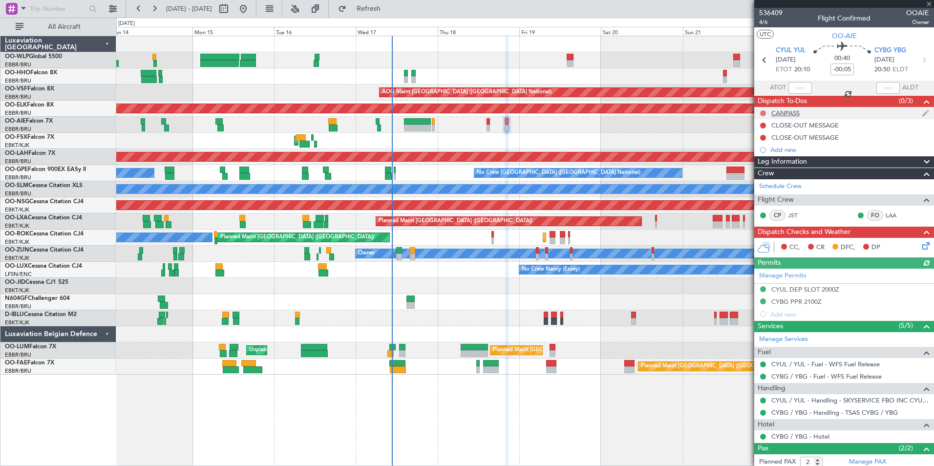
click at [764, 114] on button at bounding box center [763, 113] width 6 height 6
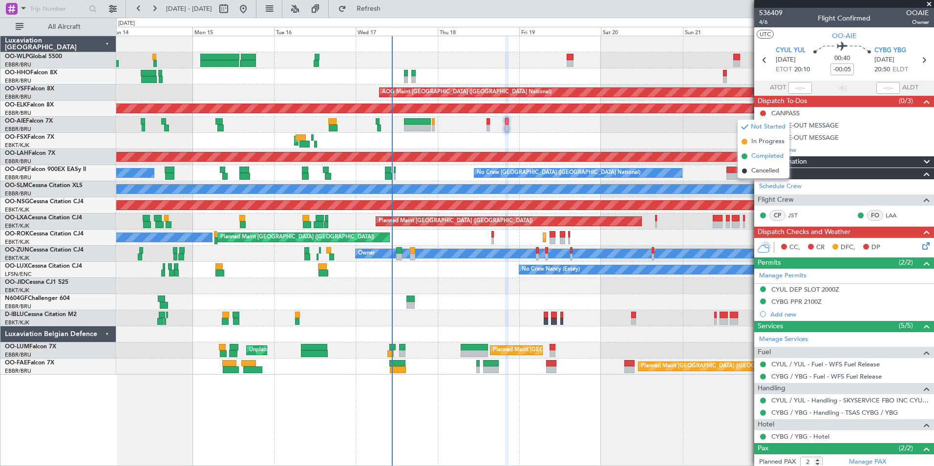
click at [756, 154] on span "Completed" at bounding box center [767, 156] width 32 height 10
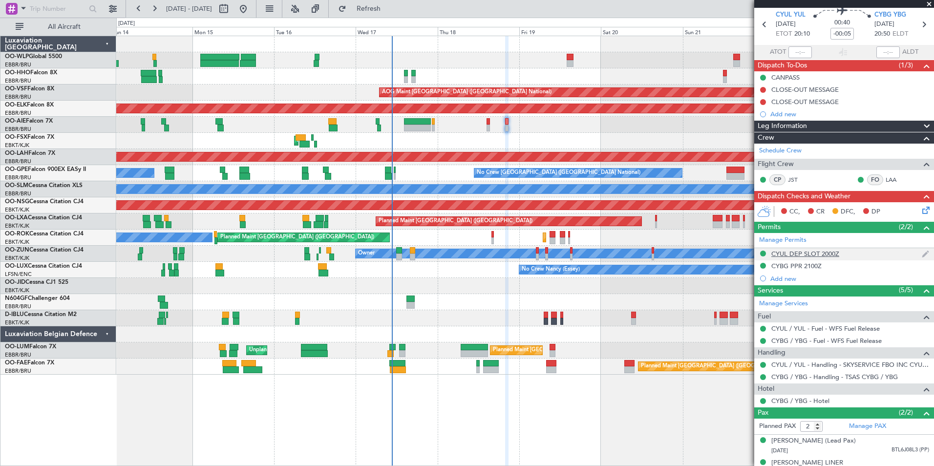
scroll to position [49, 0]
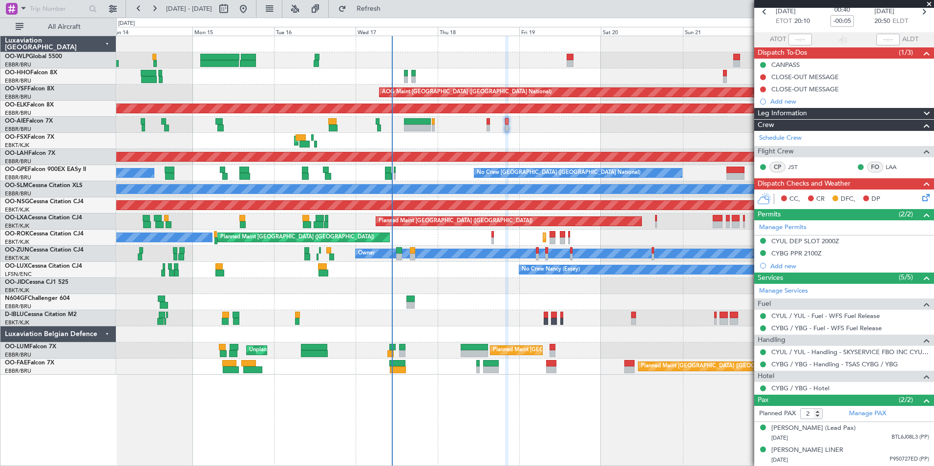
click at [920, 198] on icon at bounding box center [924, 196] width 8 height 8
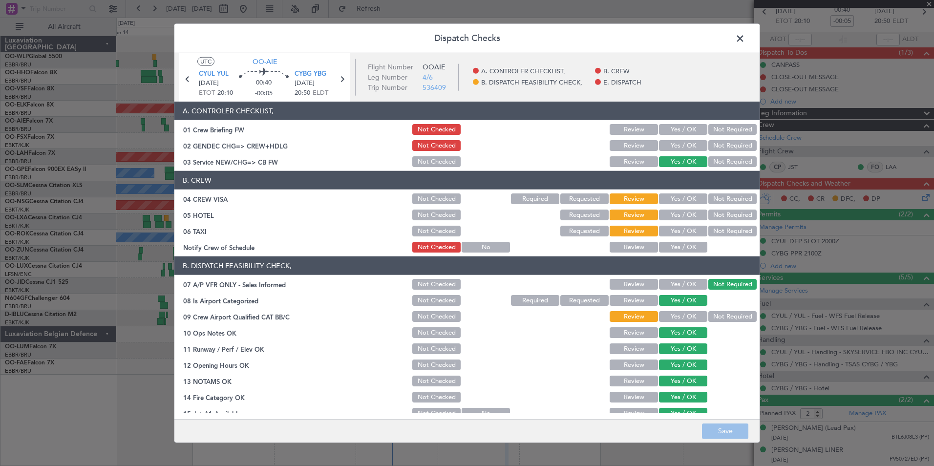
click at [675, 132] on button "Yes / OK" at bounding box center [683, 129] width 48 height 11
click at [675, 154] on section "A. CONTROLER CHECKLIST, 01 Crew Briefing FW Not Checked Review Yes / OK Not Req…" at bounding box center [466, 135] width 585 height 67
click at [678, 142] on button "Yes / OK" at bounding box center [683, 145] width 48 height 11
click at [730, 202] on button "Not Required" at bounding box center [732, 198] width 48 height 11
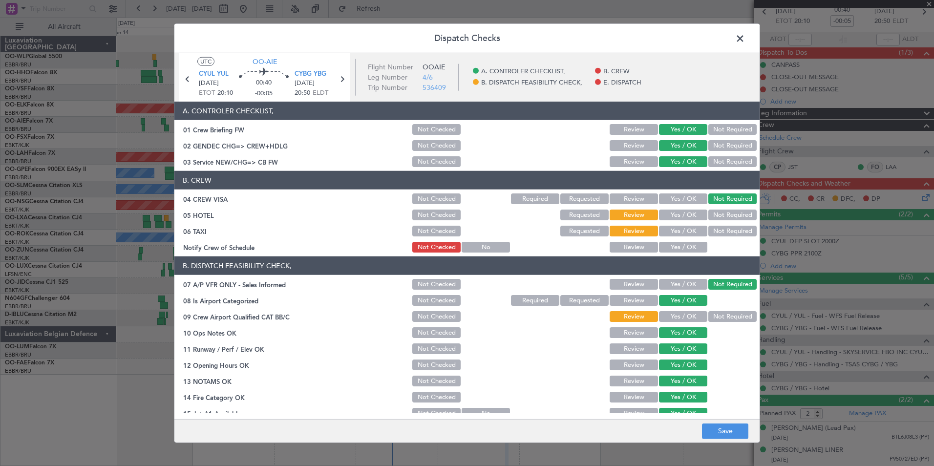
click at [716, 226] on button "Not Required" at bounding box center [732, 231] width 48 height 11
click at [718, 220] on button "Not Required" at bounding box center [732, 215] width 48 height 11
click at [681, 249] on button "Yes / OK" at bounding box center [683, 247] width 48 height 11
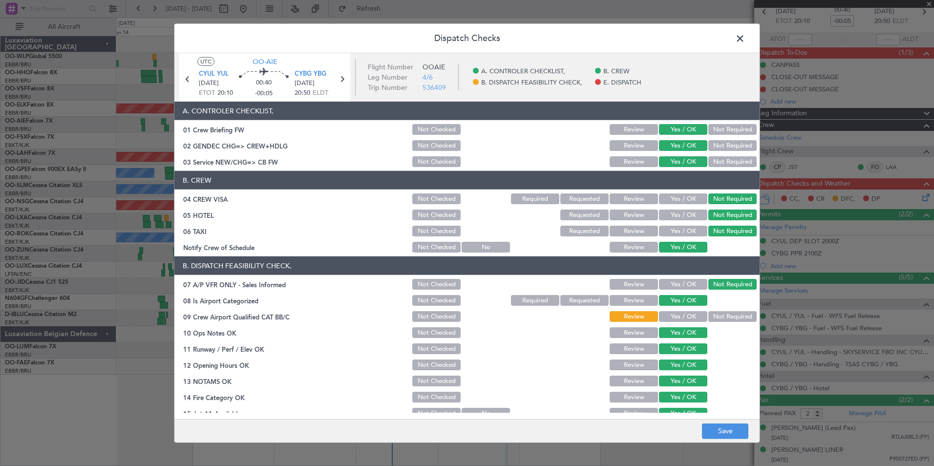
click at [680, 321] on button "Yes / OK" at bounding box center [683, 316] width 48 height 11
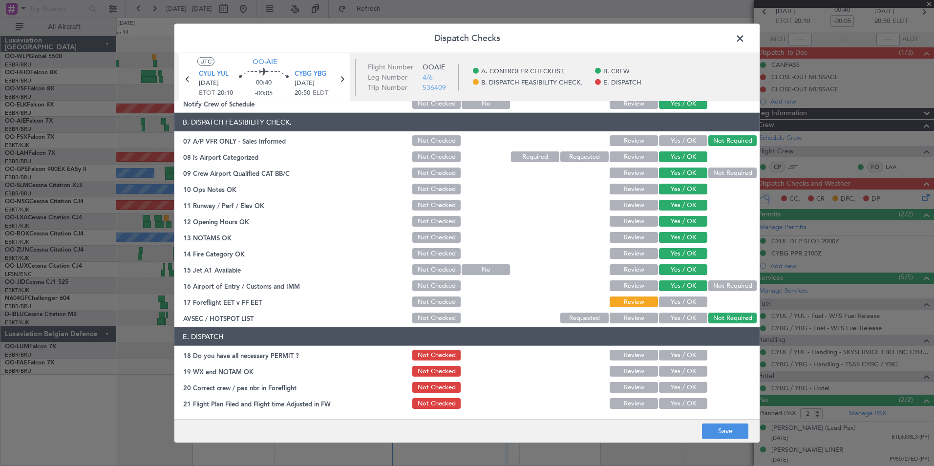
click at [679, 302] on button "Yes / OK" at bounding box center [683, 301] width 48 height 11
click at [679, 354] on button "Yes / OK" at bounding box center [683, 355] width 48 height 11
click at [678, 374] on button "Yes / OK" at bounding box center [683, 371] width 48 height 11
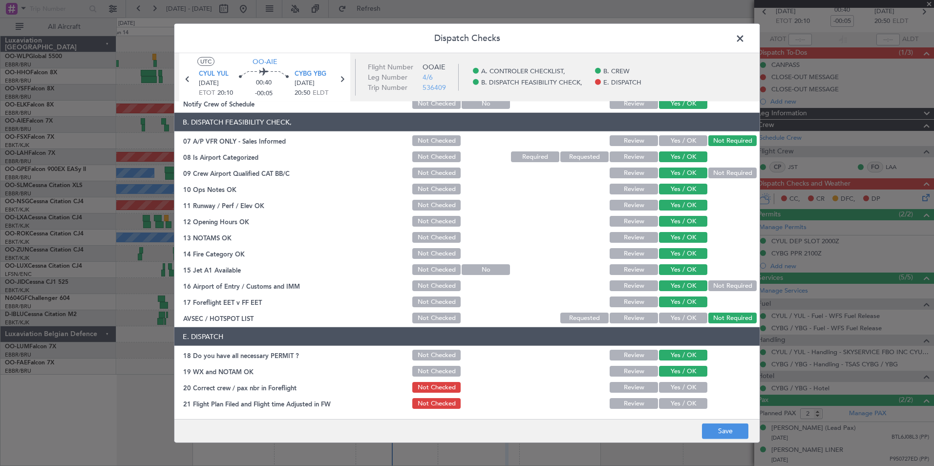
click at [677, 390] on button "Yes / OK" at bounding box center [683, 387] width 48 height 11
click at [681, 407] on button "Yes / OK" at bounding box center [683, 403] width 48 height 11
click at [786, 432] on div "Dispatch Checks UTC OO-AIE CYUL YUL 18/09/2025 ETOT 20:10 00:40 -00:05 CYBG YBG…" at bounding box center [467, 233] width 934 height 466
click at [736, 433] on button "Save" at bounding box center [725, 431] width 46 height 16
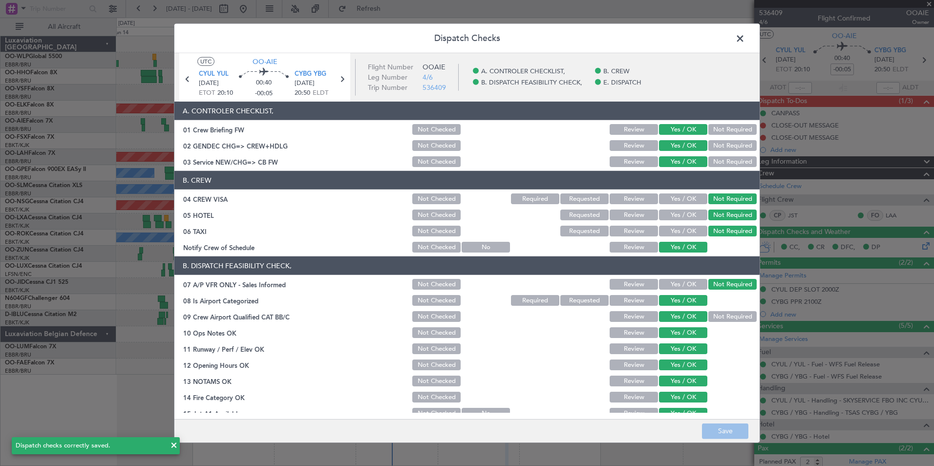
scroll to position [144, 0]
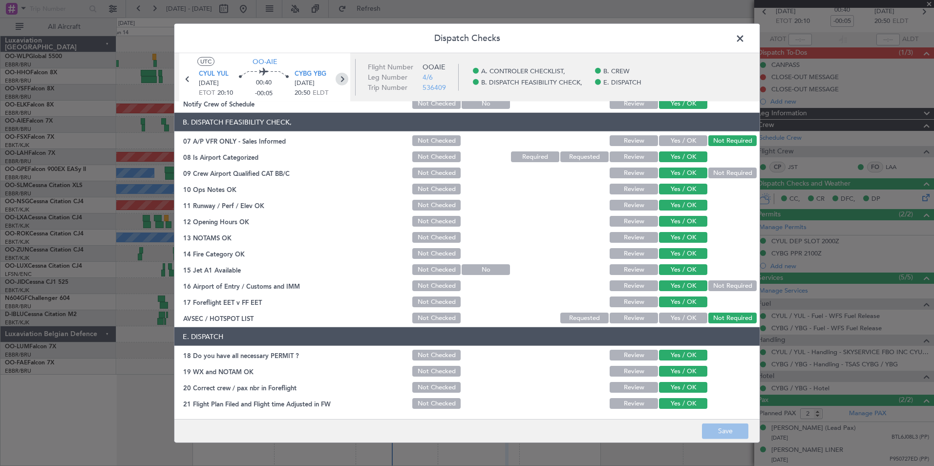
click at [338, 79] on icon at bounding box center [342, 79] width 13 height 13
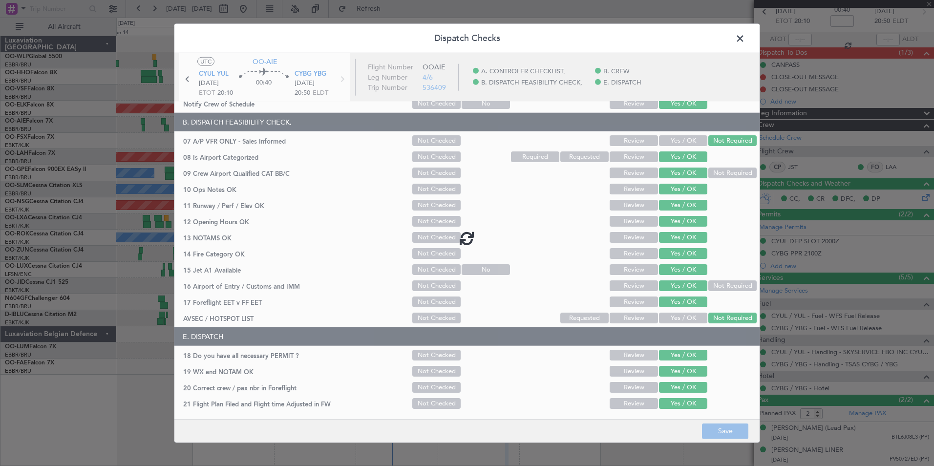
scroll to position [0, 0]
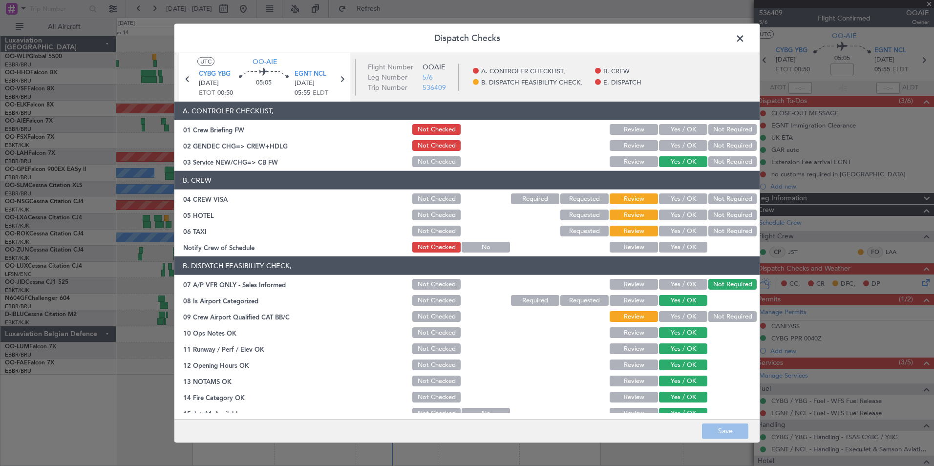
click at [668, 128] on button "Yes / OK" at bounding box center [683, 129] width 48 height 11
drag, startPoint x: 687, startPoint y: 136, endPoint x: 685, endPoint y: 143, distance: 7.0
click at [686, 136] on div "Yes / OK" at bounding box center [681, 130] width 49 height 14
click at [685, 144] on button "Yes / OK" at bounding box center [683, 145] width 48 height 11
click at [725, 195] on button "Not Required" at bounding box center [732, 198] width 48 height 11
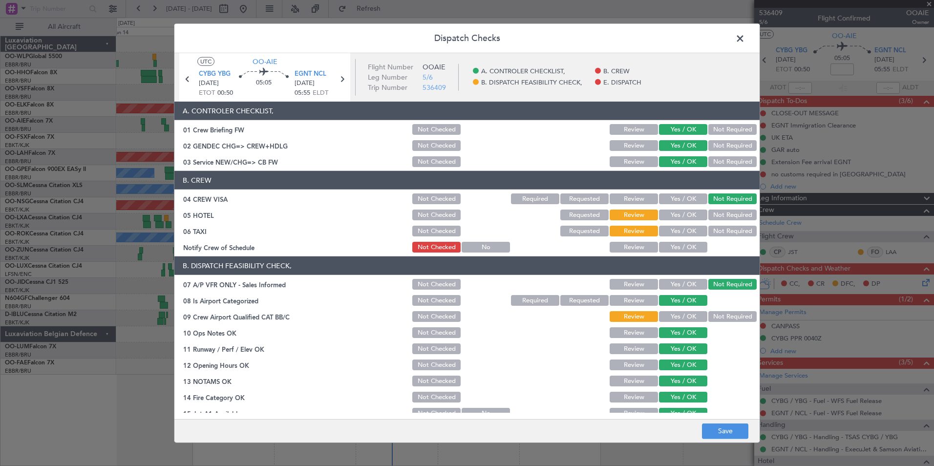
click at [719, 218] on button "Not Required" at bounding box center [732, 215] width 48 height 11
click at [695, 247] on button "Yes / OK" at bounding box center [683, 247] width 48 height 11
click at [708, 232] on button "Not Required" at bounding box center [732, 231] width 48 height 11
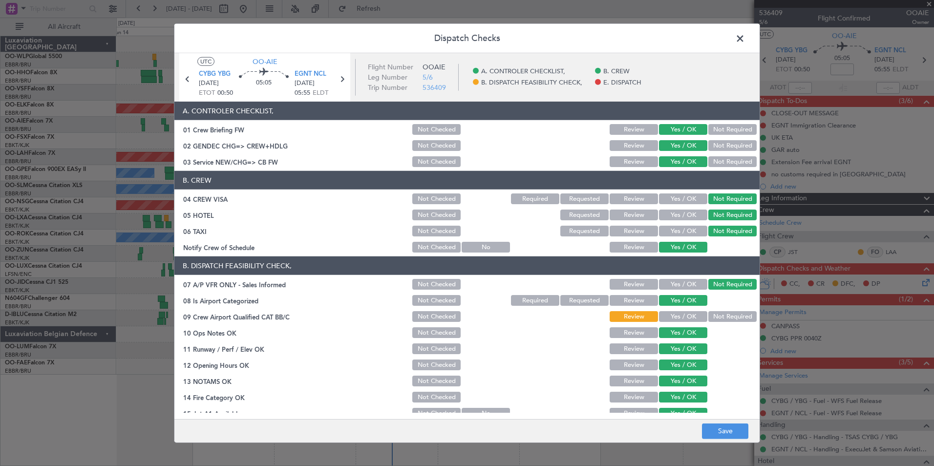
click at [676, 212] on button "Yes / OK" at bounding box center [683, 215] width 48 height 11
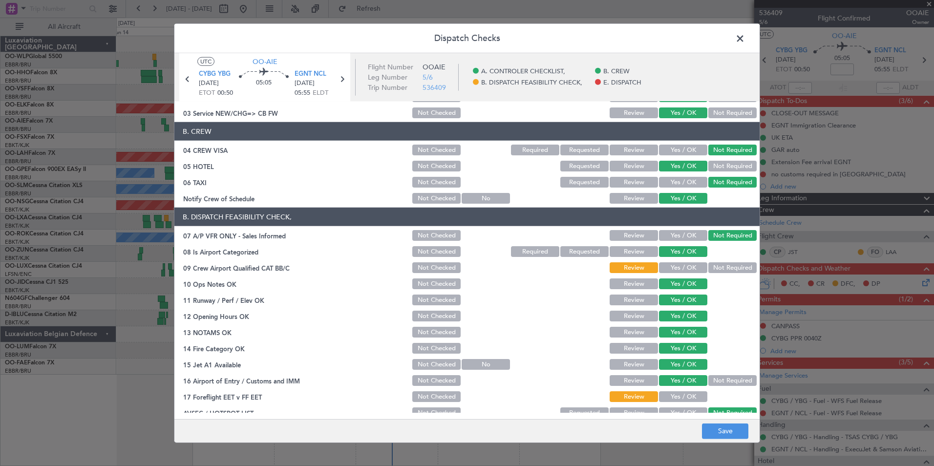
click at [683, 271] on button "Yes / OK" at bounding box center [683, 267] width 48 height 11
click at [678, 398] on button "Yes / OK" at bounding box center [683, 396] width 48 height 11
click at [745, 42] on span at bounding box center [745, 41] width 0 height 20
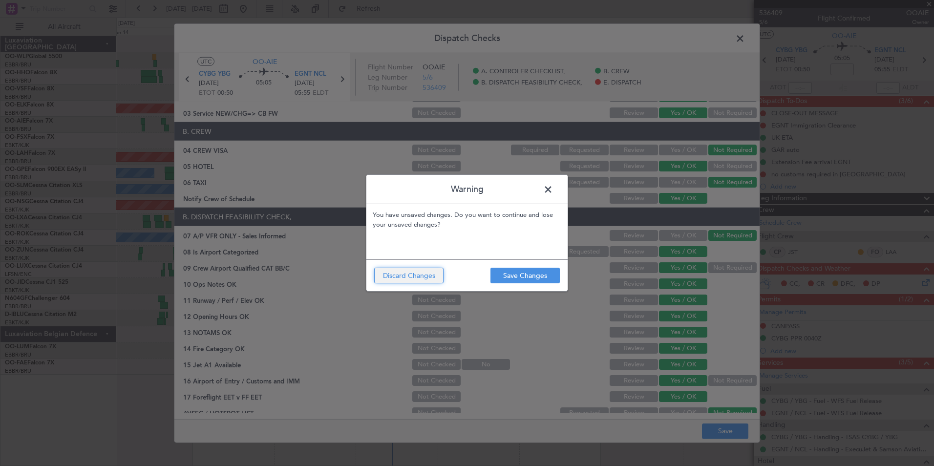
click at [416, 271] on button "Discard Changes" at bounding box center [408, 276] width 69 height 16
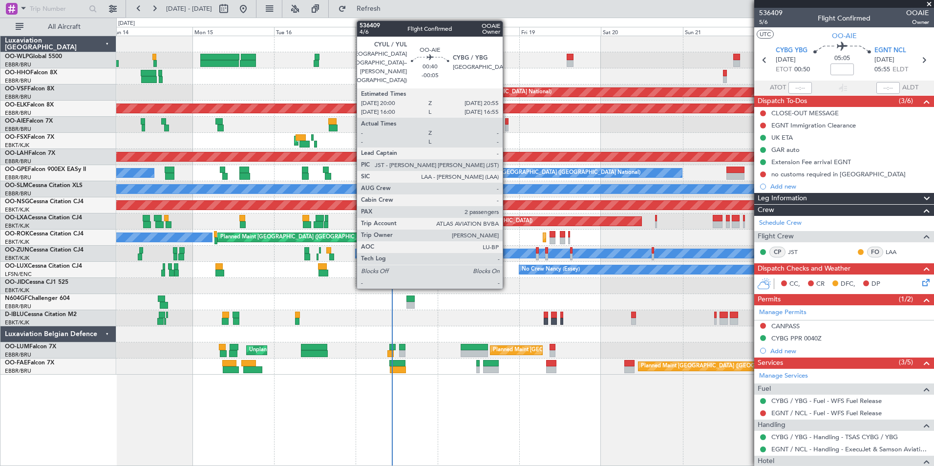
click at [507, 123] on div at bounding box center [506, 121] width 3 height 7
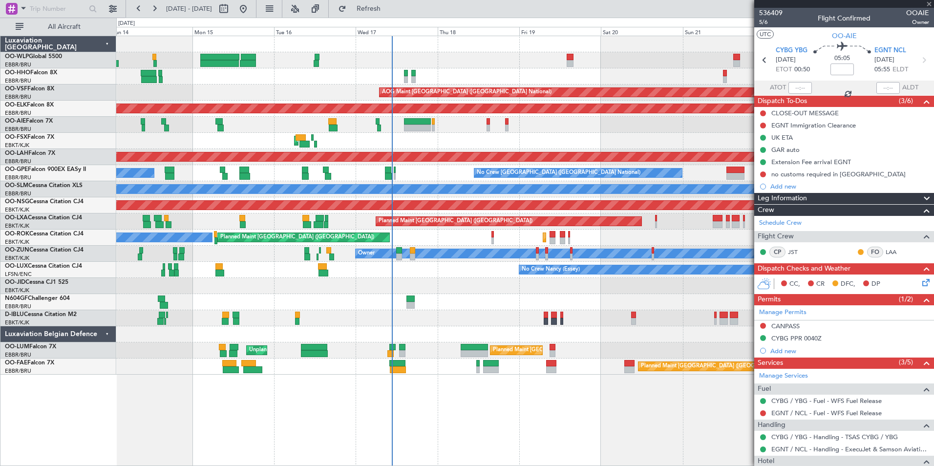
click at [536, 132] on div at bounding box center [524, 125] width 817 height 16
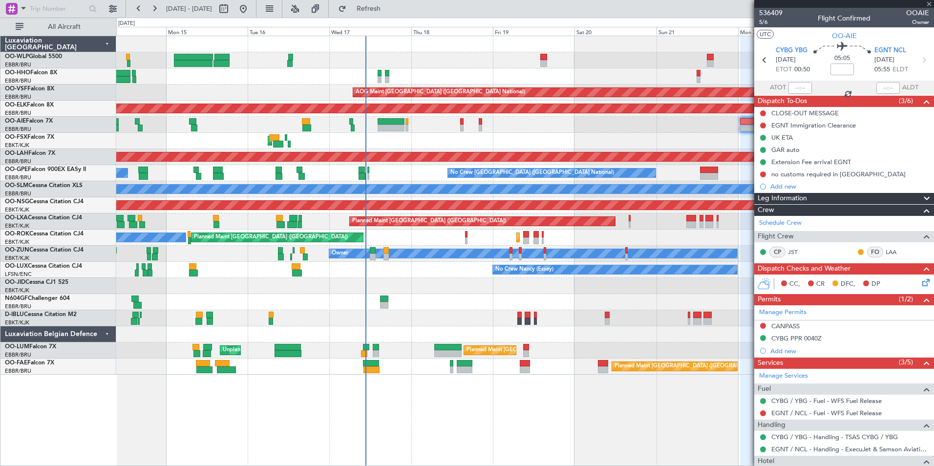
type input "-00:05"
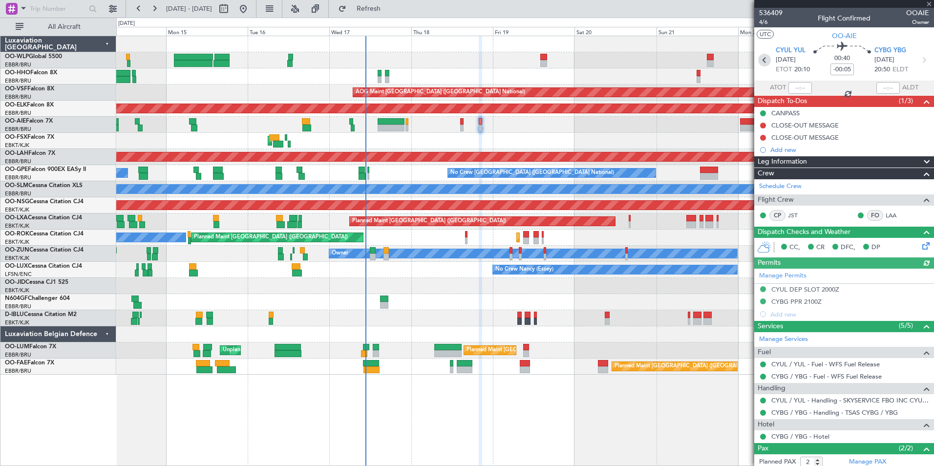
click at [766, 65] on icon at bounding box center [764, 60] width 13 height 13
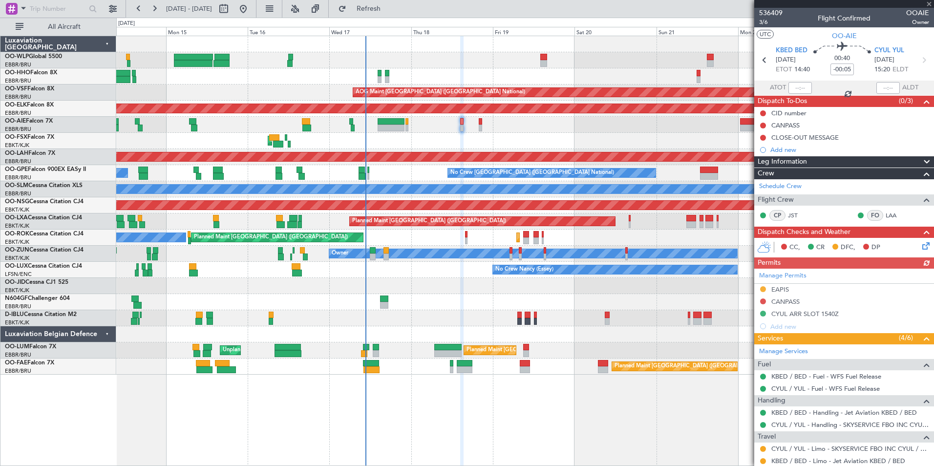
click at [761, 300] on div "Manage Permits EAPIS CANPASS CYUL ARR SLOT 1540Z Add new" at bounding box center [844, 301] width 180 height 64
click at [762, 300] on button at bounding box center [763, 301] width 6 height 6
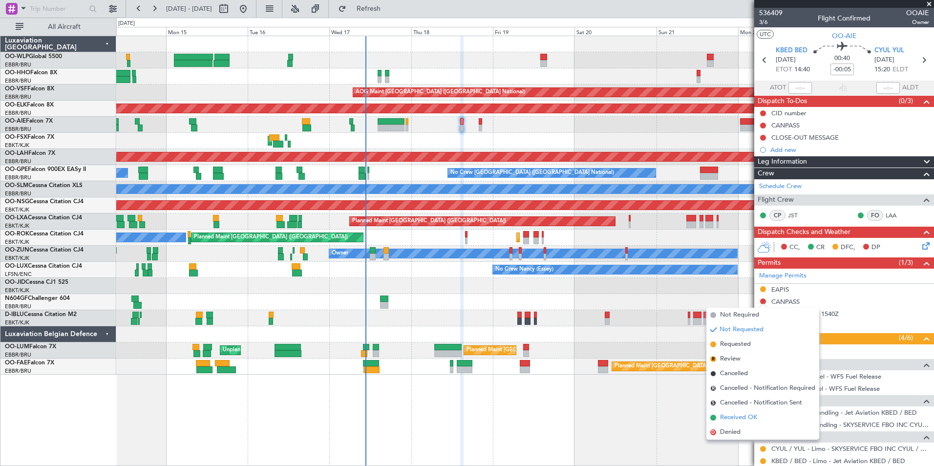
click at [745, 418] on span "Received OK" at bounding box center [738, 418] width 37 height 10
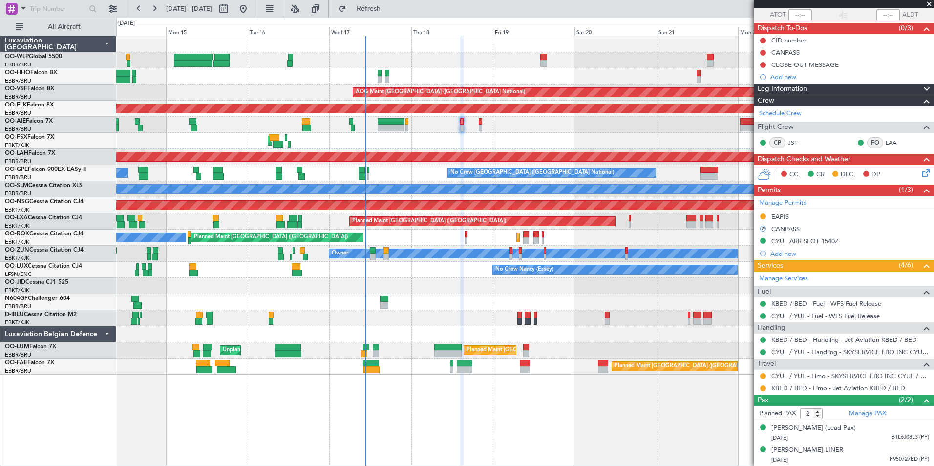
scroll to position [82, 0]
click at [920, 168] on icon at bounding box center [924, 172] width 8 height 8
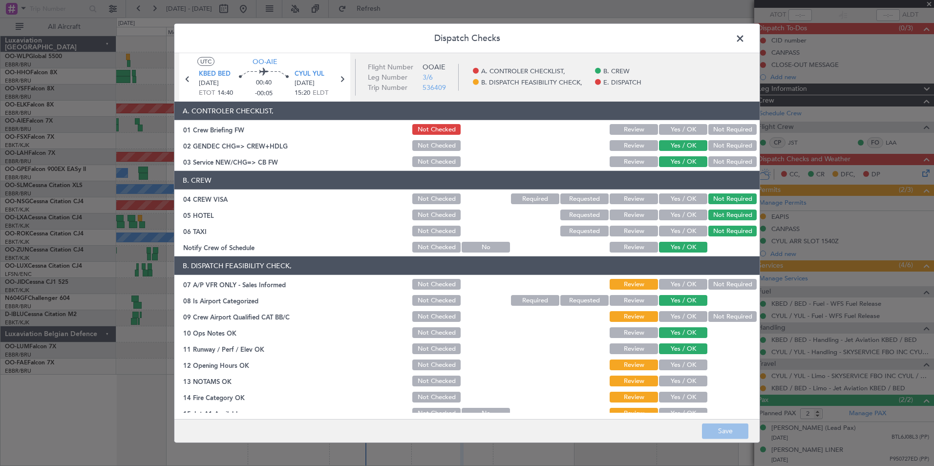
click at [708, 285] on button "Not Required" at bounding box center [732, 284] width 48 height 11
click at [679, 316] on button "Yes / OK" at bounding box center [683, 316] width 48 height 11
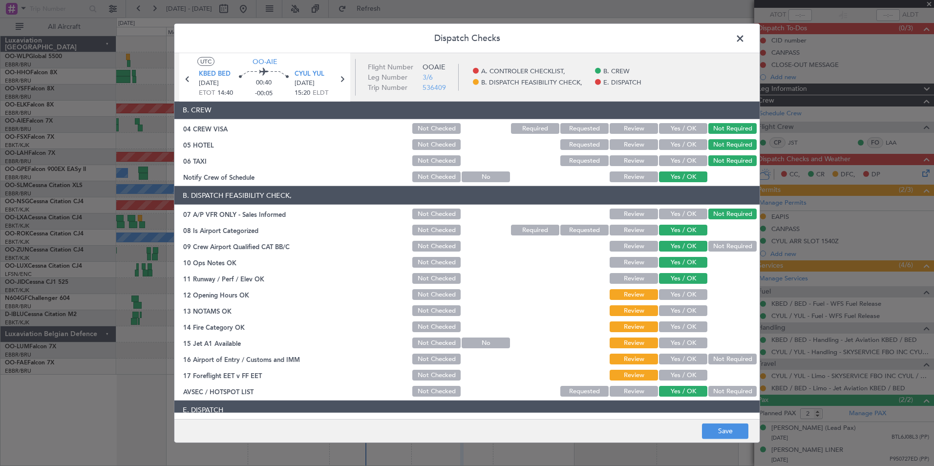
scroll to position [144, 0]
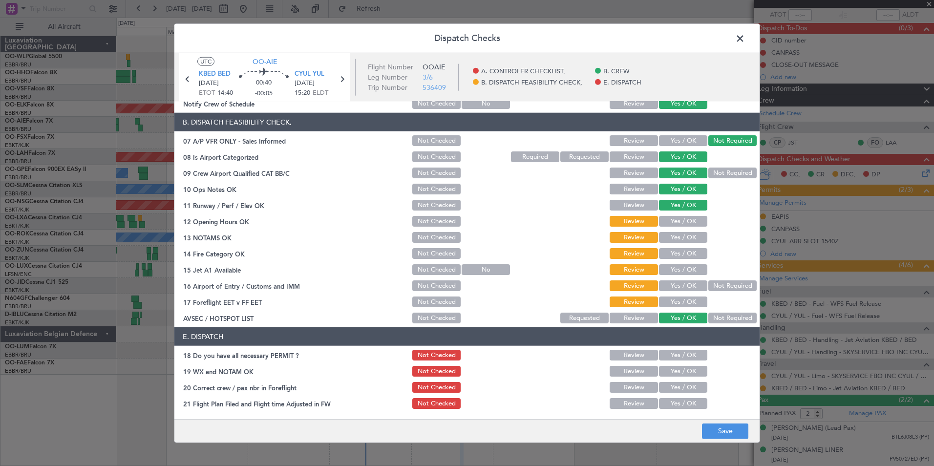
click at [677, 208] on button "Yes / OK" at bounding box center [683, 205] width 48 height 11
click at [678, 216] on button "Yes / OK" at bounding box center [683, 221] width 48 height 11
click at [689, 249] on button "Yes / OK" at bounding box center [683, 253] width 48 height 11
click at [689, 238] on button "Yes / OK" at bounding box center [683, 237] width 48 height 11
click at [692, 278] on section "B. DISPATCH FEASIBILITY CHECK, 07 A/P VFR ONLY - Sales Informed Not Checked Rev…" at bounding box center [466, 219] width 585 height 212
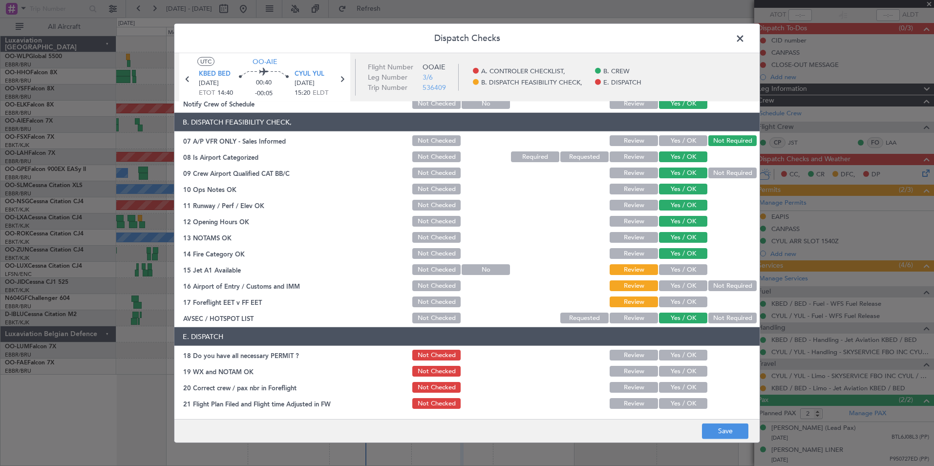
click at [690, 268] on button "Yes / OK" at bounding box center [683, 269] width 48 height 11
click at [710, 283] on button "Not Required" at bounding box center [732, 285] width 48 height 11
click at [710, 319] on button "Not Required" at bounding box center [732, 318] width 48 height 11
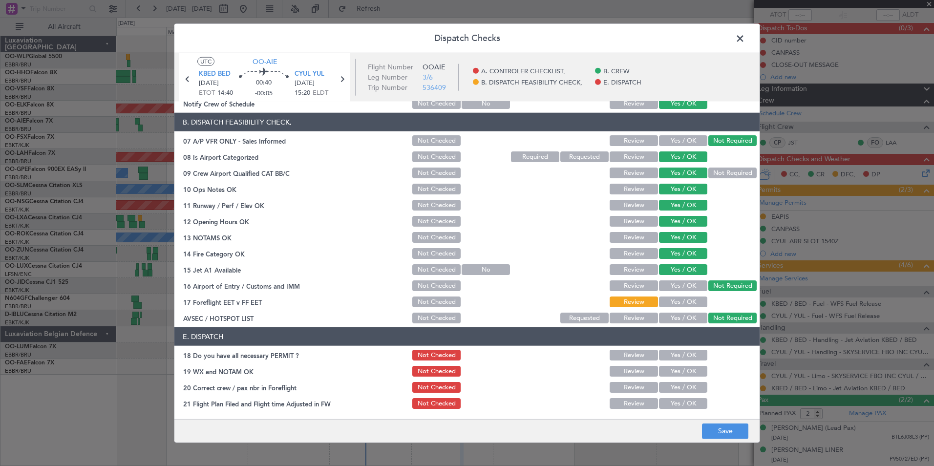
click at [667, 305] on button "Yes / OK" at bounding box center [683, 301] width 48 height 11
click at [690, 358] on button "Yes / OK" at bounding box center [683, 355] width 48 height 11
click at [690, 379] on section "E. DISPATCH 18 Do you have all necessary PERMIT ? Not Checked Review Yes / OK 1…" at bounding box center [466, 368] width 585 height 83
click at [685, 372] on button "Yes / OK" at bounding box center [683, 371] width 48 height 11
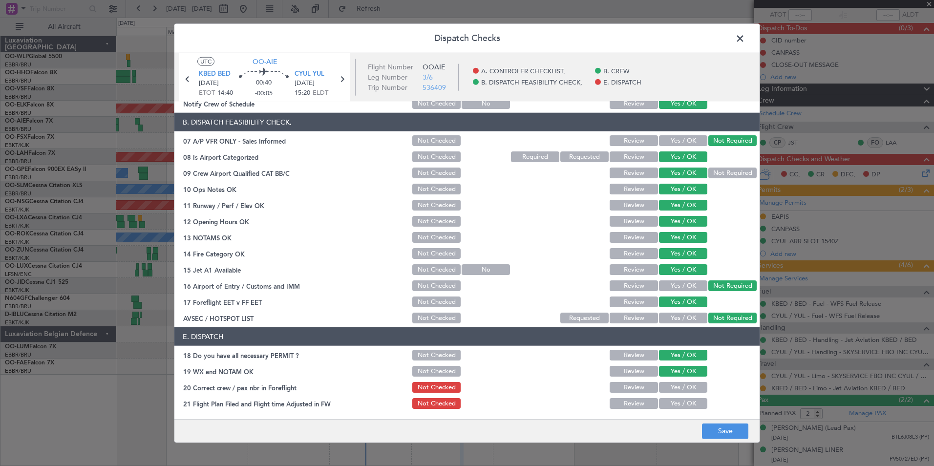
click at [687, 389] on button "Yes / OK" at bounding box center [683, 387] width 48 height 11
click at [683, 406] on button "Yes / OK" at bounding box center [683, 403] width 48 height 11
click at [735, 437] on button "Save" at bounding box center [725, 431] width 46 height 16
click at [745, 40] on span at bounding box center [745, 41] width 0 height 20
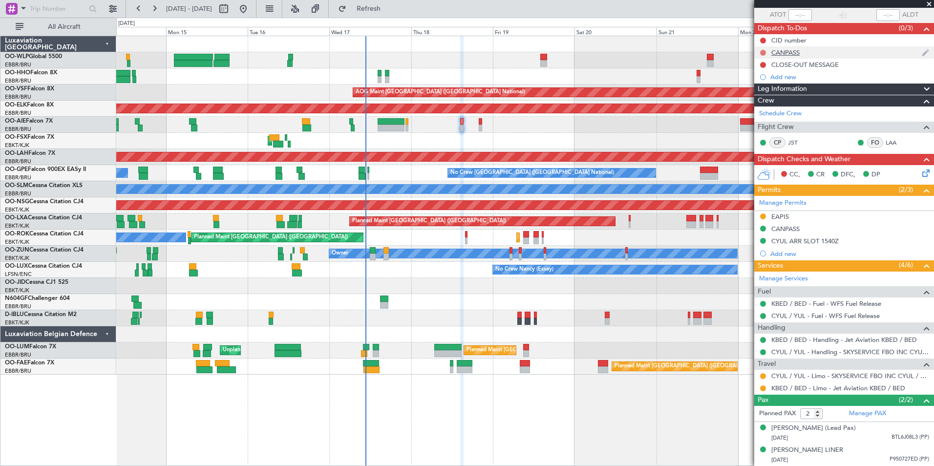
click at [761, 50] on button at bounding box center [763, 53] width 6 height 6
click at [765, 83] on span "Completed" at bounding box center [767, 87] width 32 height 10
click at [763, 38] on button at bounding box center [763, 41] width 6 height 6
click at [759, 59] on span "In Progress" at bounding box center [767, 60] width 33 height 10
click at [155, 12] on button at bounding box center [155, 9] width 16 height 16
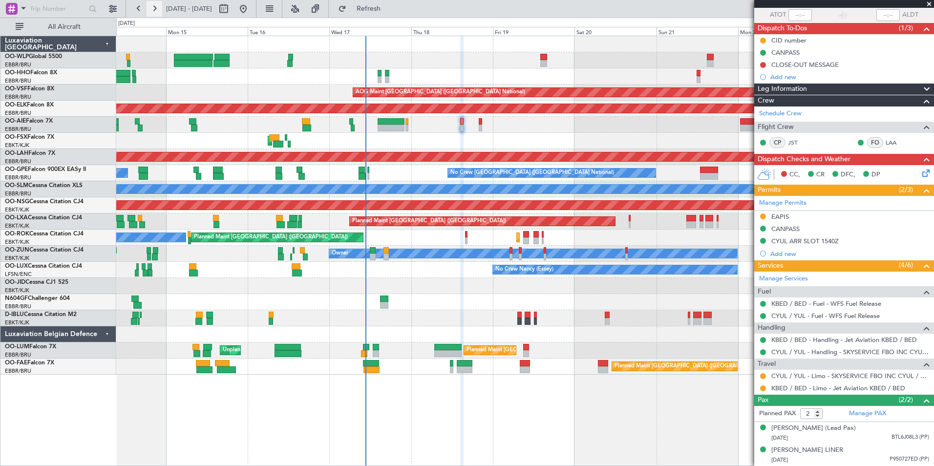
click at [155, 12] on button at bounding box center [155, 9] width 16 height 16
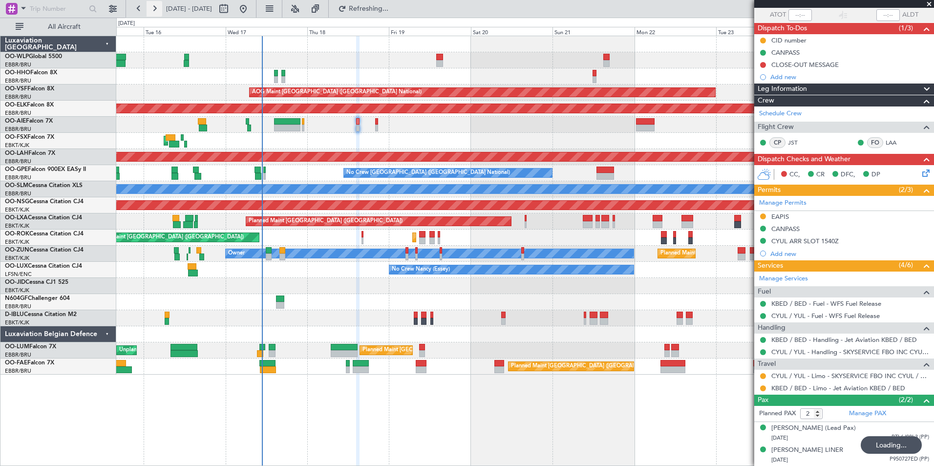
click at [155, 12] on button at bounding box center [155, 9] width 16 height 16
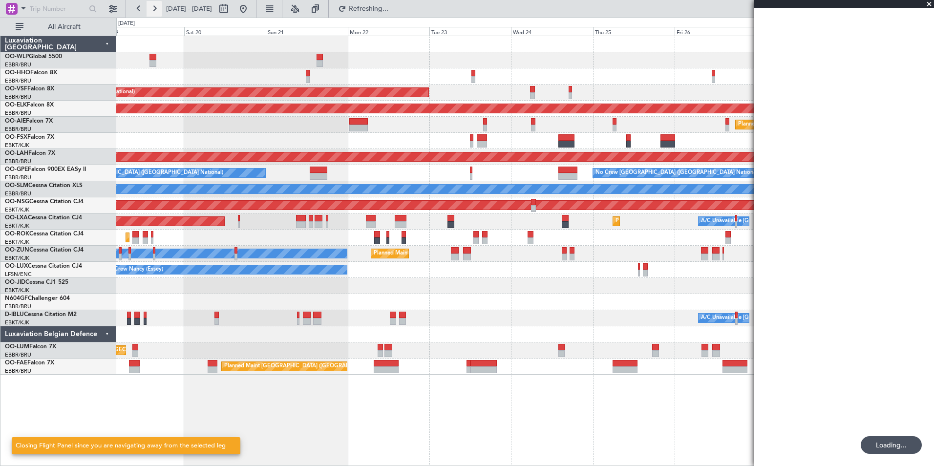
scroll to position [0, 0]
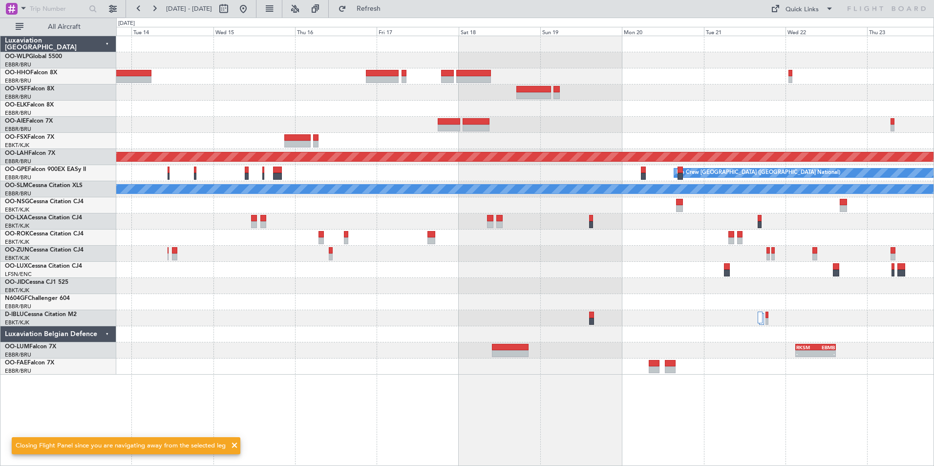
click at [261, 236] on div "Planned Maint Alton-st Louis (St Louis Regl) Planned Maint Nurnberg No Crew Bru…" at bounding box center [524, 205] width 817 height 338
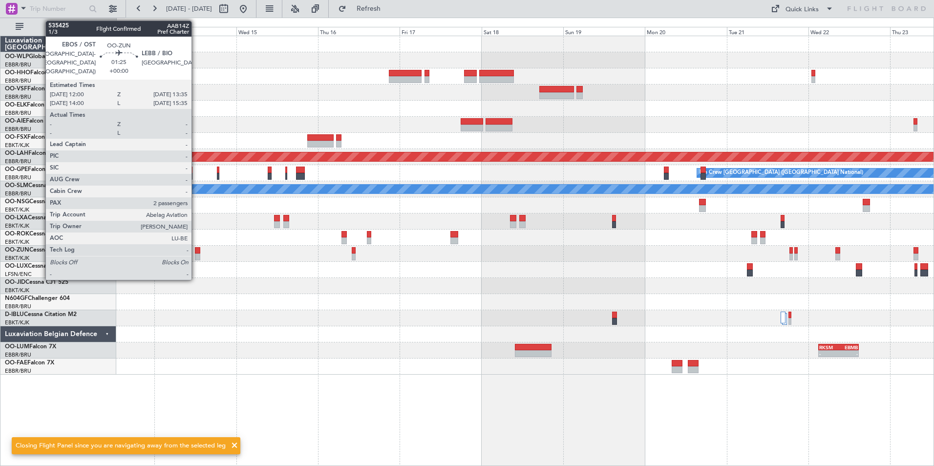
click at [196, 257] on div at bounding box center [198, 256] width 6 height 7
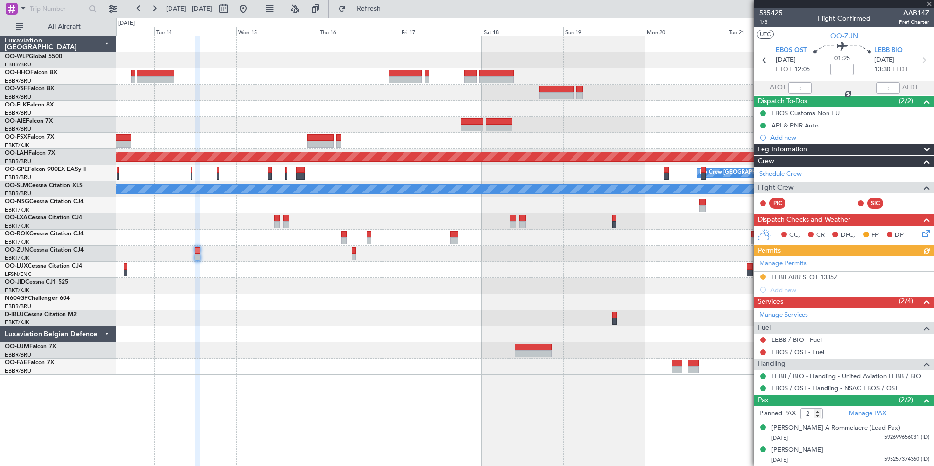
click at [816, 273] on div "Manage Permits LEBB ARR SLOT 1335Z Add new" at bounding box center [844, 276] width 180 height 40
click at [813, 283] on mat-tooltip-component "LEBB ARR SLOT 1335Z" at bounding box center [804, 294] width 74 height 26
click at [814, 279] on div "LEBB ARR SLOT 1335Z" at bounding box center [804, 277] width 66 height 8
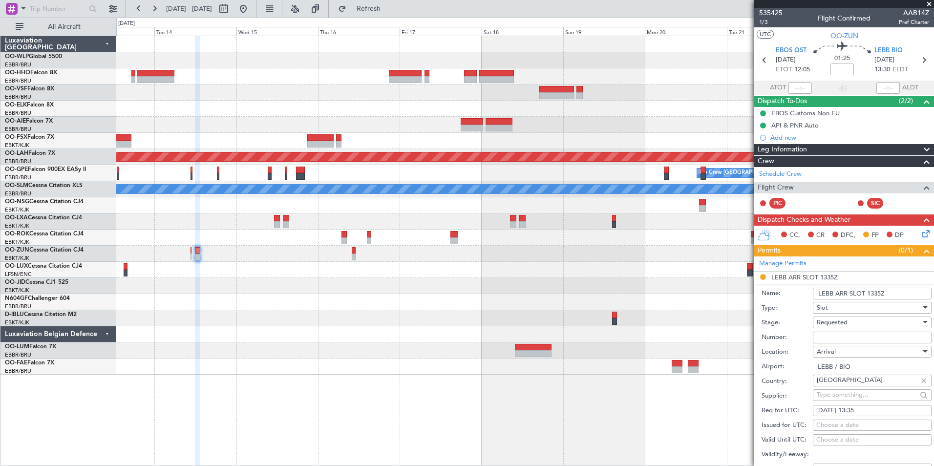
click at [847, 337] on input "Number:" at bounding box center [872, 338] width 119 height 12
type input "approved"
click at [843, 318] on span "Requested" at bounding box center [832, 322] width 31 height 9
click at [851, 395] on span "Received OK" at bounding box center [868, 396] width 103 height 15
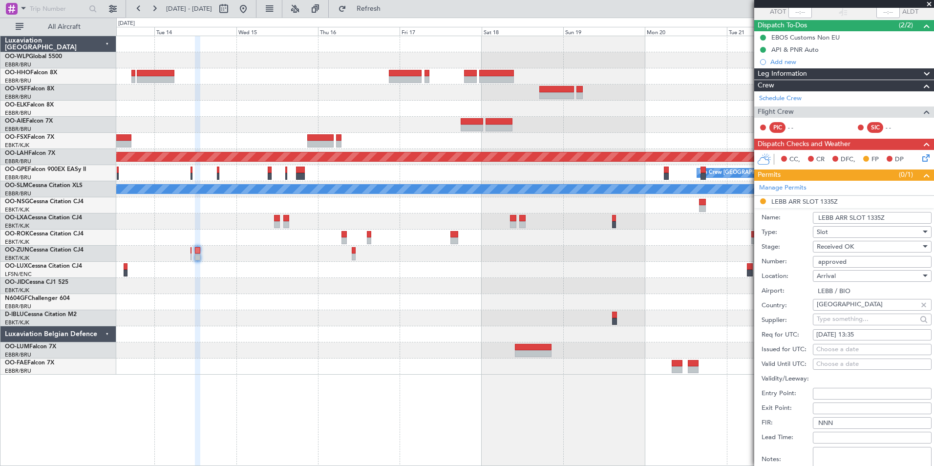
scroll to position [147, 0]
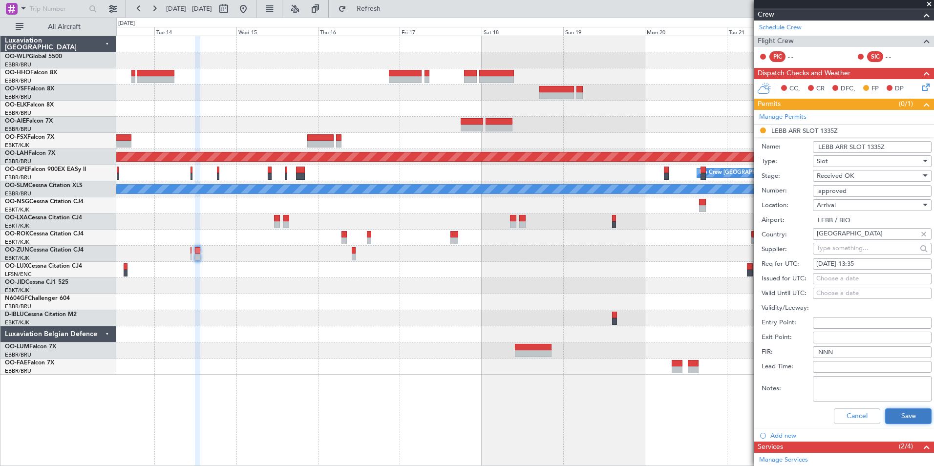
click at [896, 416] on button "Save" at bounding box center [908, 416] width 46 height 16
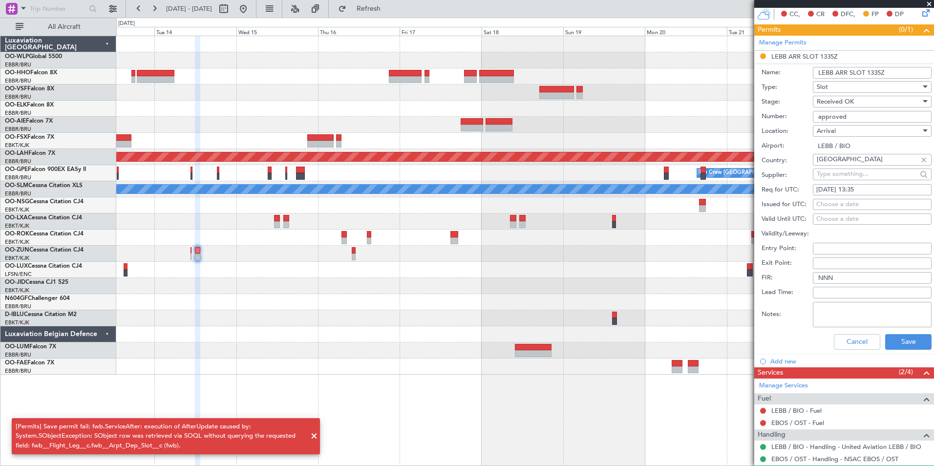
scroll to position [291, 0]
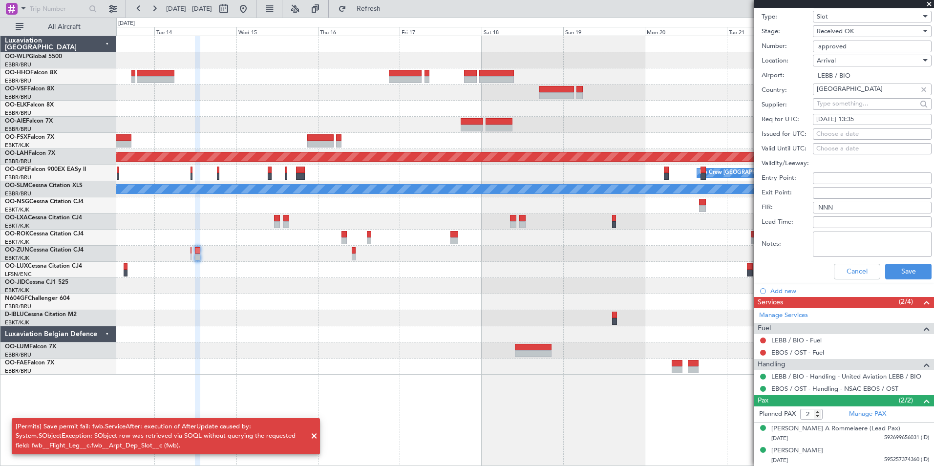
click at [896, 280] on div "Cancel Save" at bounding box center [846, 271] width 170 height 25
click at [893, 274] on button "Save" at bounding box center [908, 272] width 46 height 16
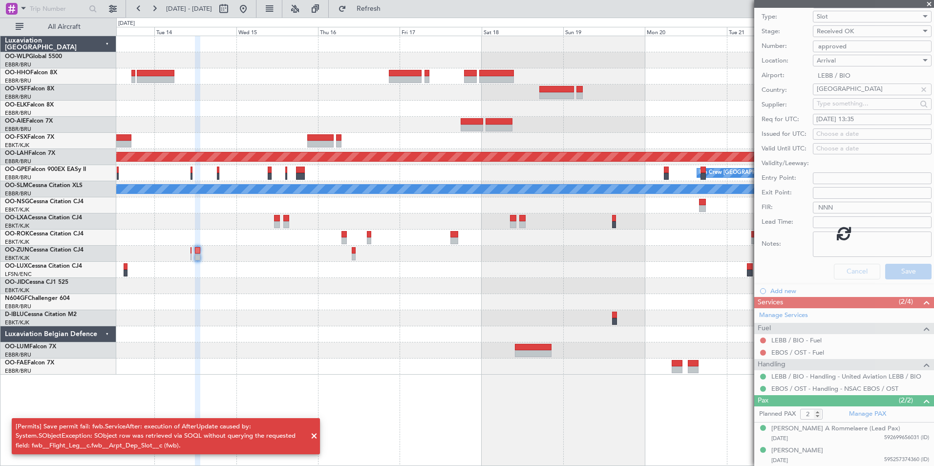
click at [834, 277] on div at bounding box center [844, 233] width 180 height 466
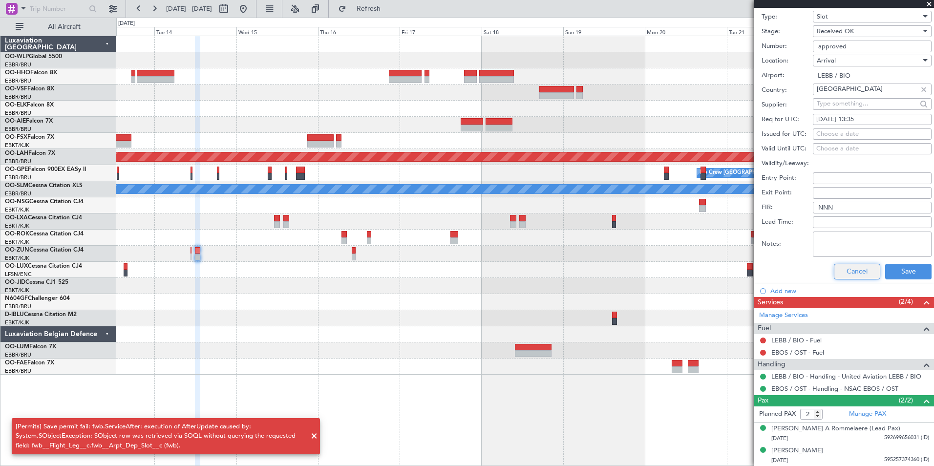
click at [864, 276] on button "Cancel" at bounding box center [857, 272] width 46 height 16
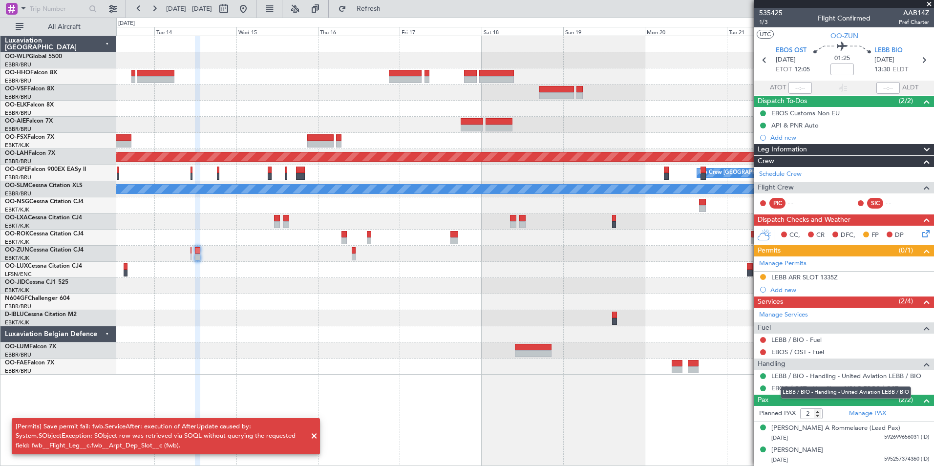
click at [805, 388] on div "LEBB / BIO - Handling - United Aviation LEBB / BIO" at bounding box center [845, 392] width 130 height 12
click at [790, 391] on mat-tooltip-component "LEBB / BIO - Handling - United Aviation LEBB / BIO" at bounding box center [846, 392] width 144 height 26
click at [798, 384] on link "EBOS / OST - Handling - NSAC EBOS / OST" at bounding box center [834, 388] width 127 height 8
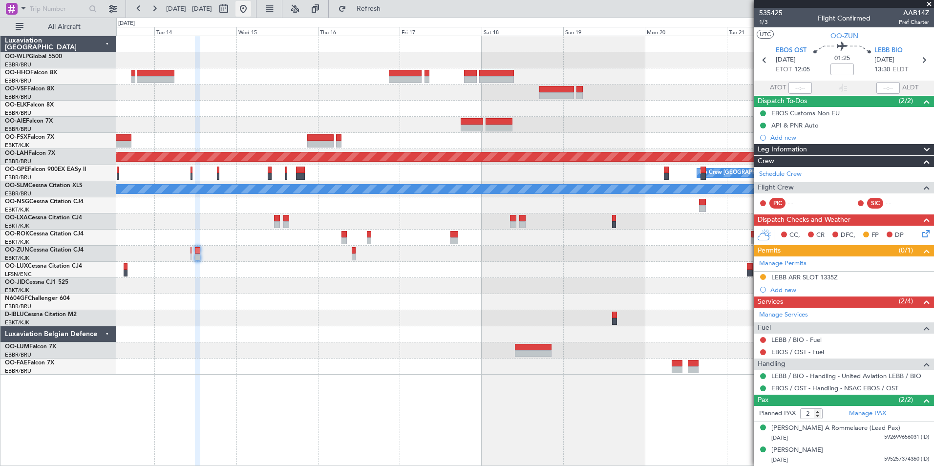
click at [251, 7] on button at bounding box center [243, 9] width 16 height 16
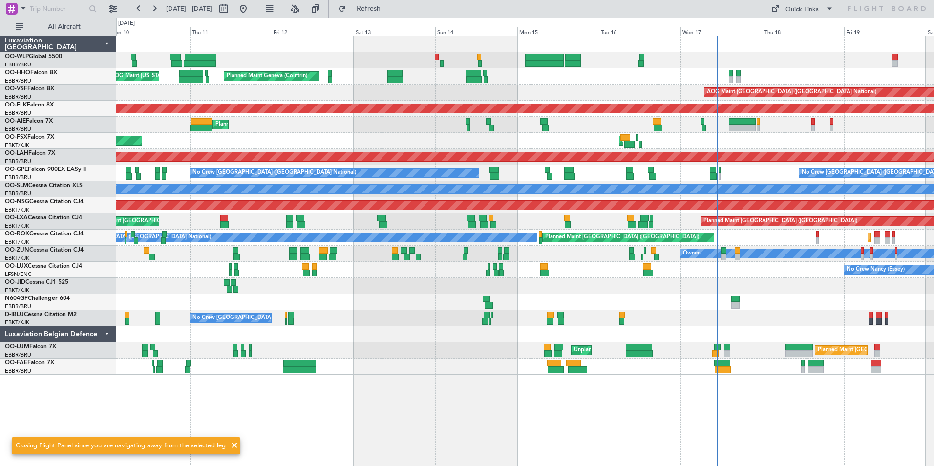
click at [631, 160] on div "Planned Maint Liege Planned Maint Geneva (Cointrin) AOG Maint New York (Teterbo…" at bounding box center [524, 205] width 817 height 338
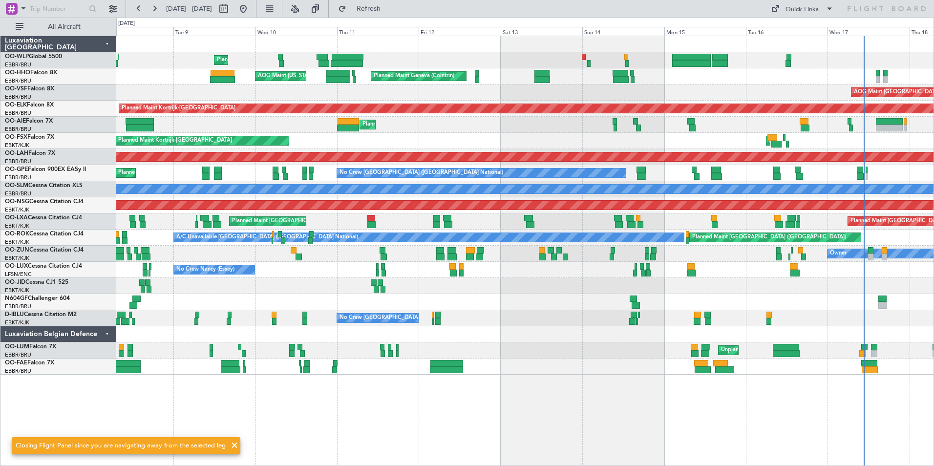
click at [483, 357] on div "Planned Maint Liege Planned Maint Geneva (Cointrin) AOG Maint New York (Teterbo…" at bounding box center [524, 205] width 817 height 338
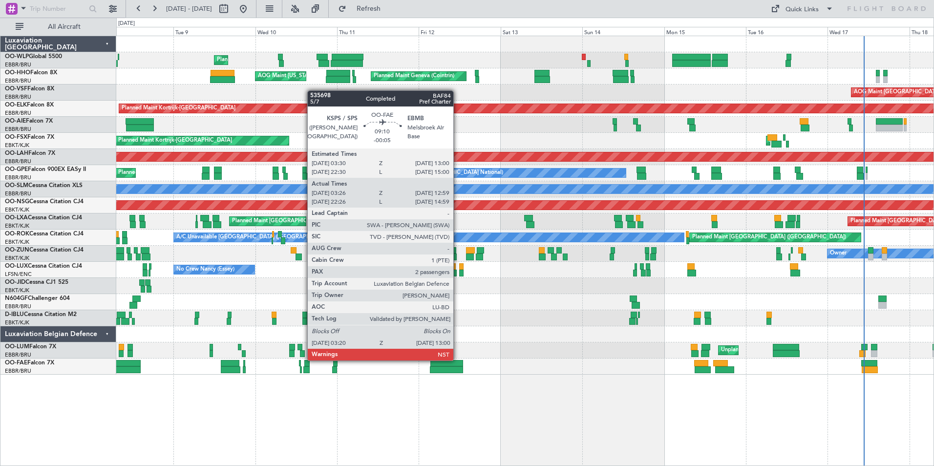
click at [458, 369] on div at bounding box center [446, 369] width 33 height 7
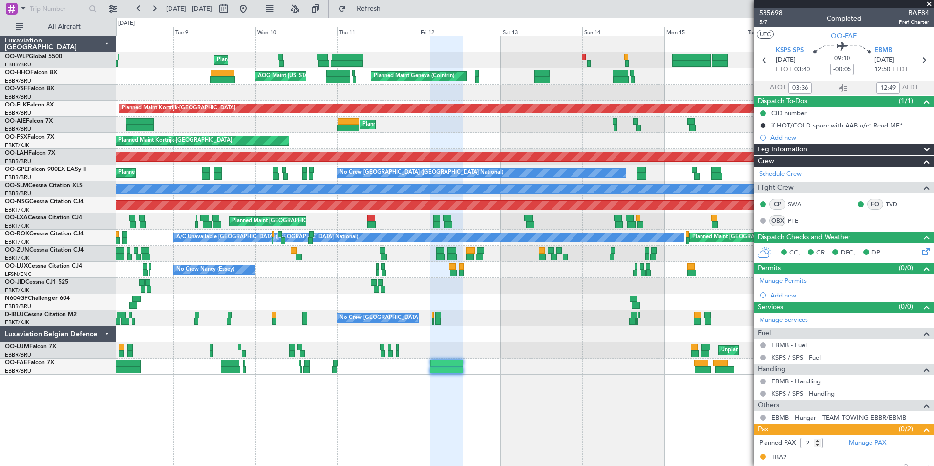
click at [405, 277] on div "No Crew Nancy (Essey) No Crew Nancy (Essey)" at bounding box center [524, 270] width 817 height 16
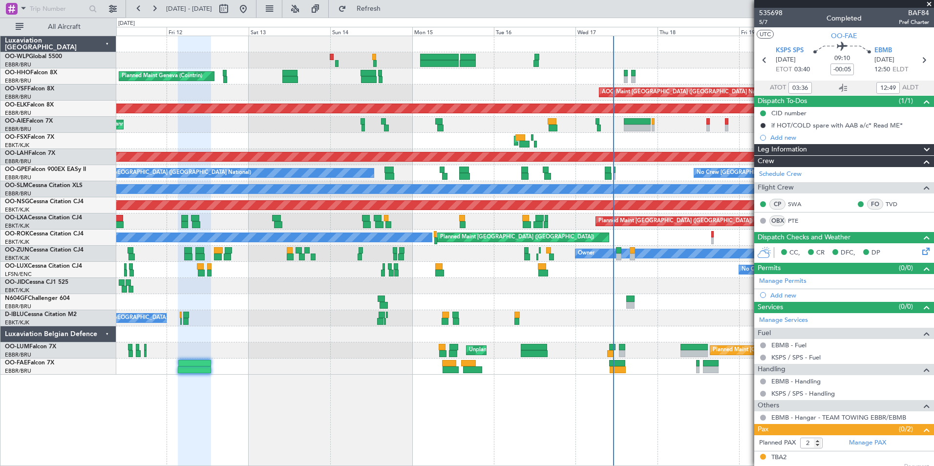
click at [376, 270] on div "No Crew Nancy (Essey) No Crew Nancy (Essey)" at bounding box center [524, 270] width 817 height 16
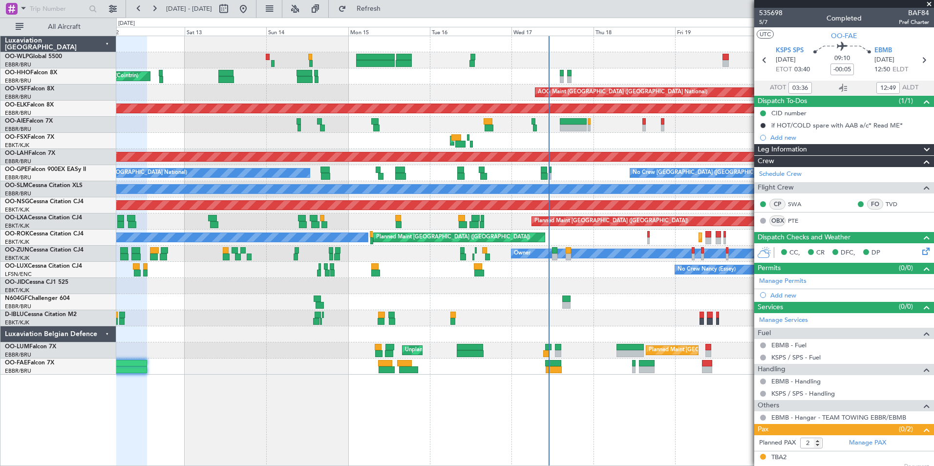
click at [384, 269] on div "Planned Maint Geneva (Cointrin) AOG Maint New York (Teterboro) AOG Maint Brusse…" at bounding box center [524, 205] width 817 height 338
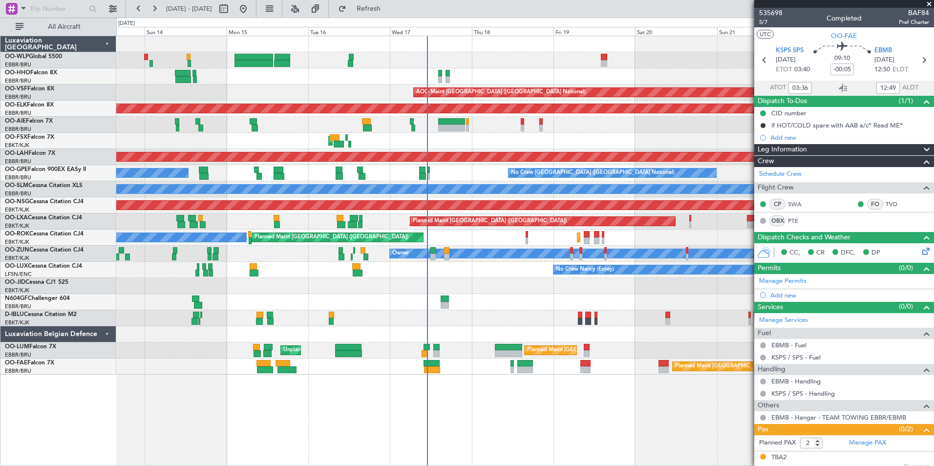
click at [319, 264] on div "No Crew Nancy (Essey)" at bounding box center [524, 270] width 817 height 16
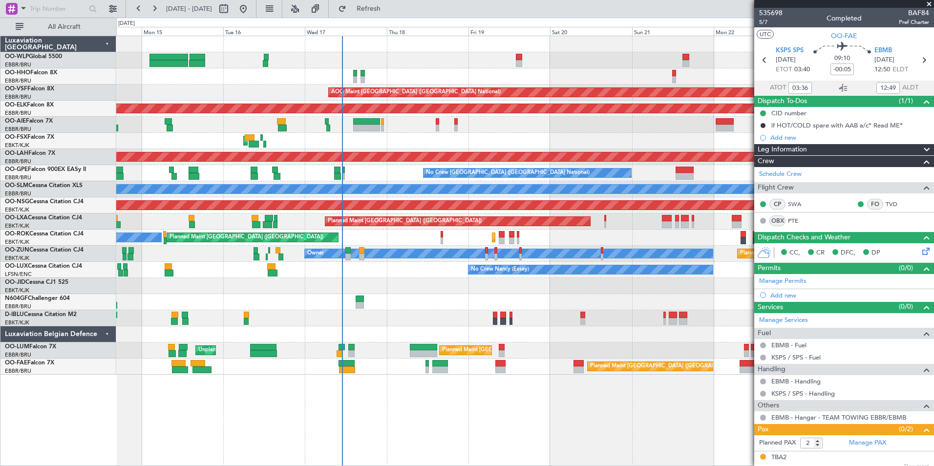
click at [329, 271] on div "No Crew Nancy (Essey)" at bounding box center [524, 270] width 817 height 16
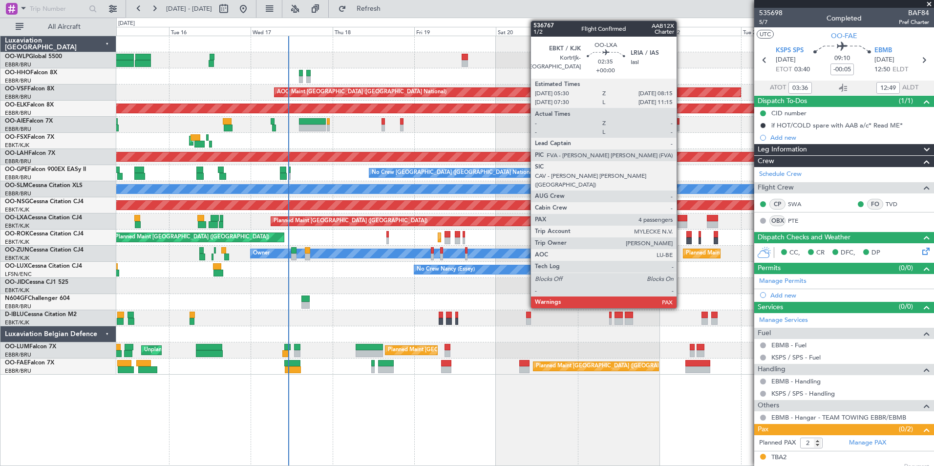
click at [681, 220] on div at bounding box center [682, 218] width 10 height 7
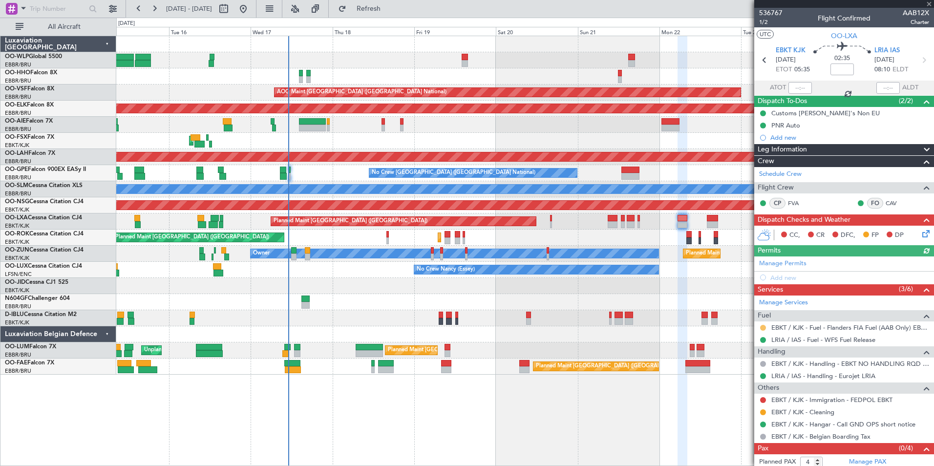
click at [760, 326] on button at bounding box center [763, 328] width 6 height 6
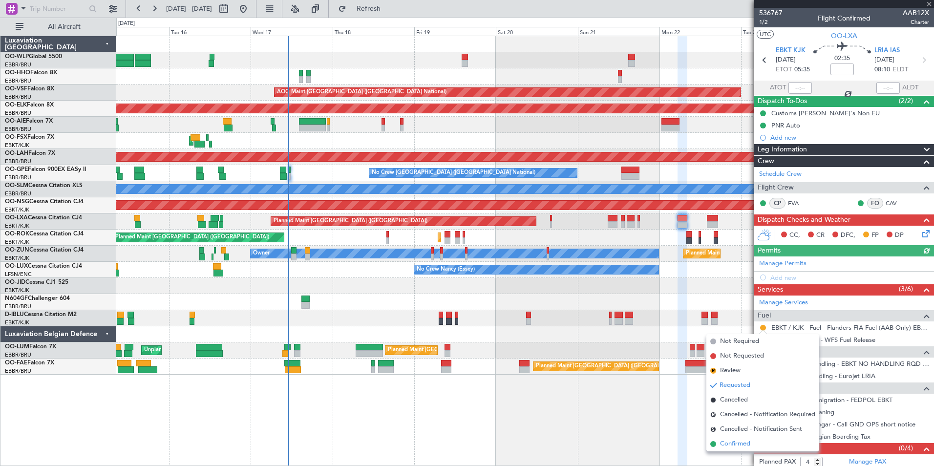
click at [738, 446] on span "Confirmed" at bounding box center [735, 444] width 30 height 10
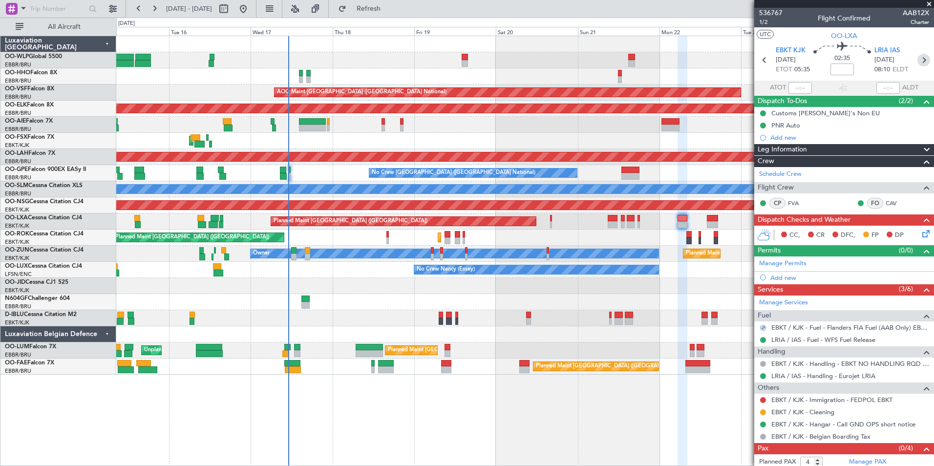
click at [918, 56] on icon at bounding box center [923, 60] width 13 height 13
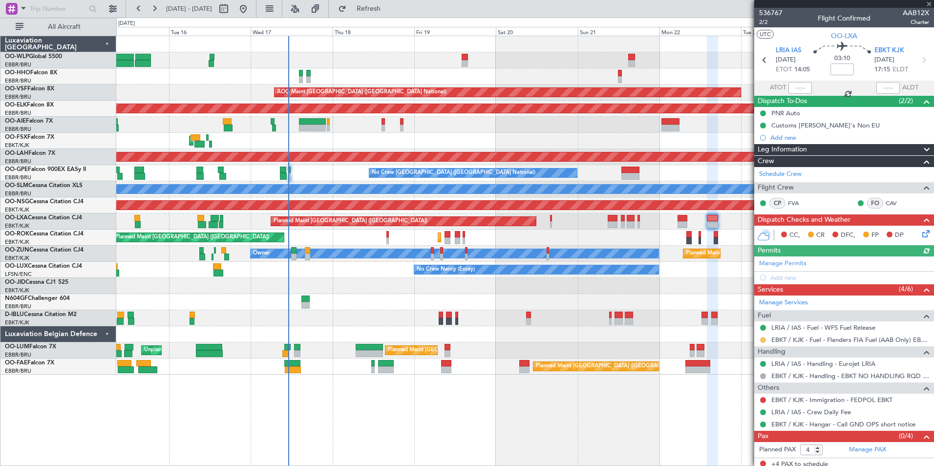
click at [761, 341] on button at bounding box center [763, 340] width 6 height 6
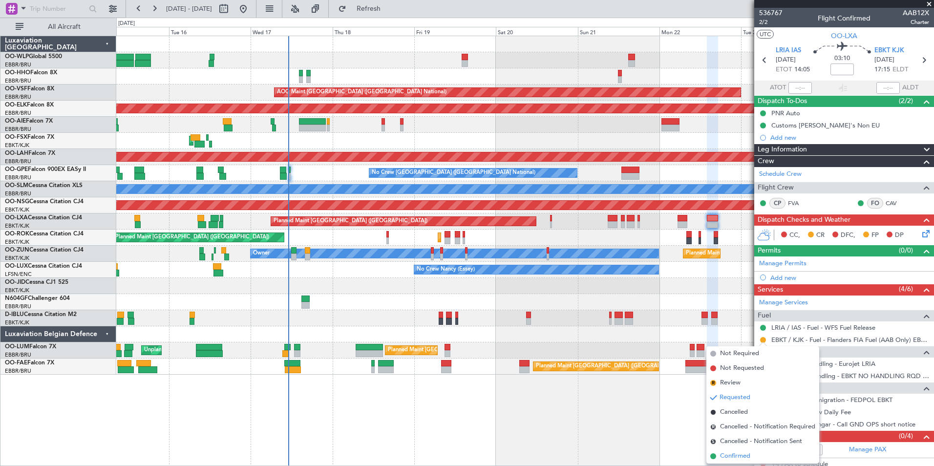
click at [740, 451] on span "Confirmed" at bounding box center [735, 456] width 30 height 10
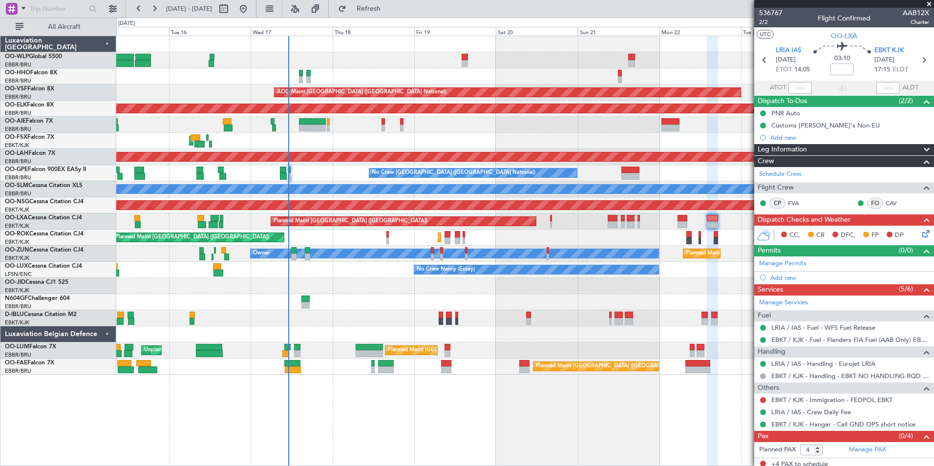
click at [518, 119] on div "Planned Maint [GEOGRAPHIC_DATA] ([GEOGRAPHIC_DATA])" at bounding box center [524, 125] width 817 height 16
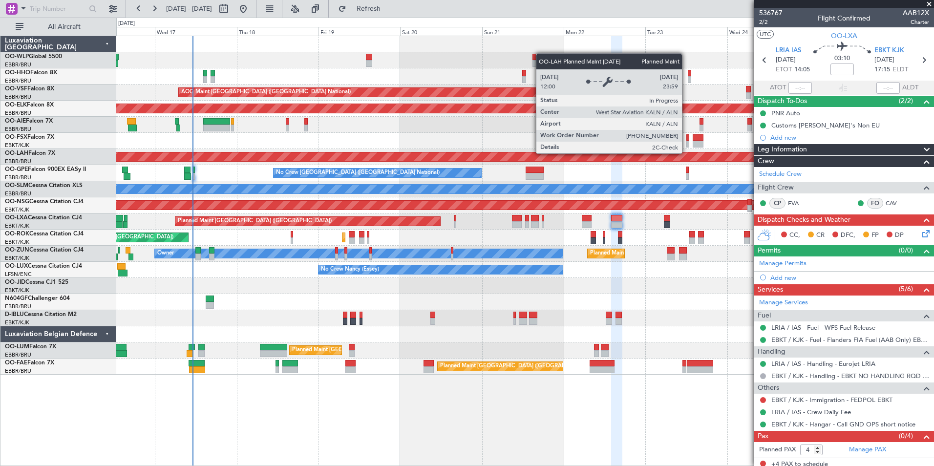
click at [434, 117] on div "AOG Maint Brussels (Brussels National) Planned Maint Kortrijk-Wevelgem Planned …" at bounding box center [524, 205] width 817 height 338
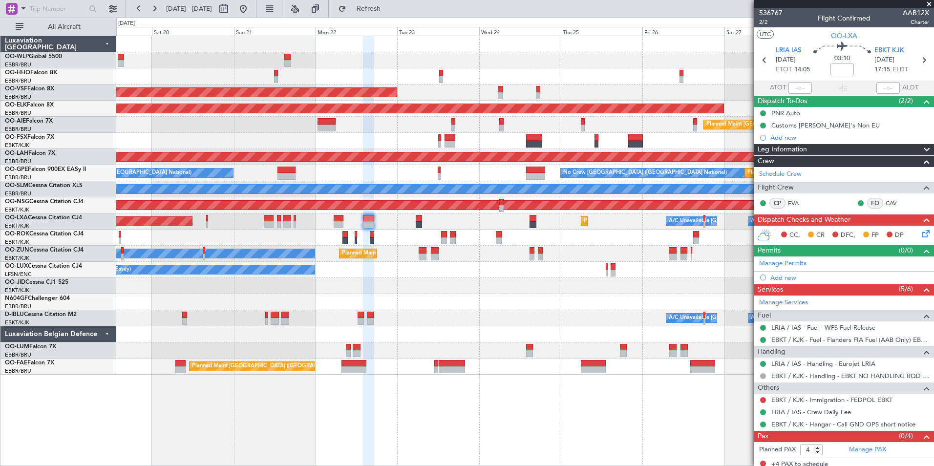
click at [330, 107] on div "Planned Maint Kortrijk-[GEOGRAPHIC_DATA]" at bounding box center [524, 109] width 817 height 16
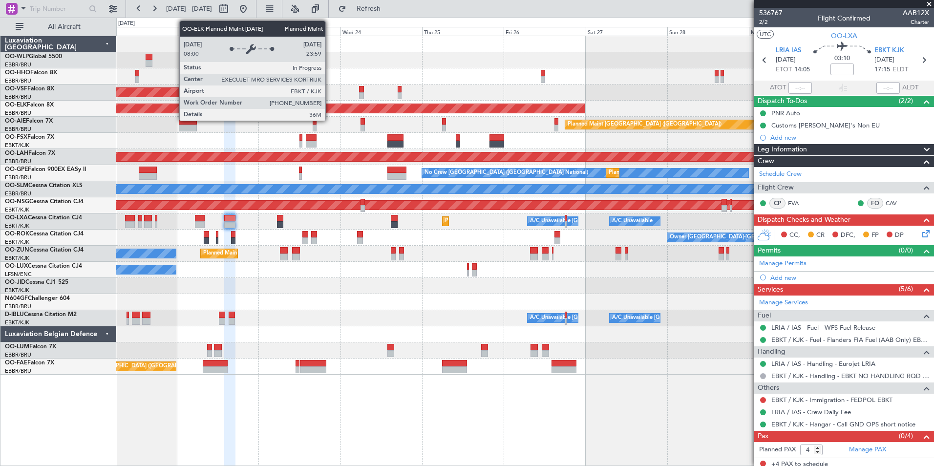
click at [331, 101] on div "Planned Maint Kortrijk-[GEOGRAPHIC_DATA]" at bounding box center [524, 109] width 817 height 16
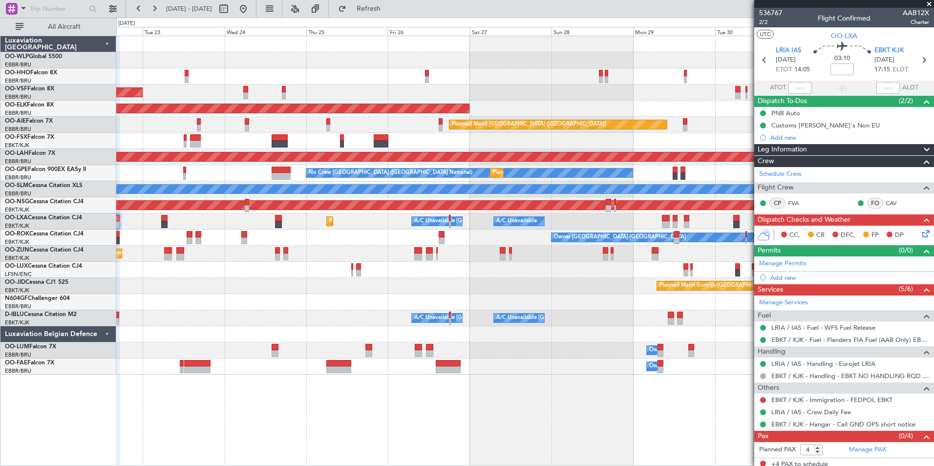
click at [409, 108] on div "Planned Maint Kortrijk-[GEOGRAPHIC_DATA]" at bounding box center [524, 109] width 817 height 16
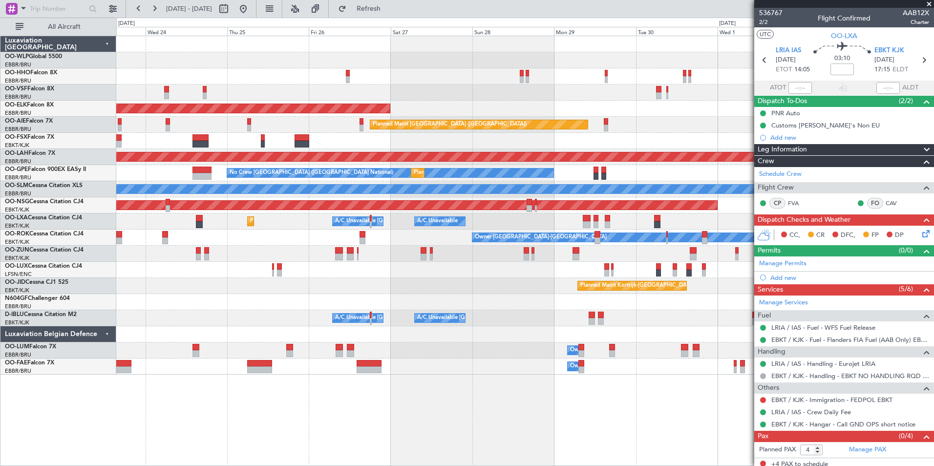
click at [385, 104] on div "Planned Maint Kortrijk-[GEOGRAPHIC_DATA]" at bounding box center [524, 109] width 817 height 16
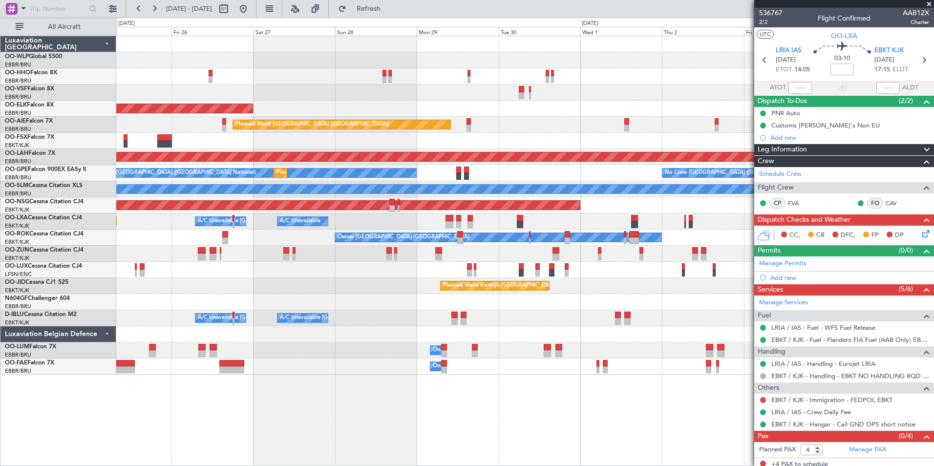
click at [460, 114] on div "Planned Maint Kortrijk-[GEOGRAPHIC_DATA]" at bounding box center [524, 109] width 817 height 16
click at [525, 119] on div "Planned Maint [GEOGRAPHIC_DATA] ([GEOGRAPHIC_DATA])" at bounding box center [524, 125] width 817 height 16
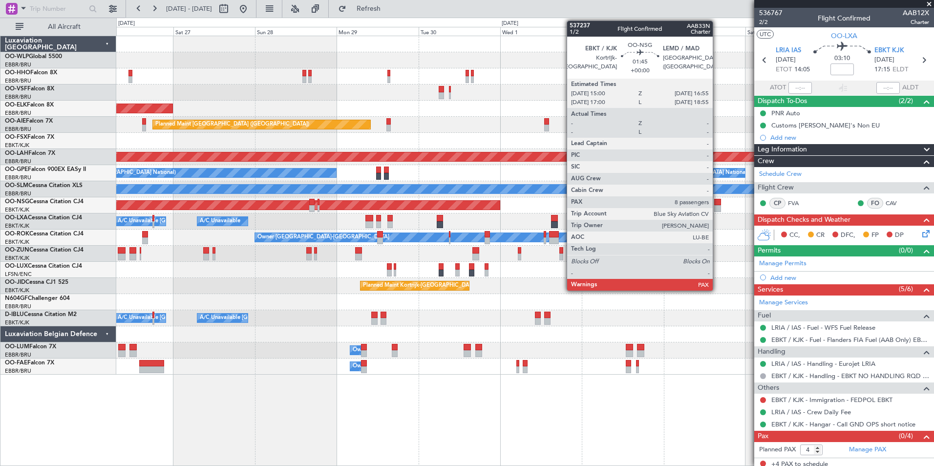
click at [717, 207] on div at bounding box center [717, 208] width 7 height 7
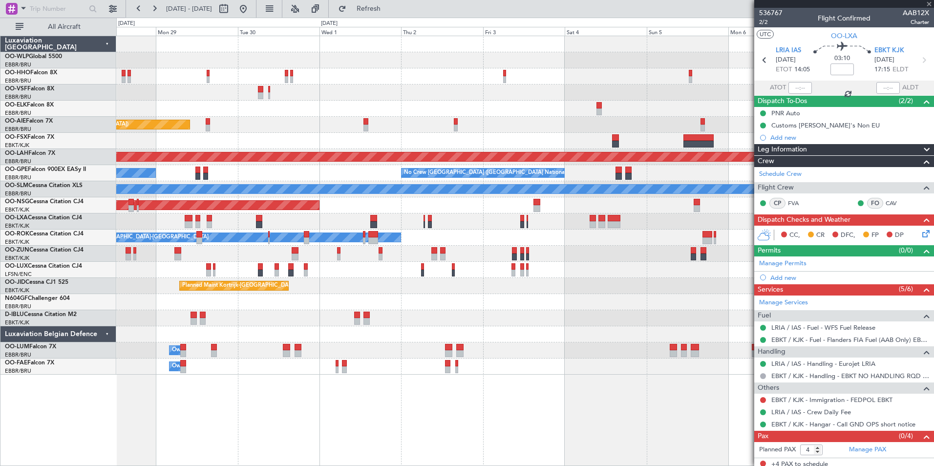
click at [501, 206] on div "Planned Maint [GEOGRAPHIC_DATA] ([GEOGRAPHIC_DATA])" at bounding box center [524, 205] width 817 height 16
type input "8"
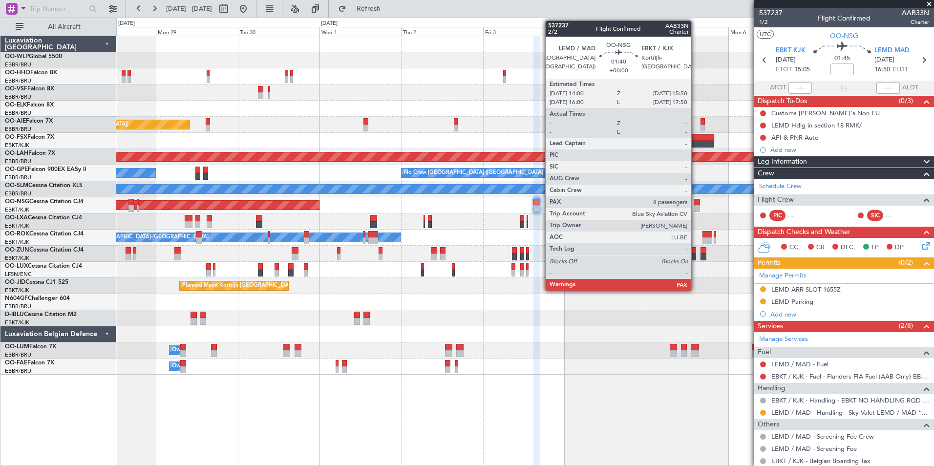
click at [696, 204] on div at bounding box center [697, 202] width 6 height 7
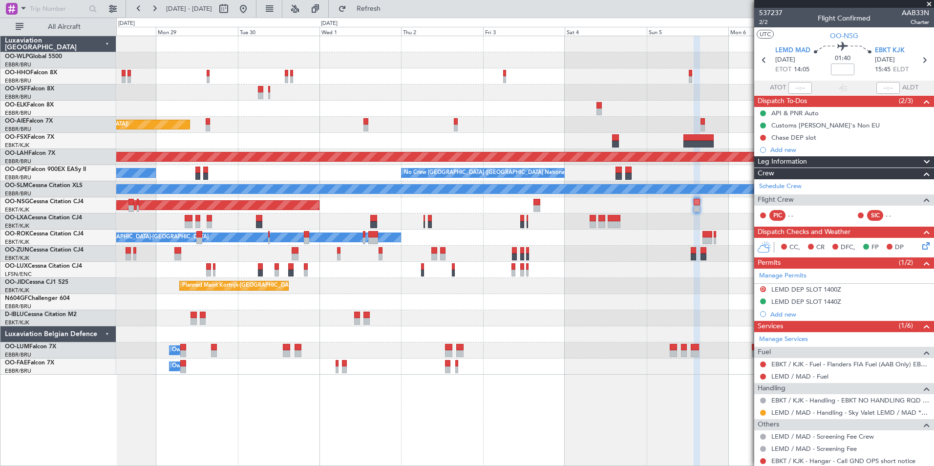
click at [595, 213] on div "Planned Maint Kortrijk-Wevelgem Planned Maint London (Farnborough) Planned Main…" at bounding box center [524, 205] width 817 height 338
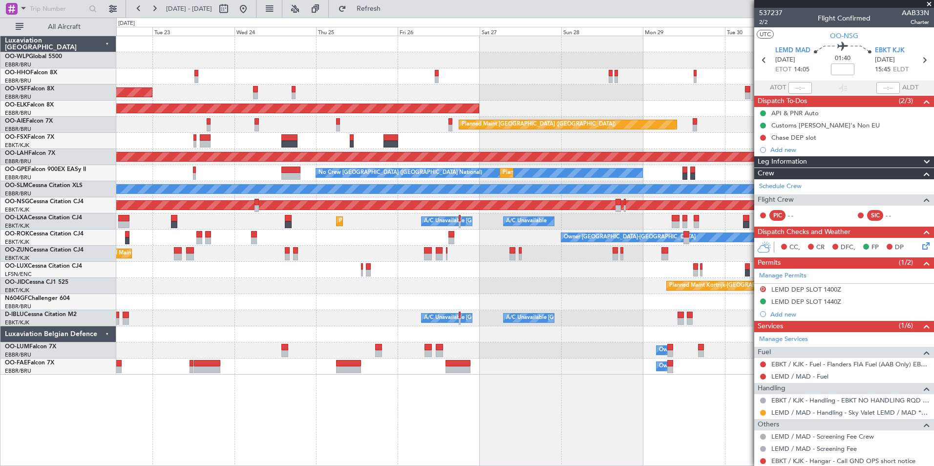
click at [600, 275] on div "No Crew Nancy (Essey)" at bounding box center [524, 270] width 817 height 16
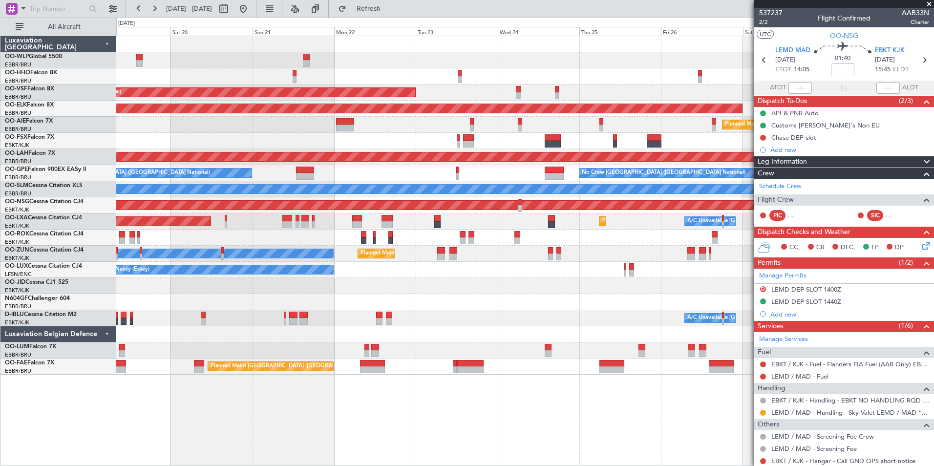
click at [729, 311] on div "AOG Maint Brussels (Brussels National) Planned Maint Kortrijk-Wevelgem Planned …" at bounding box center [524, 205] width 817 height 338
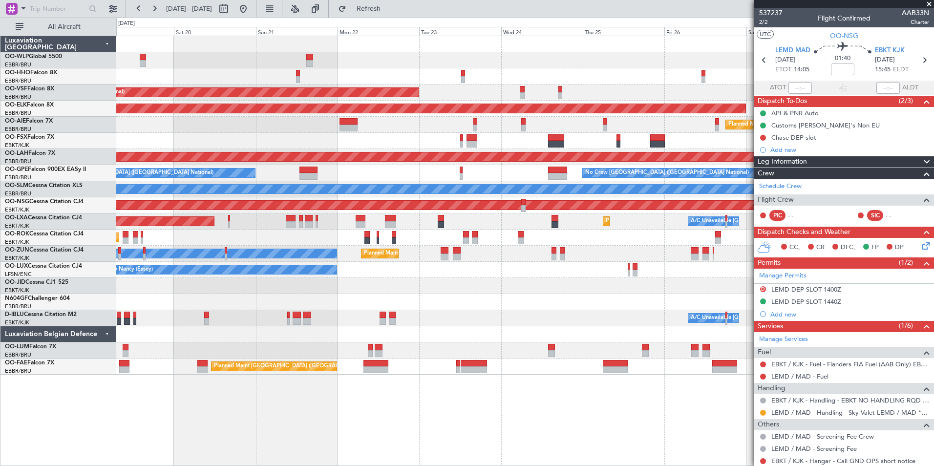
click at [685, 304] on div "AOG Maint Brussels (Brussels National) Planned Maint Kortrijk-Wevelgem Planned …" at bounding box center [524, 205] width 817 height 338
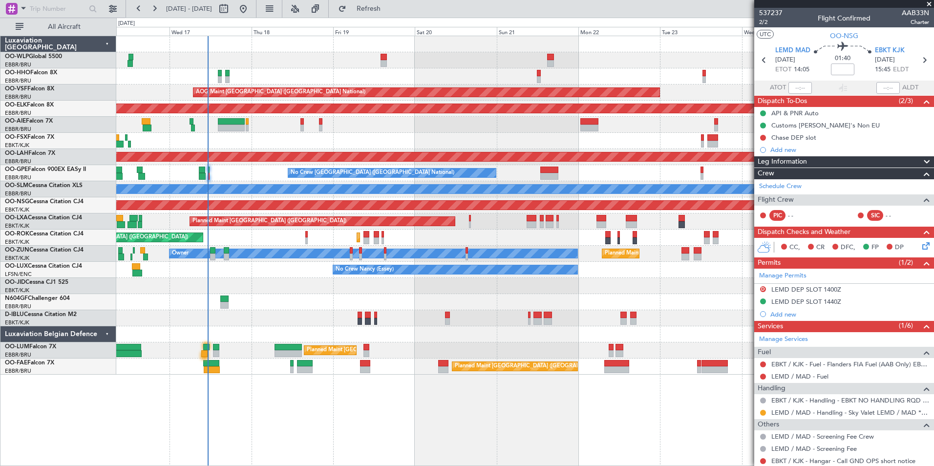
click at [570, 312] on div "AOG Maint Brussels (Brussels National) Planned Maint Kortrijk-Wevelgem Planned …" at bounding box center [524, 205] width 817 height 338
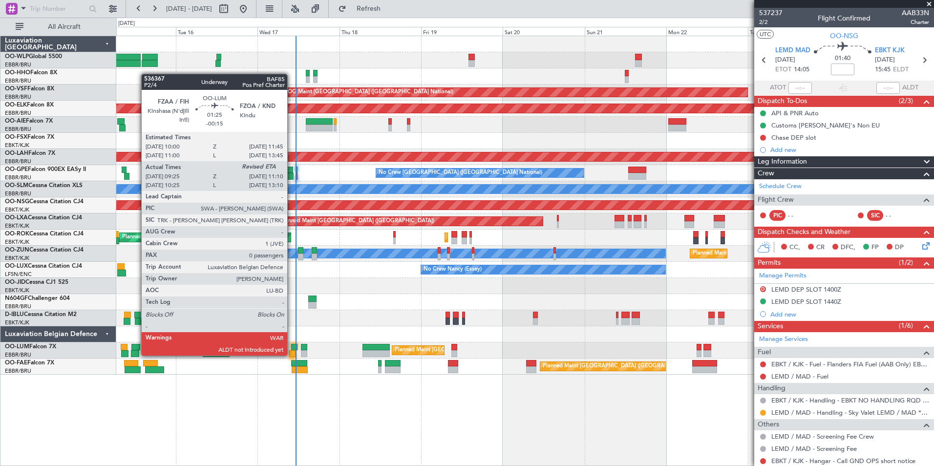
click at [292, 355] on div at bounding box center [292, 353] width 6 height 7
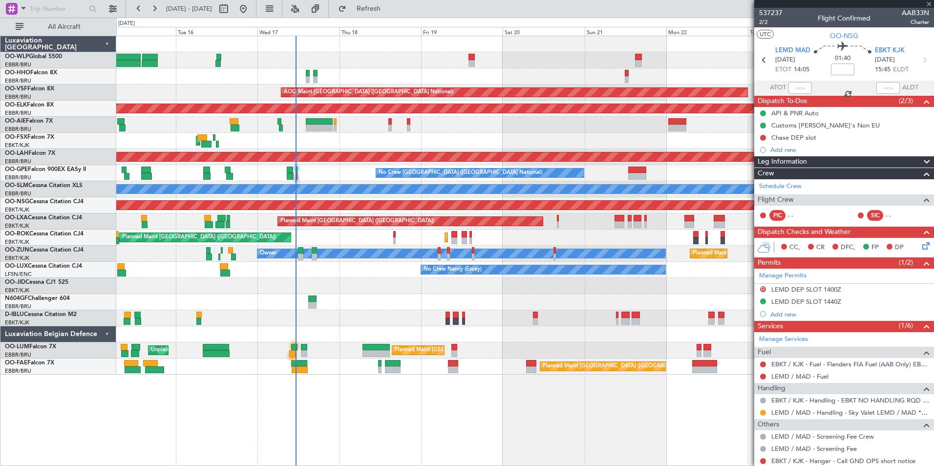
type input "-00:15"
type input "09:35"
type input "0"
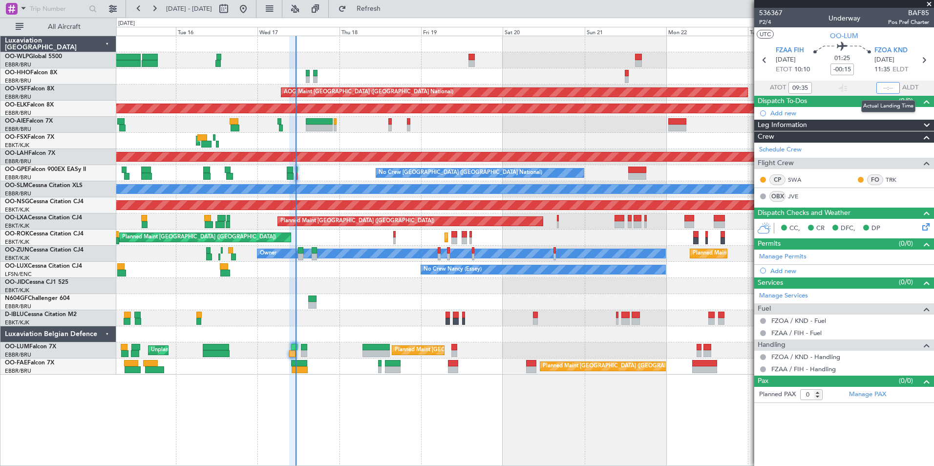
click at [880, 87] on input "text" at bounding box center [887, 88] width 23 height 12
click at [708, 57] on div at bounding box center [524, 60] width 817 height 16
type input "11:08"
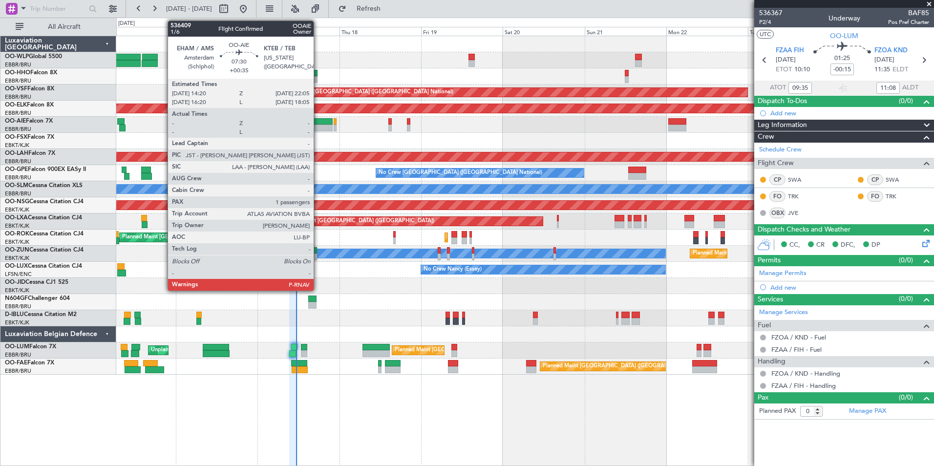
click at [318, 122] on div at bounding box center [319, 121] width 27 height 7
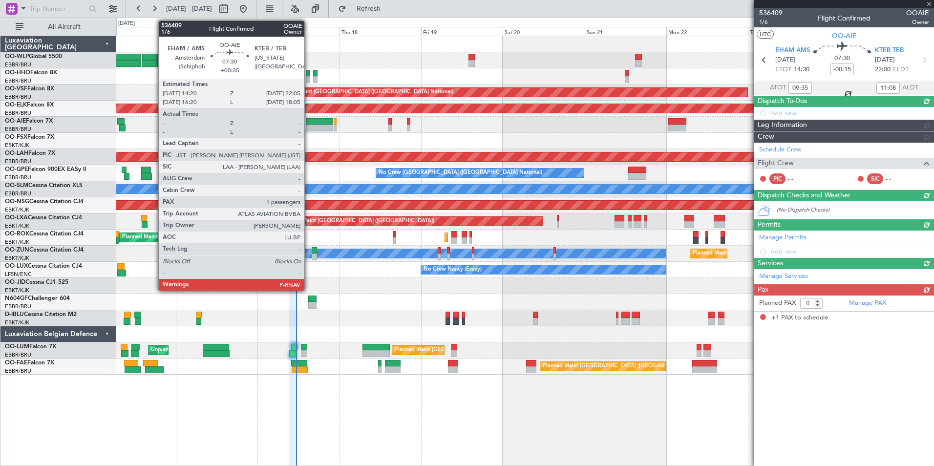
type input "+00:35"
type input "1"
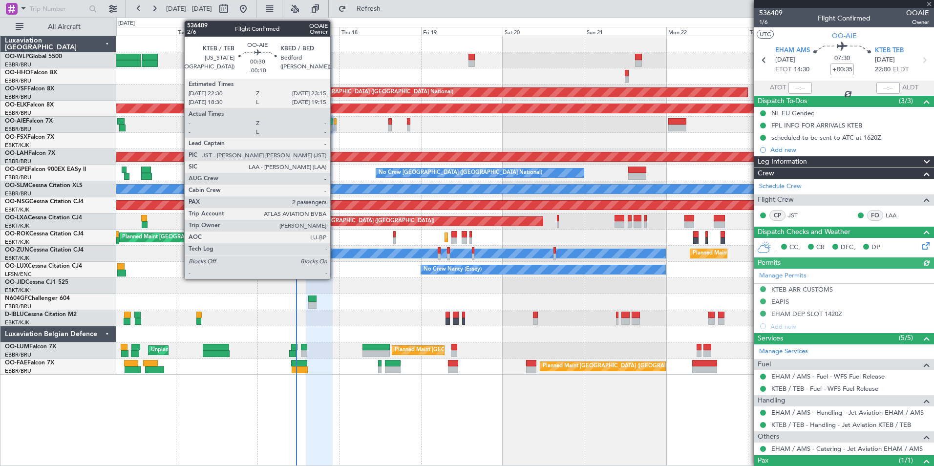
click at [335, 125] on div at bounding box center [335, 128] width 3 height 7
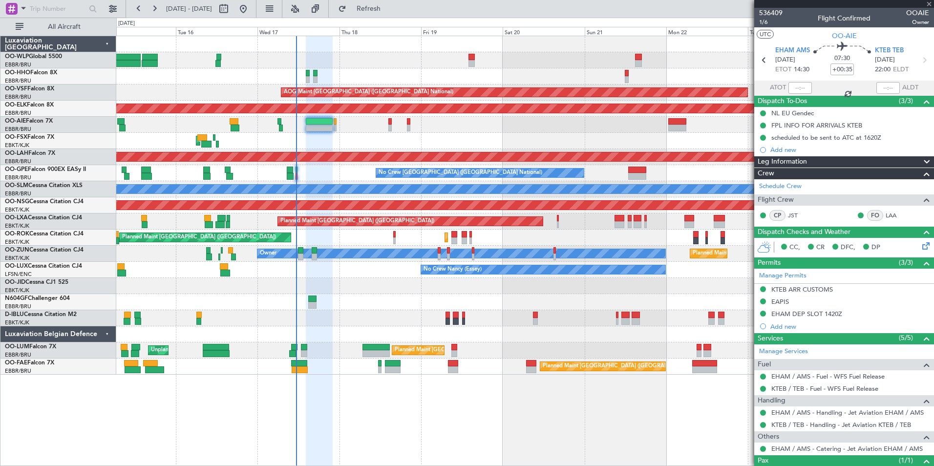
type input "-00:10"
type input "2"
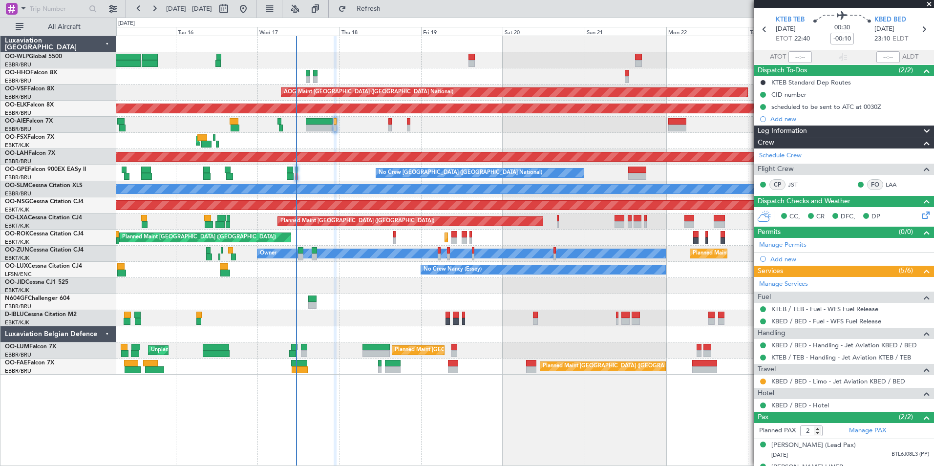
scroll to position [57, 0]
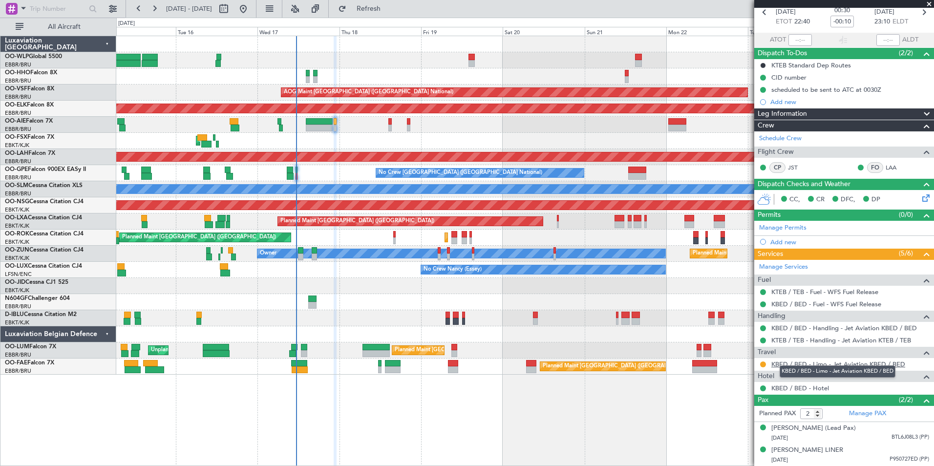
click at [797, 360] on link "KBED / BED - Limo - Jet Aviation KBED / BED" at bounding box center [838, 364] width 134 height 8
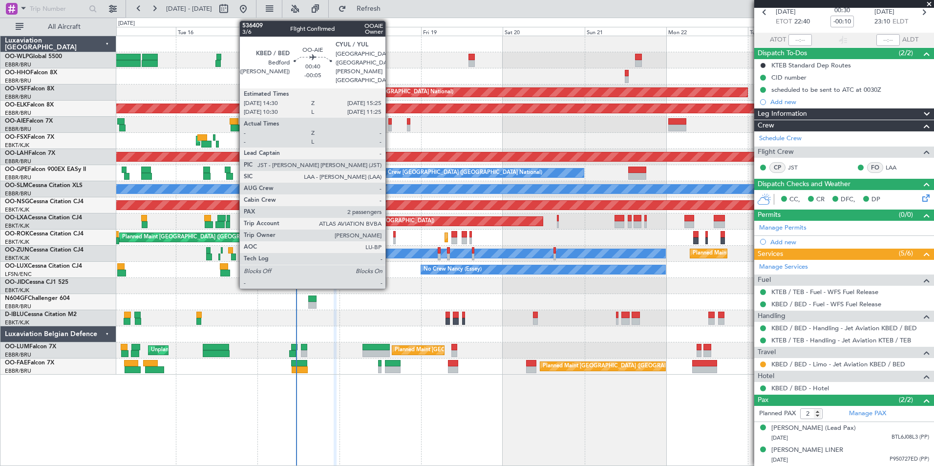
click at [390, 127] on div at bounding box center [389, 128] width 3 height 7
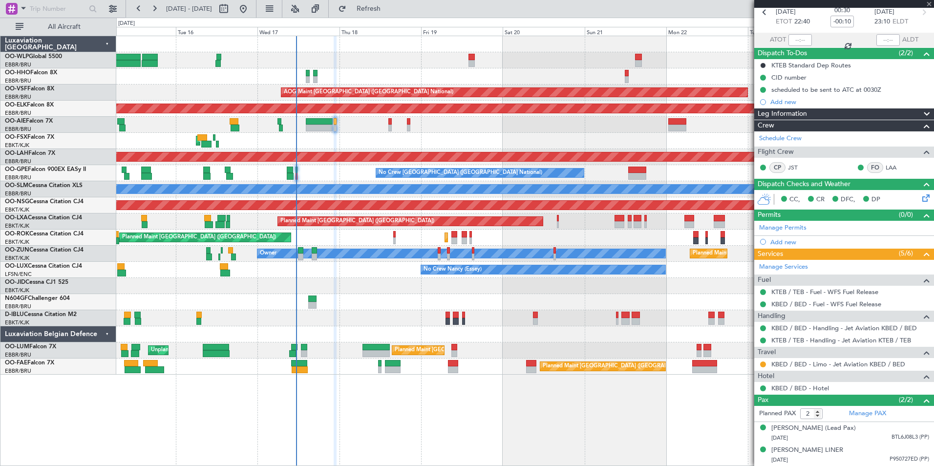
type input "-00:05"
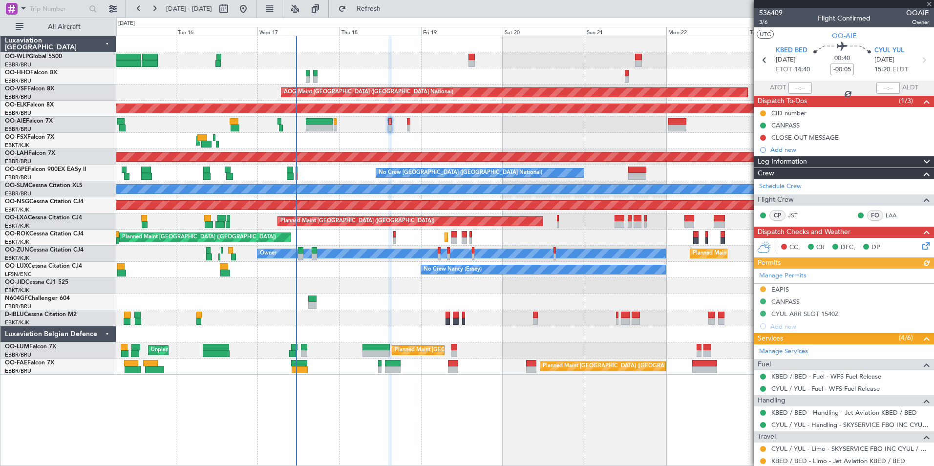
click at [920, 248] on icon at bounding box center [924, 244] width 8 height 8
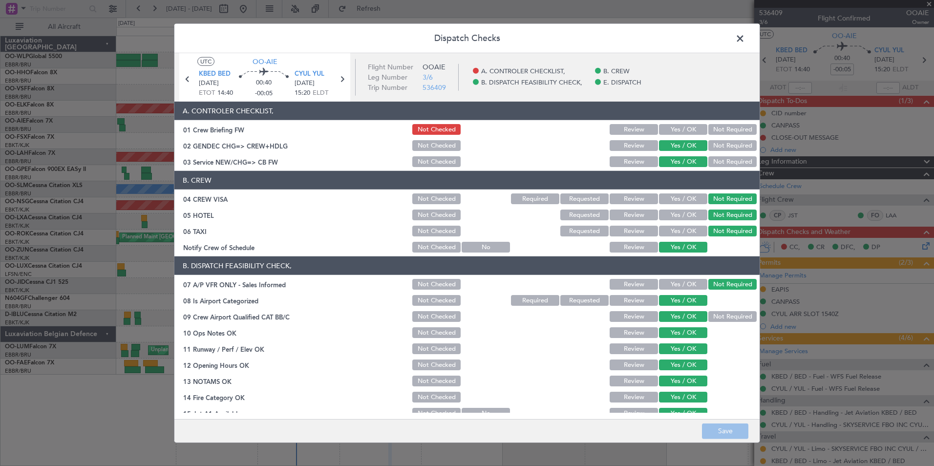
click at [680, 129] on button "Yes / OK" at bounding box center [683, 129] width 48 height 11
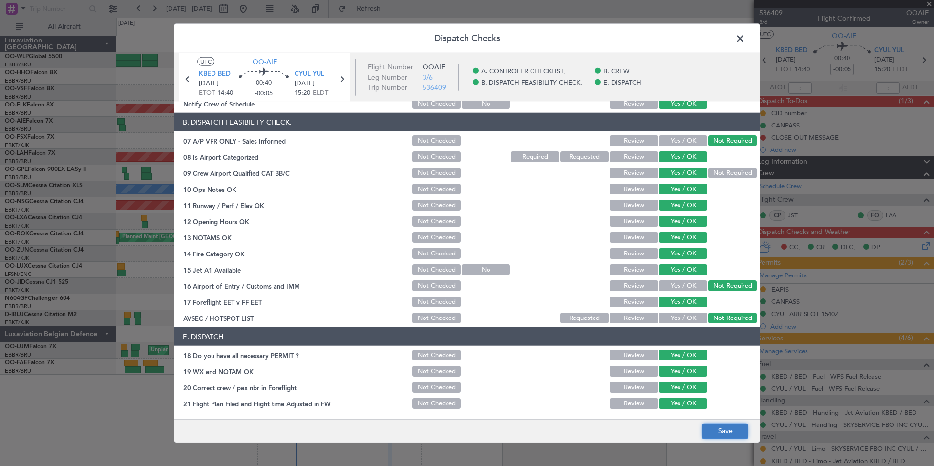
click at [729, 432] on button "Save" at bounding box center [725, 431] width 46 height 16
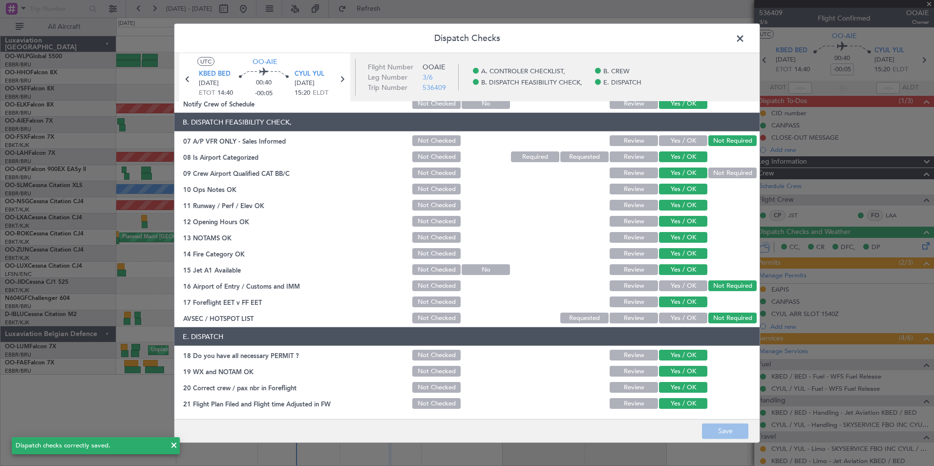
click at [738, 46] on header "Dispatch Checks" at bounding box center [466, 38] width 585 height 29
click at [745, 41] on span at bounding box center [745, 41] width 0 height 20
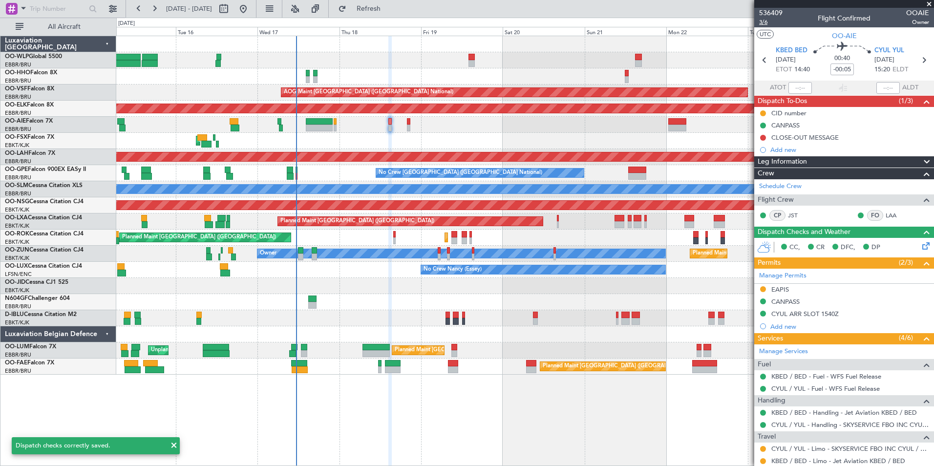
click at [766, 23] on span "3/6" at bounding box center [770, 22] width 23 height 8
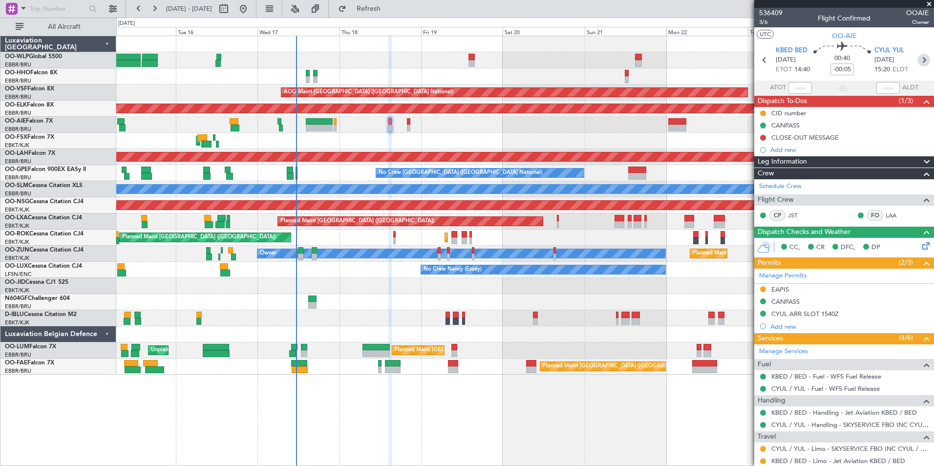
click at [920, 61] on icon at bounding box center [923, 60] width 13 height 13
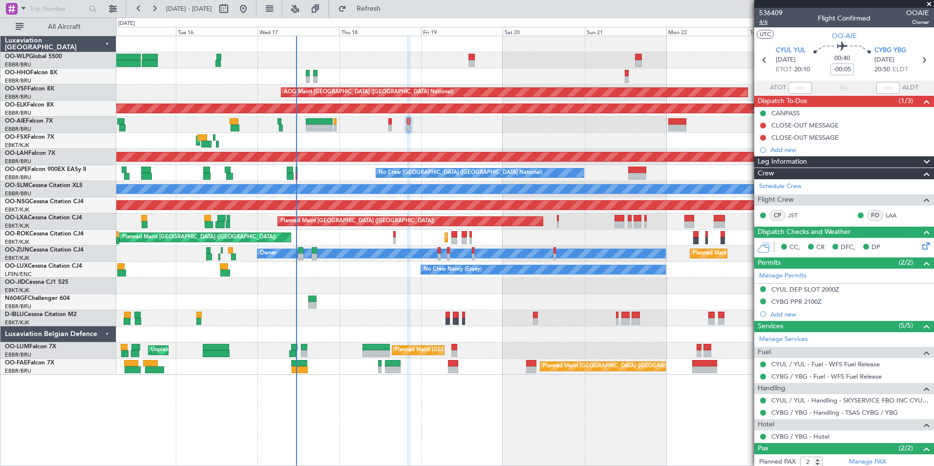
click at [761, 22] on span "4/6" at bounding box center [770, 22] width 23 height 8
click at [389, 10] on span "Refresh" at bounding box center [368, 8] width 41 height 7
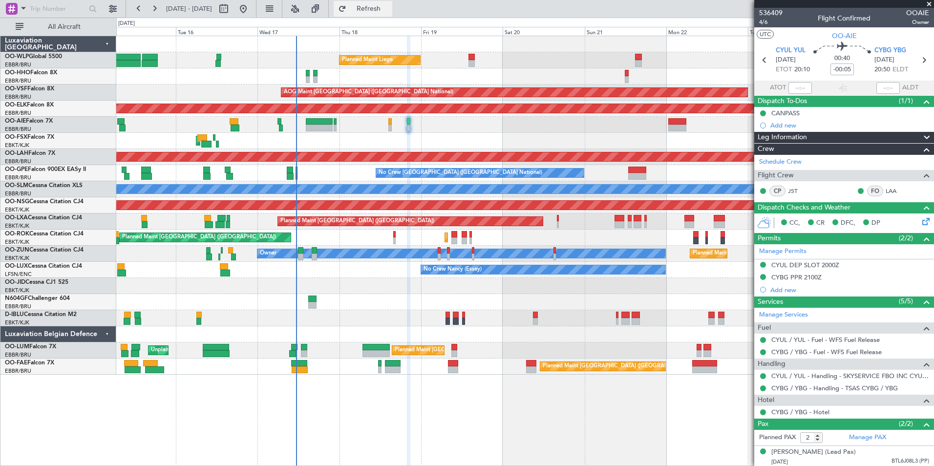
click at [389, 9] on span "Refresh" at bounding box center [368, 8] width 41 height 7
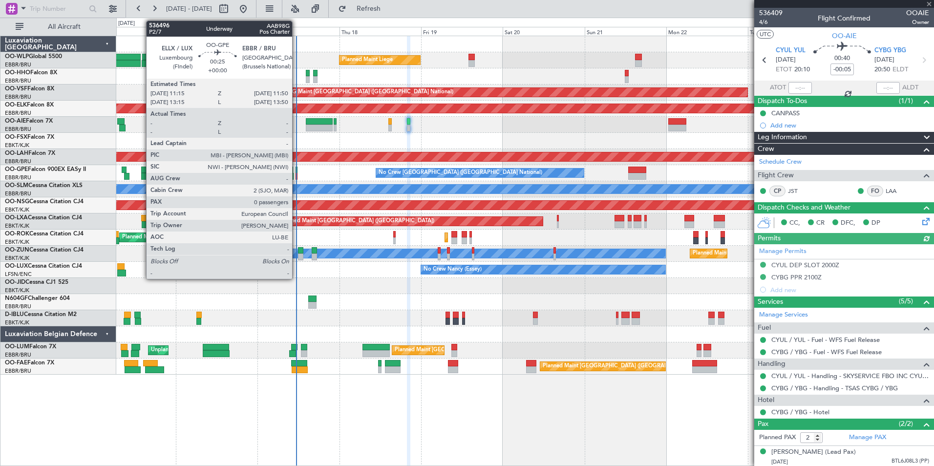
click at [296, 171] on div at bounding box center [296, 170] width 2 height 7
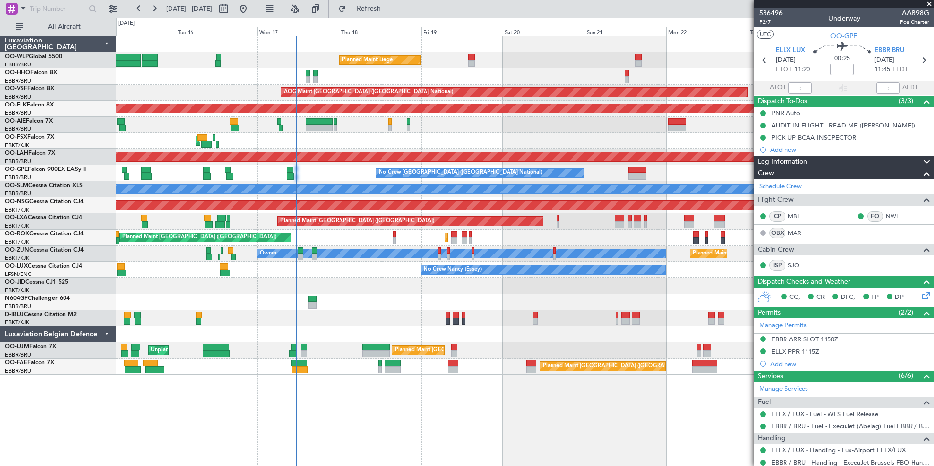
click at [523, 337] on div at bounding box center [524, 334] width 817 height 16
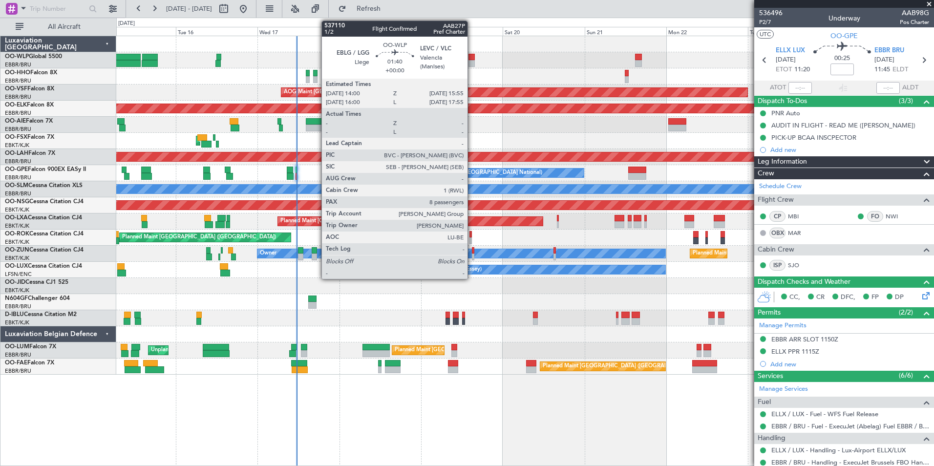
click at [472, 58] on div at bounding box center [471, 57] width 7 height 7
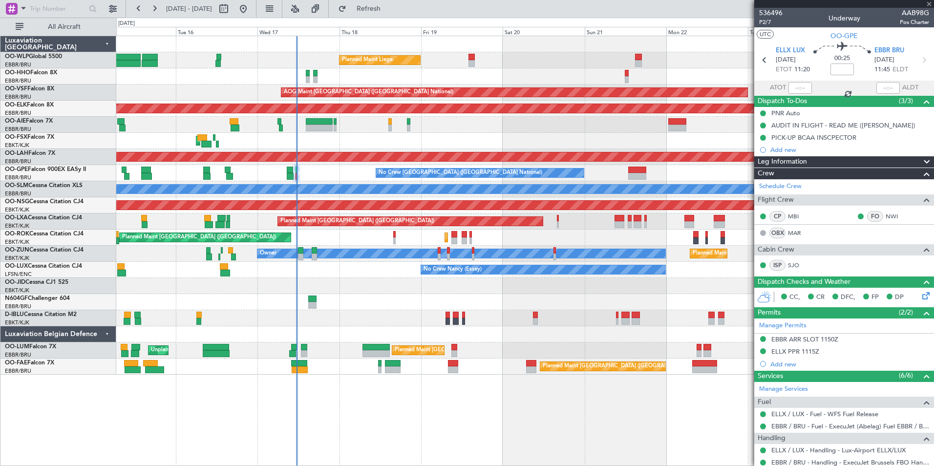
type input "8"
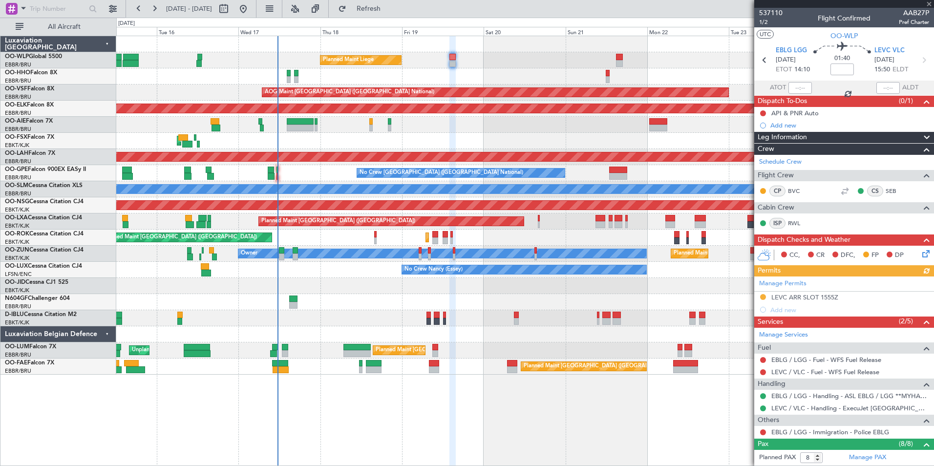
click at [496, 74] on div at bounding box center [524, 76] width 817 height 16
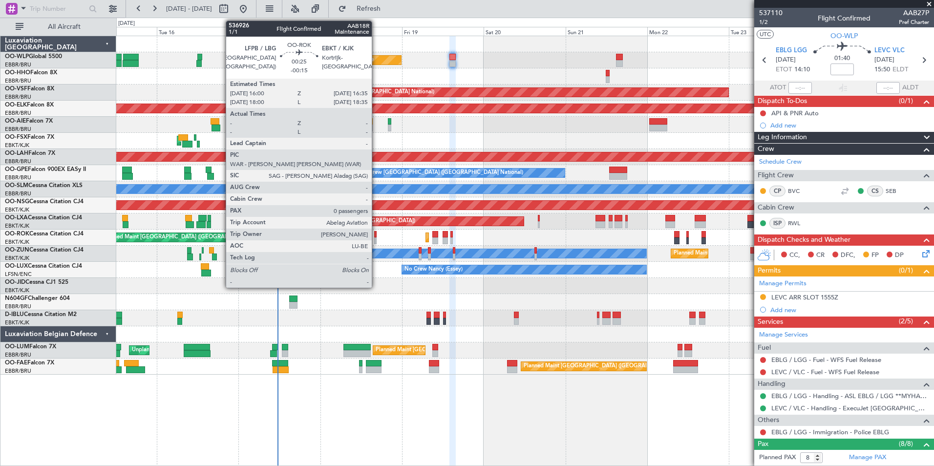
click at [376, 238] on div at bounding box center [375, 240] width 2 height 7
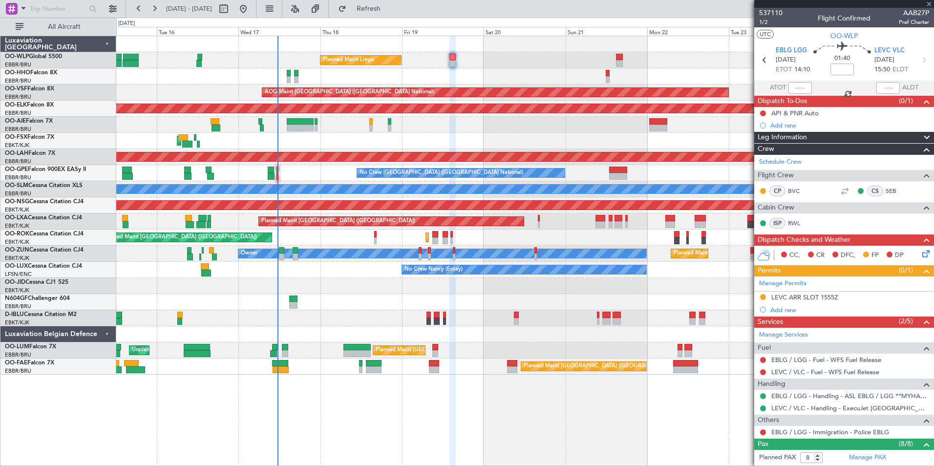
type input "-00:15"
type input "0"
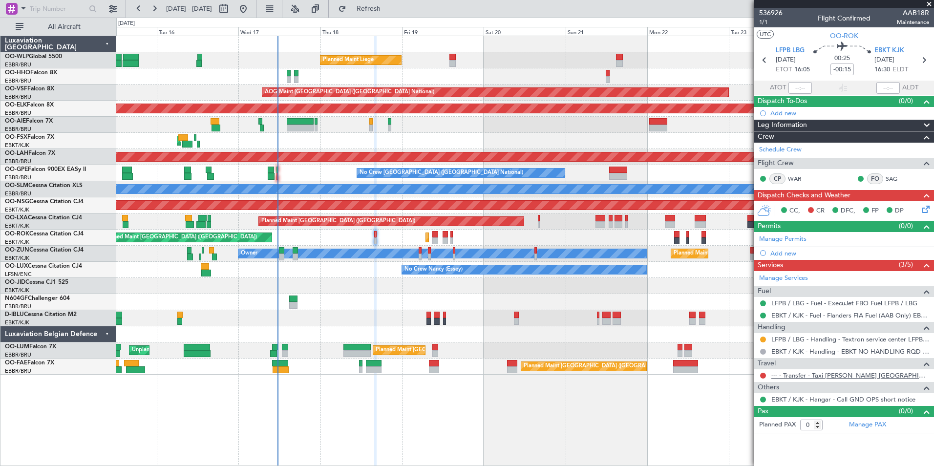
click at [805, 374] on link "--- - Transfer - Taxi [PERSON_NAME] [GEOGRAPHIC_DATA]" at bounding box center [850, 375] width 158 height 8
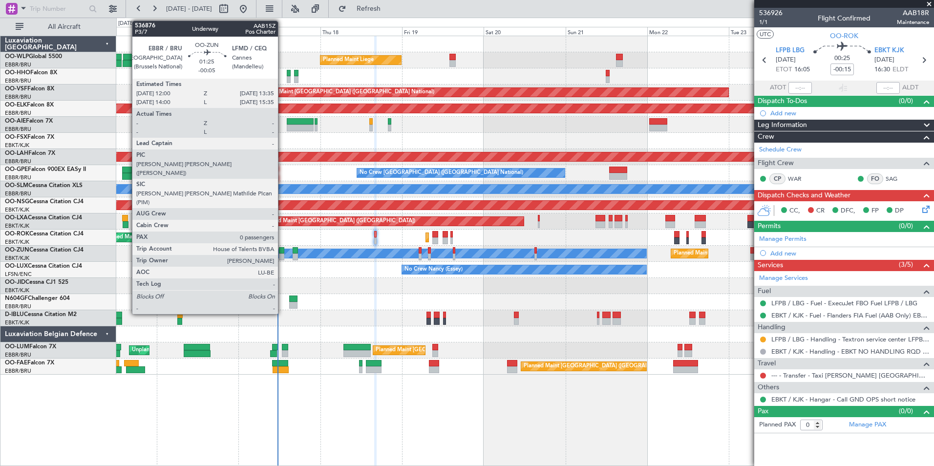
click at [282, 257] on div at bounding box center [282, 256] width 6 height 7
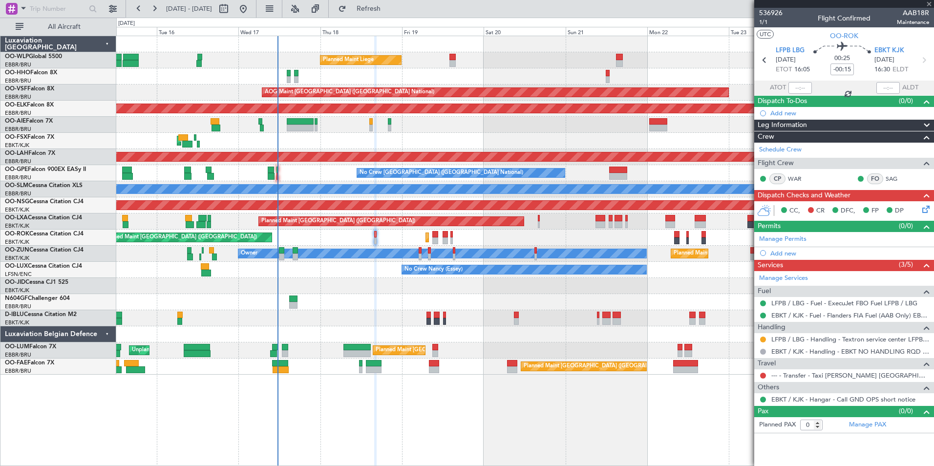
type input "-00:05"
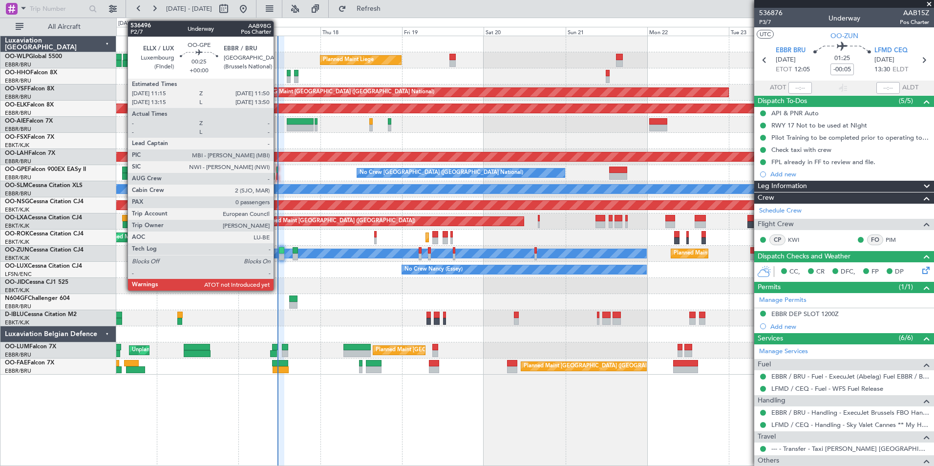
click at [278, 177] on div at bounding box center [277, 176] width 2 height 7
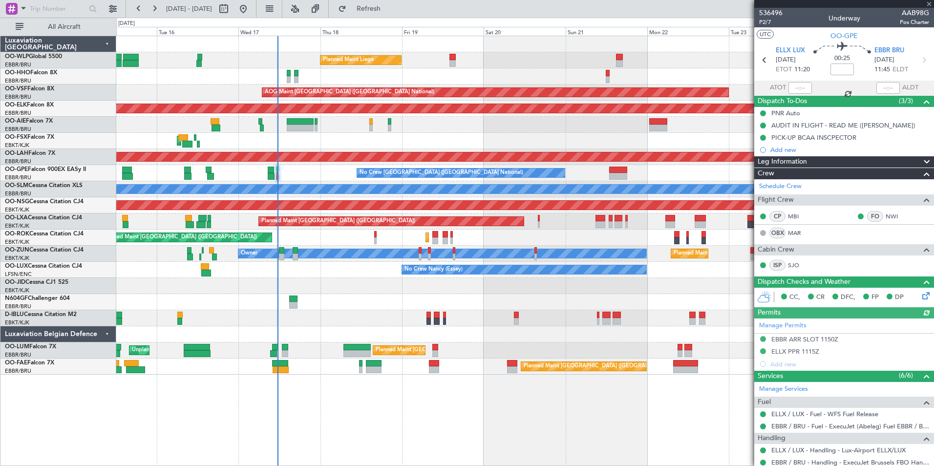
click at [803, 90] on div at bounding box center [799, 88] width 23 height 12
click at [783, 88] on div "ATOT" at bounding box center [783, 88] width 58 height 12
click at [791, 87] on input "text" at bounding box center [799, 88] width 23 height 12
click at [795, 88] on input "text" at bounding box center [799, 88] width 23 height 12
click at [683, 65] on div "Planned Maint Liege" at bounding box center [524, 60] width 817 height 16
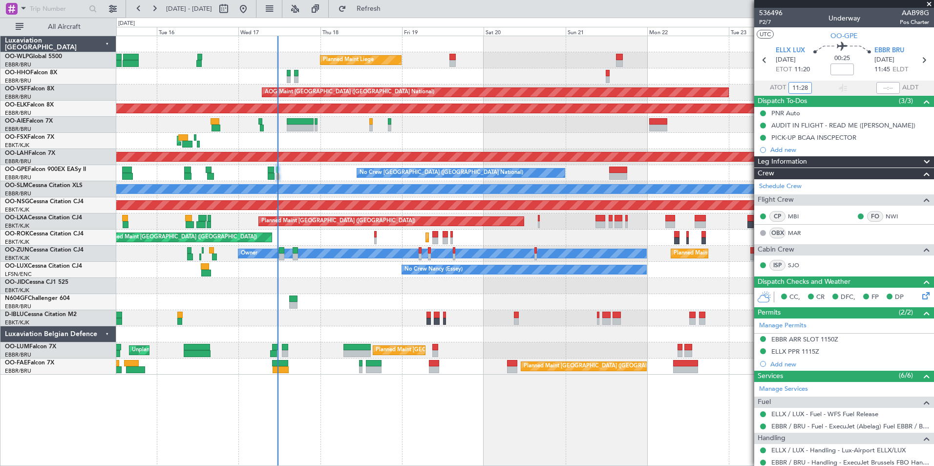
type input "11:28"
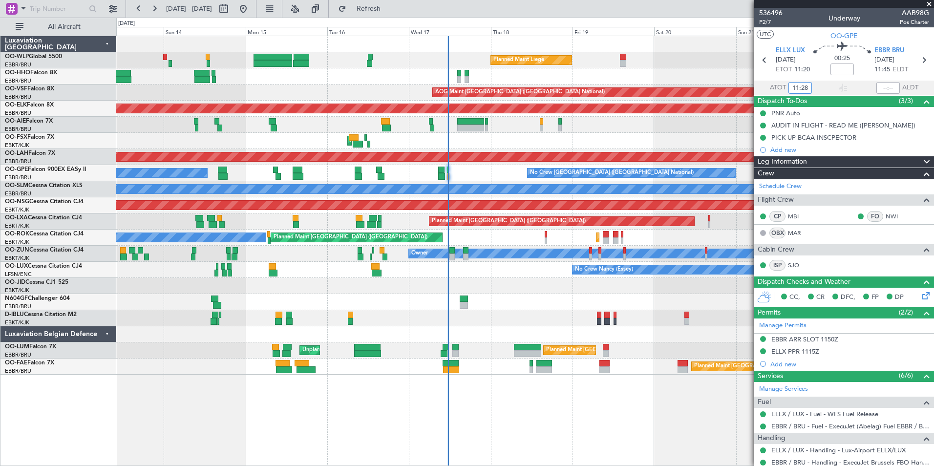
click at [356, 334] on div "Planned Maint Liege Planned Maint Geneva ([GEOGRAPHIC_DATA]) AOG Maint [GEOGRAP…" at bounding box center [524, 205] width 817 height 338
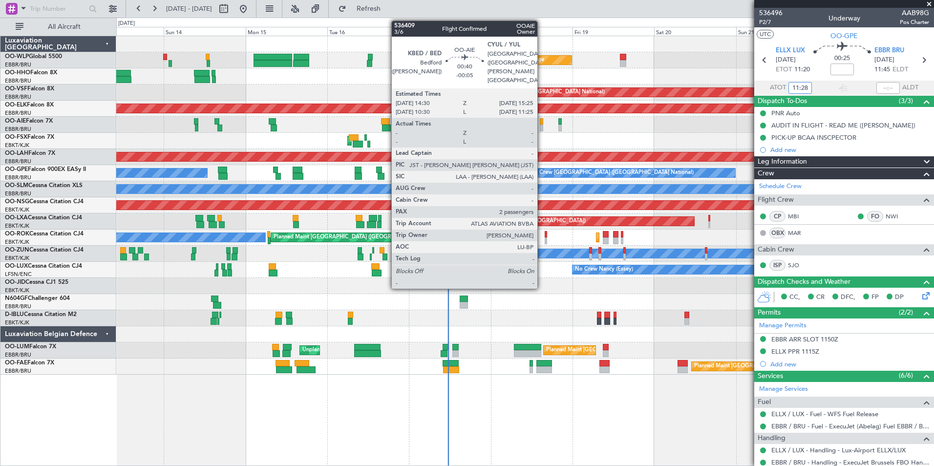
click at [542, 123] on div at bounding box center [541, 121] width 3 height 7
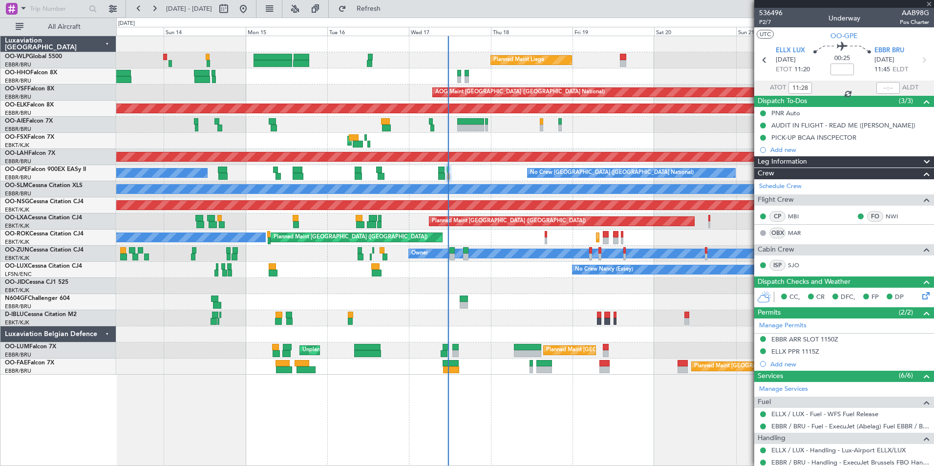
type input "-00:05"
type input "2"
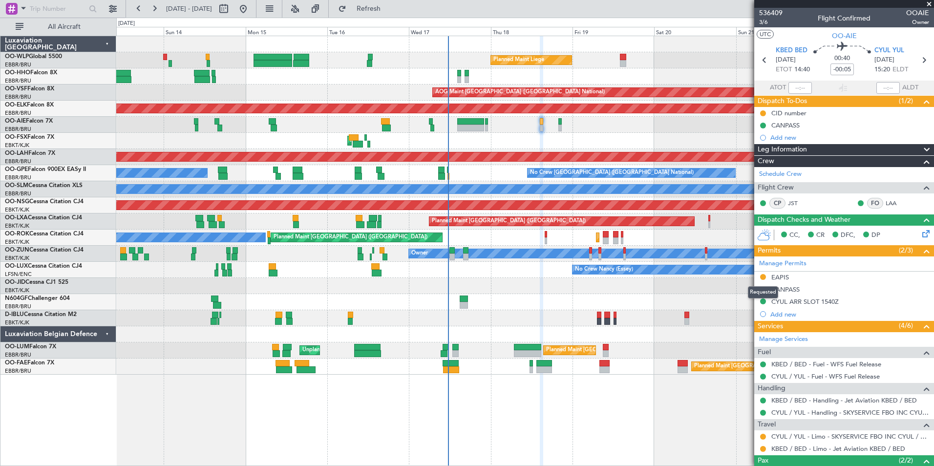
click at [761, 277] on button at bounding box center [763, 277] width 6 height 6
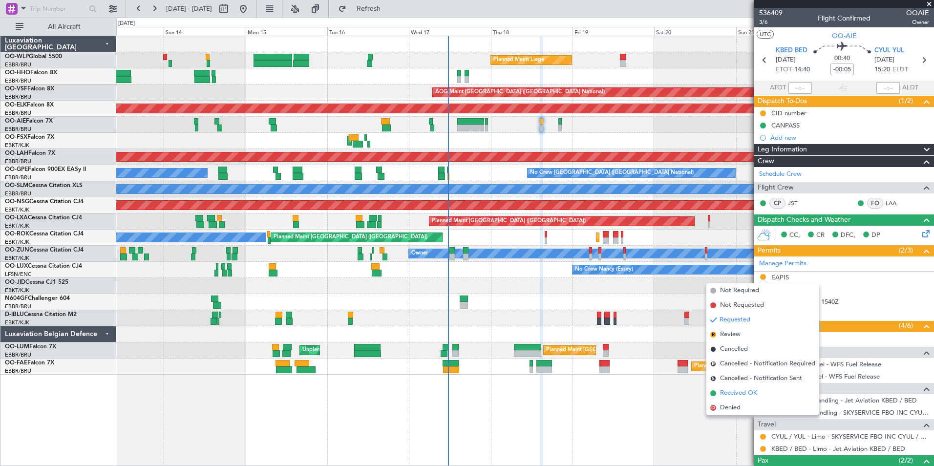
click at [735, 393] on span "Received OK" at bounding box center [738, 393] width 37 height 10
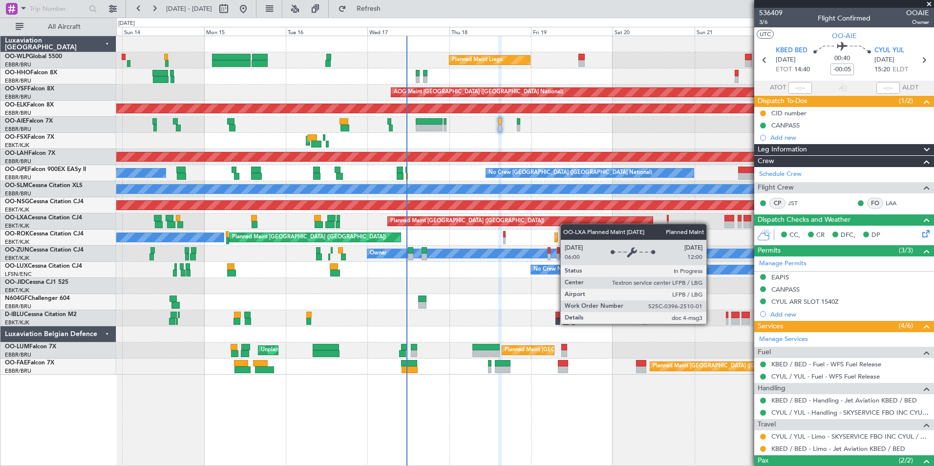
click at [541, 218] on div "Planned Maint [GEOGRAPHIC_DATA] ([GEOGRAPHIC_DATA]) Planned Maint [GEOGRAPHIC_D…" at bounding box center [524, 221] width 817 height 16
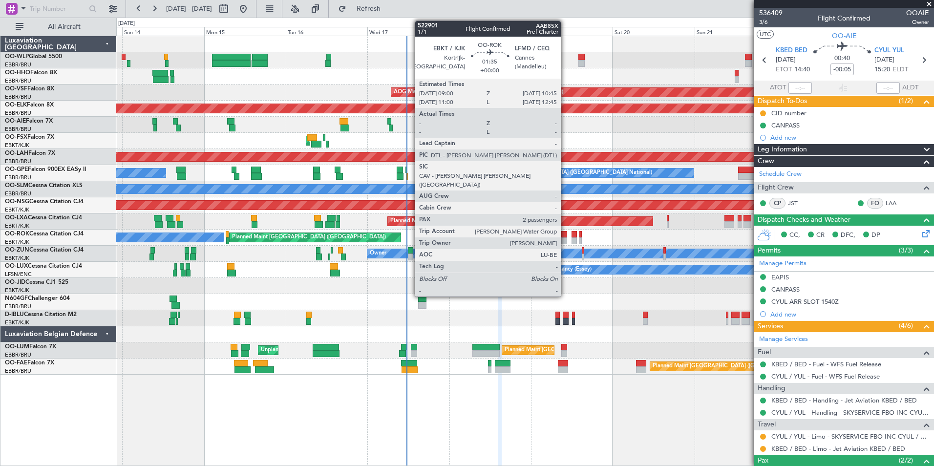
click at [565, 231] on div at bounding box center [564, 234] width 6 height 7
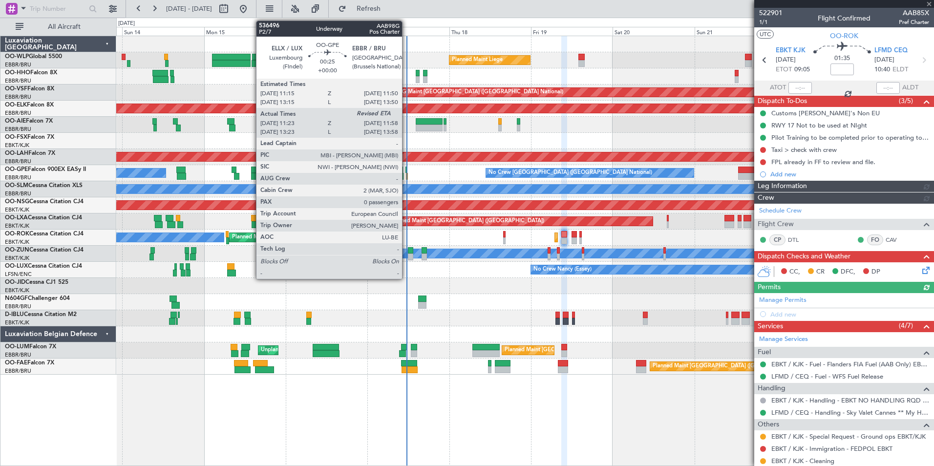
click at [406, 175] on div at bounding box center [407, 176] width 2 height 7
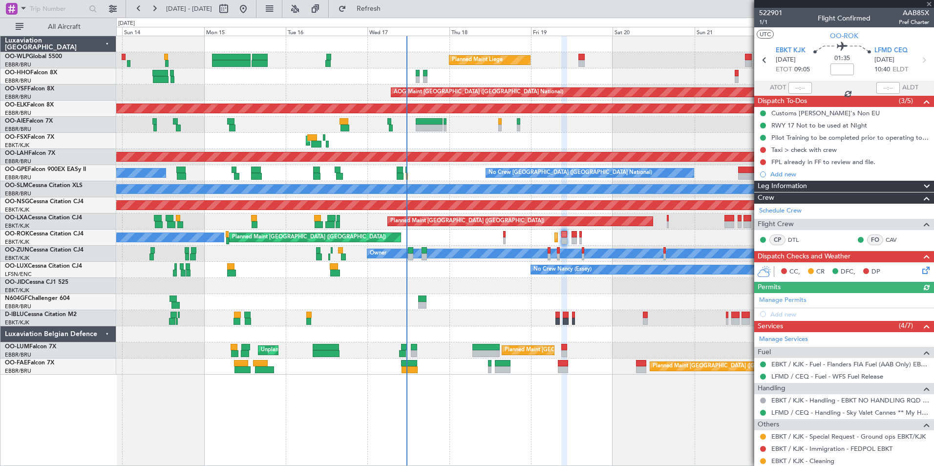
type input "11:28"
type input "0"
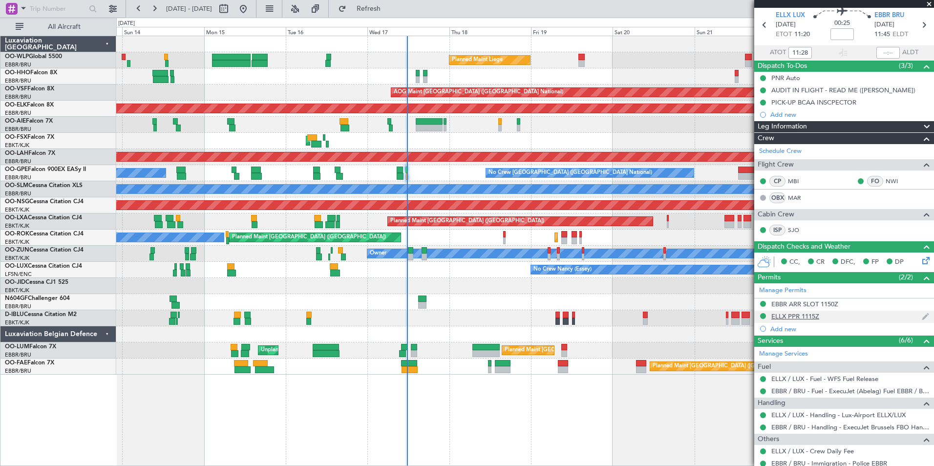
scroll to position [66, 0]
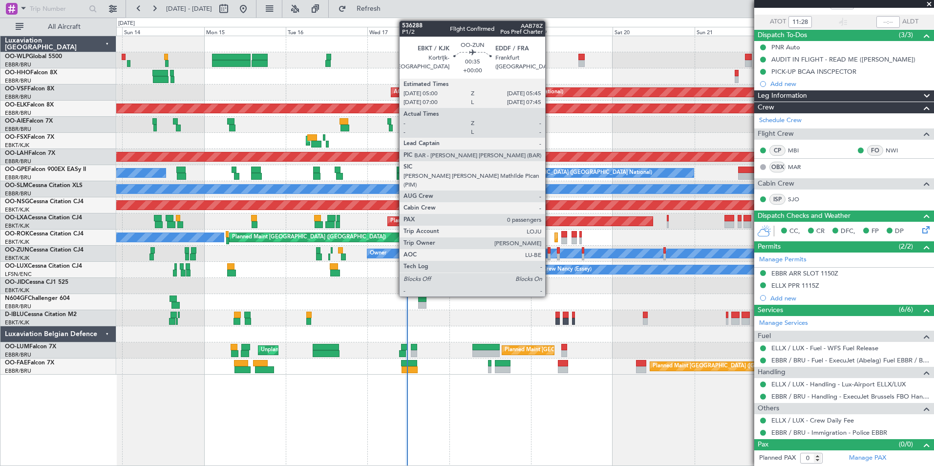
click at [549, 256] on div at bounding box center [549, 256] width 3 height 7
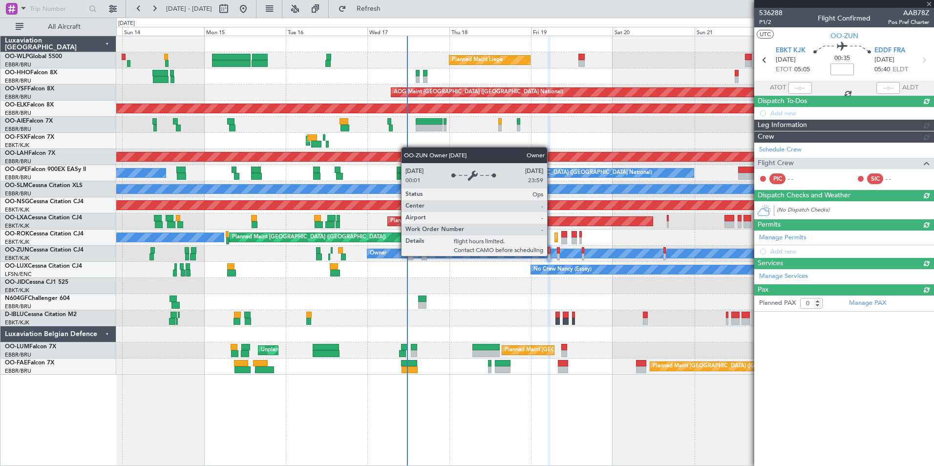
scroll to position [0, 0]
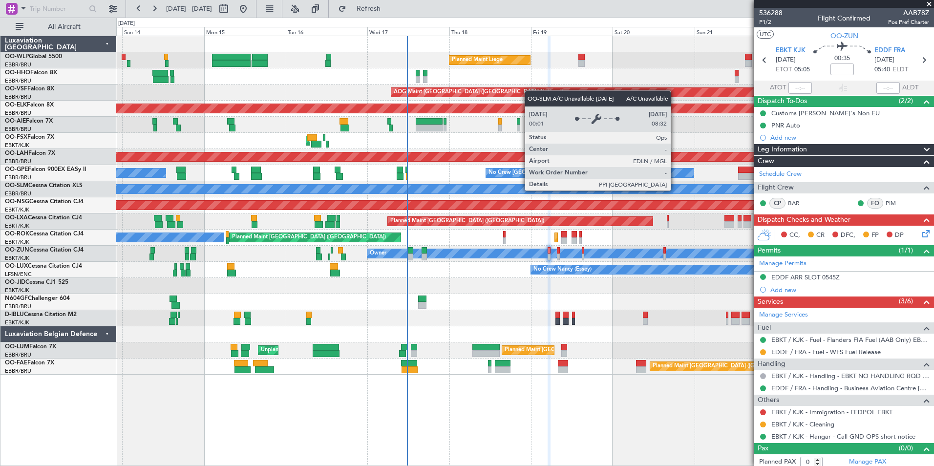
click at [525, 197] on div "A/C Unavailable [GEOGRAPHIC_DATA]" at bounding box center [524, 189] width 817 height 16
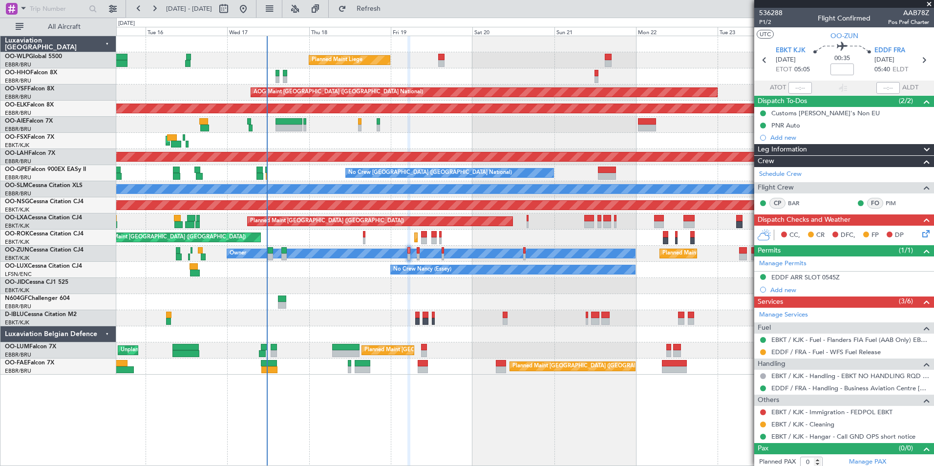
click at [207, 197] on div "A/C Unavailable [GEOGRAPHIC_DATA]" at bounding box center [524, 189] width 817 height 16
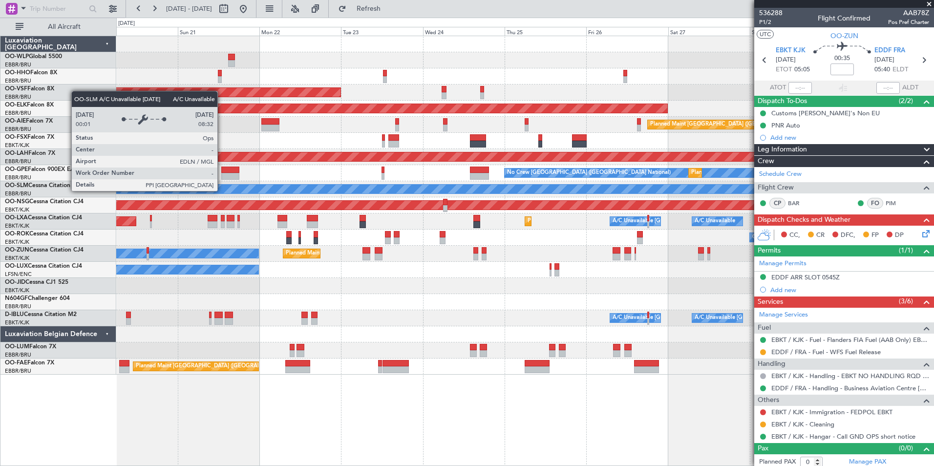
click at [112, 236] on div "Planned Maint Liege AOG Maint [GEOGRAPHIC_DATA] ([GEOGRAPHIC_DATA]) Planned Mai…" at bounding box center [467, 242] width 934 height 448
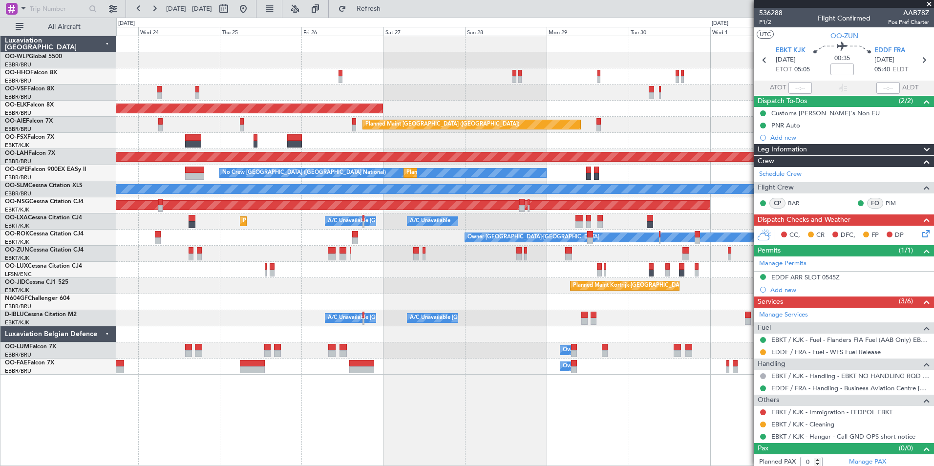
click at [0, 266] on html "[DATE] - [DATE] Refresh Quick Links All Aircraft AOG Maint [GEOGRAPHIC_DATA] ([…" at bounding box center [467, 233] width 934 height 466
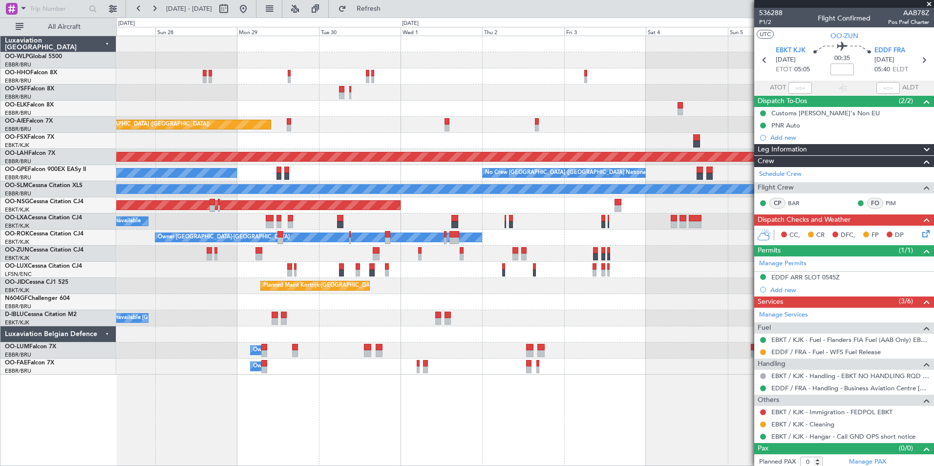
click at [0, 202] on html "[DATE] - [DATE] Refresh Quick Links All Aircraft Planned Maint [GEOGRAPHIC_DATA…" at bounding box center [467, 233] width 934 height 466
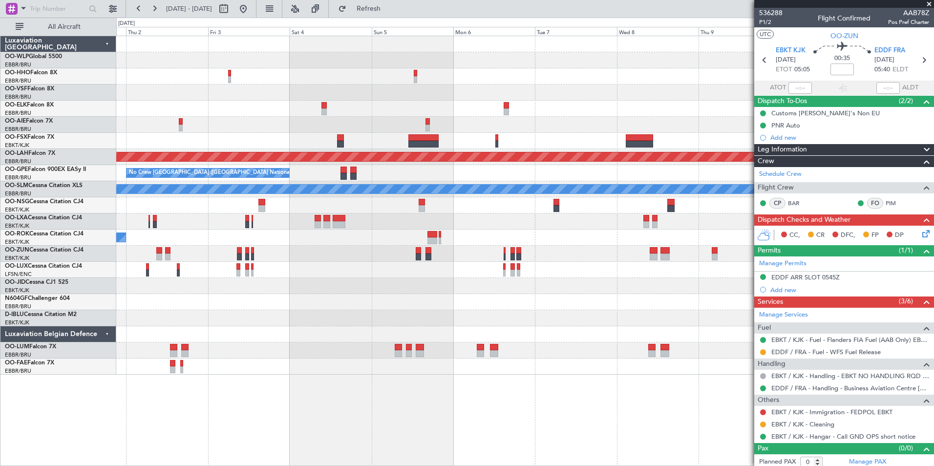
click at [0, 175] on html "[DATE] - [DATE] Refresh Quick Links All Aircraft Planned Maint [GEOGRAPHIC_DATA…" at bounding box center [467, 233] width 934 height 466
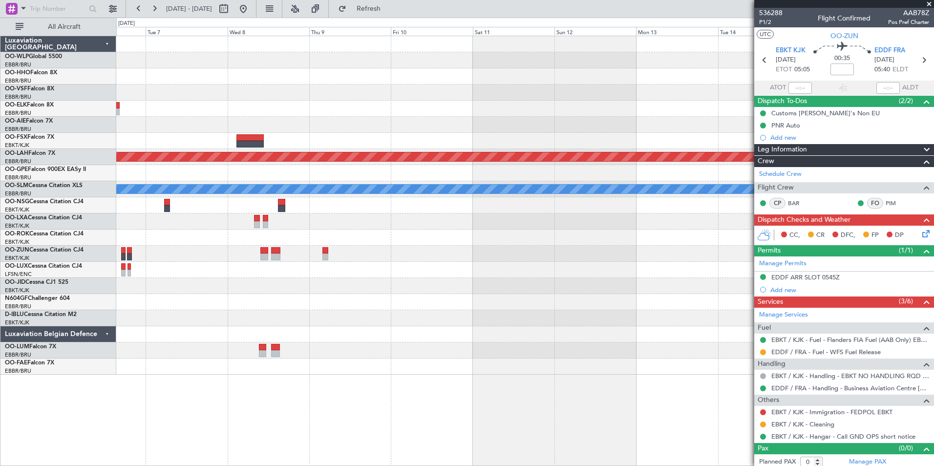
click at [63, 183] on div "Planned Maint [PERSON_NAME]-[GEOGRAPHIC_DATA][PERSON_NAME] ([GEOGRAPHIC_DATA][P…" at bounding box center [467, 242] width 934 height 448
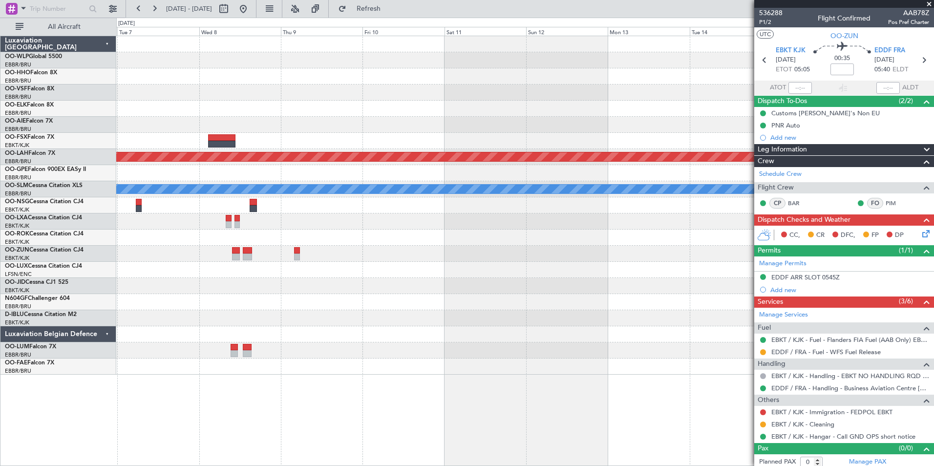
click at [139, 199] on div at bounding box center [524, 205] width 817 height 16
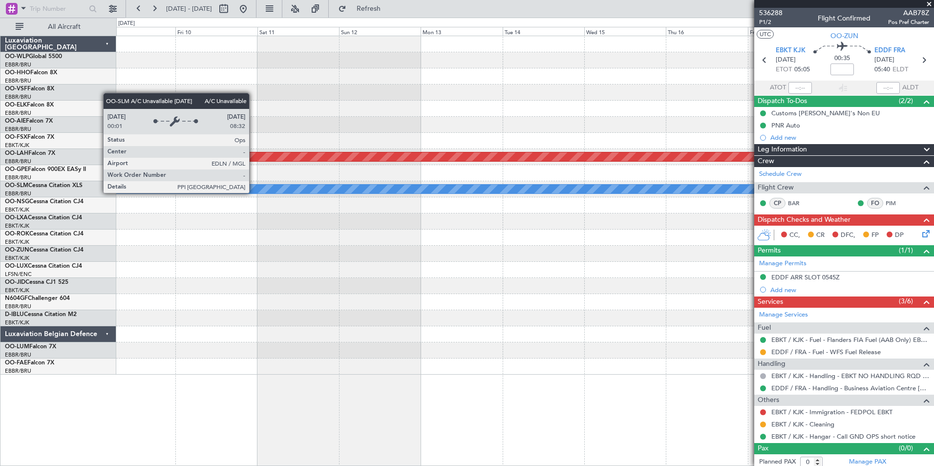
click at [244, 203] on div "Planned Maint [PERSON_NAME]-[GEOGRAPHIC_DATA][PERSON_NAME] ([GEOGRAPHIC_DATA][P…" at bounding box center [524, 205] width 817 height 338
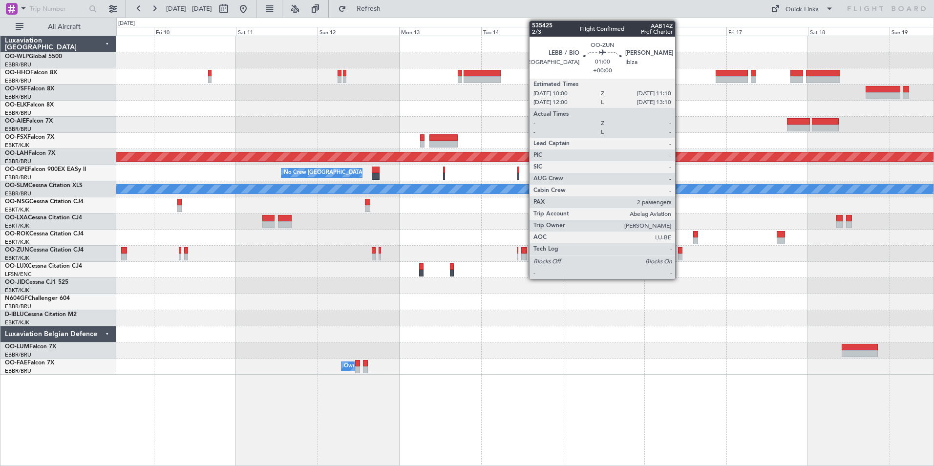
click at [679, 256] on div at bounding box center [680, 256] width 4 height 7
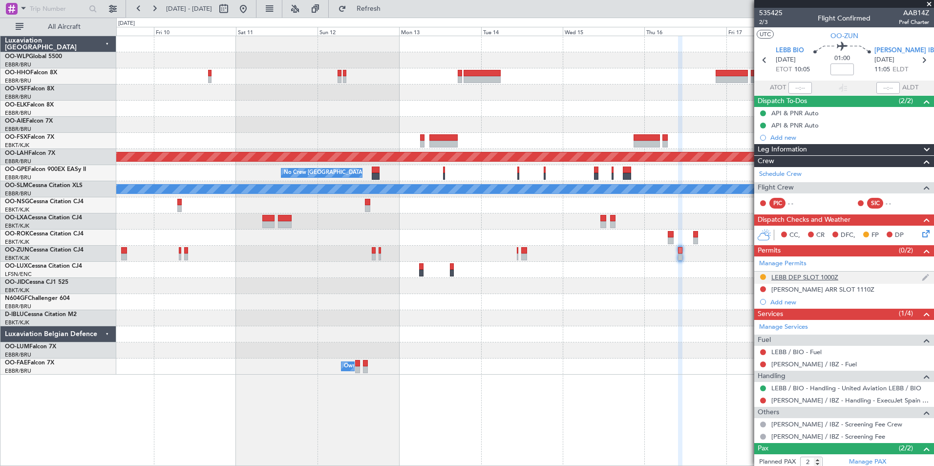
click at [785, 277] on div "LEBB DEP SLOT 1000Z" at bounding box center [804, 277] width 67 height 8
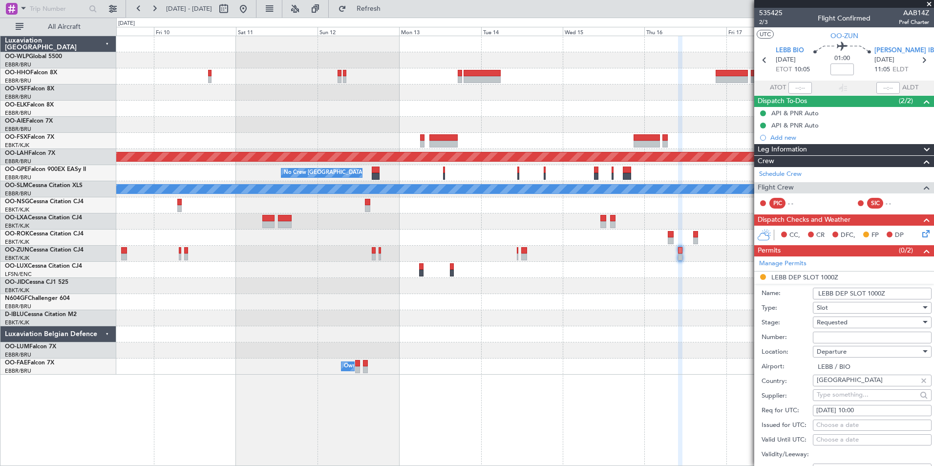
click at [843, 325] on span "Requested" at bounding box center [832, 322] width 31 height 9
click at [846, 401] on span "Received OK" at bounding box center [868, 396] width 103 height 15
click at [823, 334] on input "Number:" at bounding box center [872, 338] width 119 height 12
type input "APPROVED"
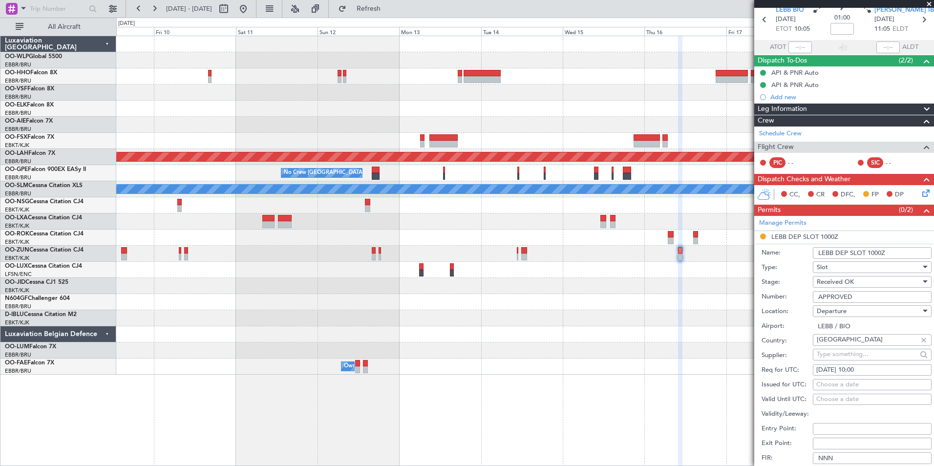
scroll to position [98, 0]
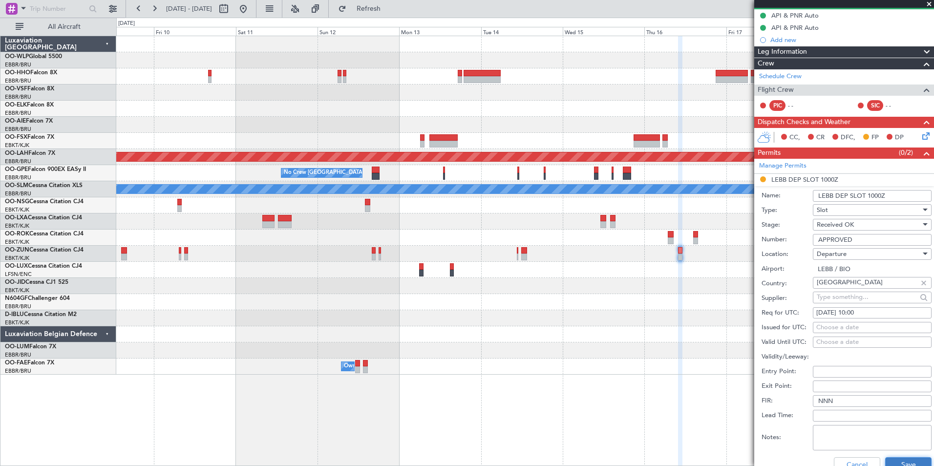
click at [899, 460] on button "Save" at bounding box center [908, 465] width 46 height 16
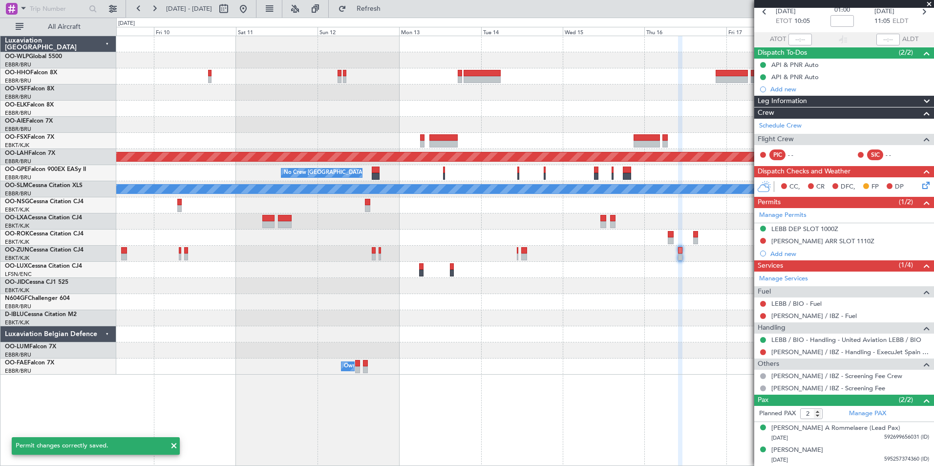
scroll to position [48, 0]
click at [780, 346] on div "[PERSON_NAME] / IBZ - Handling - ExecuJet Spain [PERSON_NAME] / IBZ" at bounding box center [844, 352] width 180 height 12
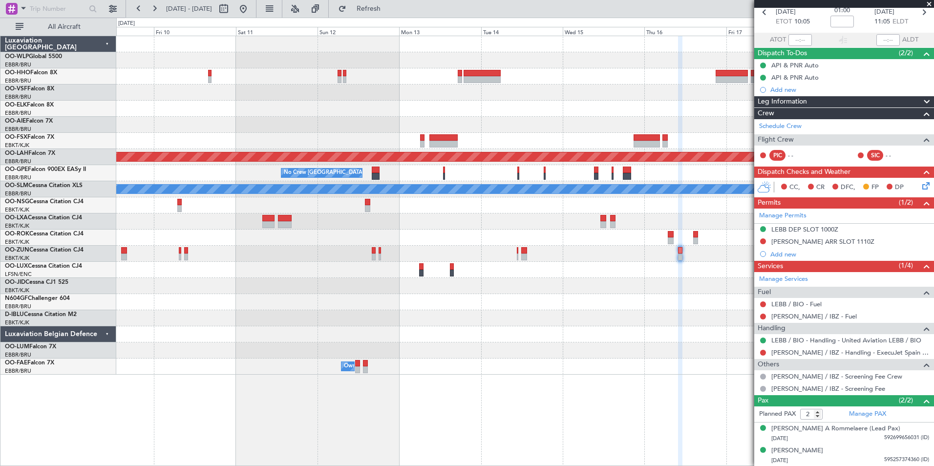
click at [781, 344] on div "LEBB / BIO - Handling - United Aviation LEBB / BIO" at bounding box center [844, 340] width 180 height 12
click at [780, 341] on link "LEBB / BIO - Handling - United Aviation LEBB / BIO" at bounding box center [846, 340] width 150 height 8
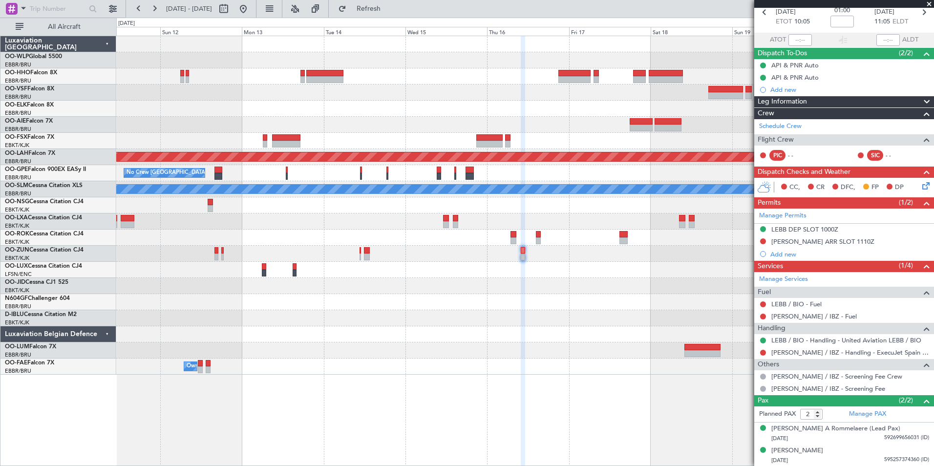
click at [493, 274] on div at bounding box center [524, 270] width 817 height 16
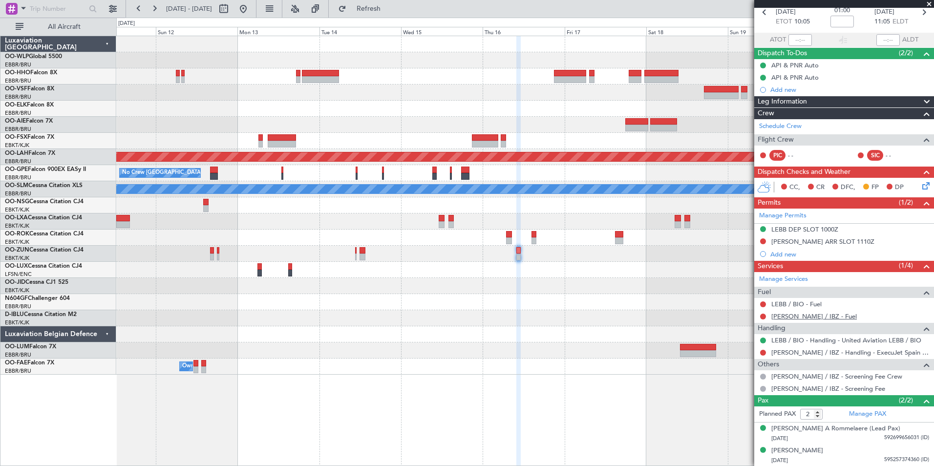
click at [798, 316] on link "[PERSON_NAME] / IBZ - Fuel" at bounding box center [813, 316] width 85 height 8
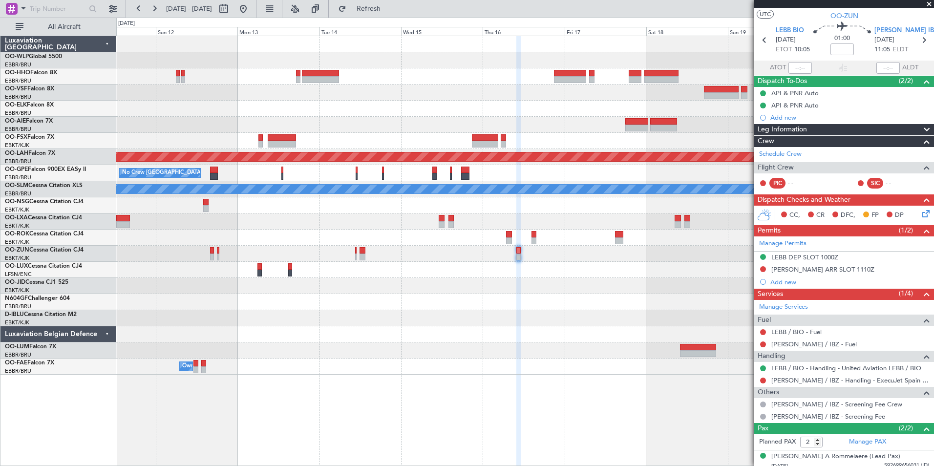
scroll to position [0, 0]
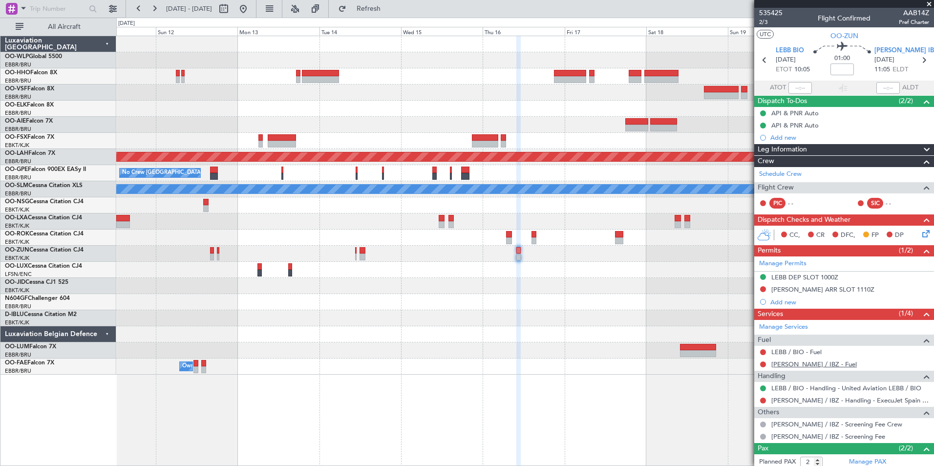
click at [780, 365] on link "[PERSON_NAME] / IBZ - Fuel" at bounding box center [813, 364] width 85 height 8
click at [790, 347] on div "LEBB / BIO - Fuel" at bounding box center [844, 352] width 180 height 12
click at [791, 348] on link "LEBB / BIO - Fuel" at bounding box center [796, 352] width 50 height 8
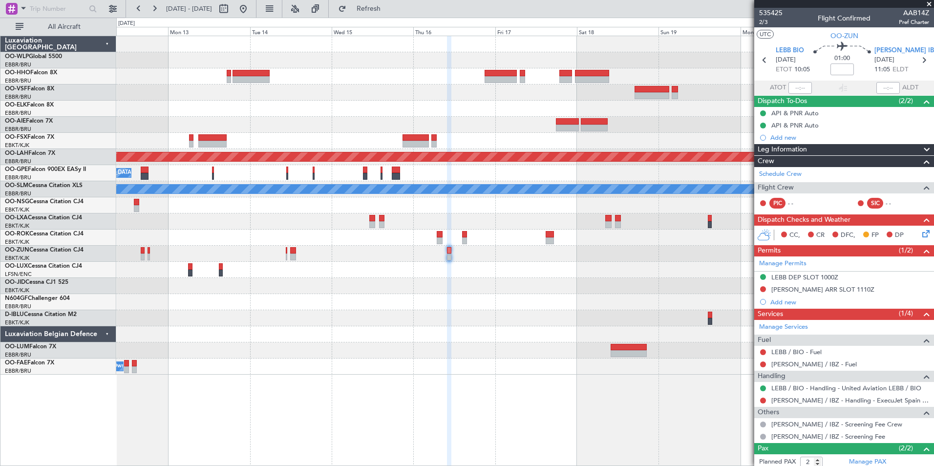
click at [566, 251] on div "Planned Maint [PERSON_NAME]-[GEOGRAPHIC_DATA][PERSON_NAME] ([GEOGRAPHIC_DATA][P…" at bounding box center [524, 205] width 817 height 338
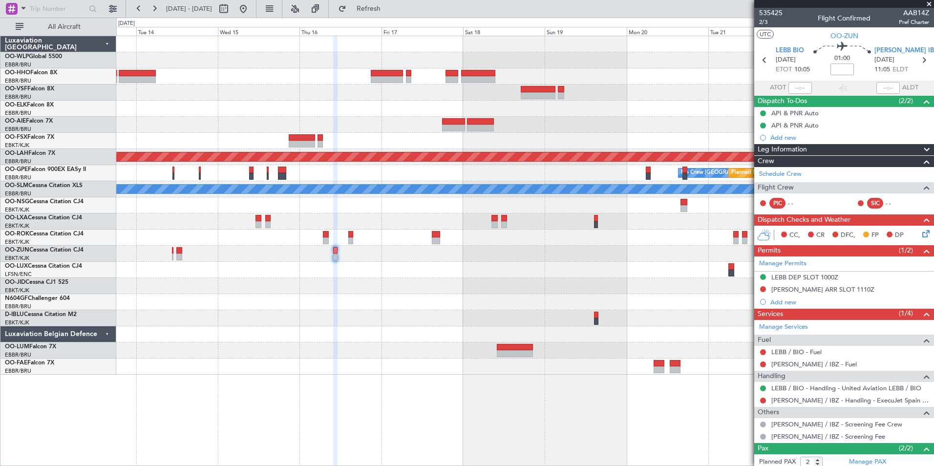
click at [513, 231] on div "Planned Maint [PERSON_NAME]-[GEOGRAPHIC_DATA][PERSON_NAME] ([GEOGRAPHIC_DATA][P…" at bounding box center [524, 205] width 817 height 338
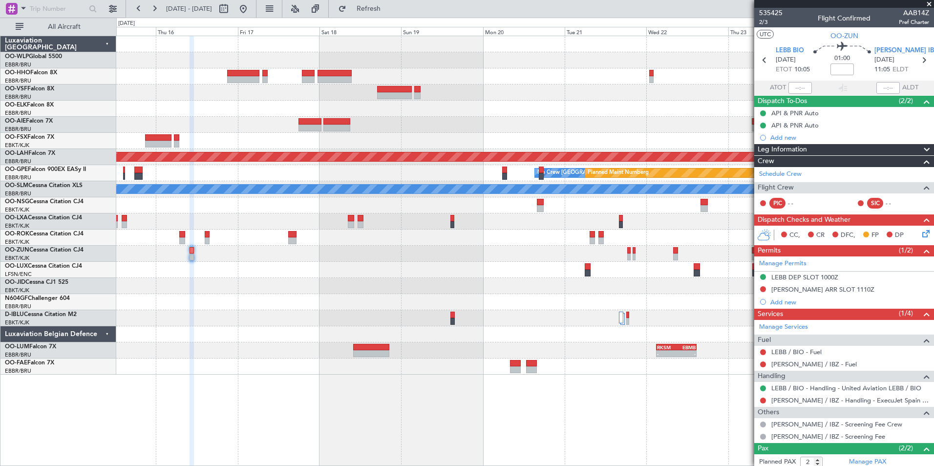
click at [522, 258] on div at bounding box center [524, 254] width 817 height 16
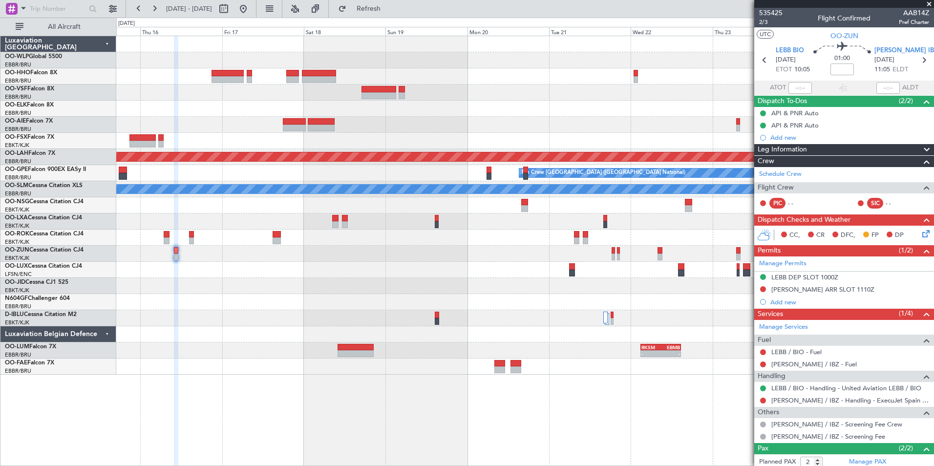
click at [616, 225] on div "Planned Maint [PERSON_NAME]-[GEOGRAPHIC_DATA][PERSON_NAME] ([GEOGRAPHIC_DATA][P…" at bounding box center [524, 205] width 817 height 338
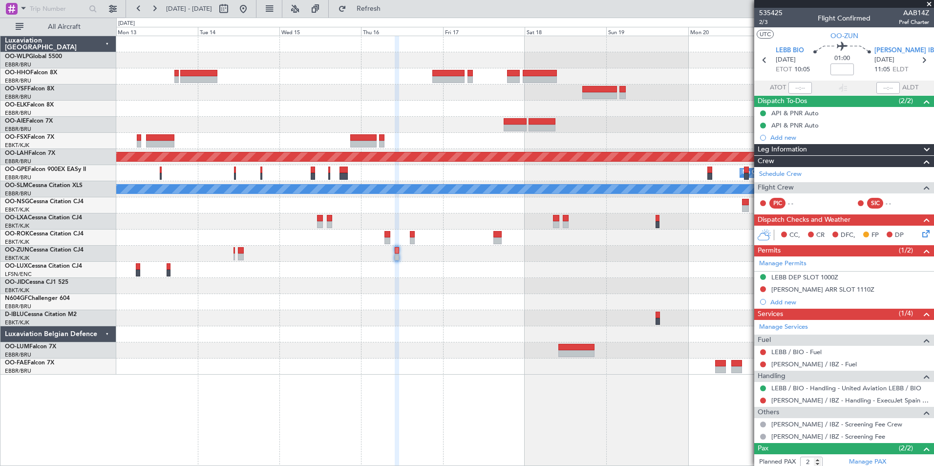
click at [424, 206] on div at bounding box center [524, 205] width 817 height 16
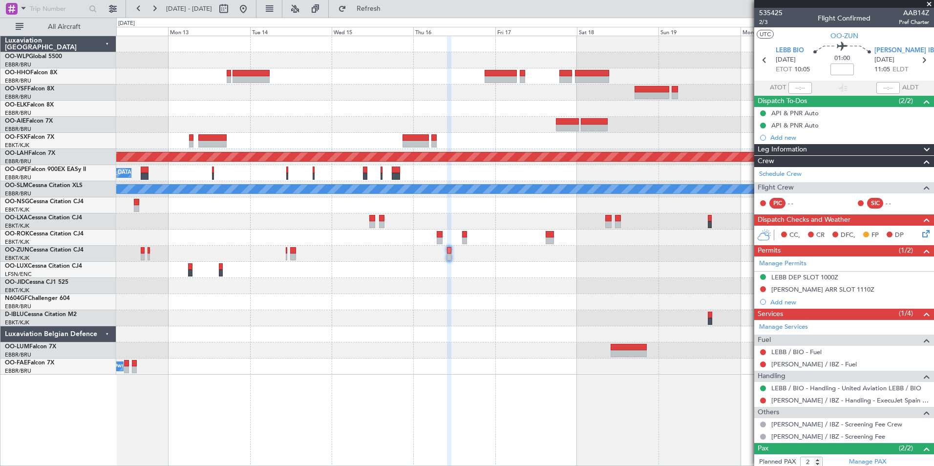
click at [480, 211] on div at bounding box center [524, 205] width 817 height 16
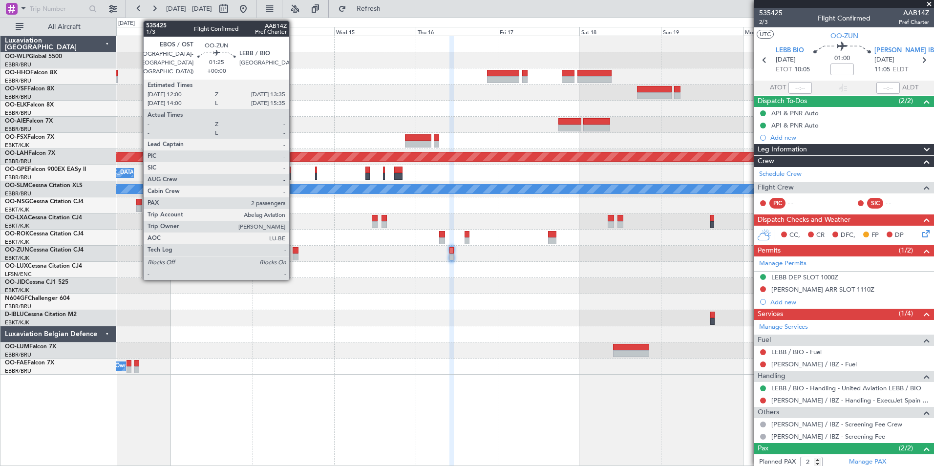
click at [294, 255] on div at bounding box center [296, 256] width 6 height 7
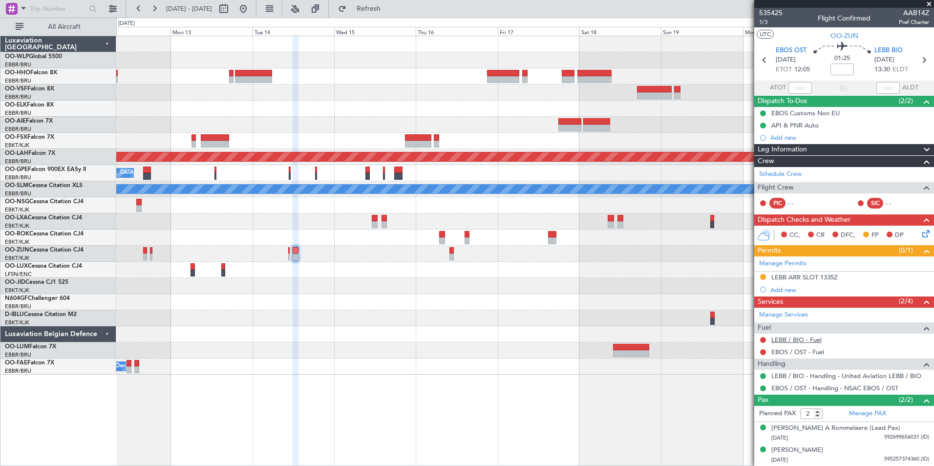
click at [787, 342] on link "LEBB / BIO - Fuel" at bounding box center [796, 340] width 50 height 8
click at [785, 353] on link "EBOS / OST - Fuel" at bounding box center [797, 352] width 53 height 8
click at [811, 278] on div "LEBB ARR SLOT 1335Z" at bounding box center [804, 277] width 66 height 8
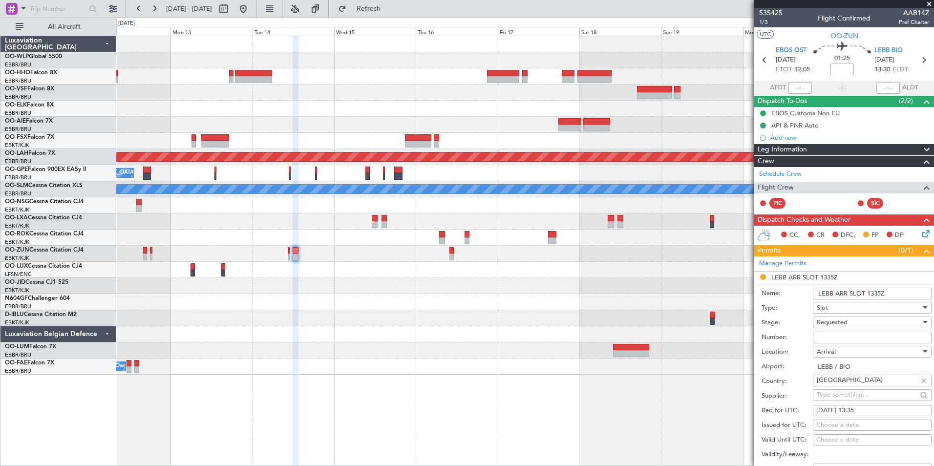
click at [831, 337] on input "Number:" at bounding box center [872, 338] width 119 height 12
type input "APPROVED"
click at [842, 319] on span "Requested" at bounding box center [832, 322] width 31 height 9
click at [854, 398] on span "Received OK" at bounding box center [868, 396] width 103 height 15
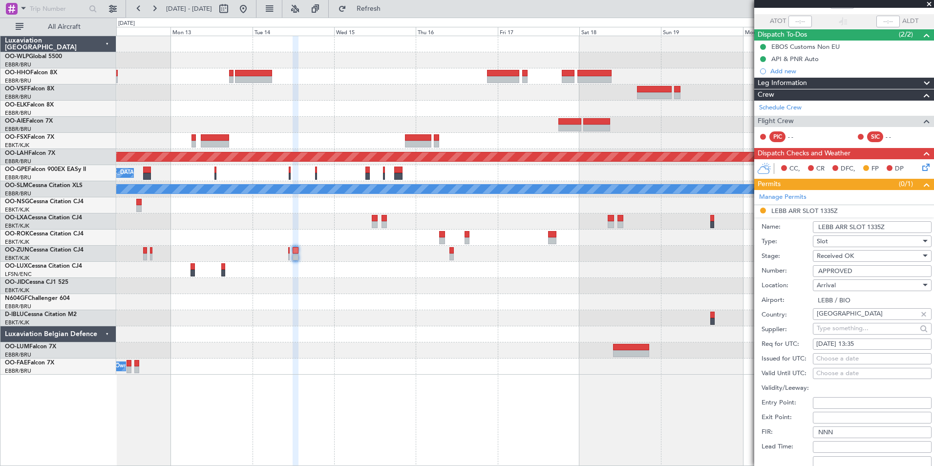
scroll to position [147, 0]
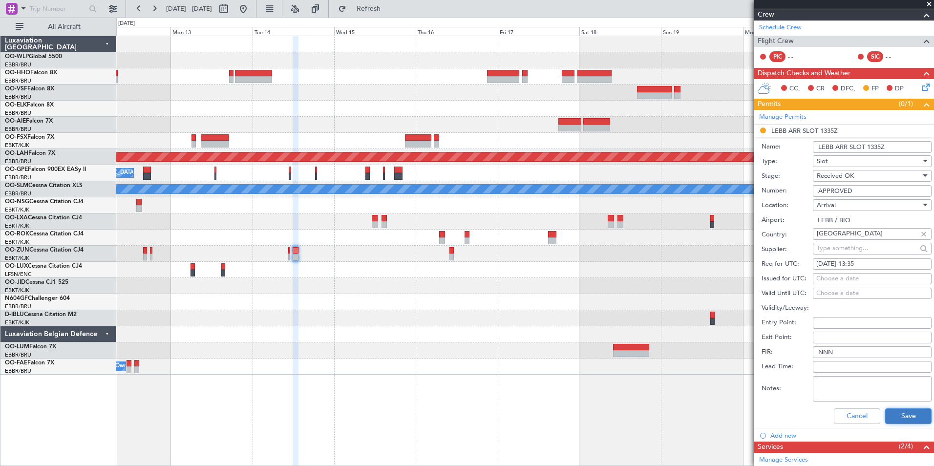
click at [901, 419] on button "Save" at bounding box center [908, 416] width 46 height 16
click at [858, 419] on button "Cancel" at bounding box center [857, 416] width 46 height 16
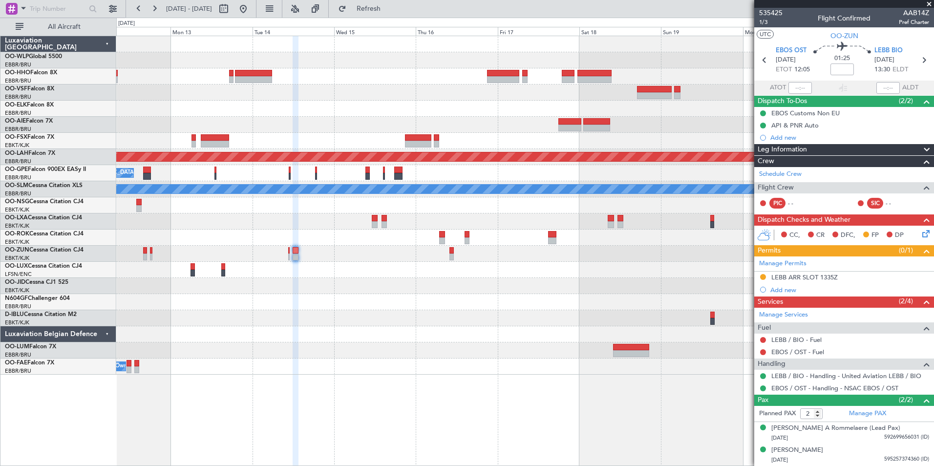
scroll to position [0, 0]
click at [817, 277] on div "LEBB ARR SLOT 1335Z" at bounding box center [804, 277] width 66 height 8
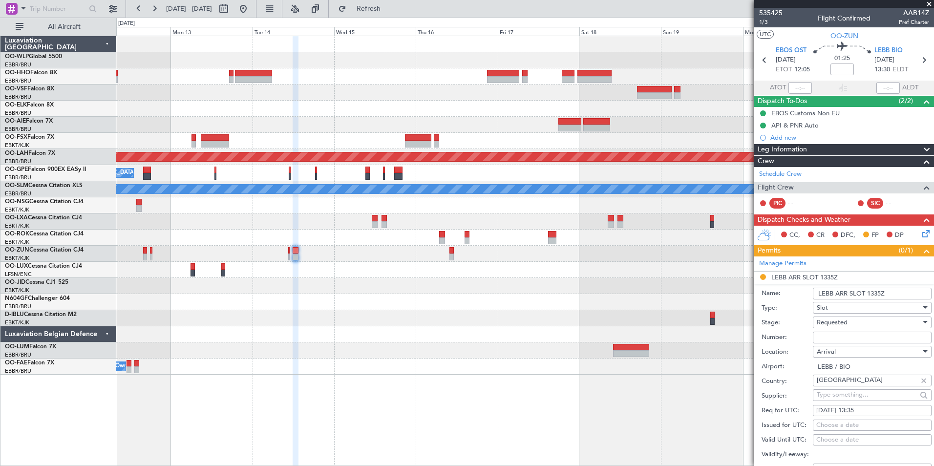
click at [843, 338] on input "Number:" at bounding box center [872, 338] width 119 height 12
type input "approved"
click at [860, 324] on div "Requested" at bounding box center [869, 322] width 104 height 15
click at [848, 394] on span "Received OK" at bounding box center [868, 396] width 103 height 15
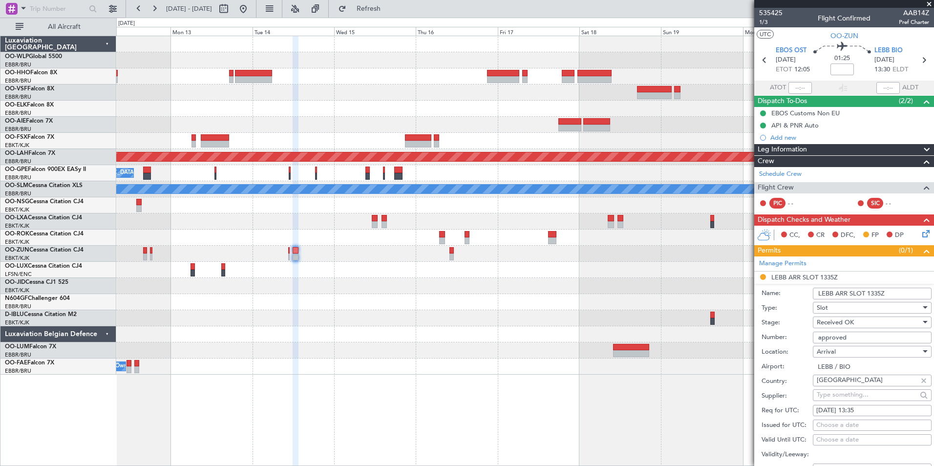
scroll to position [147, 0]
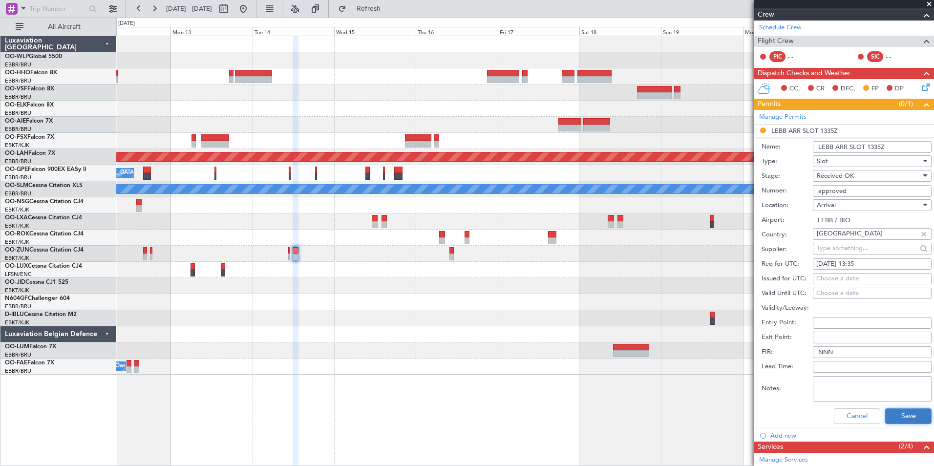
click at [897, 412] on button "Save" at bounding box center [908, 416] width 46 height 16
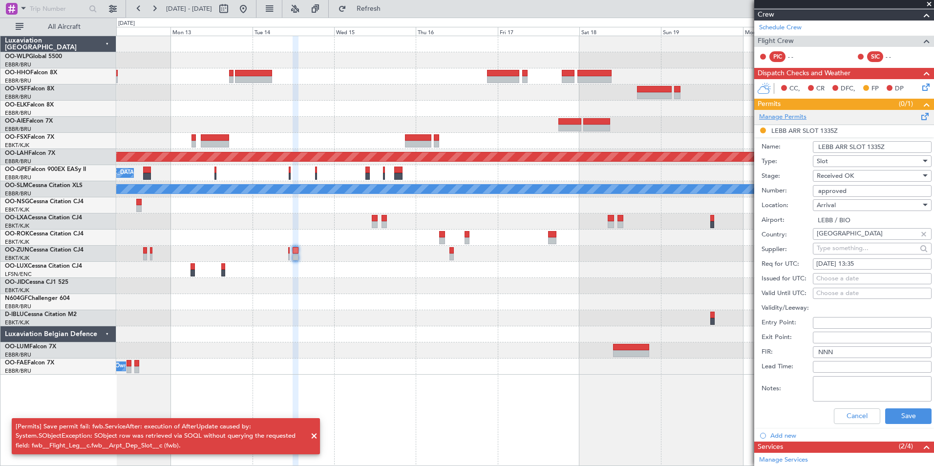
click at [777, 114] on link "Manage Permits" at bounding box center [782, 117] width 47 height 10
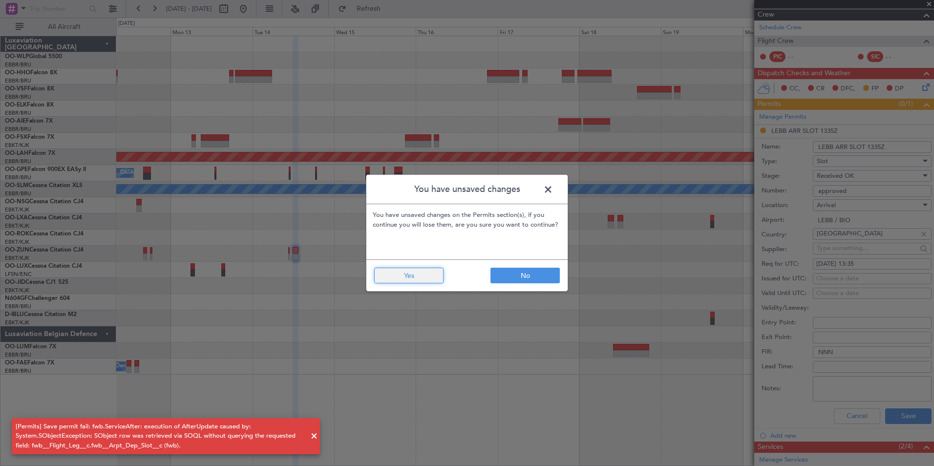
click at [428, 273] on button "Yes" at bounding box center [408, 276] width 69 height 16
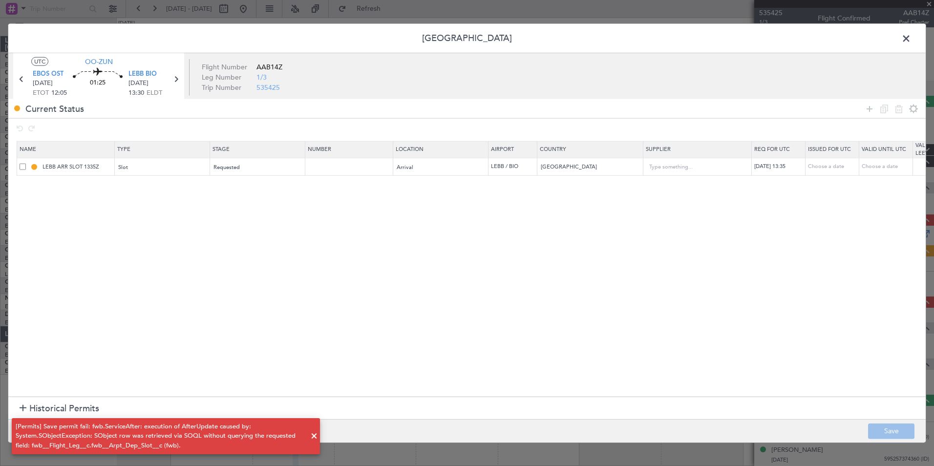
scroll to position [0, 0]
click at [330, 169] on input "text" at bounding box center [350, 167] width 85 height 8
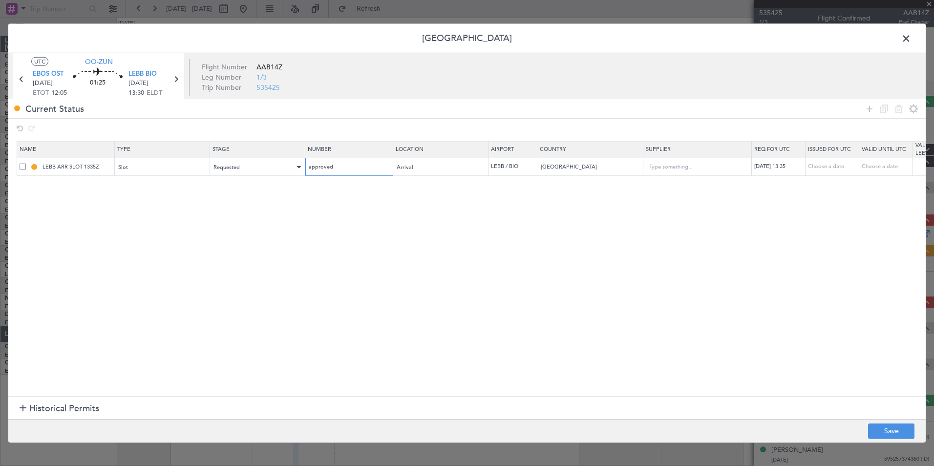
type input "approved"
click at [254, 170] on div "Requested" at bounding box center [254, 167] width 81 height 15
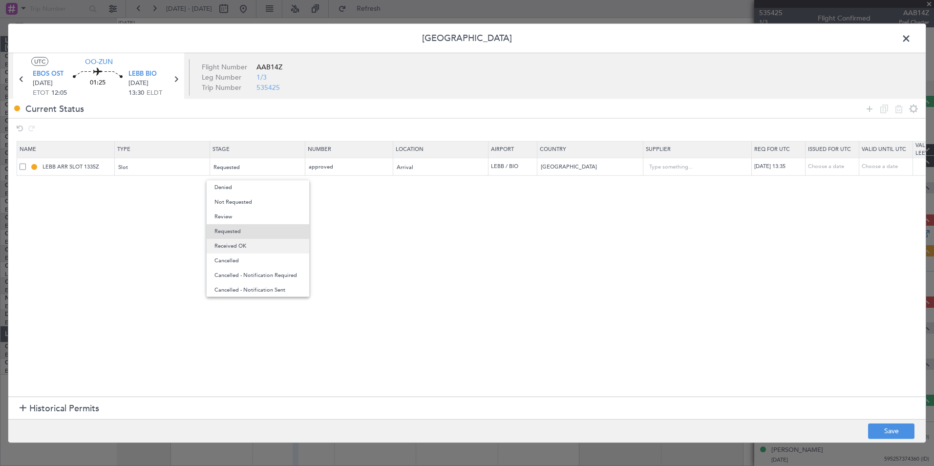
click at [234, 242] on span "Received OK" at bounding box center [257, 246] width 87 height 15
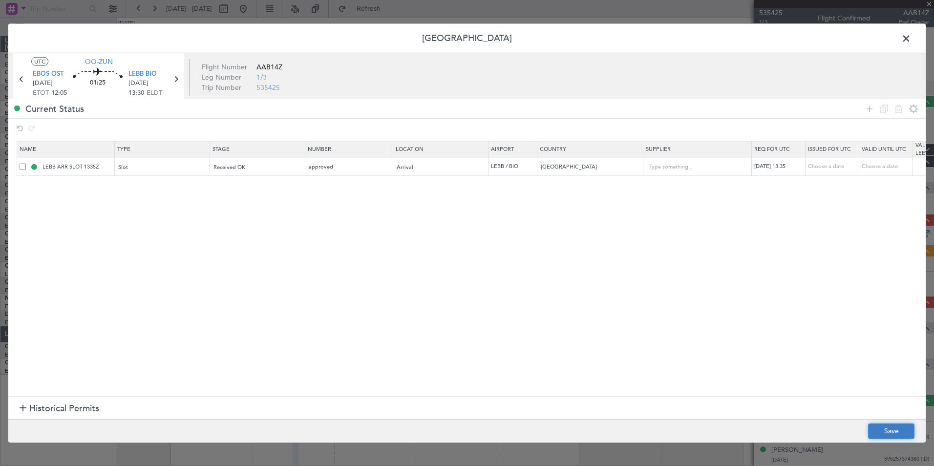
click at [874, 426] on button "Save" at bounding box center [891, 431] width 46 height 16
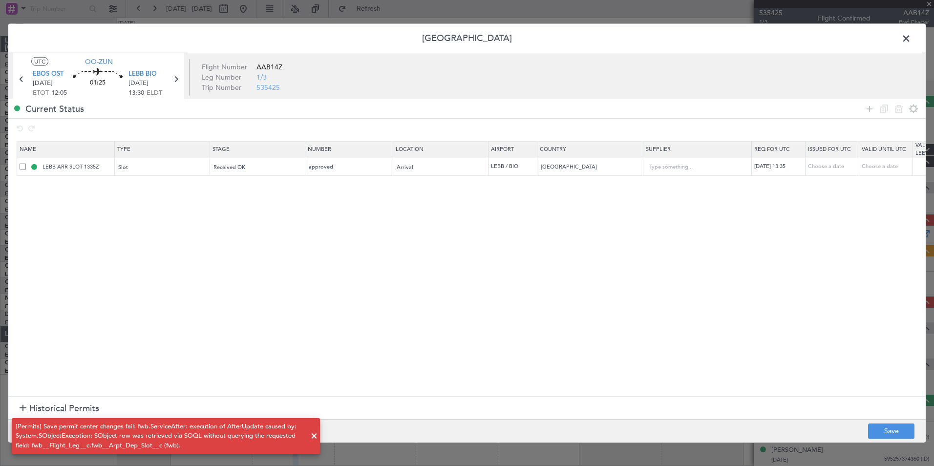
click at [911, 39] on span at bounding box center [911, 41] width 0 height 20
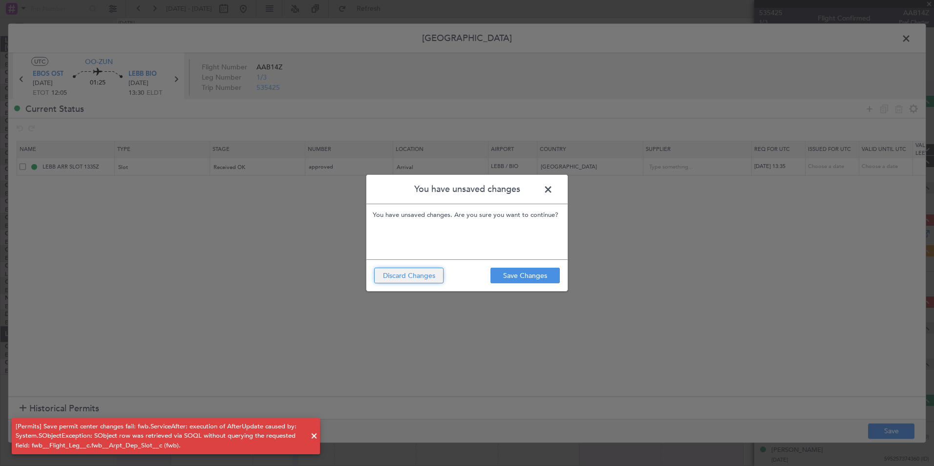
click at [410, 271] on button "Discard Changes" at bounding box center [408, 276] width 69 height 16
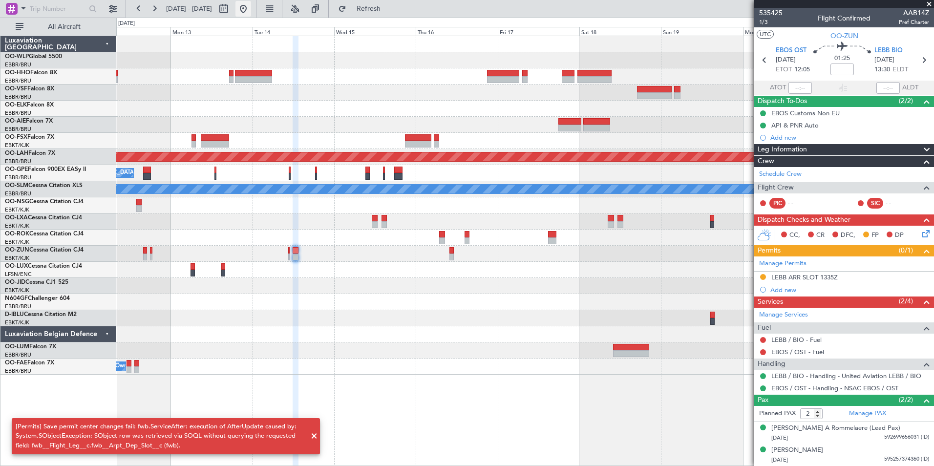
click at [251, 9] on button at bounding box center [243, 9] width 16 height 16
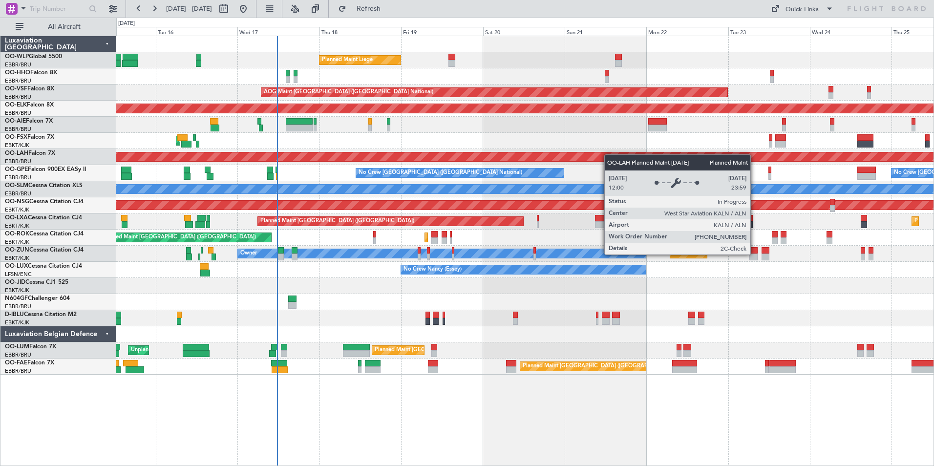
click at [397, 158] on div "Planned Maint Liege AOG Maint [GEOGRAPHIC_DATA] ([GEOGRAPHIC_DATA]) Planned Mai…" at bounding box center [524, 205] width 817 height 338
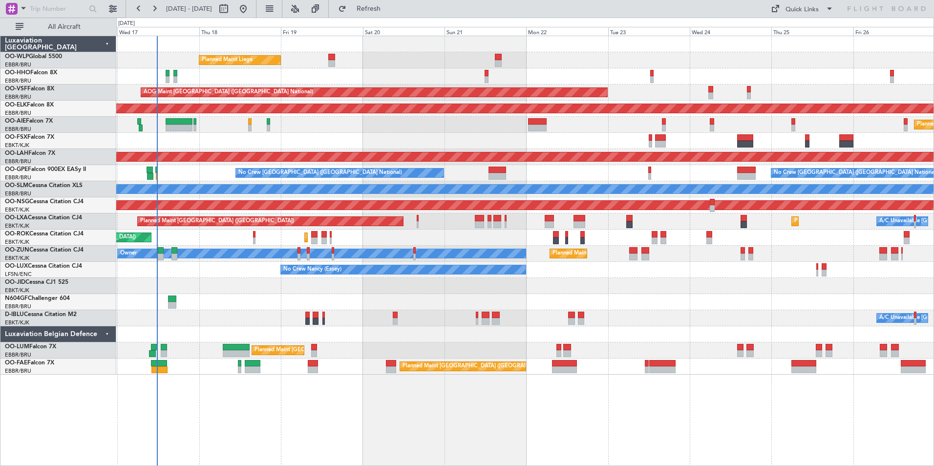
click at [566, 208] on div "Planned Maint [GEOGRAPHIC_DATA] ([GEOGRAPHIC_DATA])" at bounding box center [524, 205] width 817 height 16
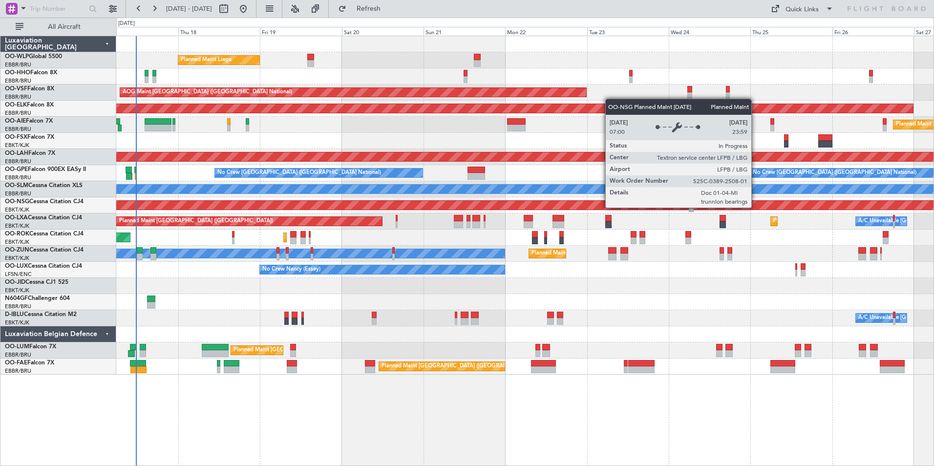
click at [506, 214] on div "Planned Maint Liege AOG Maint [GEOGRAPHIC_DATA] ([GEOGRAPHIC_DATA]) Planned Mai…" at bounding box center [524, 205] width 817 height 338
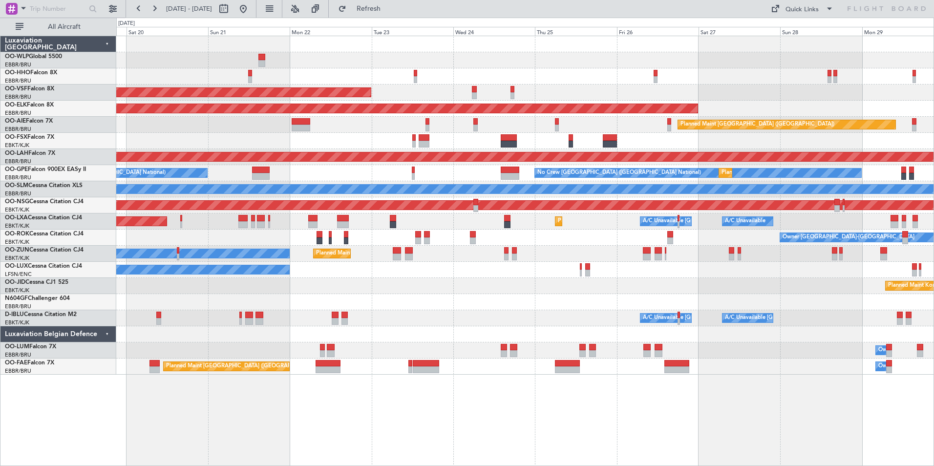
click at [451, 274] on div "Planned Maint Liege AOG Maint [GEOGRAPHIC_DATA] ([GEOGRAPHIC_DATA]) Planned Mai…" at bounding box center [524, 205] width 817 height 338
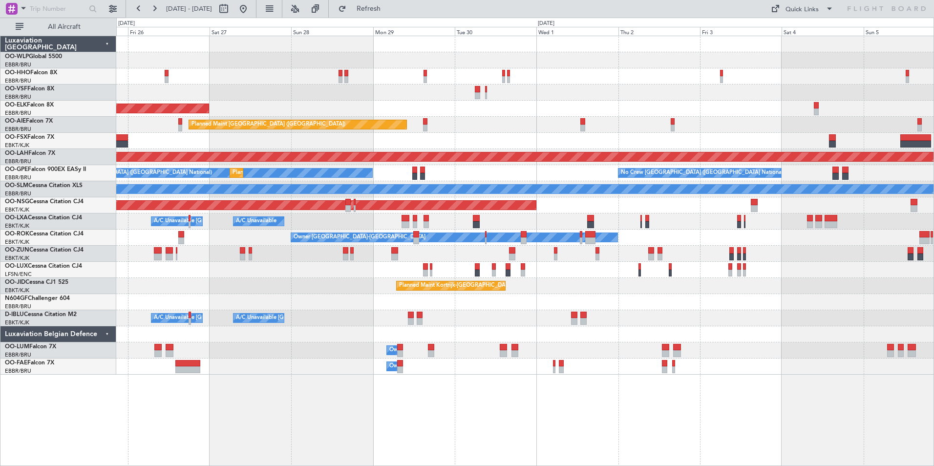
click at [439, 302] on div "Planned Maint Kortrijk-[GEOGRAPHIC_DATA] Planned Maint [GEOGRAPHIC_DATA] ([GEOG…" at bounding box center [524, 205] width 817 height 338
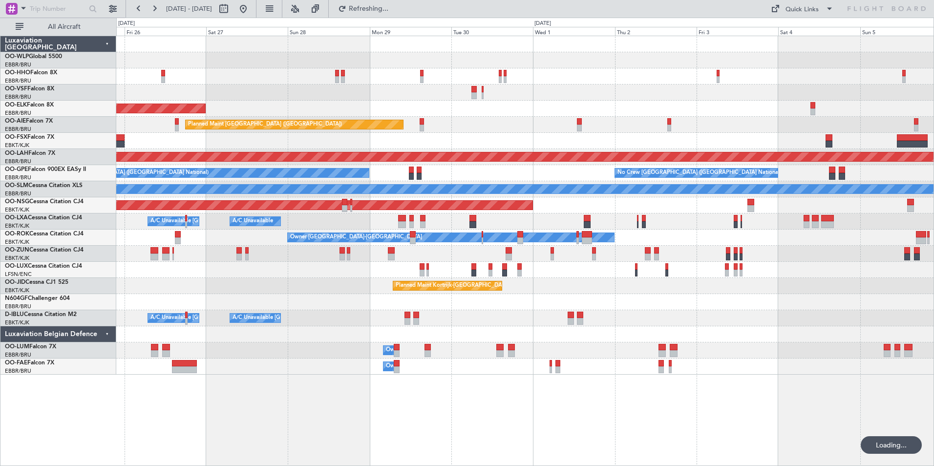
click at [210, 191] on div "Planned Maint Kortrijk-[GEOGRAPHIC_DATA] Planned Maint [GEOGRAPHIC_DATA] ([GEOG…" at bounding box center [524, 205] width 817 height 338
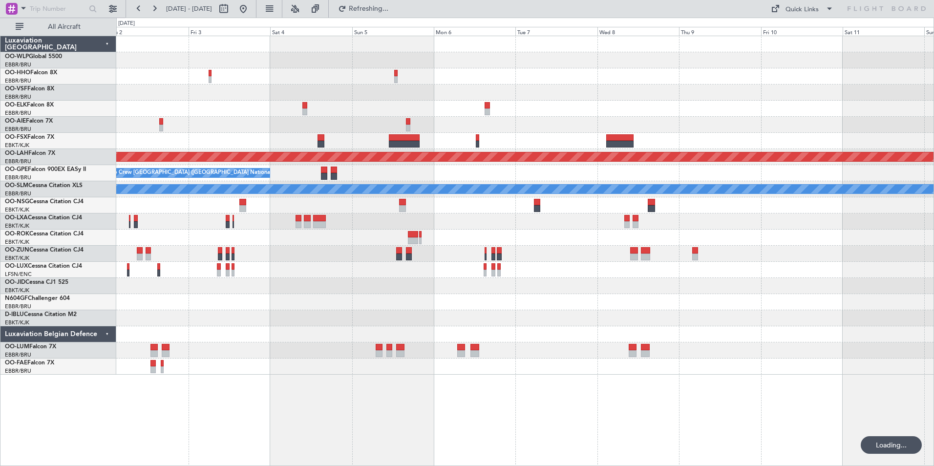
click at [247, 181] on div "Planned Maint [PERSON_NAME]-[GEOGRAPHIC_DATA][PERSON_NAME] ([GEOGRAPHIC_DATA][P…" at bounding box center [524, 205] width 817 height 338
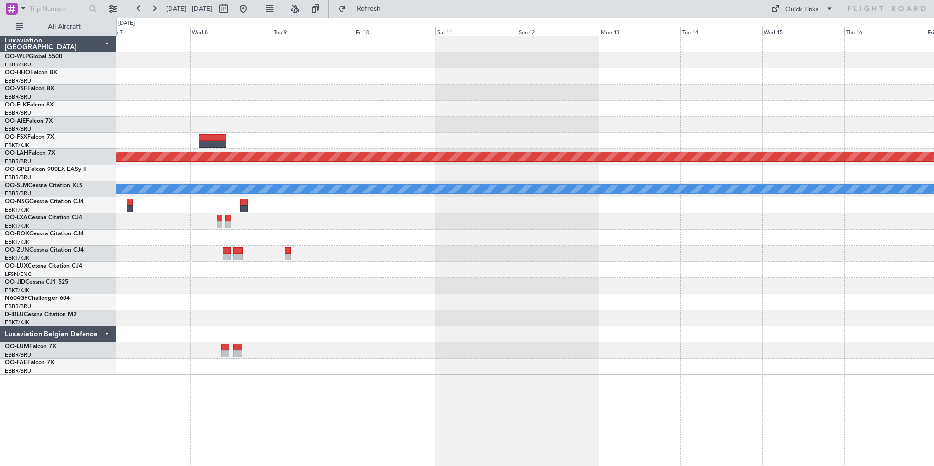
click at [239, 171] on div "Planned Maint [PERSON_NAME]-[GEOGRAPHIC_DATA][PERSON_NAME] ([GEOGRAPHIC_DATA][P…" at bounding box center [524, 205] width 817 height 338
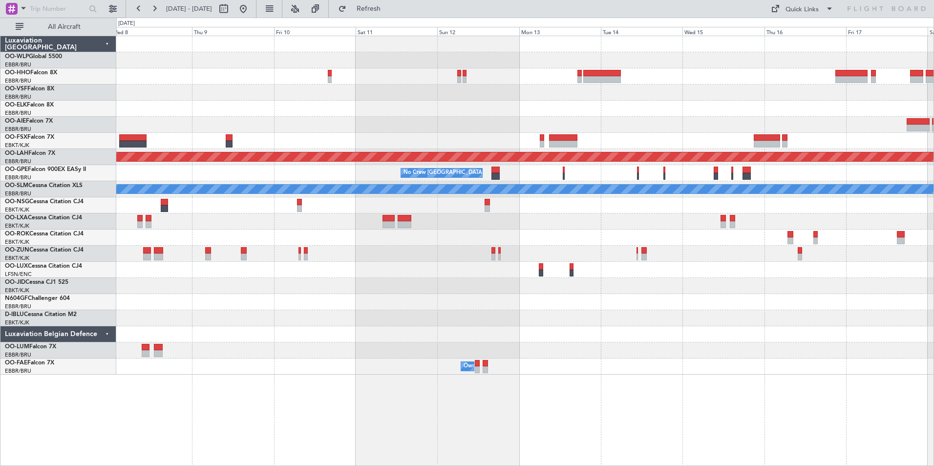
click at [803, 254] on div at bounding box center [524, 254] width 817 height 16
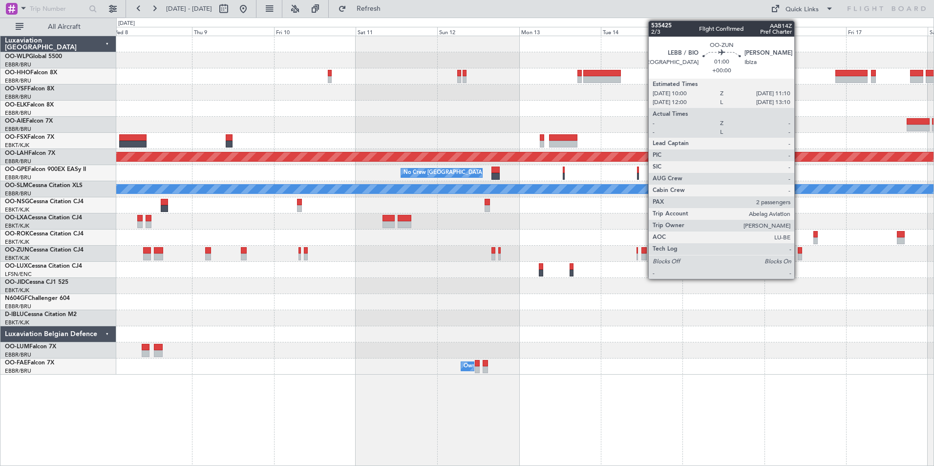
click at [799, 254] on div at bounding box center [800, 256] width 4 height 7
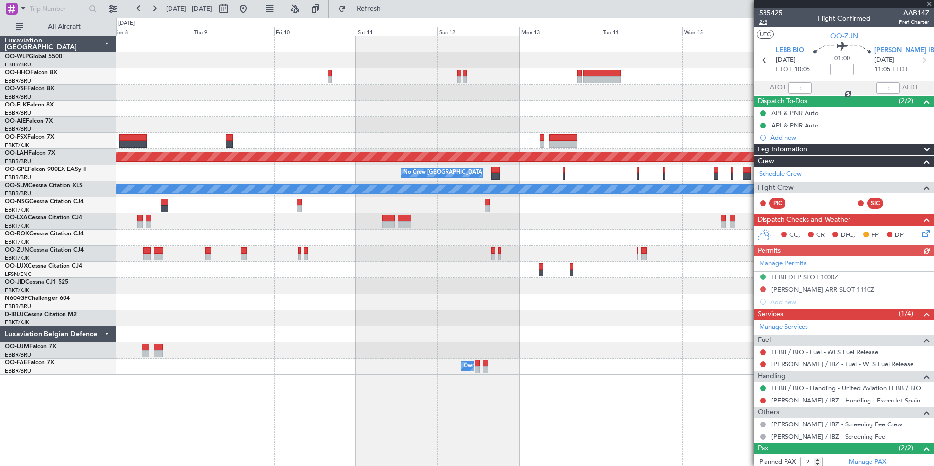
click at [764, 21] on span "2/3" at bounding box center [770, 22] width 23 height 8
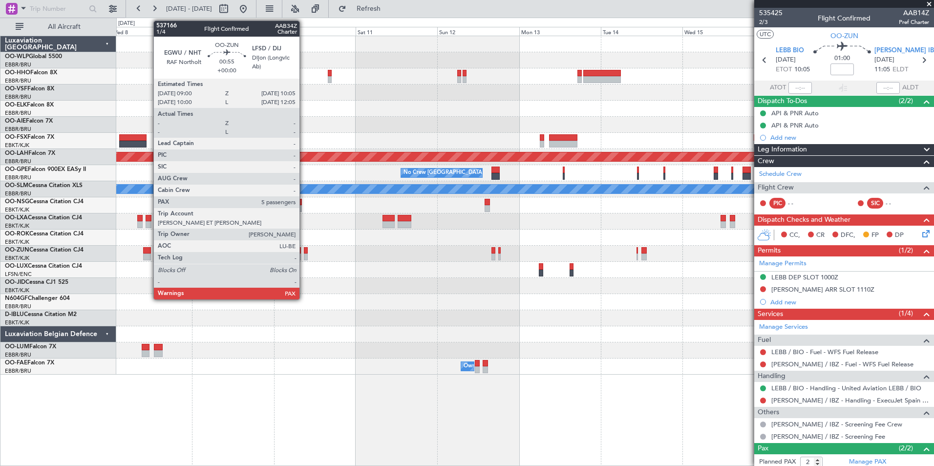
click at [304, 252] on div at bounding box center [306, 250] width 4 height 7
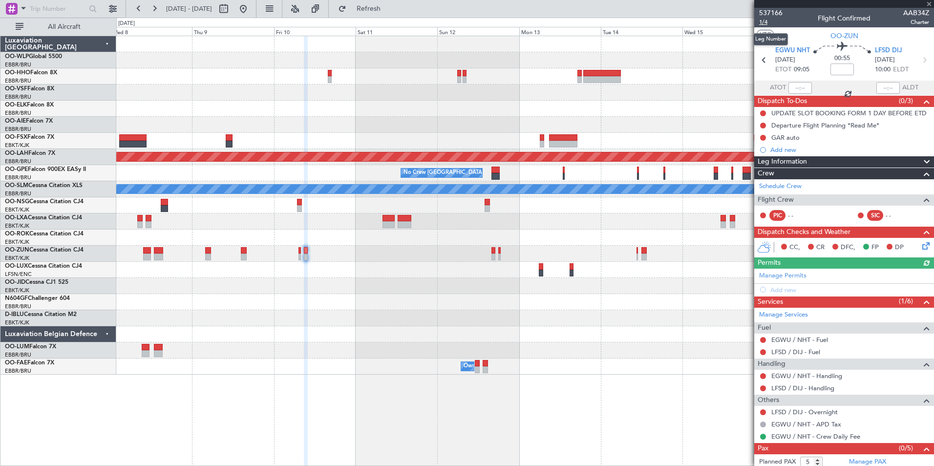
click at [762, 24] on span "1/4" at bounding box center [770, 22] width 23 height 8
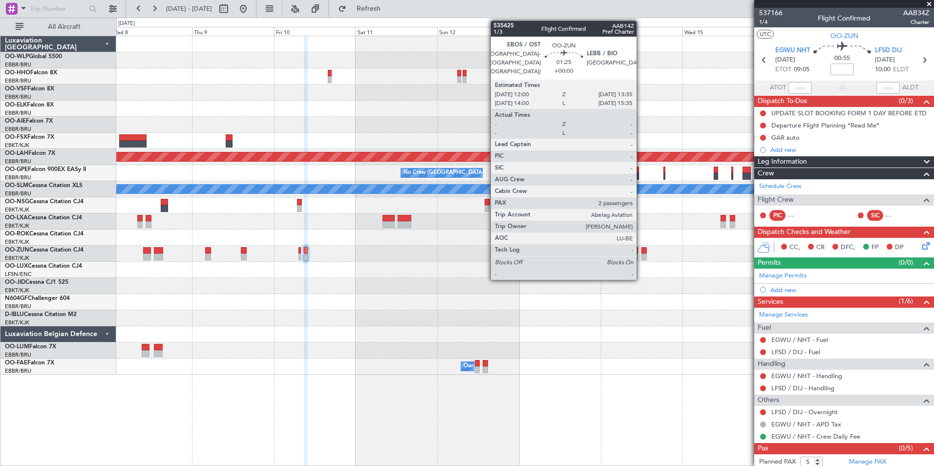
click at [641, 254] on div at bounding box center [644, 256] width 6 height 7
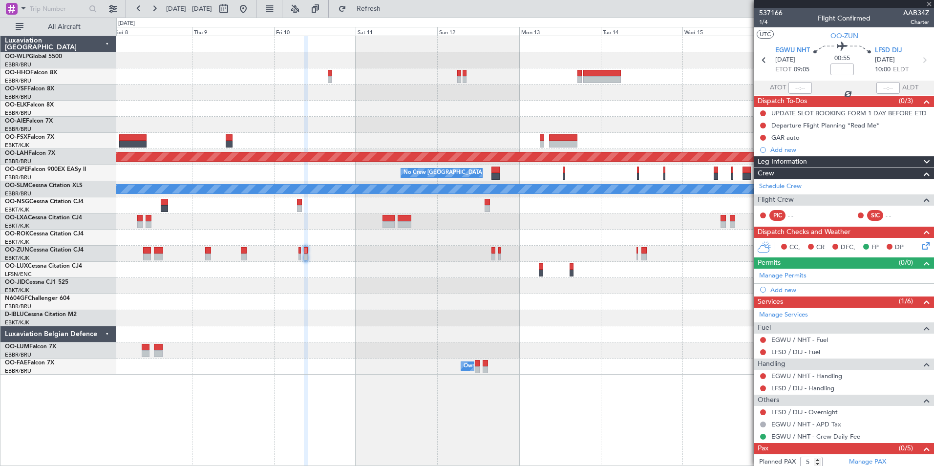
type input "2"
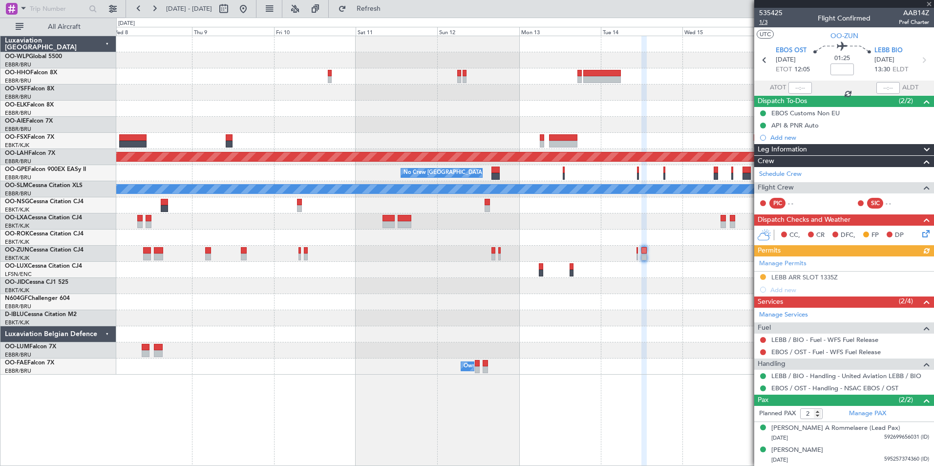
click at [764, 25] on span "1/3" at bounding box center [770, 22] width 23 height 8
drag, startPoint x: 273, startPoint y: 13, endPoint x: 268, endPoint y: 16, distance: 5.3
click at [251, 16] on button at bounding box center [243, 9] width 16 height 16
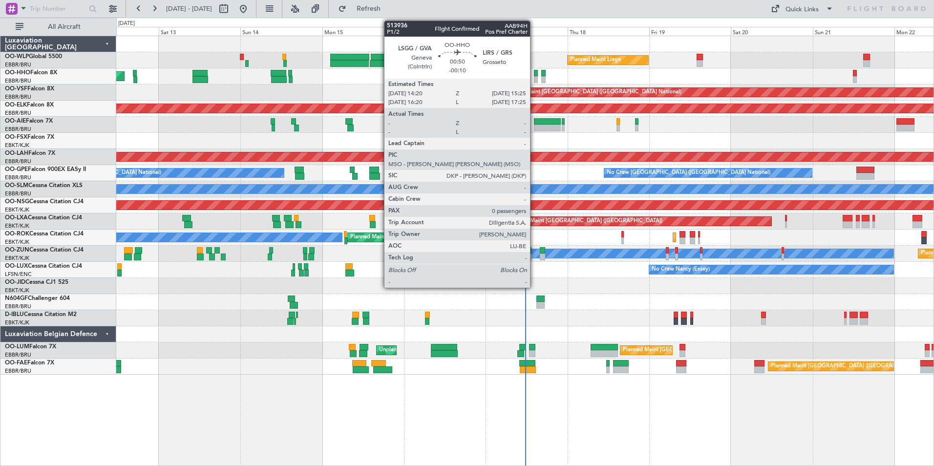
click at [534, 75] on div at bounding box center [536, 73] width 4 height 7
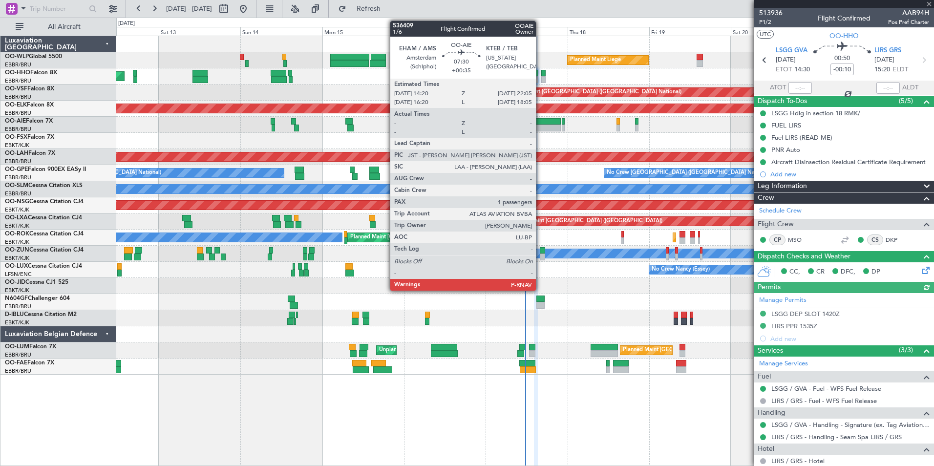
click at [540, 126] on div at bounding box center [547, 128] width 27 height 7
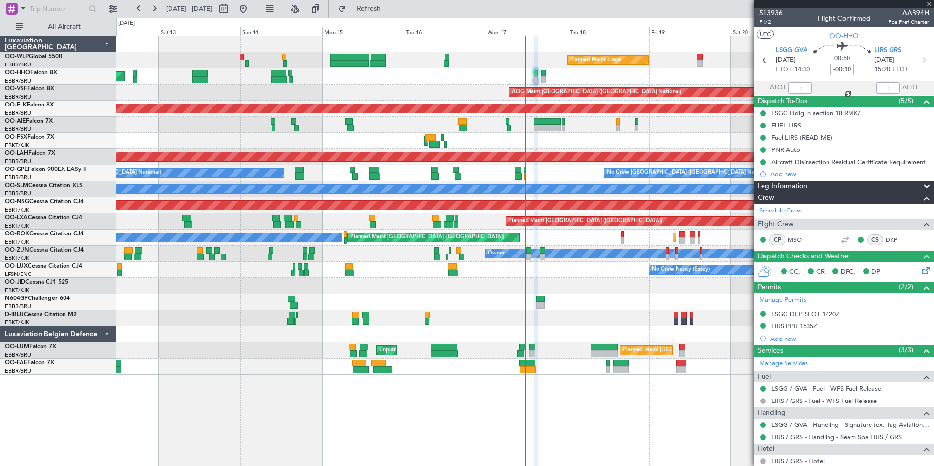
type input "+00:35"
type input "1"
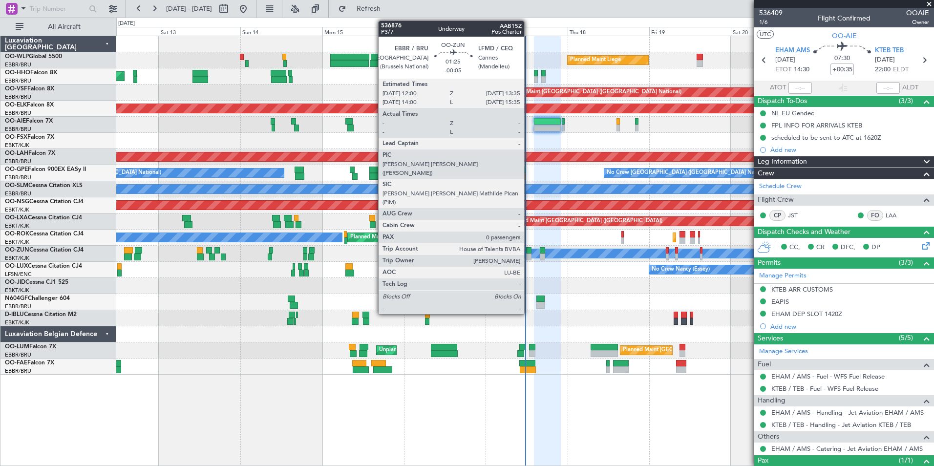
click at [528, 253] on div at bounding box center [529, 250] width 6 height 7
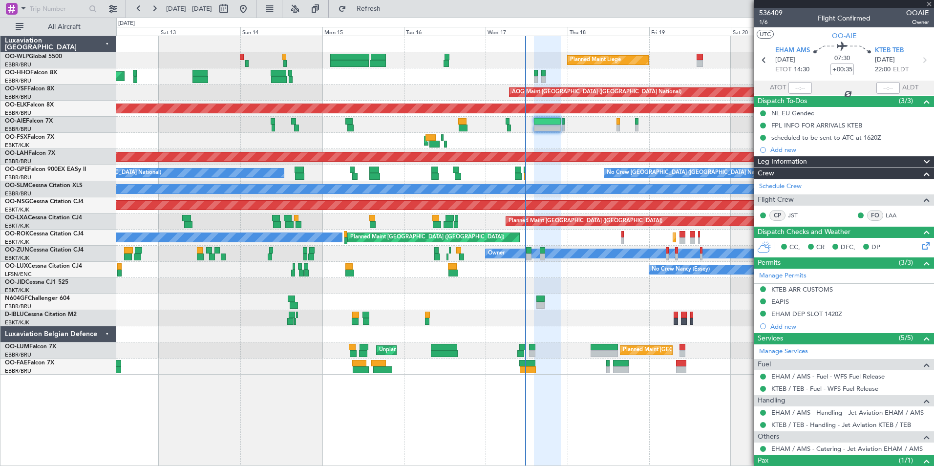
type input "-00:05"
type input "0"
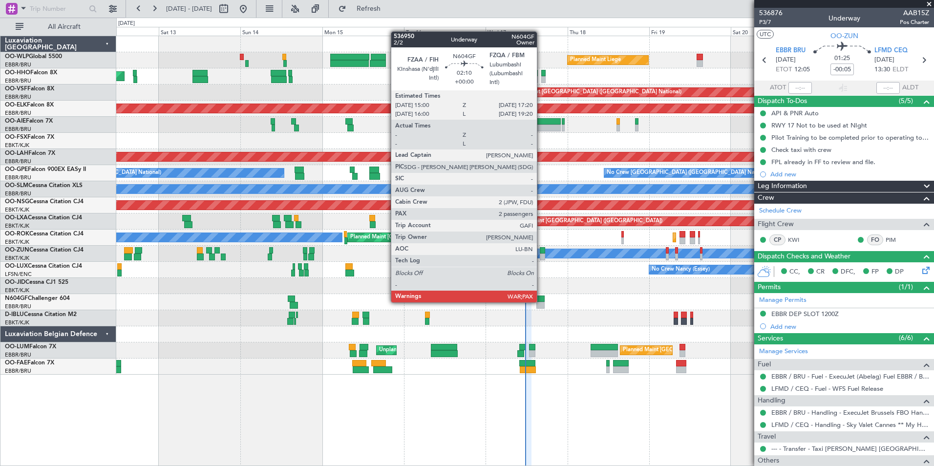
click at [541, 301] on div at bounding box center [540, 298] width 8 height 7
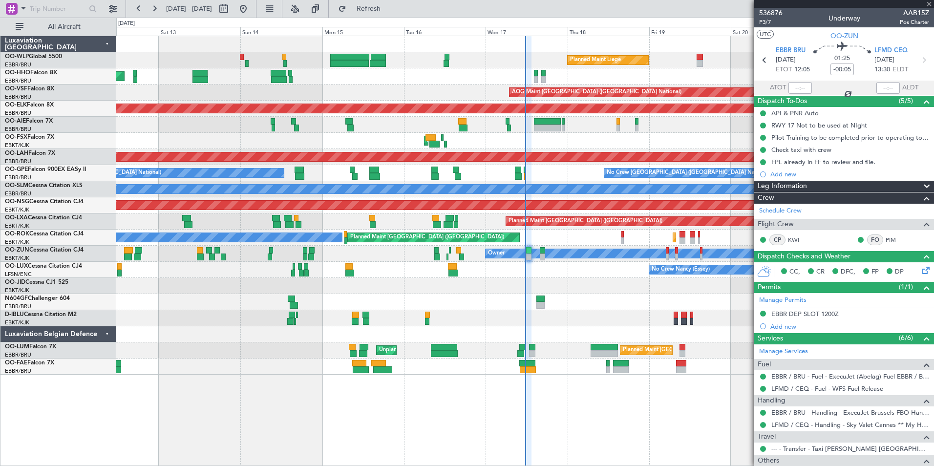
type input "2"
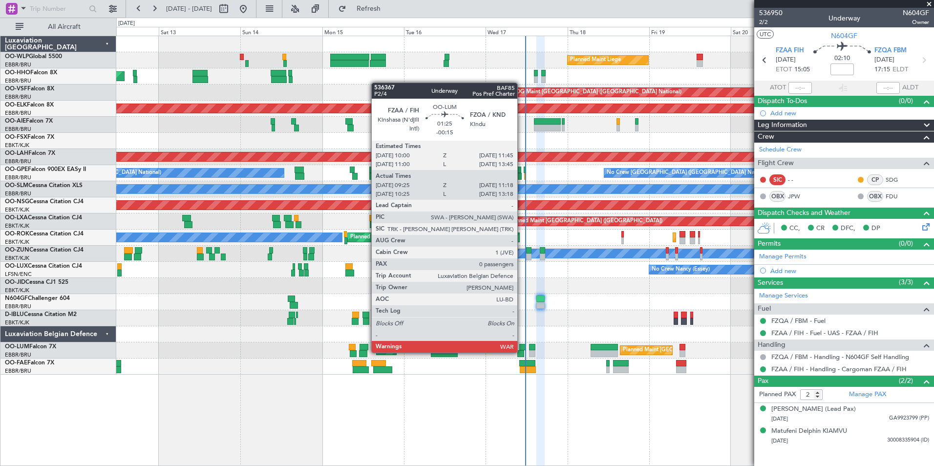
click at [522, 352] on div at bounding box center [520, 353] width 7 height 7
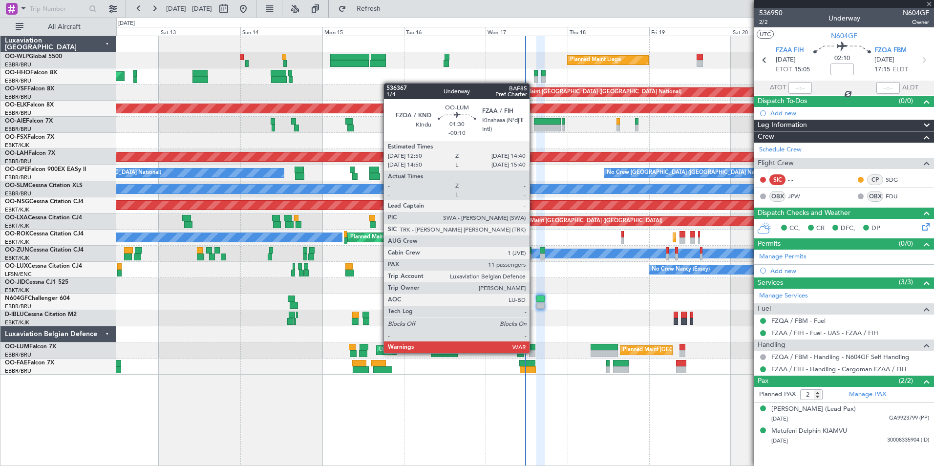
type input "-00:15"
type input "09:35"
type input "11:08"
type input "0"
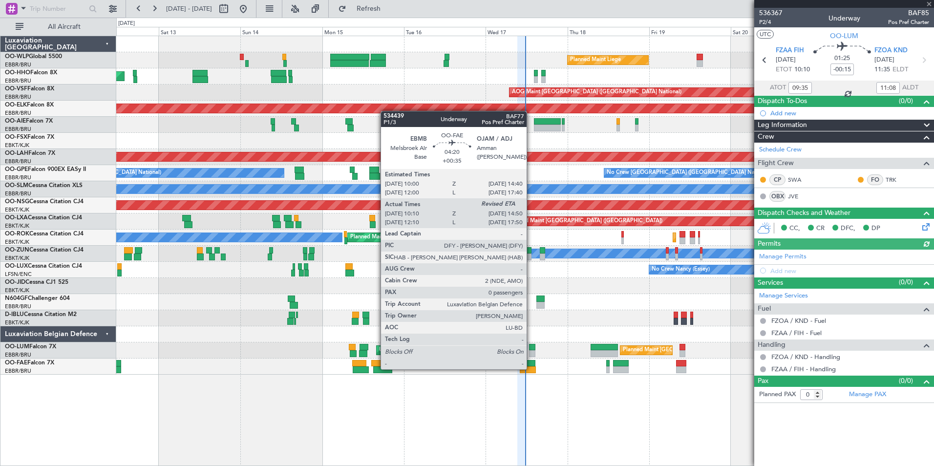
click at [531, 368] on div at bounding box center [528, 369] width 16 height 7
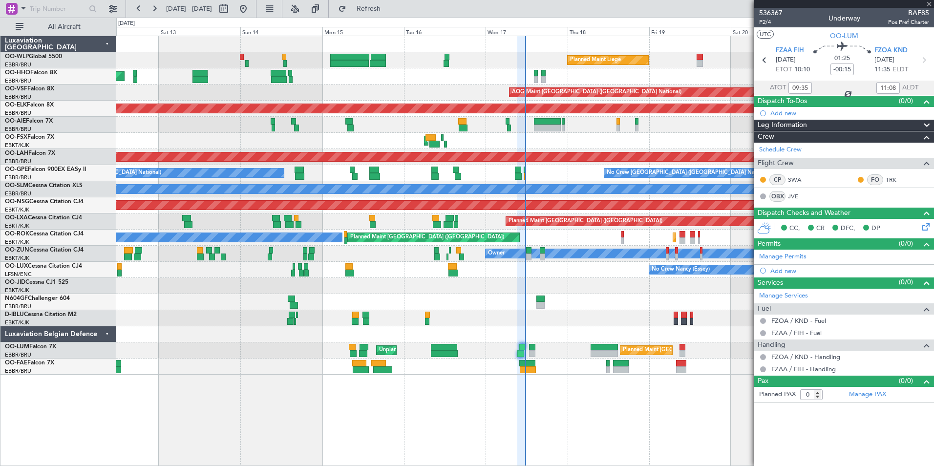
type input "+00:35"
type input "10:20"
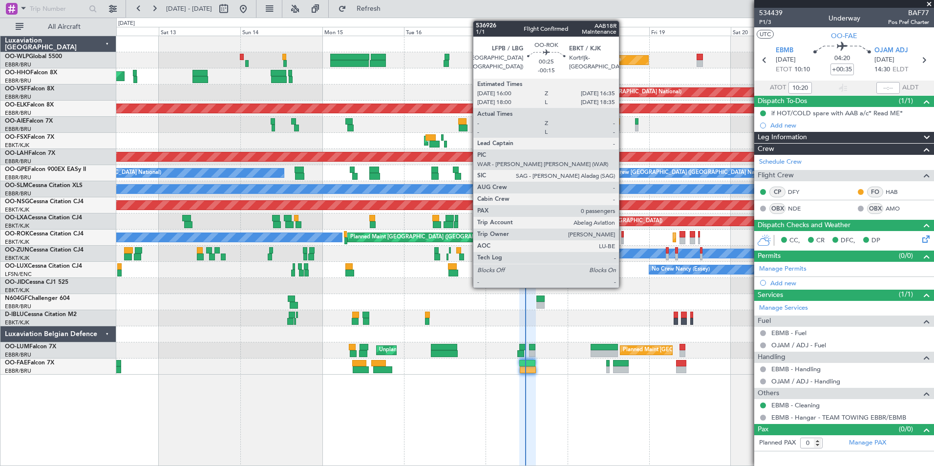
click at [623, 238] on div at bounding box center [622, 240] width 2 height 7
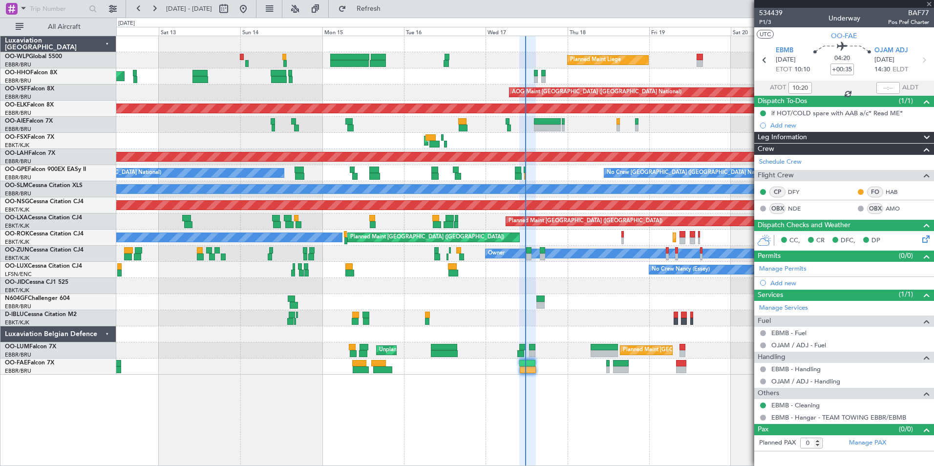
type input "-00:15"
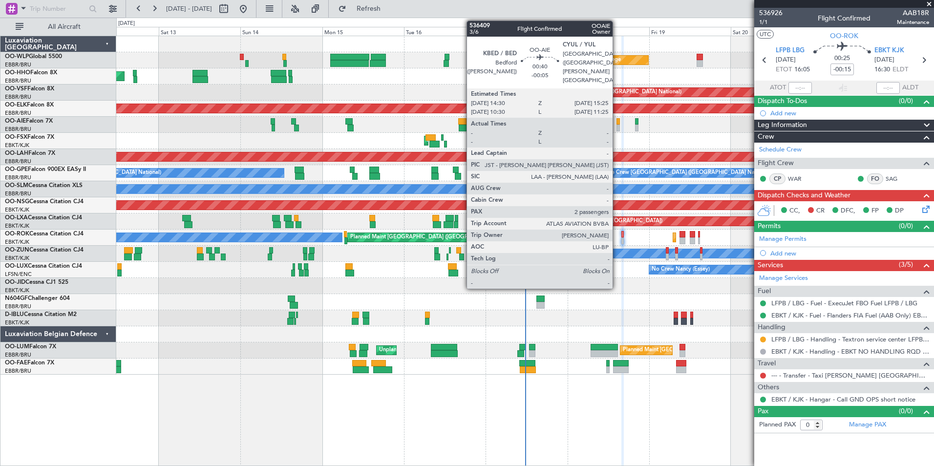
click at [617, 128] on div at bounding box center [617, 128] width 3 height 7
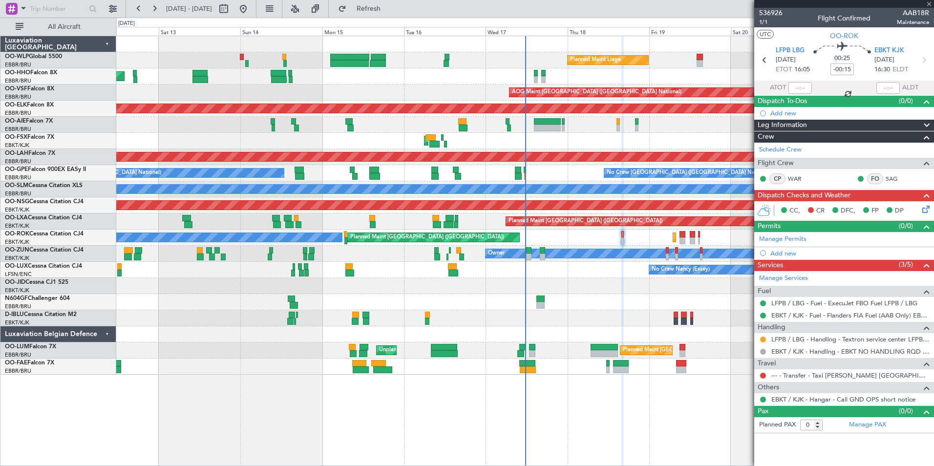
type input "-00:05"
type input "2"
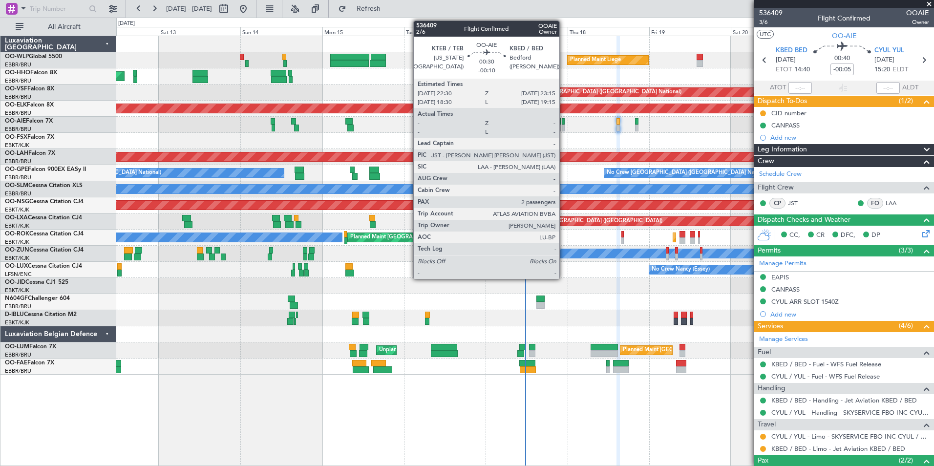
click at [564, 127] on div at bounding box center [563, 128] width 3 height 7
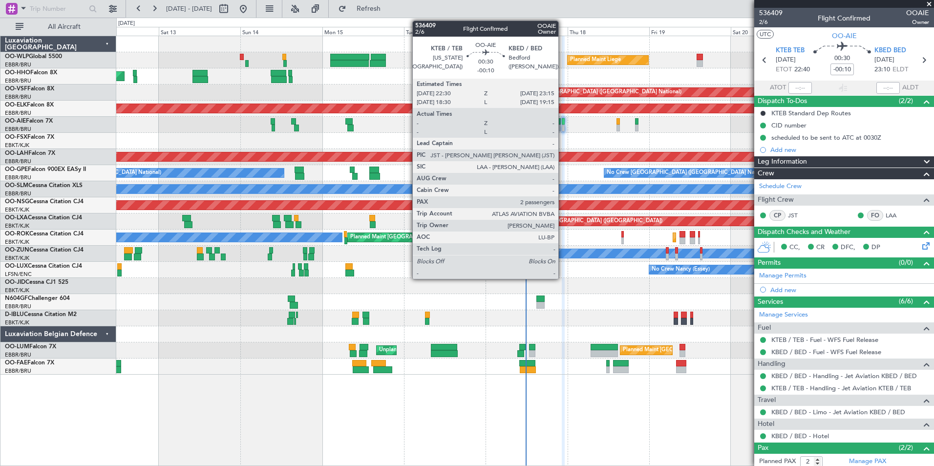
click at [563, 123] on div at bounding box center [563, 121] width 3 height 7
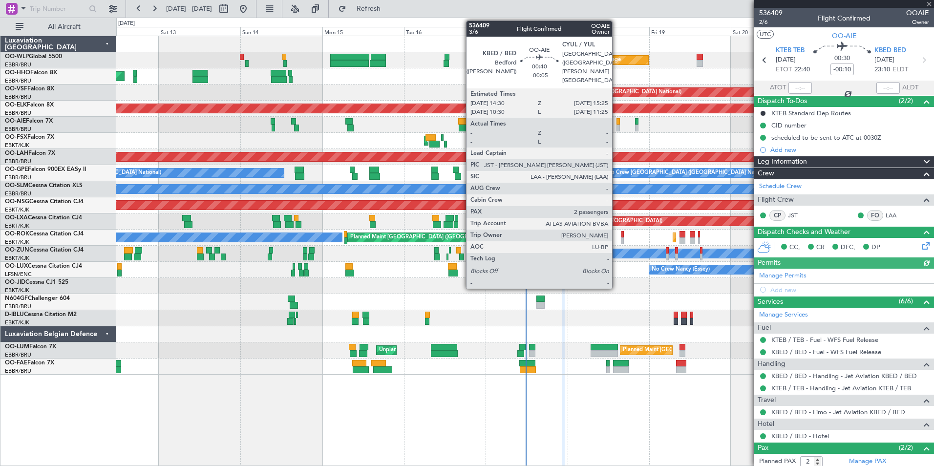
click at [616, 123] on div at bounding box center [617, 121] width 3 height 7
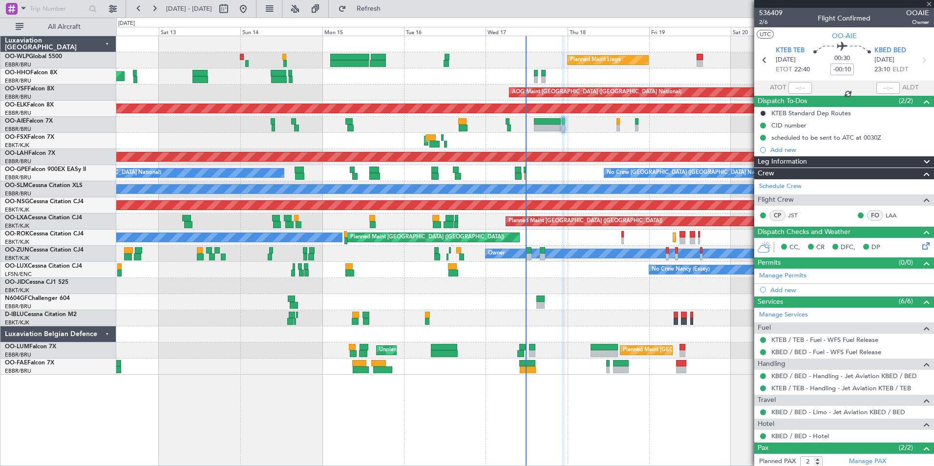
type input "-00:05"
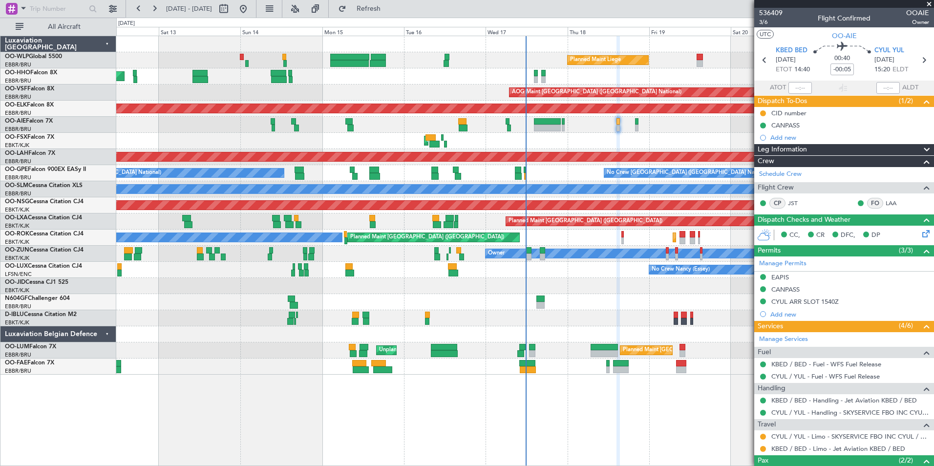
click at [438, 135] on div "Planned Maint Liege Planned Maint Geneva ([GEOGRAPHIC_DATA]) AOG Maint [US_STAT…" at bounding box center [524, 205] width 817 height 338
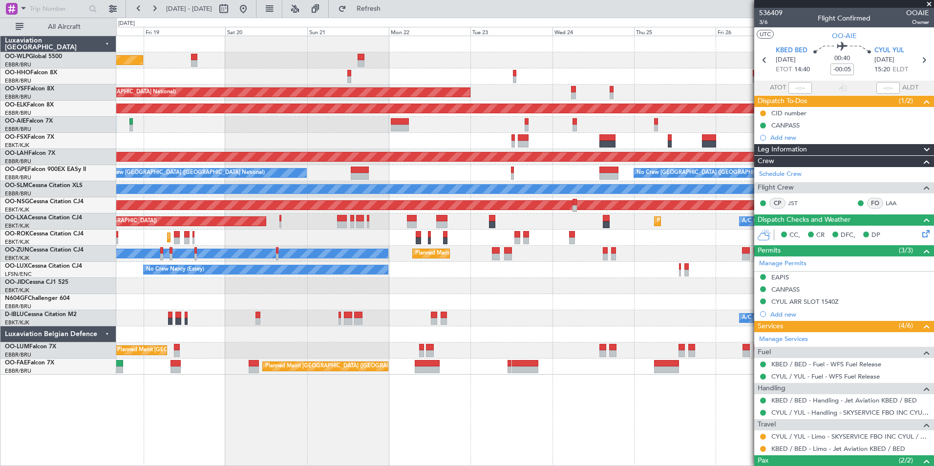
click at [311, 135] on div "Planned Maint Liege AOG Maint [GEOGRAPHIC_DATA] ([GEOGRAPHIC_DATA]) Planned Mai…" at bounding box center [524, 205] width 817 height 338
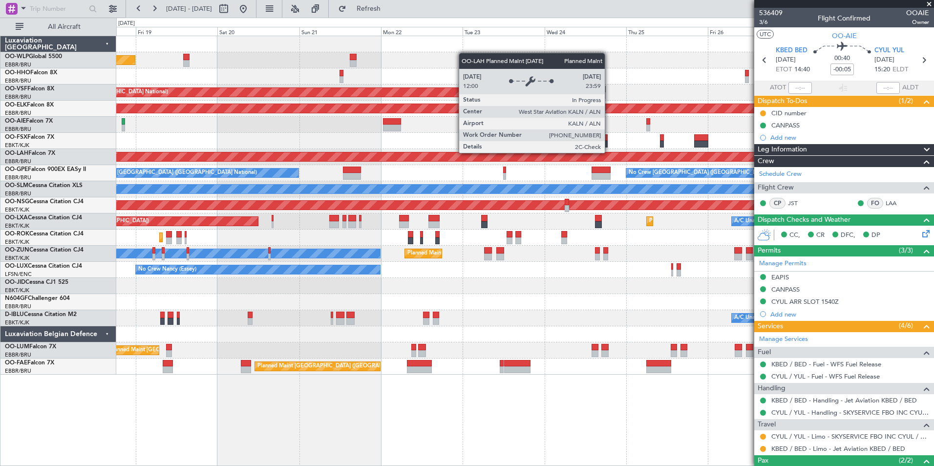
click at [300, 157] on div "Planned Maint [PERSON_NAME]-[GEOGRAPHIC_DATA][PERSON_NAME] ([GEOGRAPHIC_DATA][P…" at bounding box center [525, 156] width 2451 height 9
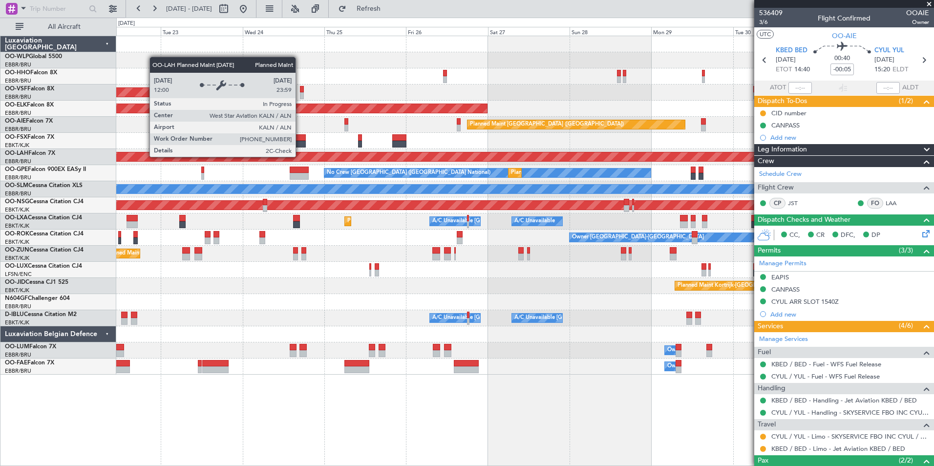
click at [324, 170] on div "No Crew [GEOGRAPHIC_DATA] ([GEOGRAPHIC_DATA] National)" at bounding box center [487, 173] width 326 height 9
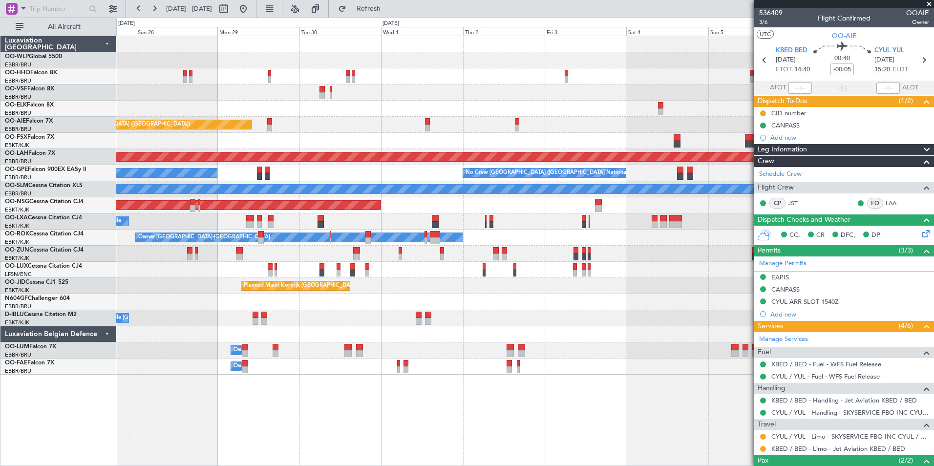
click at [353, 210] on div "Planned Maint Kortrijk-[GEOGRAPHIC_DATA] Planned Maint [GEOGRAPHIC_DATA] ([GEOG…" at bounding box center [524, 205] width 817 height 338
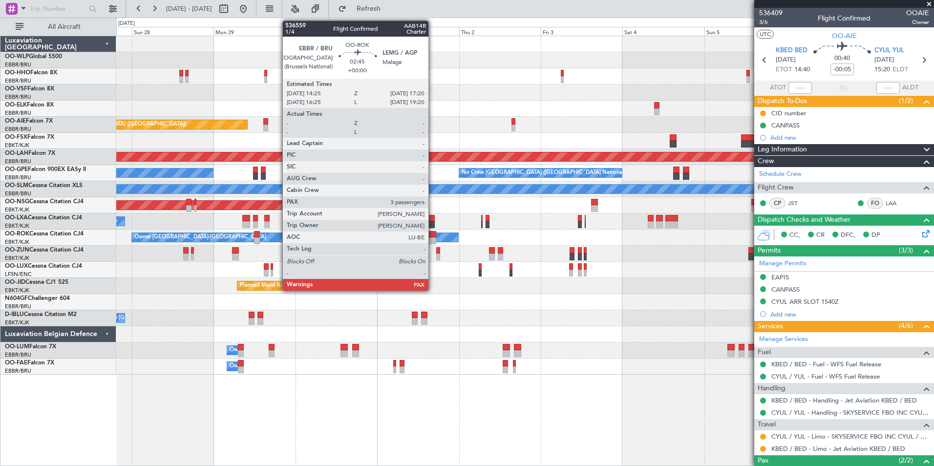
click at [433, 238] on div at bounding box center [431, 240] width 10 height 7
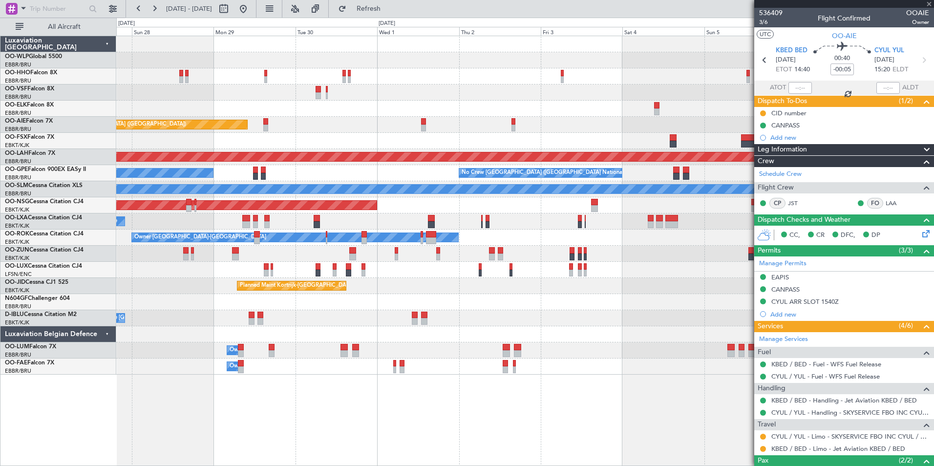
type input "3"
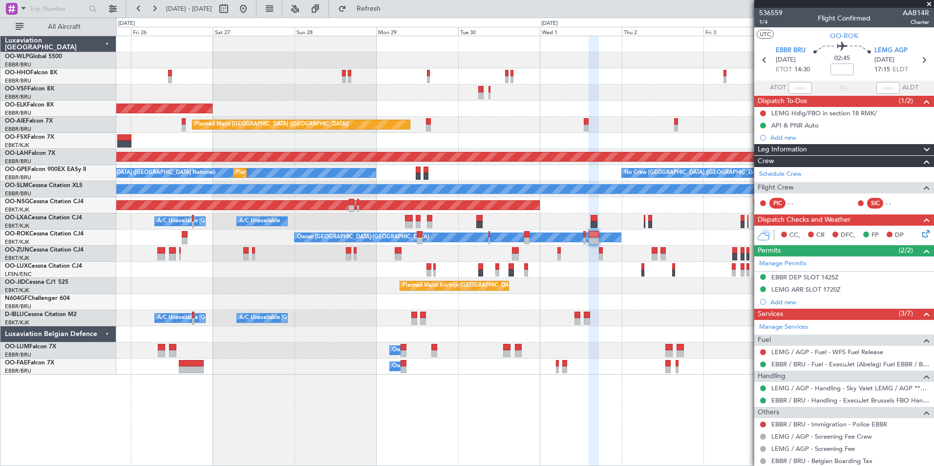
click at [513, 121] on div "Planned Maint [GEOGRAPHIC_DATA] ([GEOGRAPHIC_DATA])" at bounding box center [524, 125] width 817 height 16
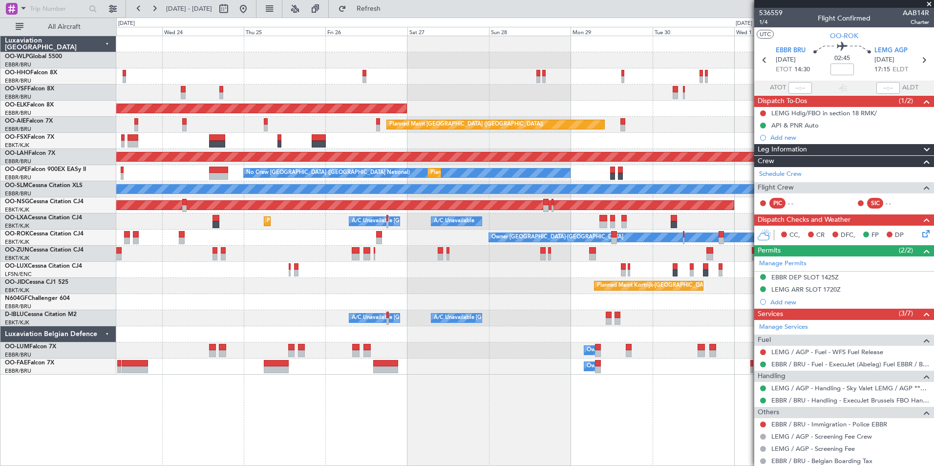
click at [568, 124] on div "Planned Maint [GEOGRAPHIC_DATA] ([GEOGRAPHIC_DATA])" at bounding box center [495, 124] width 217 height 9
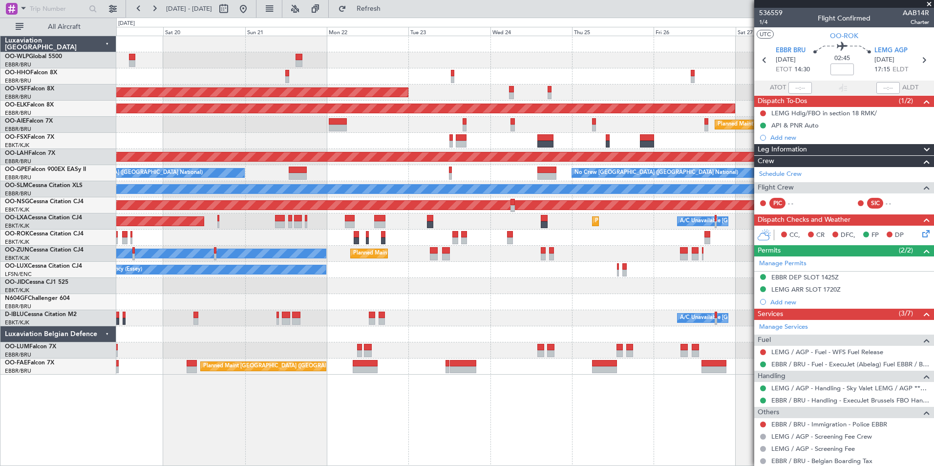
click at [461, 52] on div "Planned Maint Liege AOG Maint [GEOGRAPHIC_DATA] ([GEOGRAPHIC_DATA]) Planned Mai…" at bounding box center [524, 205] width 817 height 338
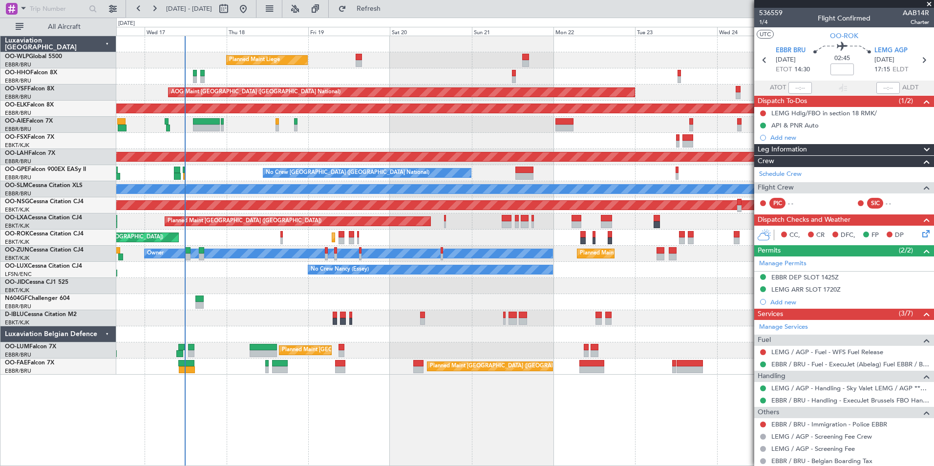
click at [473, 57] on div "Planned Maint Liege" at bounding box center [524, 60] width 817 height 16
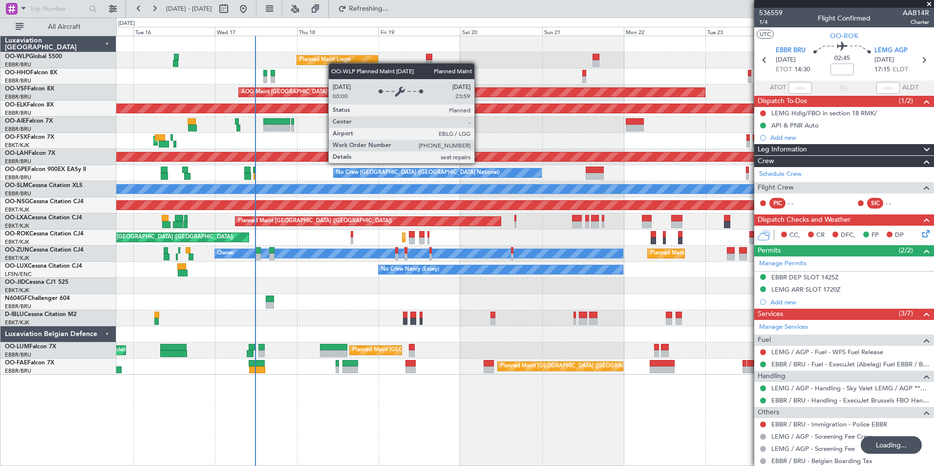
click at [341, 62] on div "Planned Maint Liege AOG Maint [GEOGRAPHIC_DATA] ([GEOGRAPHIC_DATA]) Planned Mai…" at bounding box center [524, 205] width 817 height 338
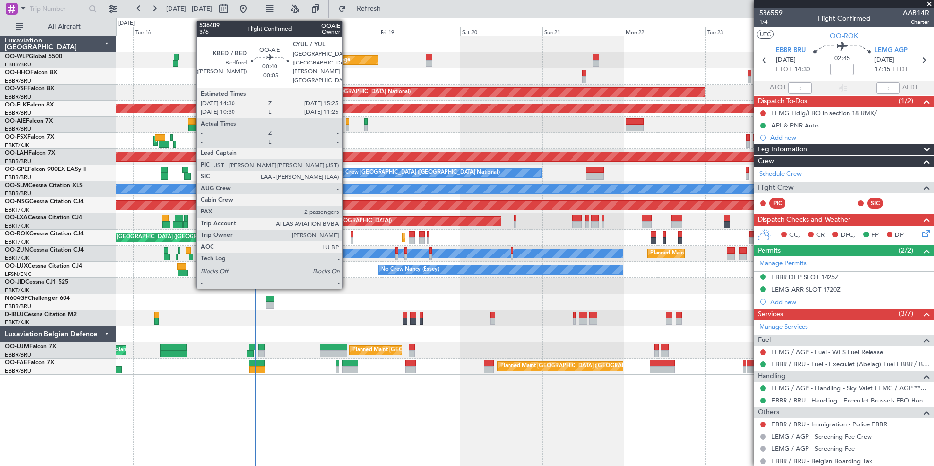
click at [347, 127] on div at bounding box center [347, 128] width 3 height 7
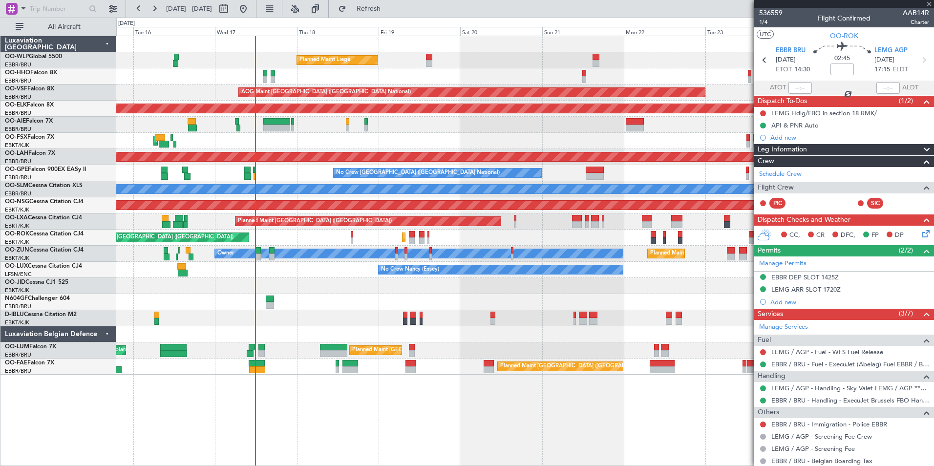
type input "-00:05"
type input "2"
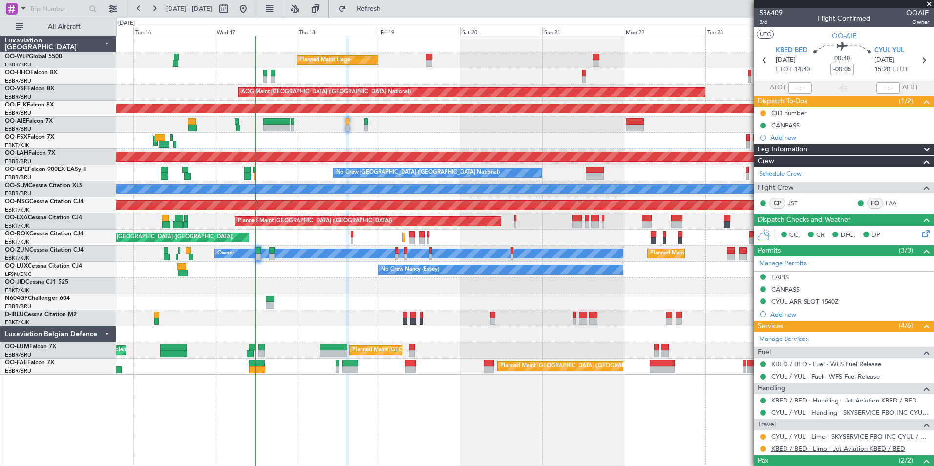
click at [786, 449] on link "KBED / BED - Limo - Jet Aviation KBED / BED" at bounding box center [838, 448] width 134 height 8
